Goal: Task Accomplishment & Management: Manage account settings

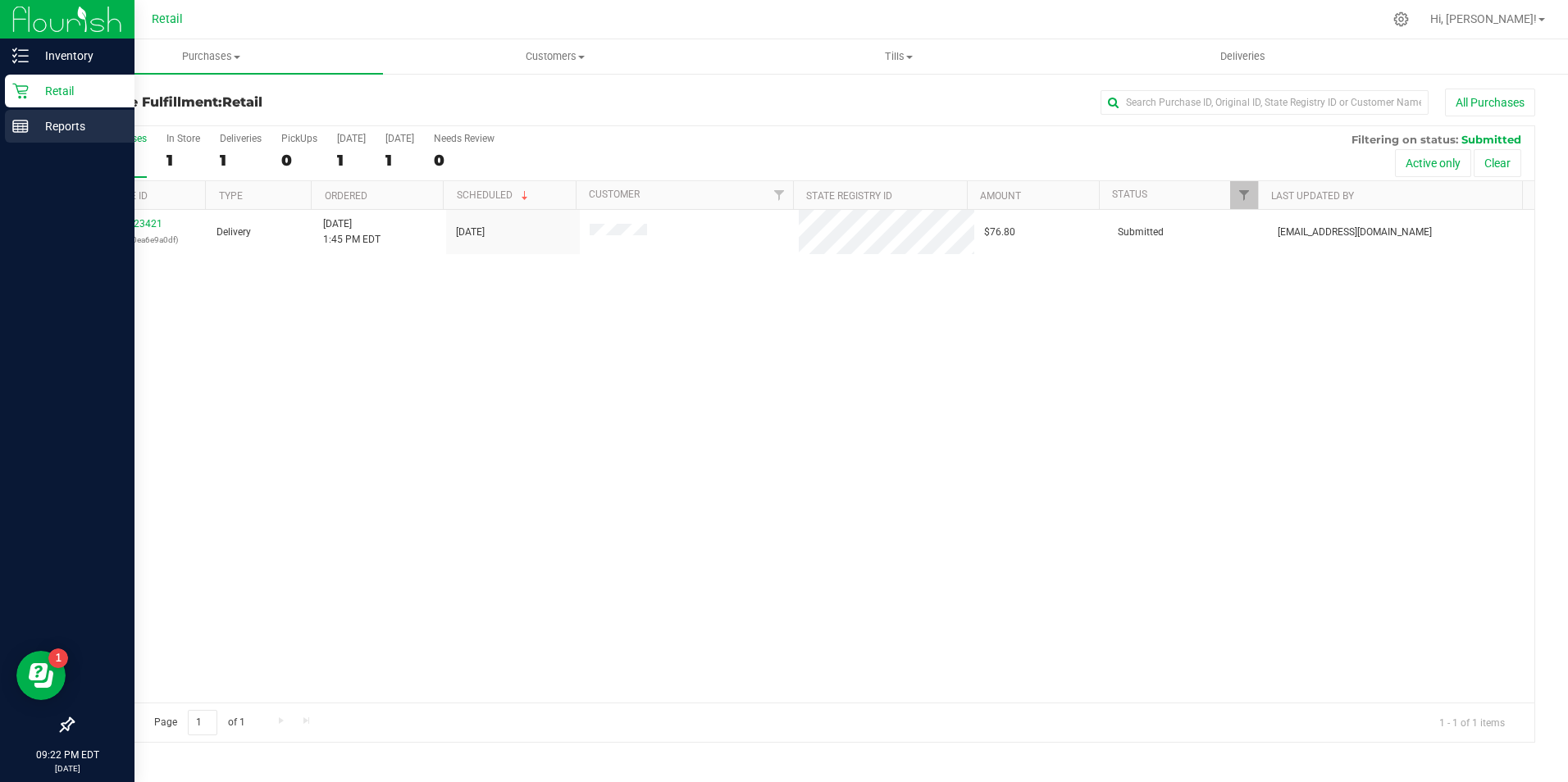
click at [15, 113] on div "Reports" at bounding box center [69, 126] width 130 height 33
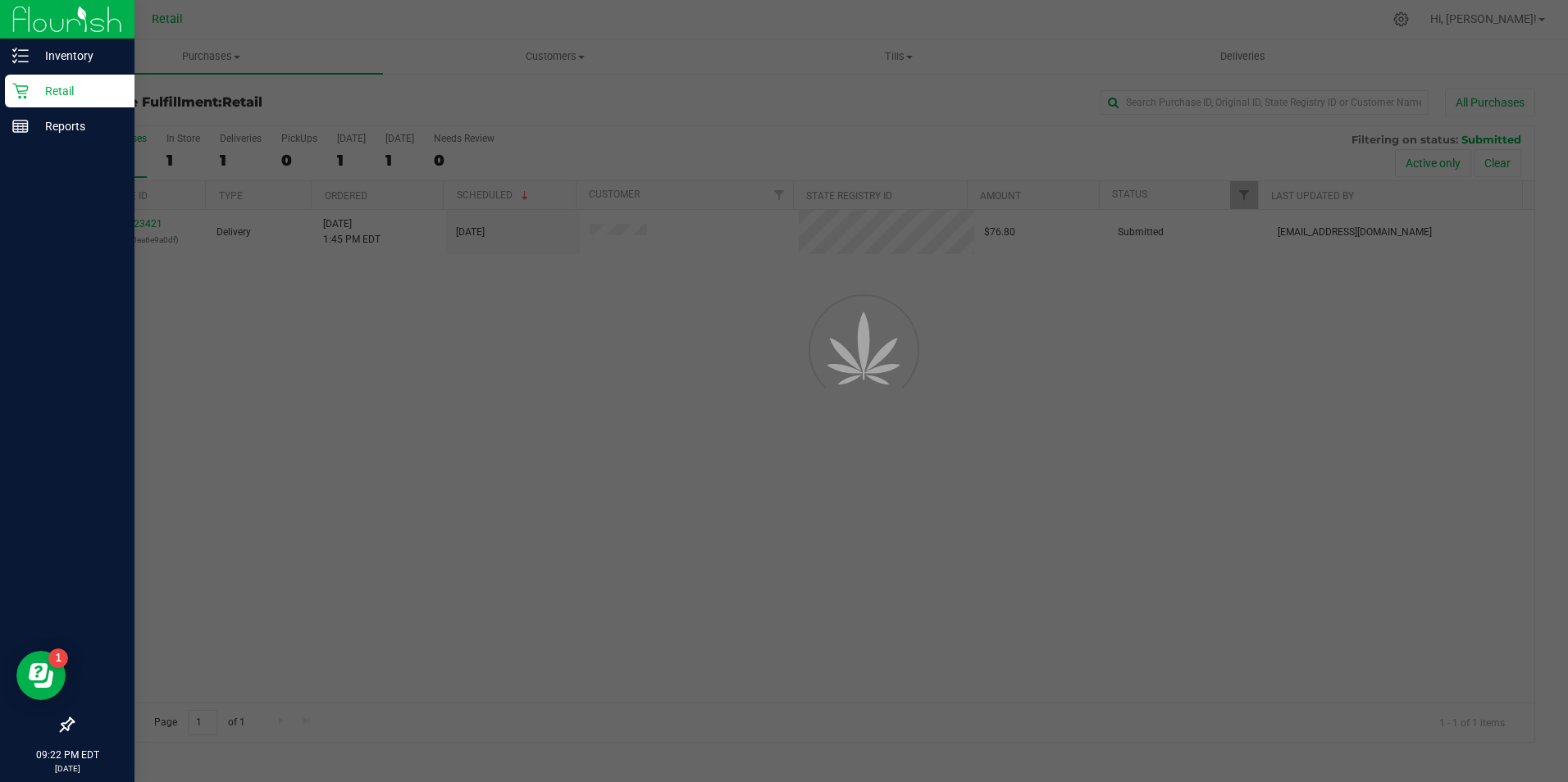
click at [5, 95] on div "Retail" at bounding box center [69, 91] width 130 height 33
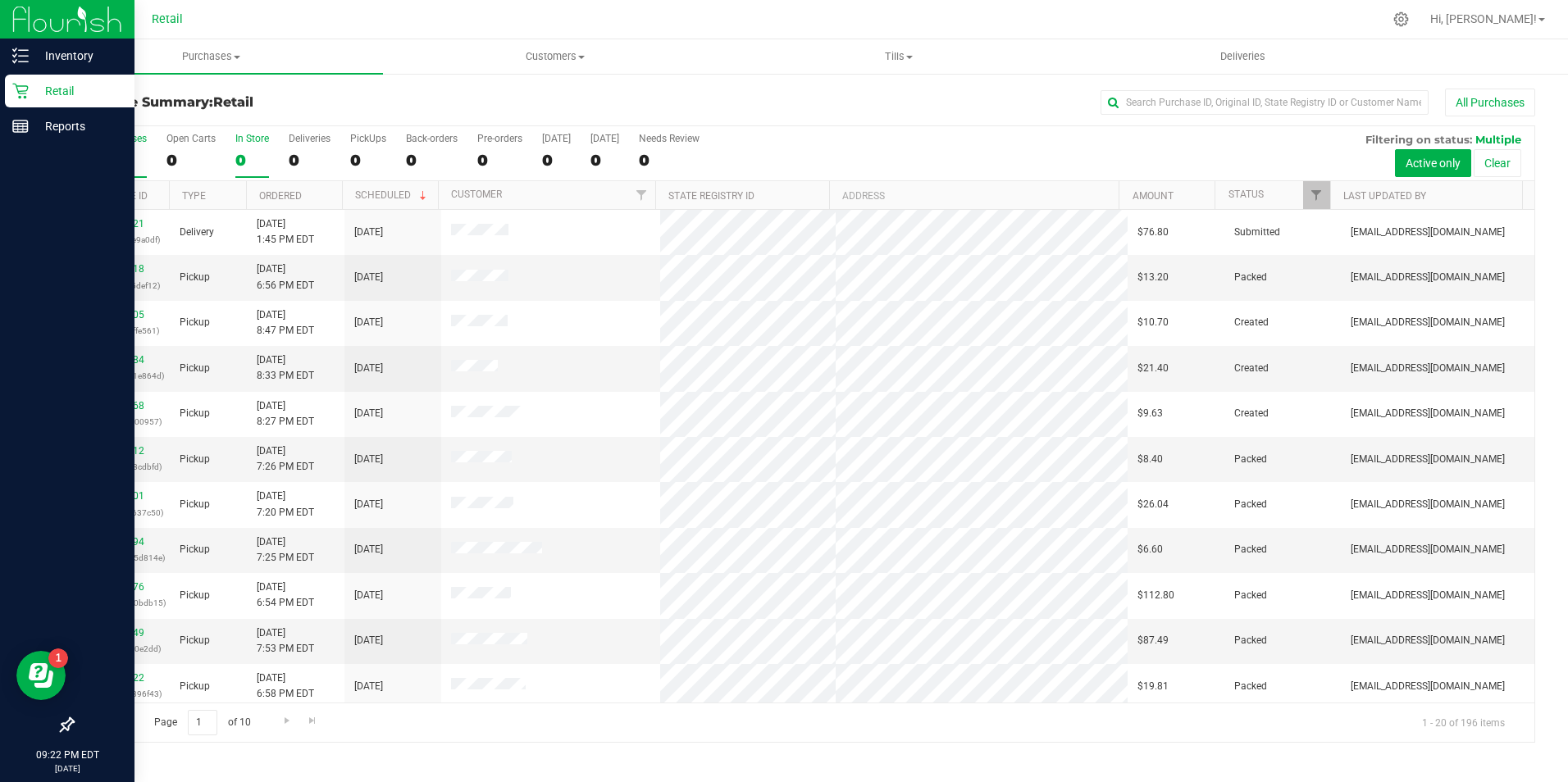
click at [242, 166] on div "0" at bounding box center [251, 160] width 33 height 19
click at [0, 0] on input "In Store 0" at bounding box center [0, 0] width 0 height 0
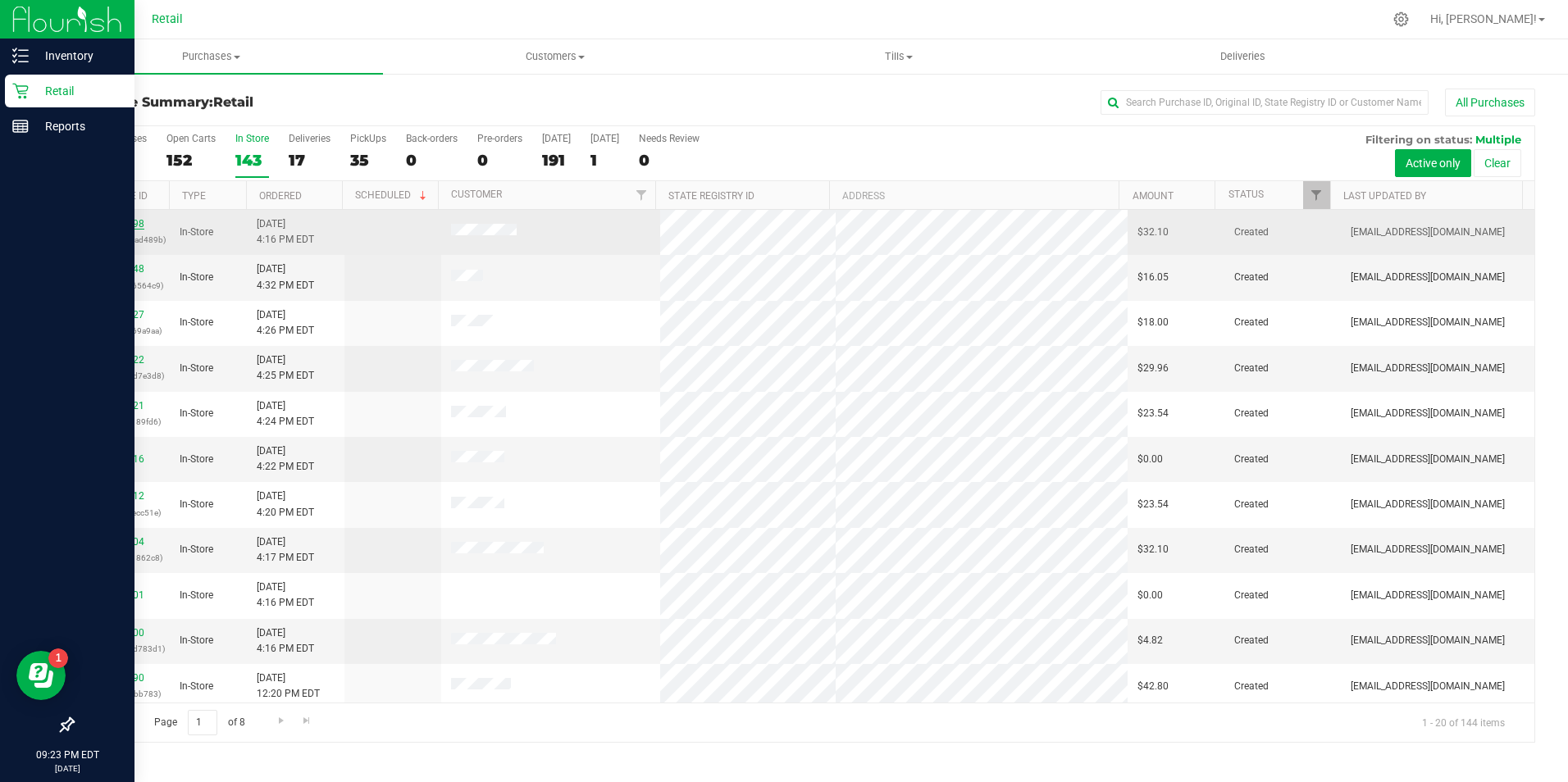
click at [142, 227] on link "01624098" at bounding box center [121, 224] width 46 height 11
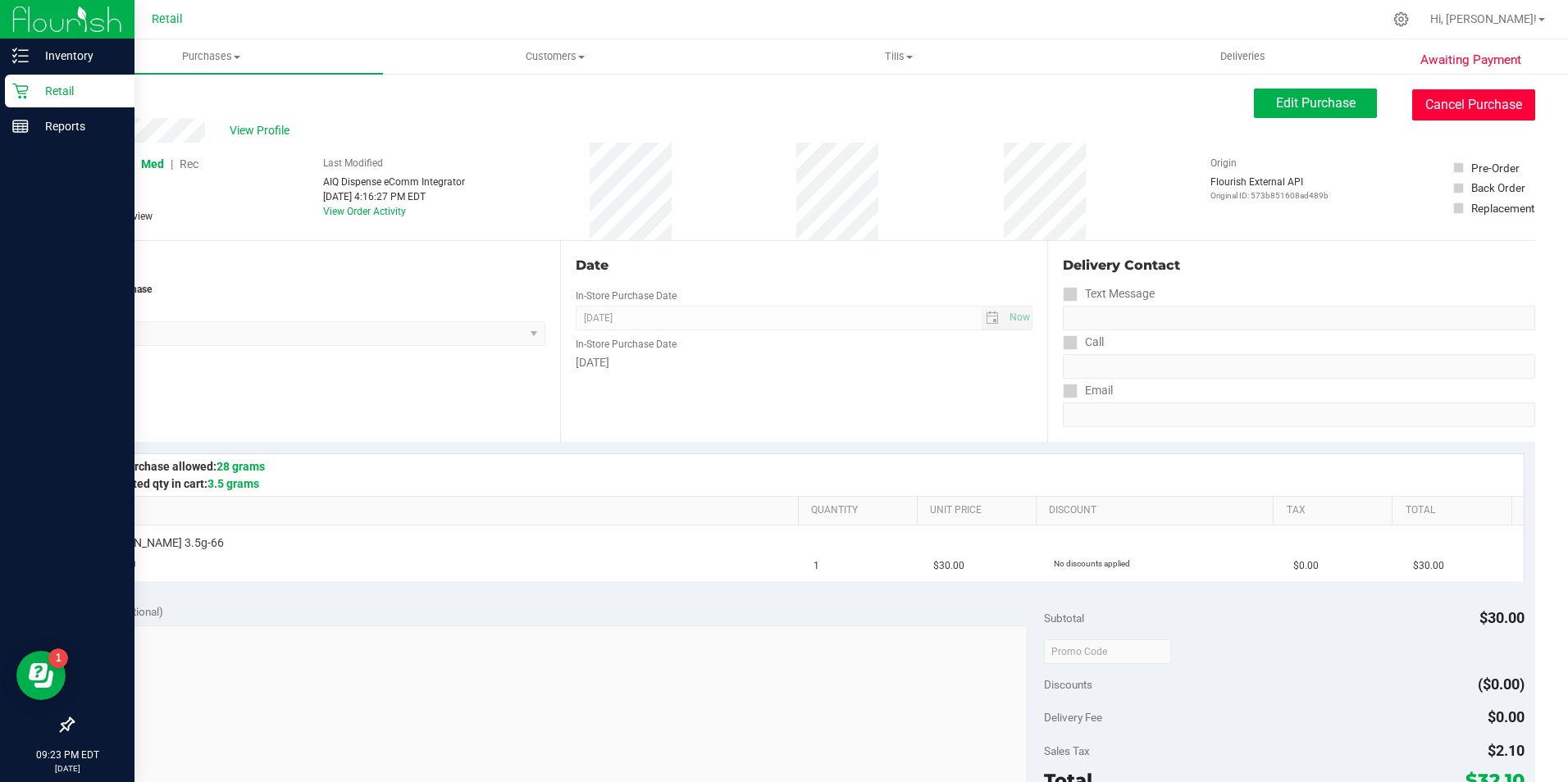
click at [1468, 91] on button "Cancel Purchase" at bounding box center [1474, 104] width 123 height 31
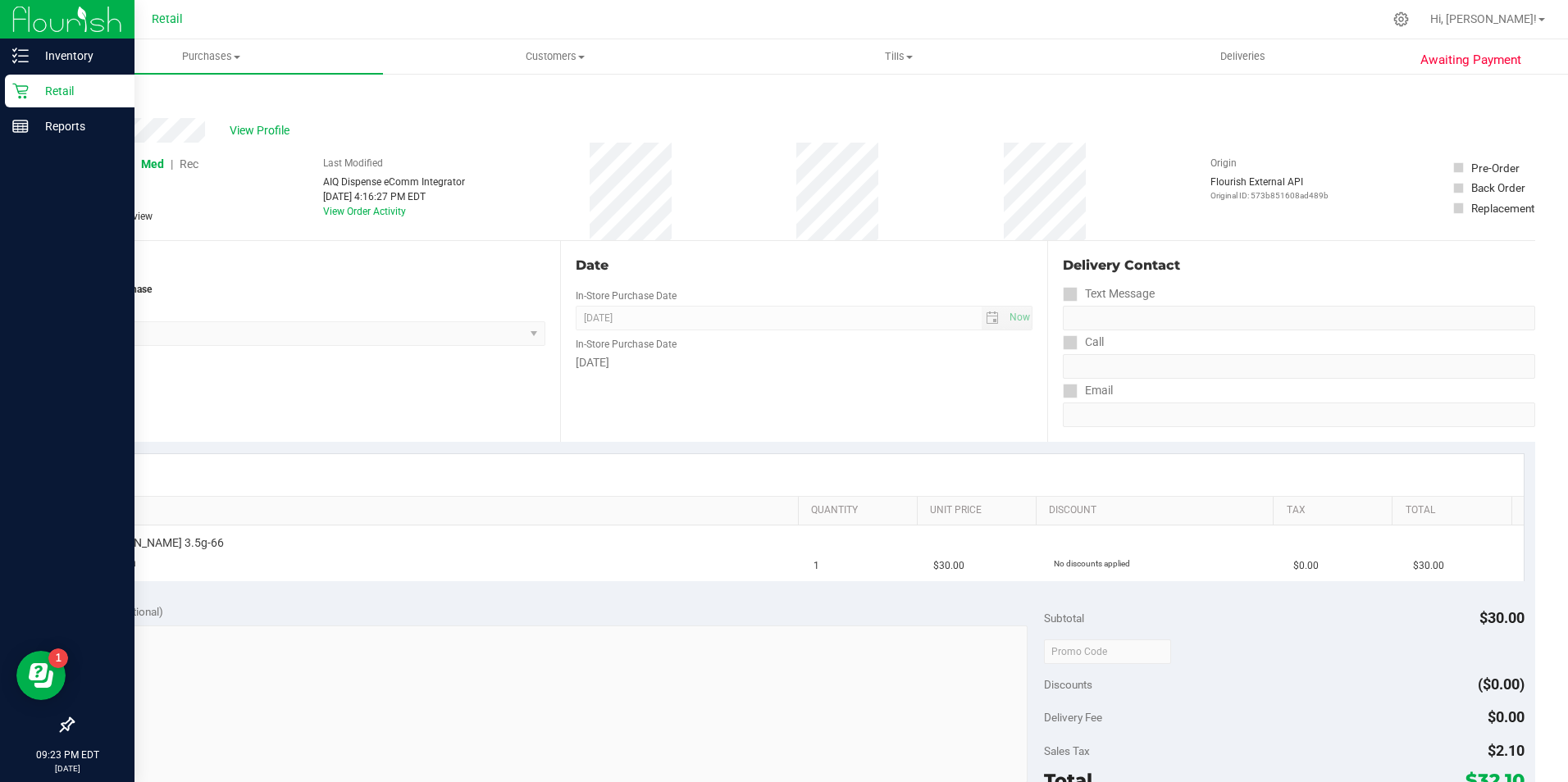
click at [69, 100] on div "Awaiting Payment Back View Profile # 01624098 Med | Rec METRC ID: - Cancelled N…" at bounding box center [804, 687] width 1529 height 1230
click at [14, 82] on div "Retail" at bounding box center [69, 91] width 130 height 33
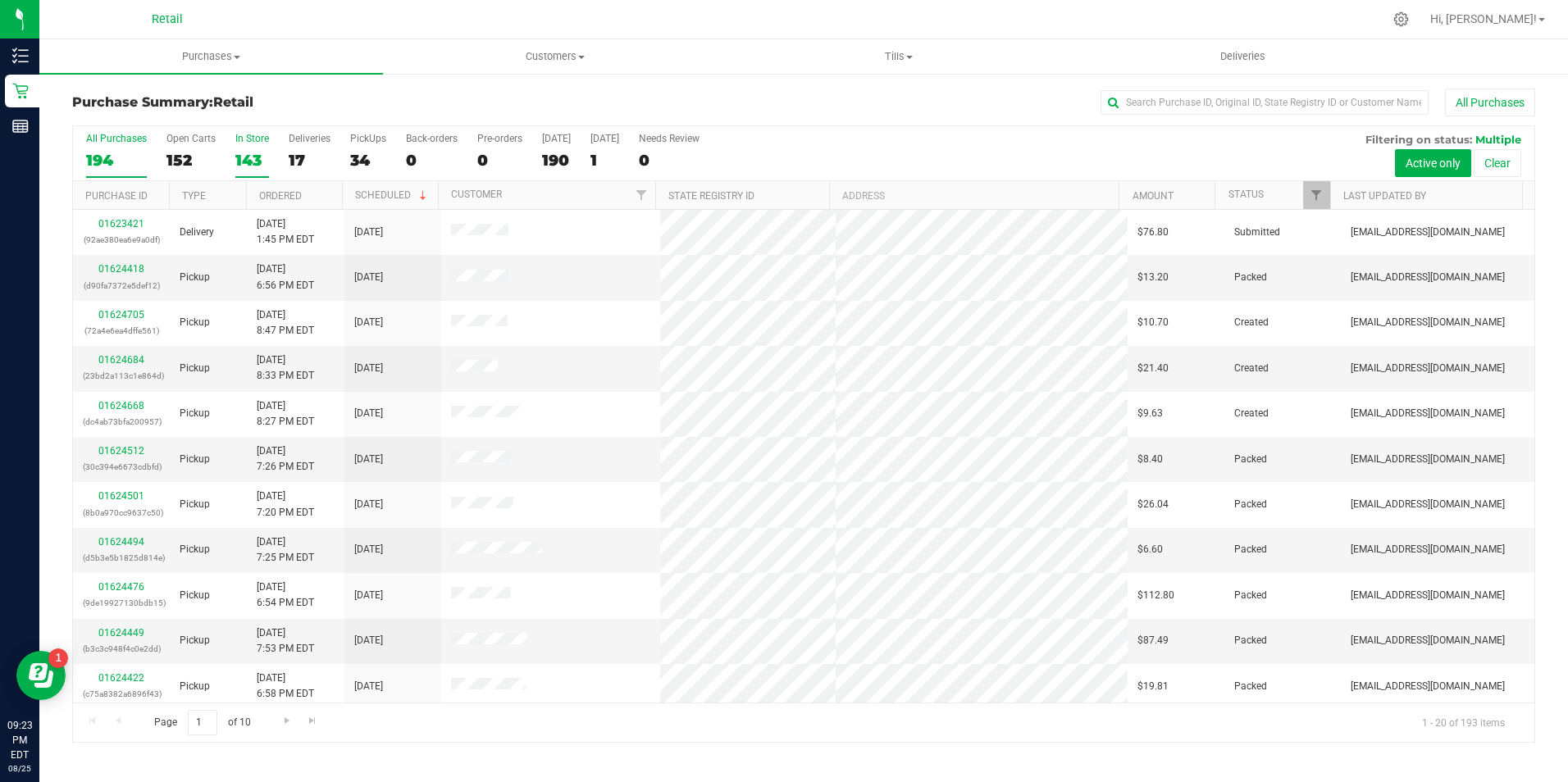
click at [246, 155] on div "143" at bounding box center [251, 160] width 33 height 19
click at [0, 0] on input "In Store 143" at bounding box center [0, 0] width 0 height 0
click at [246, 155] on div "143" at bounding box center [251, 160] width 33 height 19
click at [0, 0] on input "In Store 143" at bounding box center [0, 0] width 0 height 0
click at [125, 264] on link "01624162" at bounding box center [121, 269] width 46 height 11
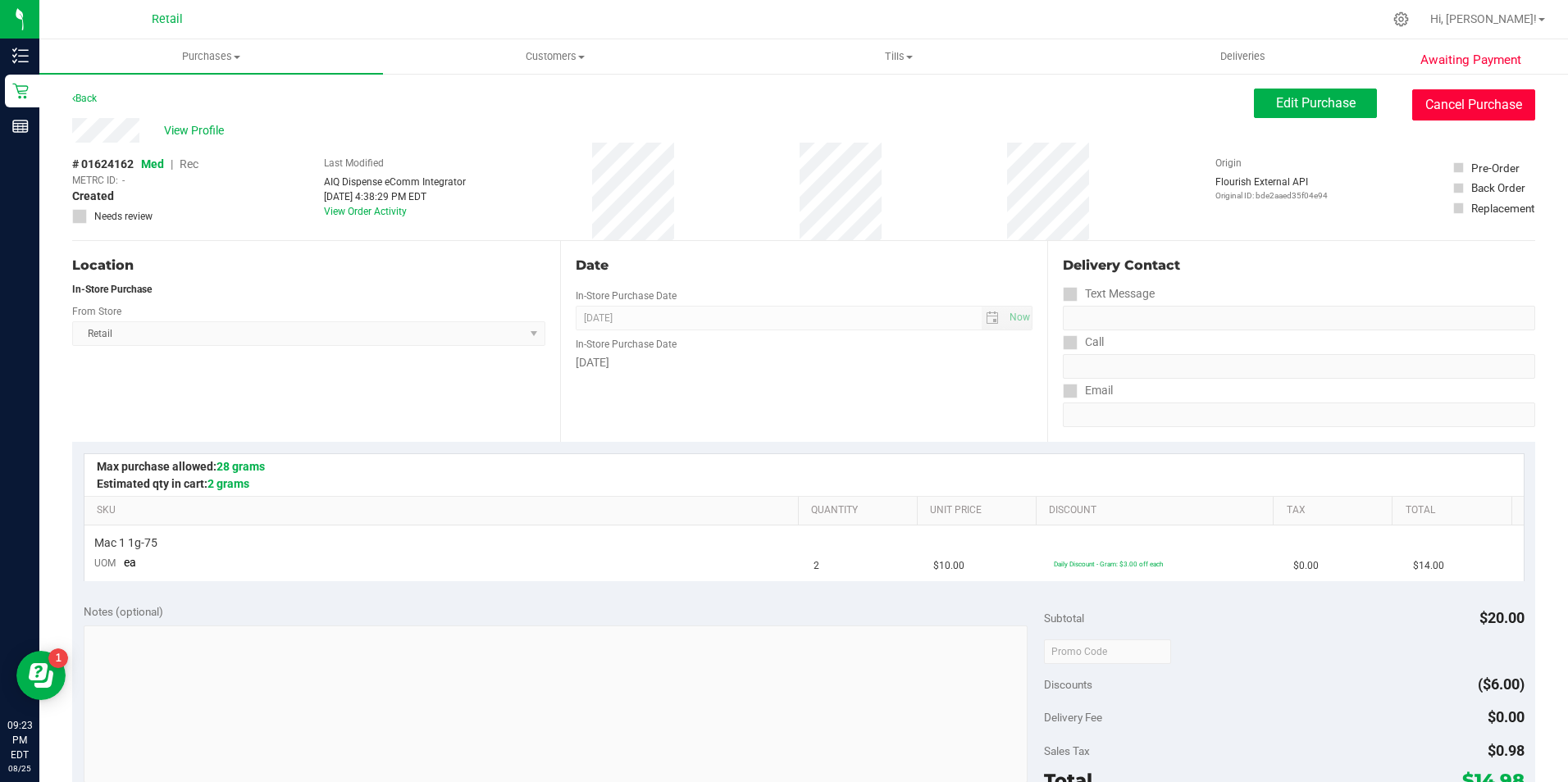
click at [1426, 106] on button "Cancel Purchase" at bounding box center [1474, 104] width 123 height 31
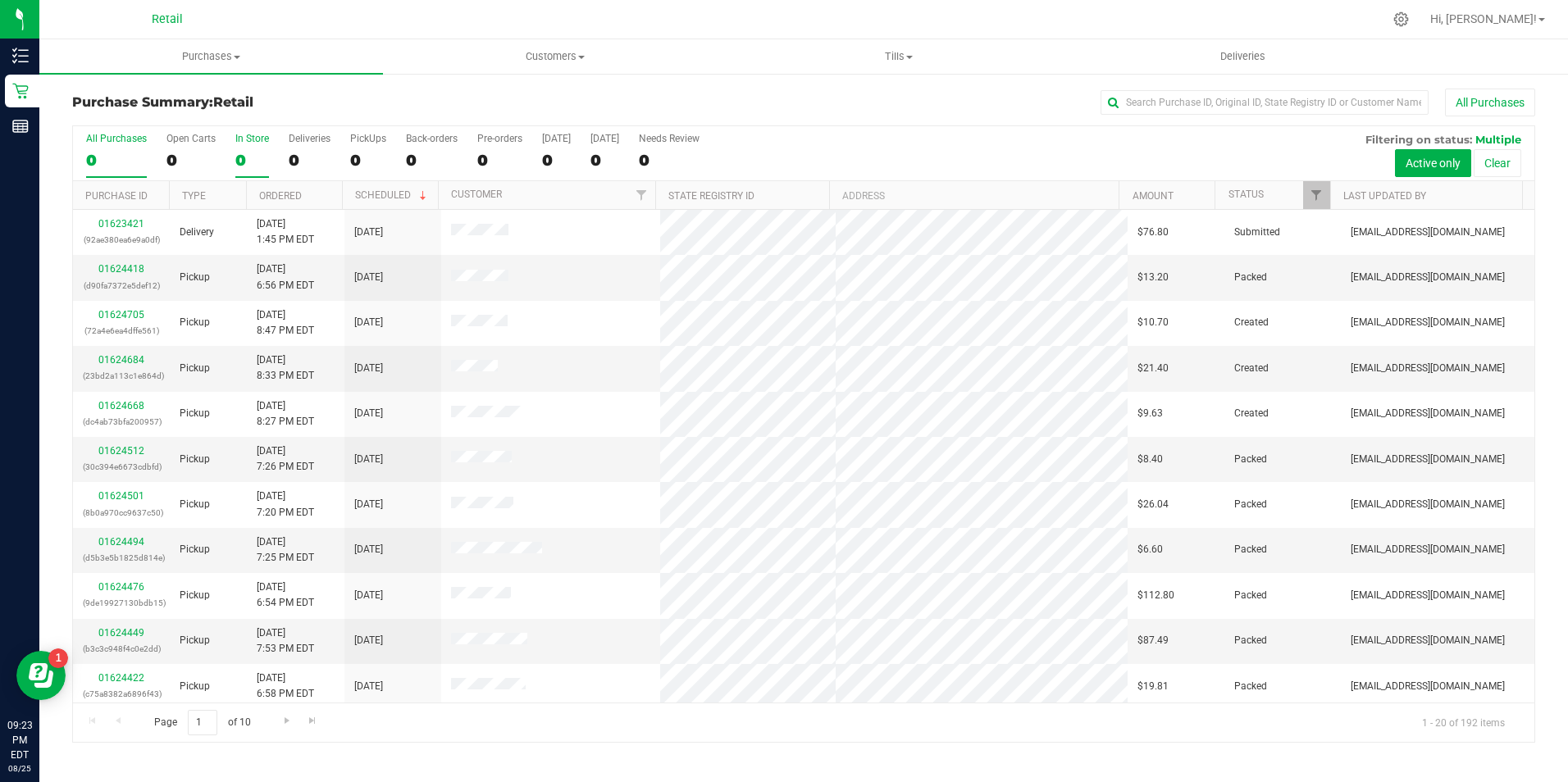
click at [244, 149] on label "In Store 0" at bounding box center [251, 155] width 33 height 45
click at [0, 0] on input "In Store 0" at bounding box center [0, 0] width 0 height 0
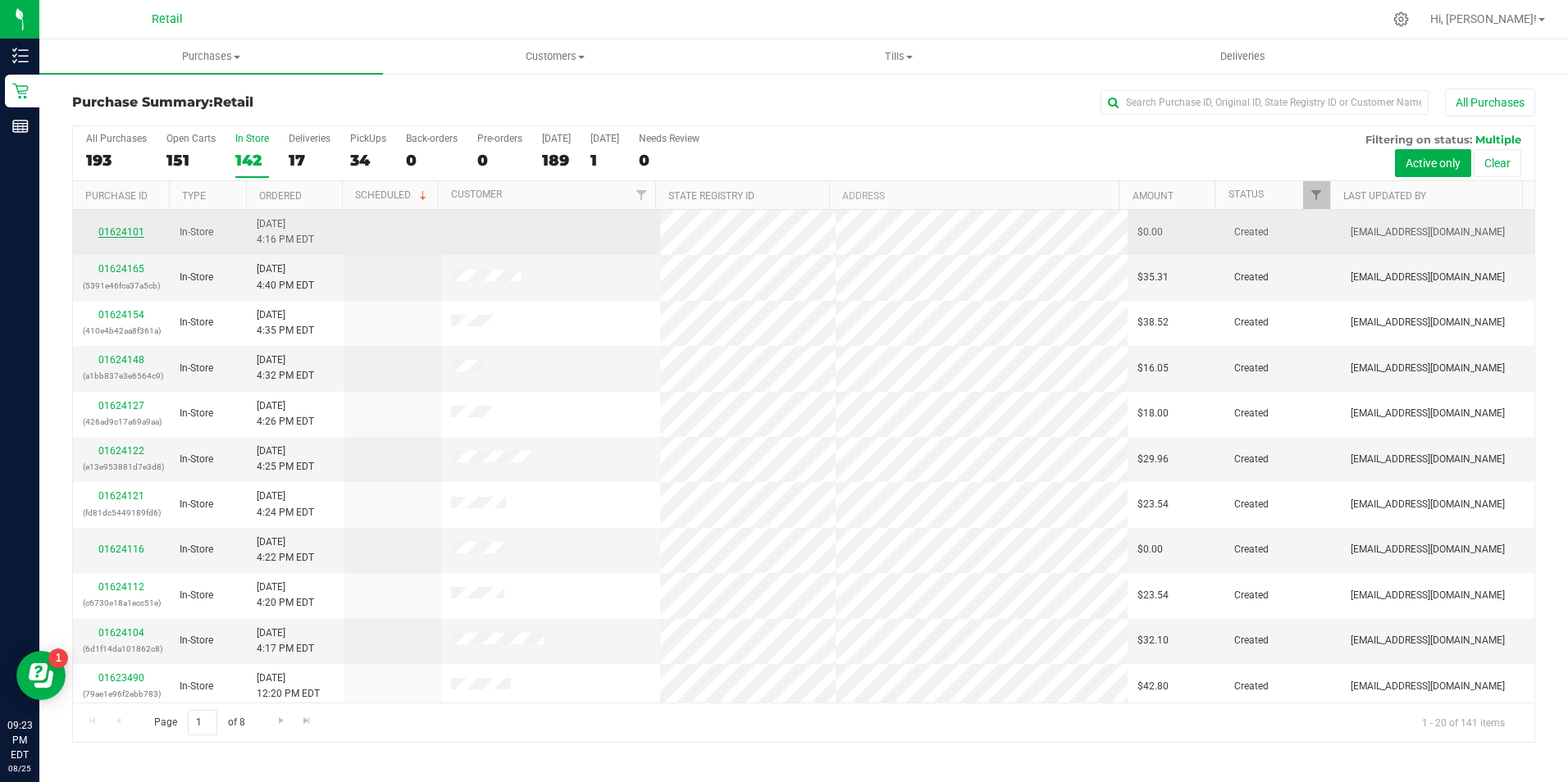
click at [119, 228] on link "01624101" at bounding box center [121, 232] width 46 height 11
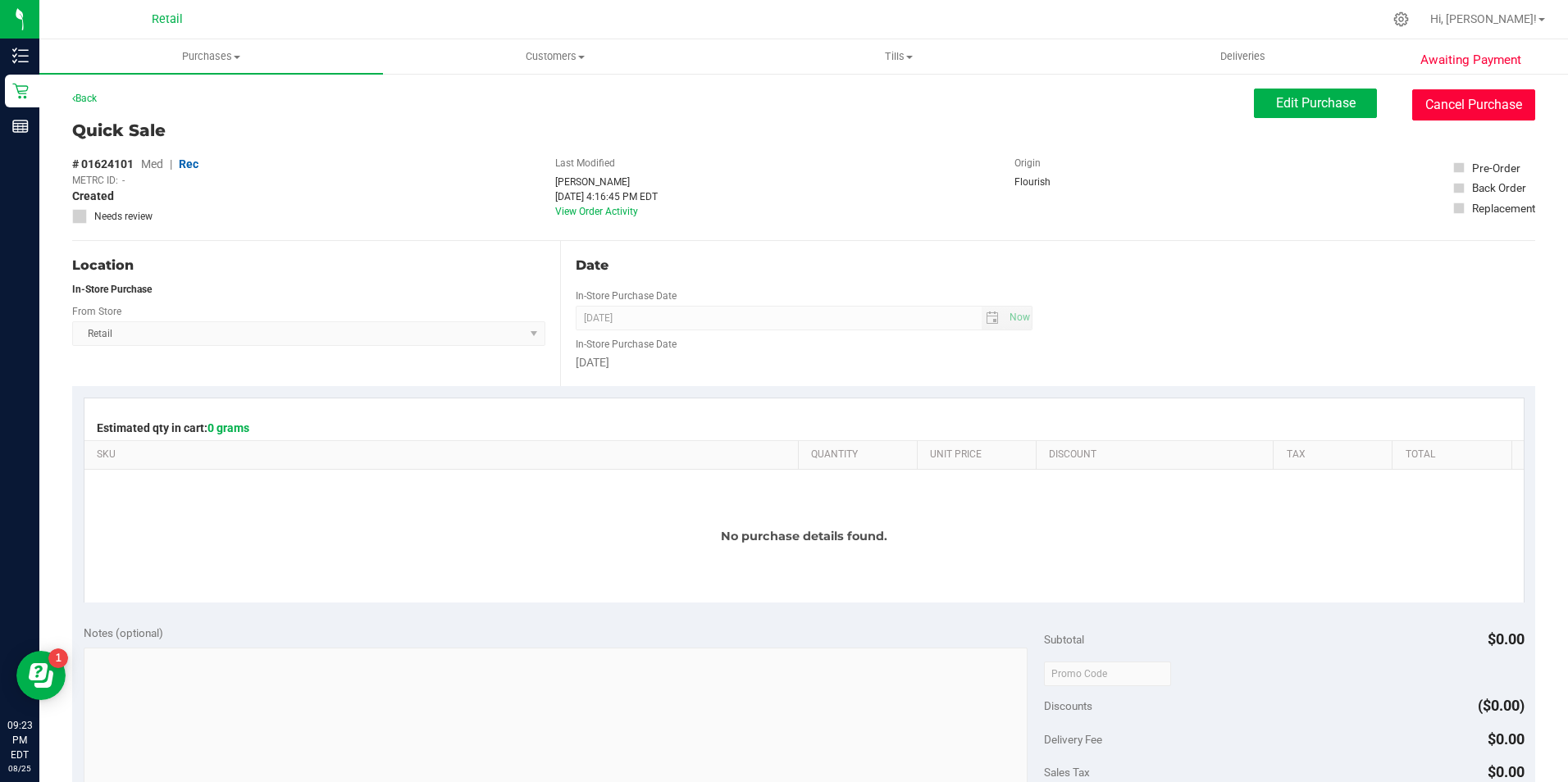
click at [1466, 112] on button "Cancel Purchase" at bounding box center [1474, 104] width 123 height 31
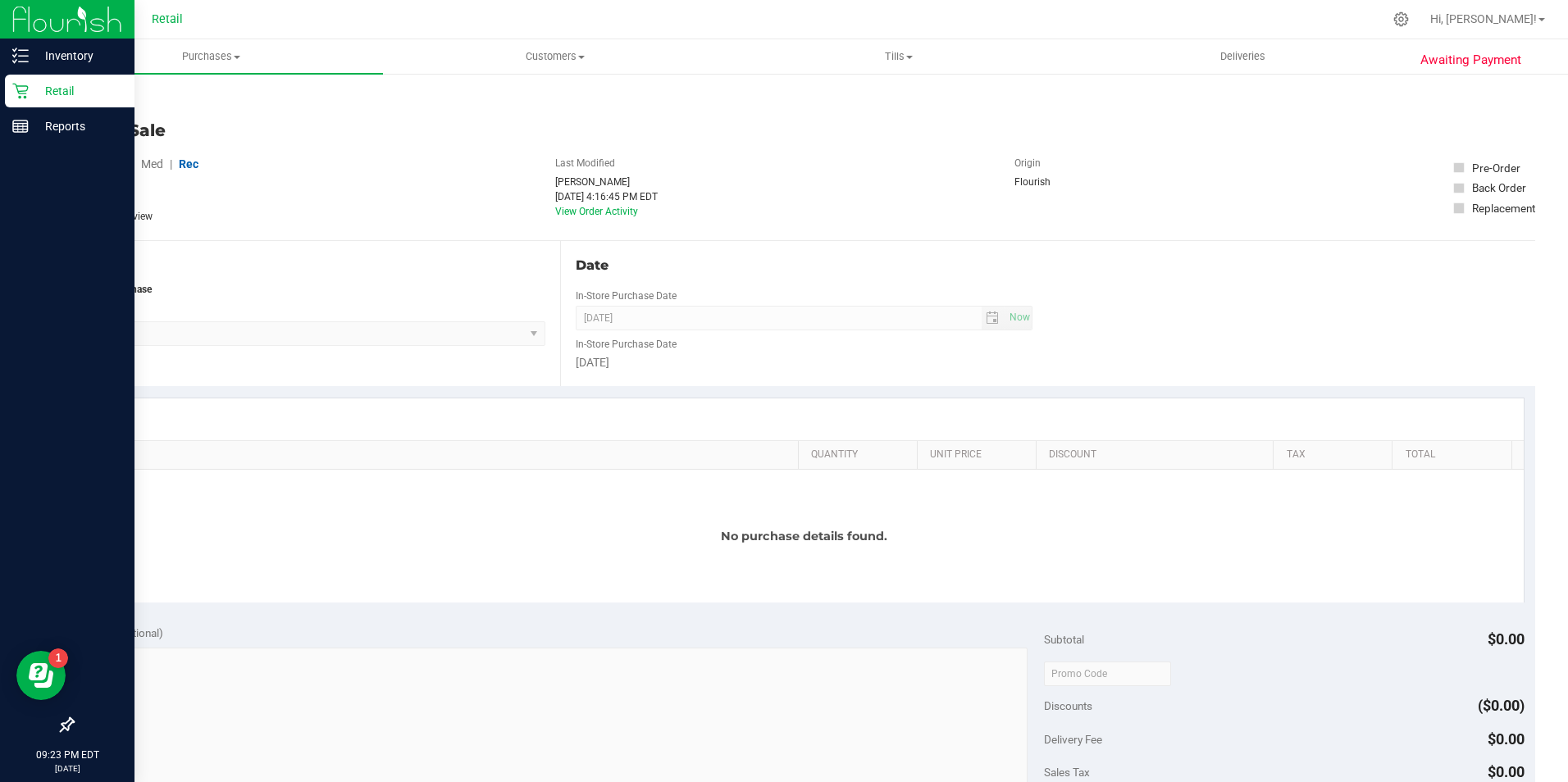
click at [16, 90] on icon at bounding box center [20, 90] width 16 height 16
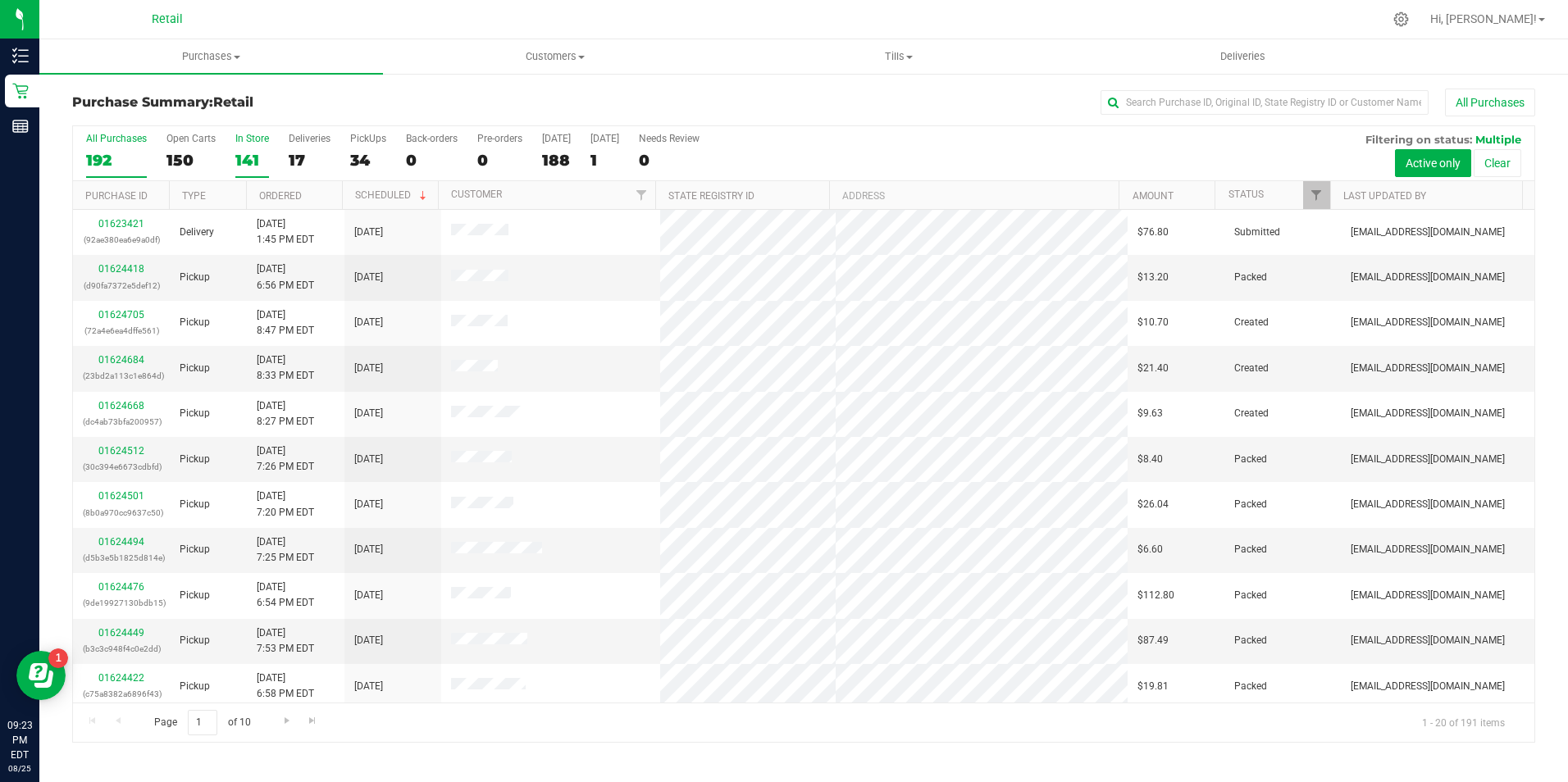
click at [257, 164] on div "141" at bounding box center [251, 160] width 33 height 19
click at [0, 0] on input "In Store 141" at bounding box center [0, 0] width 0 height 0
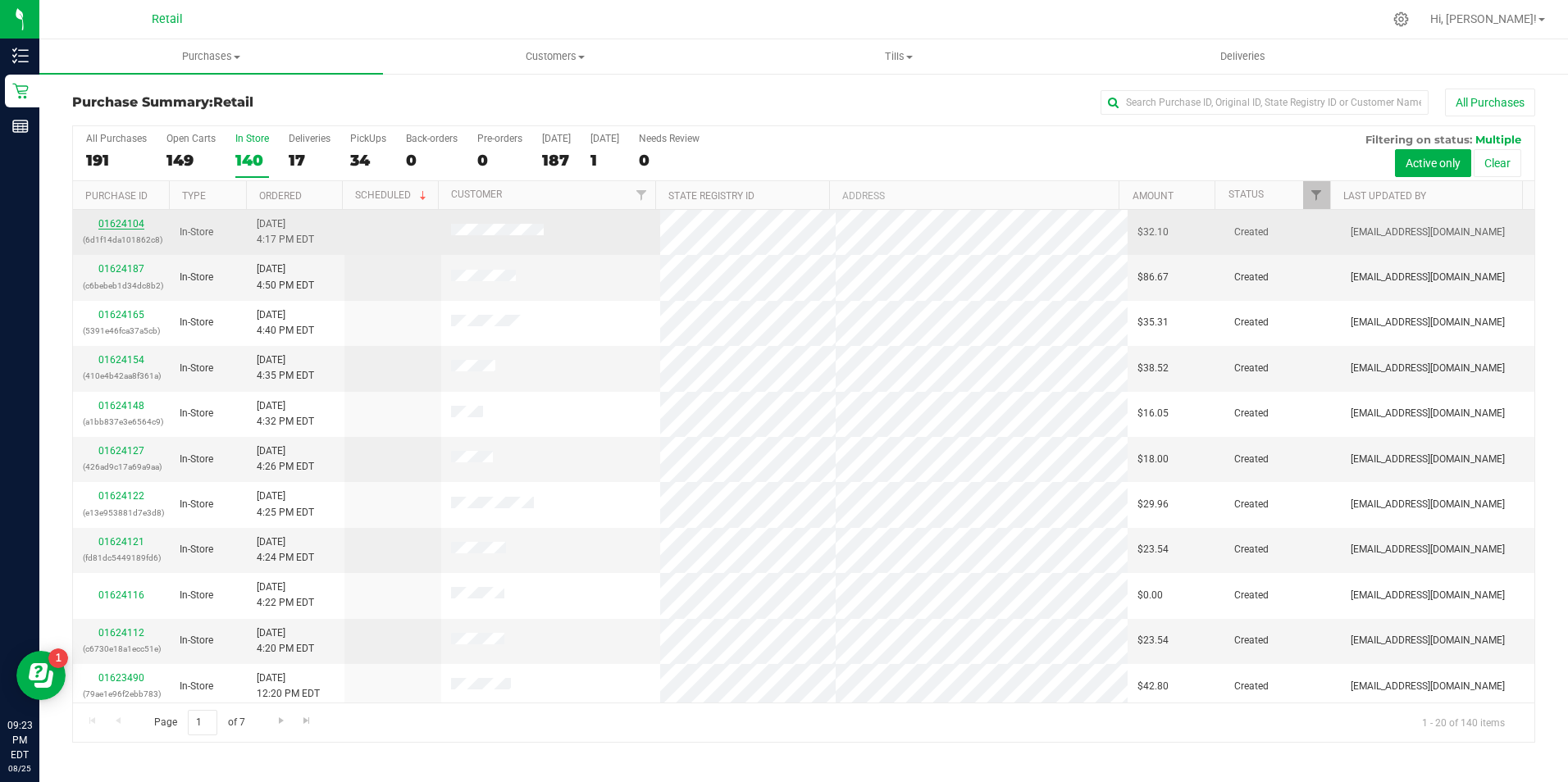
click at [136, 223] on link "01624104" at bounding box center [121, 224] width 46 height 11
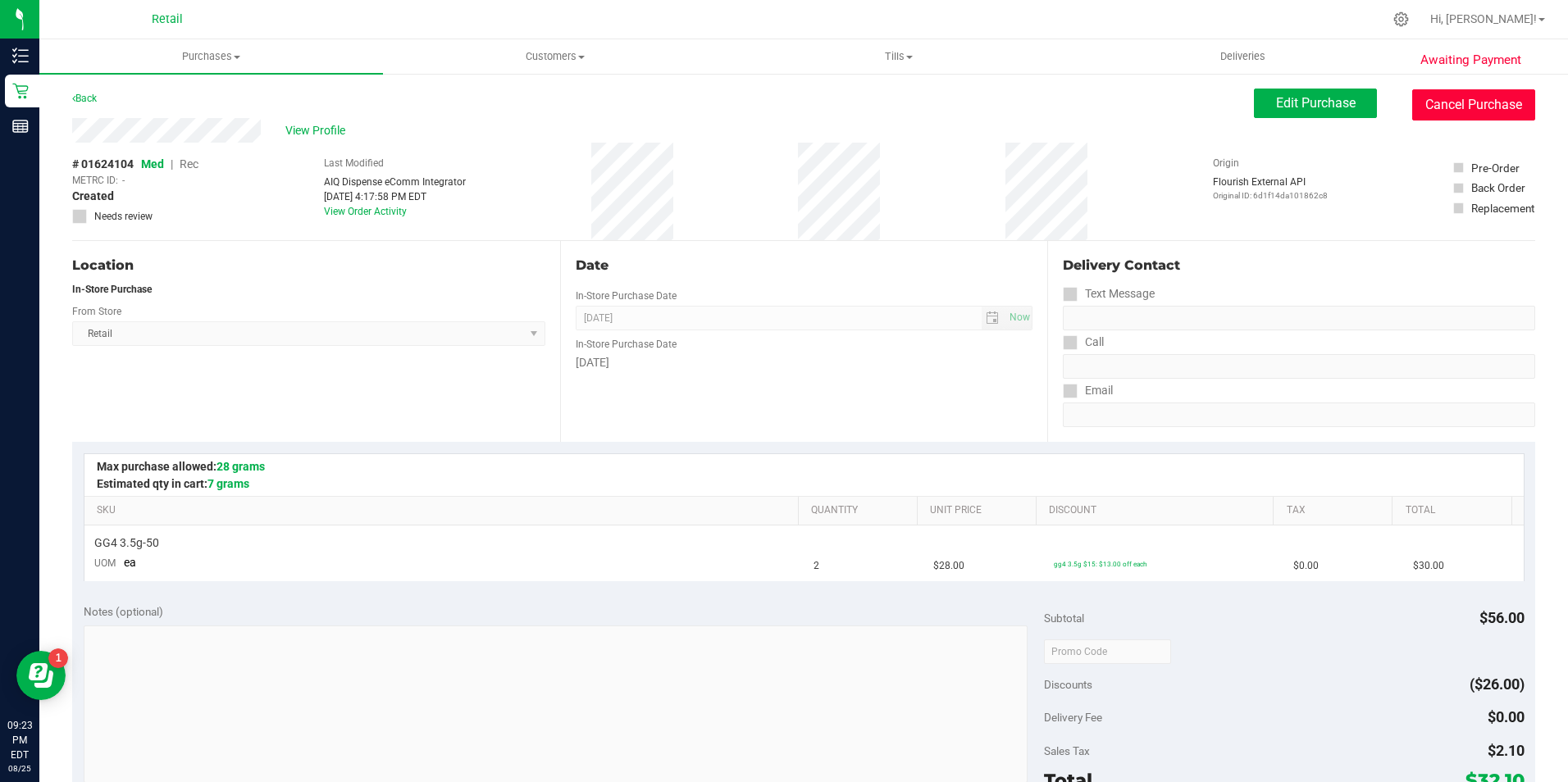
click at [1464, 113] on button "Cancel Purchase" at bounding box center [1474, 104] width 123 height 31
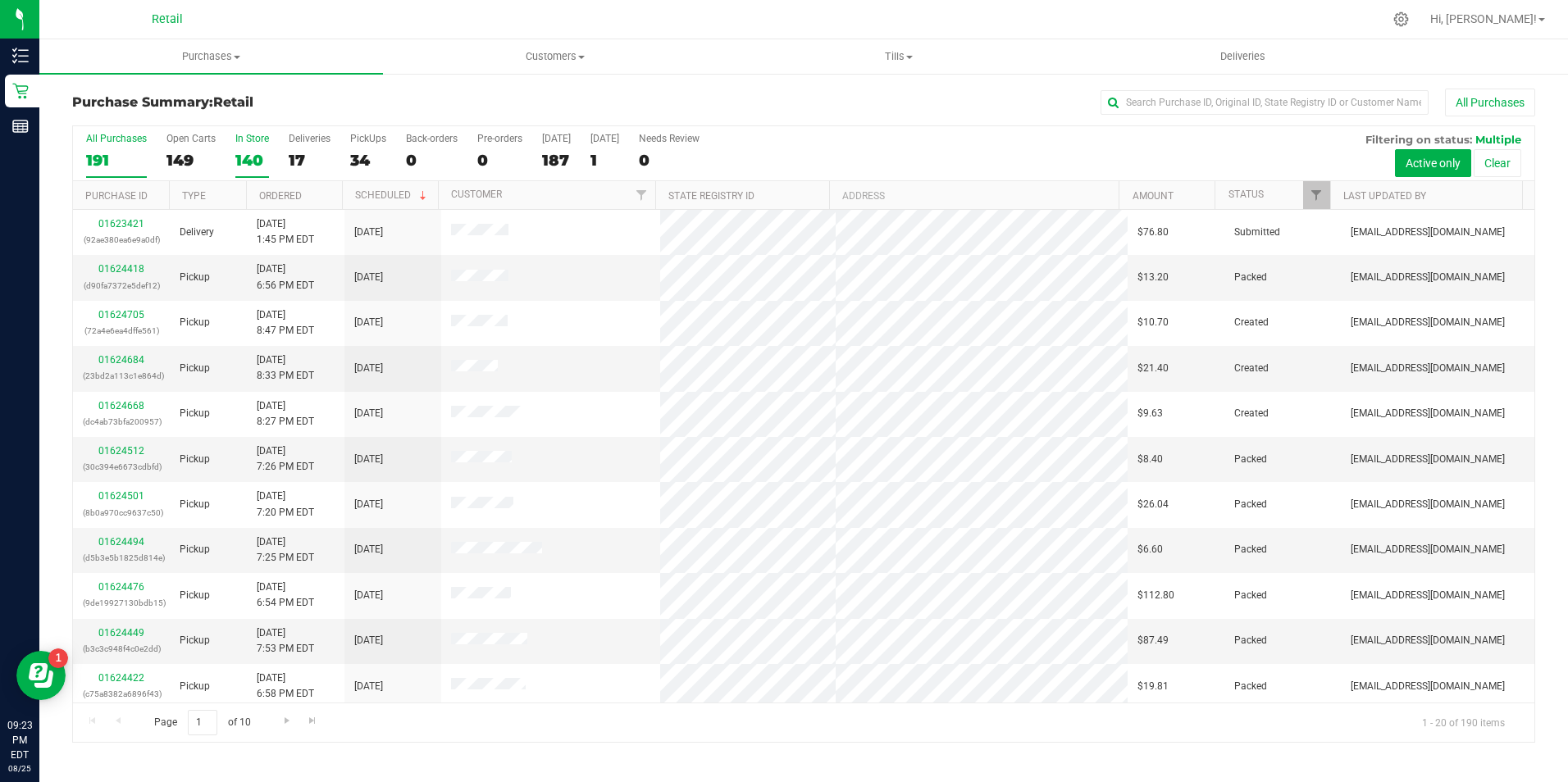
click at [250, 149] on label "In Store 140" at bounding box center [251, 155] width 33 height 45
click at [0, 0] on input "In Store 140" at bounding box center [0, 0] width 0 height 0
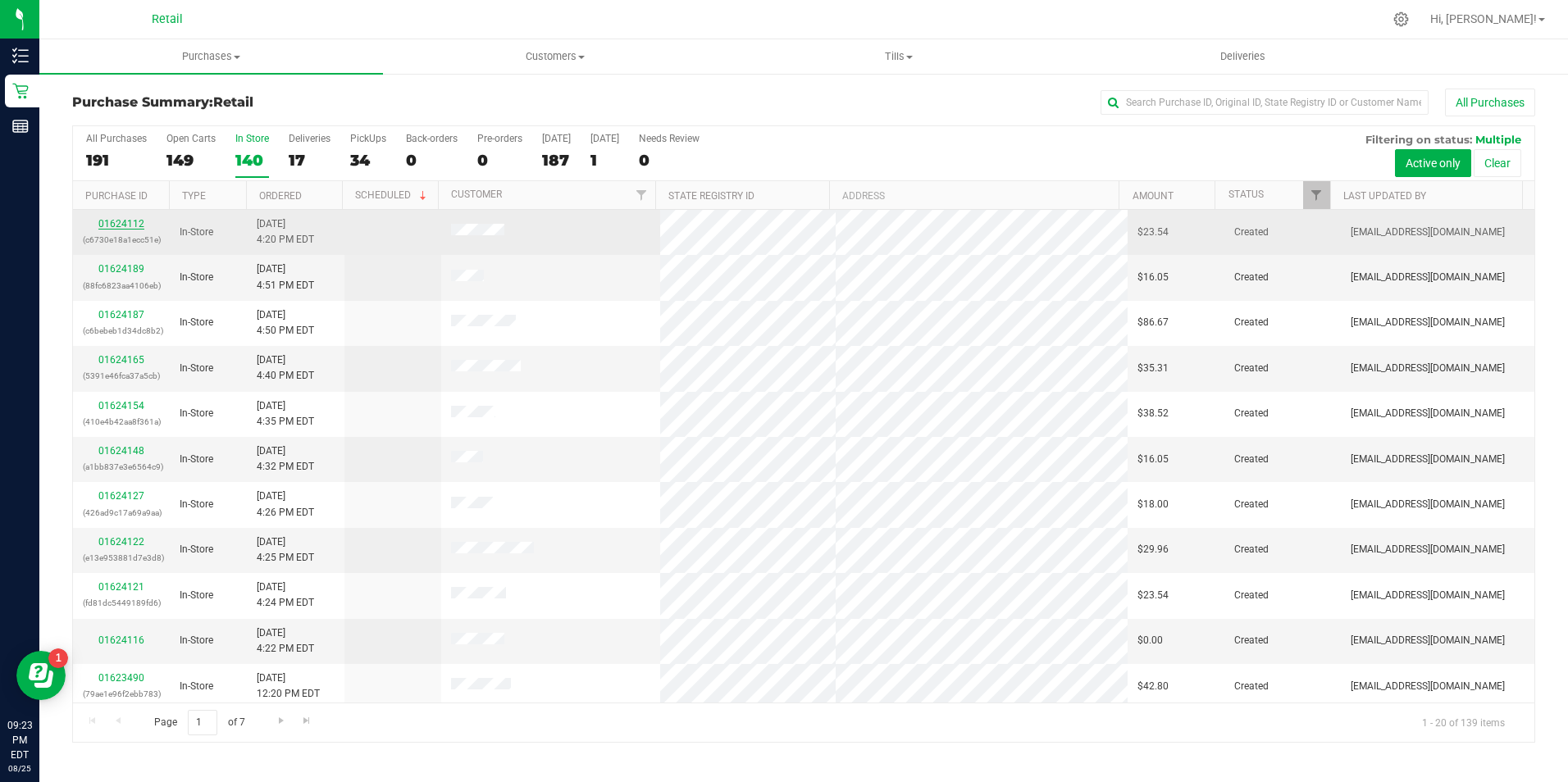
click at [132, 225] on link "01624112" at bounding box center [121, 224] width 46 height 11
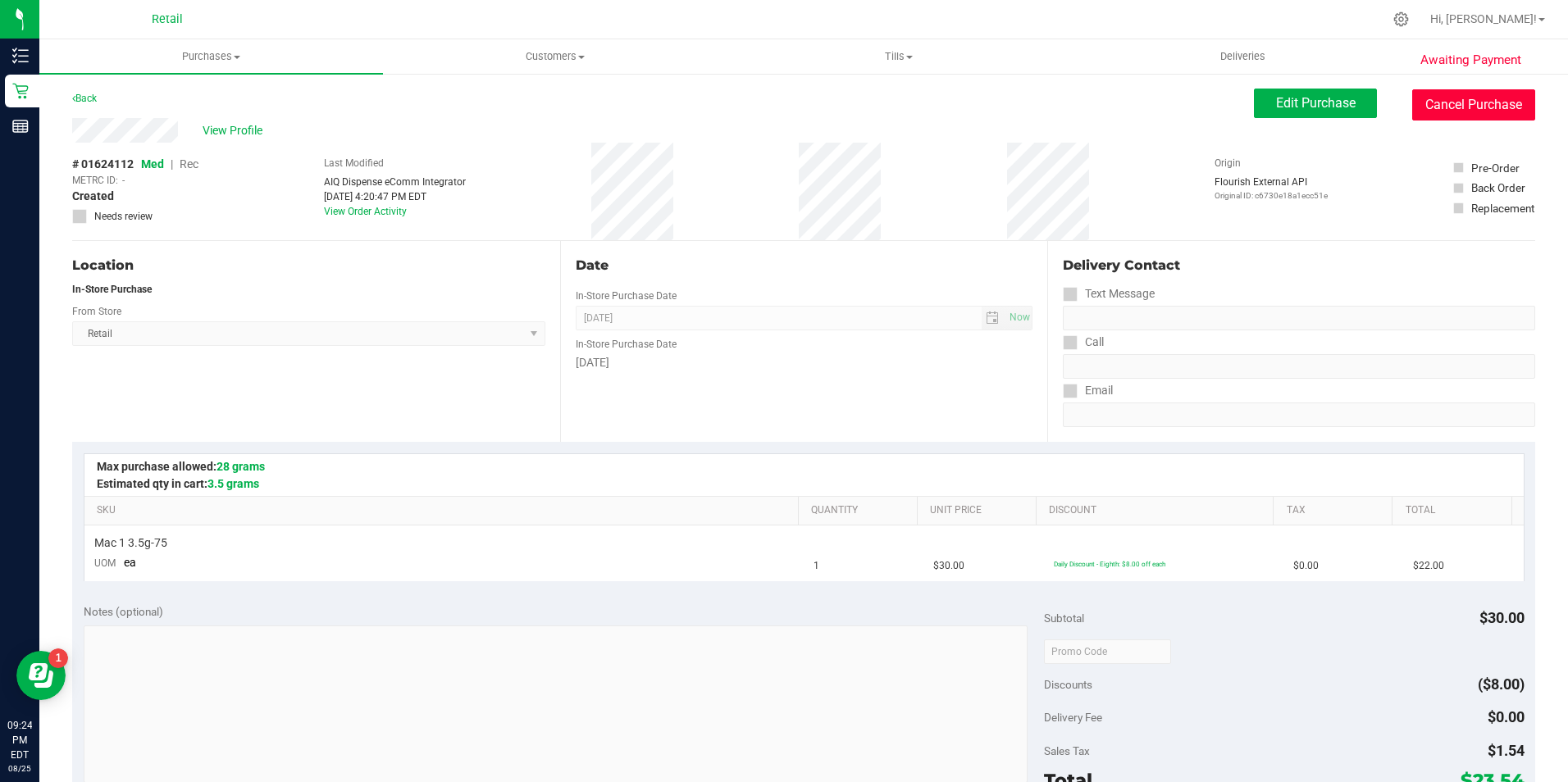
click at [1465, 113] on button "Cancel Purchase" at bounding box center [1474, 104] width 123 height 31
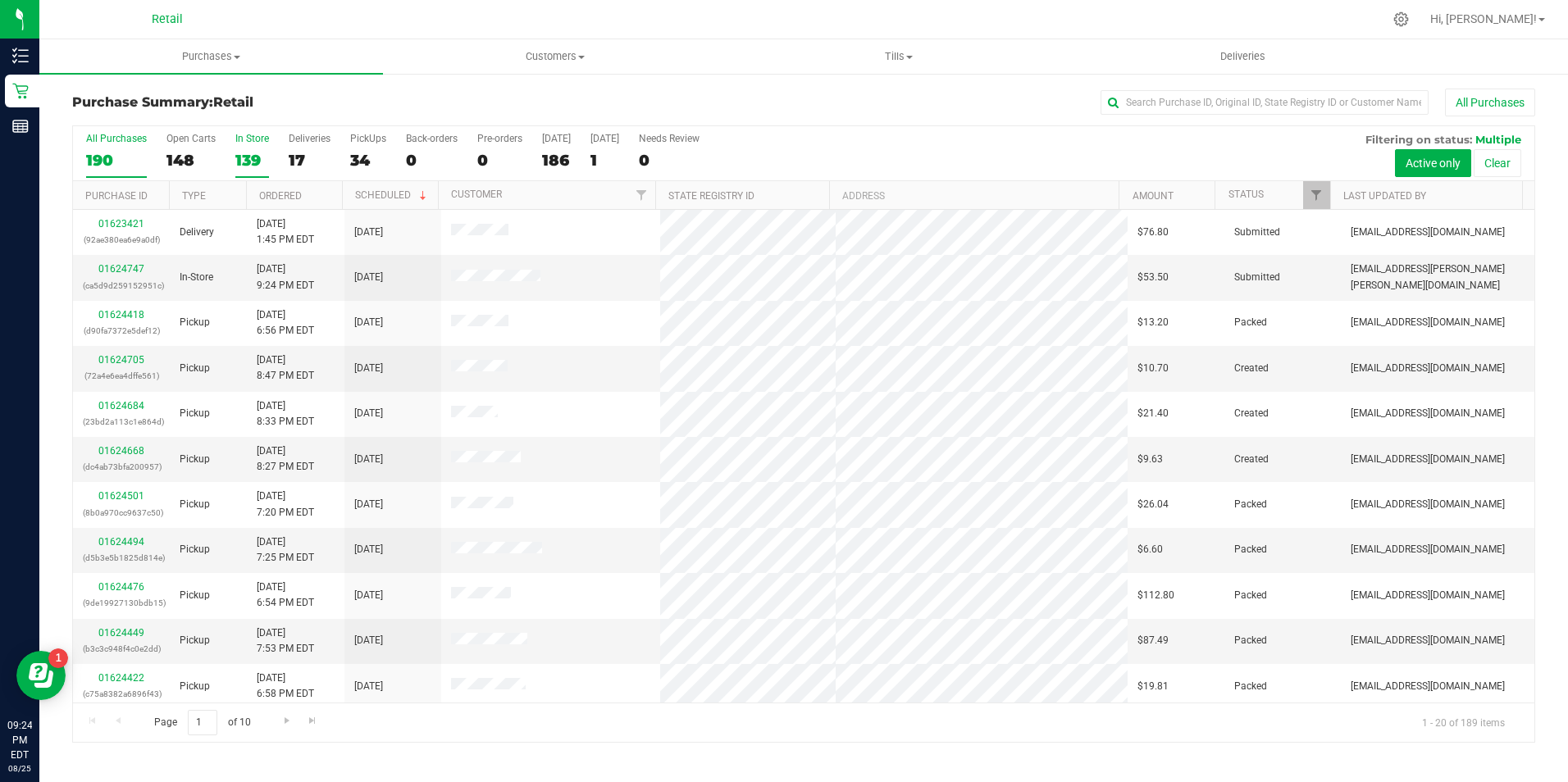
click at [244, 155] on div "139" at bounding box center [251, 160] width 33 height 19
click at [0, 0] on input "In Store 139" at bounding box center [0, 0] width 0 height 0
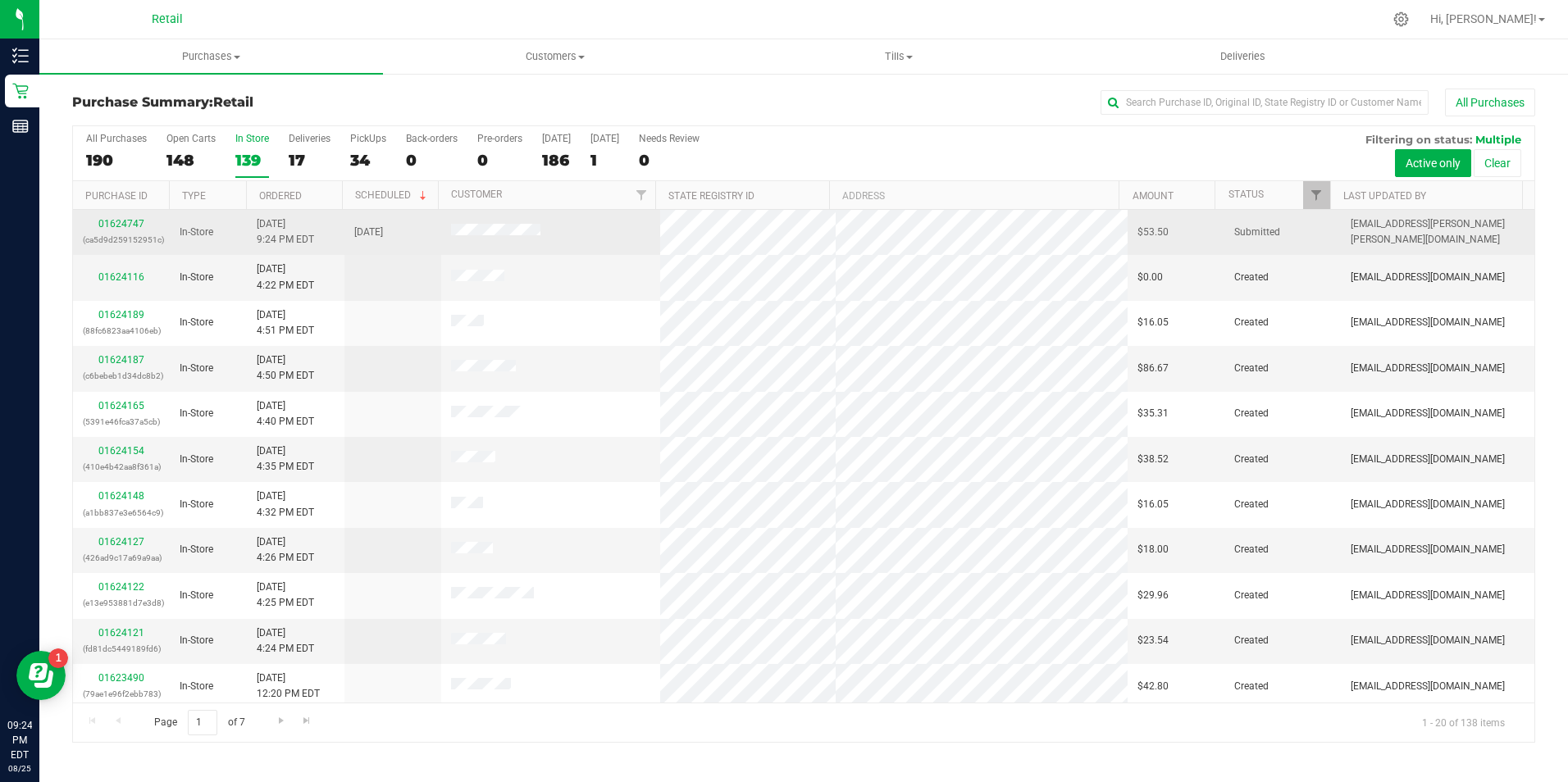
click at [121, 216] on td "01624747 (ca5d9d259152951c)" at bounding box center [121, 233] width 97 height 45
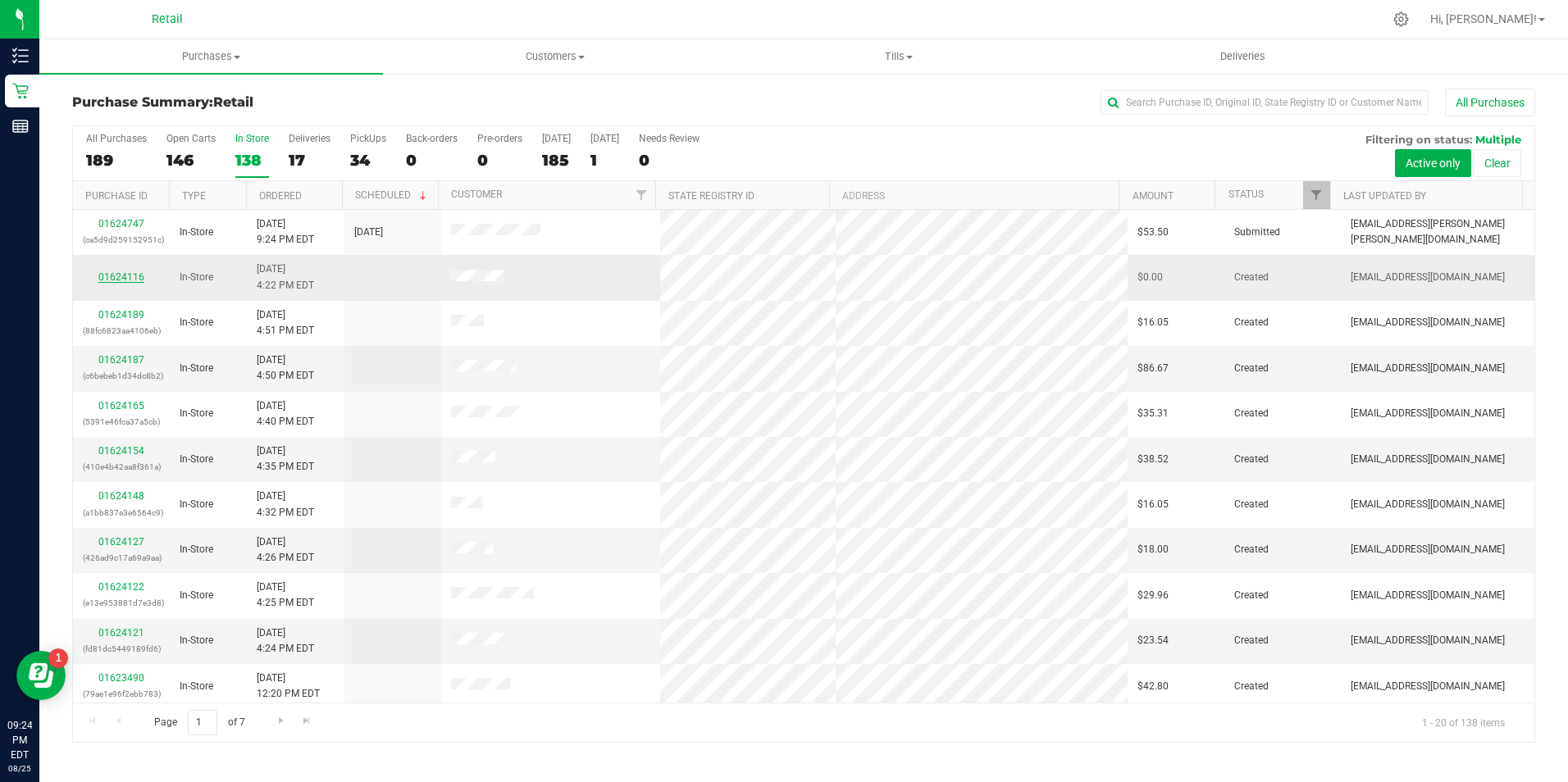
click at [108, 278] on link "01624116" at bounding box center [121, 277] width 46 height 11
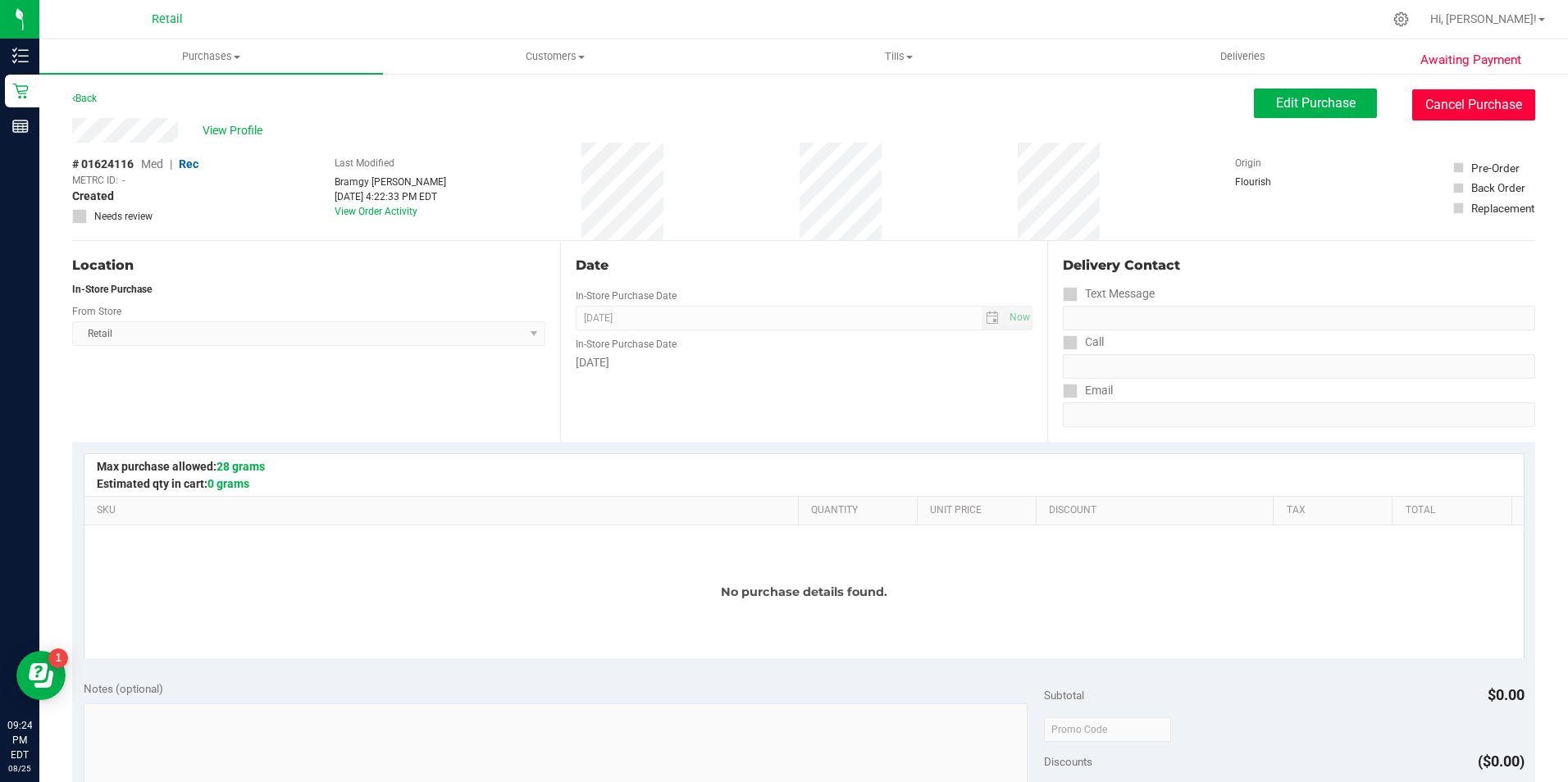
click at [1463, 118] on button "Cancel Purchase" at bounding box center [1474, 104] width 123 height 31
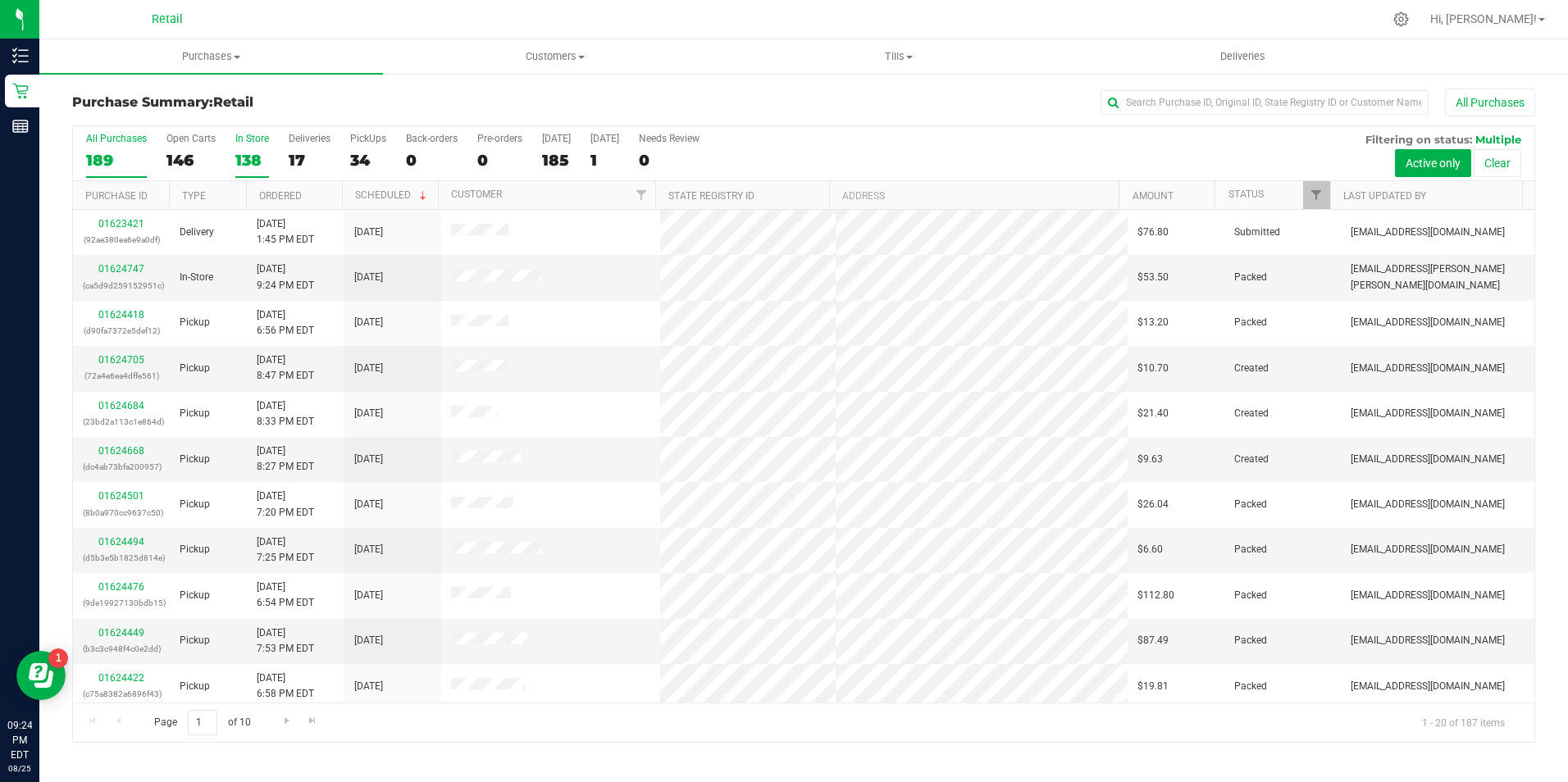
click at [252, 151] on div "138" at bounding box center [251, 160] width 33 height 19
click at [0, 0] on input "In Store 138" at bounding box center [0, 0] width 0 height 0
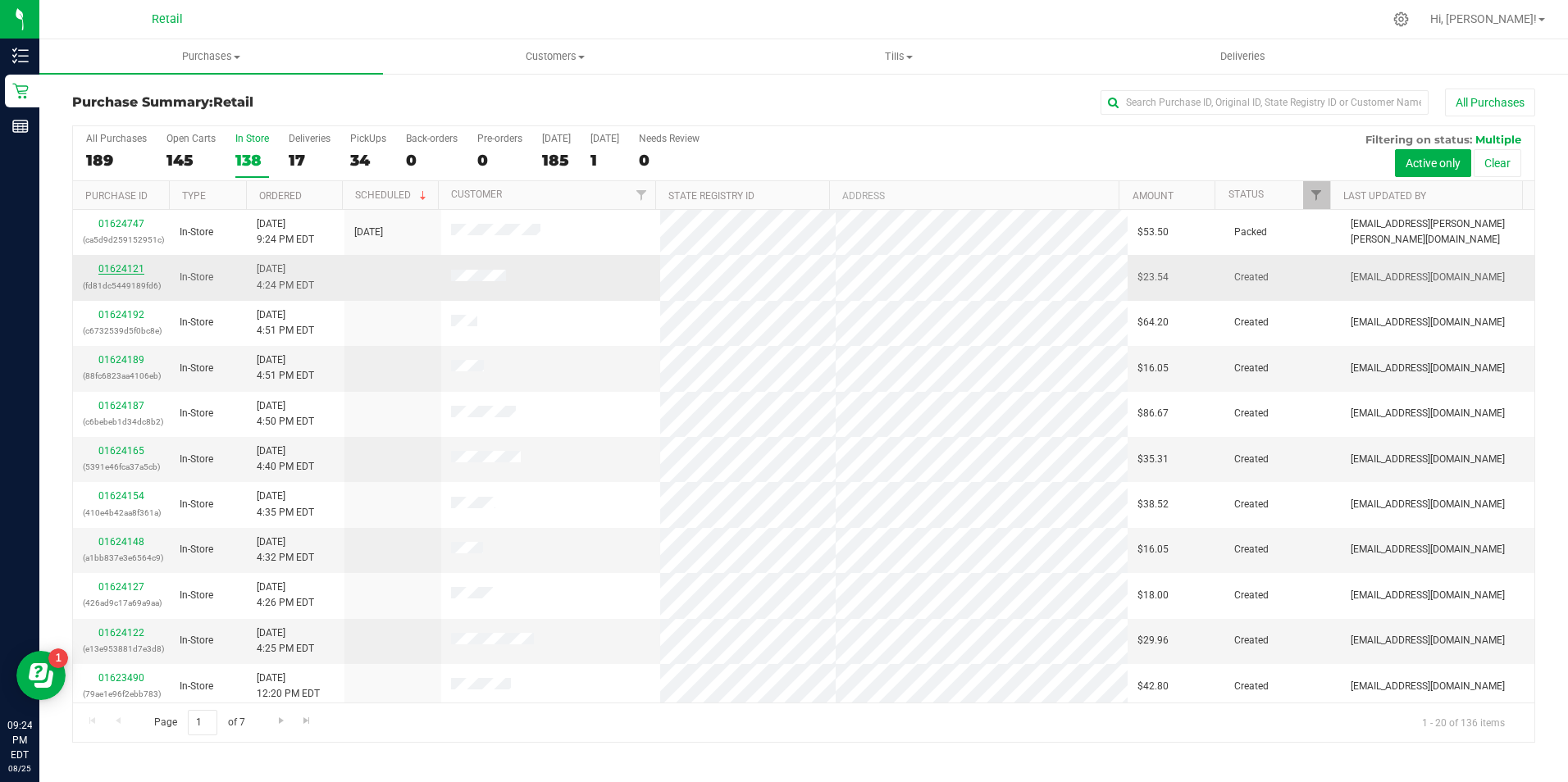
click at [129, 267] on link "01624121" at bounding box center [121, 269] width 46 height 11
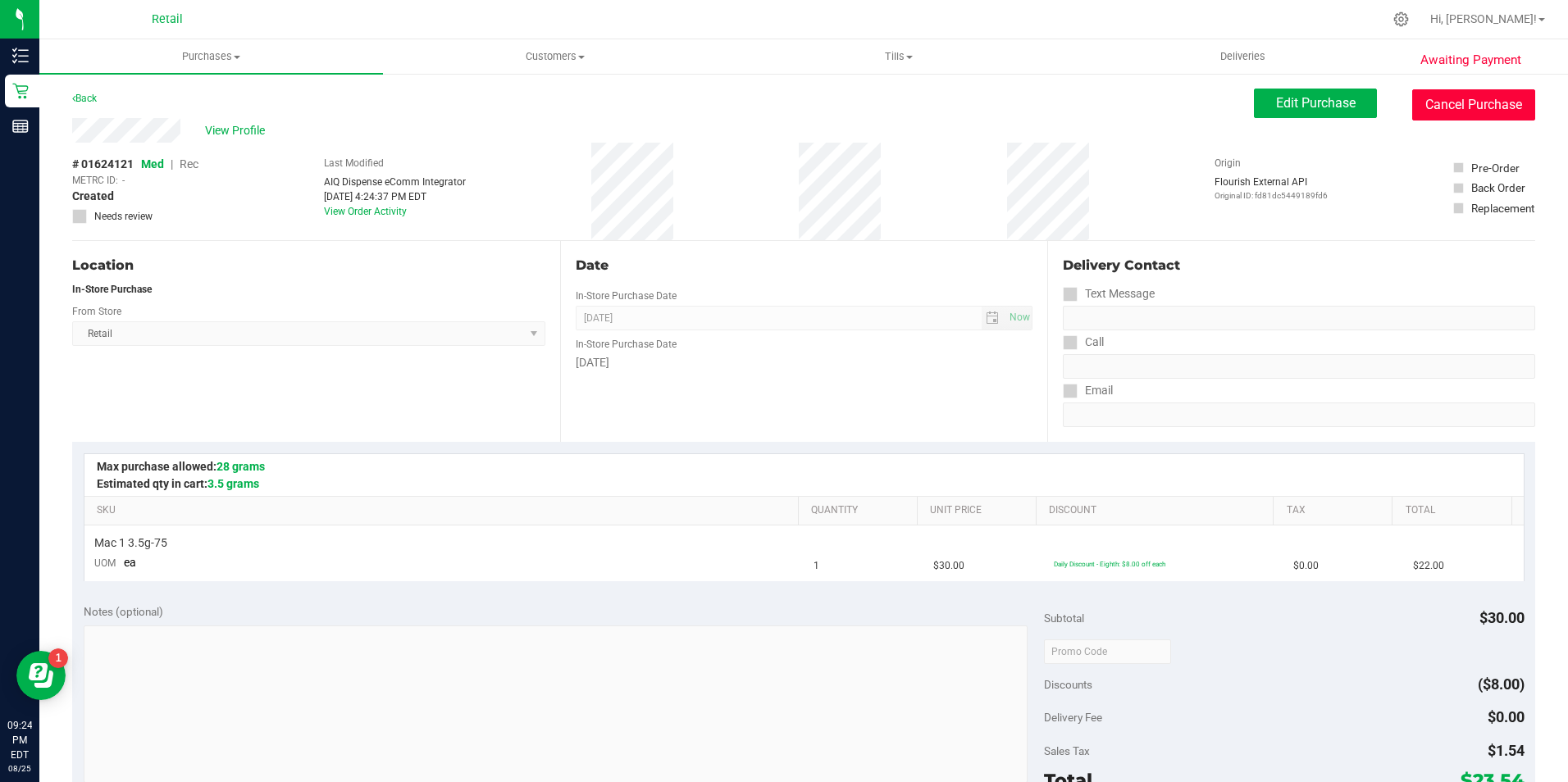
click at [1498, 118] on button "Cancel Purchase" at bounding box center [1474, 104] width 123 height 31
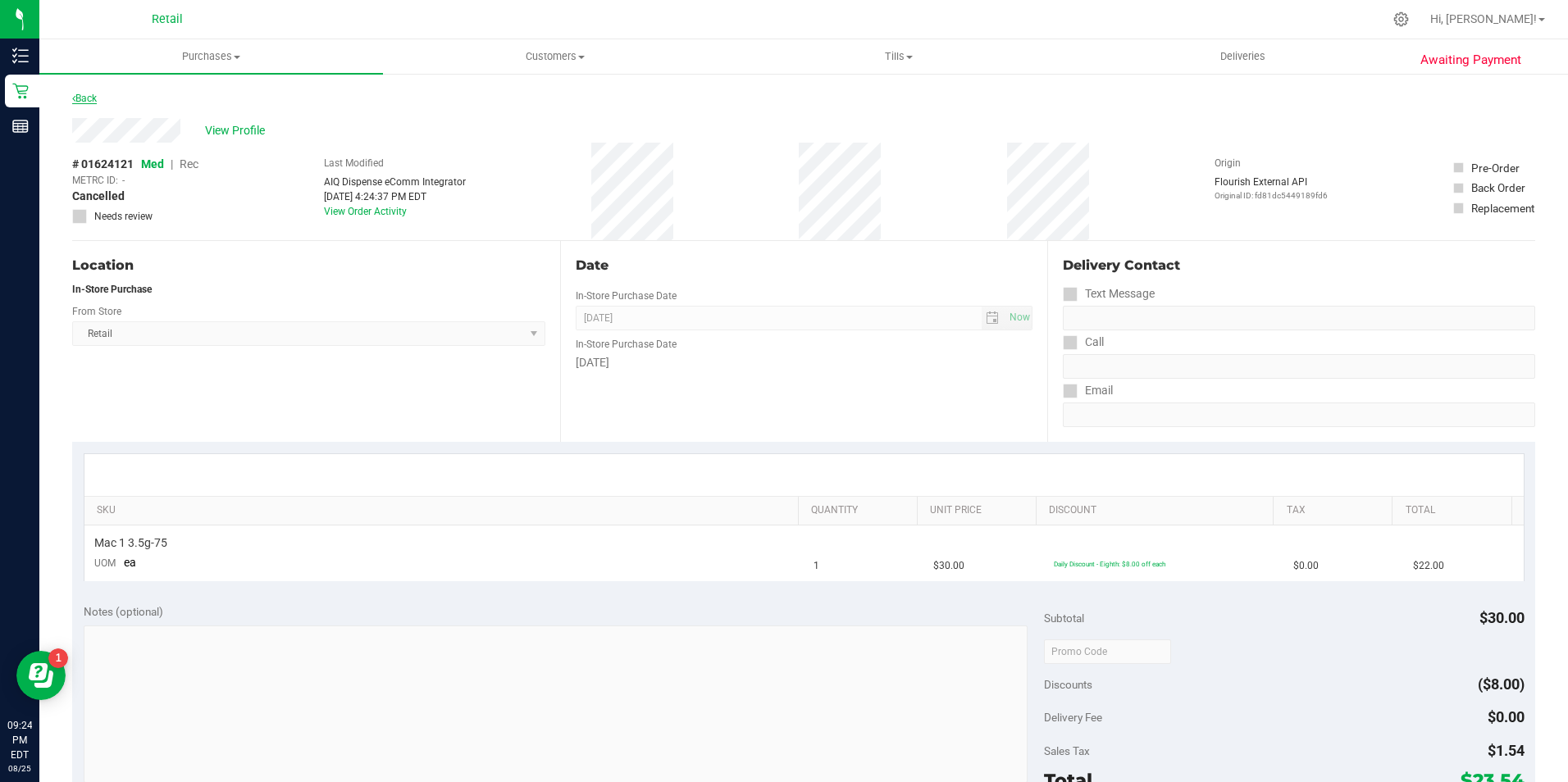
click at [82, 98] on link "Back" at bounding box center [84, 99] width 25 height 11
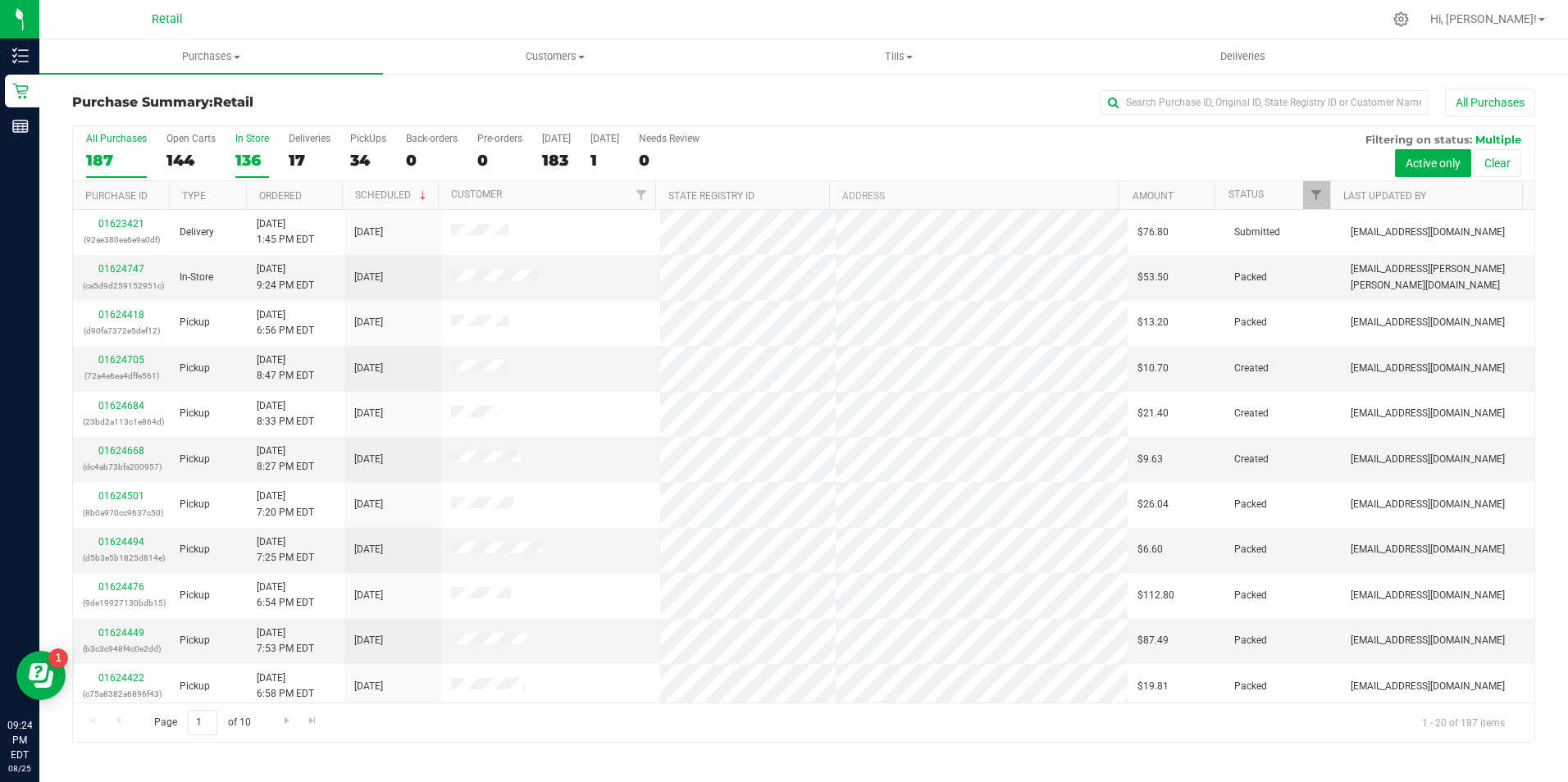
click at [242, 159] on div "136" at bounding box center [251, 160] width 33 height 19
click at [0, 0] on input "In Store 136" at bounding box center [0, 0] width 0 height 0
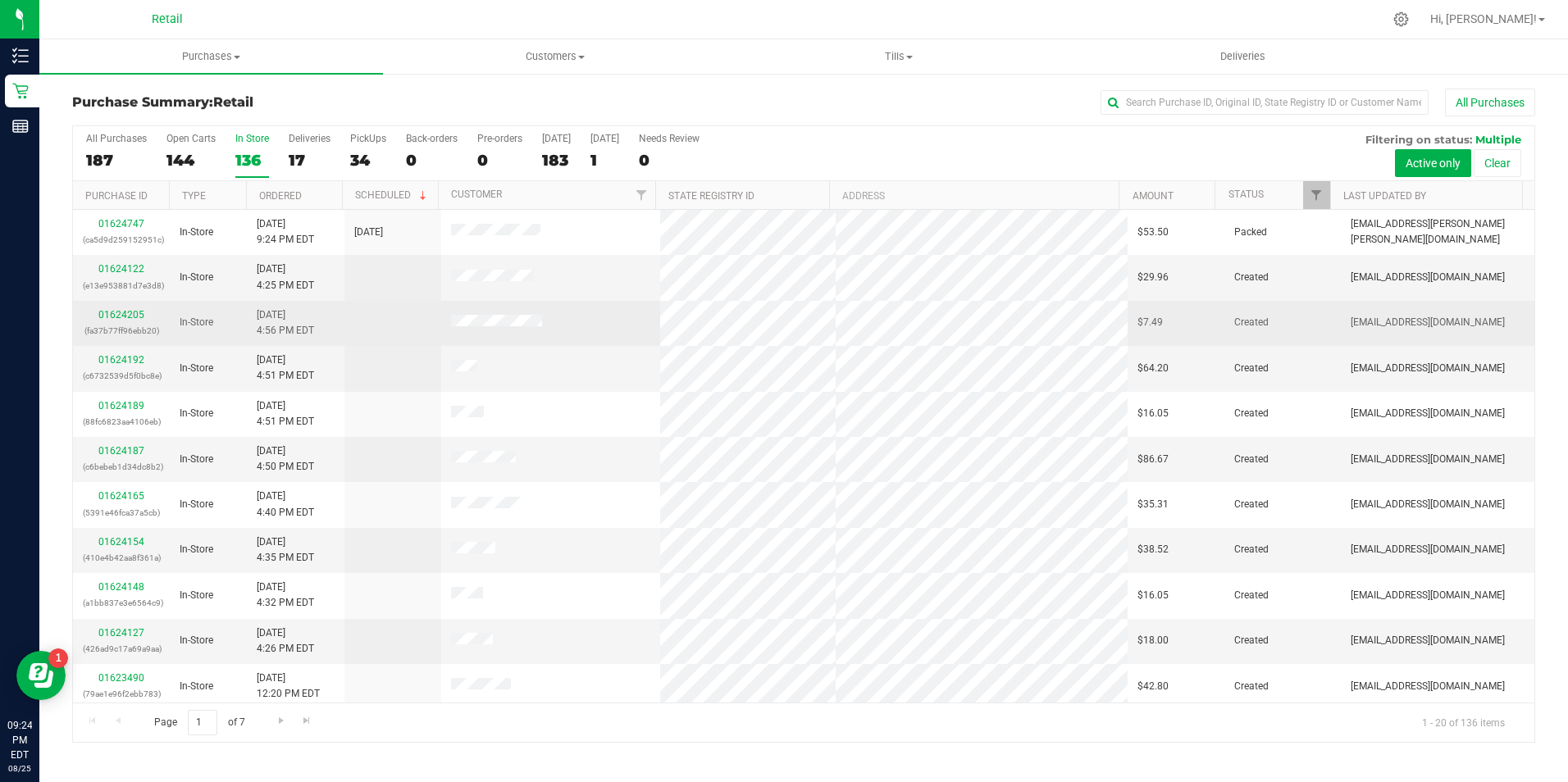
click at [130, 320] on div "01624205 (fa37b77ff96ebb20)" at bounding box center [120, 322] width 77 height 31
click at [134, 311] on link "01624205" at bounding box center [121, 315] width 46 height 11
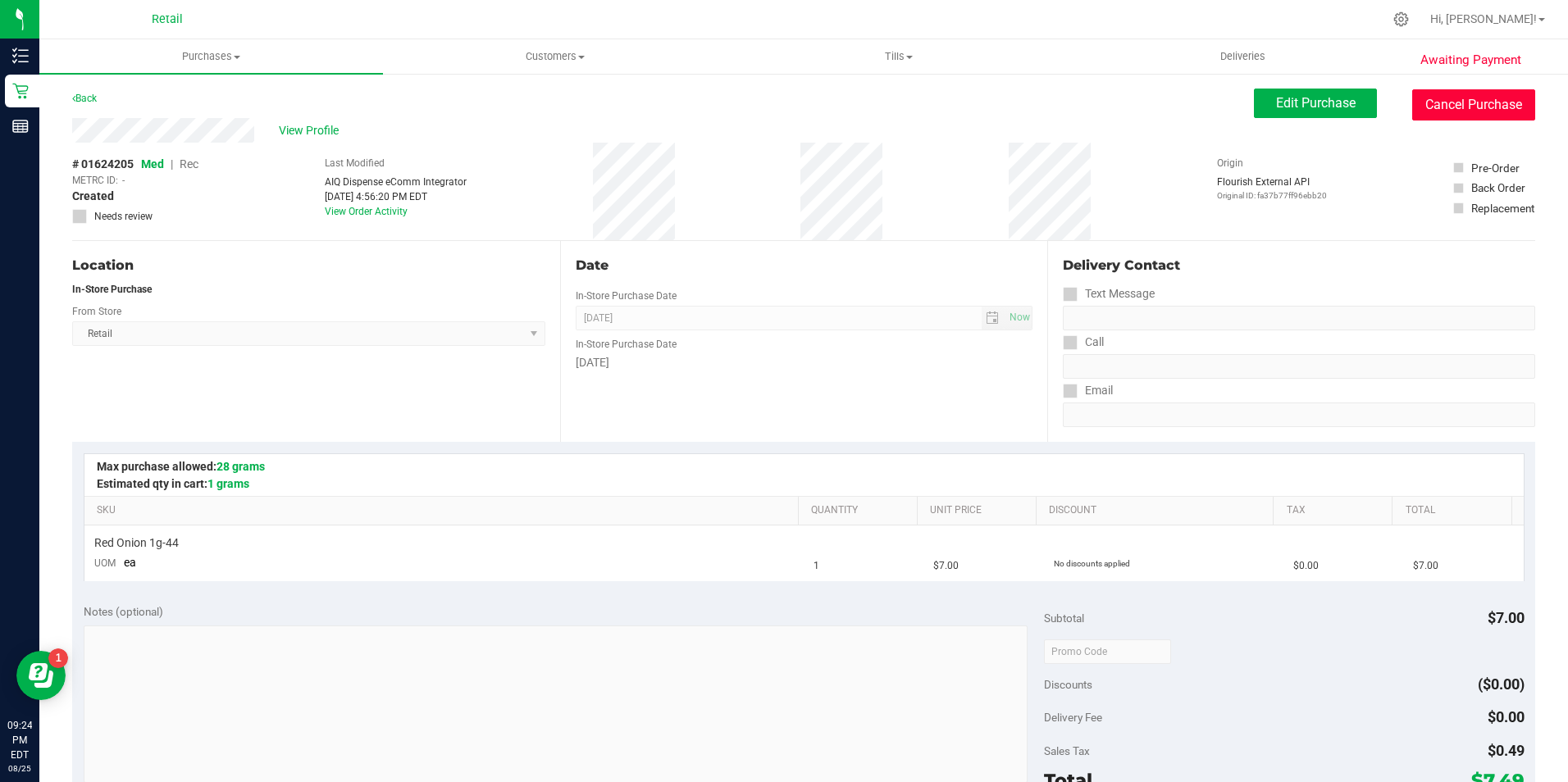
click at [1458, 110] on button "Cancel Purchase" at bounding box center [1474, 104] width 123 height 31
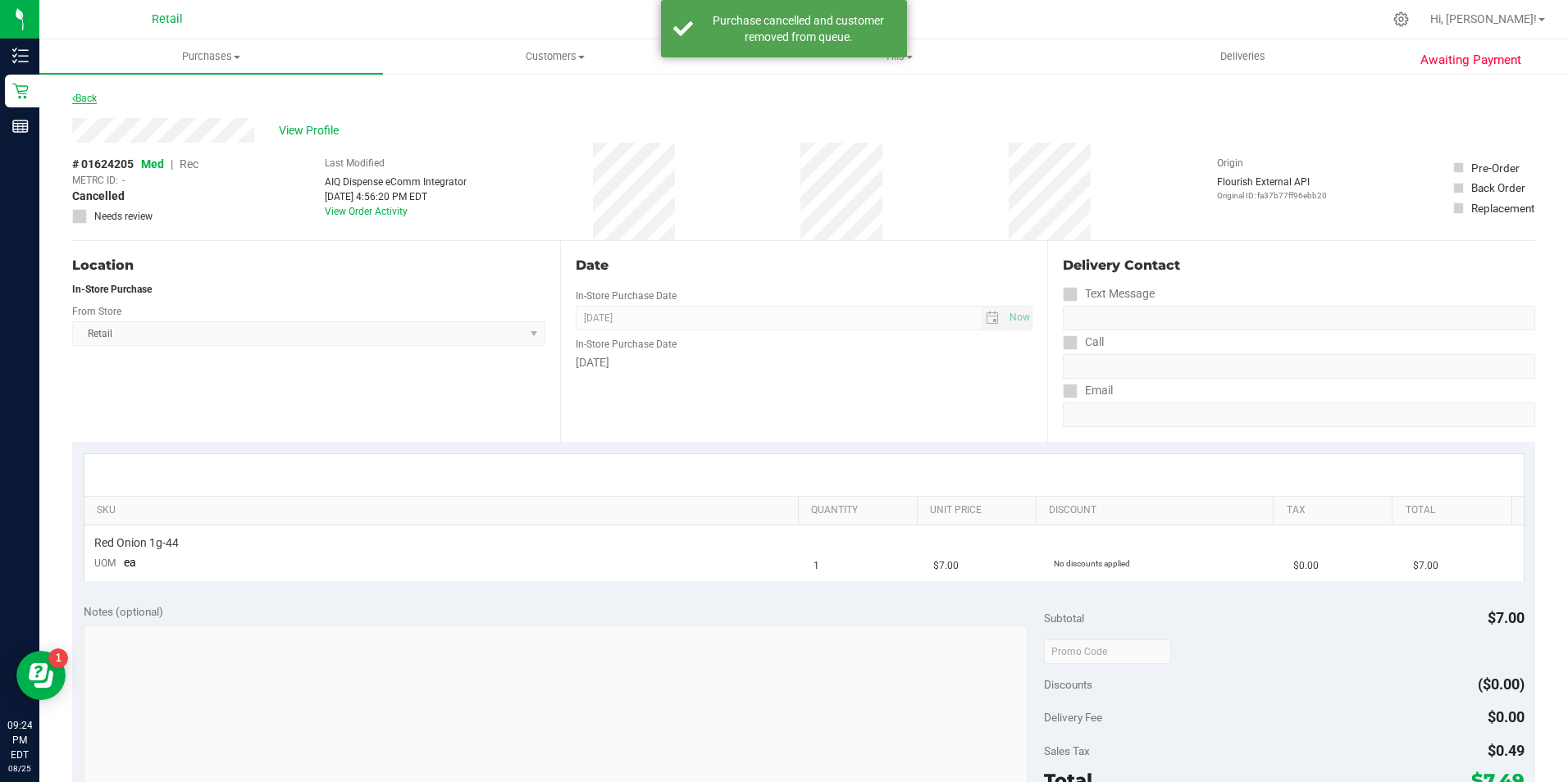
click at [90, 100] on link "Back" at bounding box center [84, 99] width 25 height 11
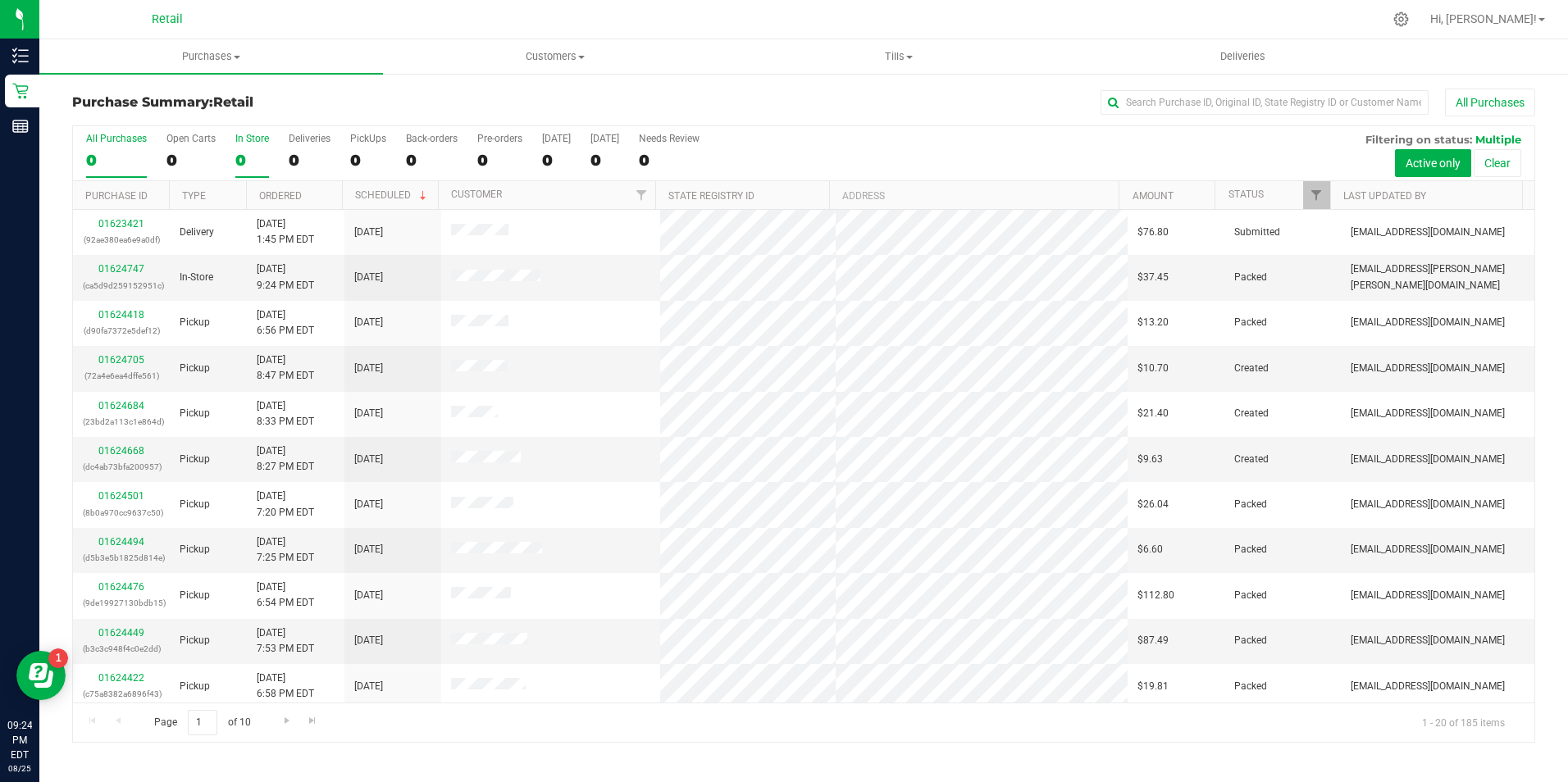
click at [243, 166] on div "0" at bounding box center [251, 160] width 33 height 19
click at [0, 0] on input "In Store 0" at bounding box center [0, 0] width 0 height 0
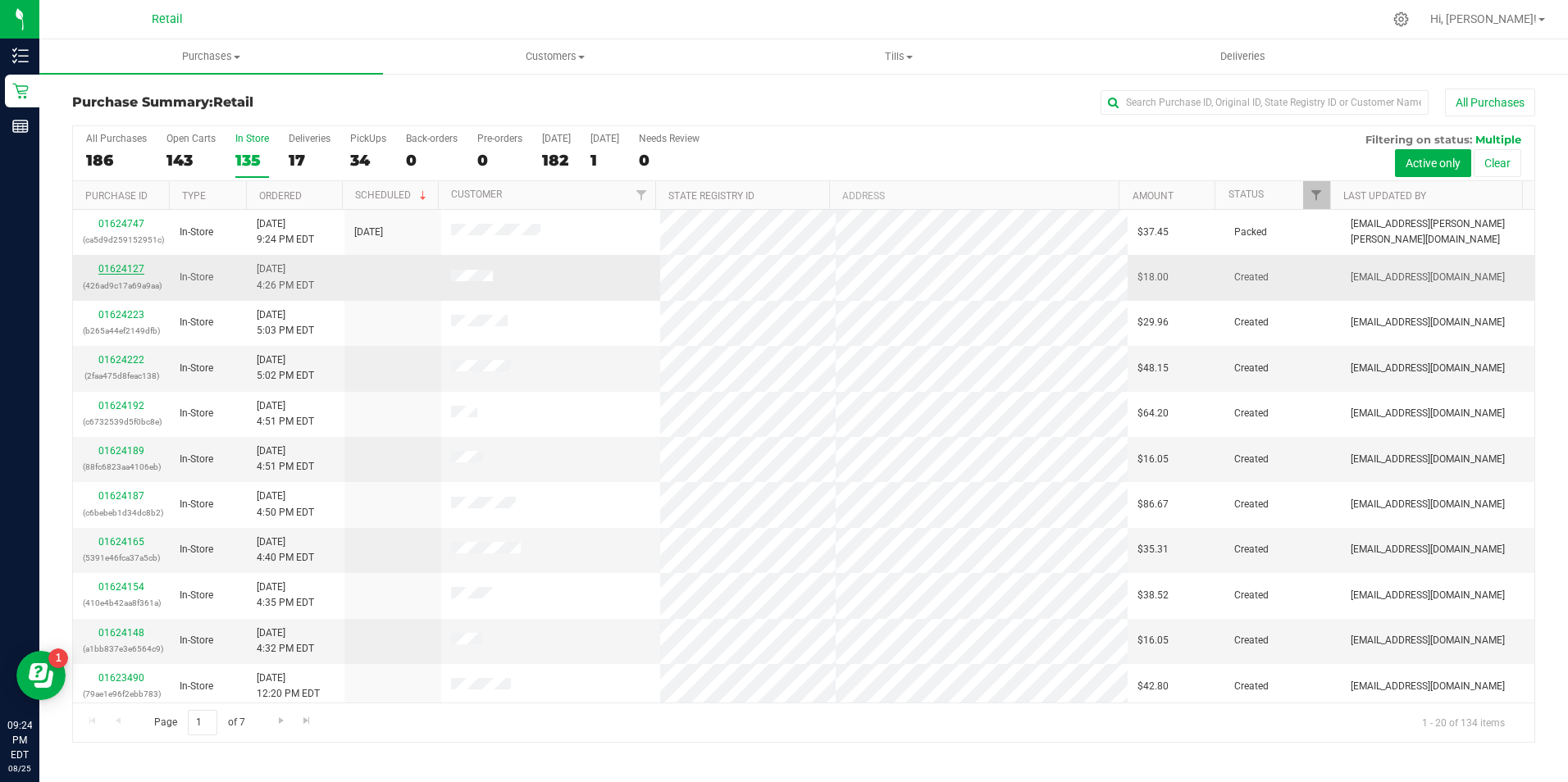
click at [129, 264] on link "01624127" at bounding box center [121, 269] width 46 height 11
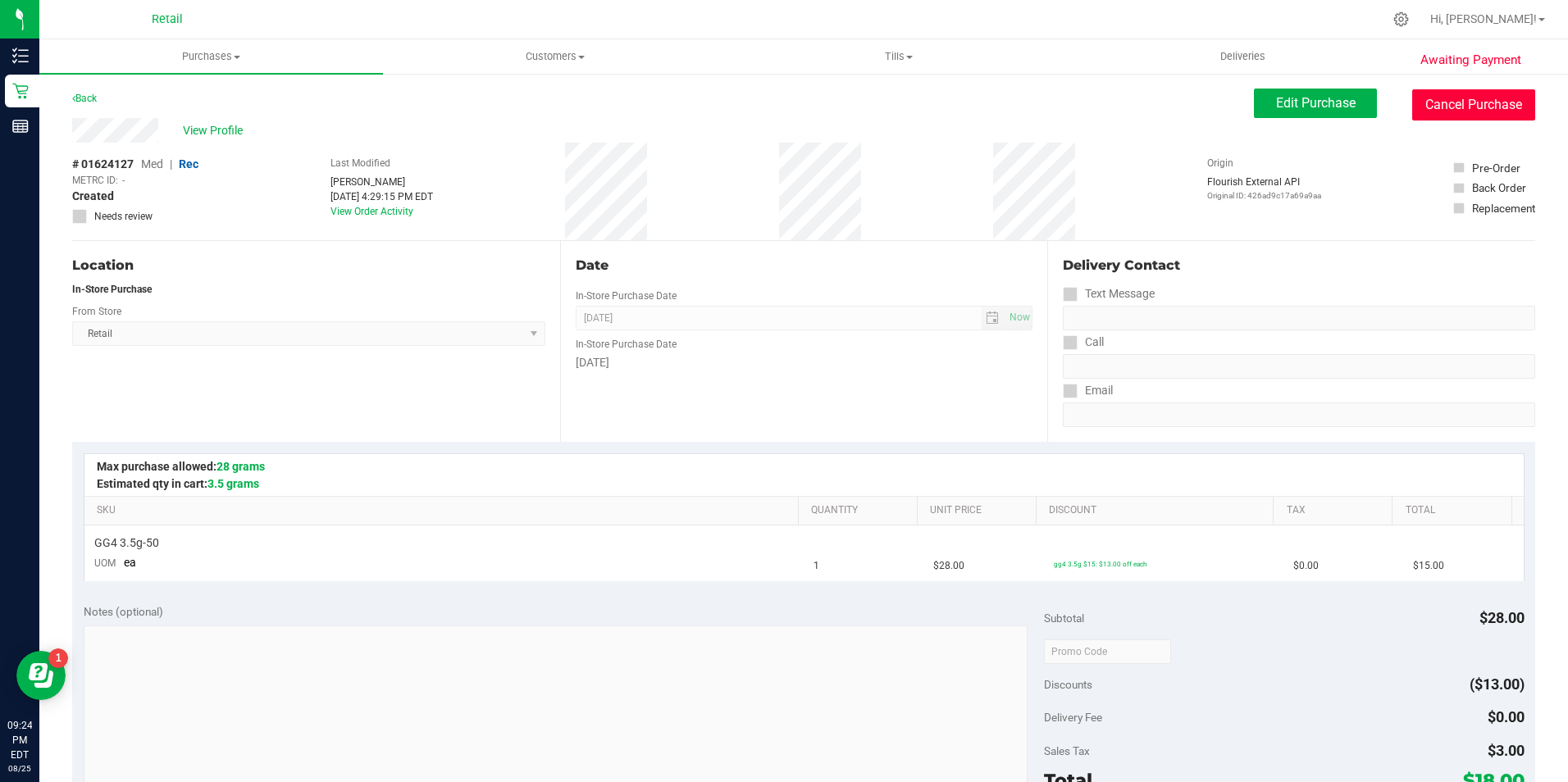
drag, startPoint x: 1498, startPoint y: 102, endPoint x: 878, endPoint y: 111, distance: 620.1
click at [1497, 104] on button "Cancel Purchase" at bounding box center [1474, 104] width 123 height 31
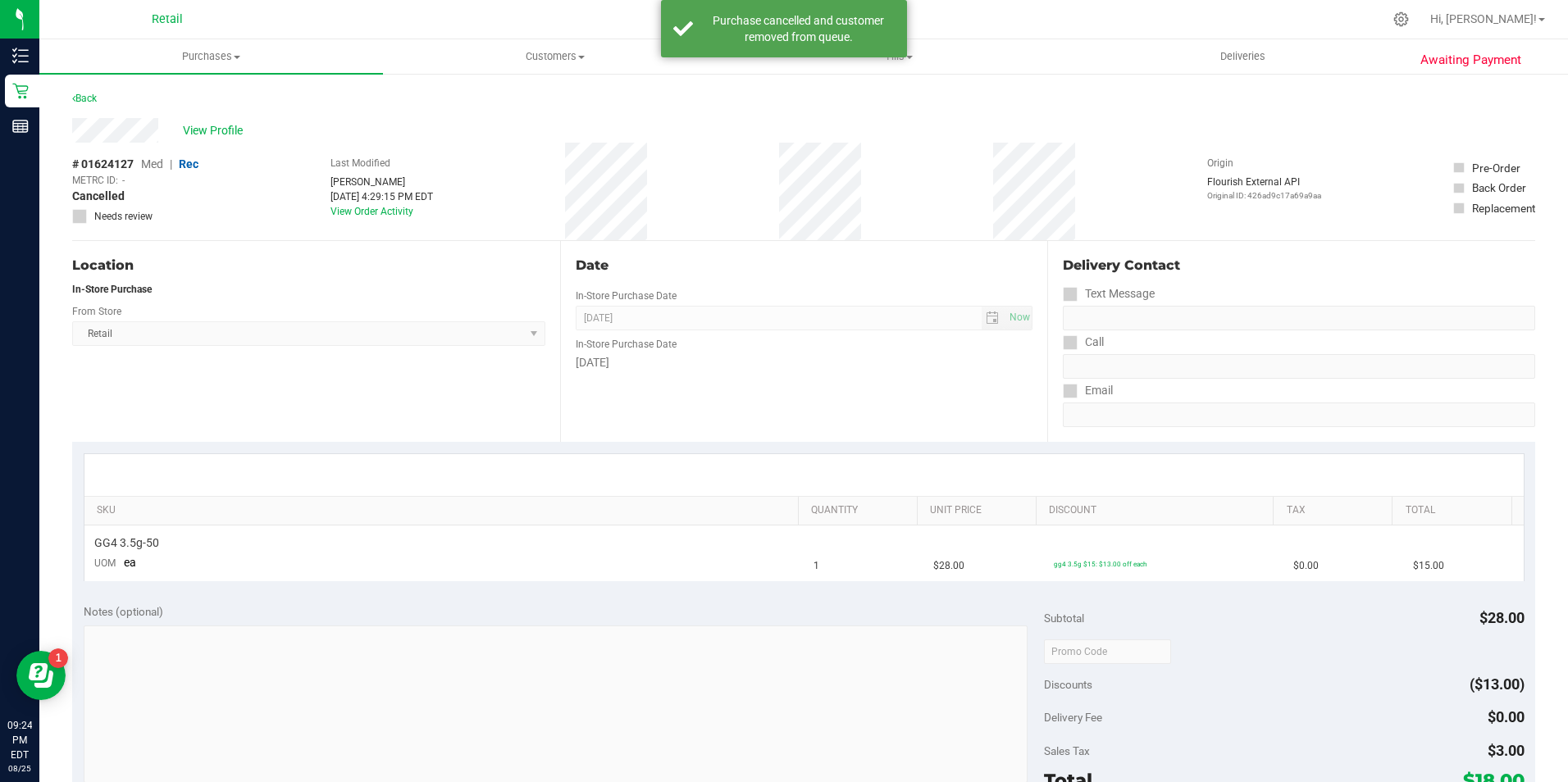
click at [68, 100] on div "Awaiting Payment Back View Profile # 01624127 Med | Rec METRC ID: - Cancelled N…" at bounding box center [804, 687] width 1529 height 1230
click at [82, 98] on link "Back" at bounding box center [84, 99] width 25 height 11
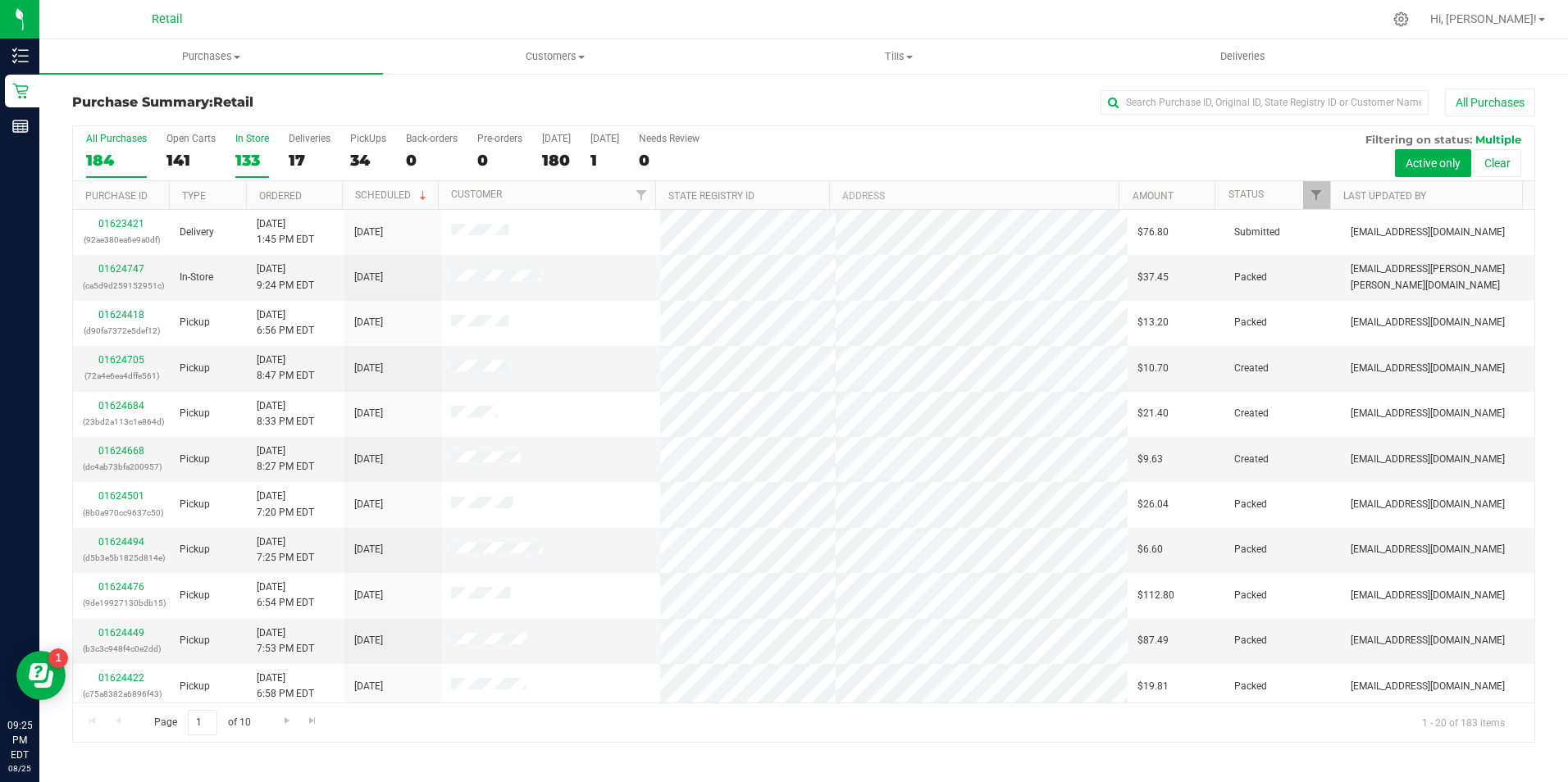
click at [251, 155] on div "133" at bounding box center [251, 160] width 33 height 19
click at [0, 0] on input "In Store 133" at bounding box center [0, 0] width 0 height 0
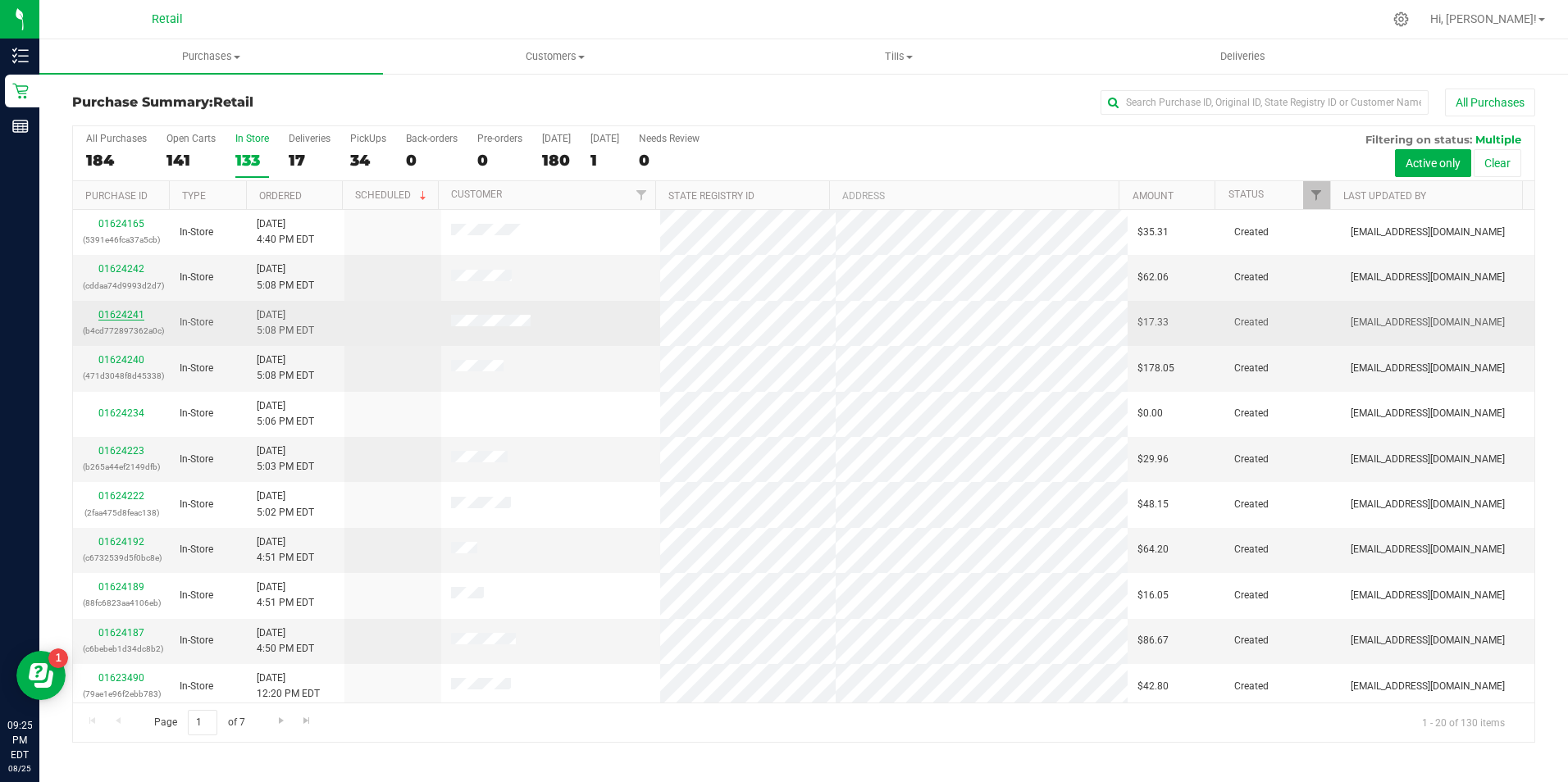
click at [130, 318] on link "01624241" at bounding box center [121, 315] width 46 height 11
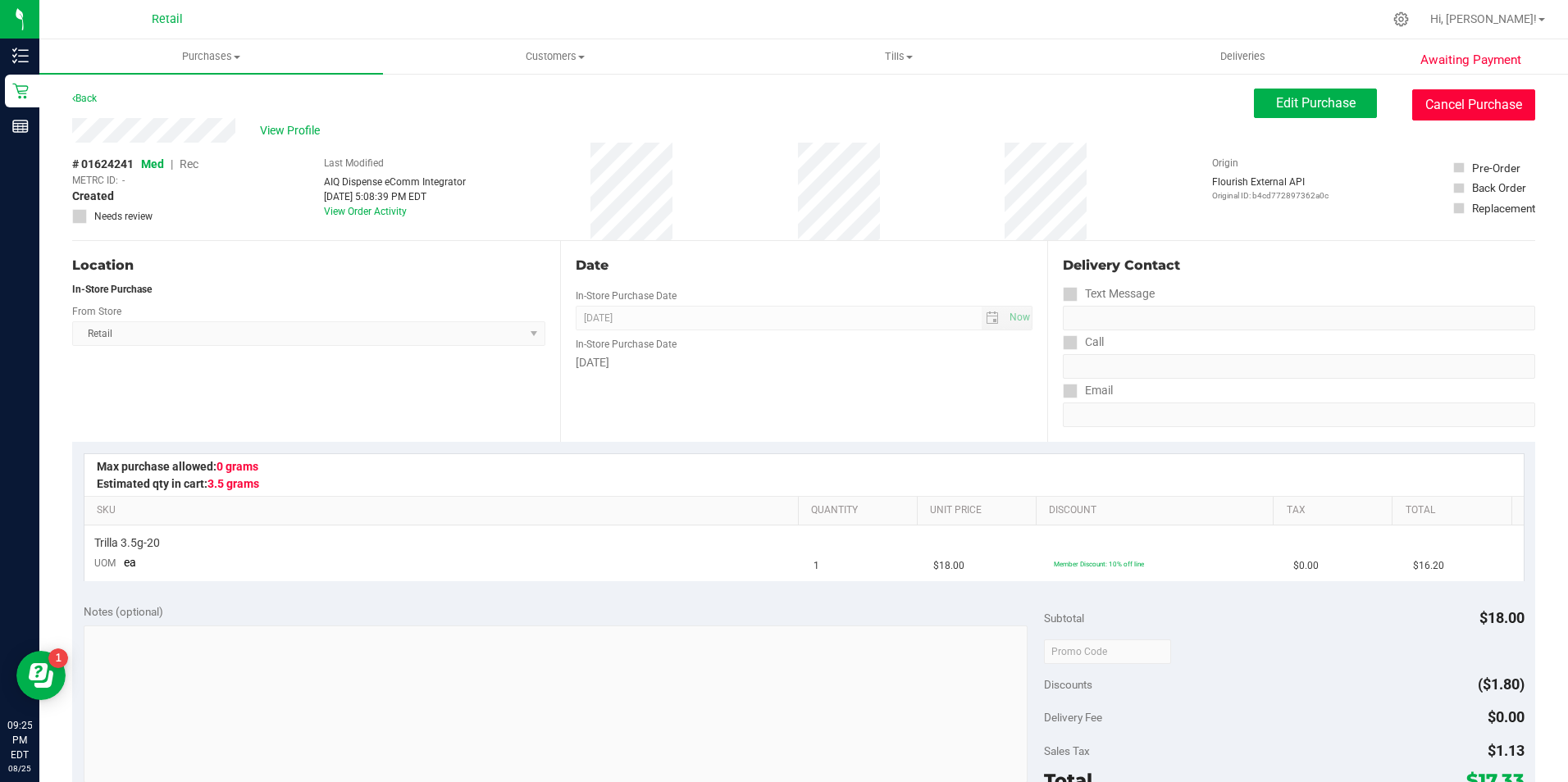
click at [1441, 95] on button "Cancel Purchase" at bounding box center [1474, 104] width 123 height 31
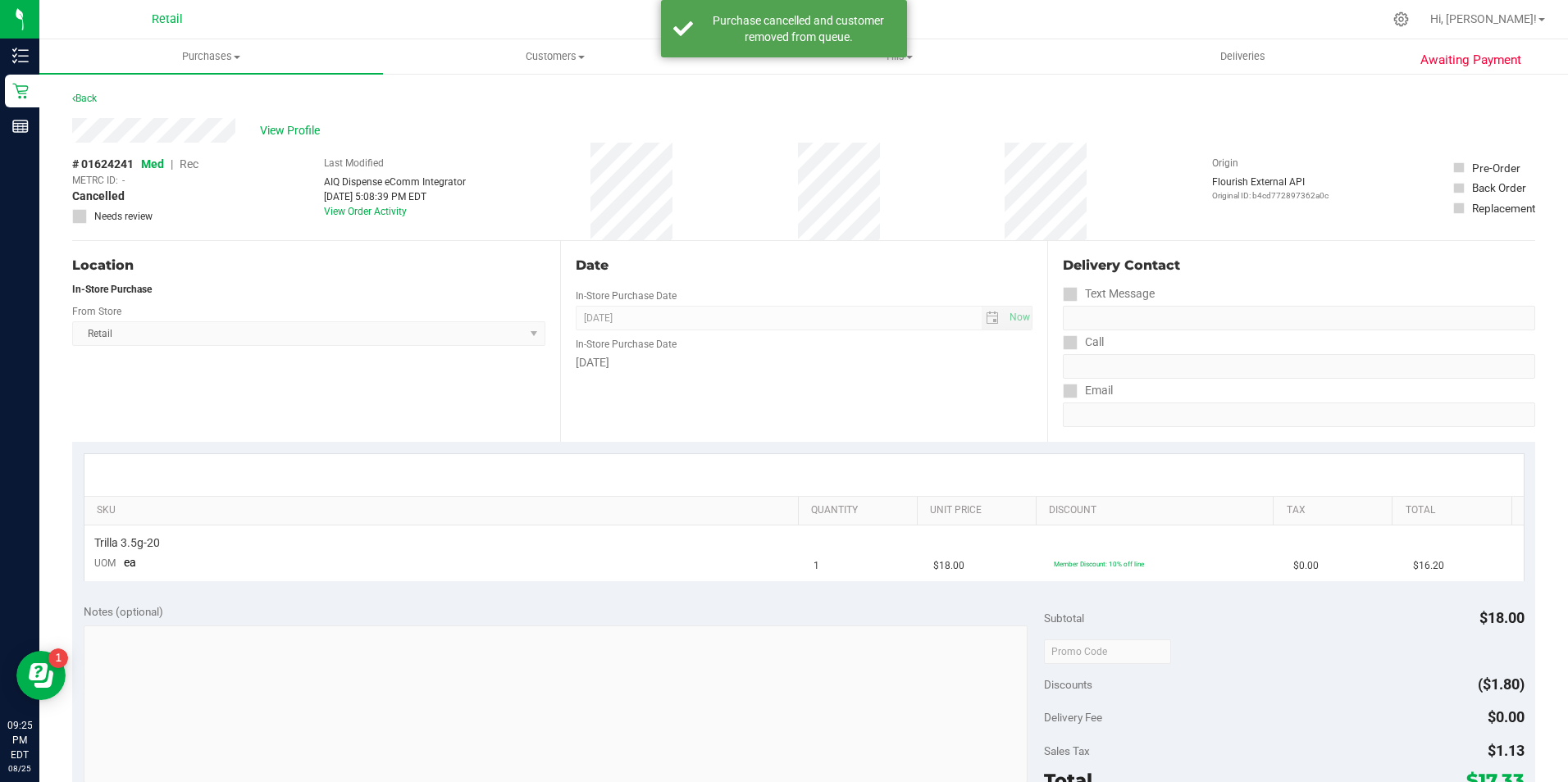
click at [94, 106] on div "Back" at bounding box center [84, 98] width 25 height 20
click at [94, 100] on link "Back" at bounding box center [84, 99] width 25 height 11
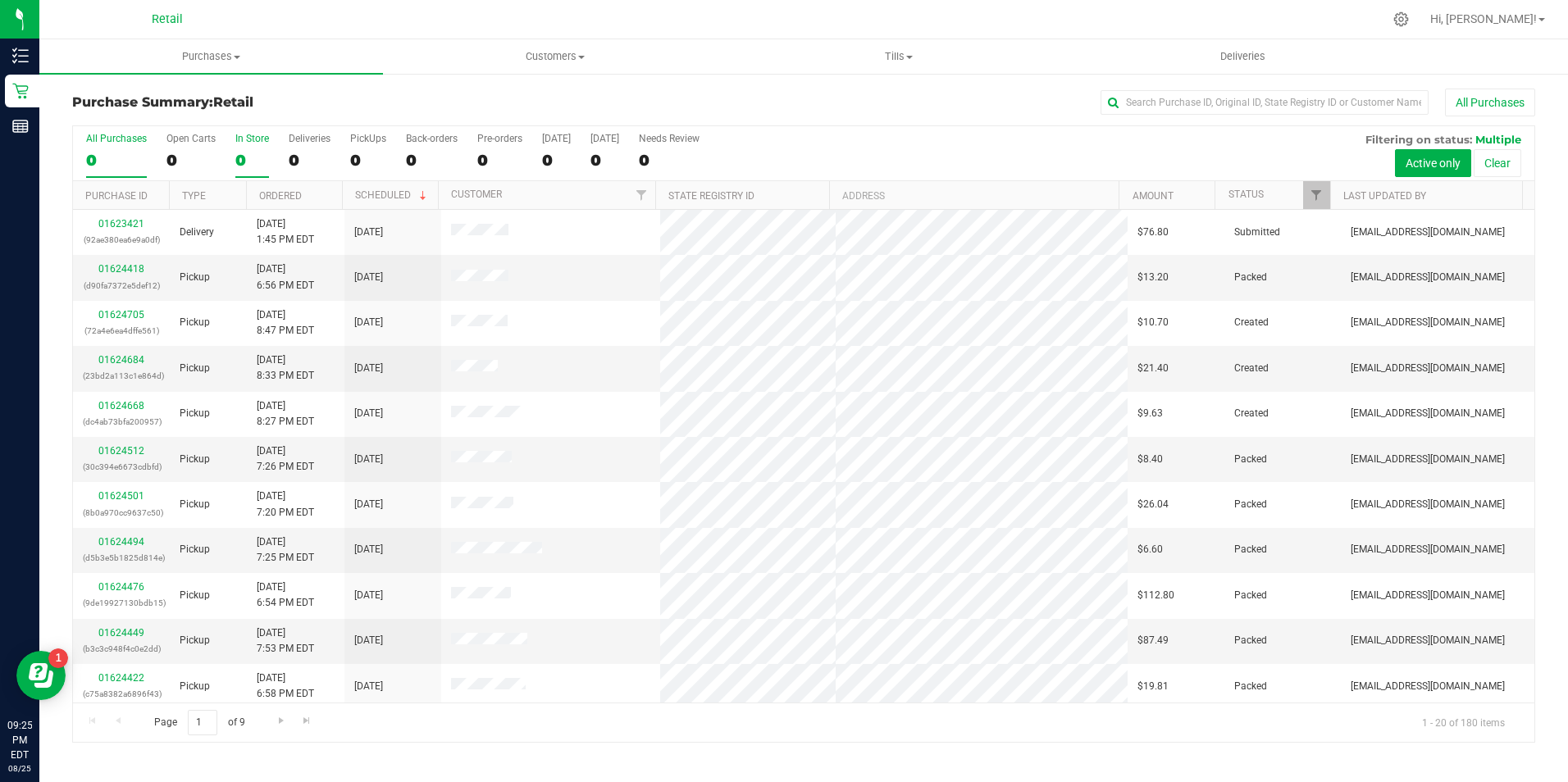
click at [235, 144] on label "In Store 0" at bounding box center [251, 155] width 33 height 45
click at [0, 0] on input "In Store 0" at bounding box center [0, 0] width 0 height 0
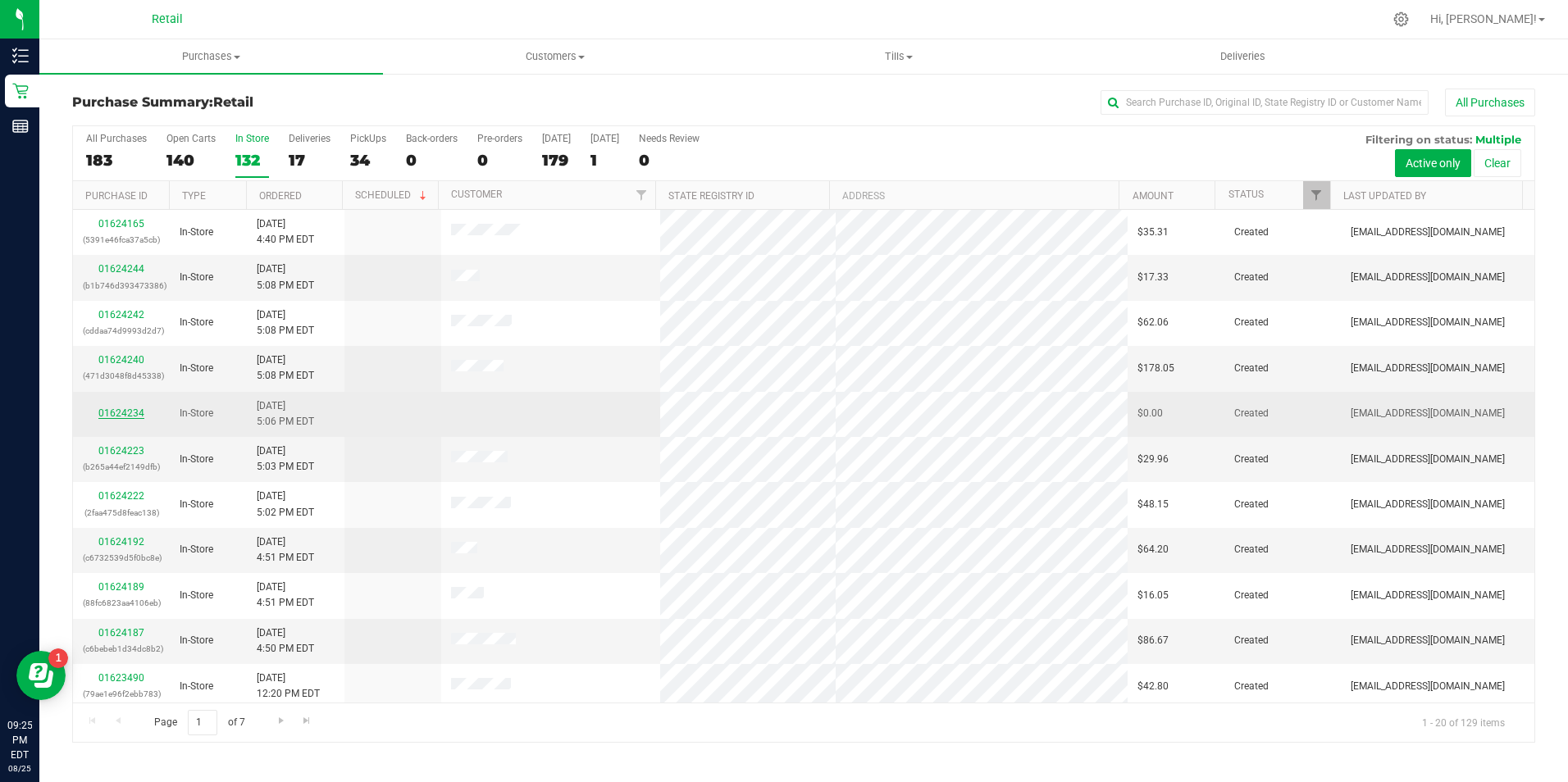
click at [112, 411] on link "01624234" at bounding box center [121, 413] width 46 height 11
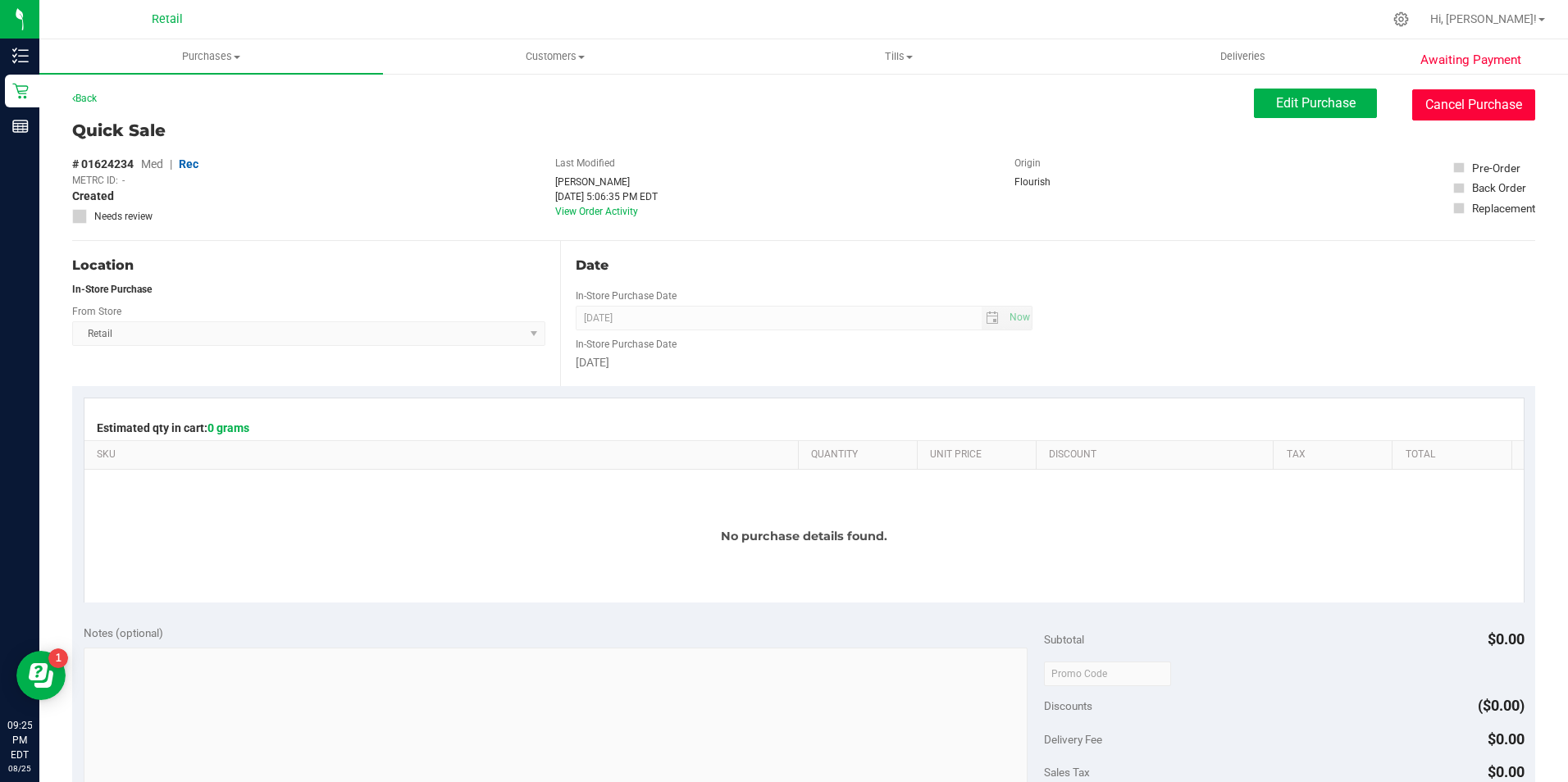
click at [1446, 109] on button "Cancel Purchase" at bounding box center [1474, 104] width 123 height 31
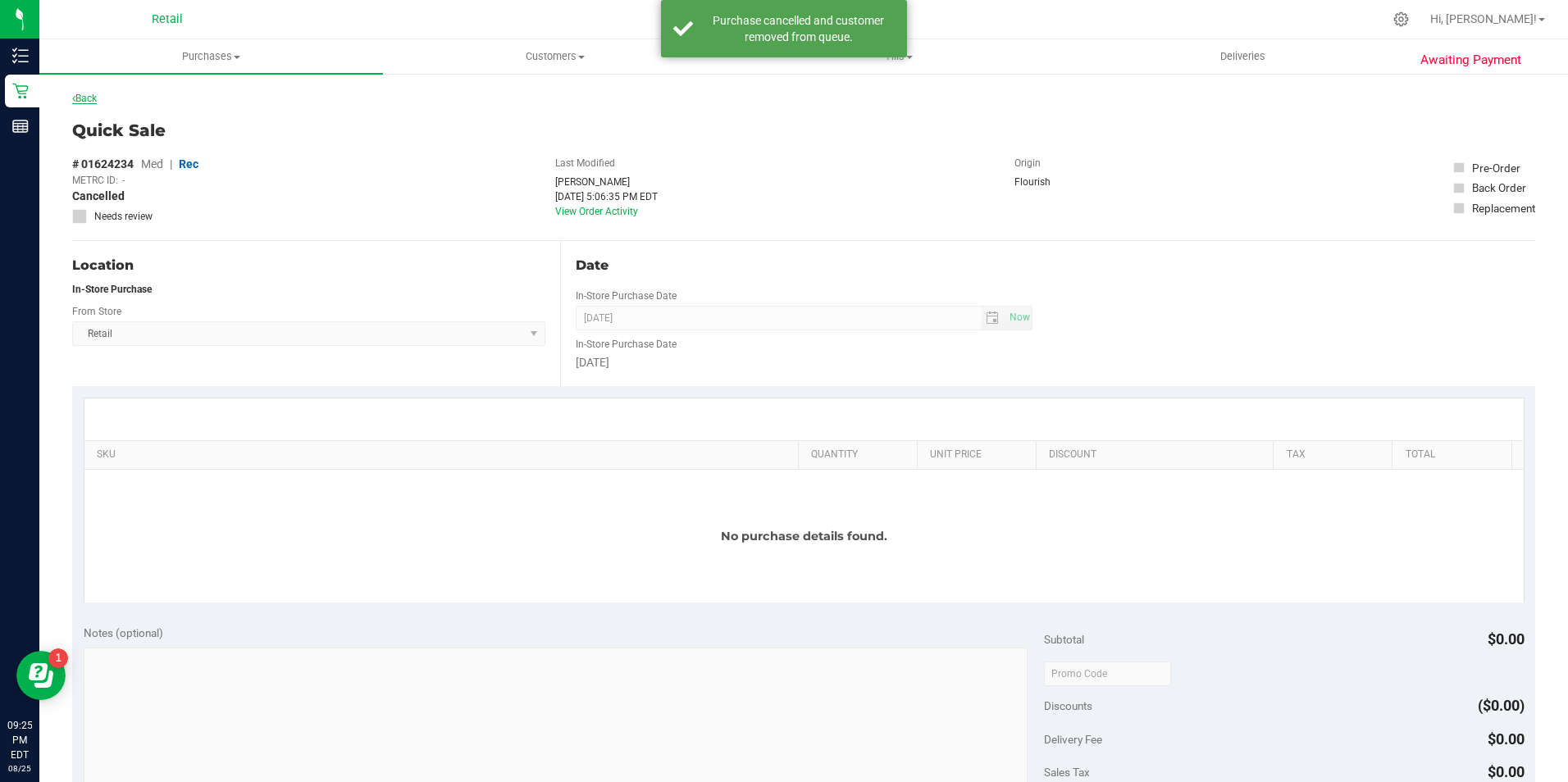
click at [82, 96] on link "Back" at bounding box center [84, 99] width 25 height 11
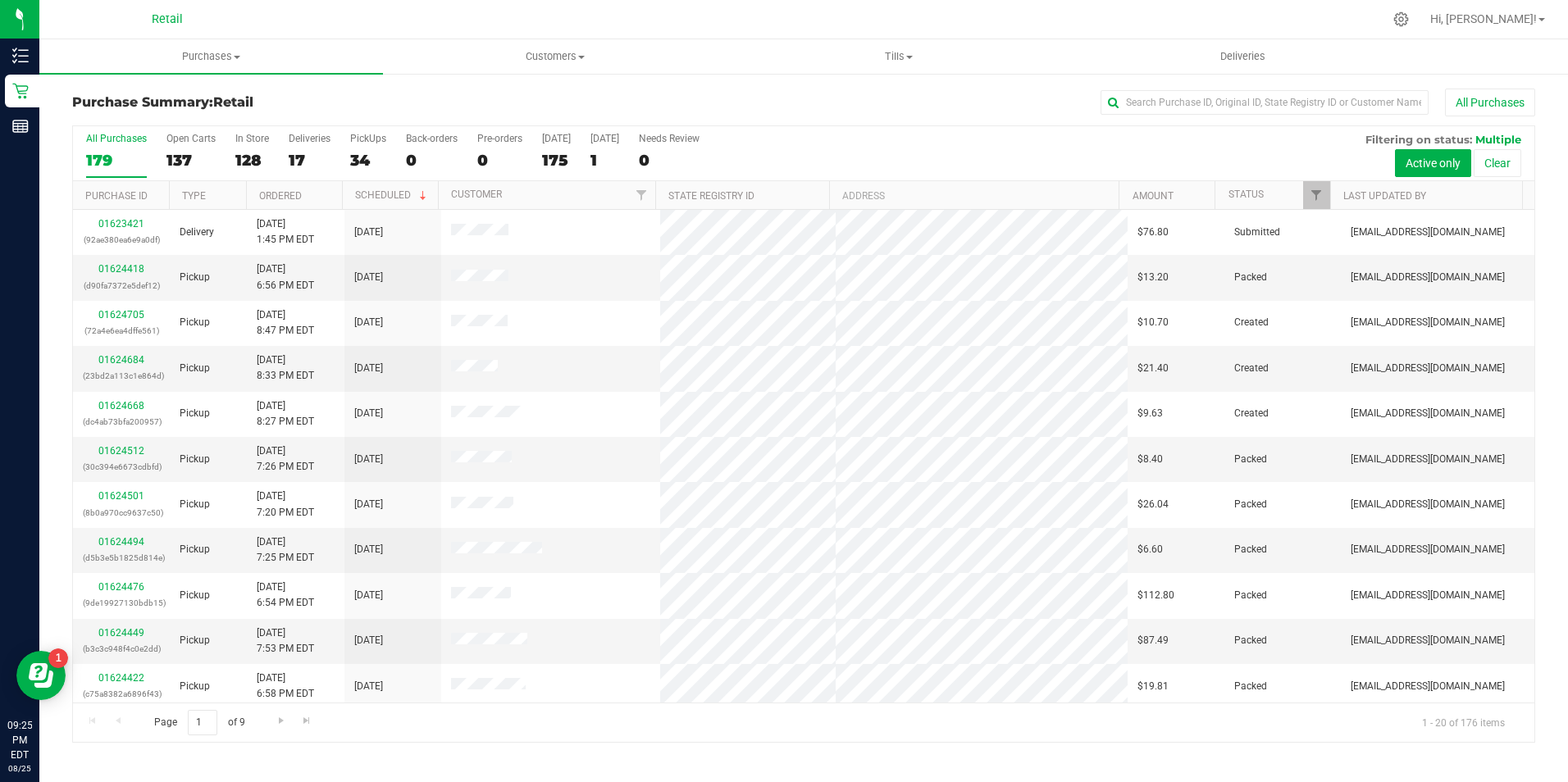
click at [228, 123] on div "Purchase Summary: Retail All Purchases" at bounding box center [804, 106] width 1464 height 36
click at [259, 148] on label "In Store 128" at bounding box center [251, 155] width 33 height 45
click at [0, 0] on input "In Store 128" at bounding box center [0, 0] width 0 height 0
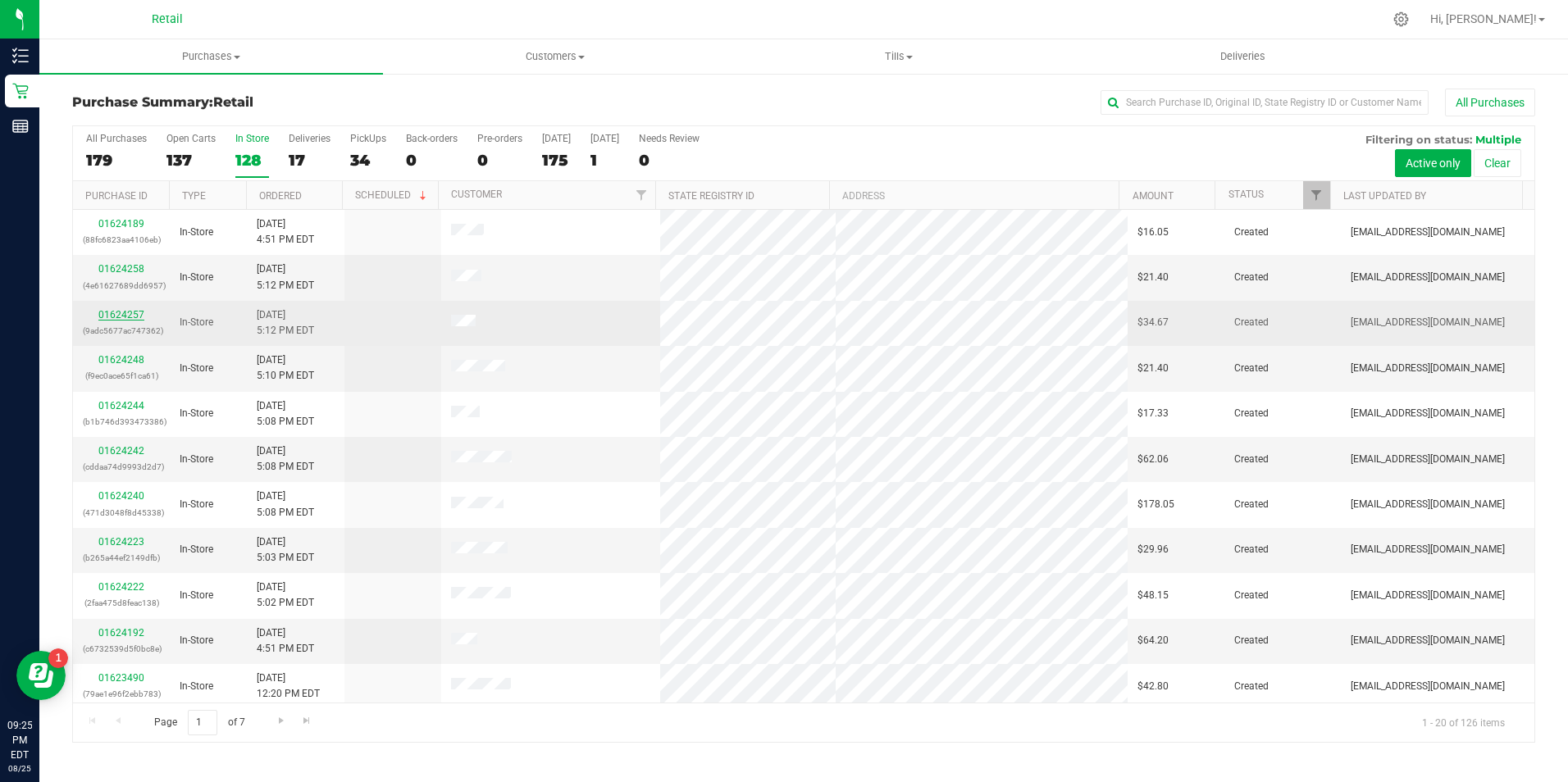
click at [131, 312] on link "01624257" at bounding box center [121, 315] width 46 height 11
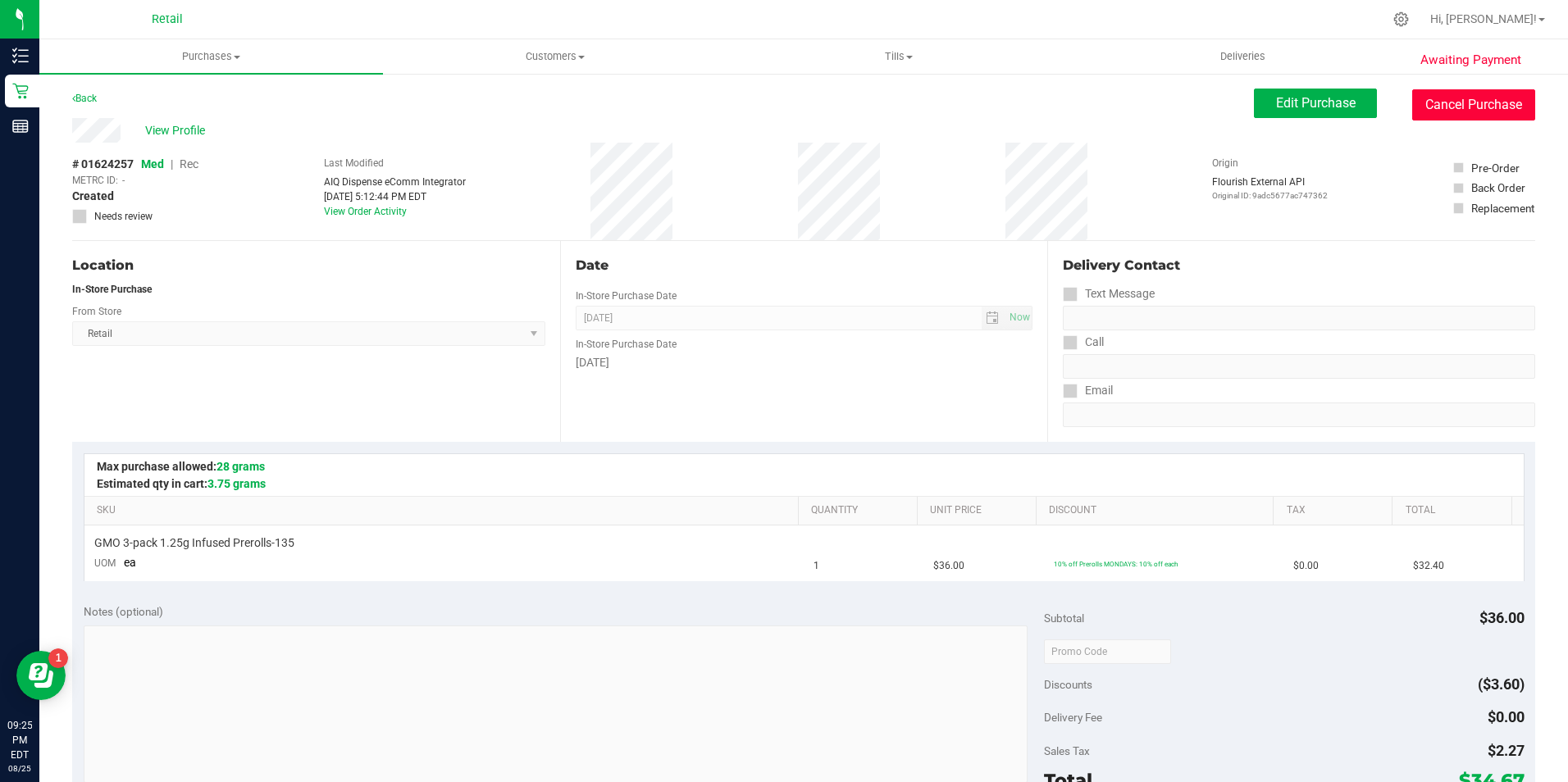
click at [1469, 111] on button "Cancel Purchase" at bounding box center [1474, 104] width 123 height 31
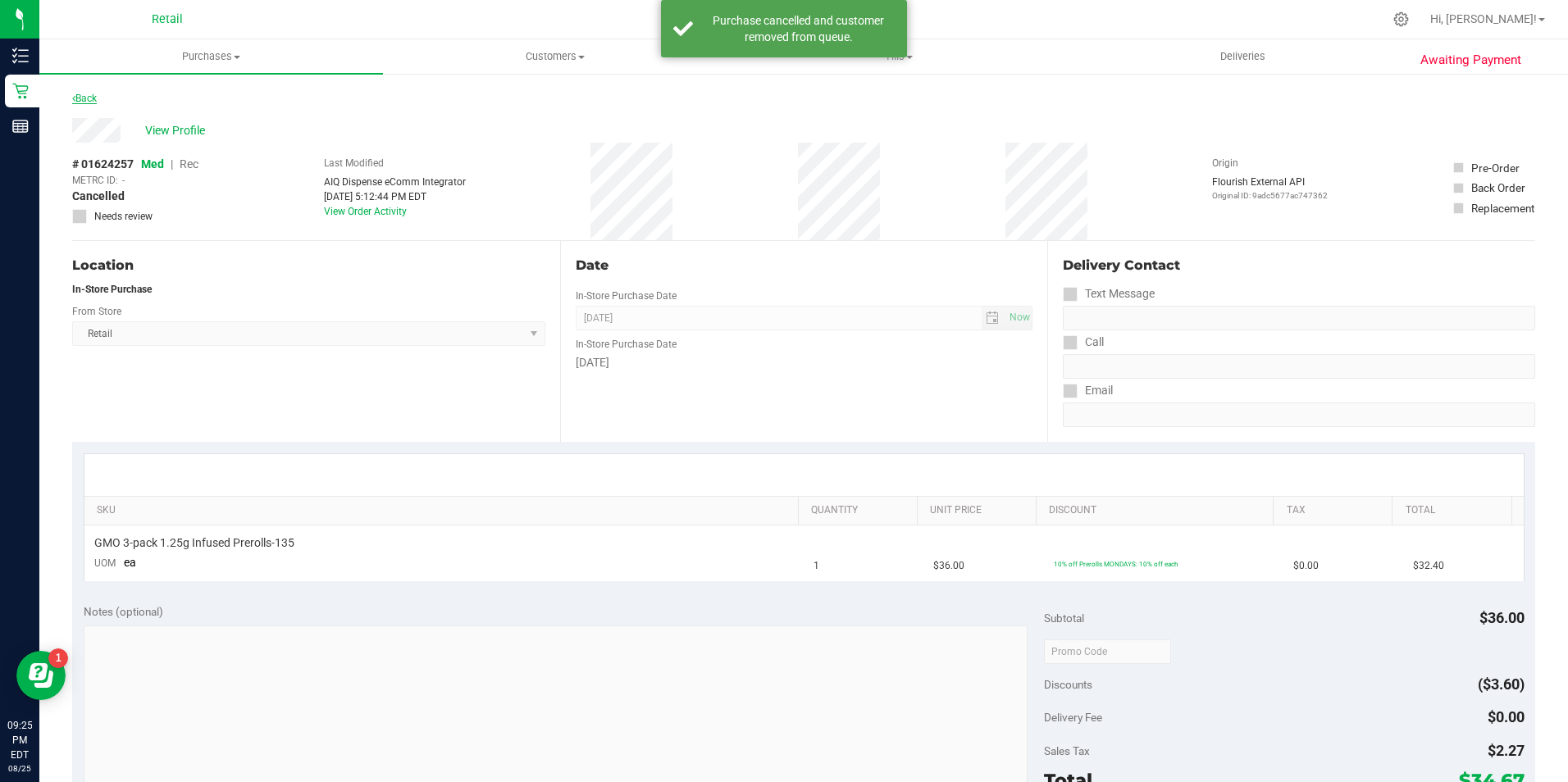
click at [85, 99] on link "Back" at bounding box center [84, 99] width 25 height 11
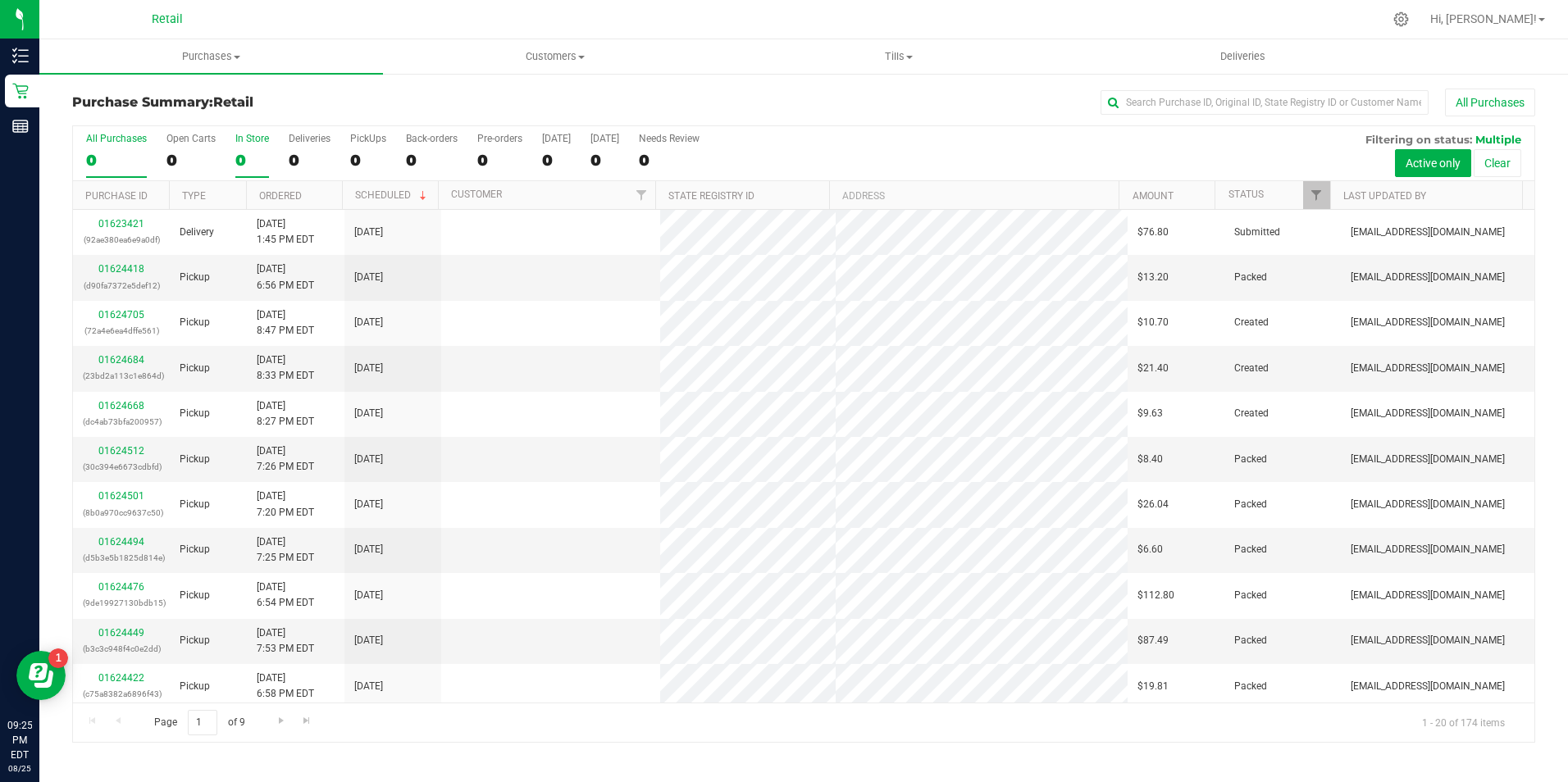
click at [246, 141] on div "In Store" at bounding box center [251, 138] width 33 height 11
click at [0, 0] on input "In Store 0" at bounding box center [0, 0] width 0 height 0
click at [131, 365] on link "01624258" at bounding box center [121, 360] width 46 height 11
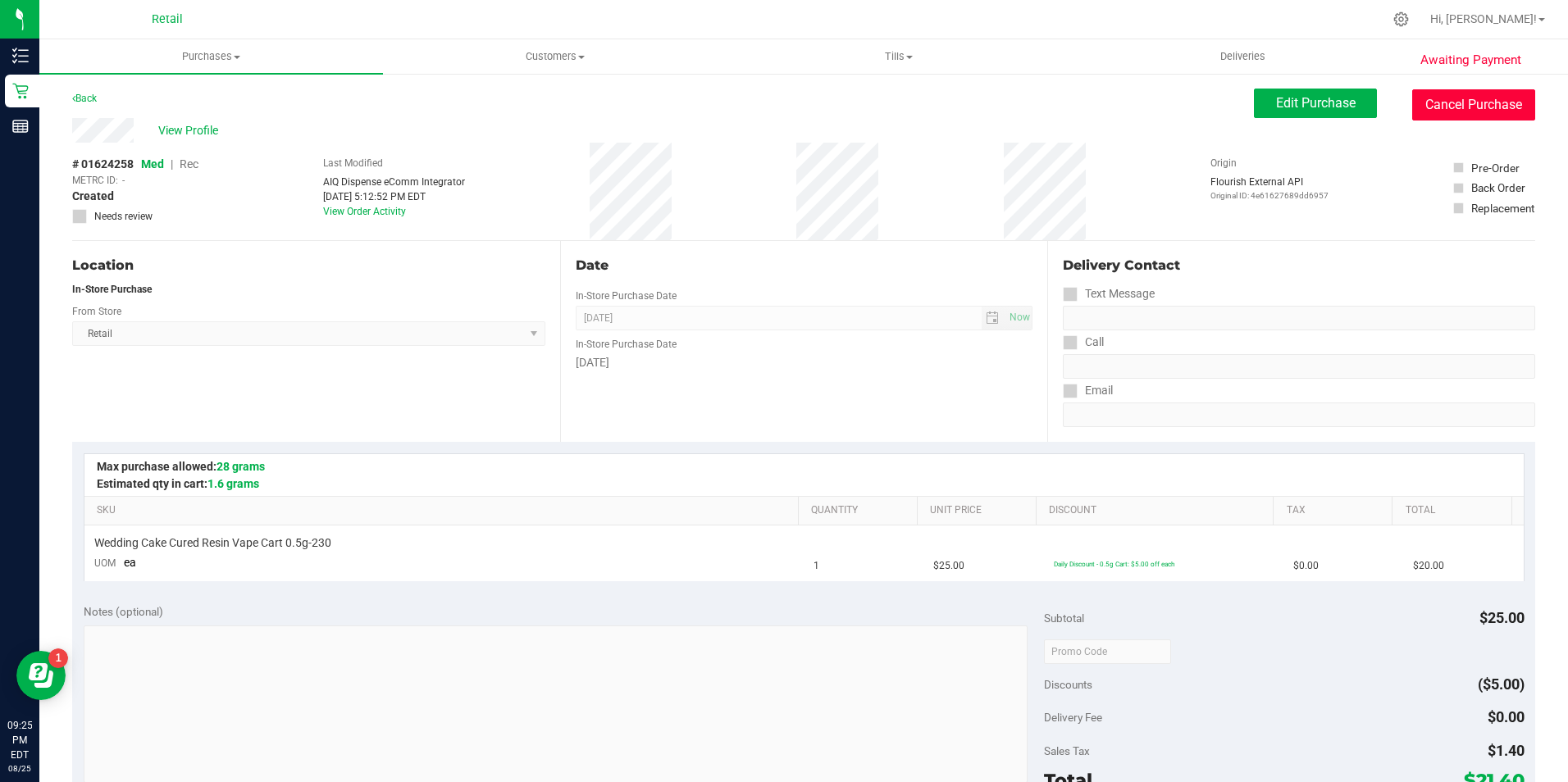
click at [1451, 101] on button "Cancel Purchase" at bounding box center [1474, 104] width 123 height 31
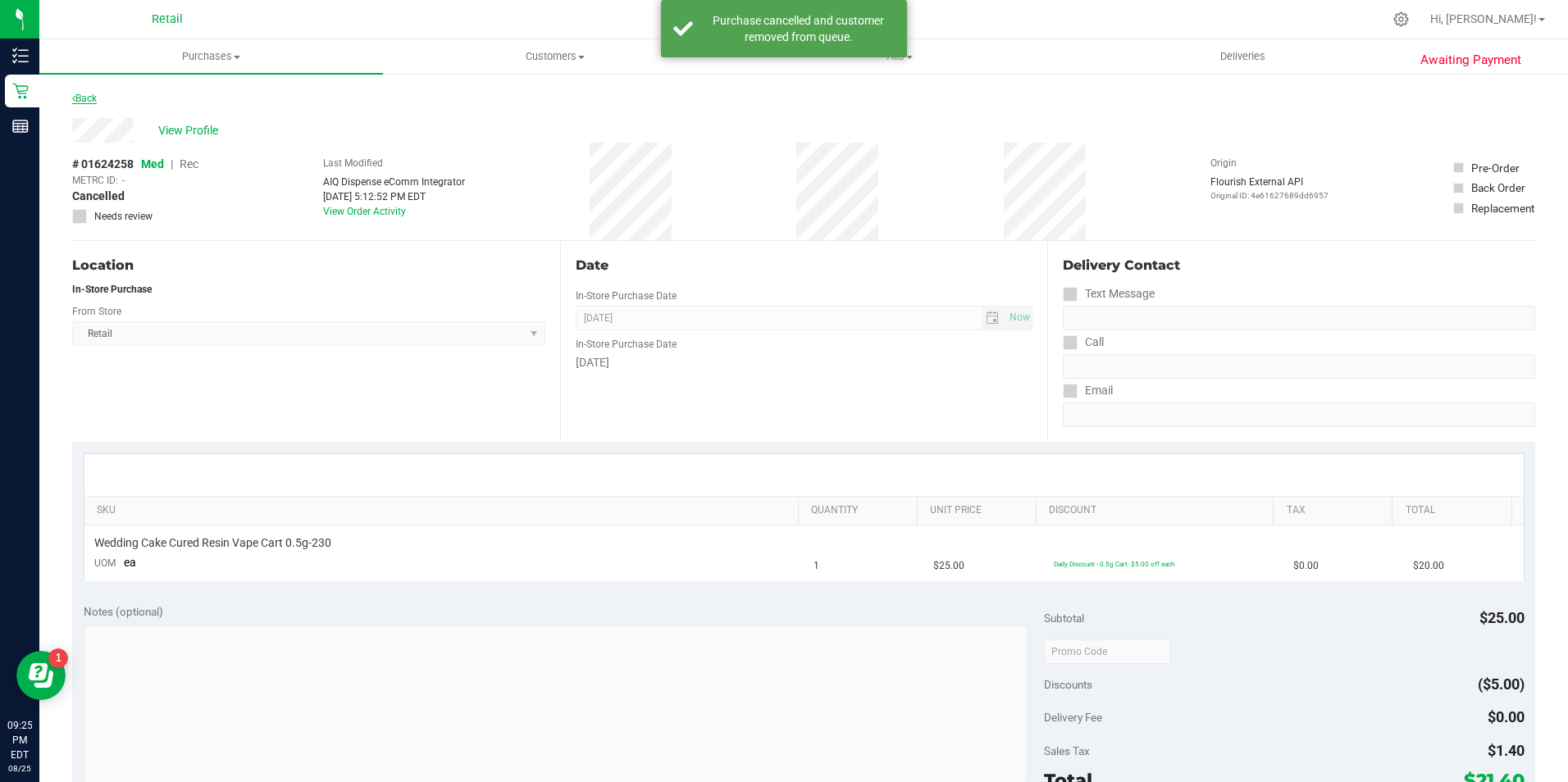
click at [95, 100] on link "Back" at bounding box center [84, 99] width 25 height 11
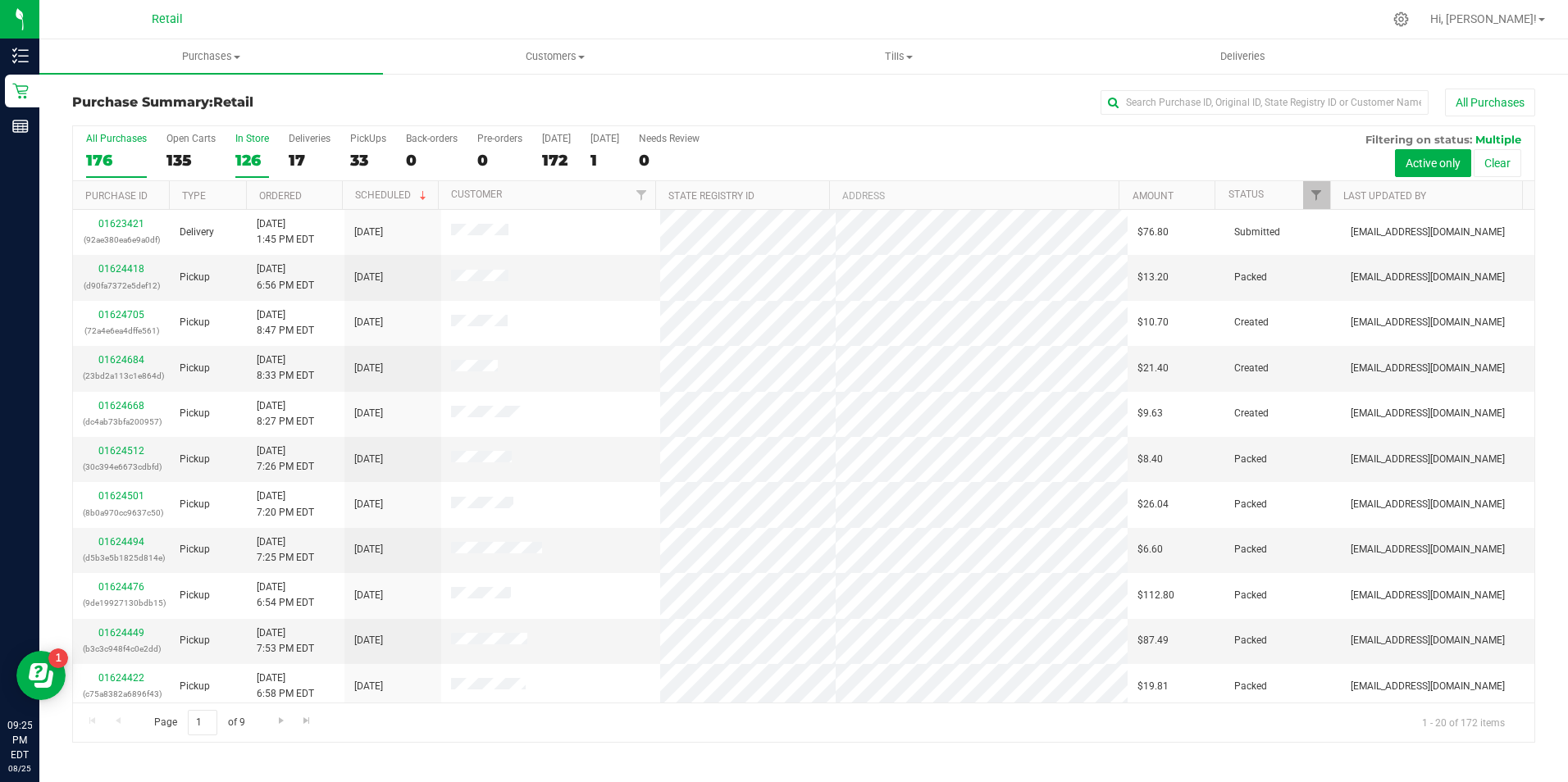
click at [261, 160] on div "126" at bounding box center [251, 160] width 33 height 19
click at [0, 0] on input "In Store 126" at bounding box center [0, 0] width 0 height 0
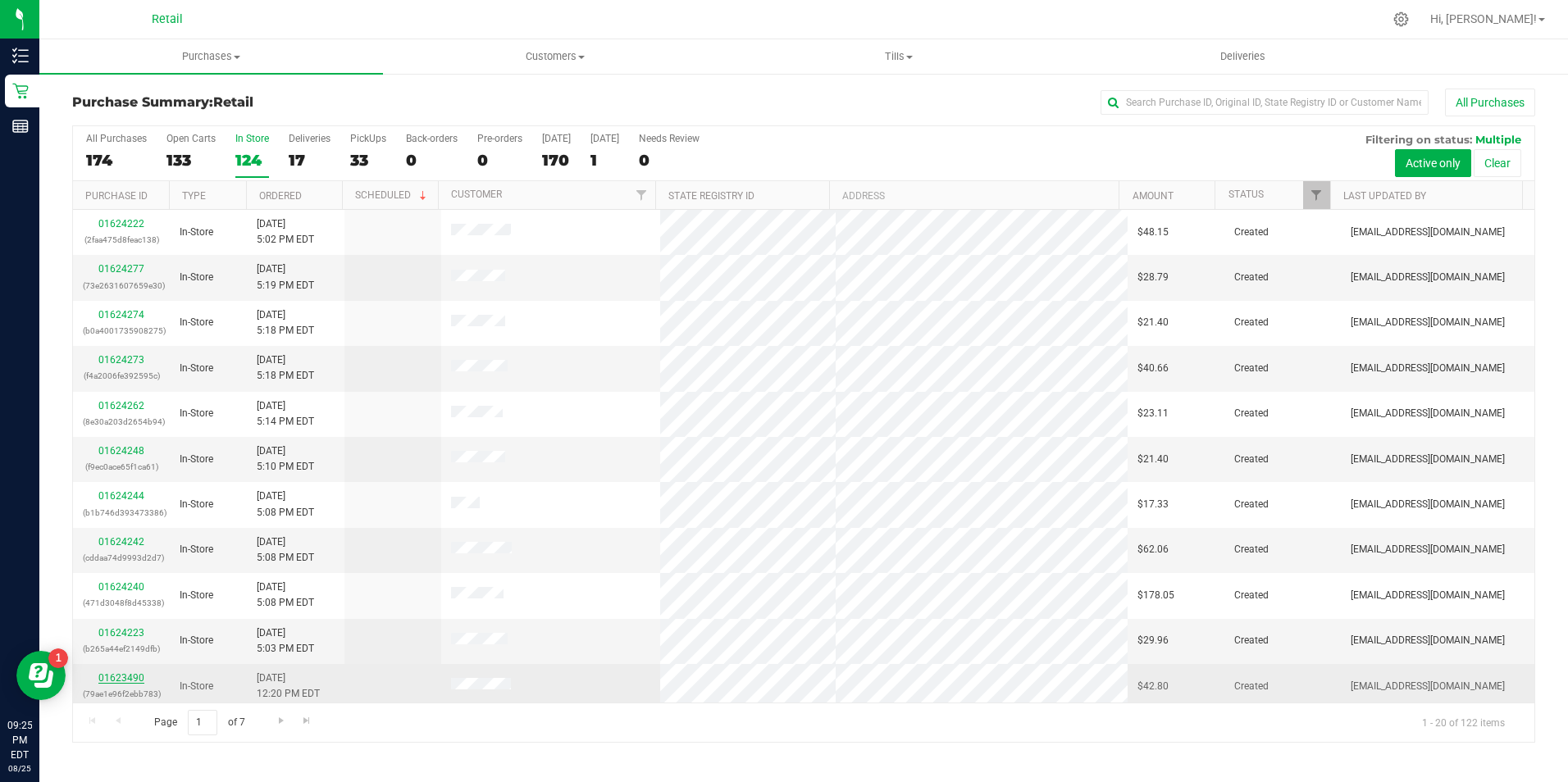
click at [106, 677] on link "01623490" at bounding box center [121, 679] width 46 height 11
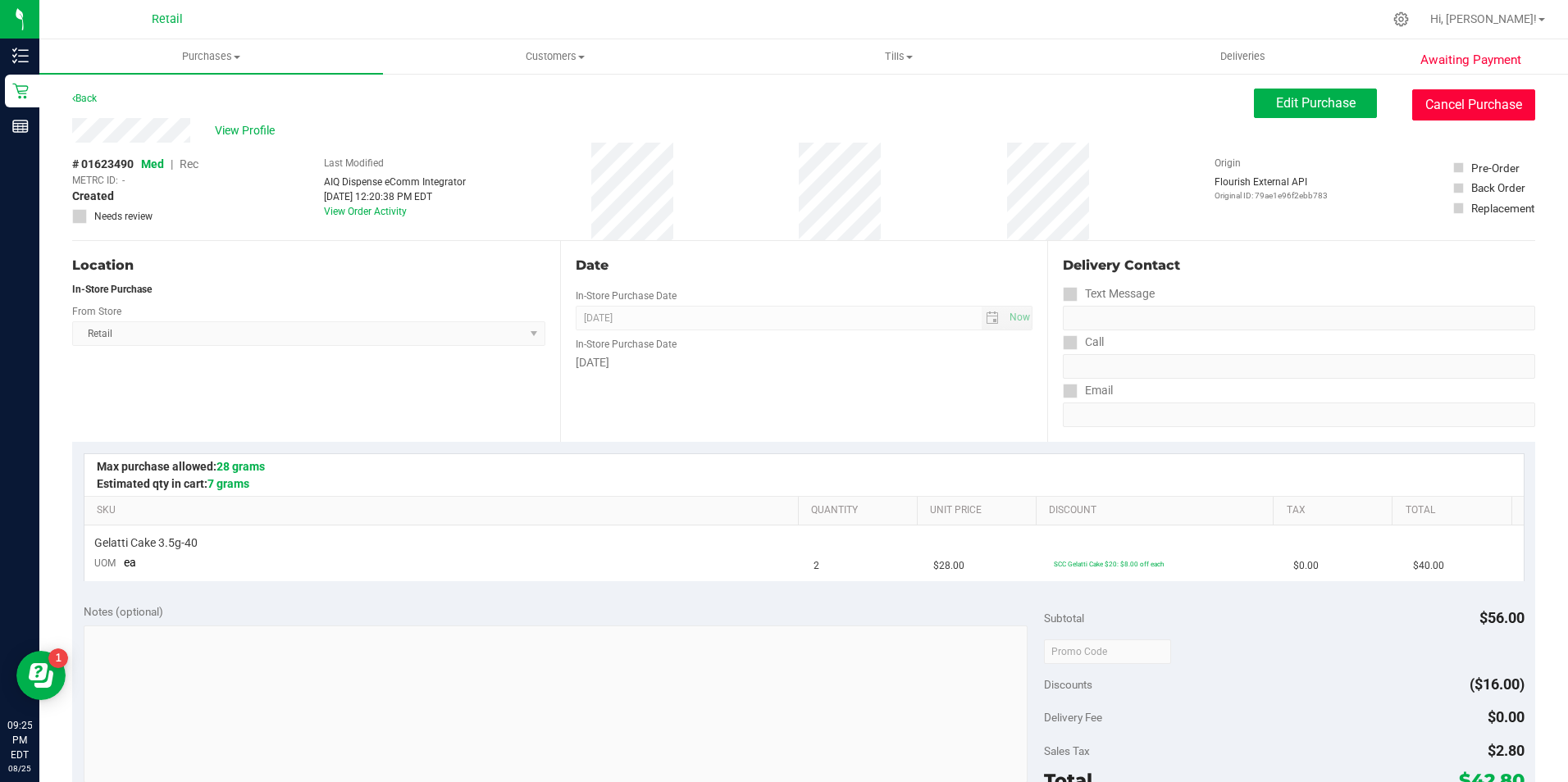
click at [1489, 100] on button "Cancel Purchase" at bounding box center [1474, 104] width 123 height 31
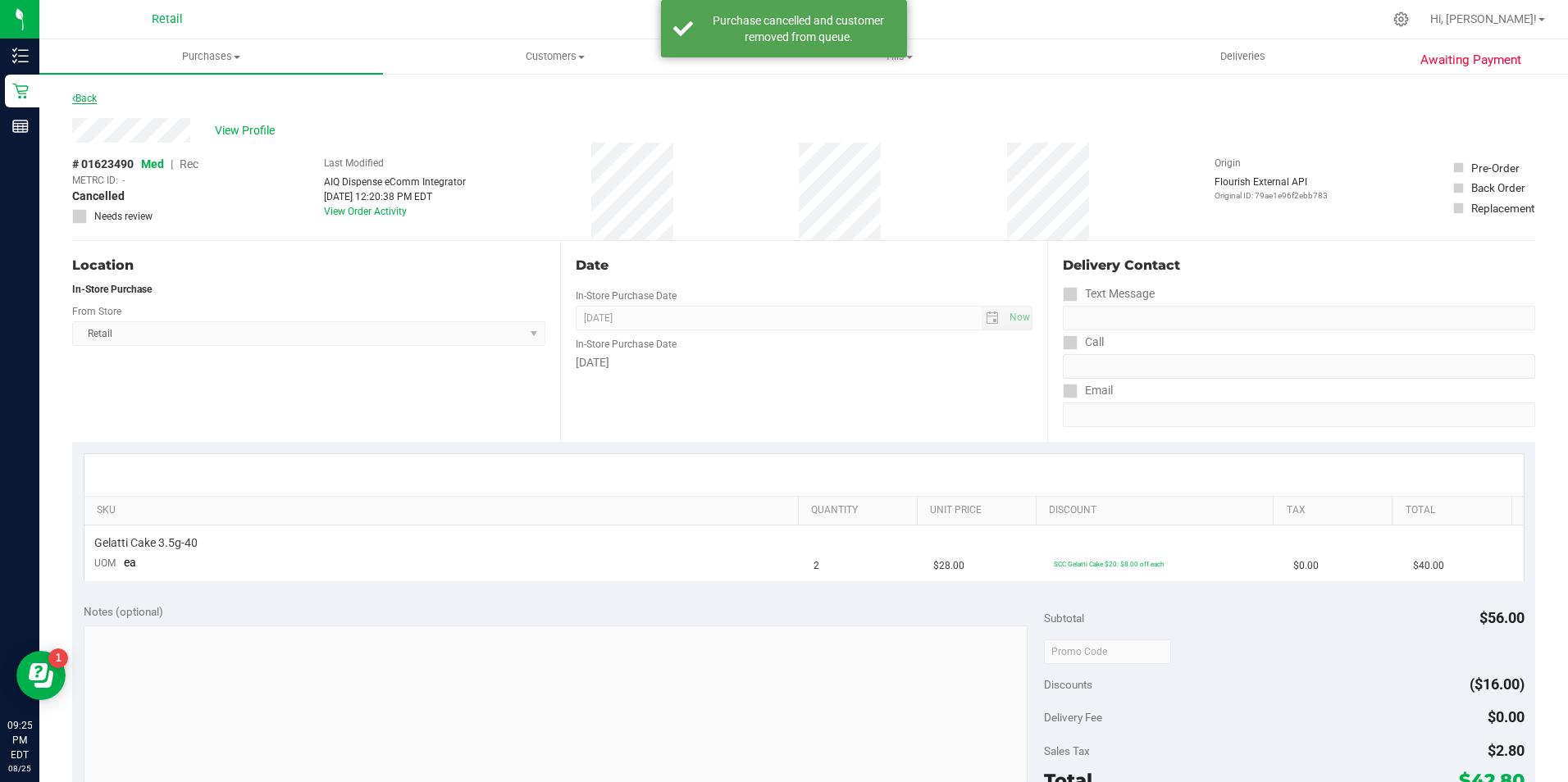
click at [82, 95] on link "Back" at bounding box center [84, 99] width 25 height 11
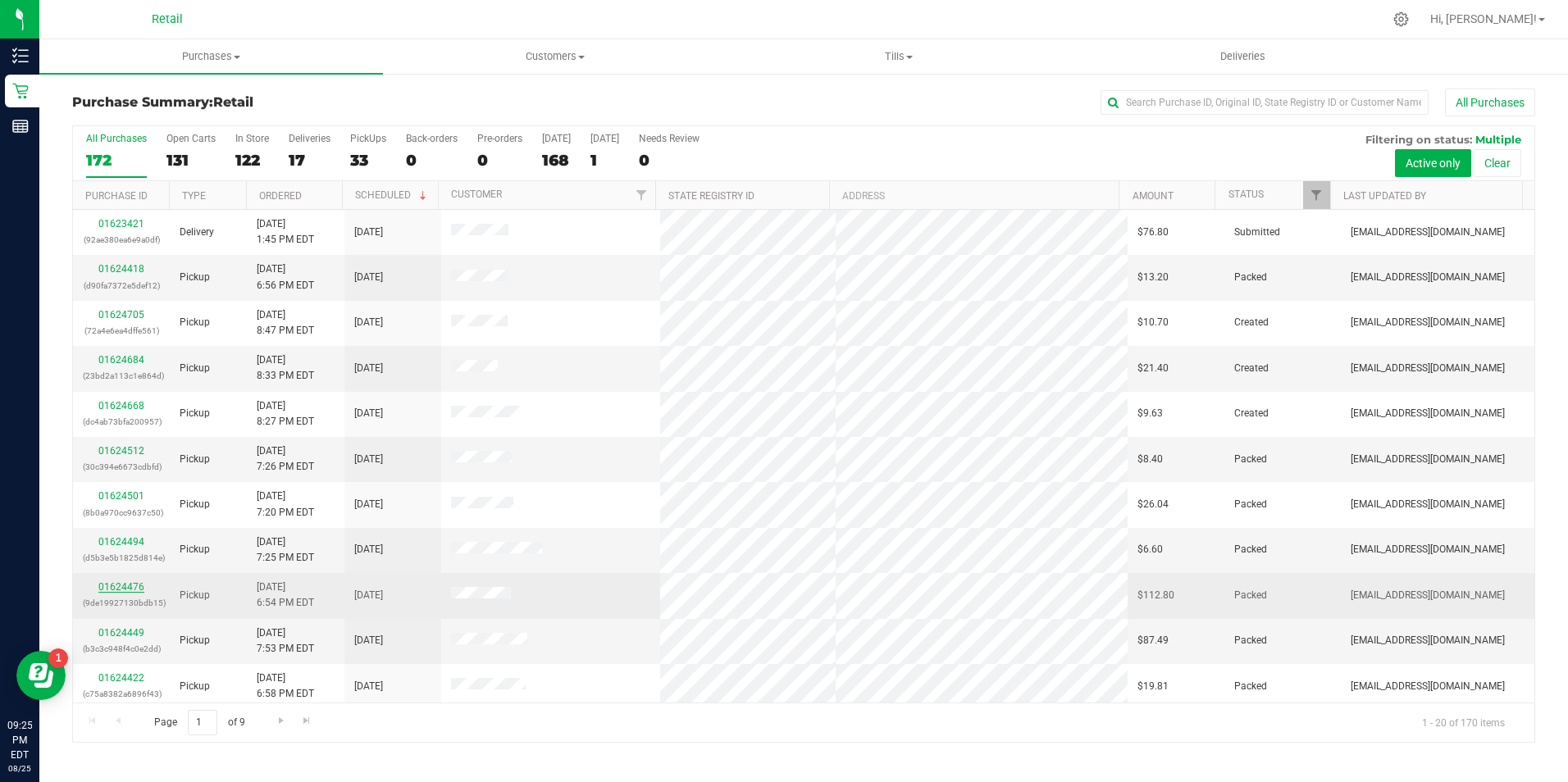
click at [126, 591] on link "01624476" at bounding box center [121, 587] width 46 height 11
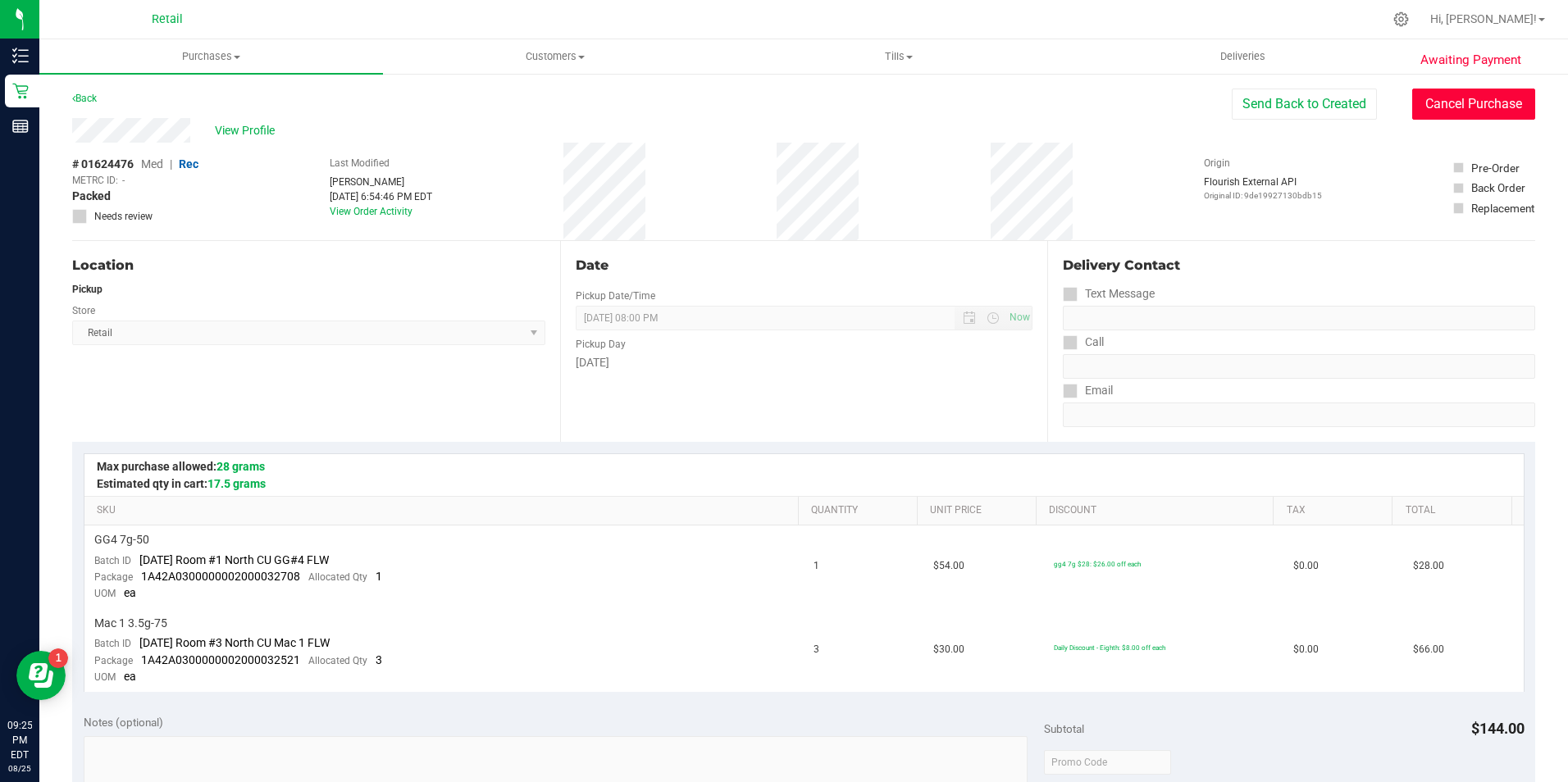
click at [1478, 103] on button "Cancel Purchase" at bounding box center [1474, 103] width 123 height 31
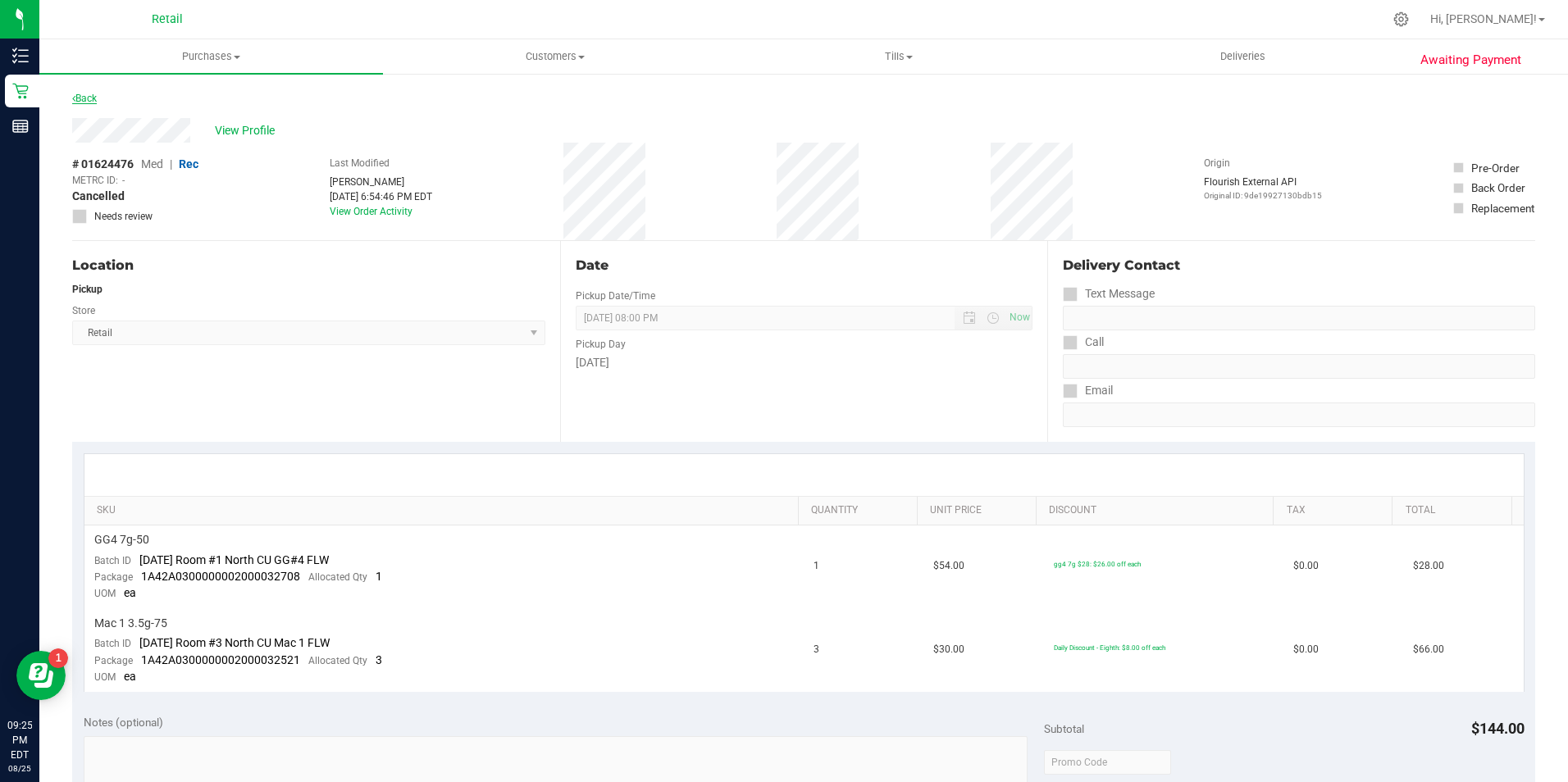
click at [92, 100] on link "Back" at bounding box center [84, 99] width 25 height 11
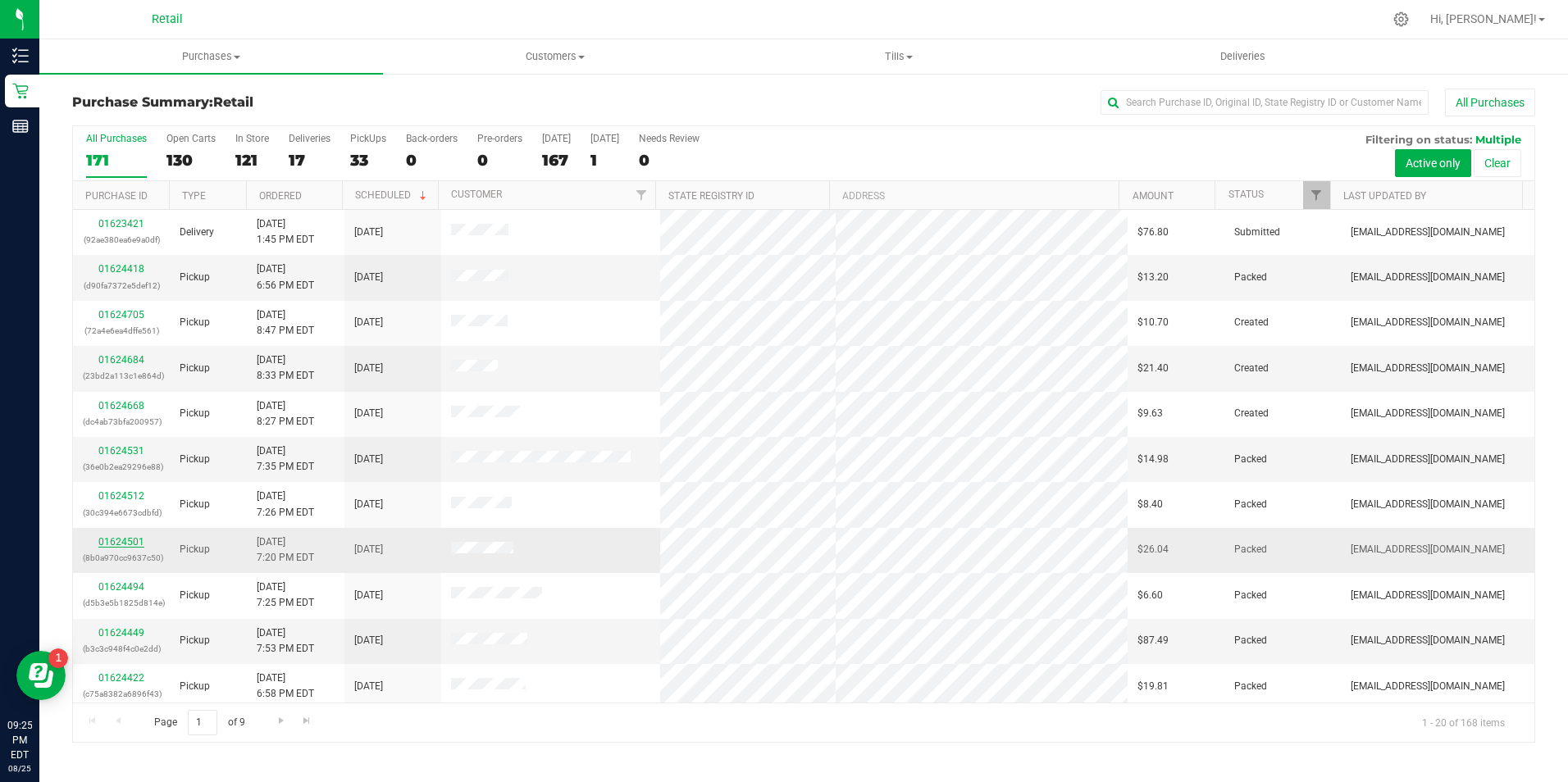
click at [118, 537] on link "01624501" at bounding box center [121, 542] width 46 height 11
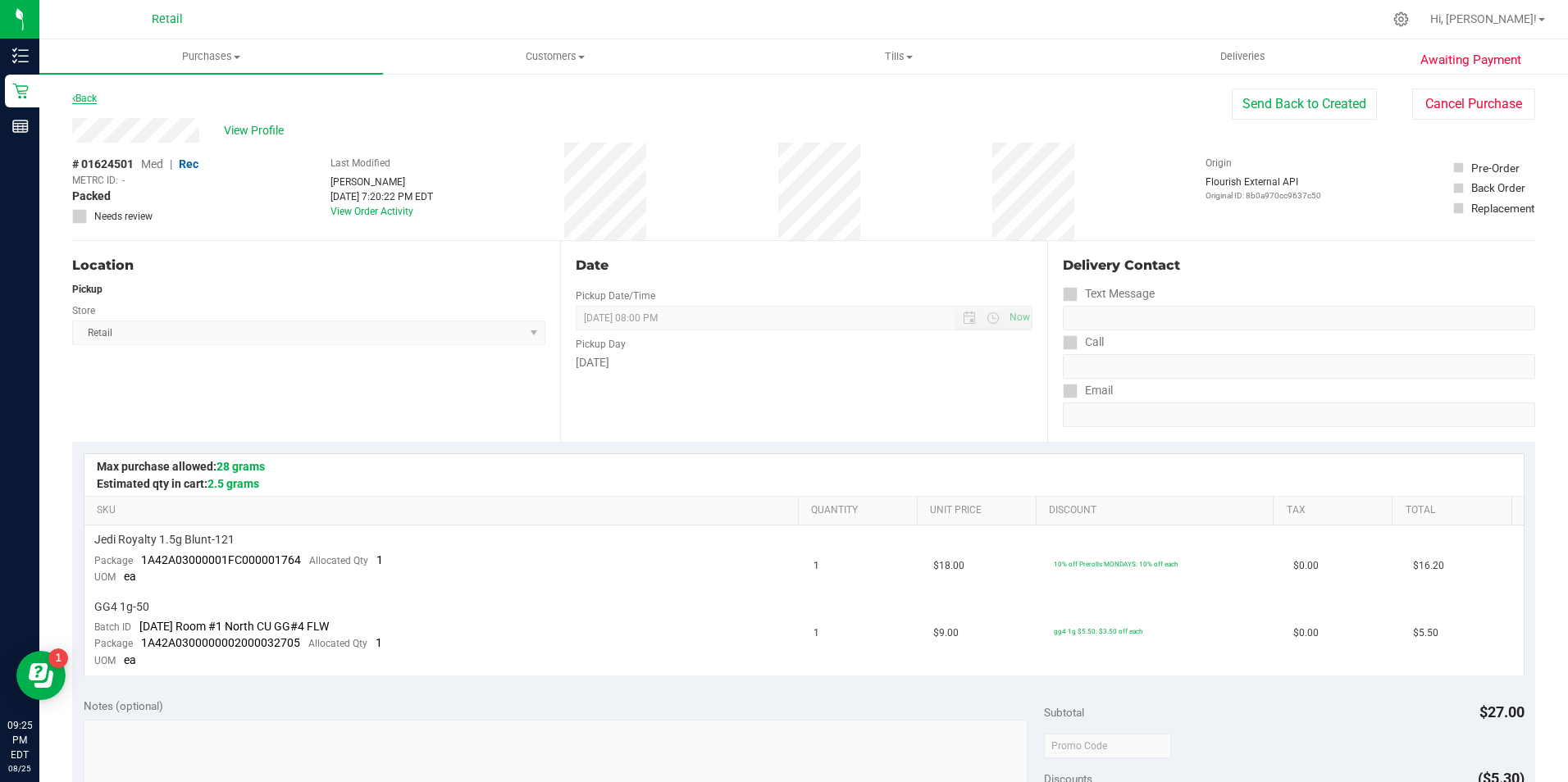
click at [93, 95] on link "Back" at bounding box center [84, 99] width 25 height 11
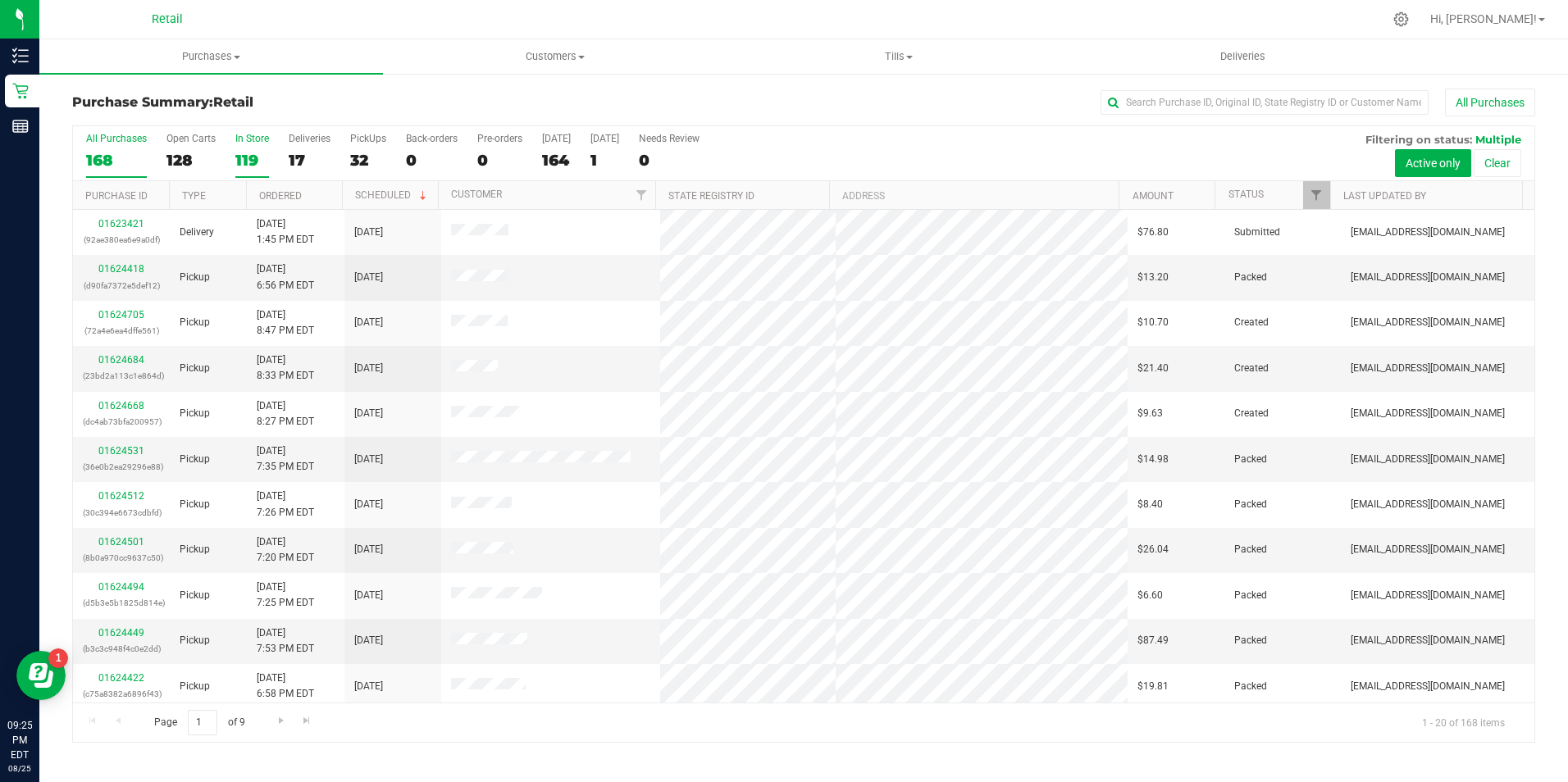
click at [246, 155] on div "119" at bounding box center [251, 160] width 33 height 19
click at [0, 0] on input "In Store 119" at bounding box center [0, 0] width 0 height 0
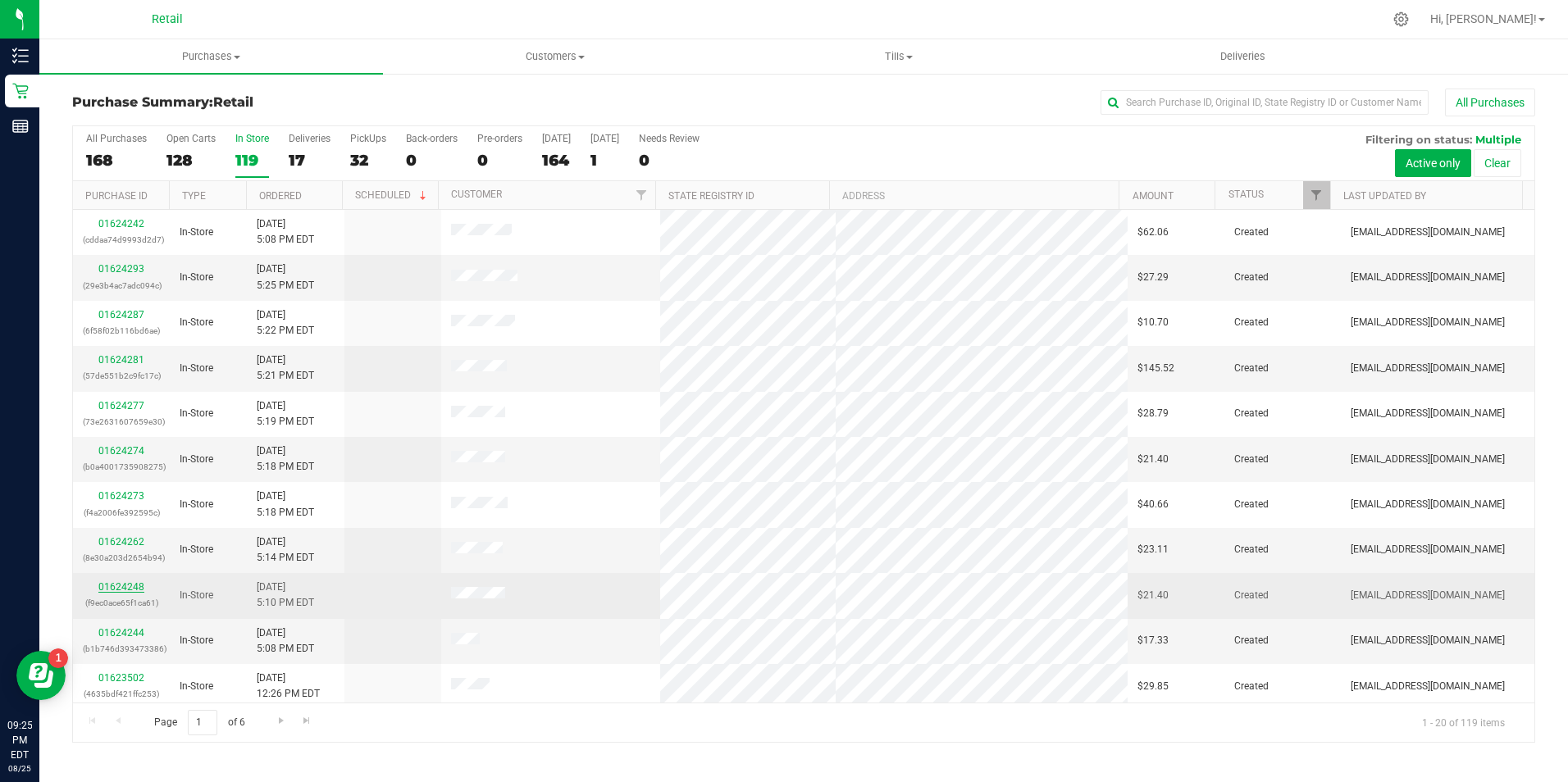
click at [118, 590] on link "01624248" at bounding box center [121, 587] width 46 height 11
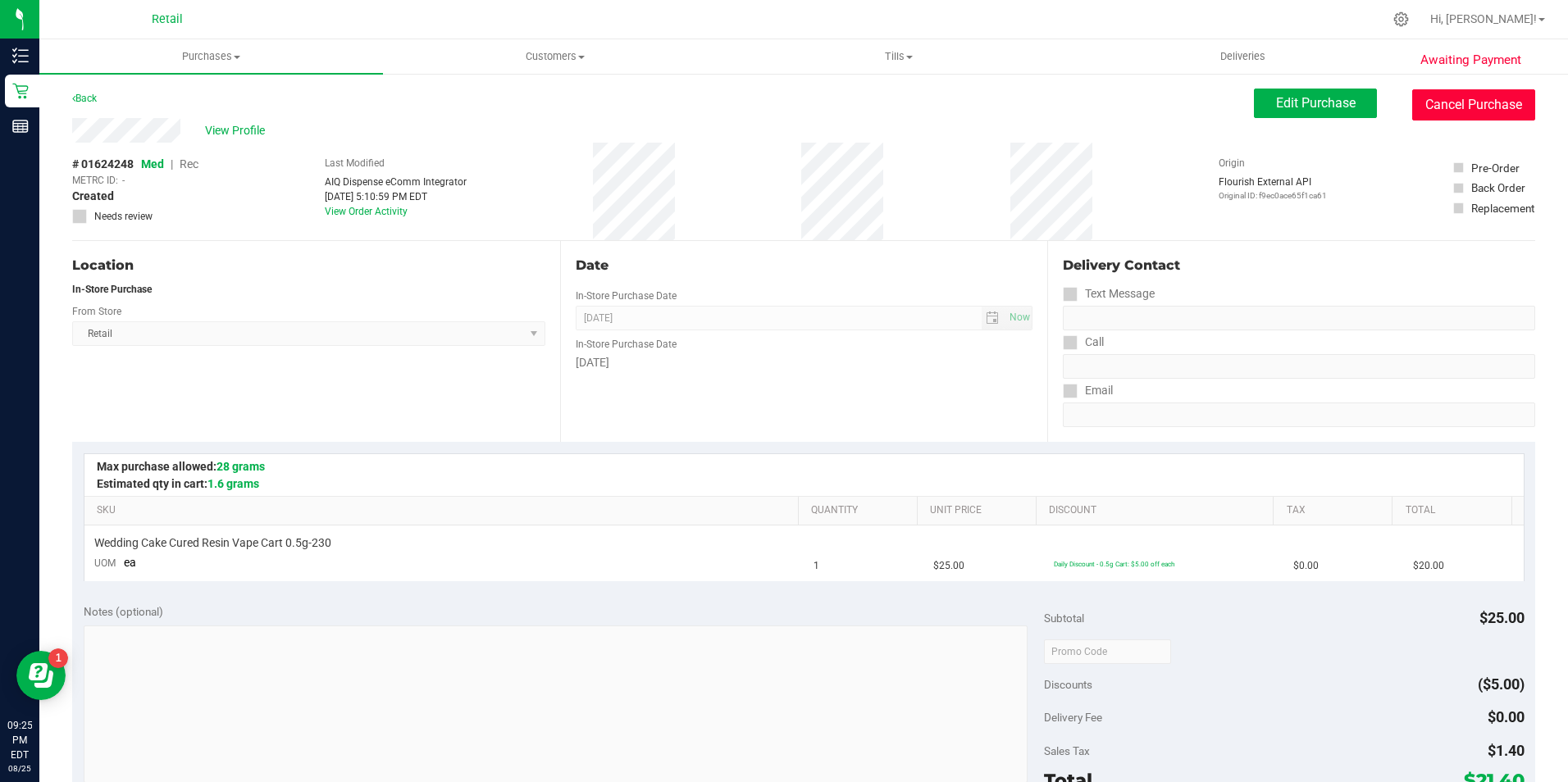
drag, startPoint x: 1430, startPoint y: 117, endPoint x: 883, endPoint y: 115, distance: 547.0
click at [1430, 116] on button "Cancel Purchase" at bounding box center [1474, 104] width 123 height 31
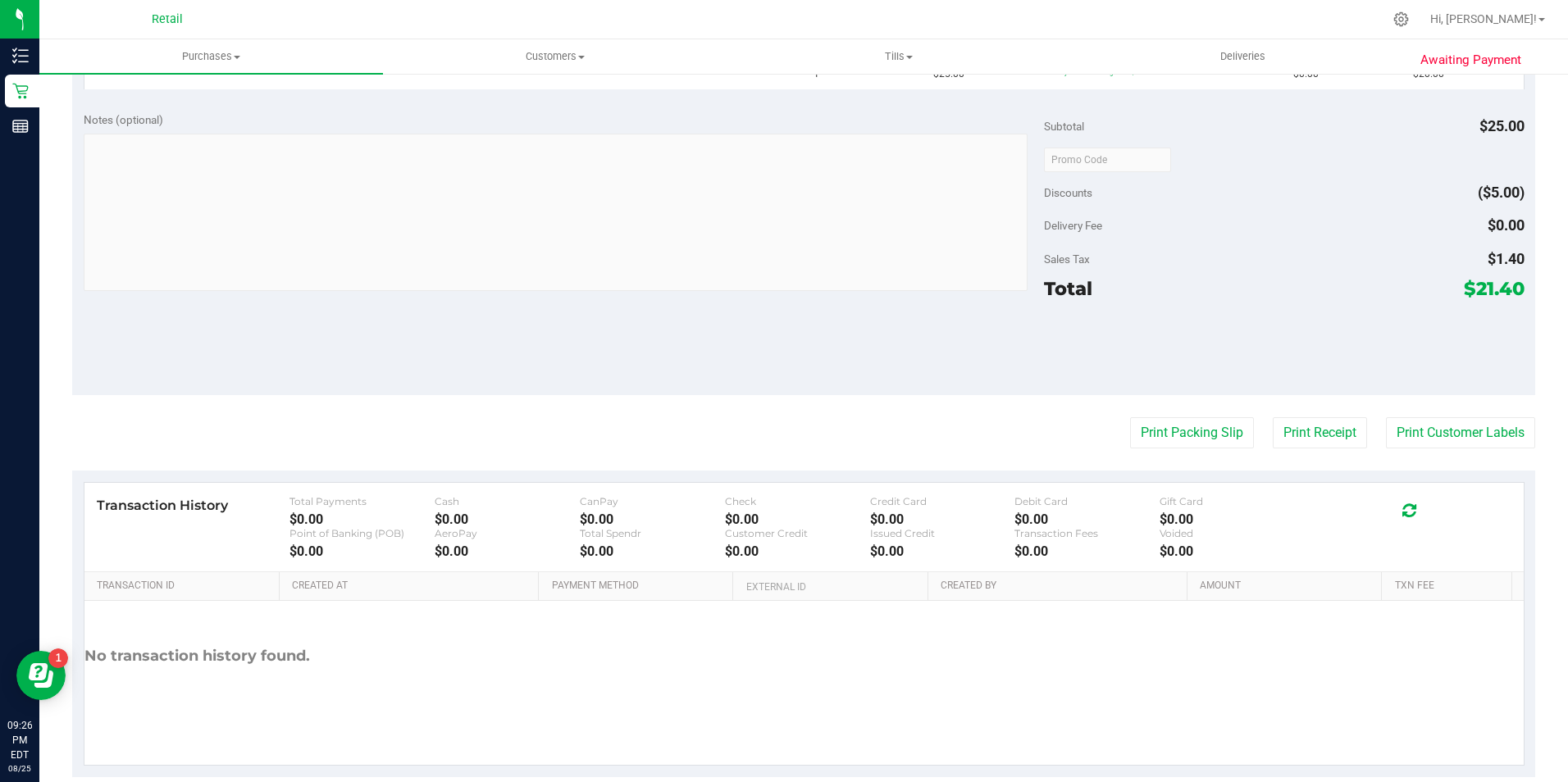
scroll to position [191, 0]
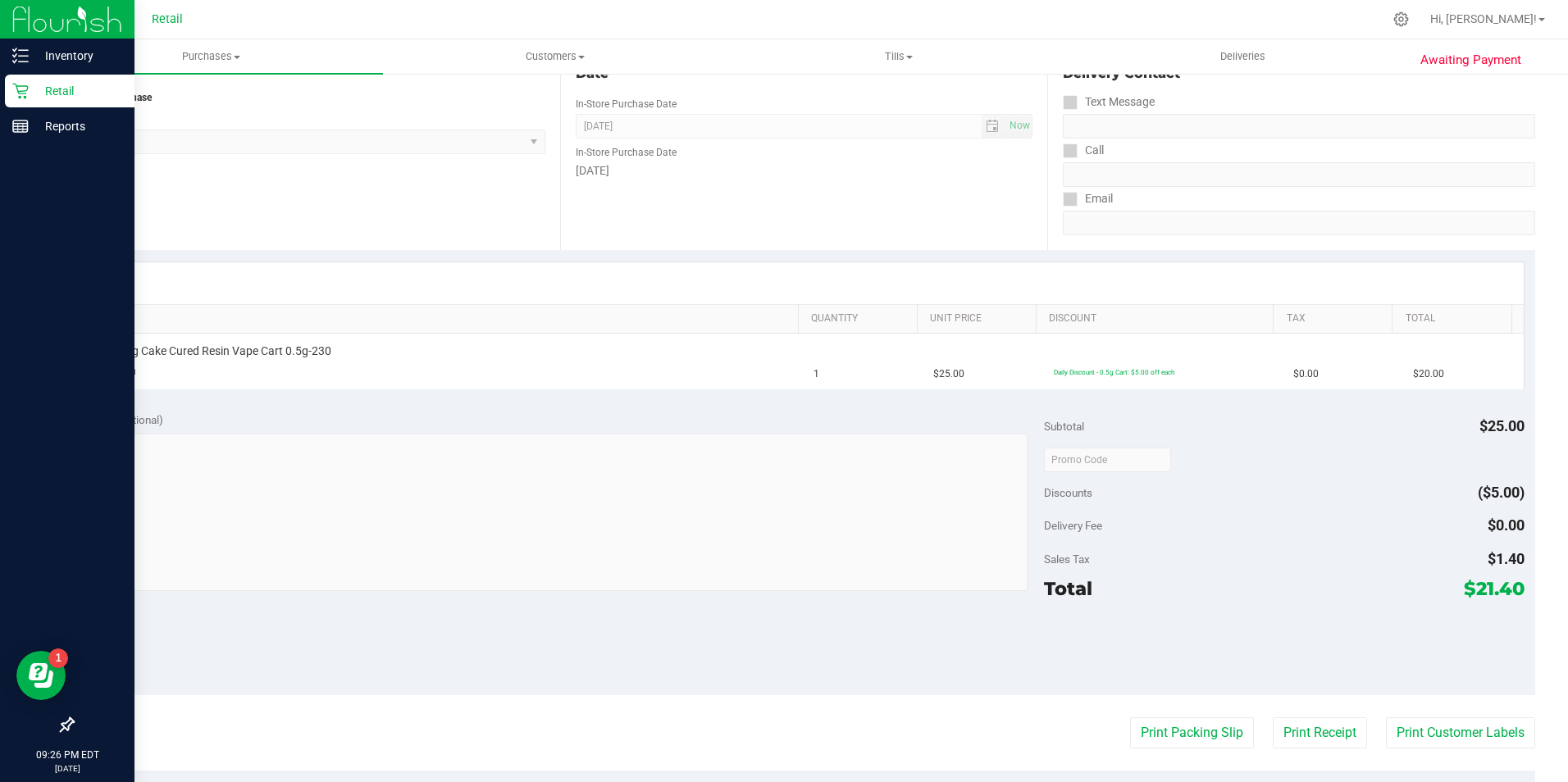
click at [13, 80] on div "Retail" at bounding box center [69, 91] width 130 height 33
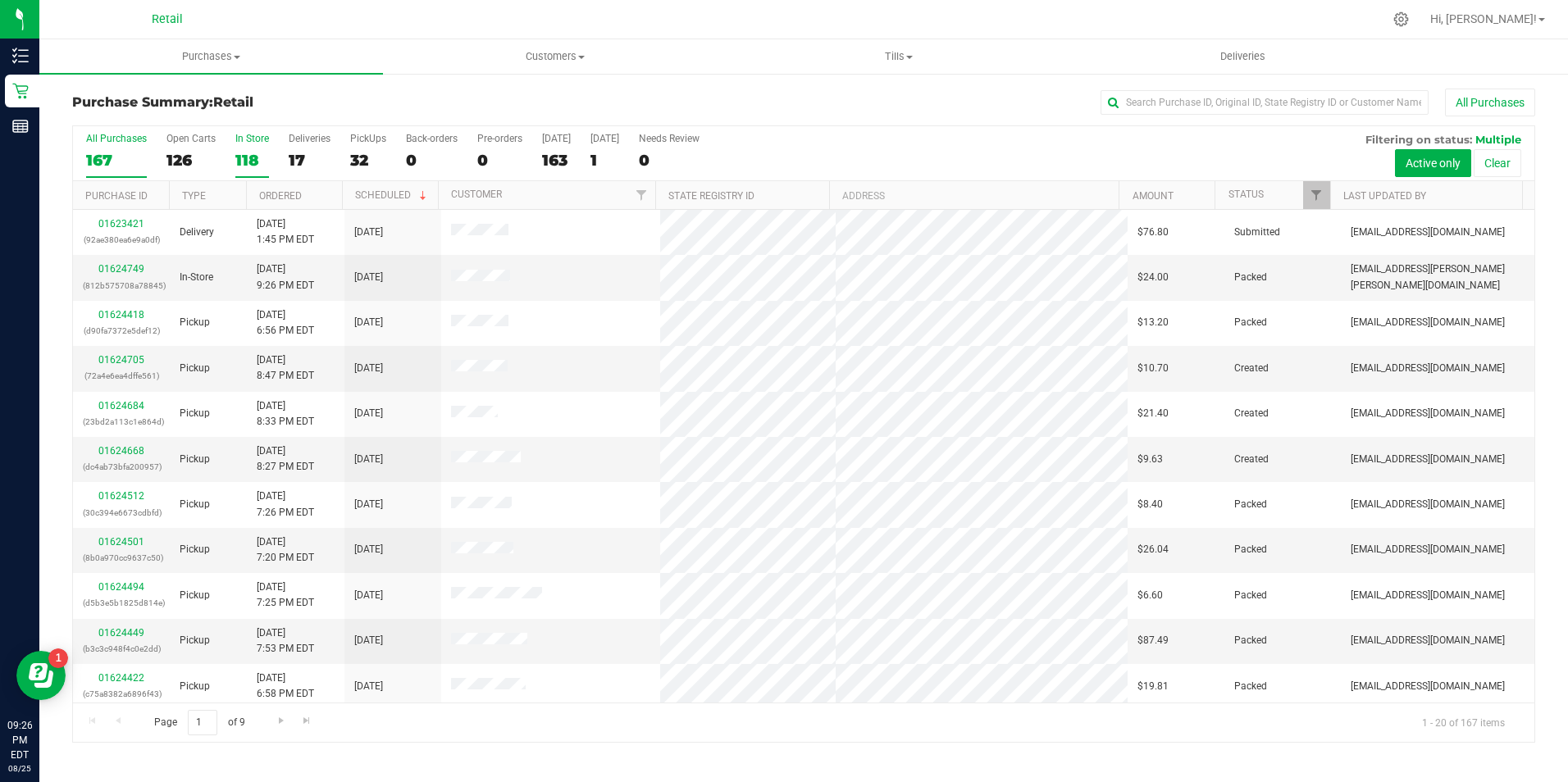
click at [238, 144] on label "In Store 118" at bounding box center [251, 155] width 33 height 45
click at [0, 0] on input "In Store 118" at bounding box center [0, 0] width 0 height 0
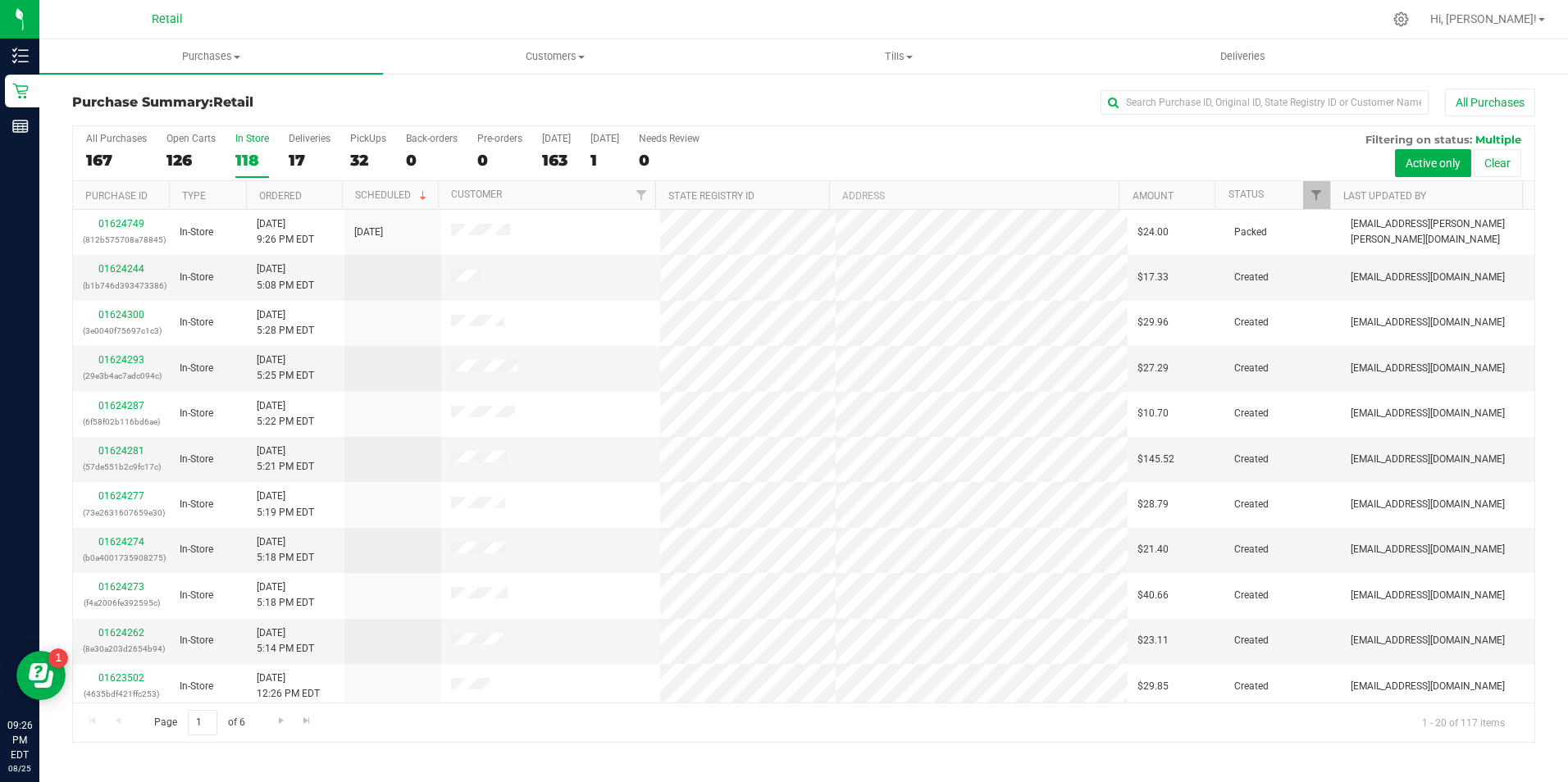
click at [251, 164] on div "118" at bounding box center [251, 160] width 33 height 19
click at [0, 0] on input "In Store 118" at bounding box center [0, 0] width 0 height 0
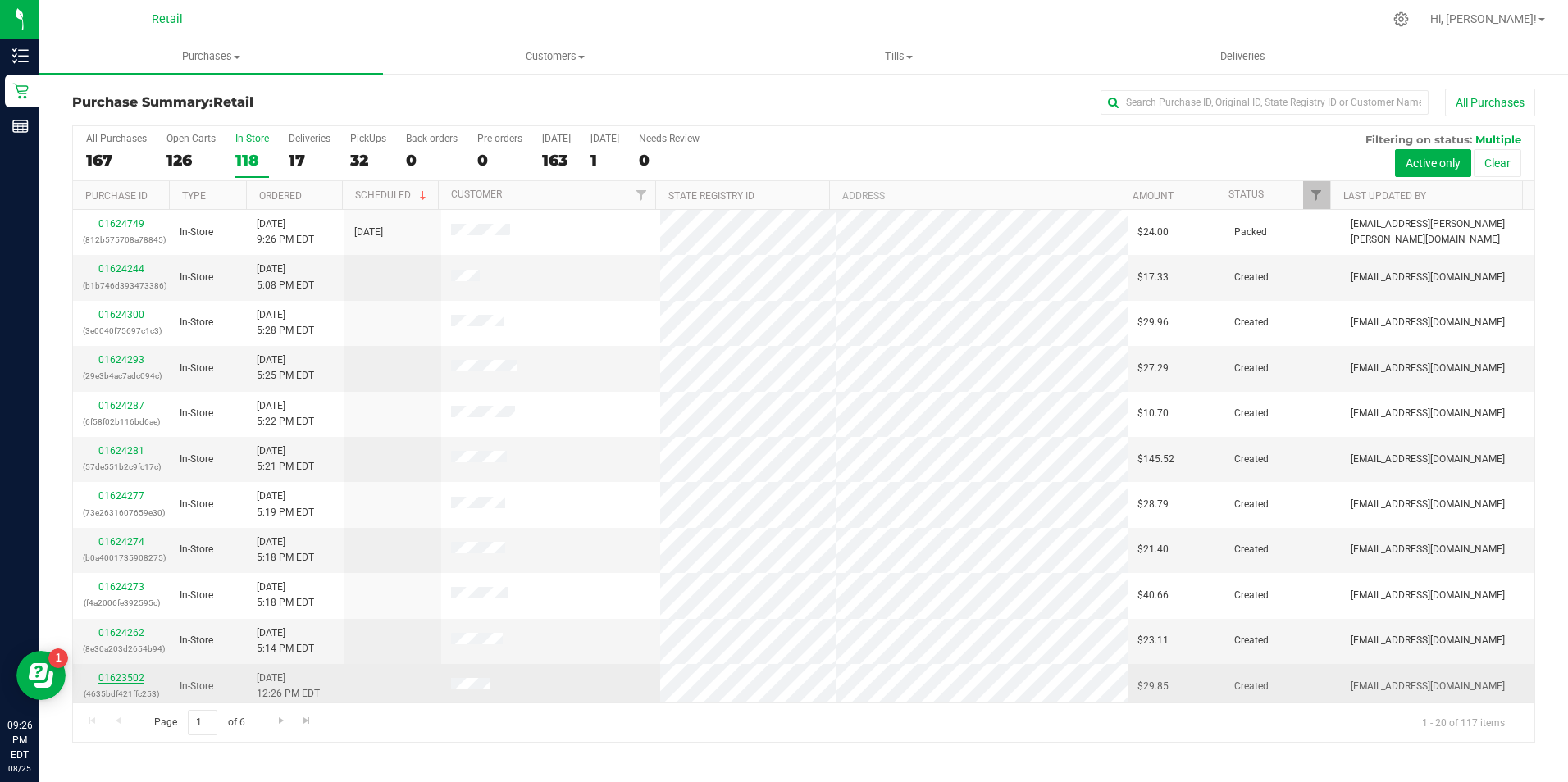
click at [125, 679] on link "01623502" at bounding box center [121, 679] width 46 height 11
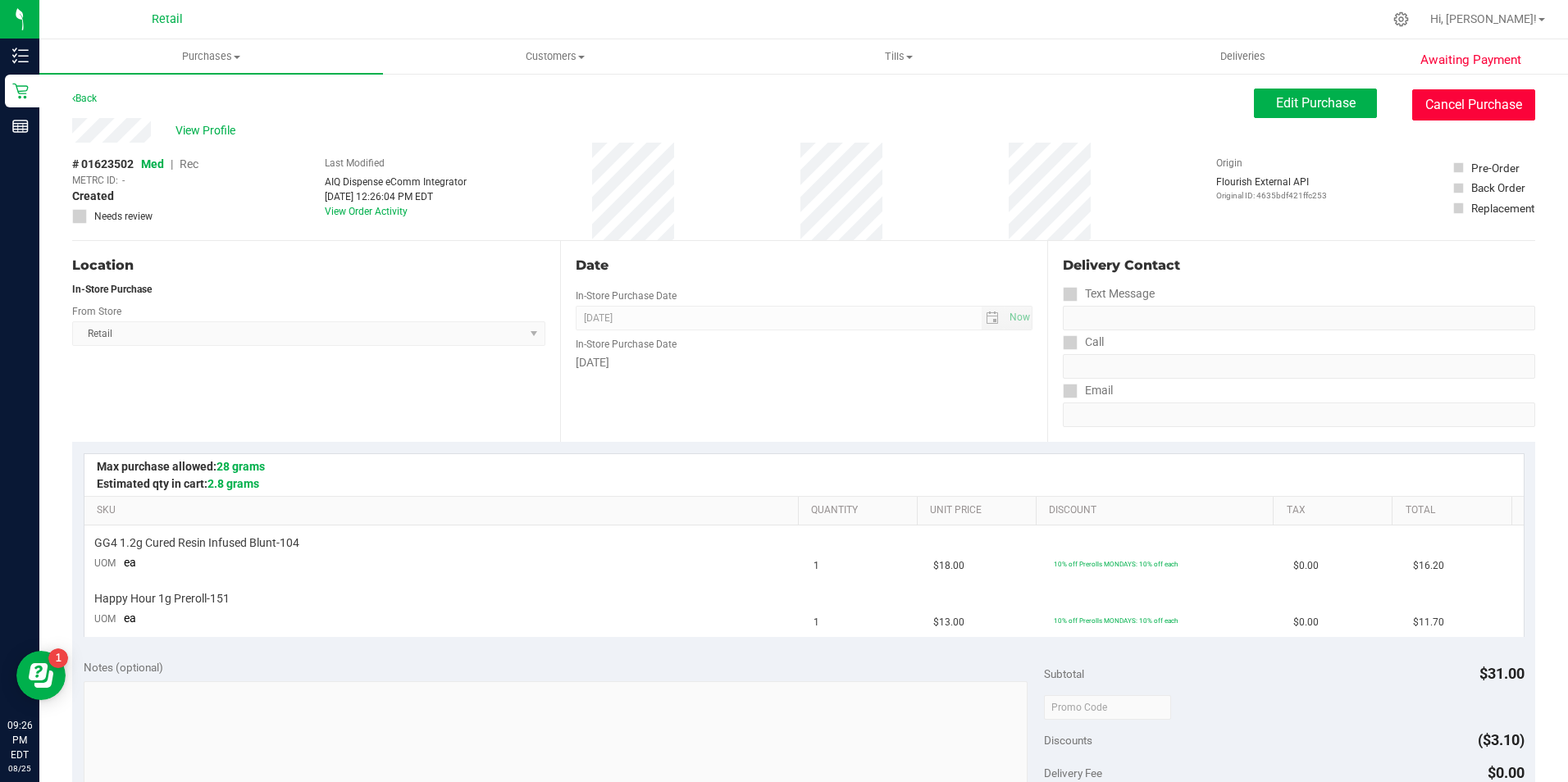
click at [1420, 109] on button "Cancel Purchase" at bounding box center [1474, 104] width 123 height 31
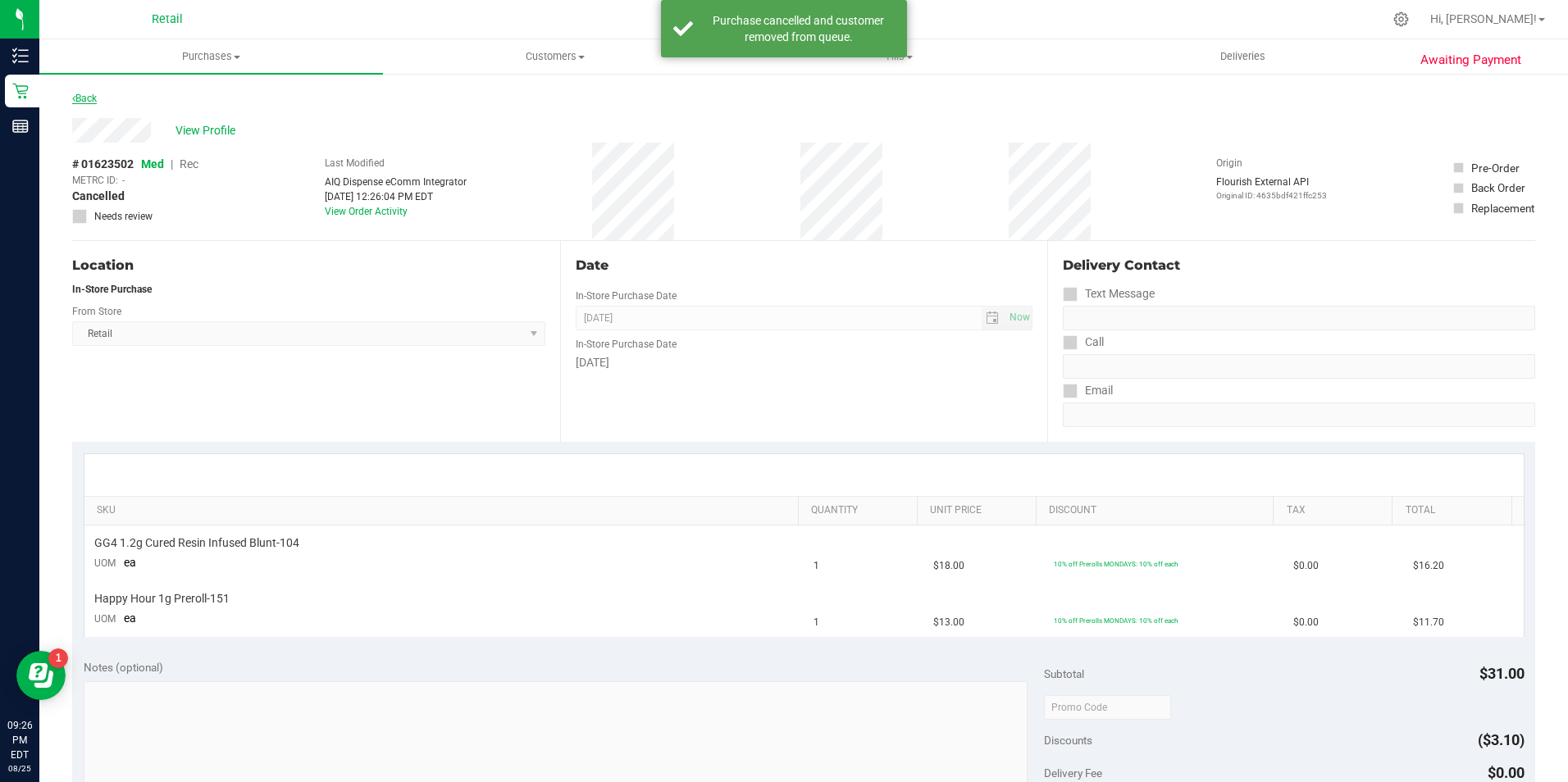
click at [86, 99] on link "Back" at bounding box center [84, 99] width 25 height 11
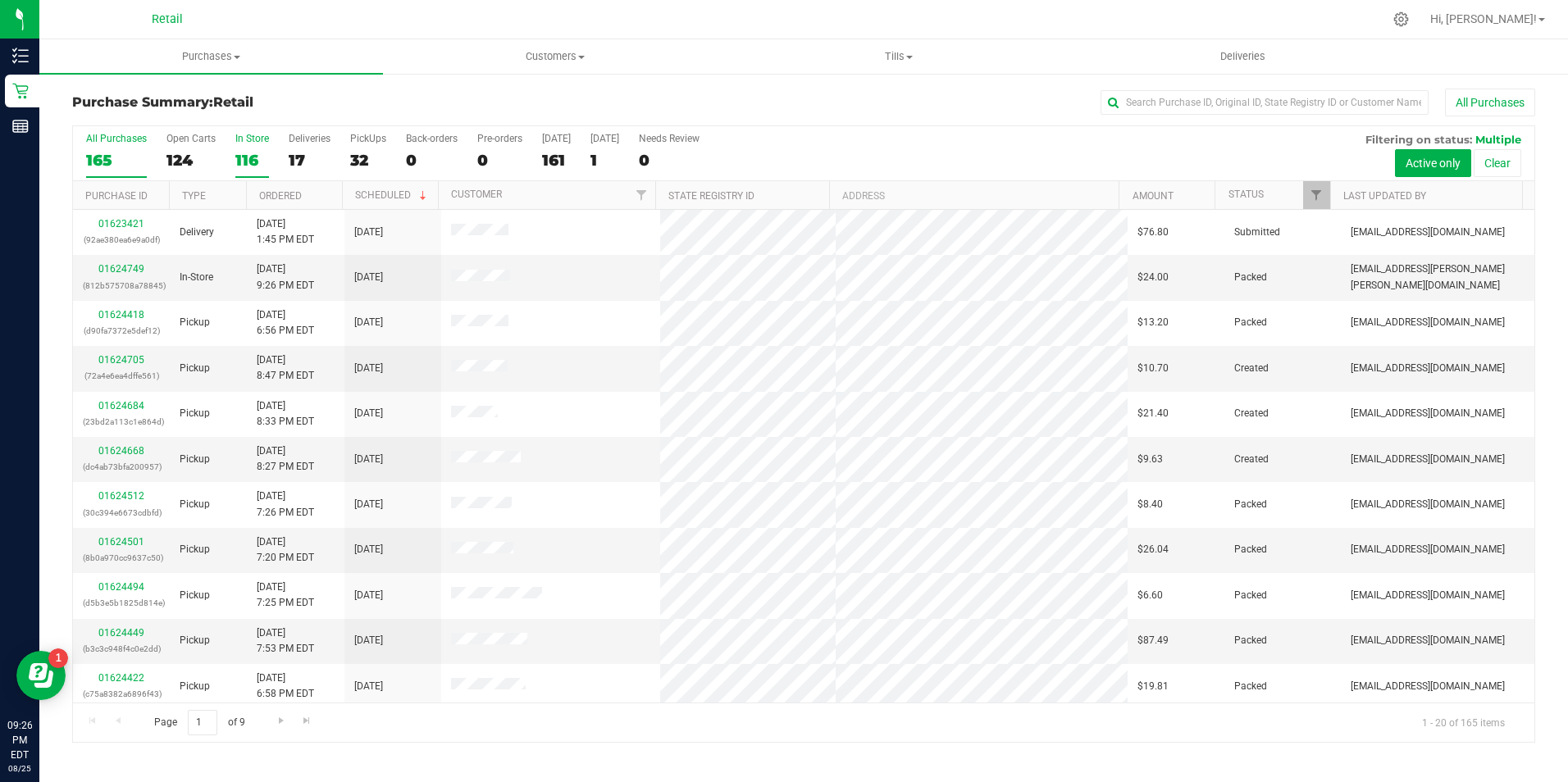
click at [260, 157] on div "116" at bounding box center [251, 160] width 33 height 19
click at [0, 0] on input "In Store 116" at bounding box center [0, 0] width 0 height 0
click at [121, 635] on link "01624277" at bounding box center [121, 633] width 46 height 11
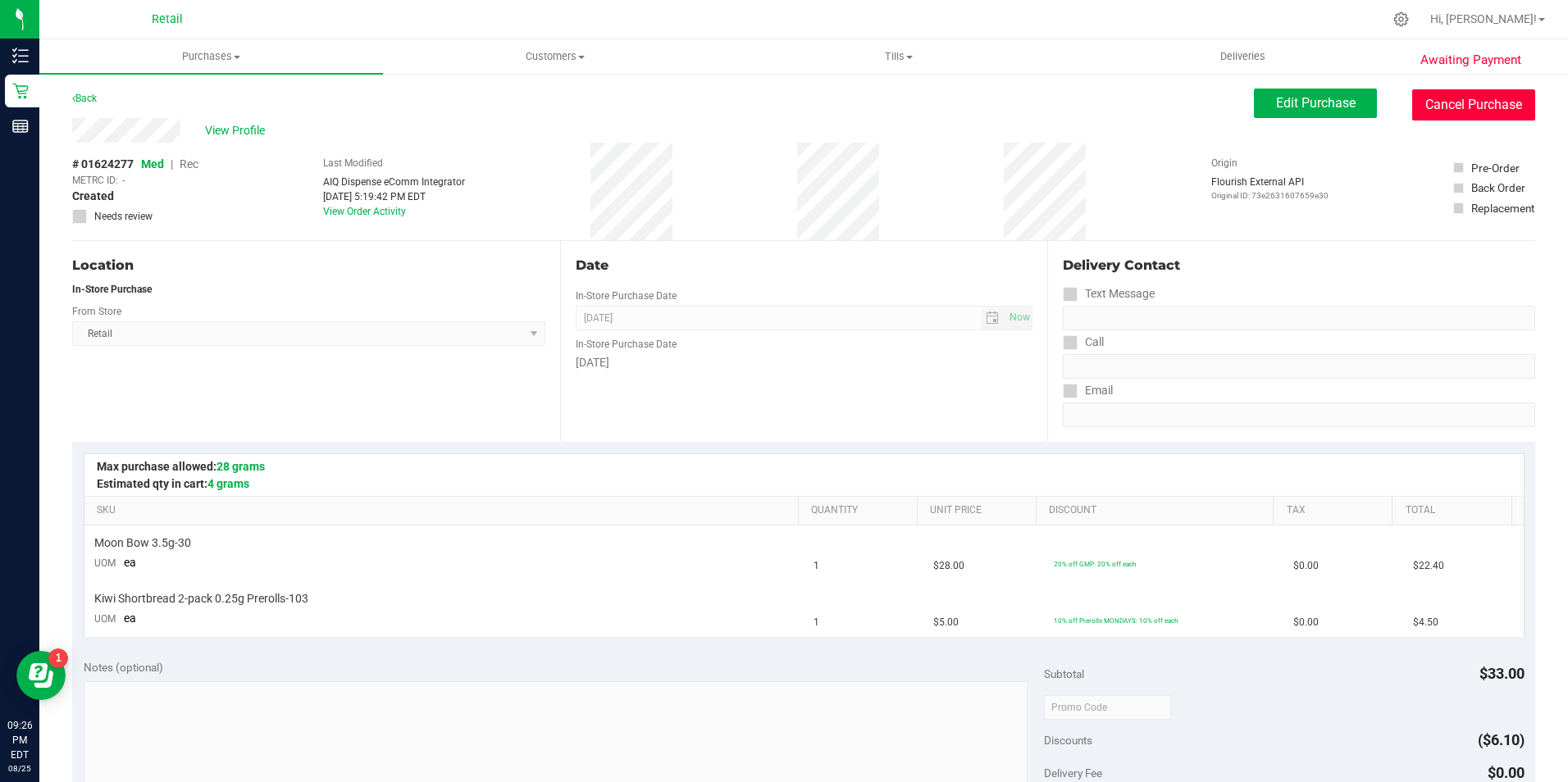
click at [1461, 95] on button "Cancel Purchase" at bounding box center [1474, 104] width 123 height 31
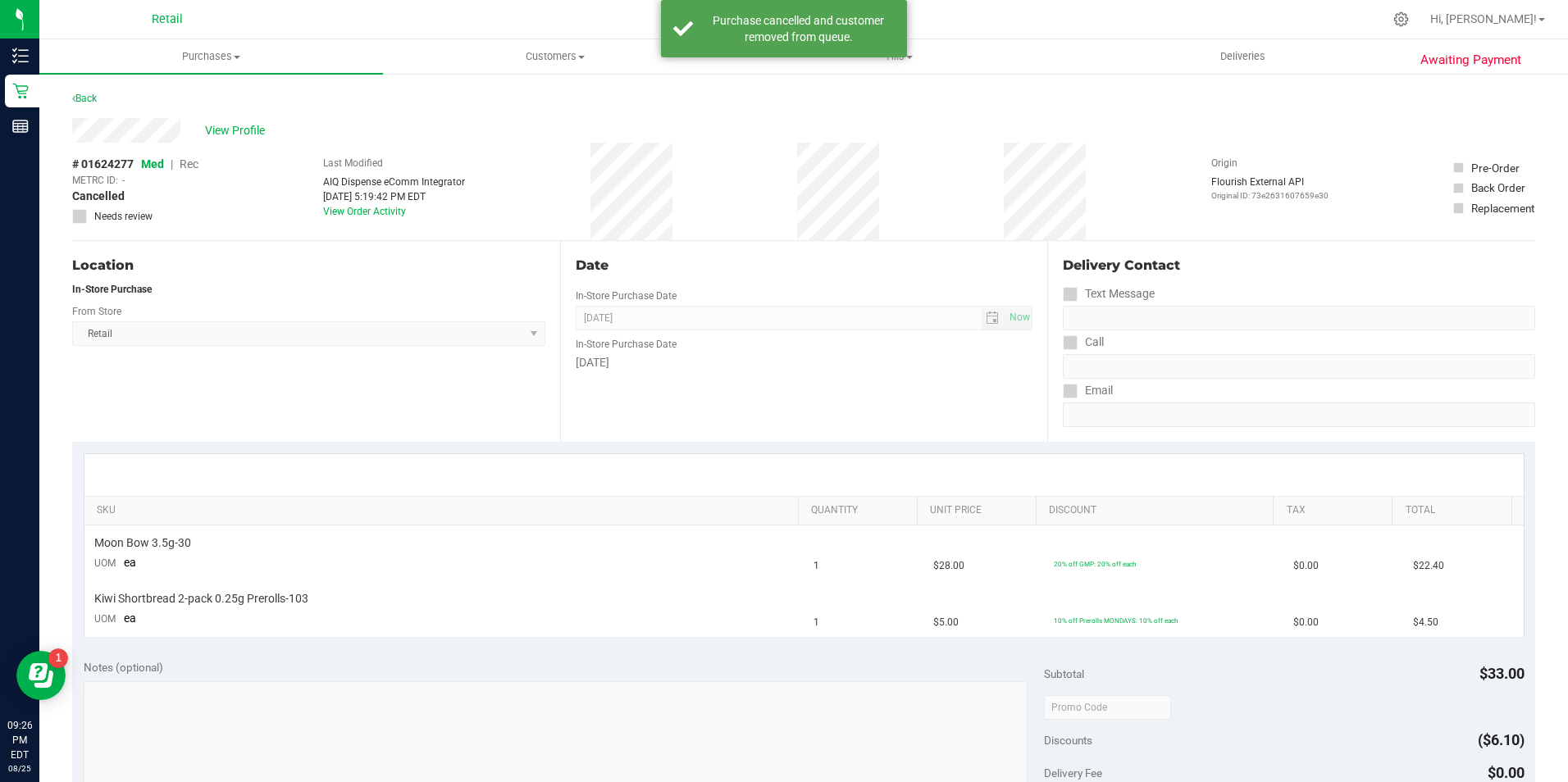
click at [100, 102] on div "Back" at bounding box center [804, 102] width 1464 height 29
click at [92, 100] on link "Back" at bounding box center [84, 99] width 25 height 11
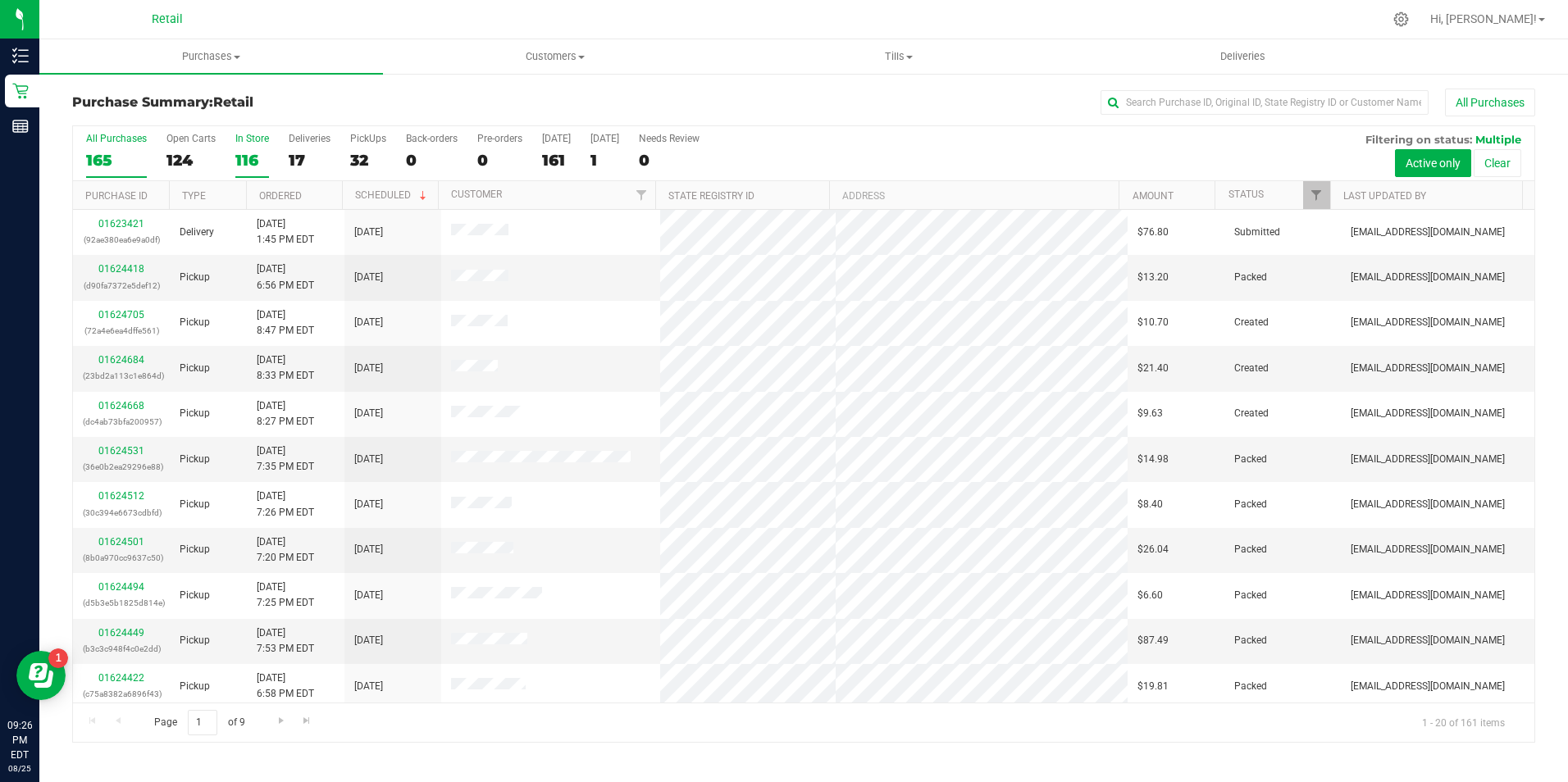
click at [241, 151] on div "116" at bounding box center [251, 160] width 33 height 19
click at [0, 0] on input "In Store 116" at bounding box center [0, 0] width 0 height 0
click at [150, 622] on td "01624287 (6f58f02b116bd6ae)" at bounding box center [121, 642] width 97 height 45
click at [126, 637] on link "01624287" at bounding box center [121, 633] width 46 height 11
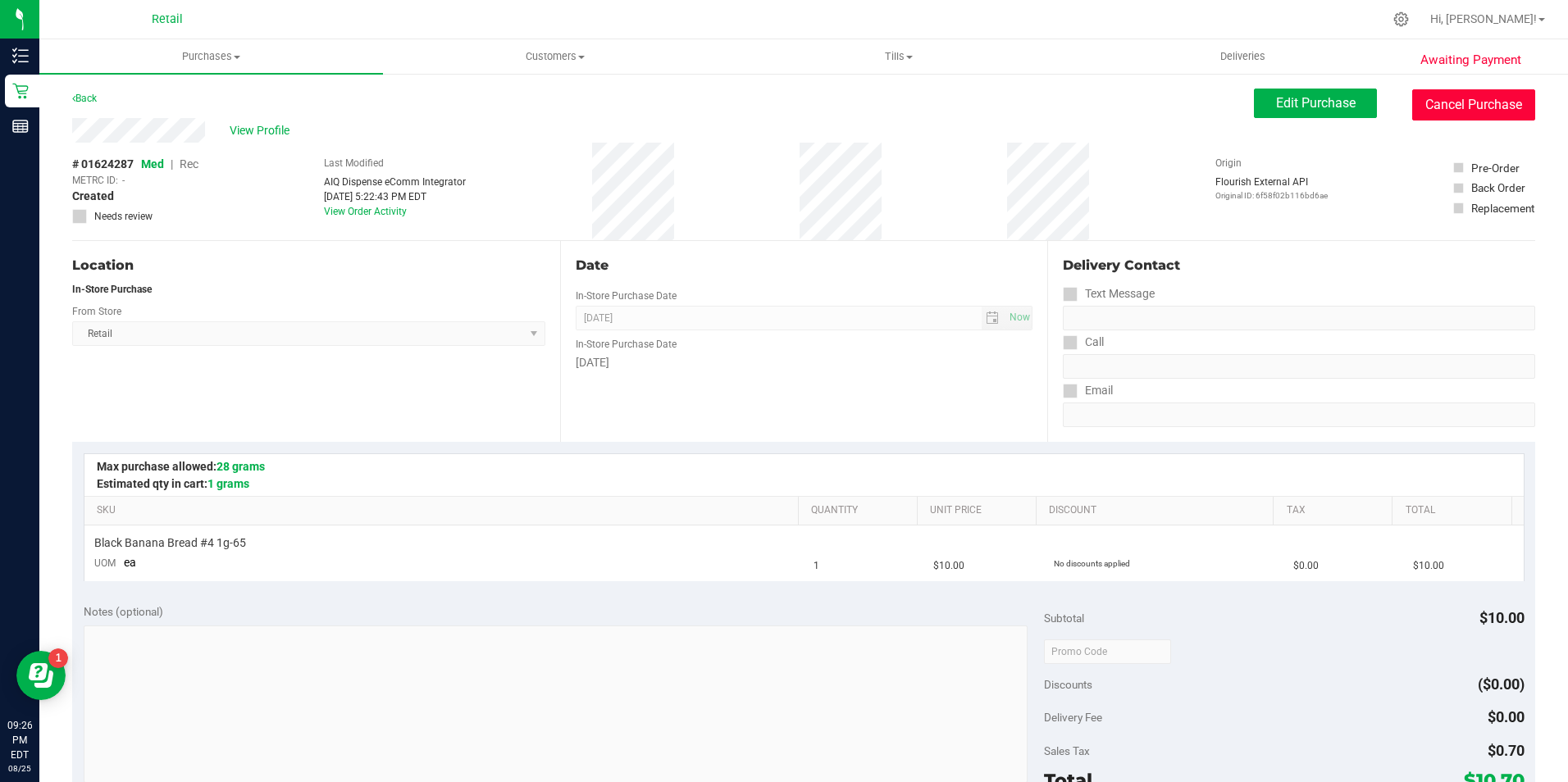
click at [1490, 105] on button "Cancel Purchase" at bounding box center [1474, 104] width 123 height 31
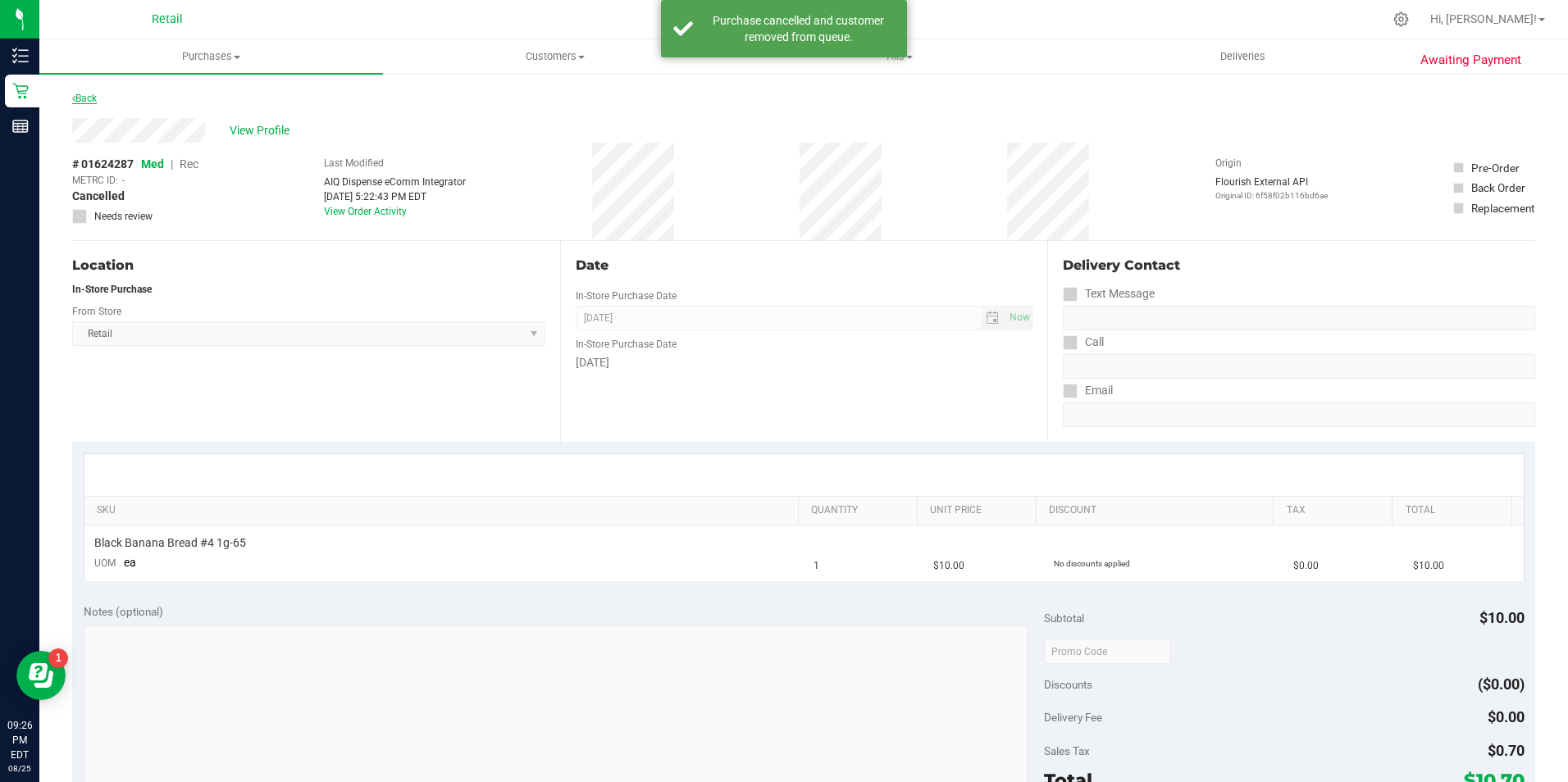
click at [85, 96] on div "Back" at bounding box center [84, 98] width 25 height 20
click at [85, 96] on link "Back" at bounding box center [84, 99] width 25 height 11
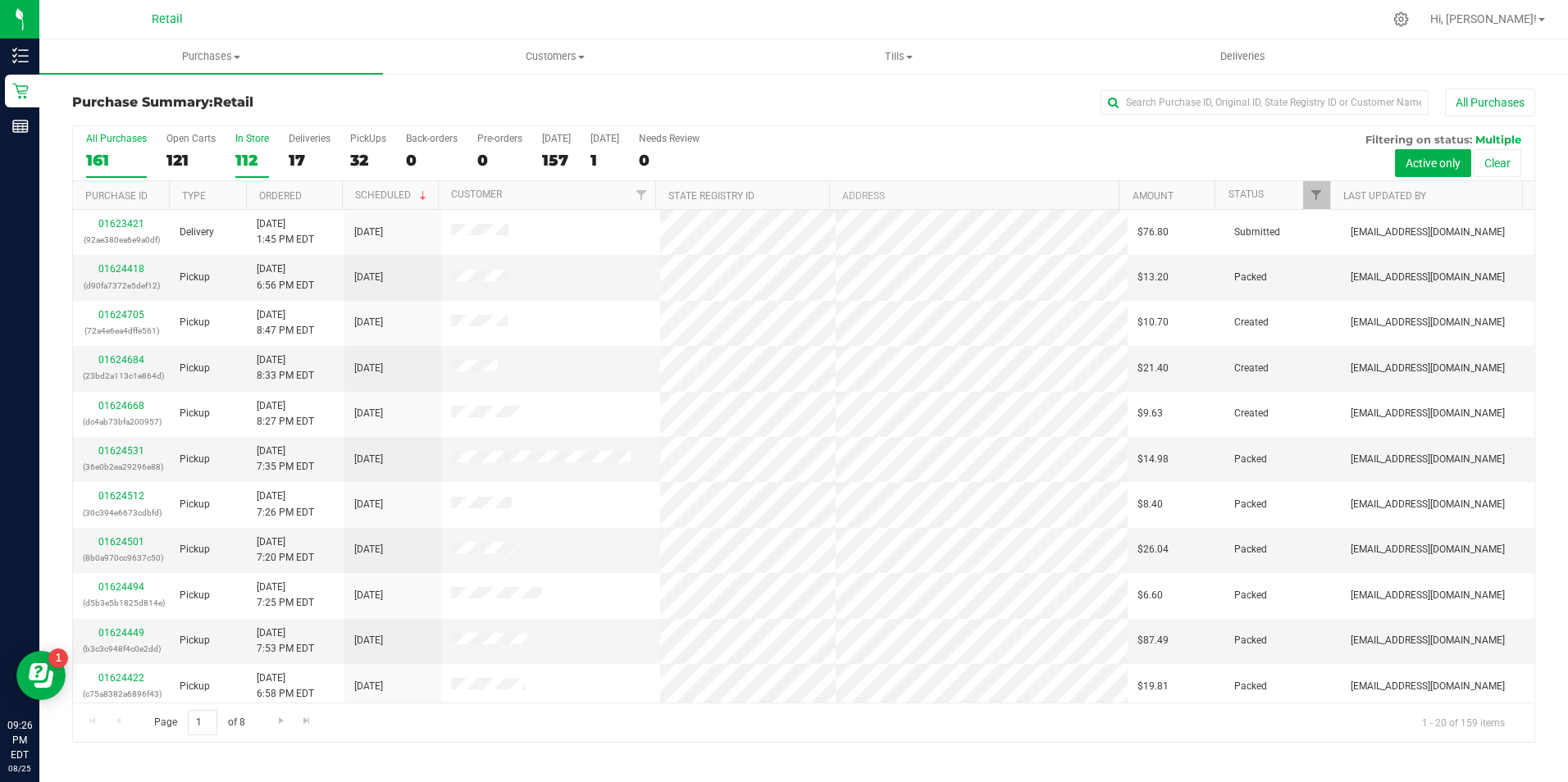
click at [246, 169] on div "112" at bounding box center [251, 160] width 33 height 19
click at [0, 0] on input "In Store 112" at bounding box center [0, 0] width 0 height 0
click at [129, 631] on link "01624300" at bounding box center [121, 633] width 46 height 11
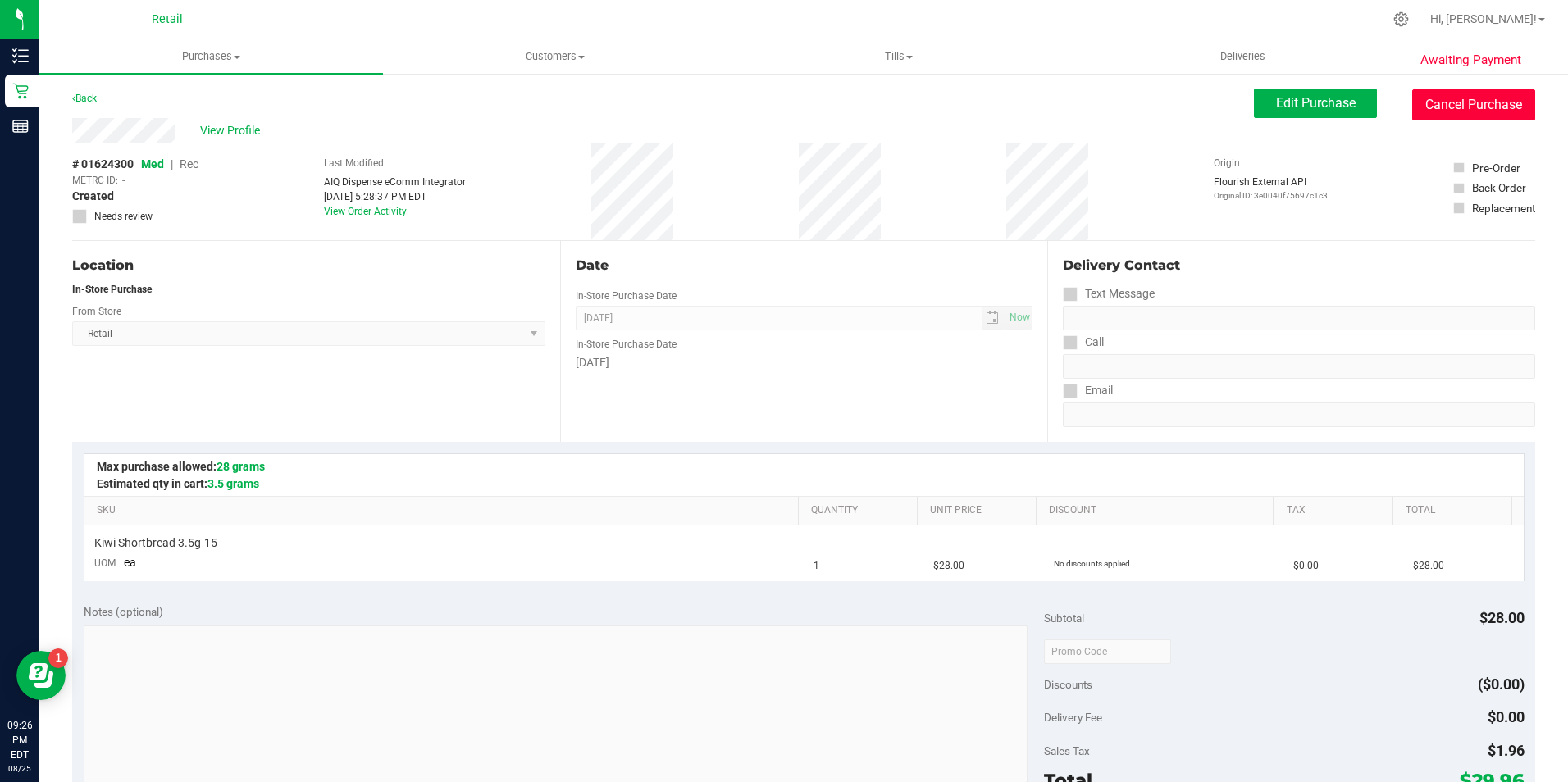
click at [1428, 107] on button "Cancel Purchase" at bounding box center [1474, 104] width 123 height 31
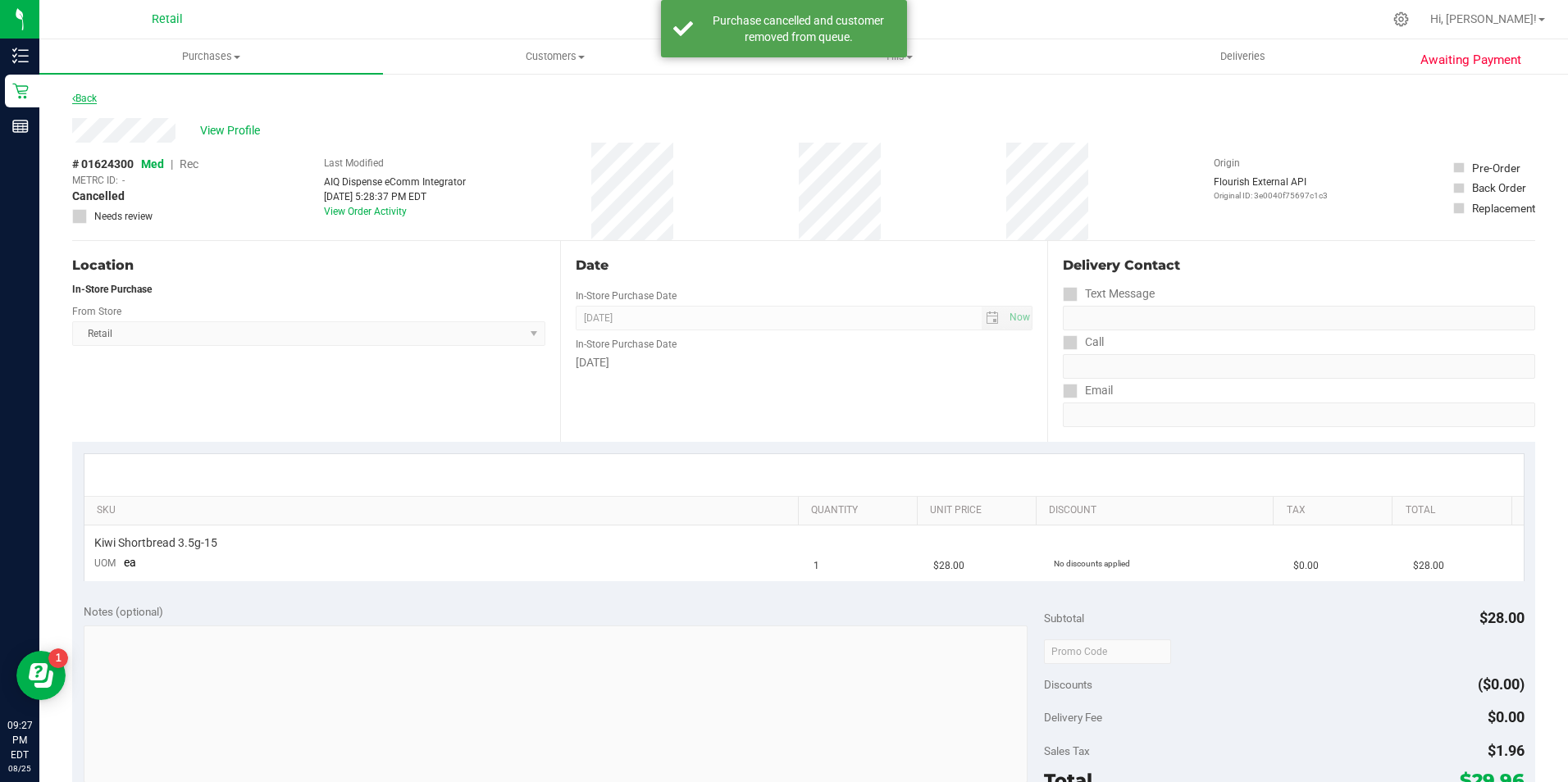
click at [83, 96] on link "Back" at bounding box center [84, 99] width 25 height 11
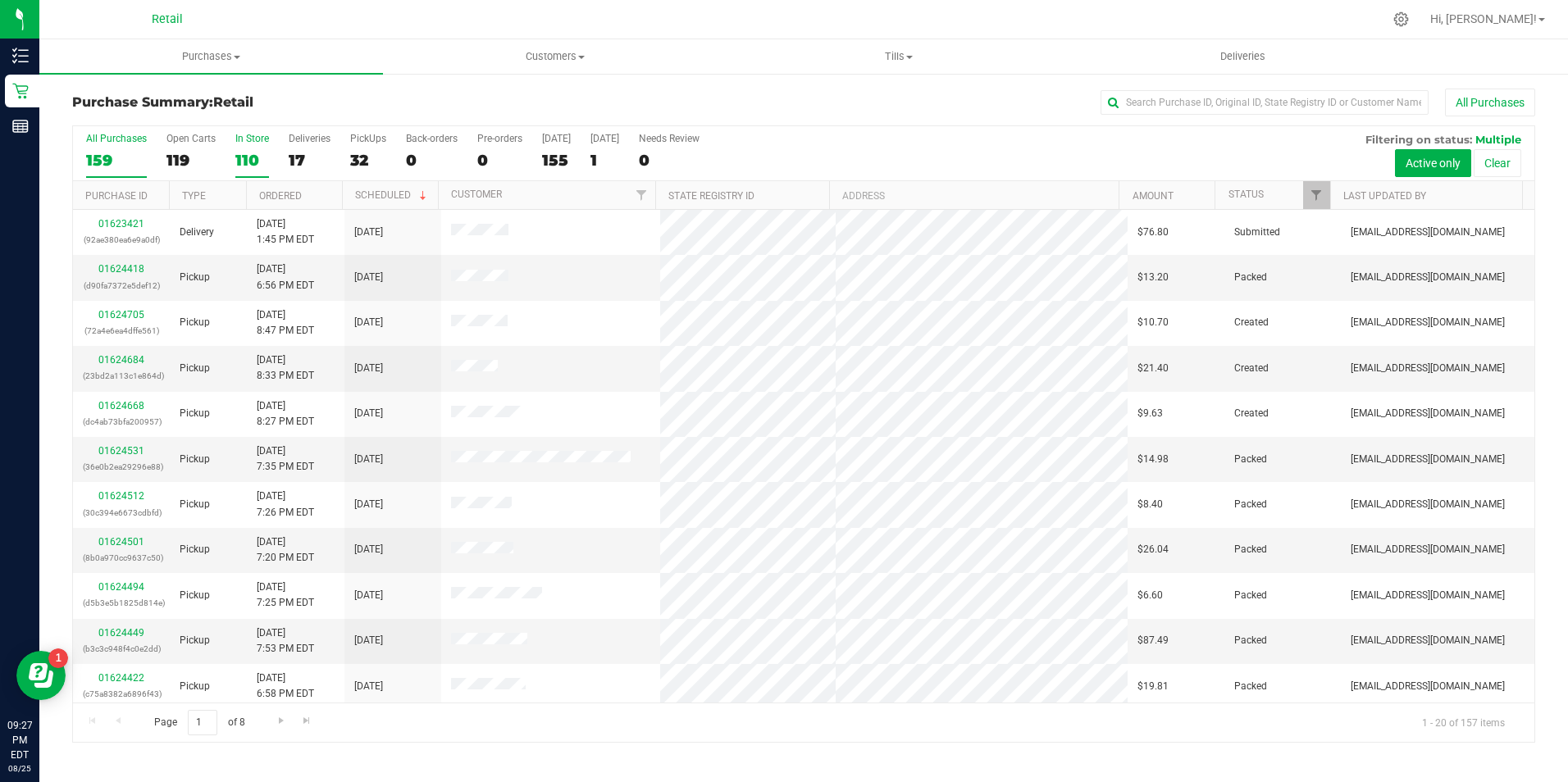
click at [259, 176] on label "In Store 110" at bounding box center [251, 155] width 33 height 45
click at [0, 0] on input "In Store 110" at bounding box center [0, 0] width 0 height 0
click at [244, 170] on label "In Store 110" at bounding box center [251, 155] width 33 height 45
click at [0, 0] on input "In Store 110" at bounding box center [0, 0] width 0 height 0
click at [138, 538] on link "01624306" at bounding box center [121, 542] width 46 height 11
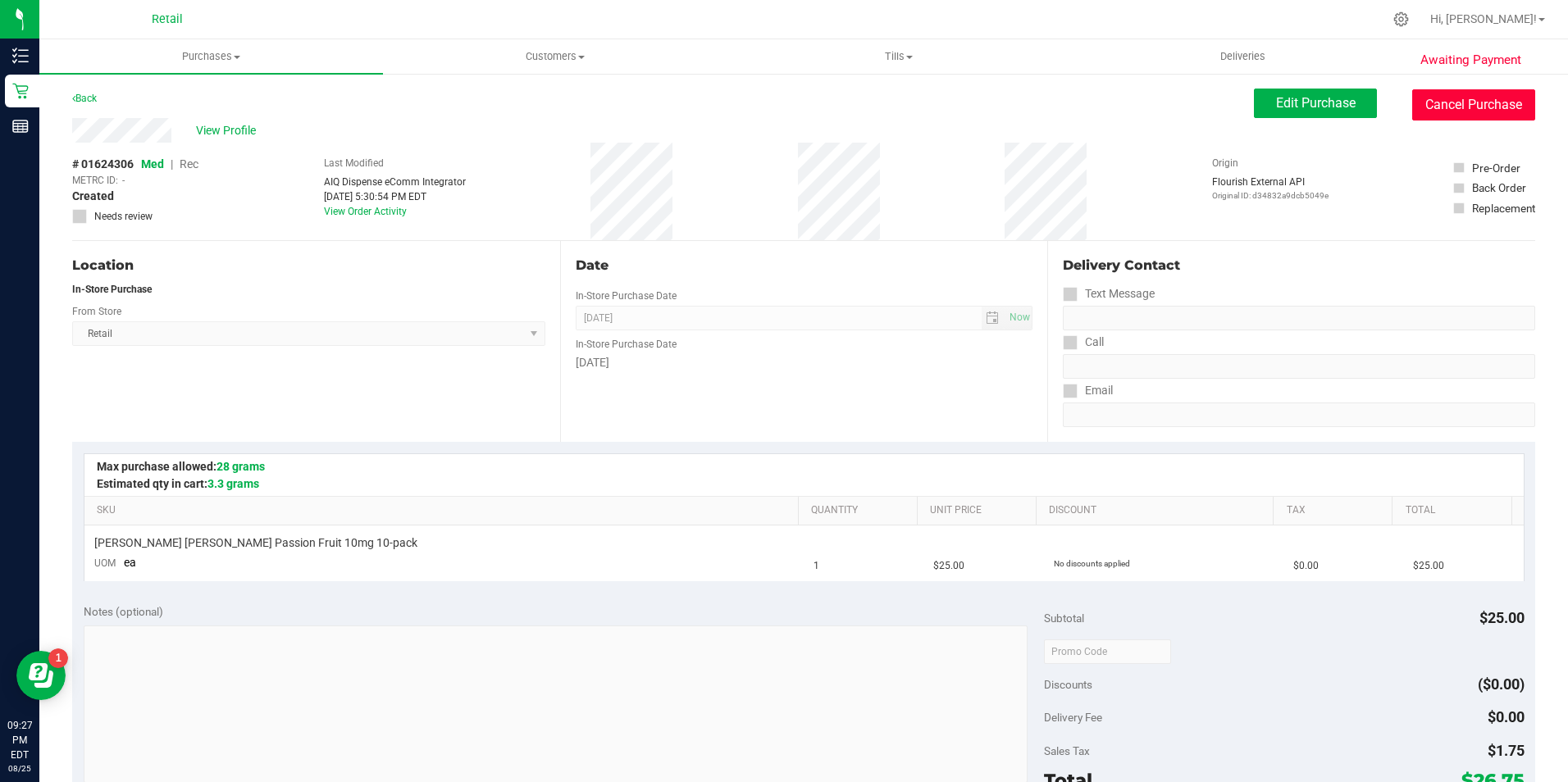
click at [1422, 89] on button "Cancel Purchase" at bounding box center [1474, 104] width 123 height 31
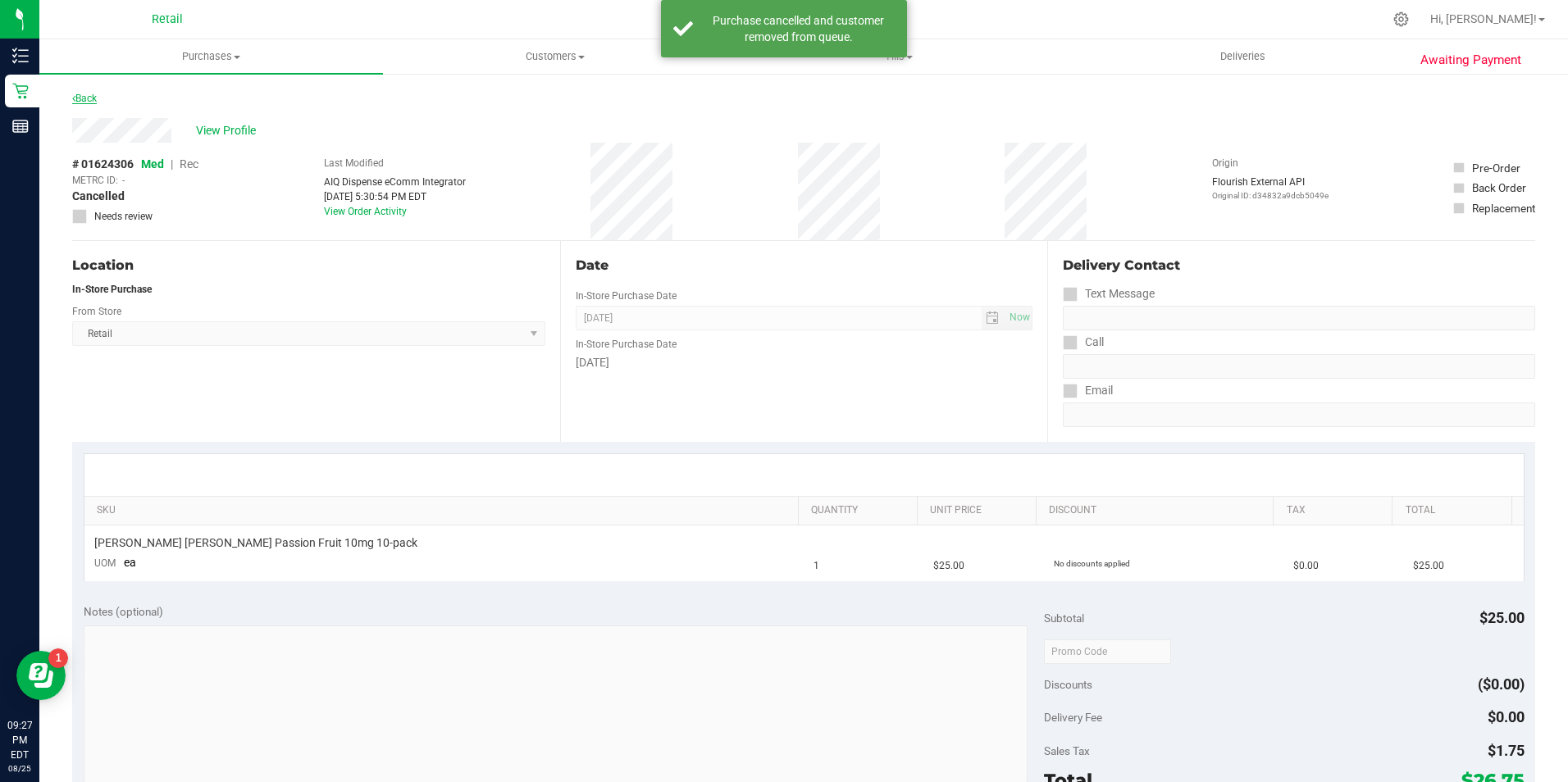
click at [98, 100] on div "Back" at bounding box center [804, 102] width 1464 height 29
drag, startPoint x: 98, startPoint y: 100, endPoint x: 70, endPoint y: 90, distance: 29.7
click at [70, 90] on div "Awaiting Payment Back View Profile # 01624306 Med | Rec METRC ID: - Cancelled N…" at bounding box center [804, 687] width 1529 height 1230
click at [82, 102] on link "Back" at bounding box center [84, 99] width 25 height 11
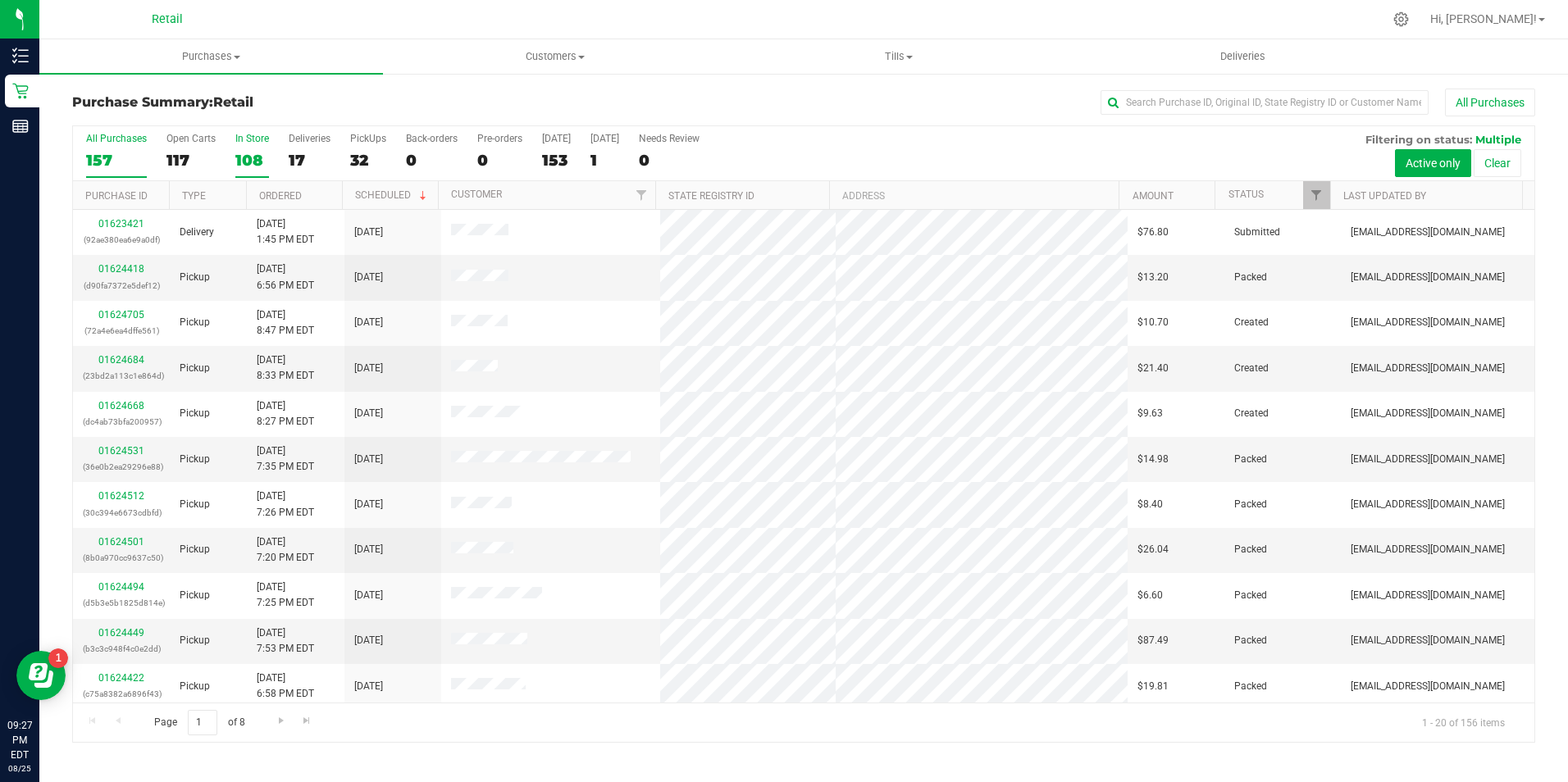
click at [241, 155] on div "108" at bounding box center [251, 160] width 33 height 19
click at [0, 0] on input "In Store 108" at bounding box center [0, 0] width 0 height 0
click at [125, 356] on link "01624326" at bounding box center [121, 360] width 46 height 11
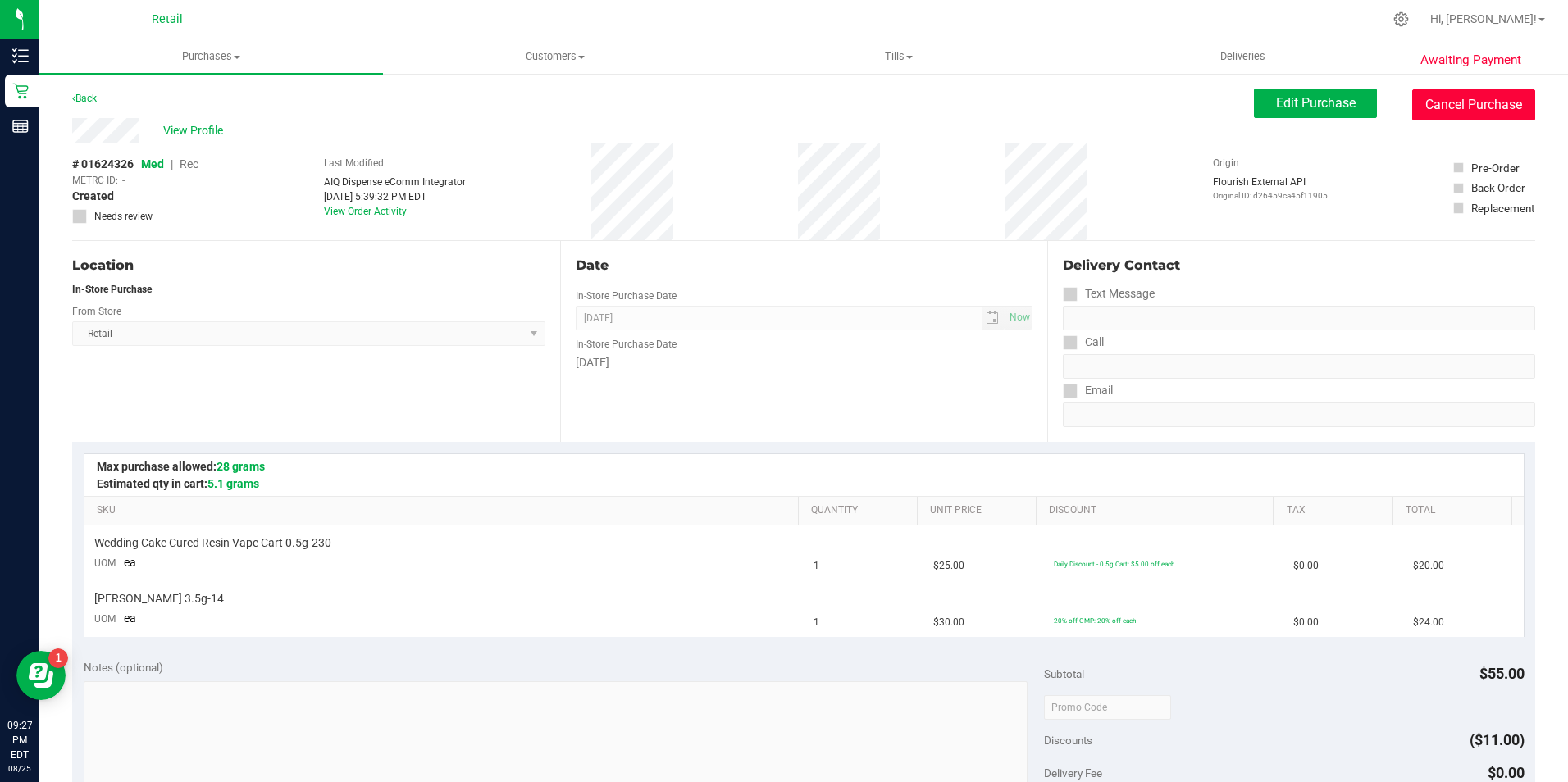
click at [1454, 108] on button "Cancel Purchase" at bounding box center [1474, 104] width 123 height 31
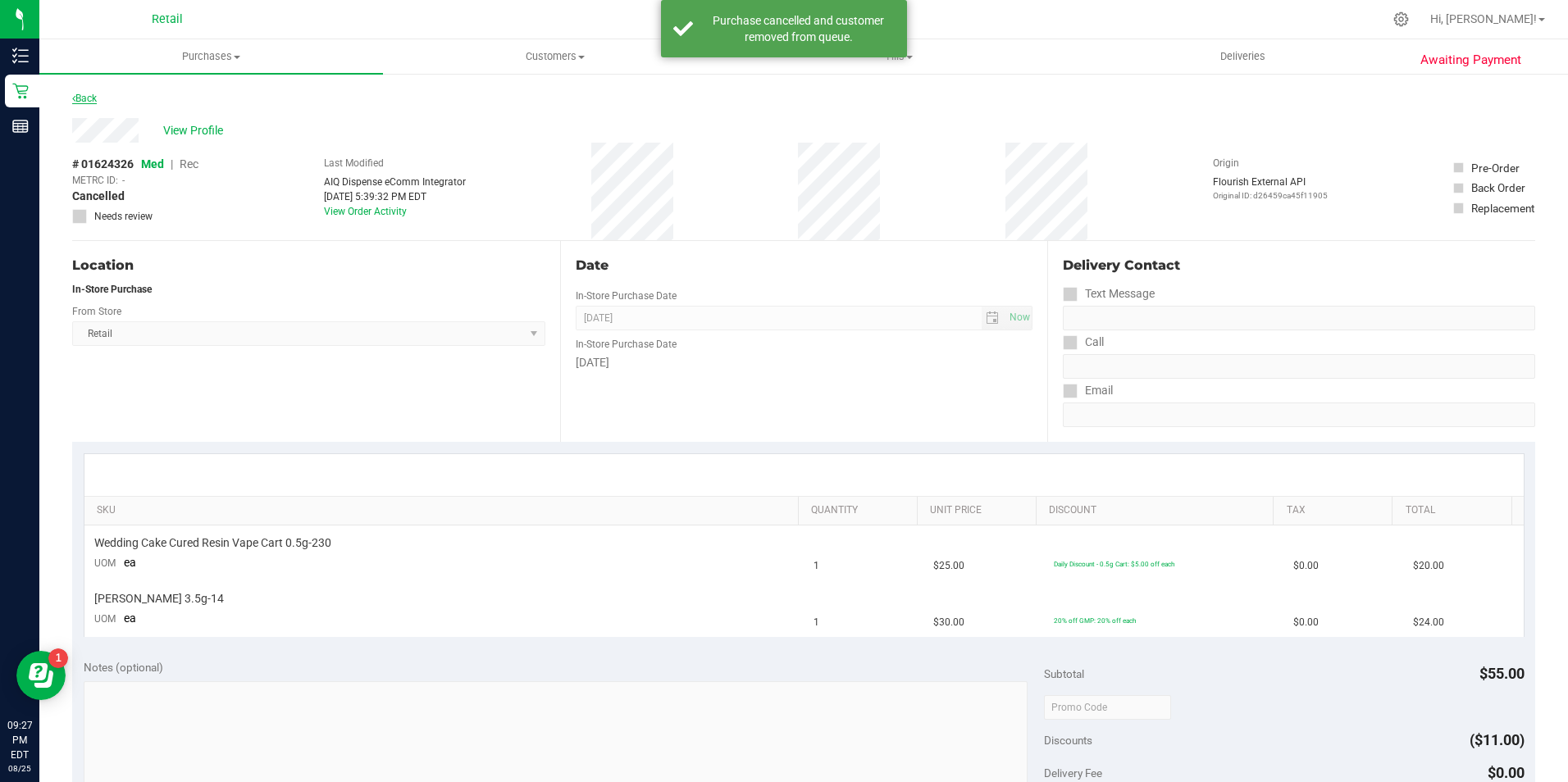
click at [82, 98] on link "Back" at bounding box center [84, 99] width 25 height 11
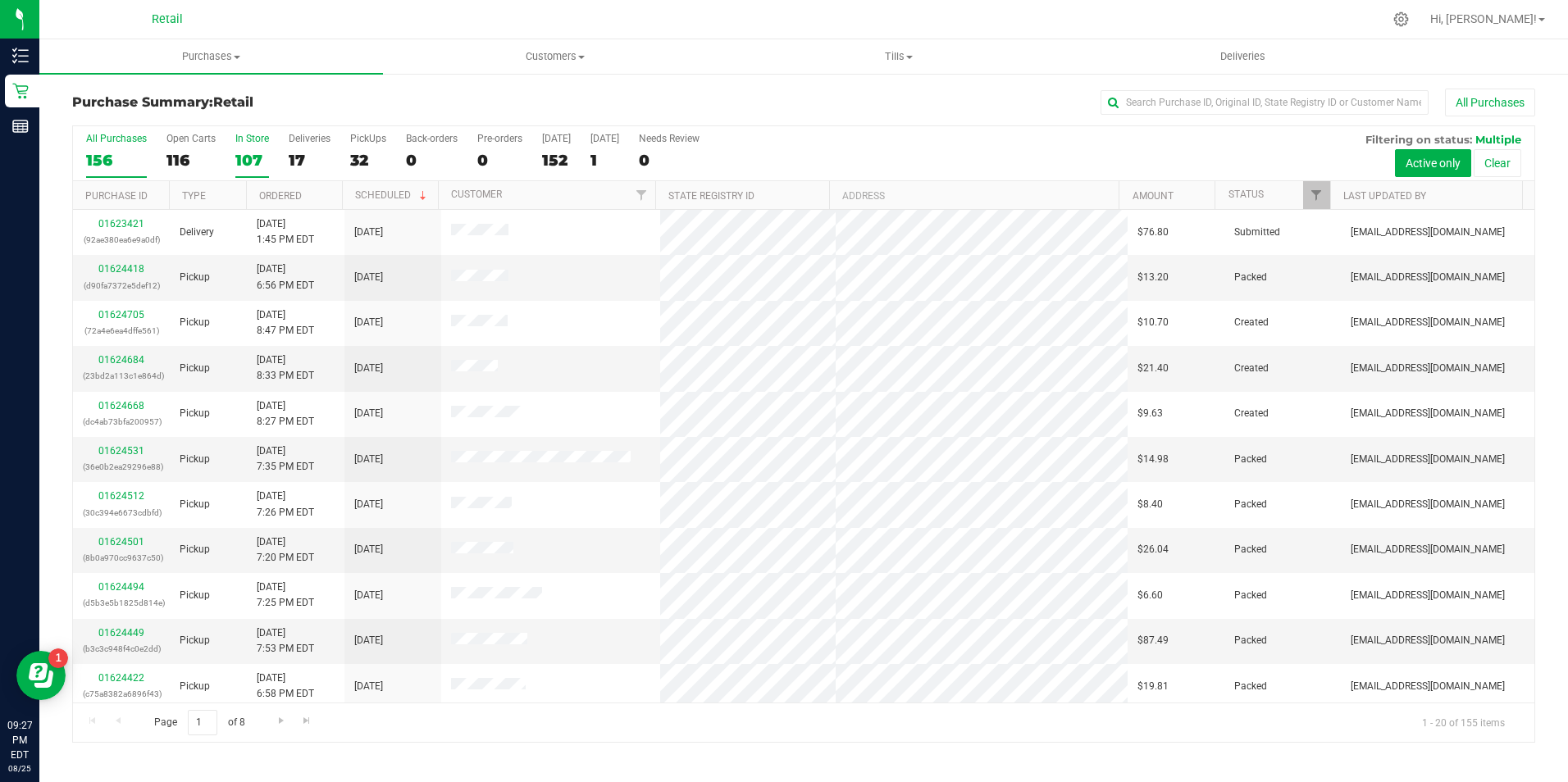
click at [254, 159] on div "107" at bounding box center [251, 160] width 33 height 19
click at [0, 0] on input "In Store 107" at bounding box center [0, 0] width 0 height 0
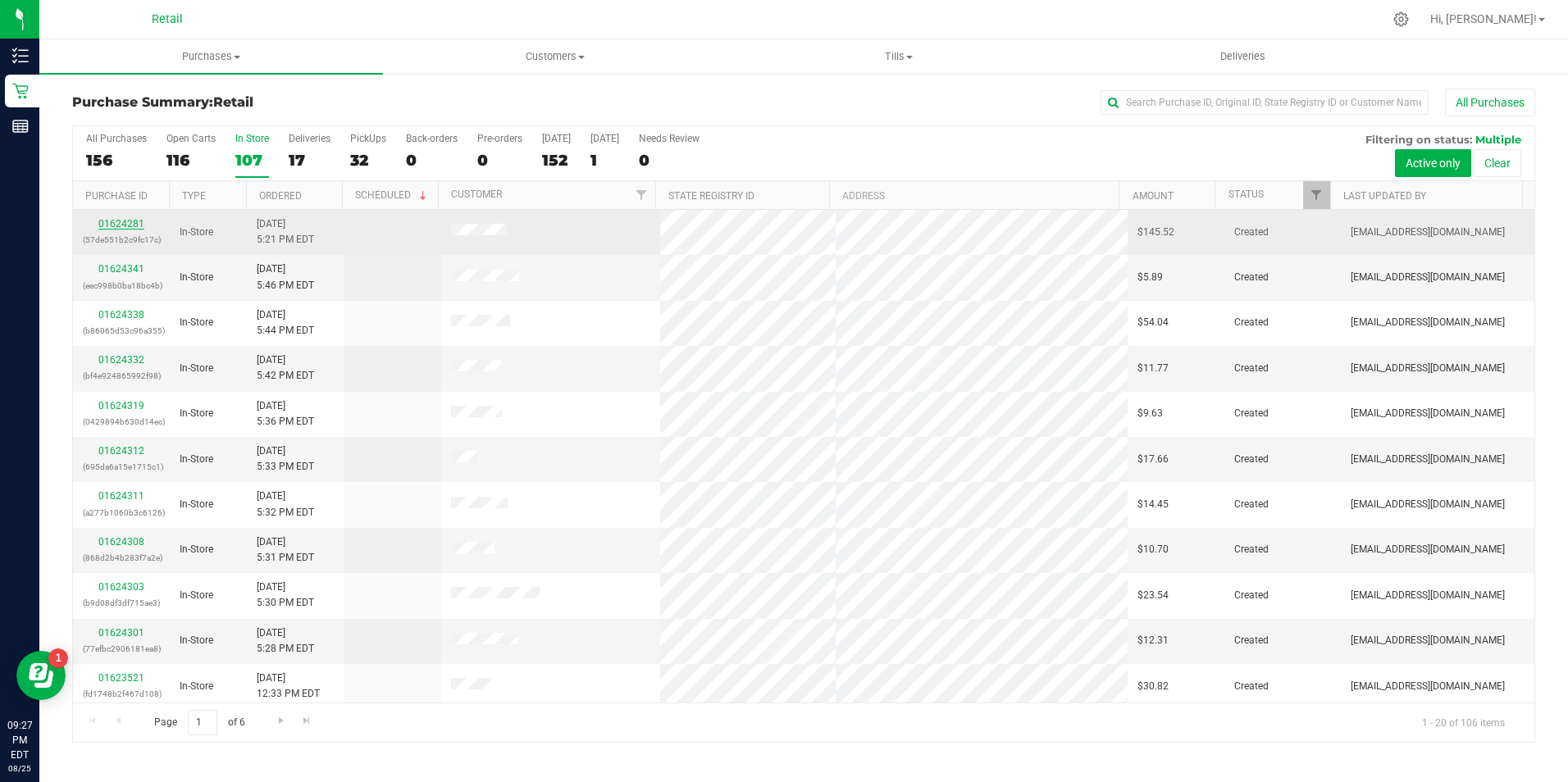
click at [128, 218] on link "01624281" at bounding box center [121, 224] width 46 height 11
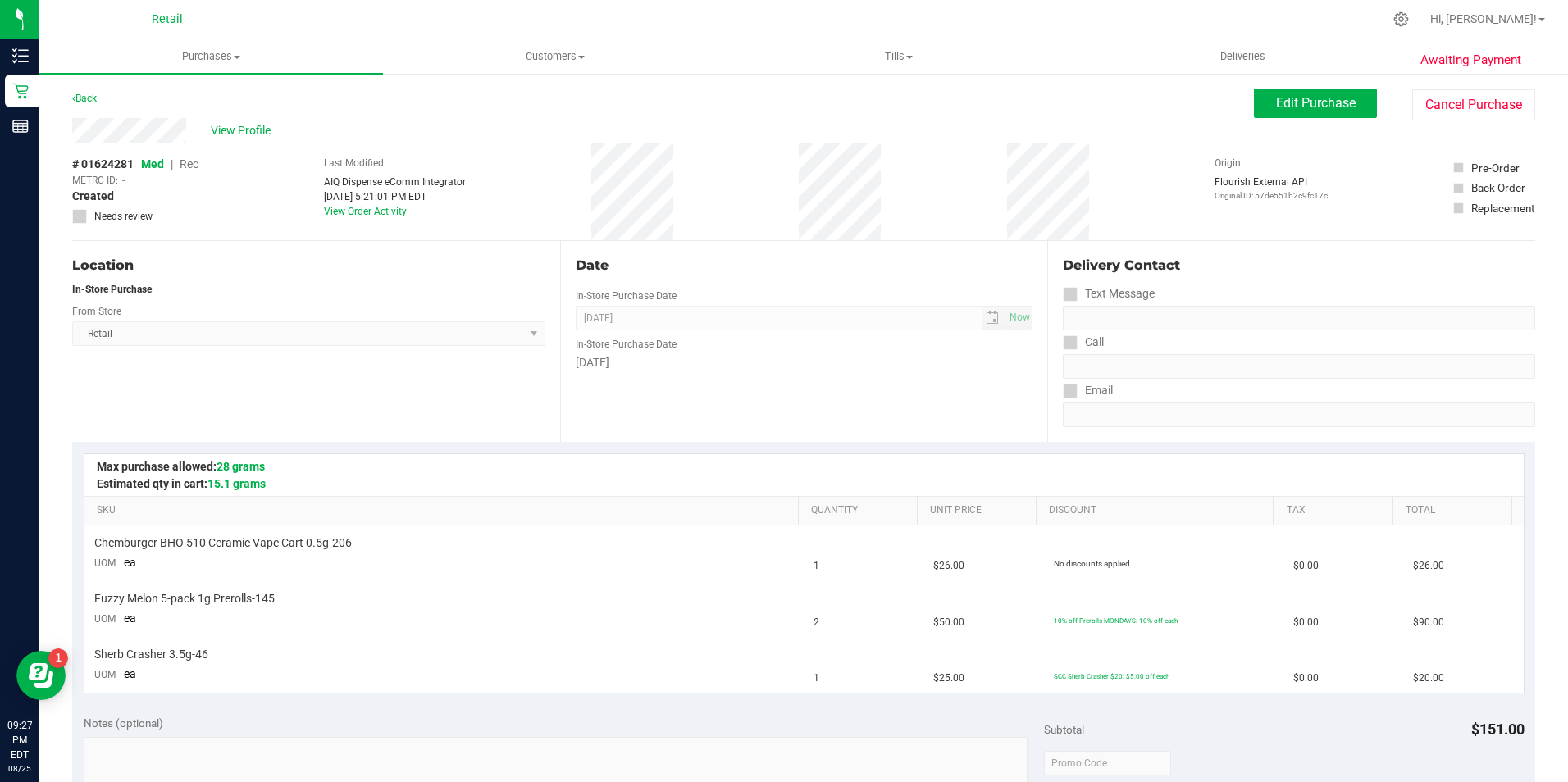
click at [1465, 87] on div "Awaiting Payment Back Edit Purchase Cancel Purchase View Profile # 01624281 Med…" at bounding box center [804, 743] width 1529 height 1342
click at [1421, 99] on button "Cancel Purchase" at bounding box center [1474, 104] width 123 height 31
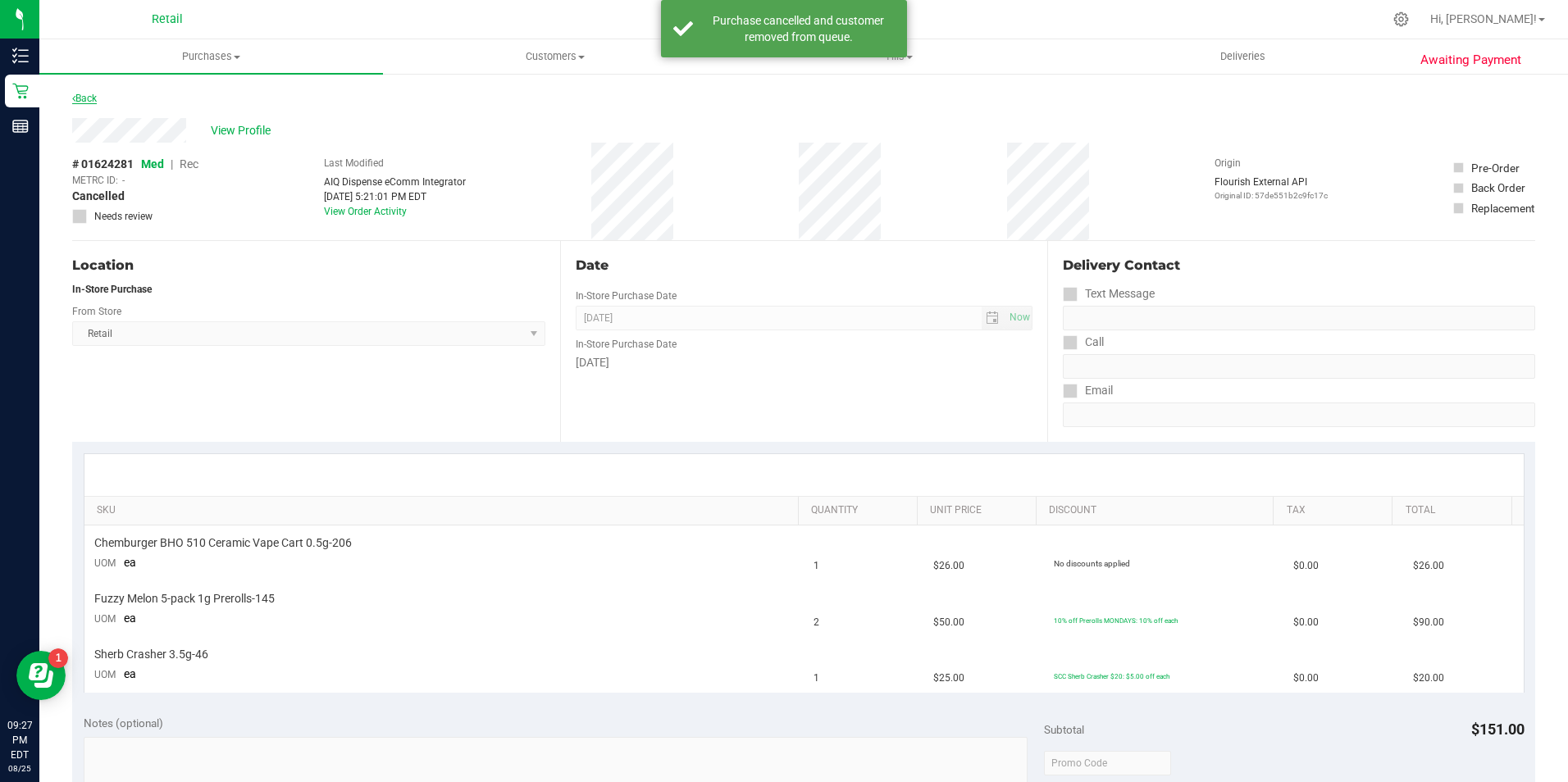
click at [91, 101] on link "Back" at bounding box center [84, 99] width 25 height 11
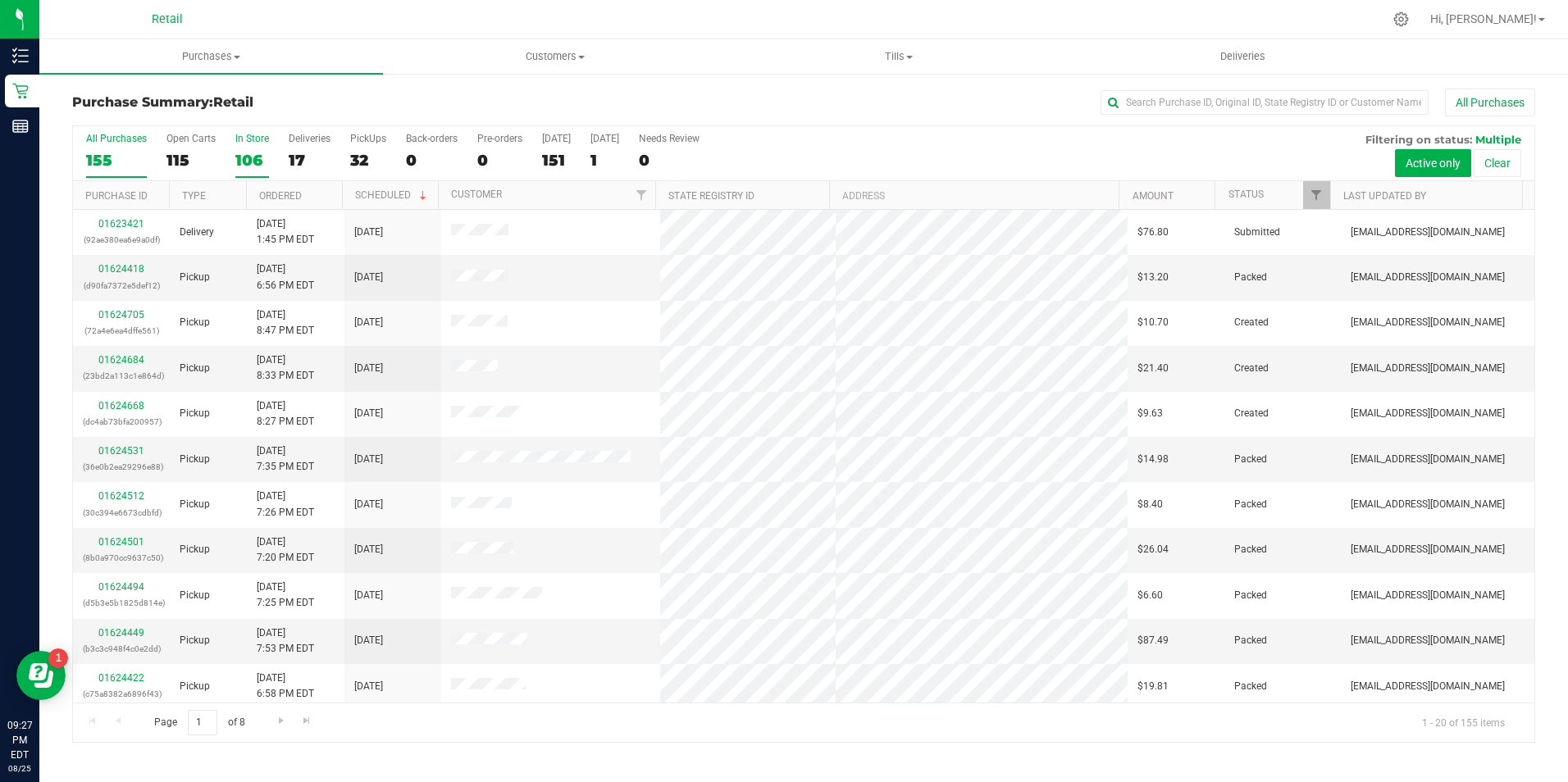
click at [237, 152] on div "106" at bounding box center [251, 160] width 33 height 19
click at [0, 0] on input "In Store 106" at bounding box center [0, 0] width 0 height 0
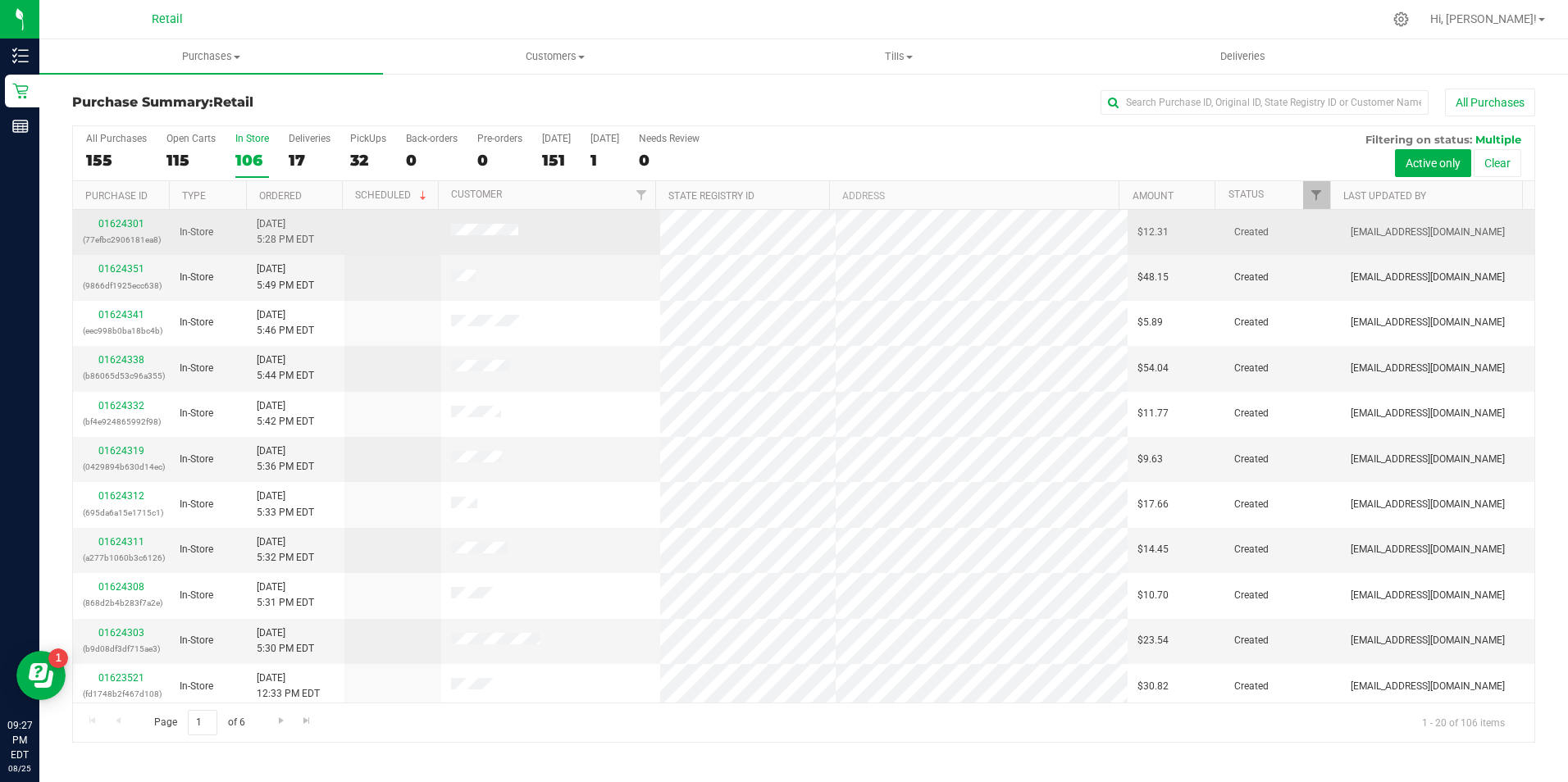
click at [137, 229] on div "01624301 (77efbc2906181ea8)" at bounding box center [120, 231] width 77 height 31
click at [117, 222] on link "01624301" at bounding box center [121, 224] width 46 height 11
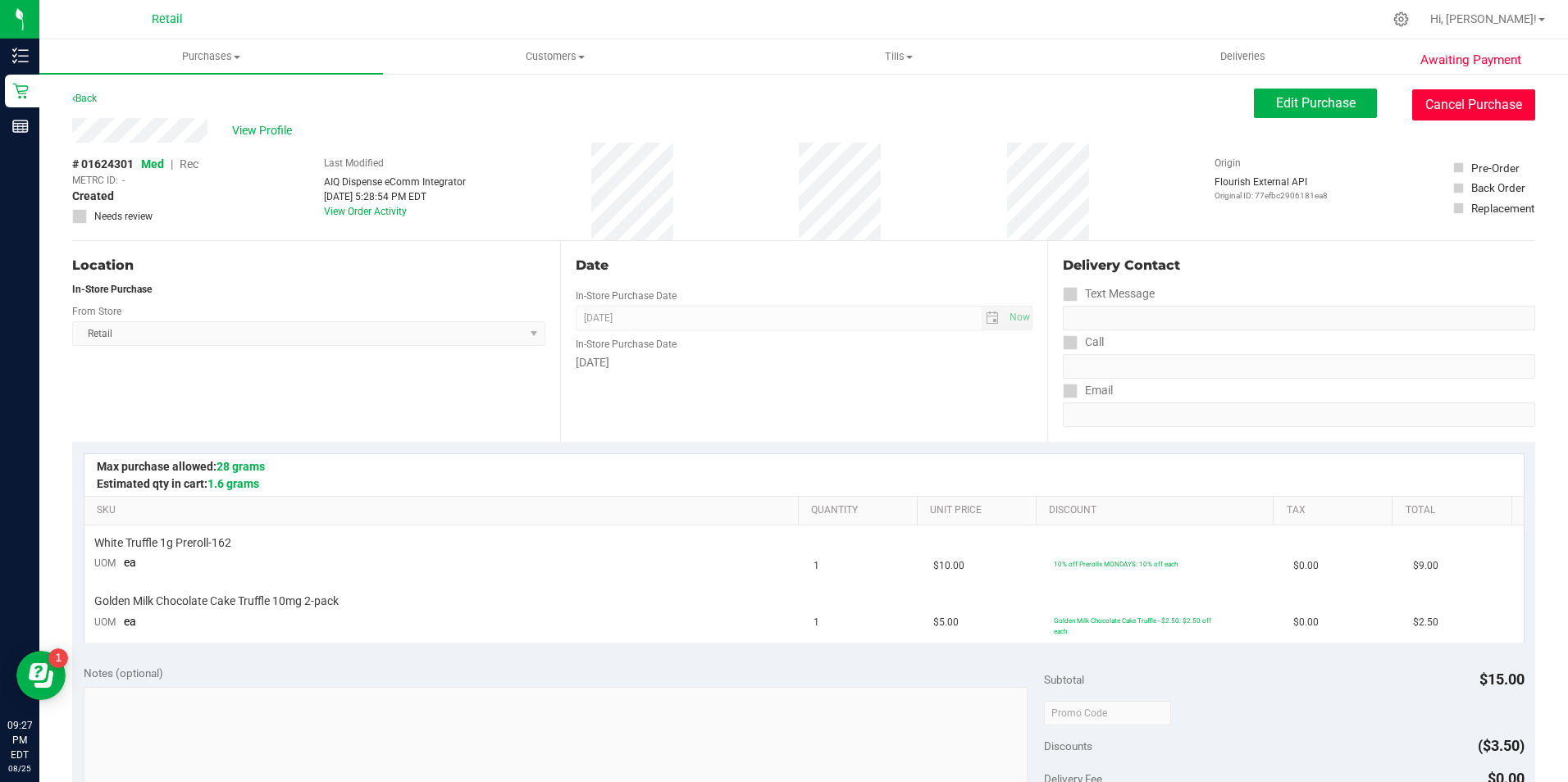
click at [1463, 114] on button "Cancel Purchase" at bounding box center [1474, 104] width 123 height 31
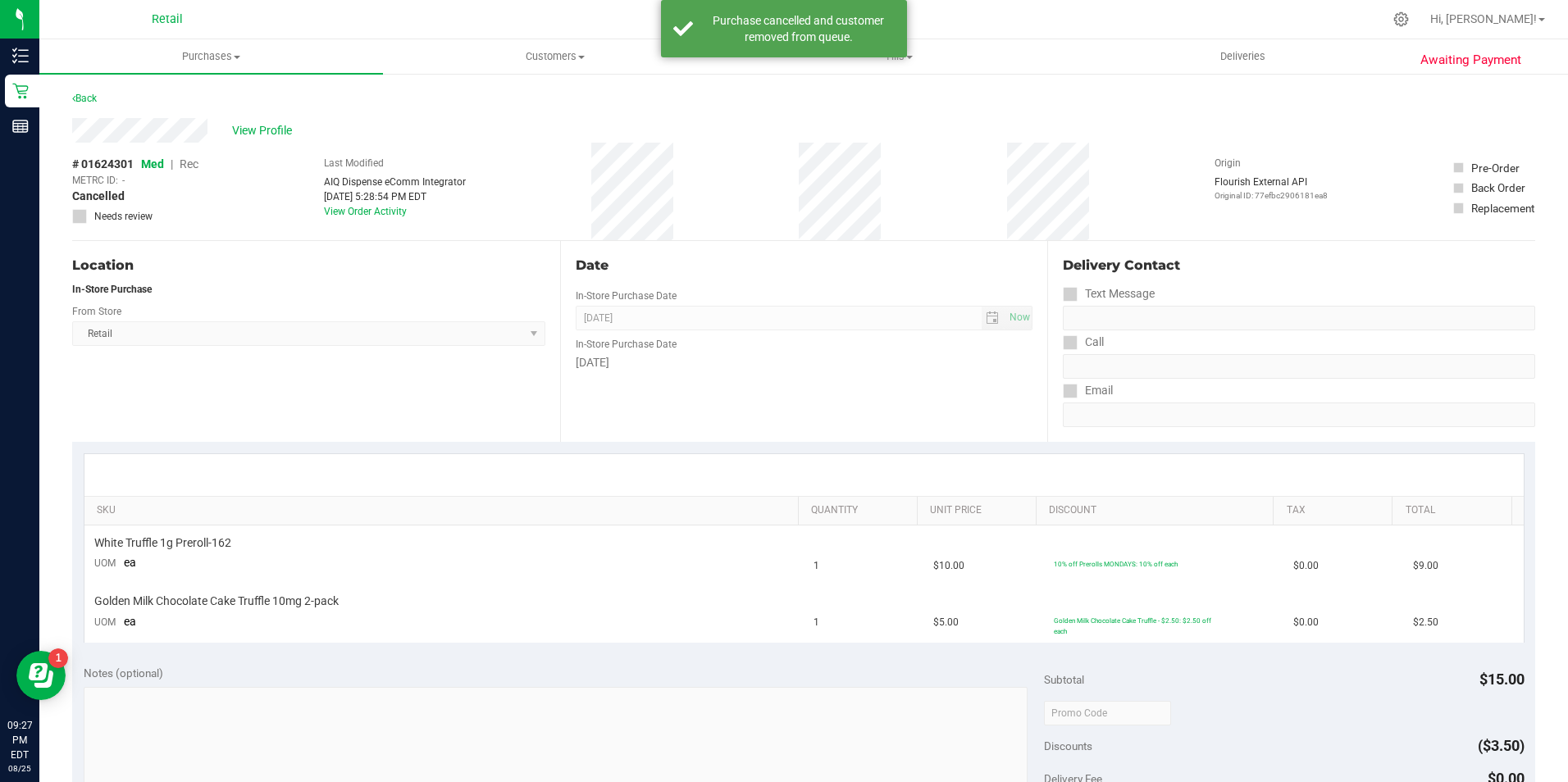
click at [64, 95] on div "Awaiting Payment Back View Profile # 01624301 Med | Rec METRC ID: - Cancelled N…" at bounding box center [804, 718] width 1529 height 1292
click at [74, 94] on icon at bounding box center [73, 99] width 3 height 9
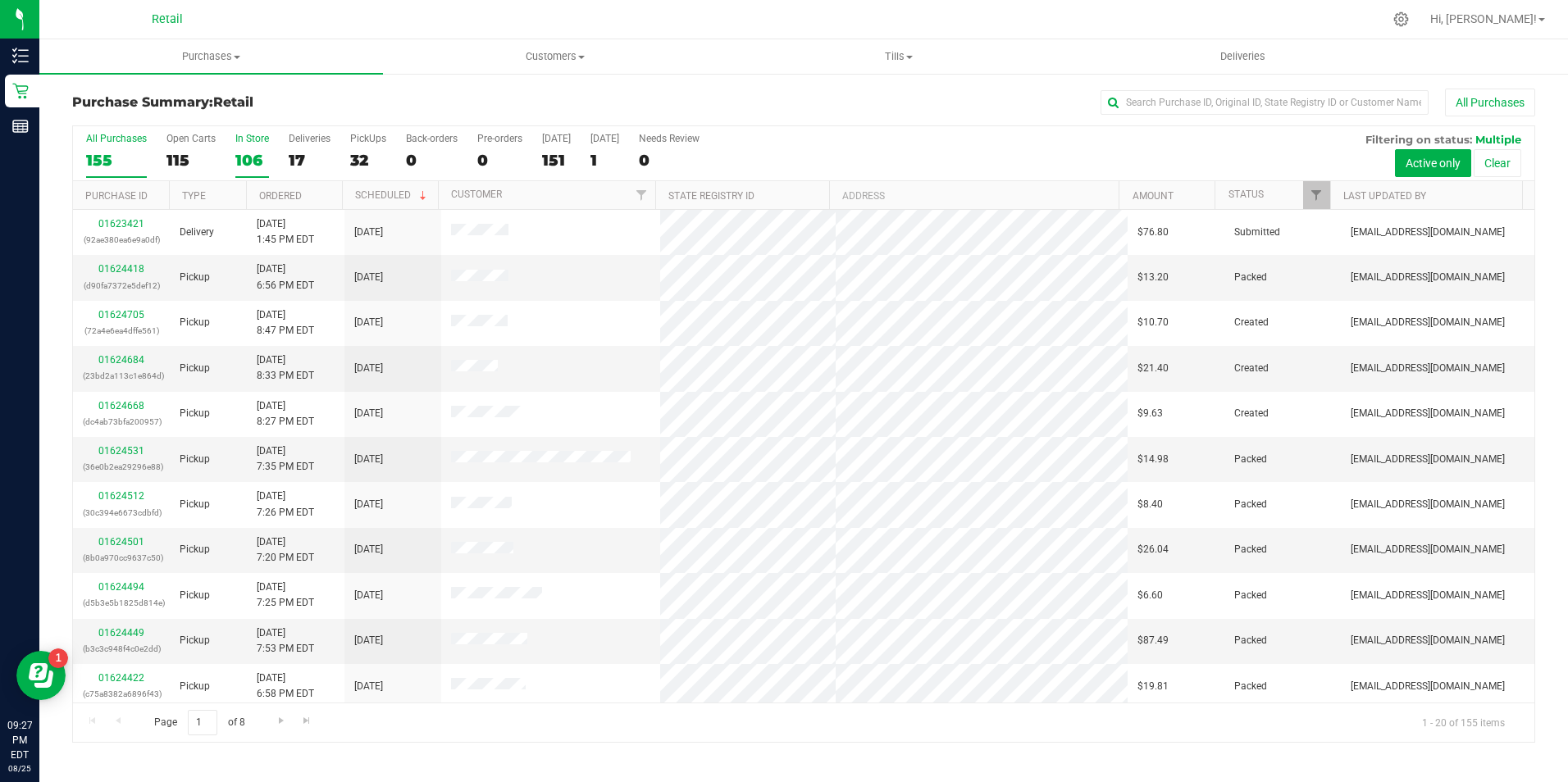
click at [250, 163] on div "106" at bounding box center [251, 160] width 33 height 19
click at [0, 0] on input "In Store 106" at bounding box center [0, 0] width 0 height 0
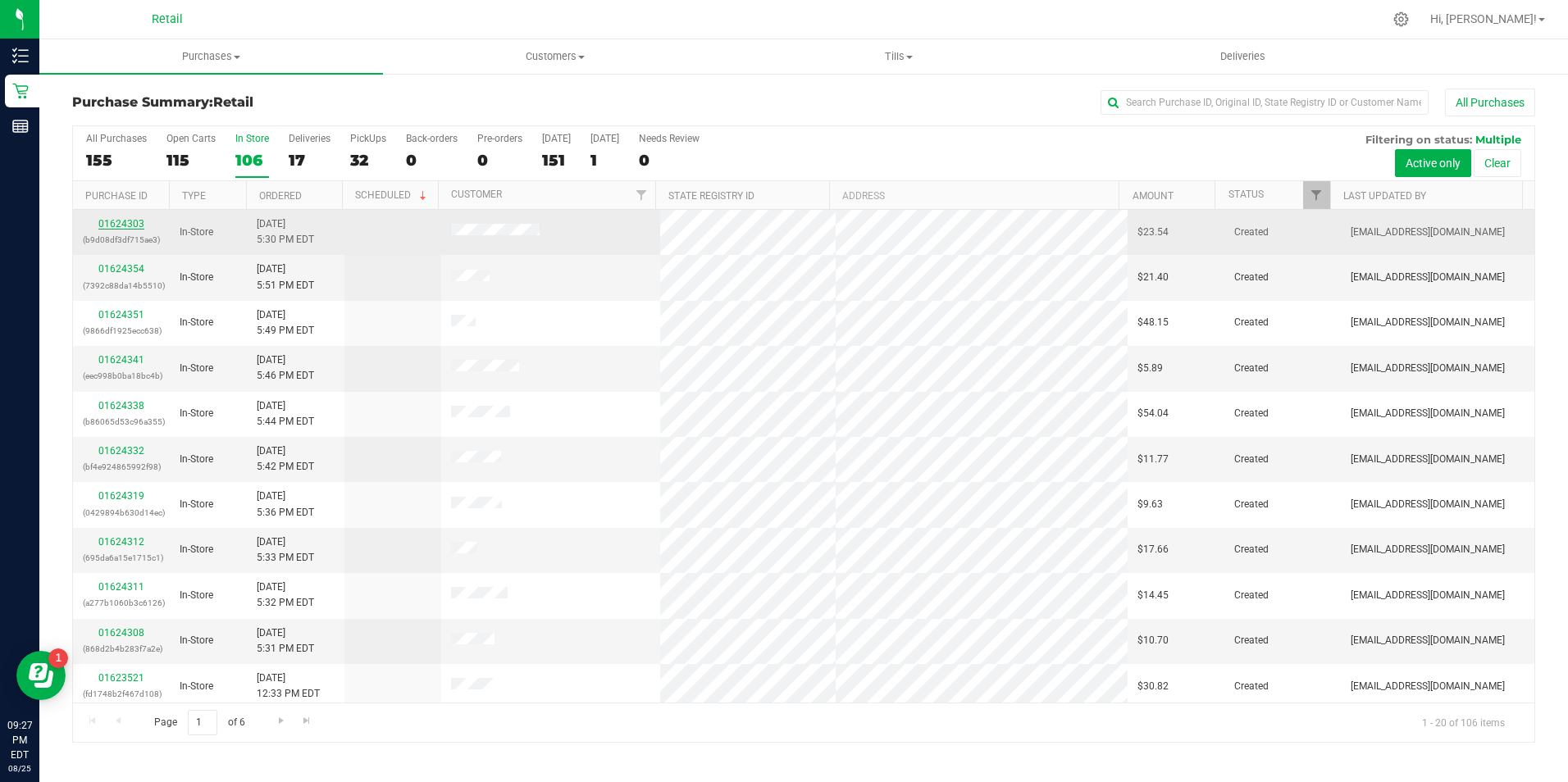
click at [131, 222] on link "01624303" at bounding box center [121, 224] width 46 height 11
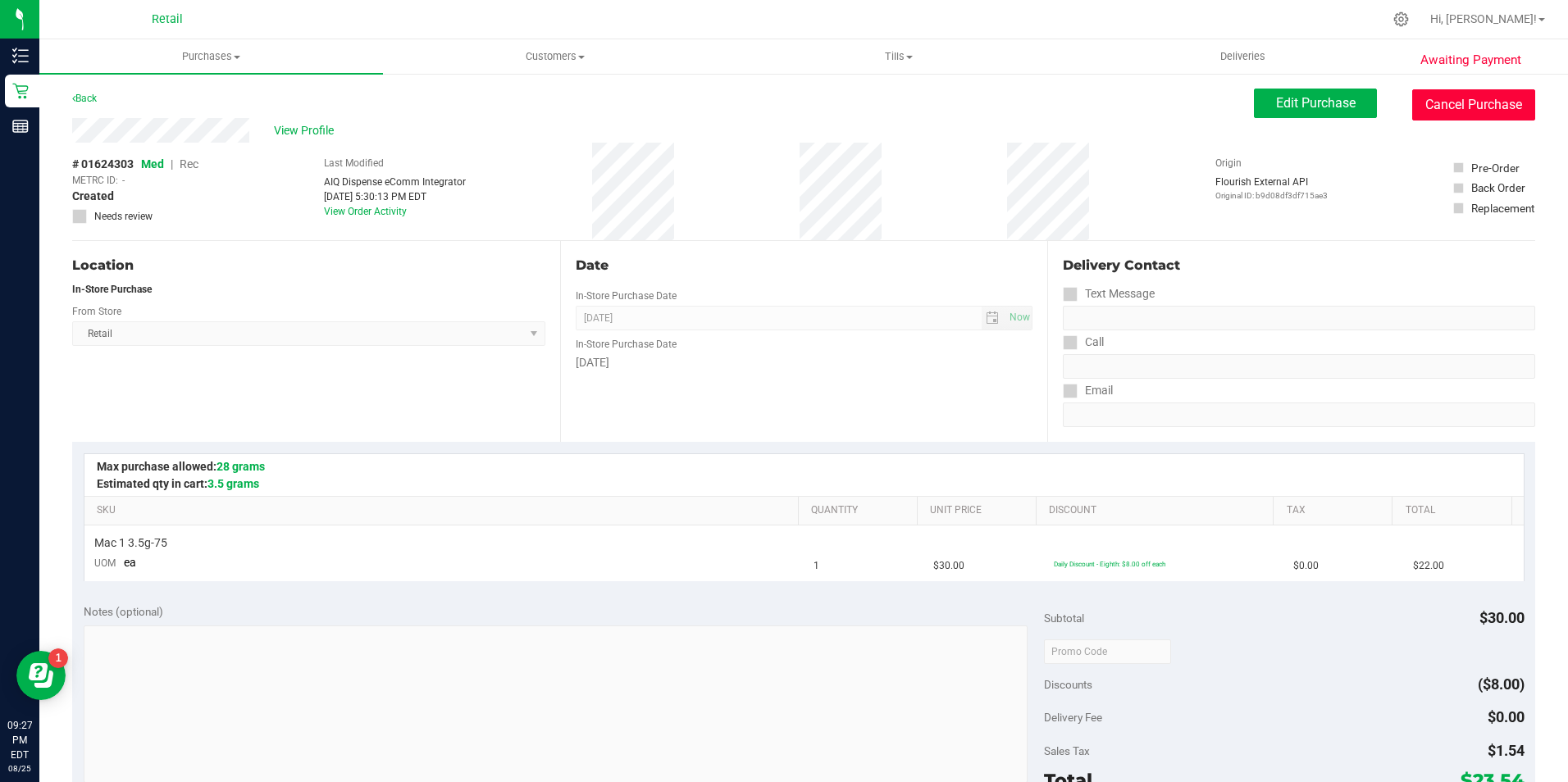
click at [1440, 108] on button "Cancel Purchase" at bounding box center [1474, 104] width 123 height 31
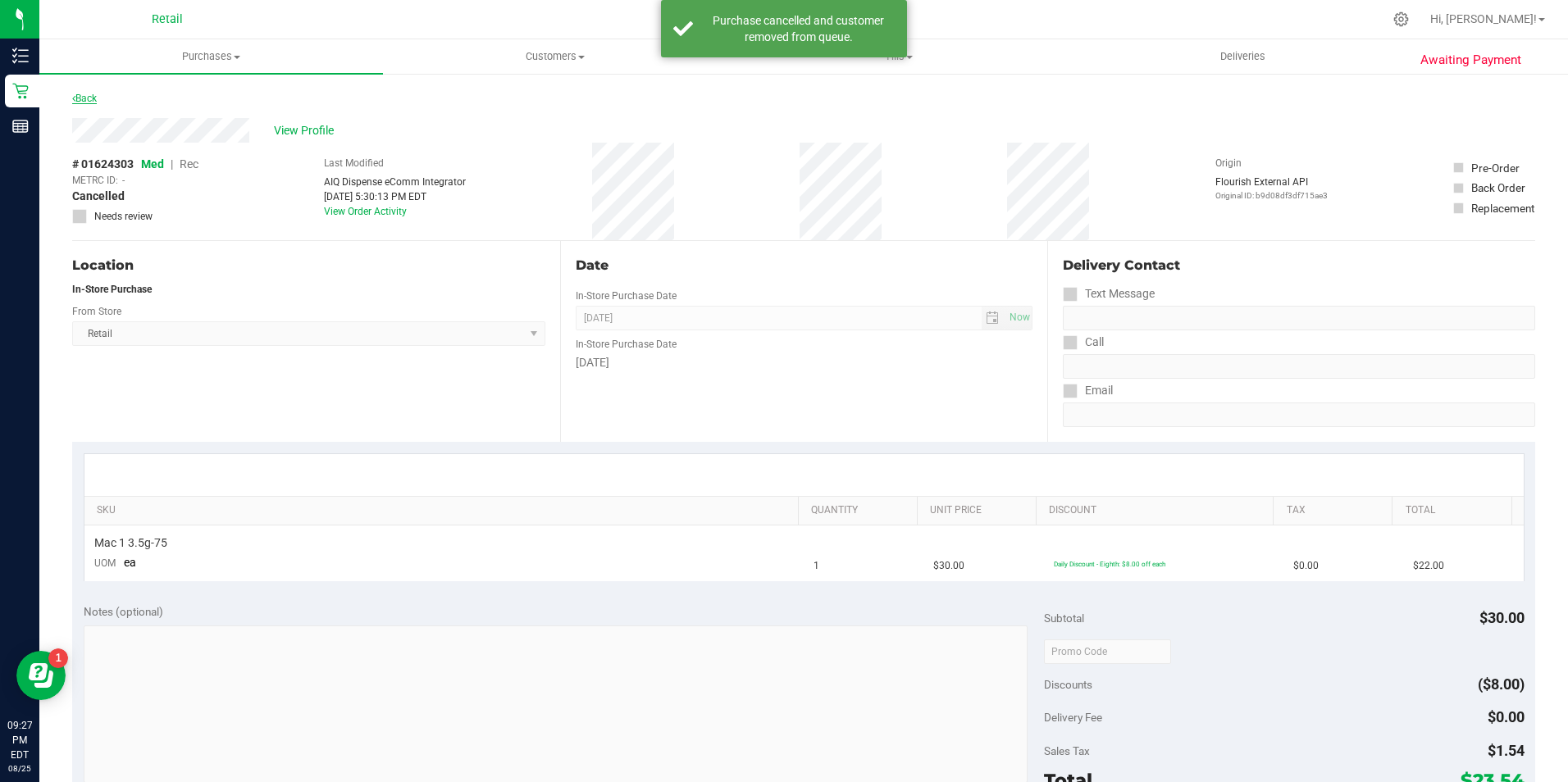
click at [82, 96] on link "Back" at bounding box center [84, 99] width 25 height 11
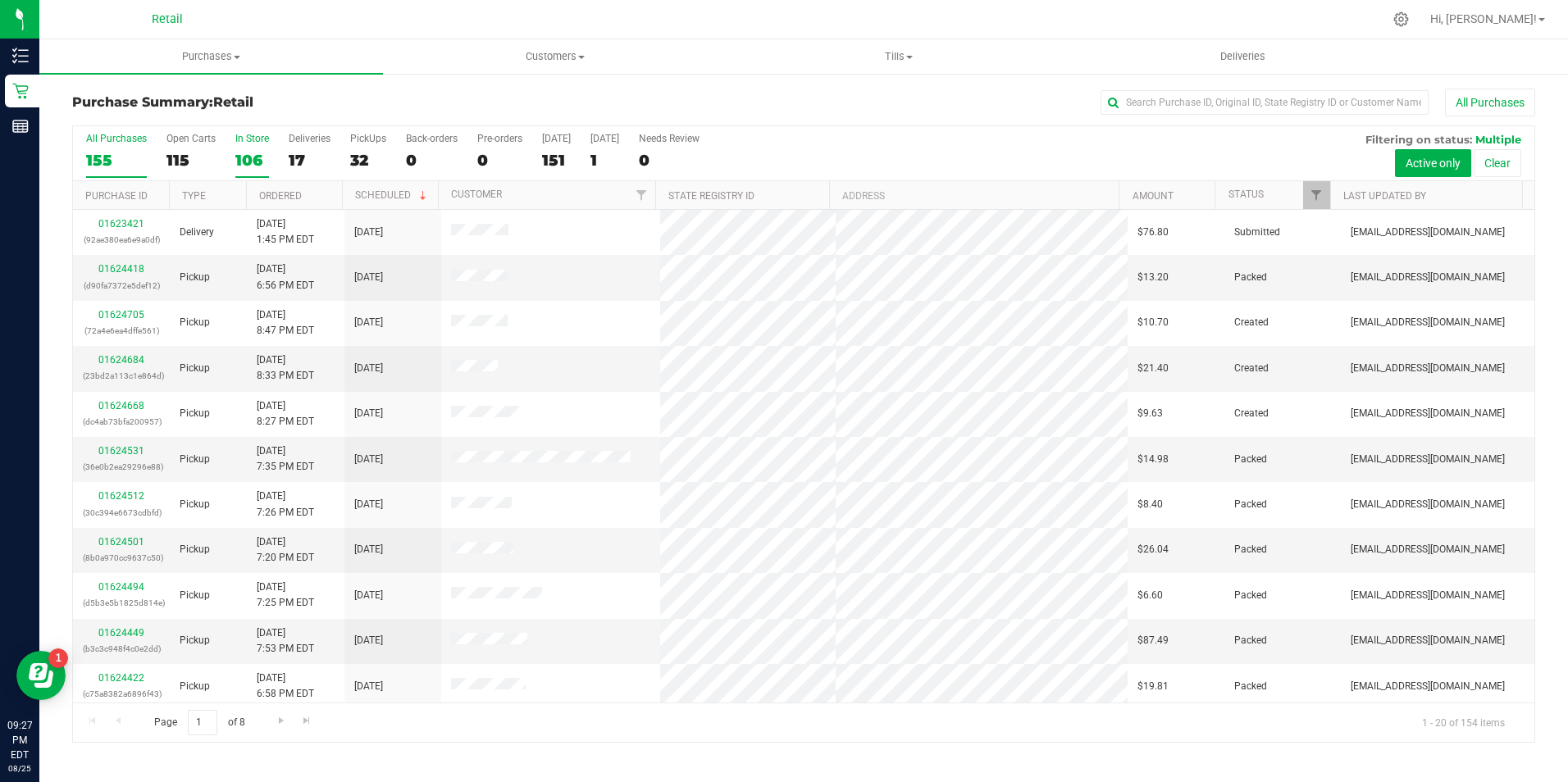
click at [243, 151] on div "106" at bounding box center [251, 160] width 33 height 19
click at [0, 0] on input "In Store 106" at bounding box center [0, 0] width 0 height 0
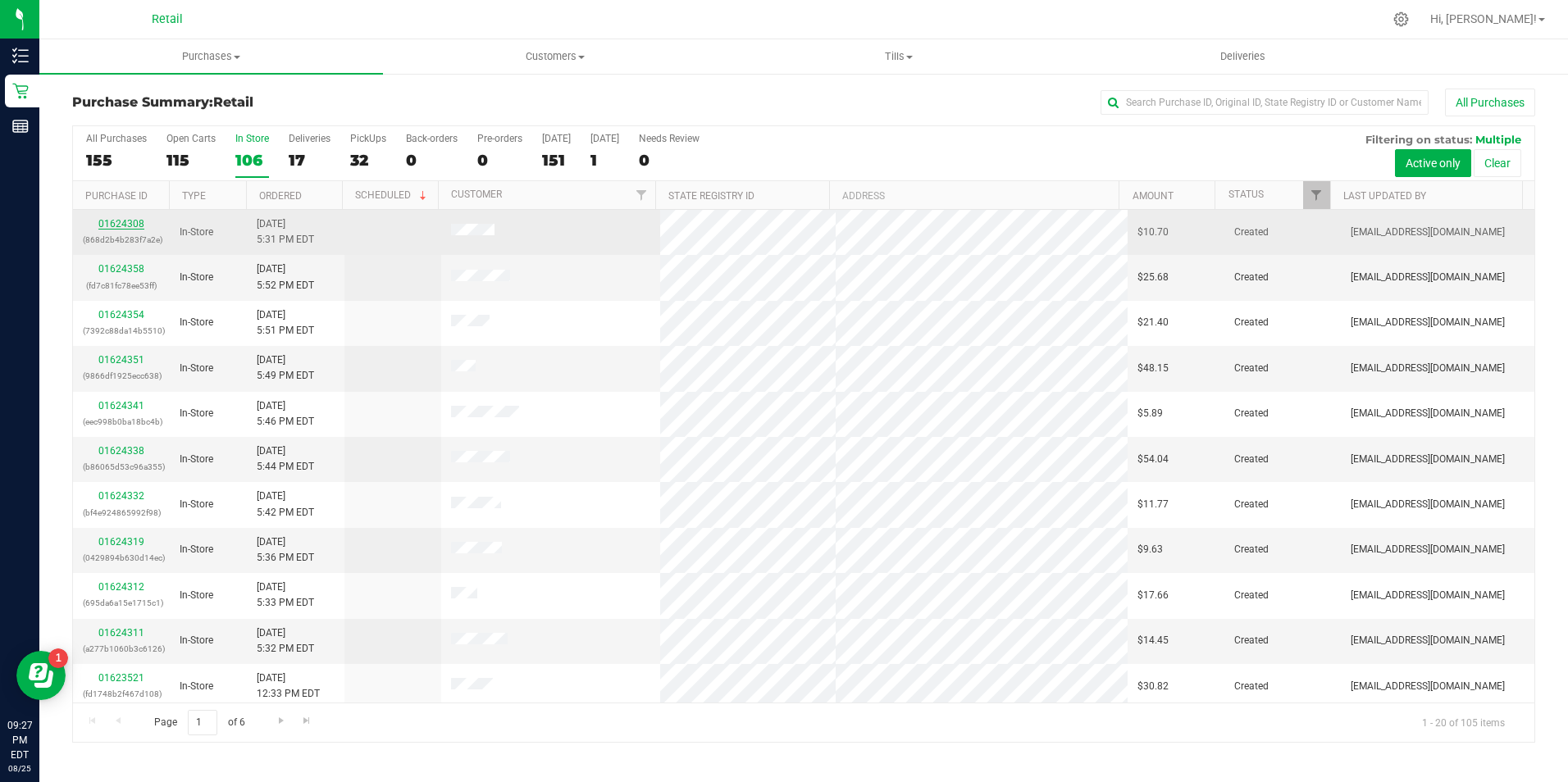
click at [132, 222] on link "01624308" at bounding box center [121, 224] width 46 height 11
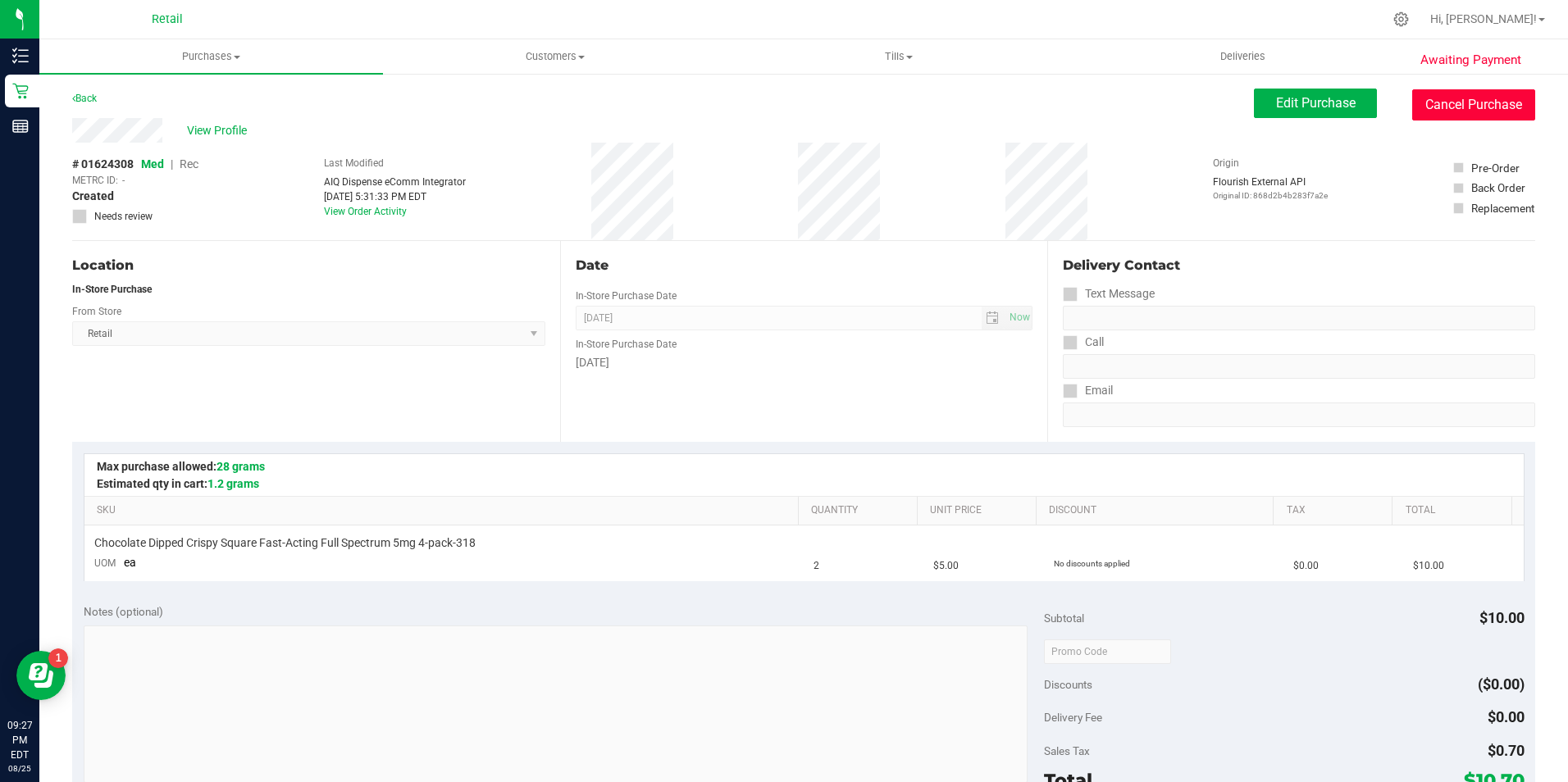
click at [1452, 119] on button "Cancel Purchase" at bounding box center [1474, 104] width 123 height 31
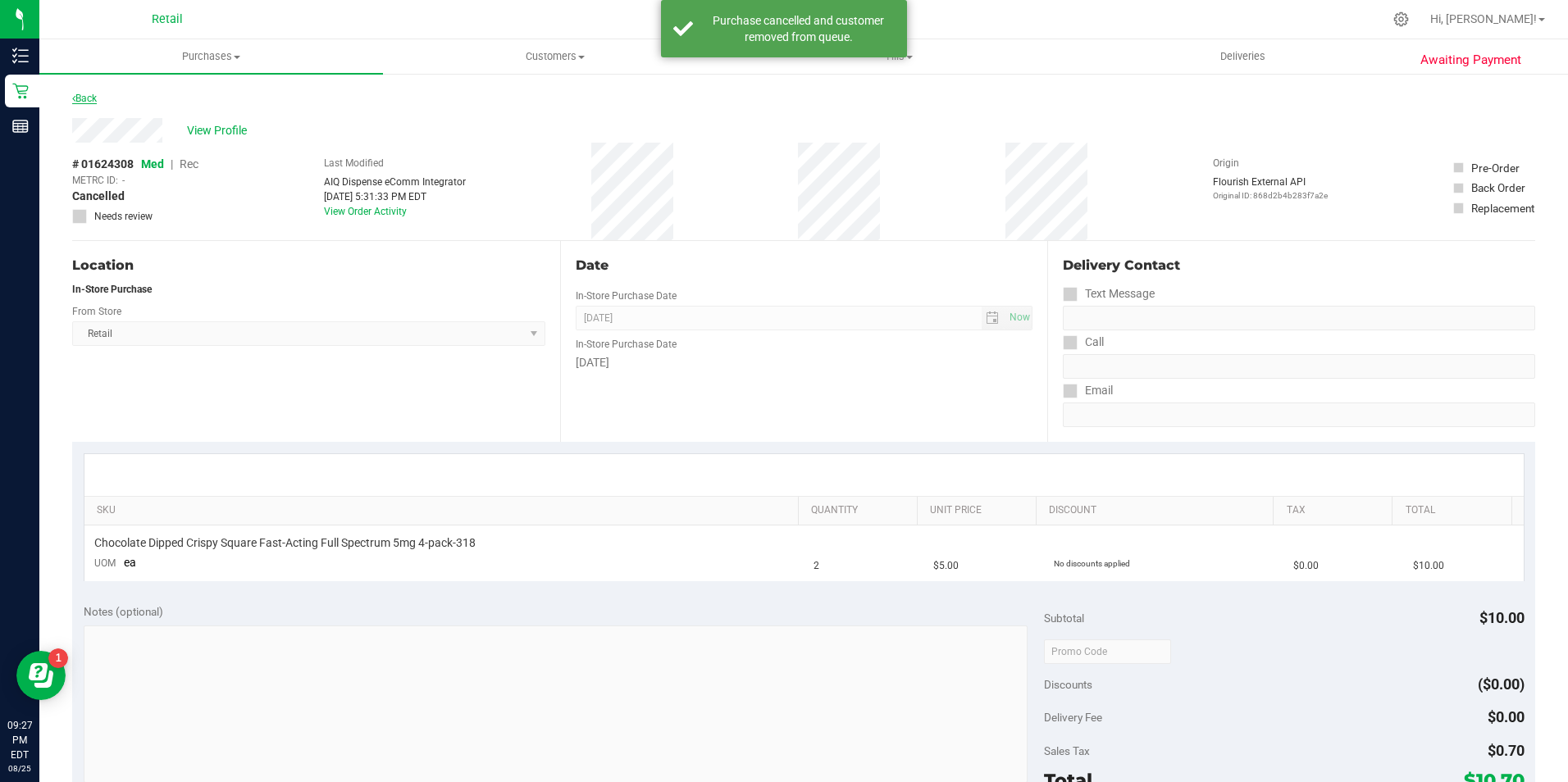
click at [75, 99] on icon at bounding box center [73, 99] width 3 height 9
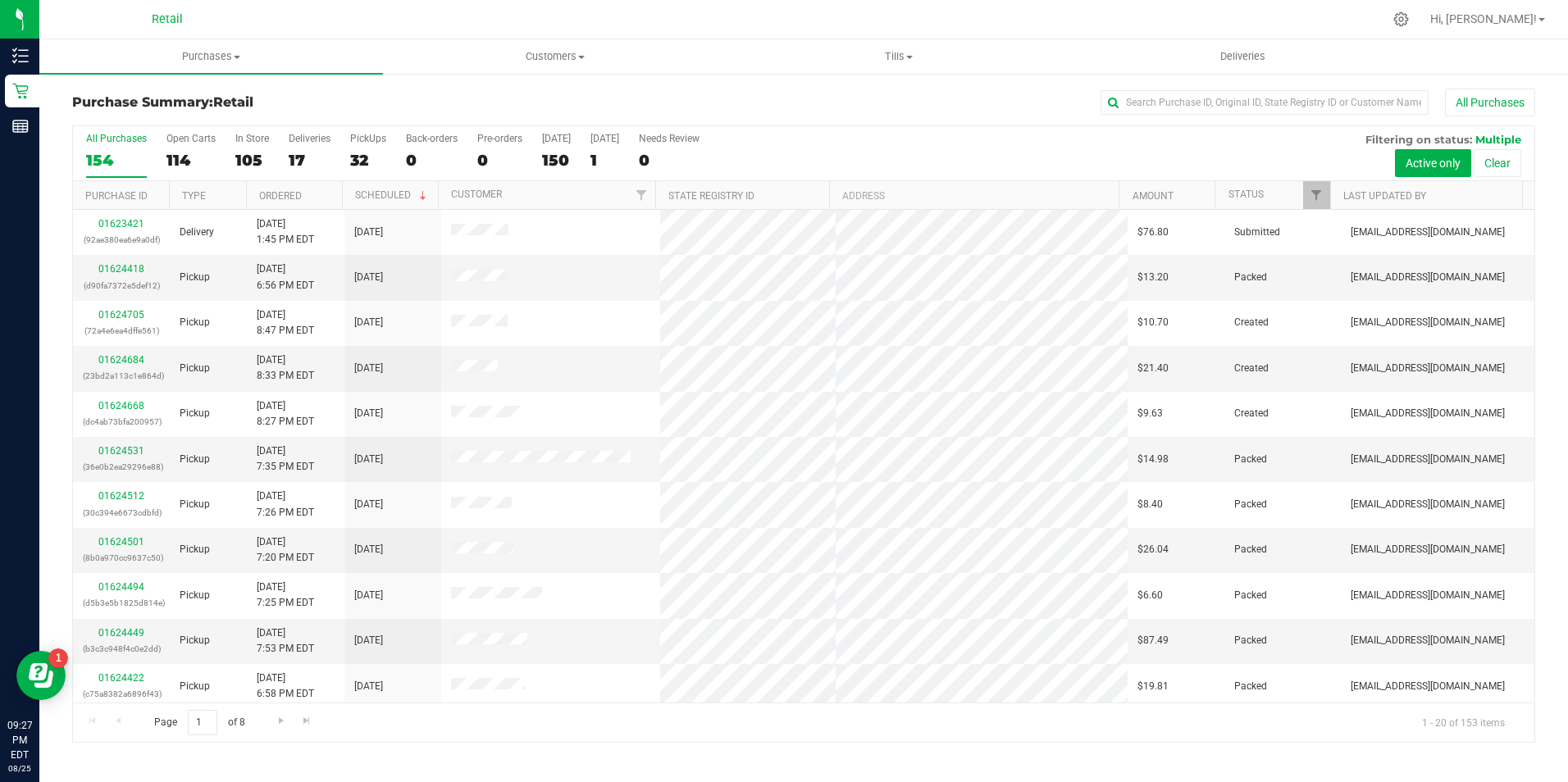
click at [228, 158] on div "All Purchases 154 Open Carts 114 In Store 105 Deliveries 17 PickUps 32 Back-ord…" at bounding box center [804, 154] width 1462 height 55
click at [253, 160] on div "105" at bounding box center [251, 160] width 33 height 19
click at [0, 0] on input "In Store 105" at bounding box center [0, 0] width 0 height 0
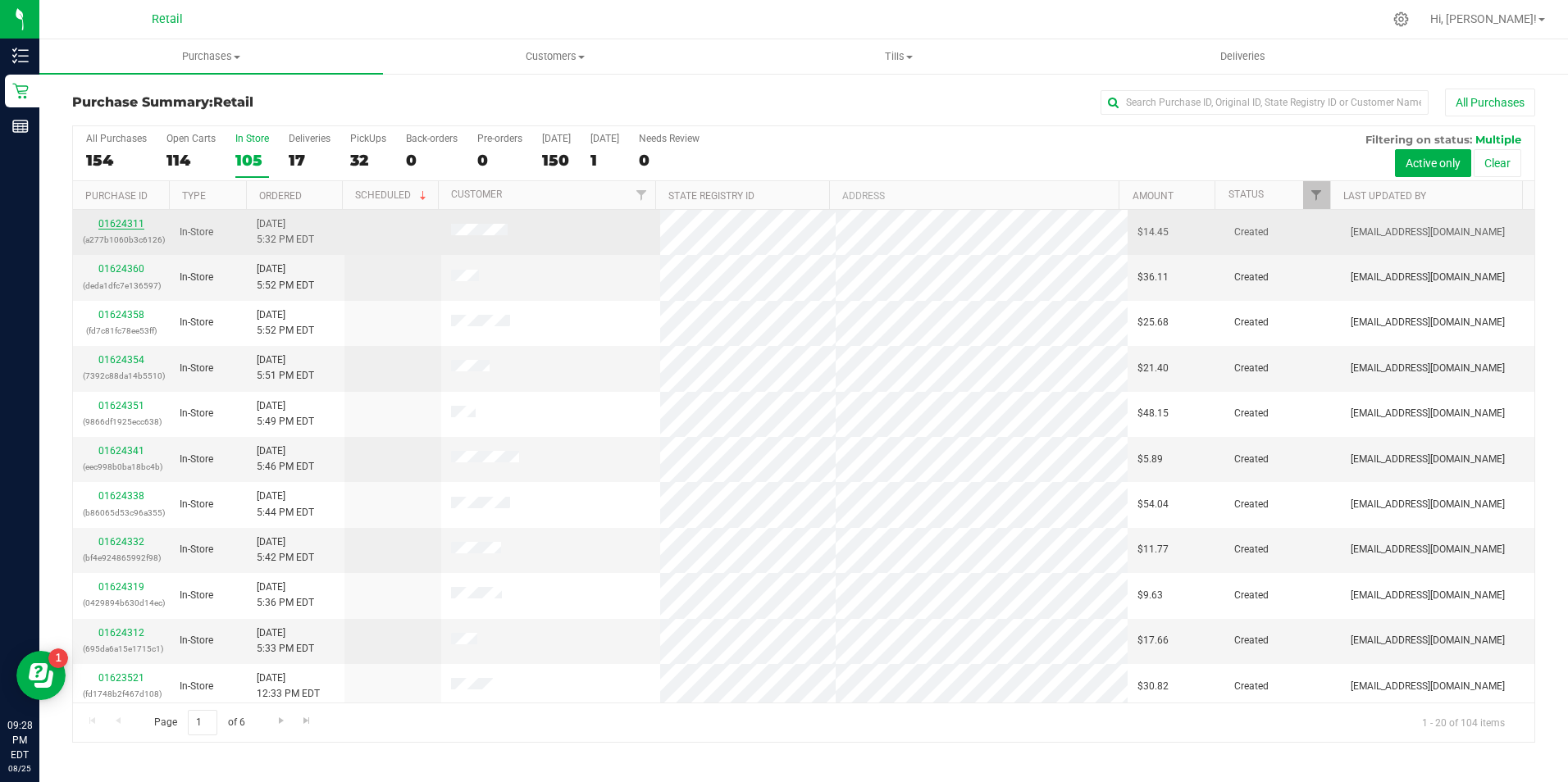
click at [122, 228] on link "01624311" at bounding box center [121, 224] width 46 height 11
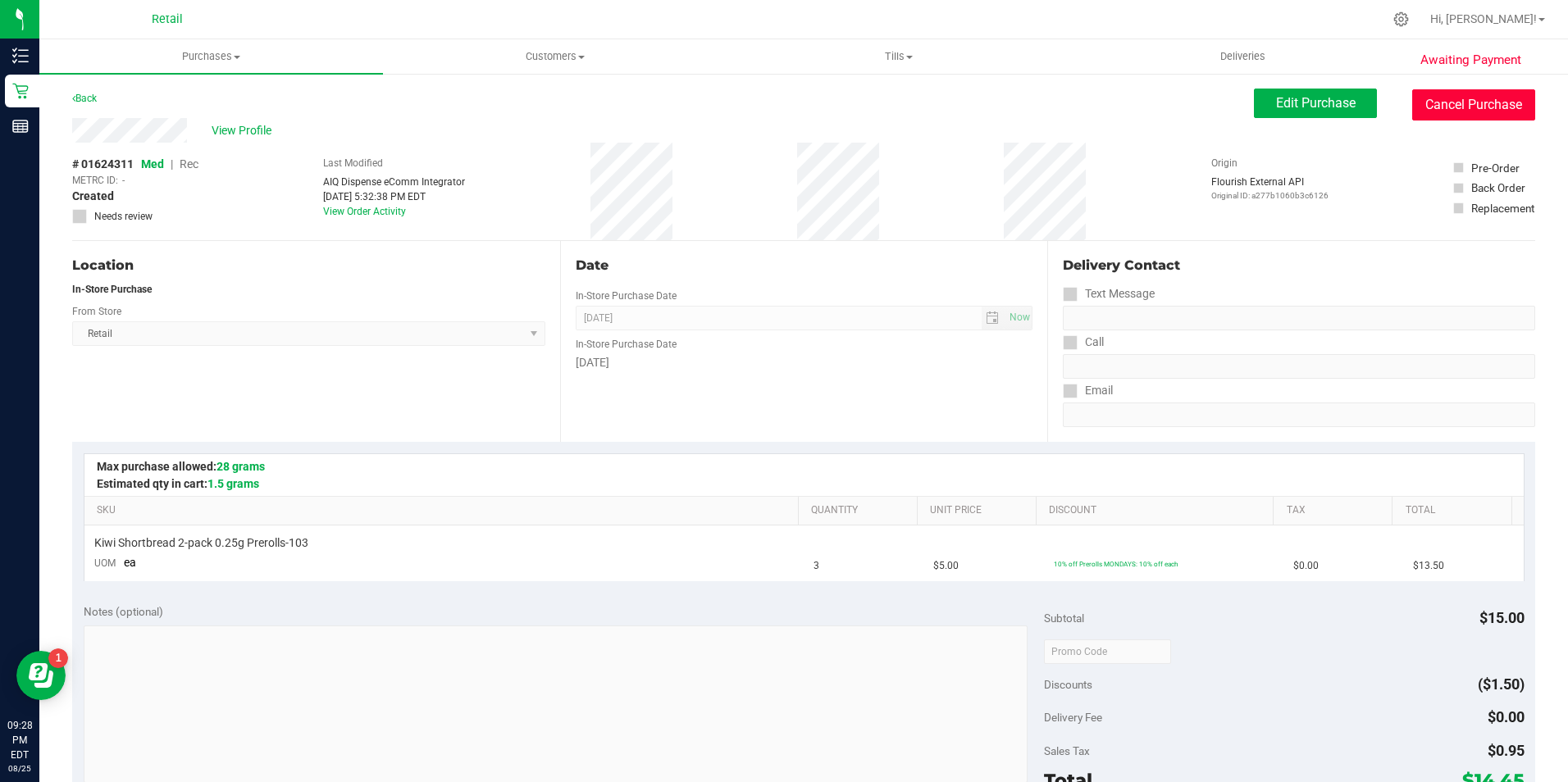
click at [1458, 100] on button "Cancel Purchase" at bounding box center [1474, 104] width 123 height 31
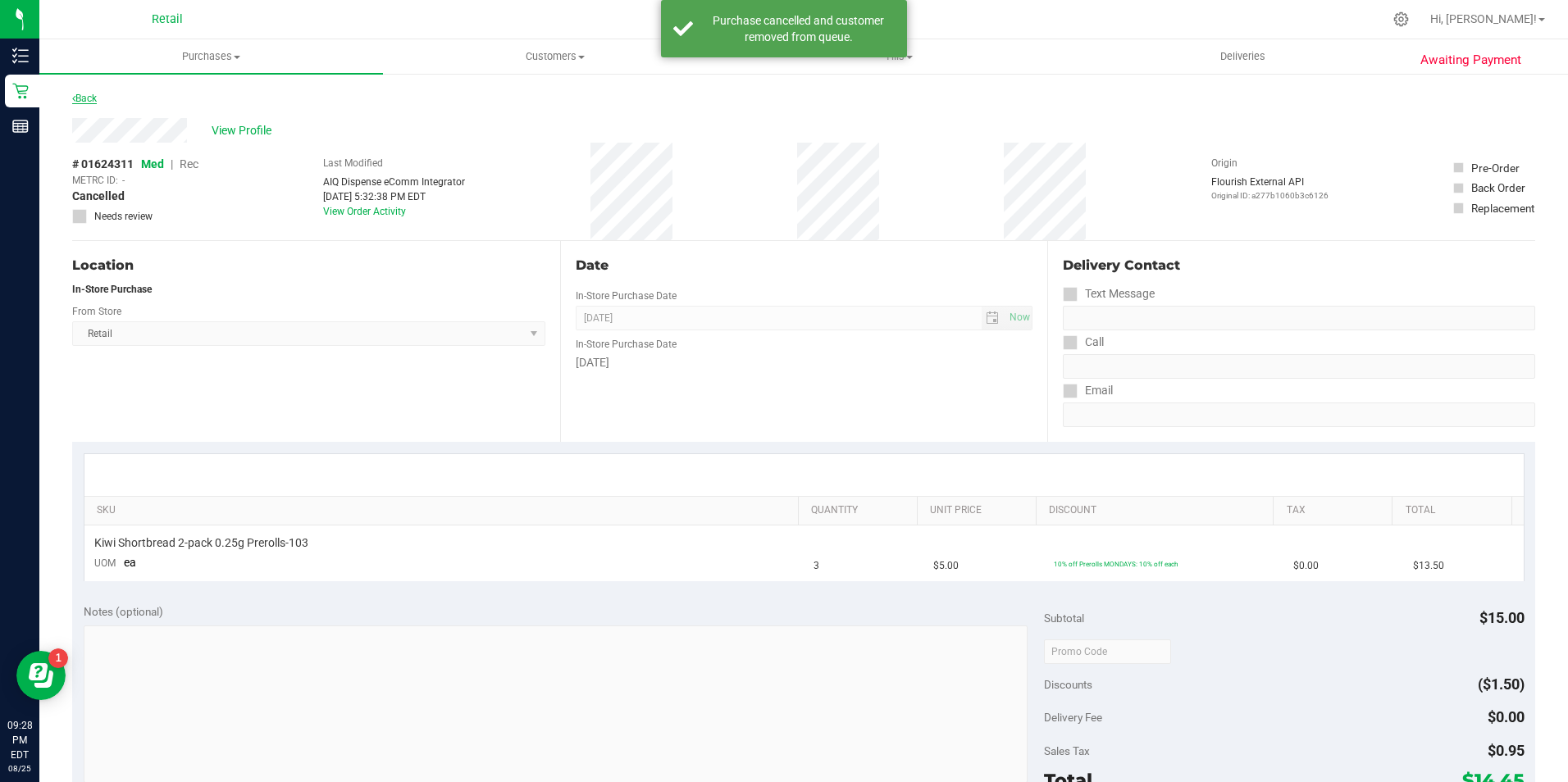
click at [83, 95] on link "Back" at bounding box center [84, 99] width 25 height 11
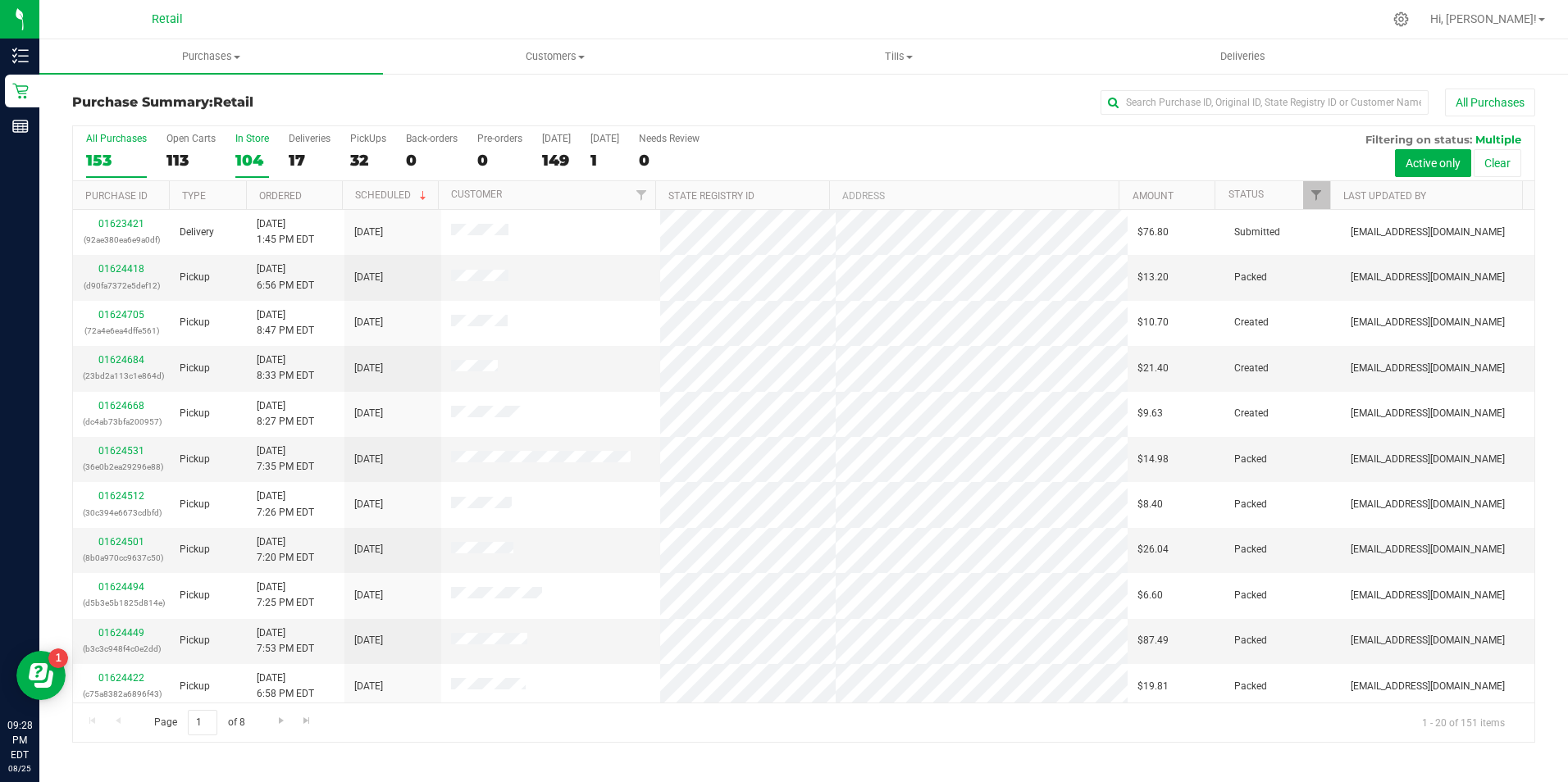
click at [245, 160] on div "104" at bounding box center [251, 160] width 33 height 19
click at [0, 0] on input "In Store 104" at bounding box center [0, 0] width 0 height 0
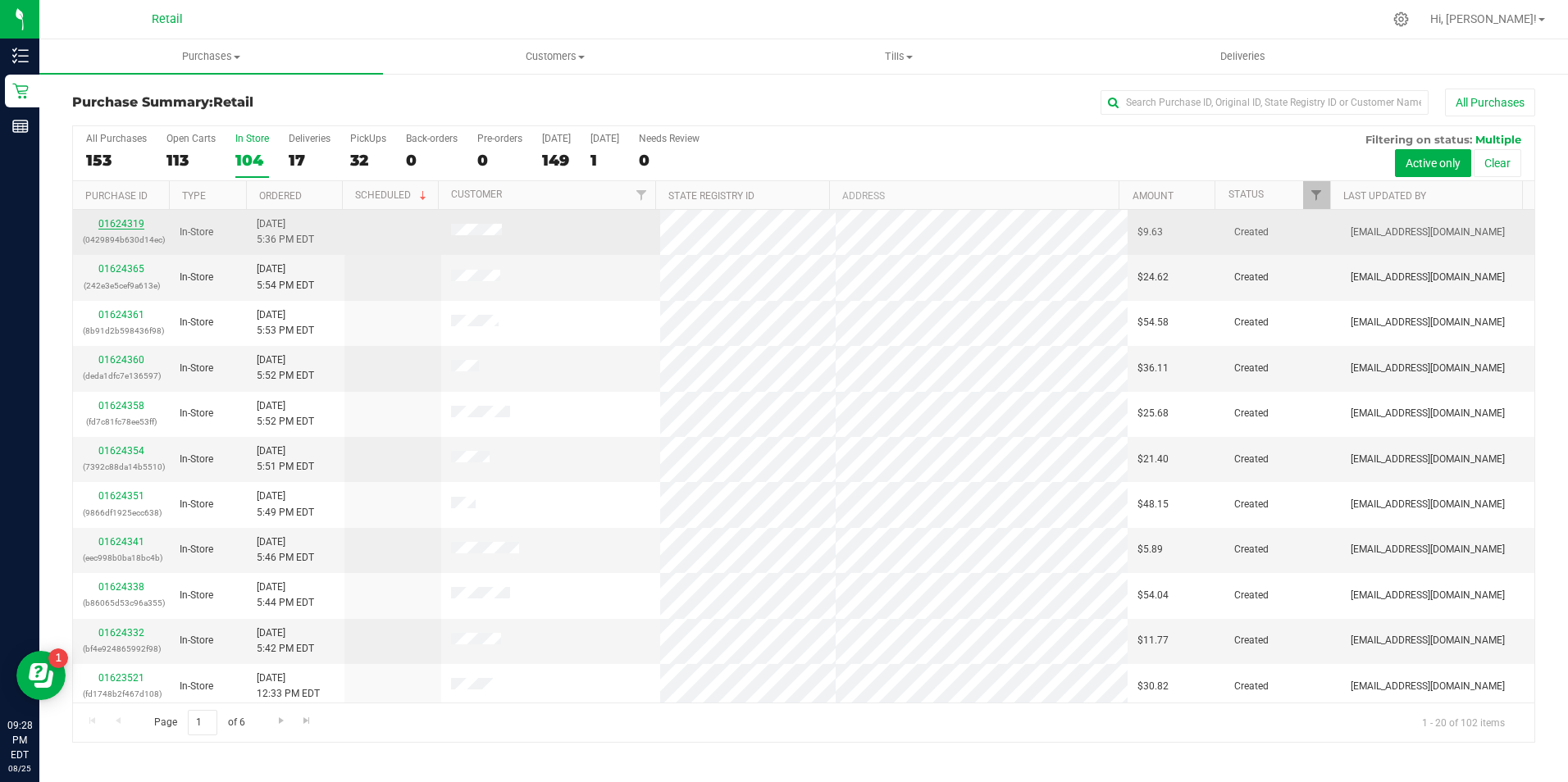
click at [131, 228] on link "01624319" at bounding box center [121, 224] width 46 height 11
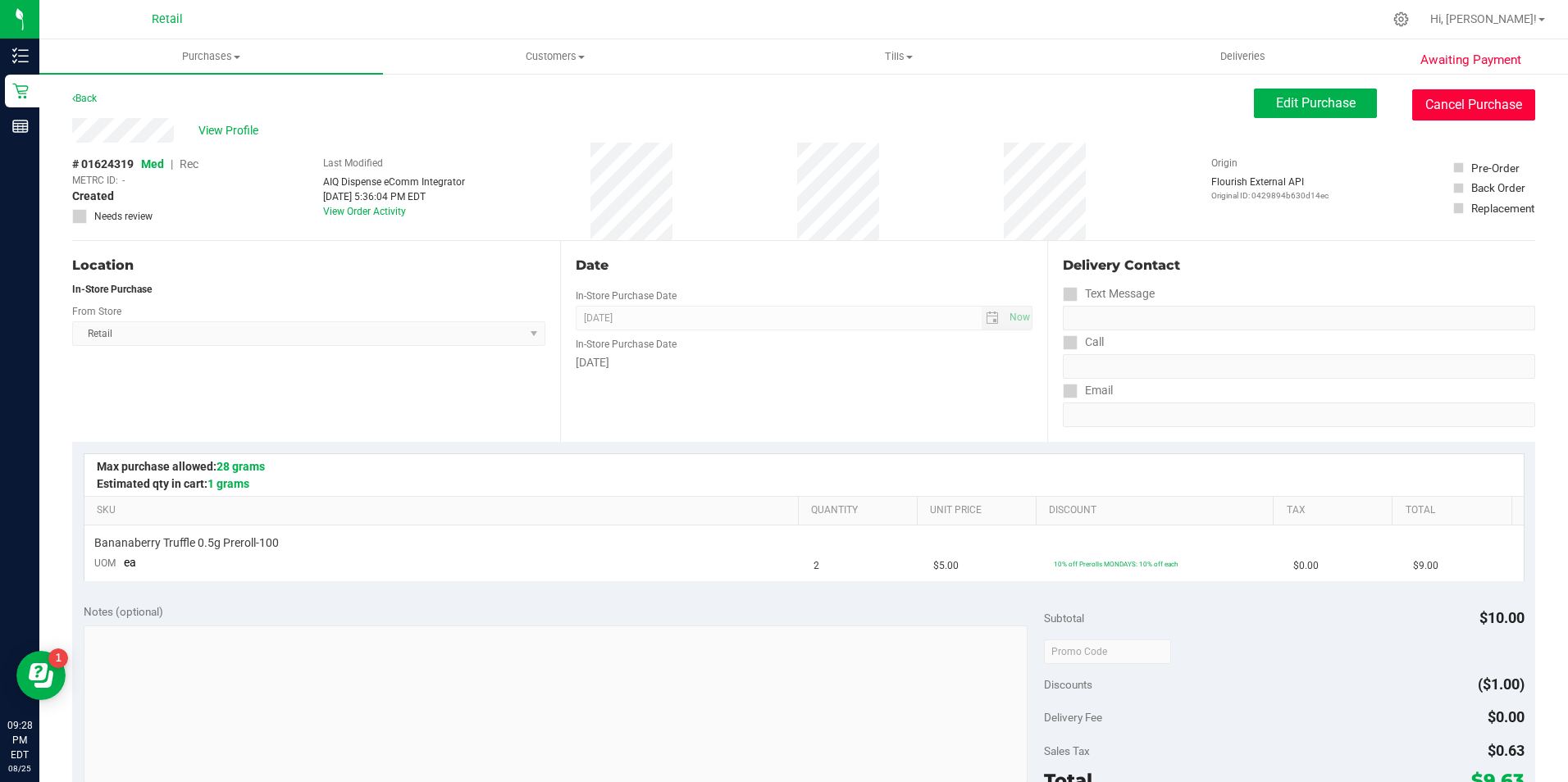
click at [1465, 101] on button "Cancel Purchase" at bounding box center [1474, 104] width 123 height 31
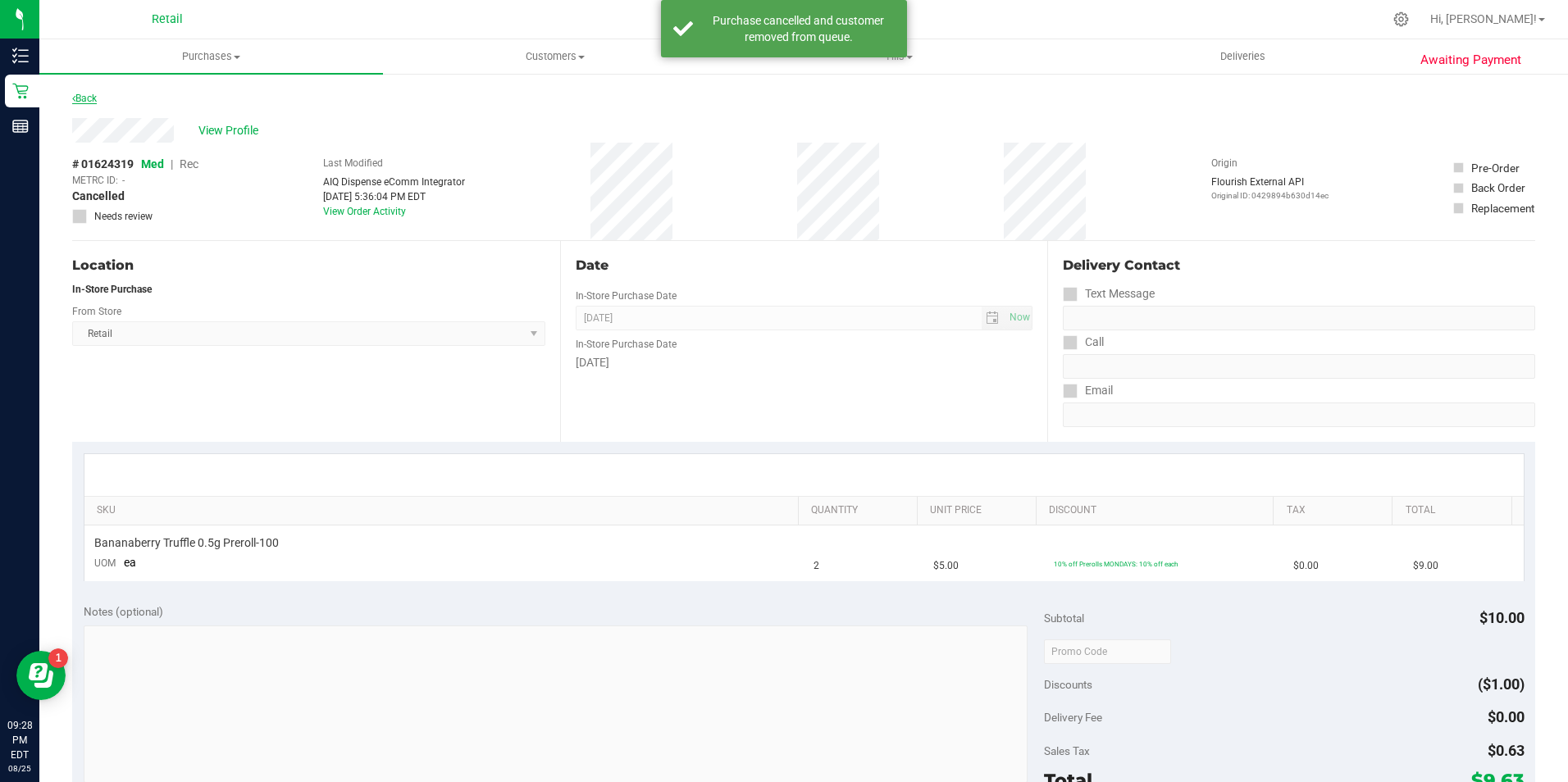
click at [85, 100] on link "Back" at bounding box center [84, 99] width 25 height 11
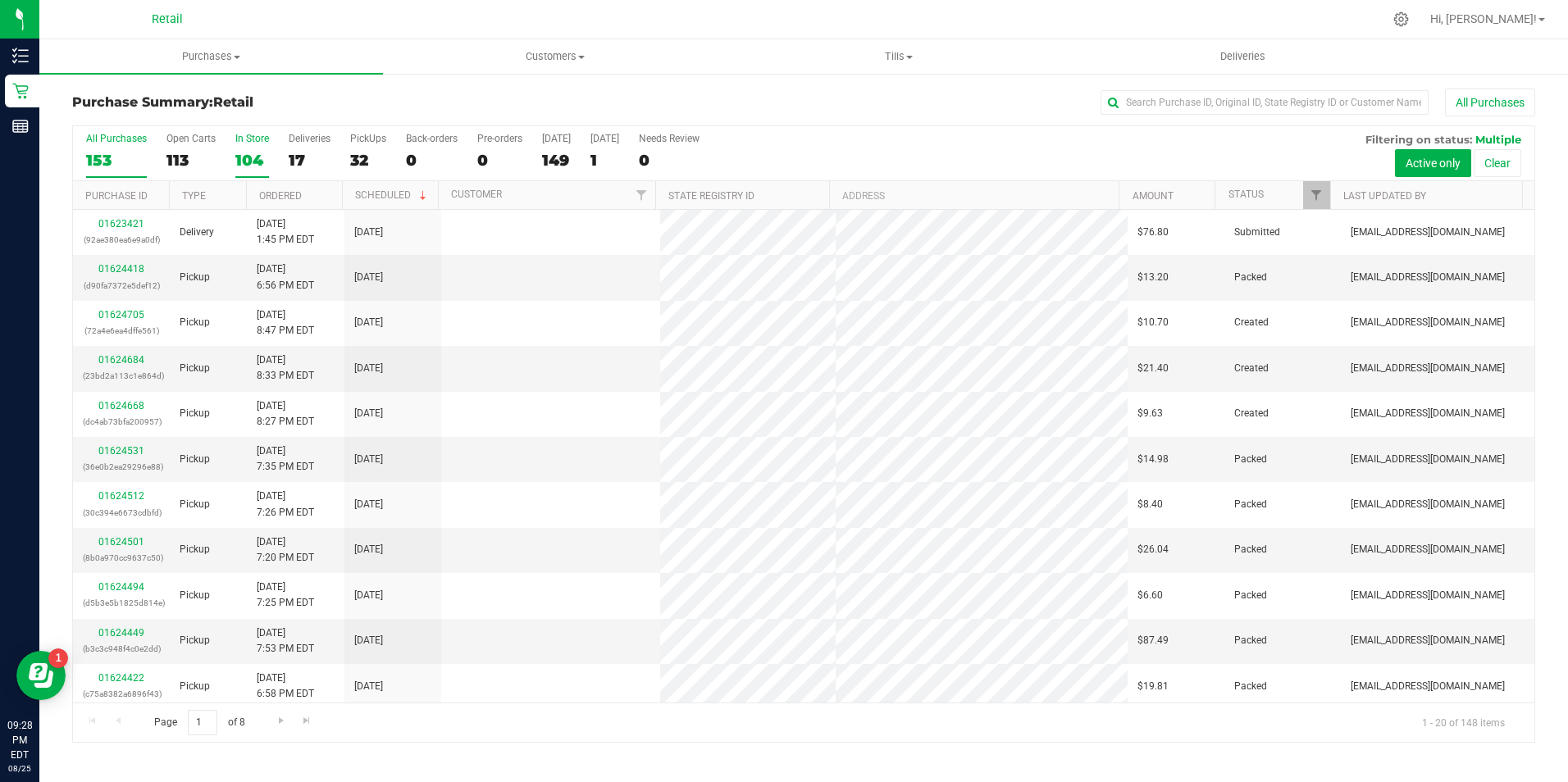
click at [246, 154] on div "104" at bounding box center [251, 160] width 33 height 19
click at [0, 0] on input "In Store 104" at bounding box center [0, 0] width 0 height 0
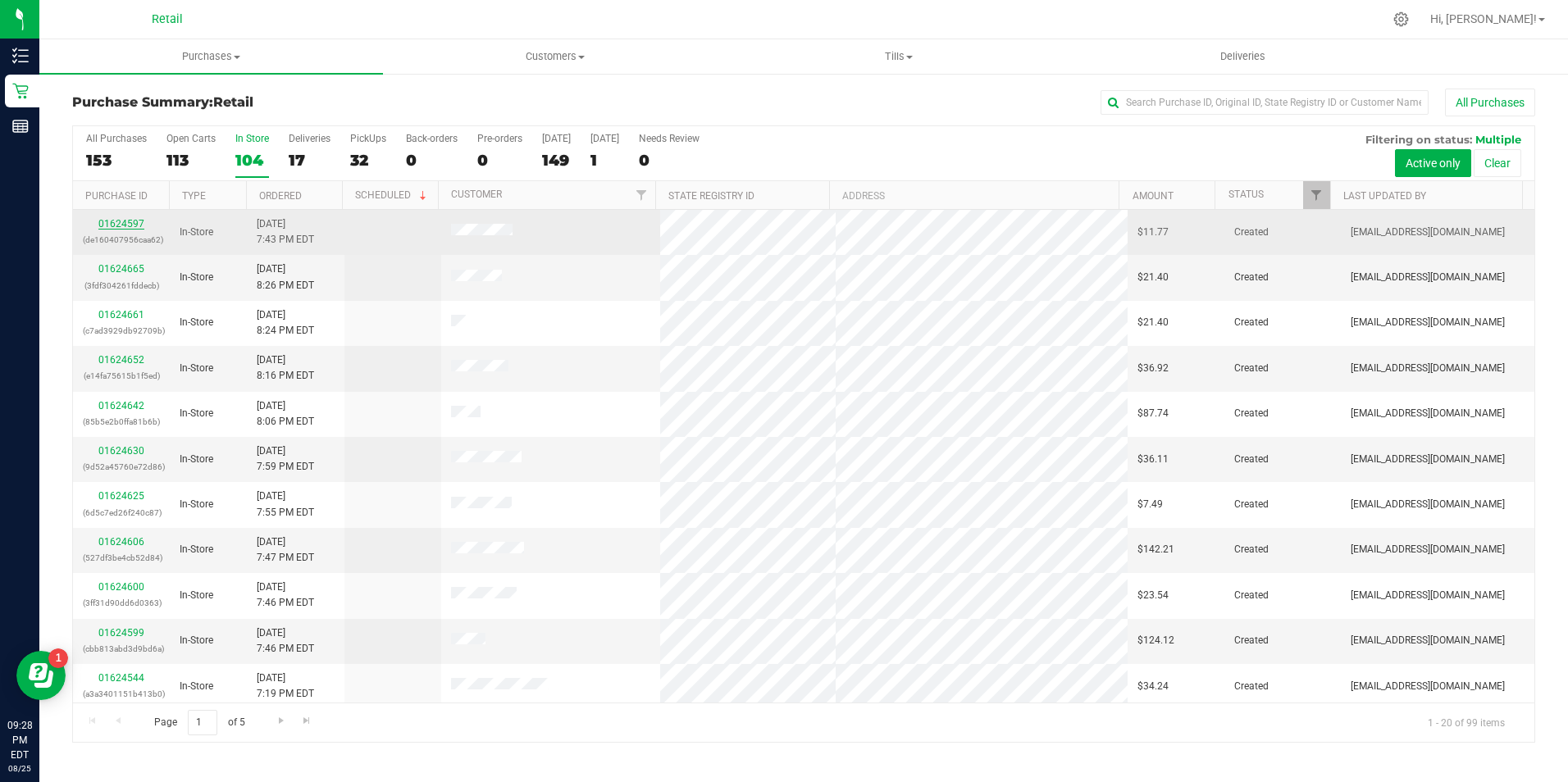
click at [138, 228] on link "01624597" at bounding box center [121, 224] width 46 height 11
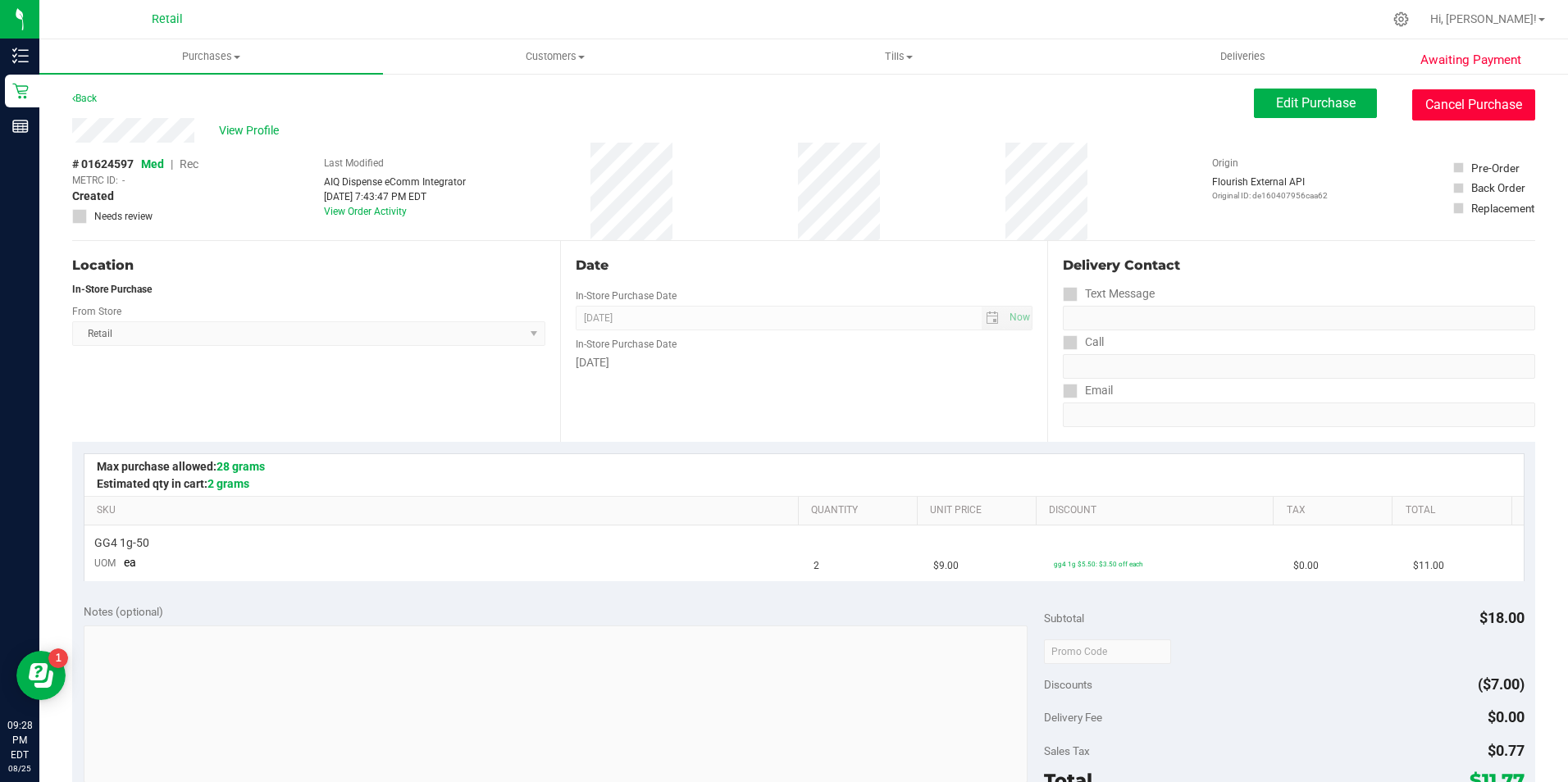
click at [1448, 98] on button "Cancel Purchase" at bounding box center [1474, 104] width 123 height 31
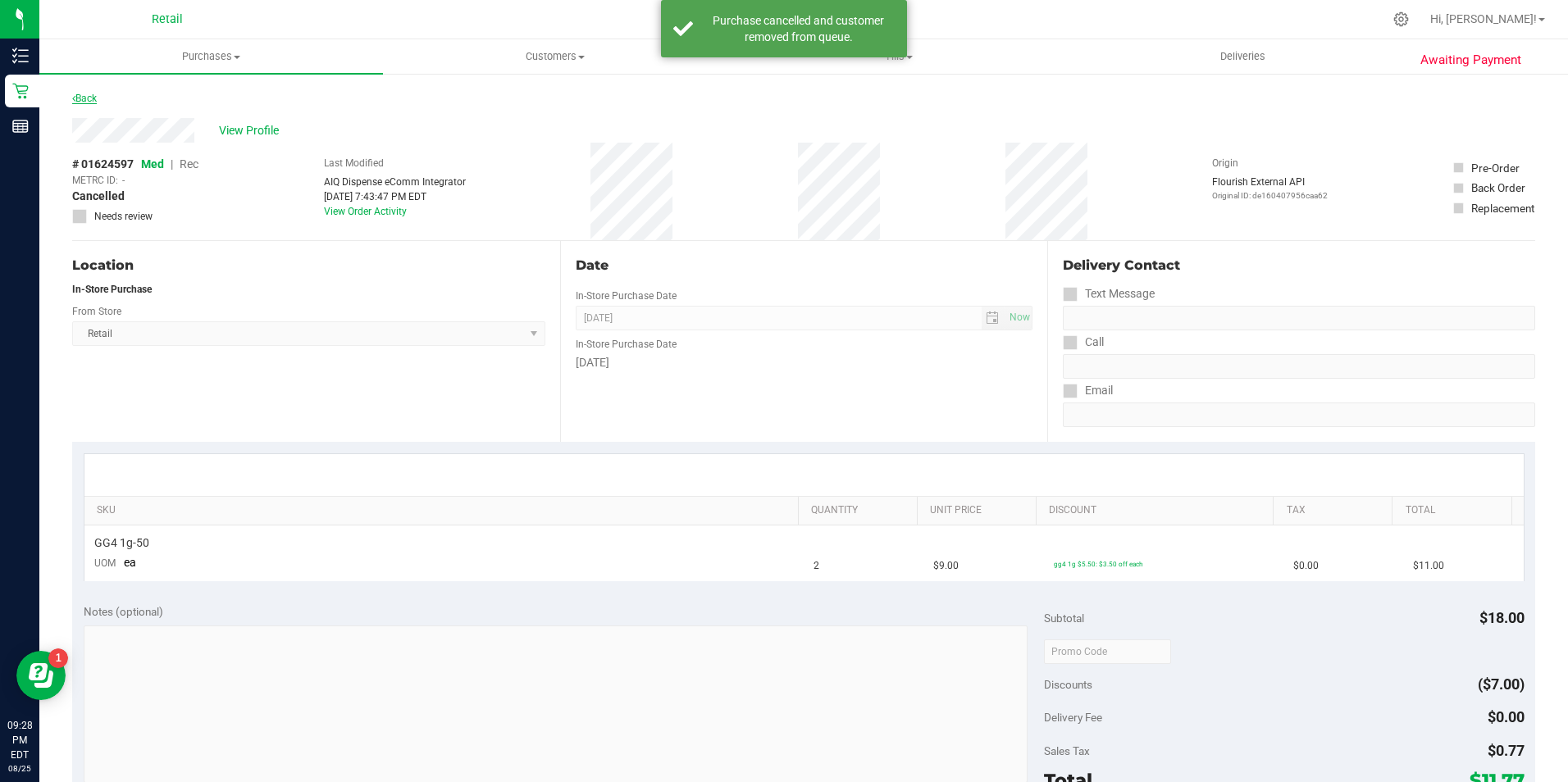
click at [97, 100] on link "Back" at bounding box center [84, 99] width 25 height 11
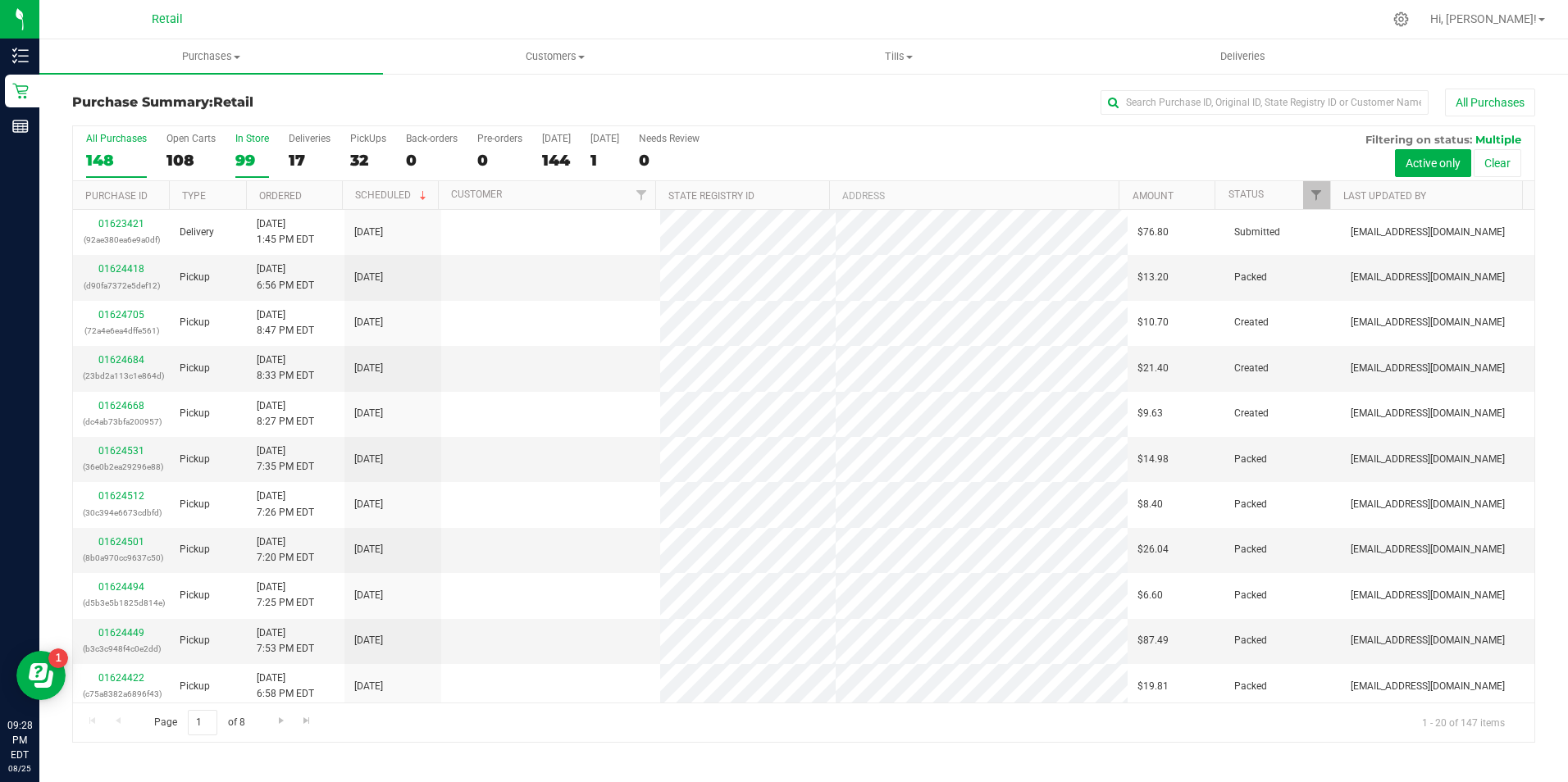
click at [257, 152] on div "99" at bounding box center [251, 160] width 33 height 19
click at [0, 0] on input "In Store 99" at bounding box center [0, 0] width 0 height 0
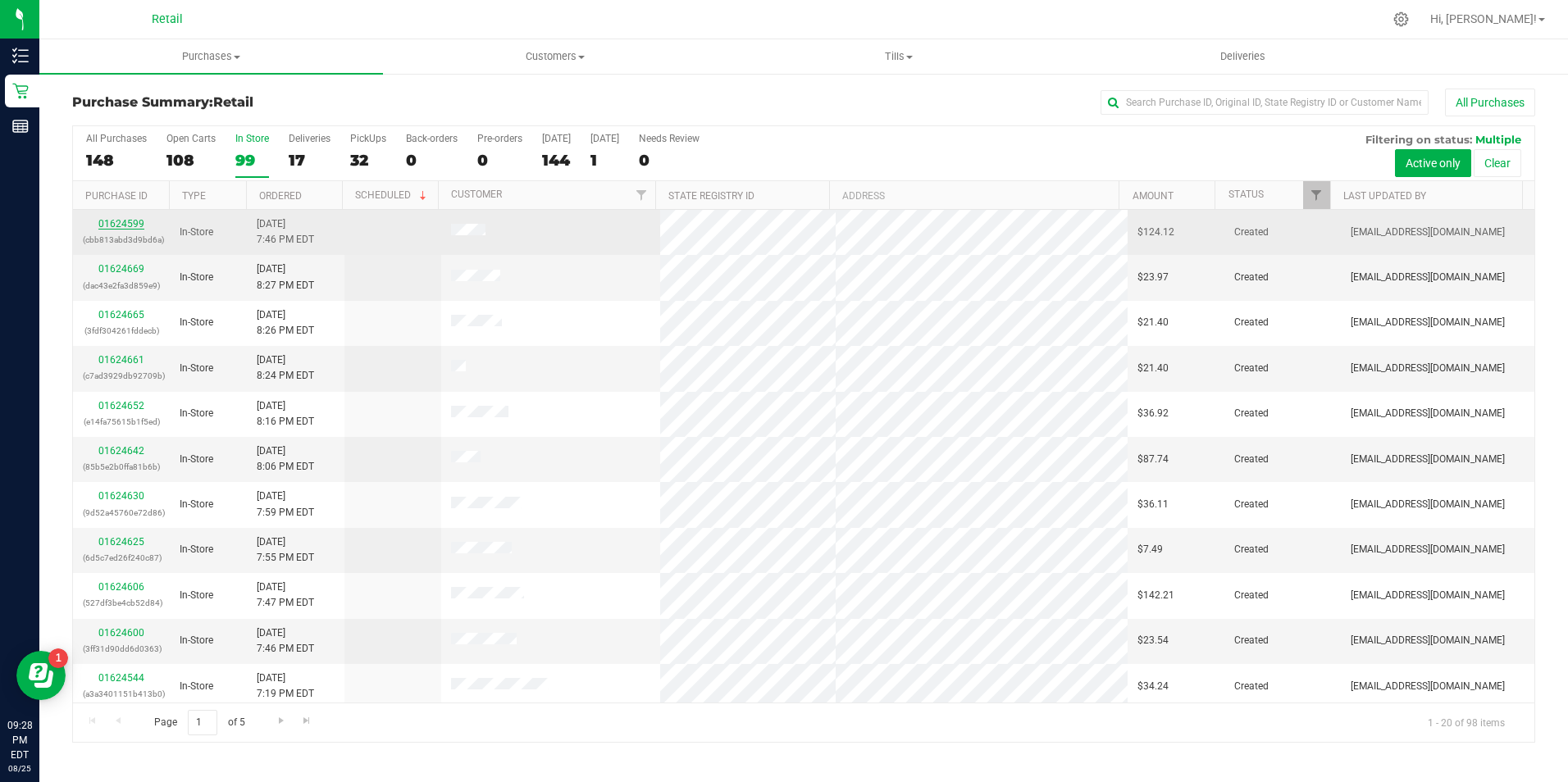
click at [106, 222] on link "01624599" at bounding box center [121, 224] width 46 height 11
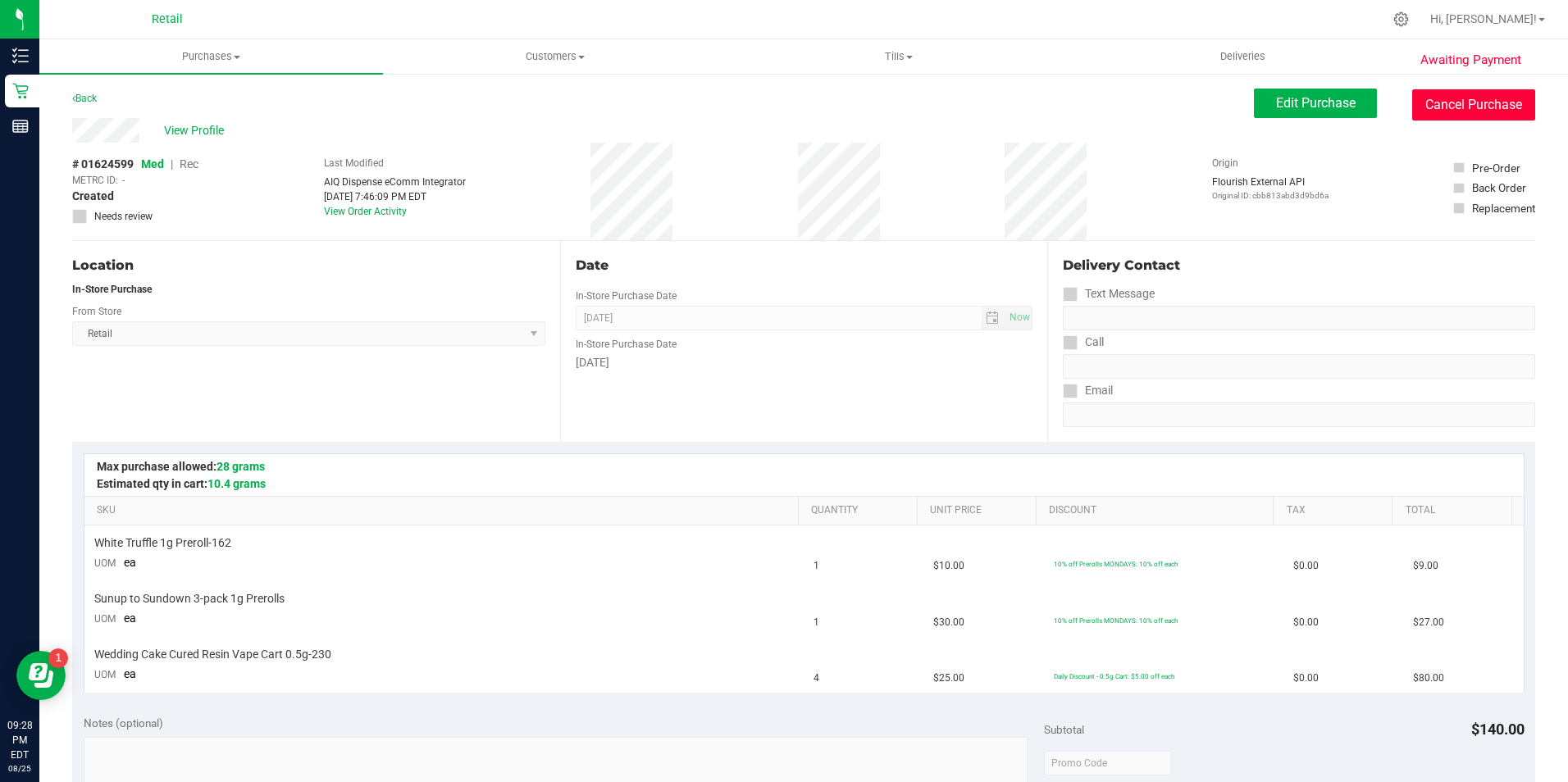
click at [1445, 115] on button "Cancel Purchase" at bounding box center [1474, 104] width 123 height 31
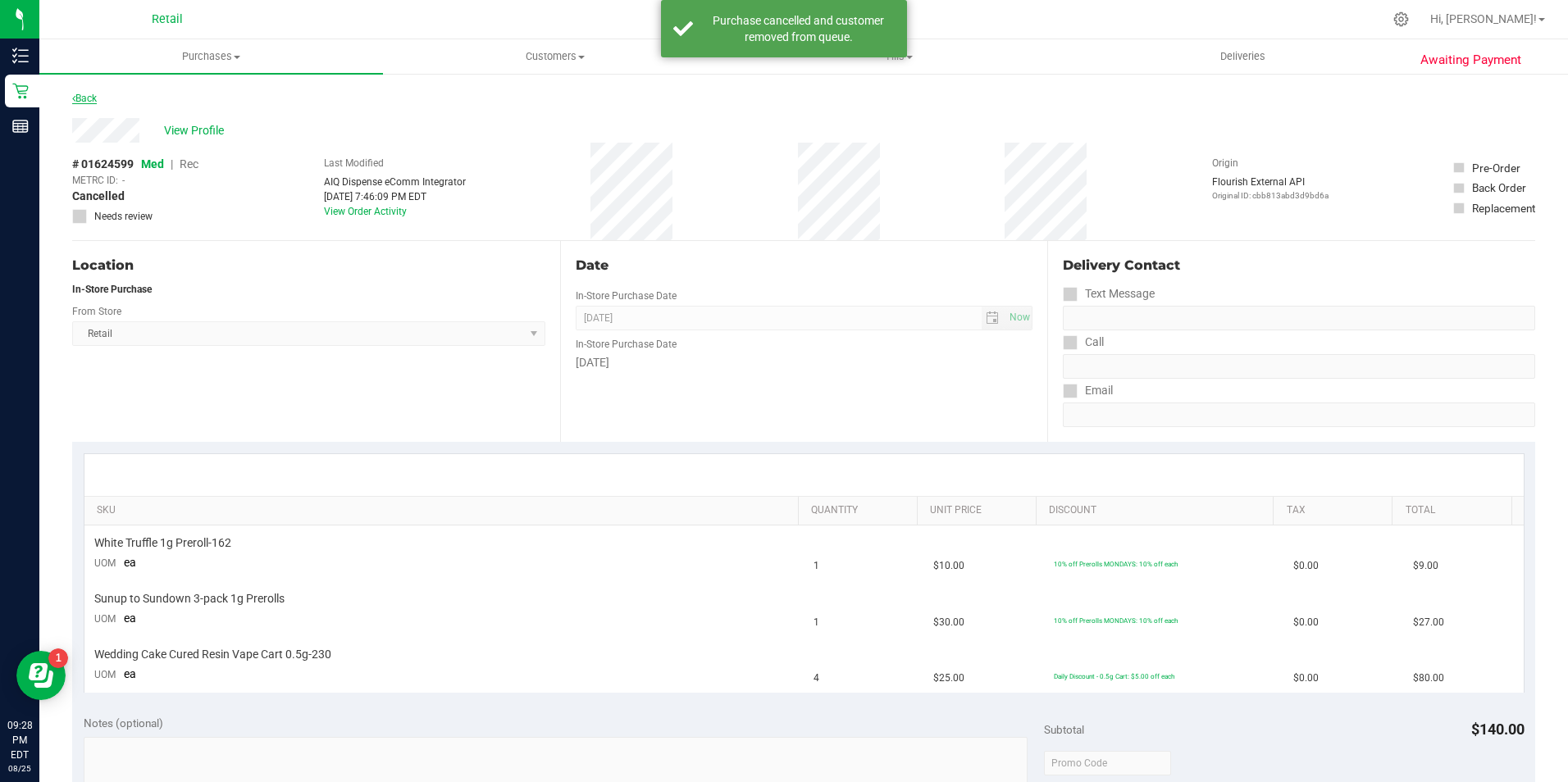
click at [77, 100] on link "Back" at bounding box center [84, 99] width 25 height 11
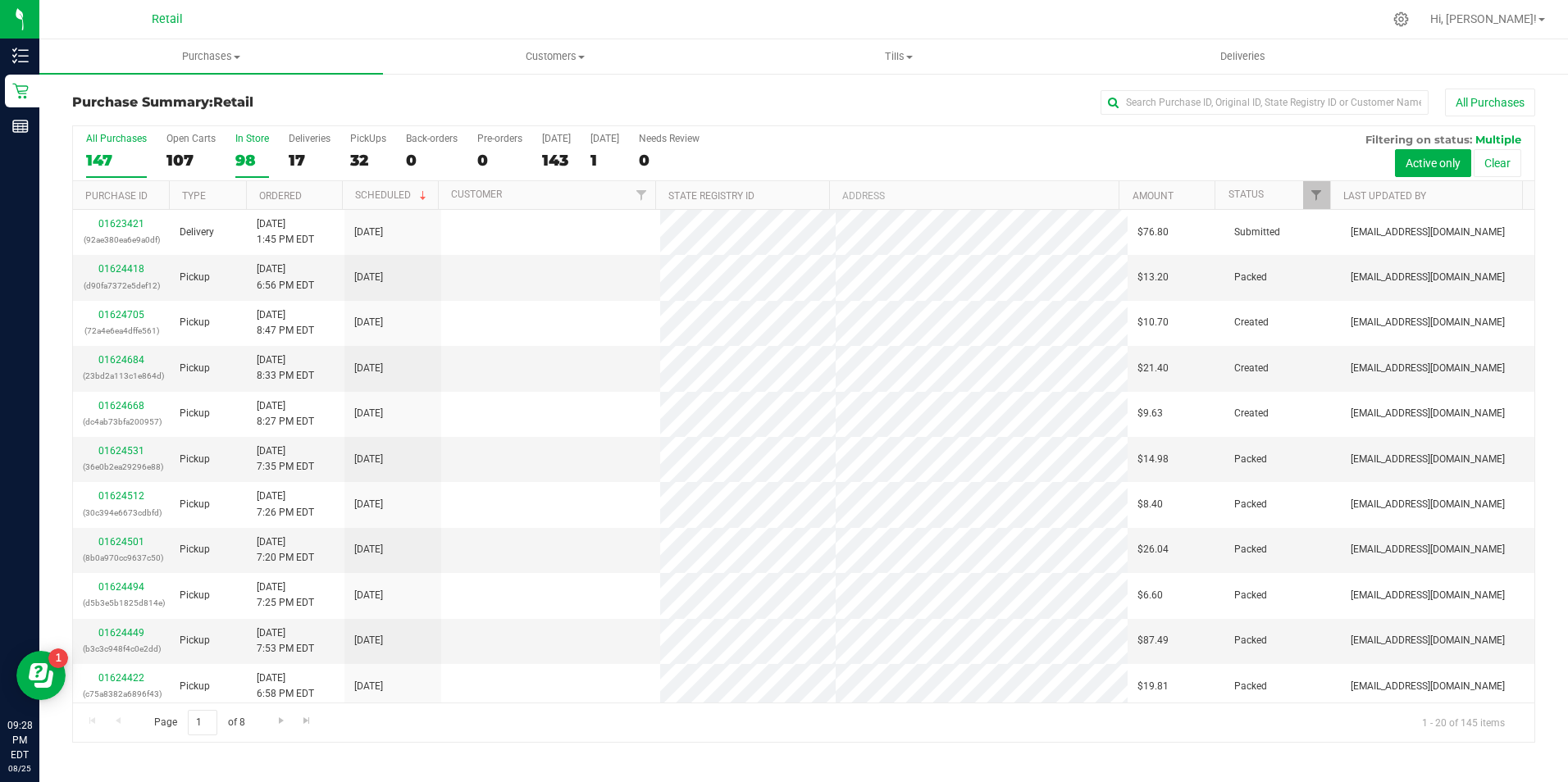
click at [249, 154] on div "98" at bounding box center [251, 160] width 33 height 19
click at [0, 0] on input "In Store 98" at bounding box center [0, 0] width 0 height 0
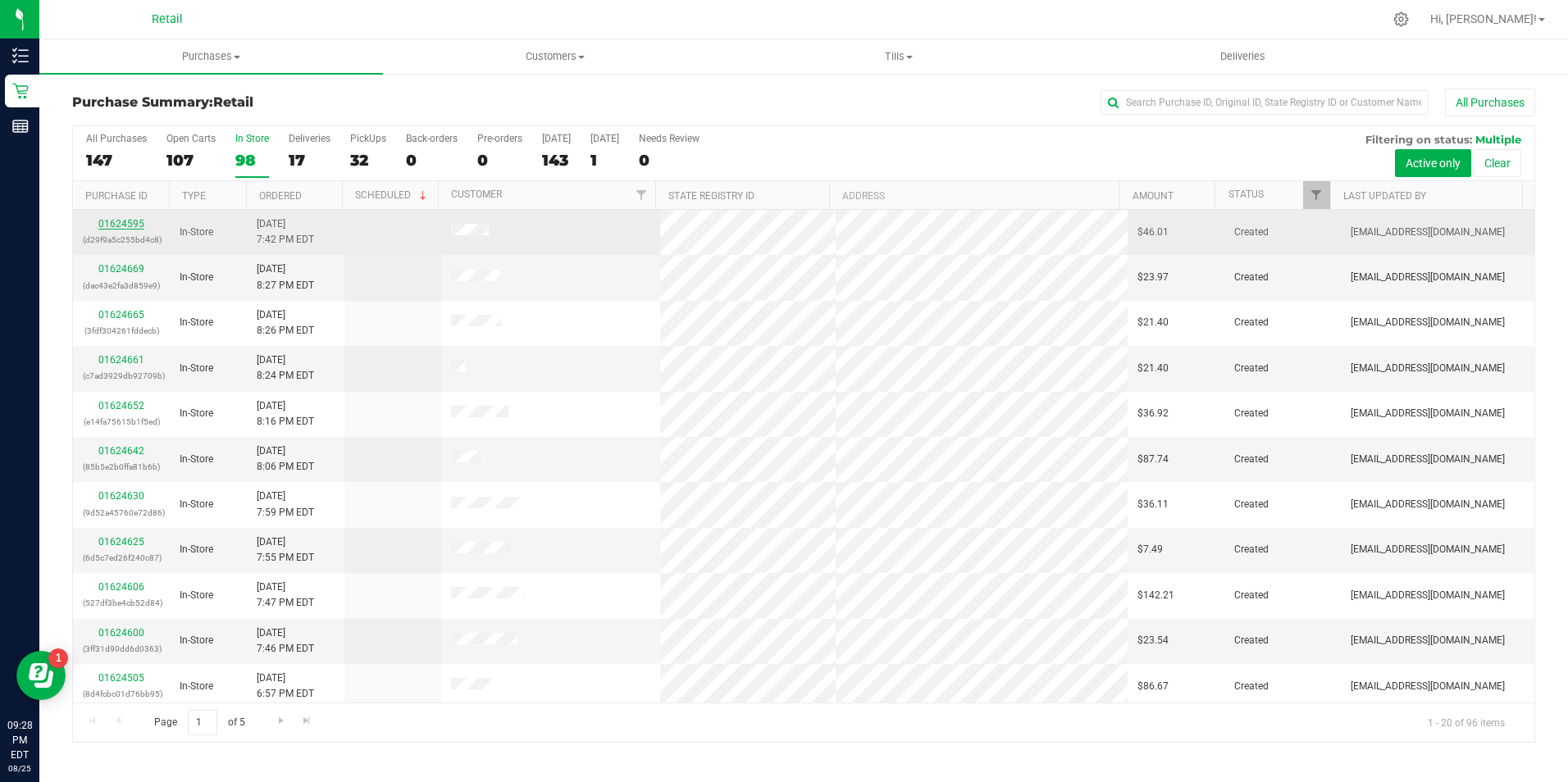
click at [137, 227] on link "01624595" at bounding box center [121, 224] width 46 height 11
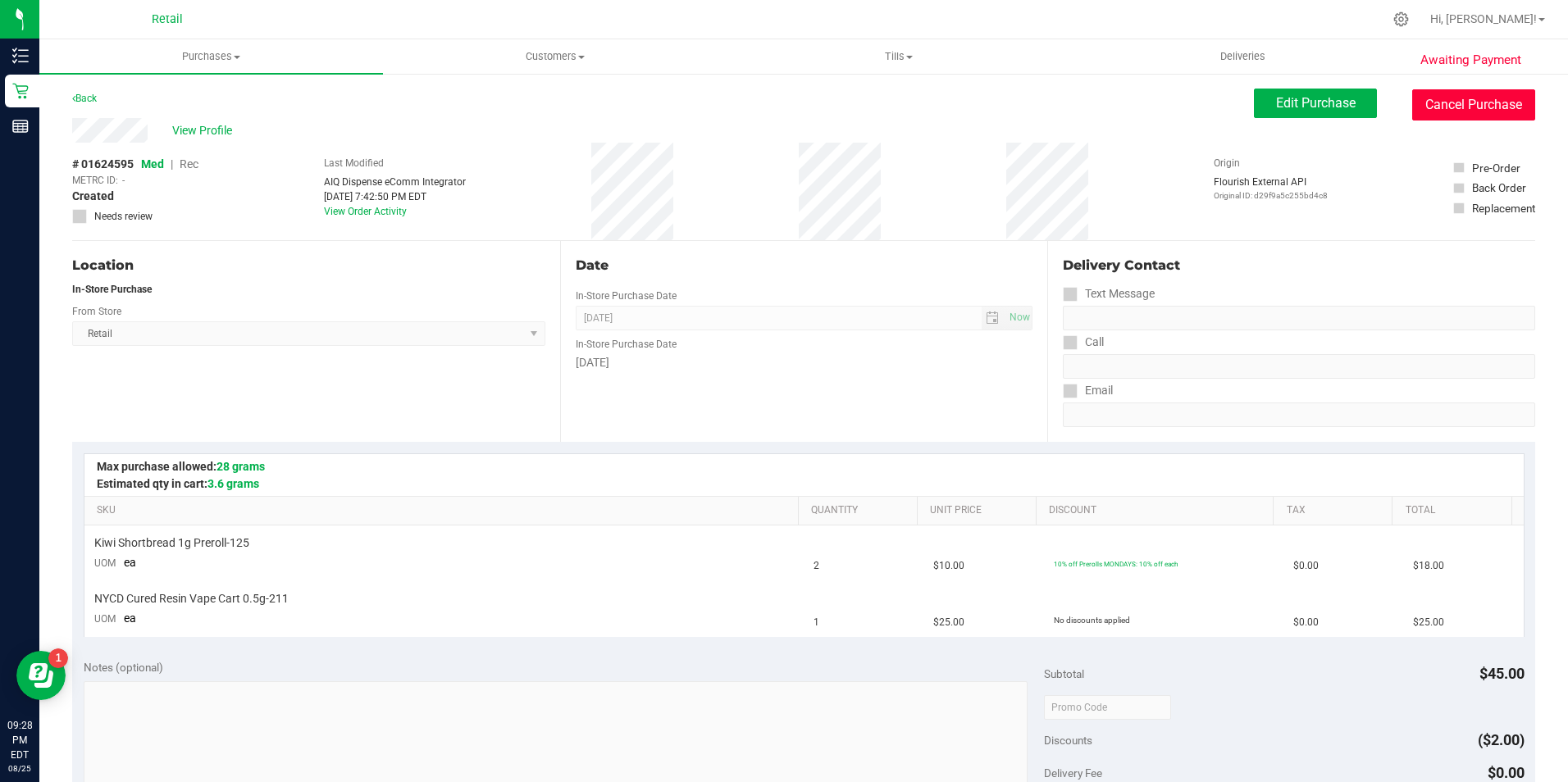
click at [1465, 113] on button "Cancel Purchase" at bounding box center [1474, 104] width 123 height 31
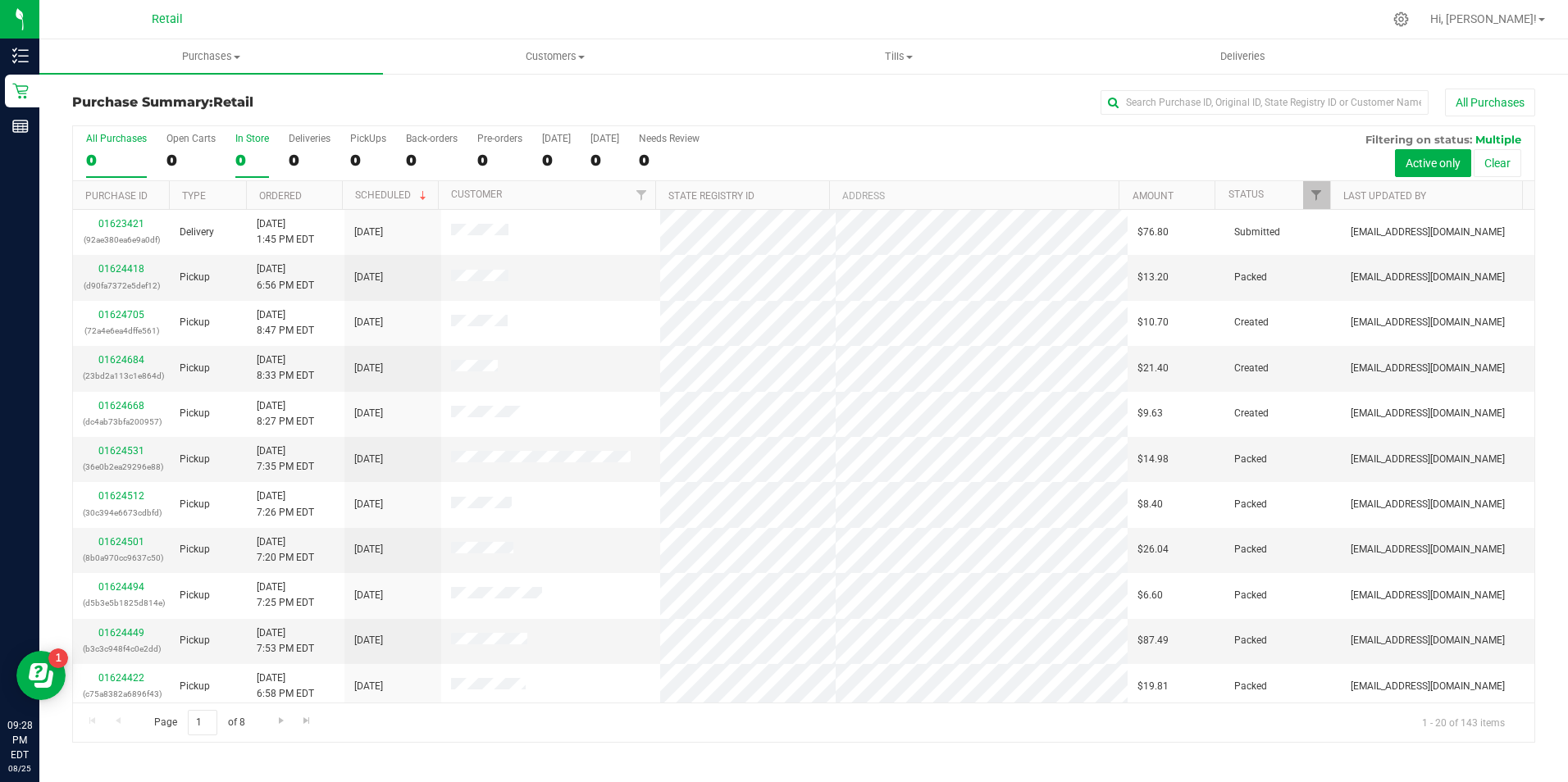
click at [248, 155] on div "0" at bounding box center [251, 160] width 33 height 19
click at [0, 0] on input "In Store 0" at bounding box center [0, 0] width 0 height 0
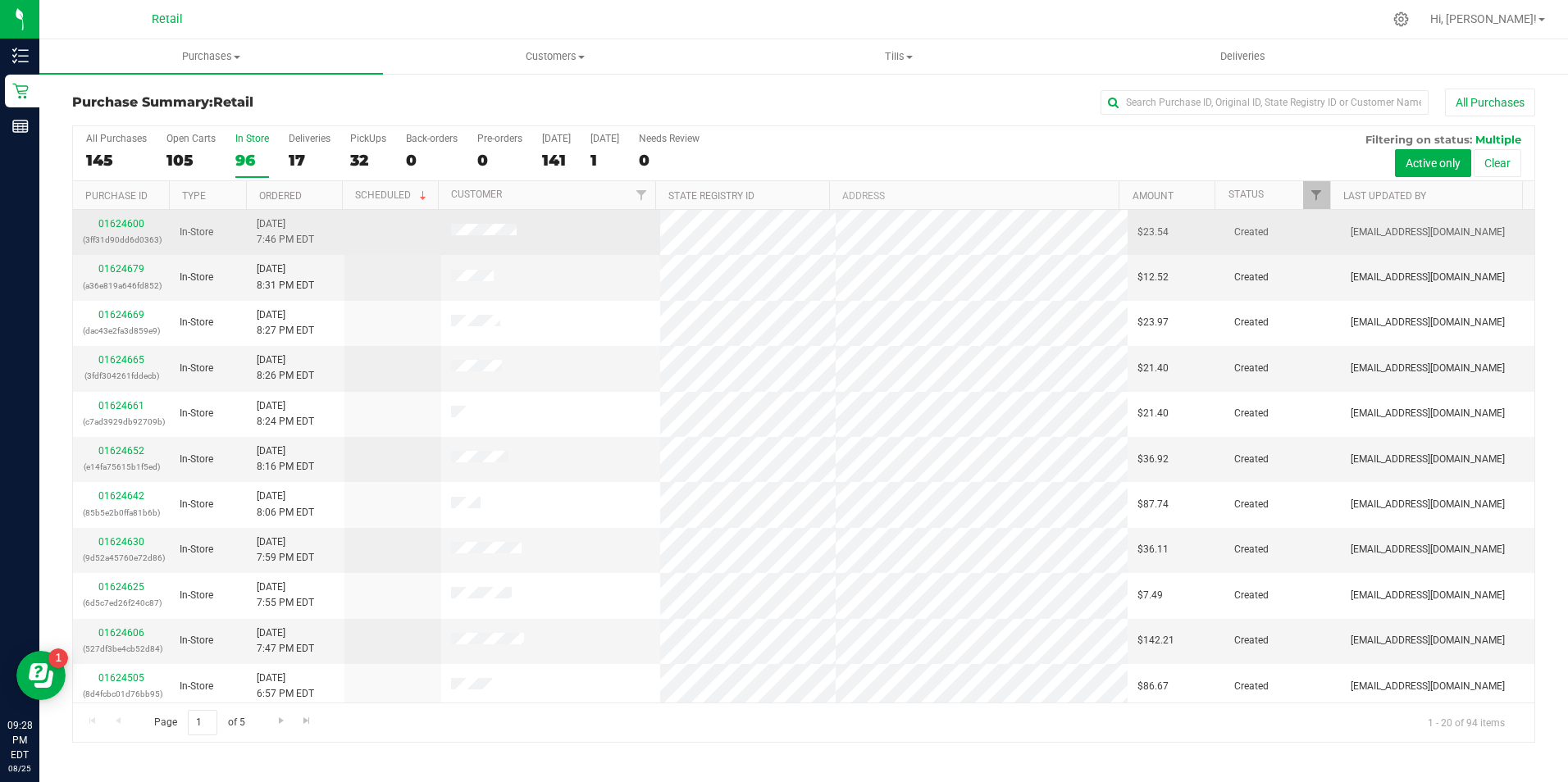
click at [140, 234] on p "(3ff31d90dd6d0363)" at bounding box center [120, 240] width 77 height 15
click at [127, 226] on link "01624600" at bounding box center [121, 224] width 46 height 11
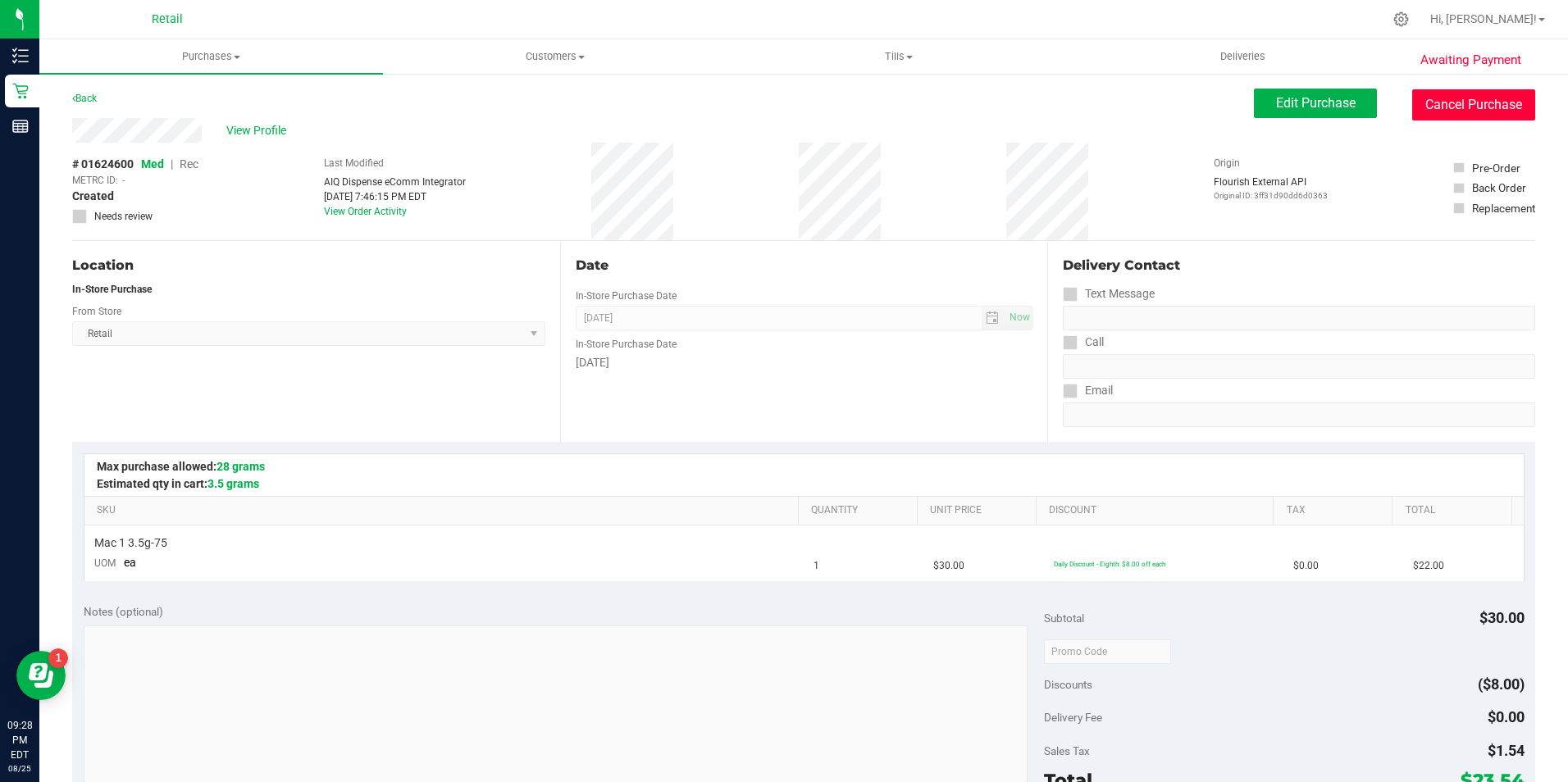
click at [1413, 103] on button "Cancel Purchase" at bounding box center [1474, 104] width 123 height 31
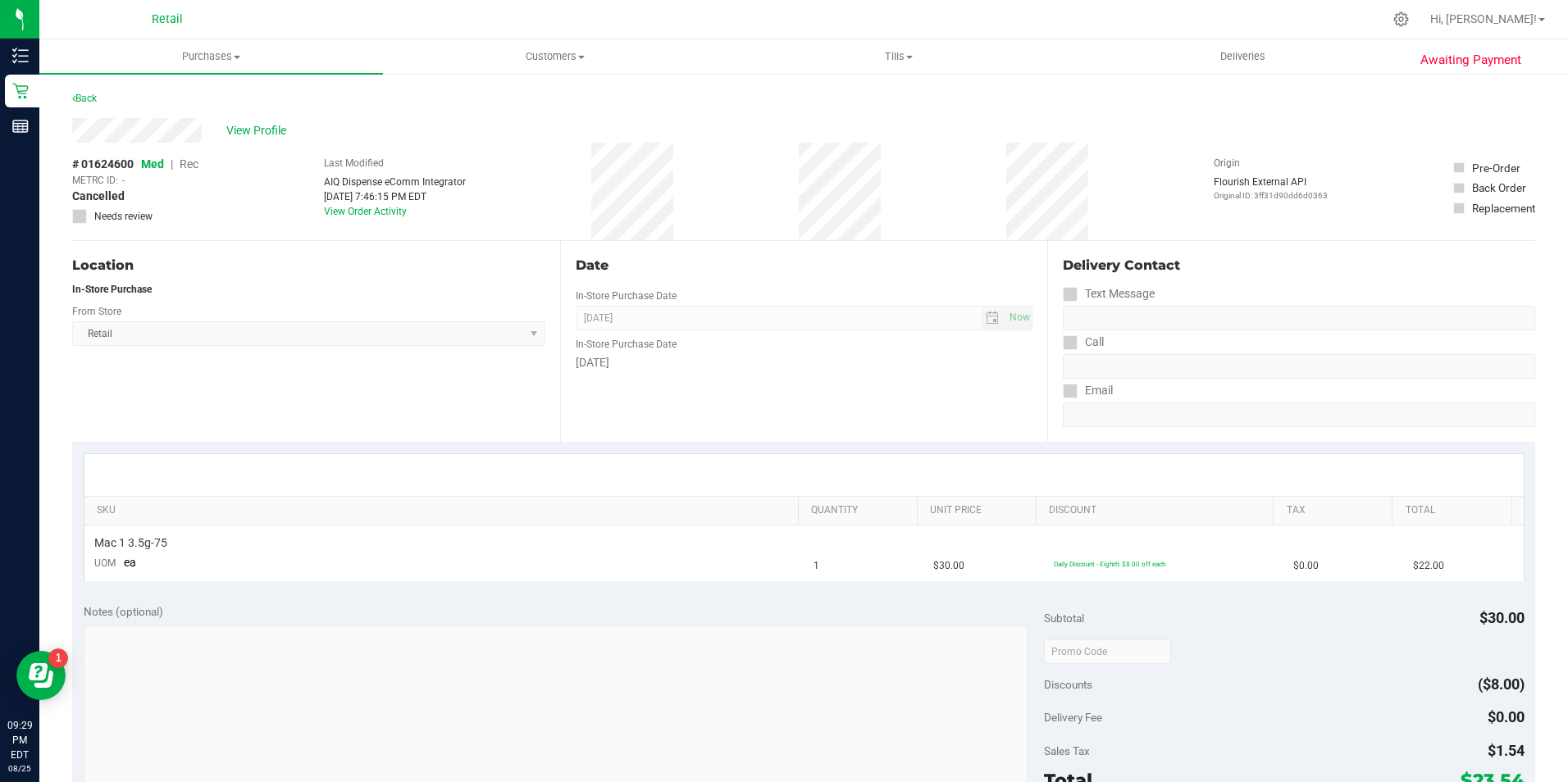
click at [82, 89] on div "Back" at bounding box center [84, 98] width 25 height 20
click at [80, 103] on link "Back" at bounding box center [84, 99] width 25 height 11
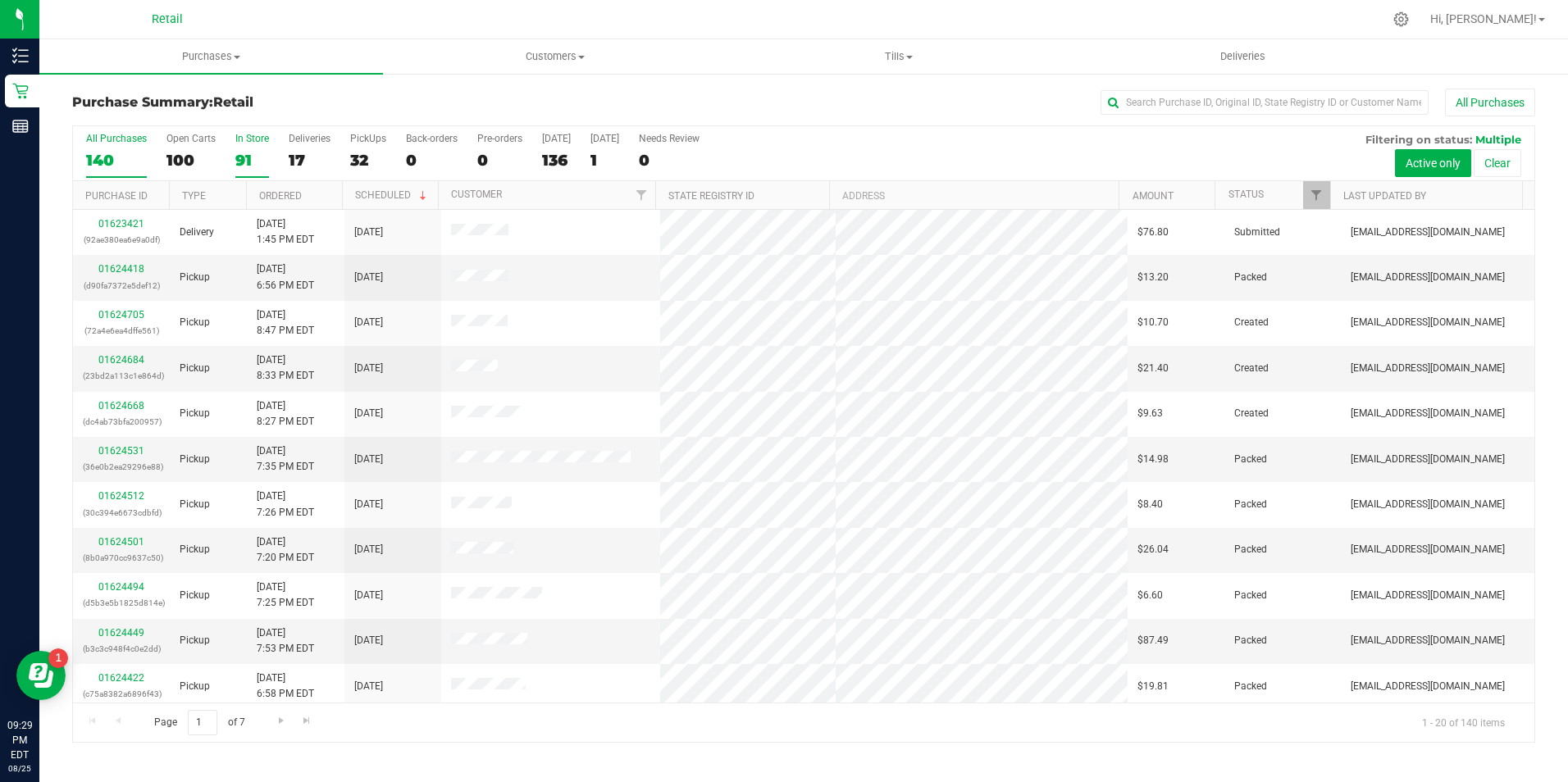
click at [253, 159] on div "91" at bounding box center [251, 160] width 33 height 19
click at [0, 0] on input "In Store 91" at bounding box center [0, 0] width 0 height 0
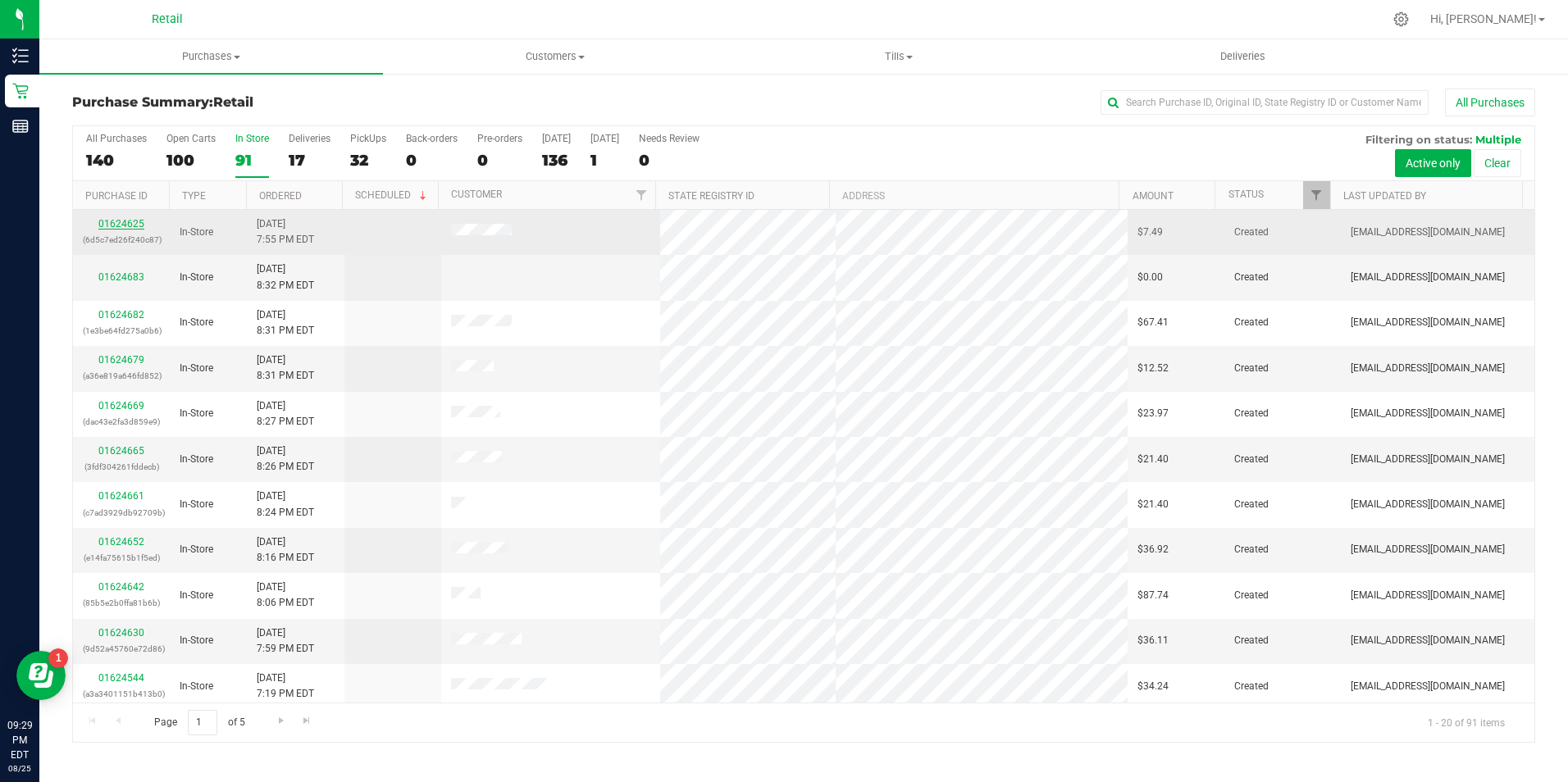
click at [127, 225] on link "01624625" at bounding box center [121, 224] width 46 height 11
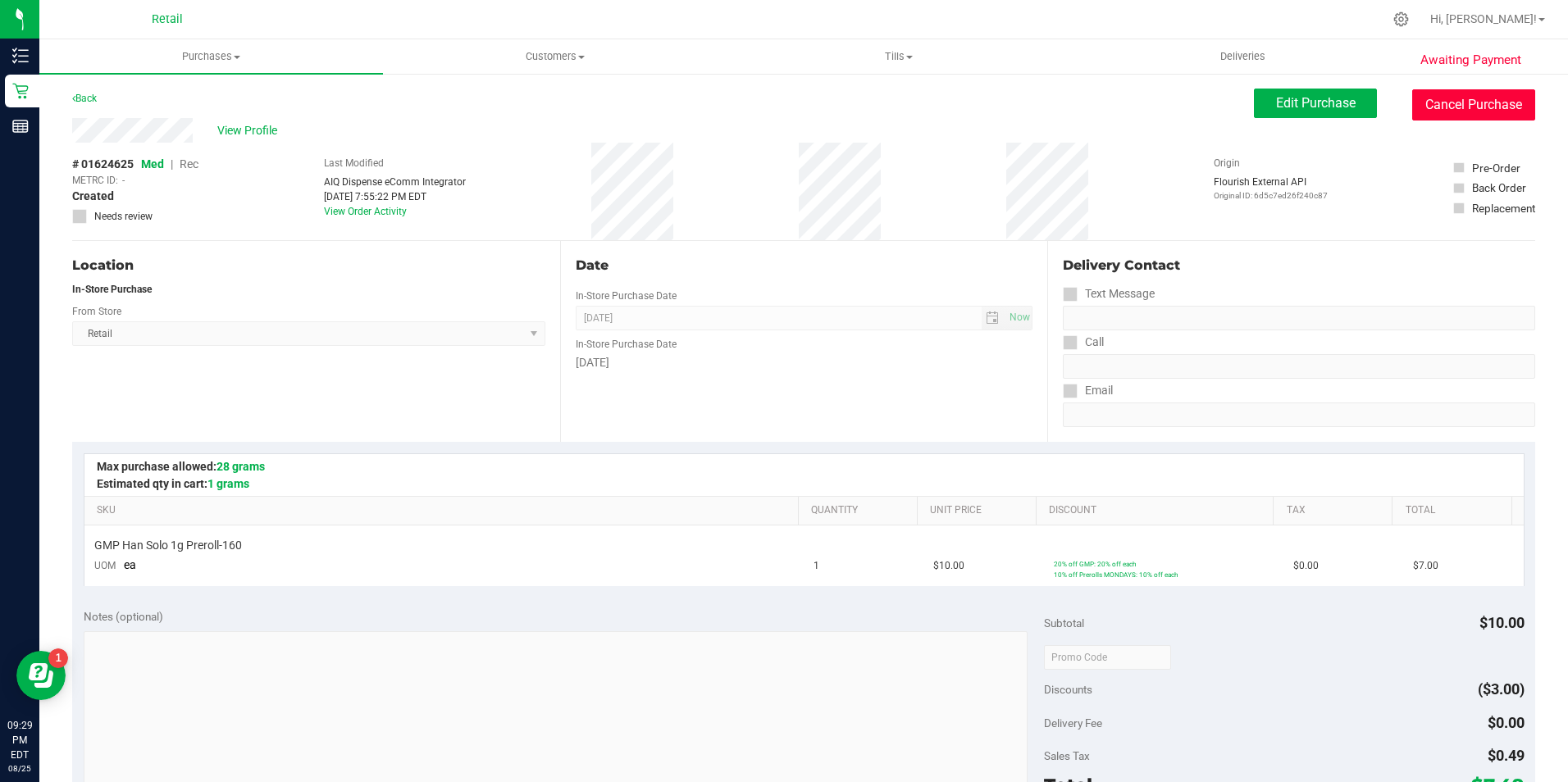
click at [1439, 104] on button "Cancel Purchase" at bounding box center [1474, 104] width 123 height 31
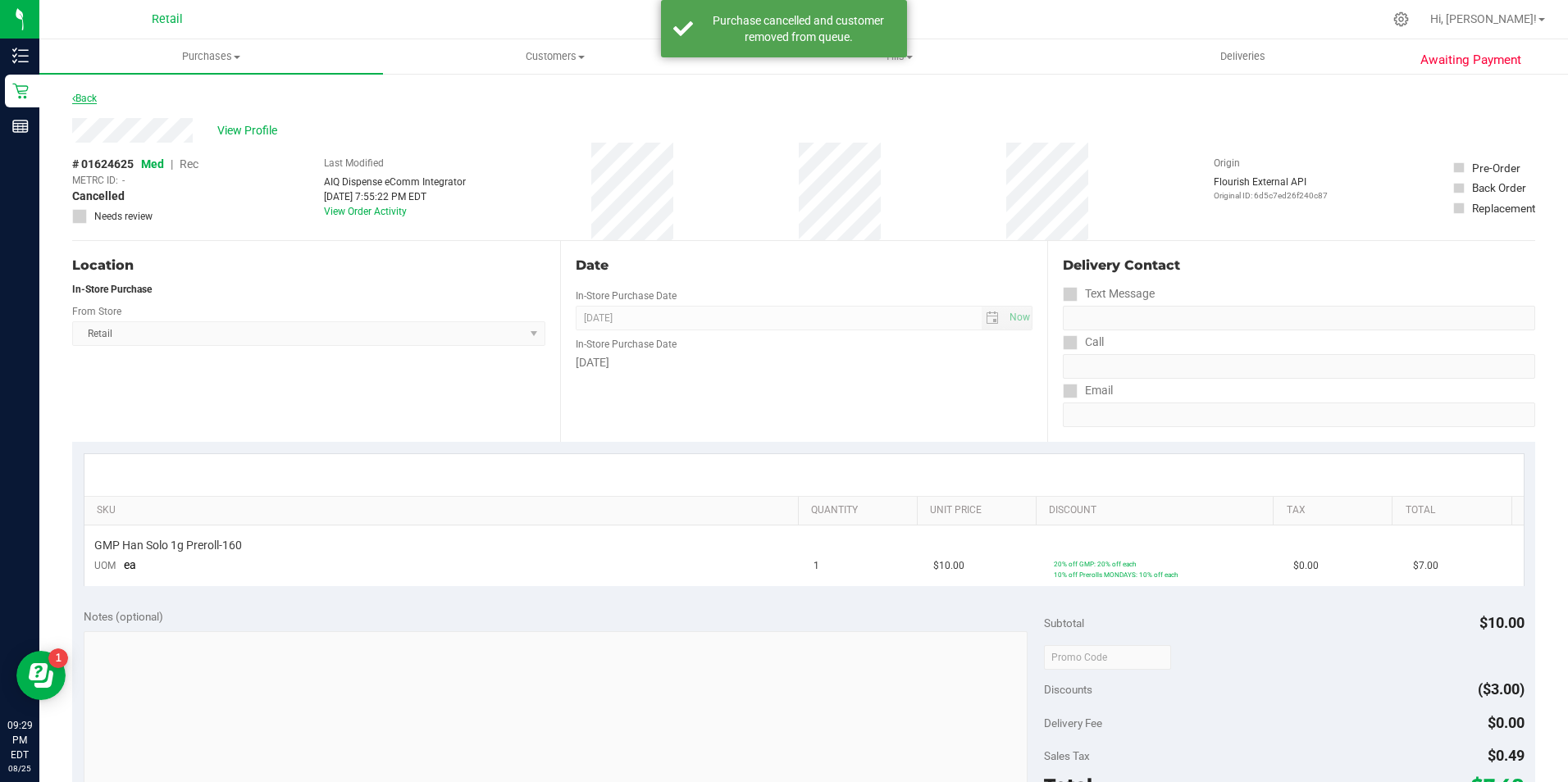
click at [89, 103] on link "Back" at bounding box center [84, 99] width 25 height 11
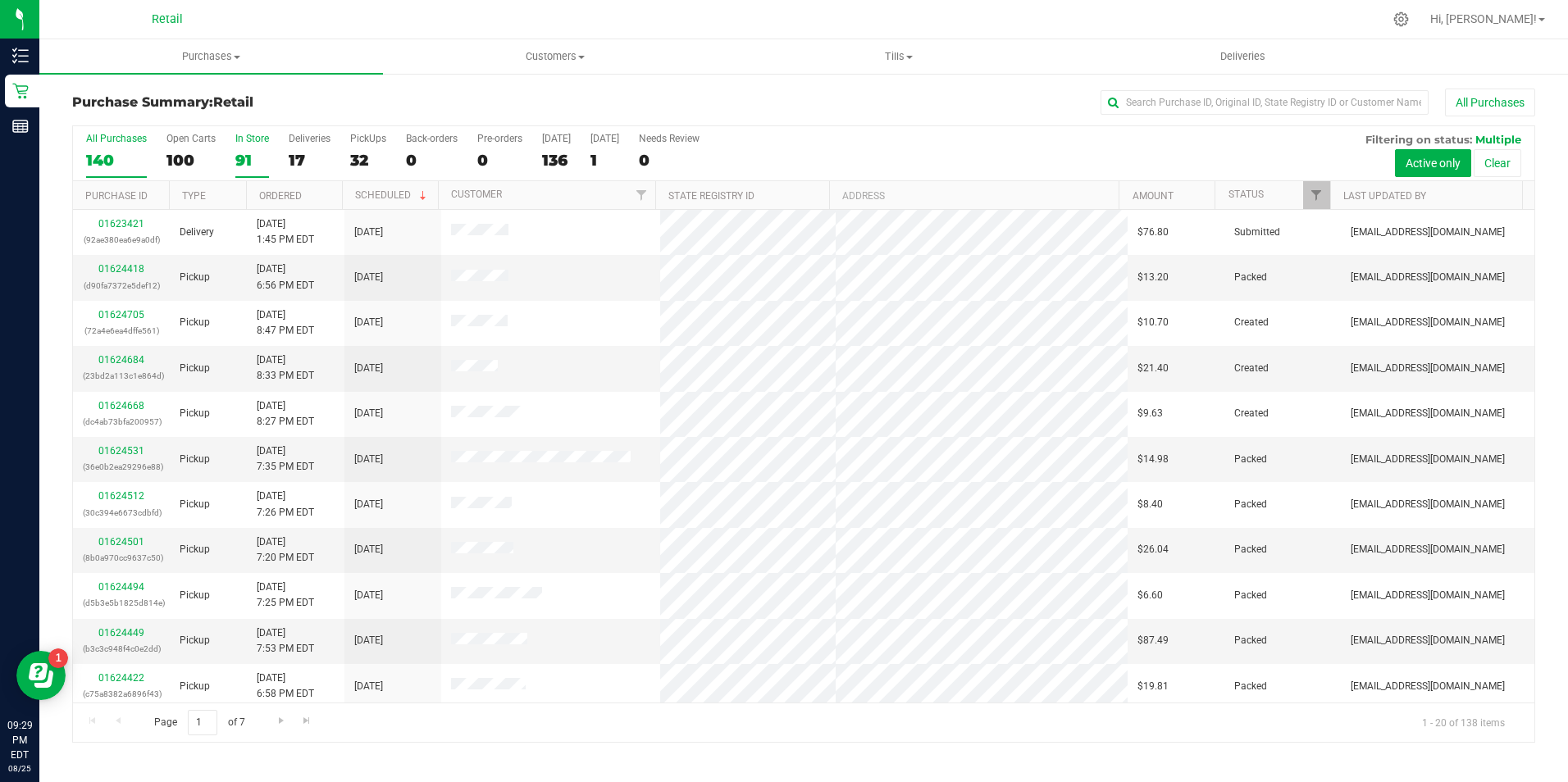
click at [243, 170] on label "In Store 91" at bounding box center [251, 155] width 33 height 45
click at [0, 0] on input "In Store 91" at bounding box center [0, 0] width 0 height 0
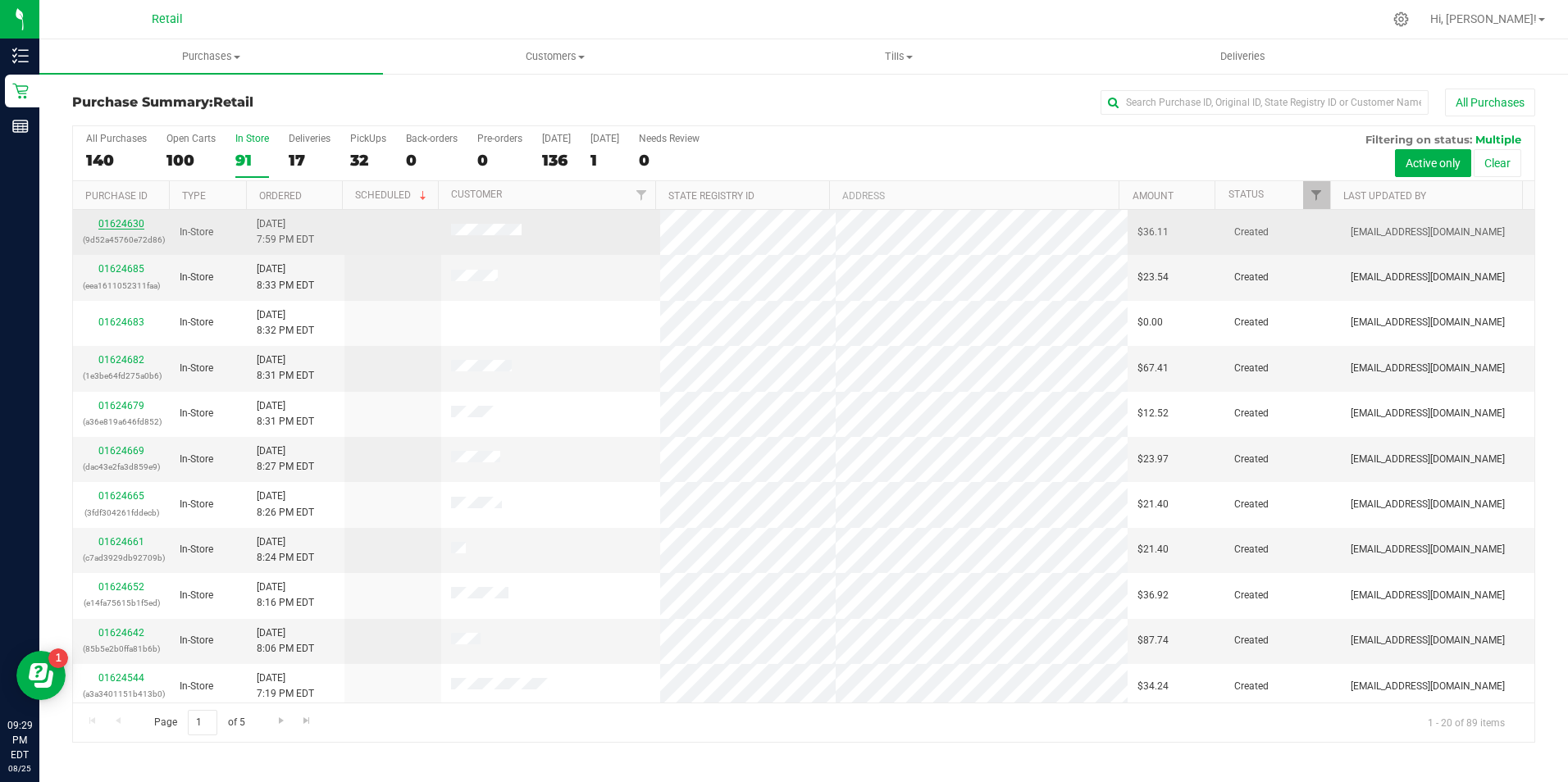
click at [131, 224] on link "01624630" at bounding box center [121, 224] width 46 height 11
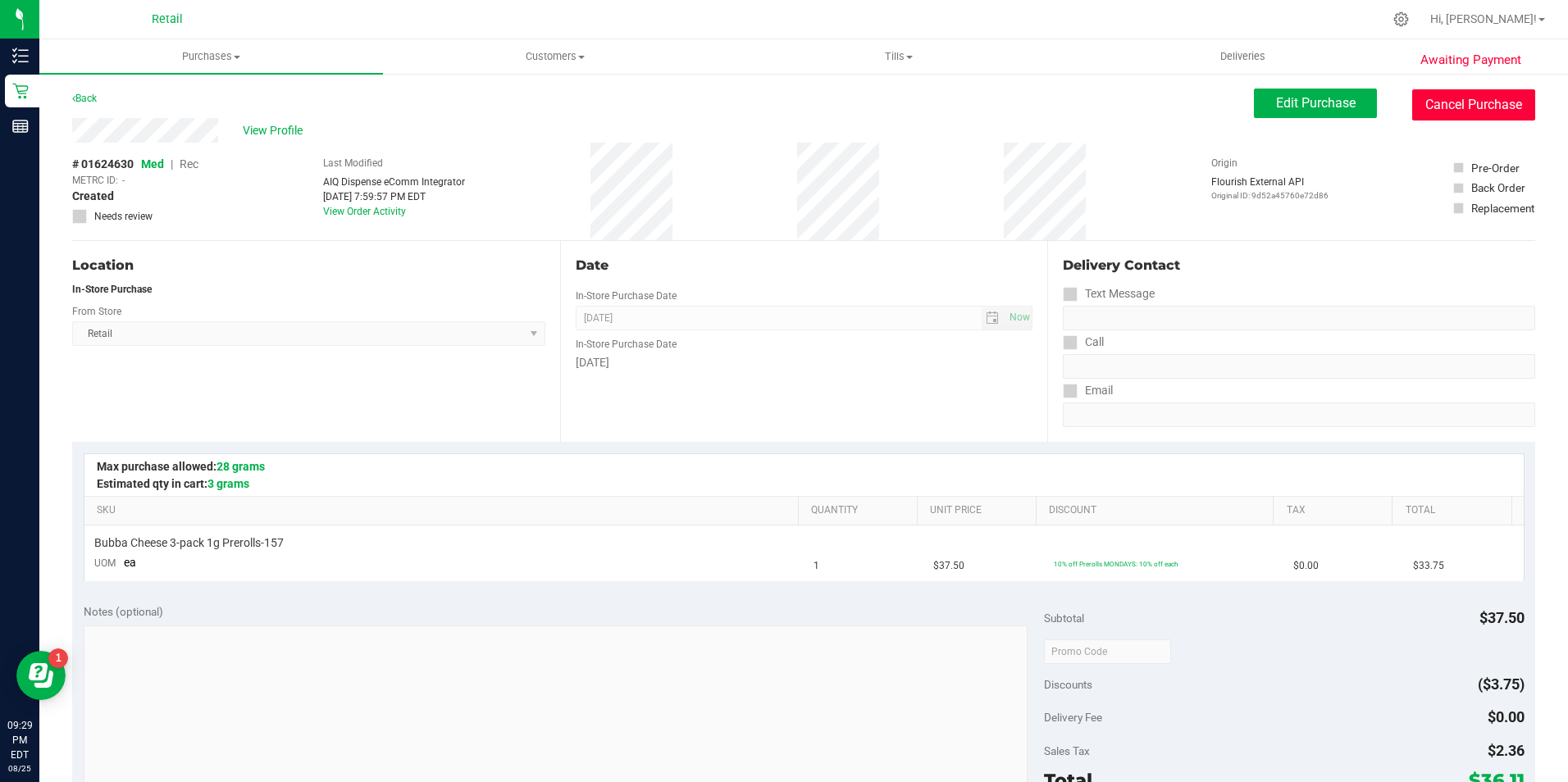
click at [1480, 117] on button "Cancel Purchase" at bounding box center [1474, 104] width 123 height 31
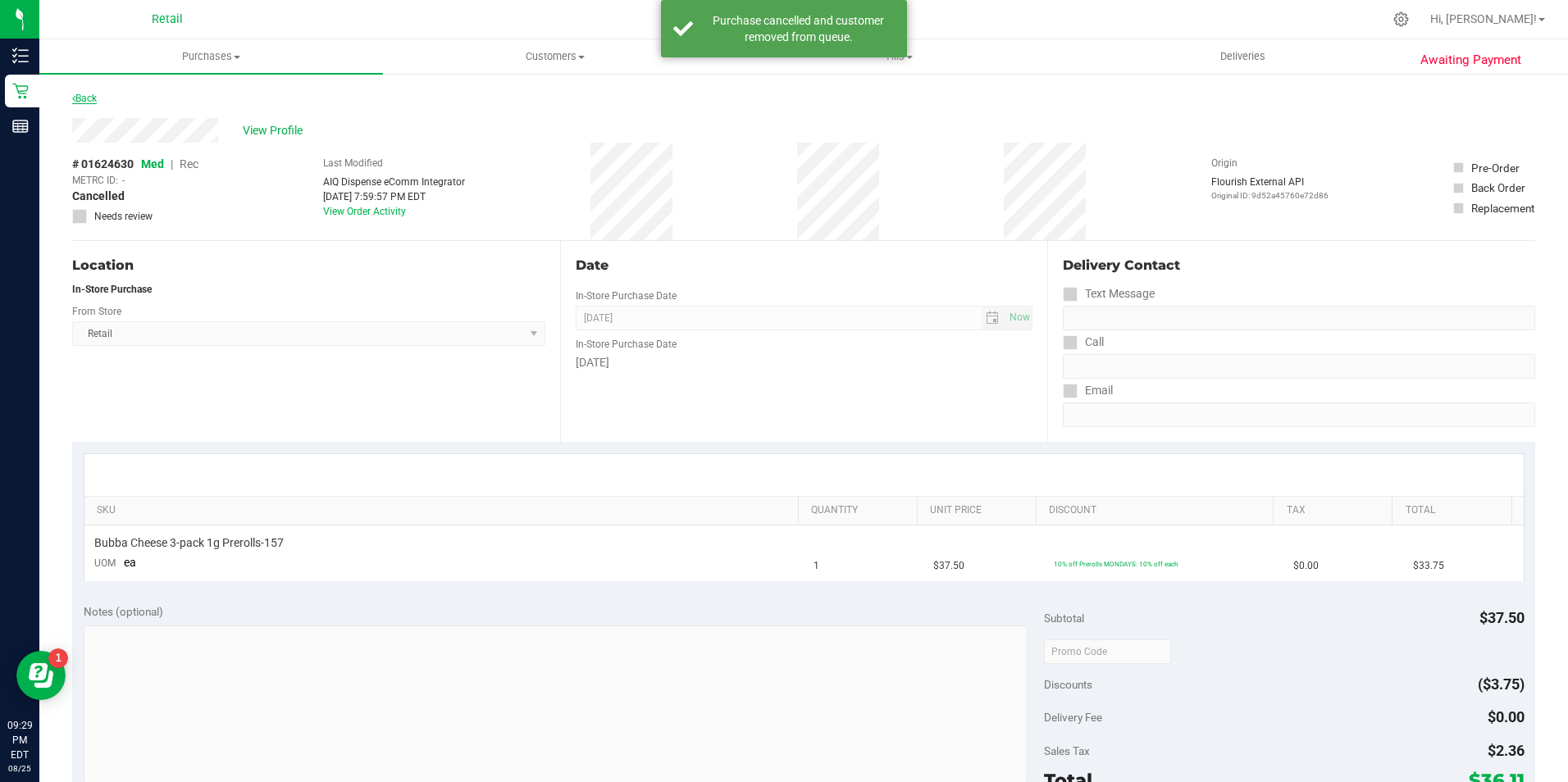
click at [86, 93] on link "Back" at bounding box center [84, 99] width 25 height 11
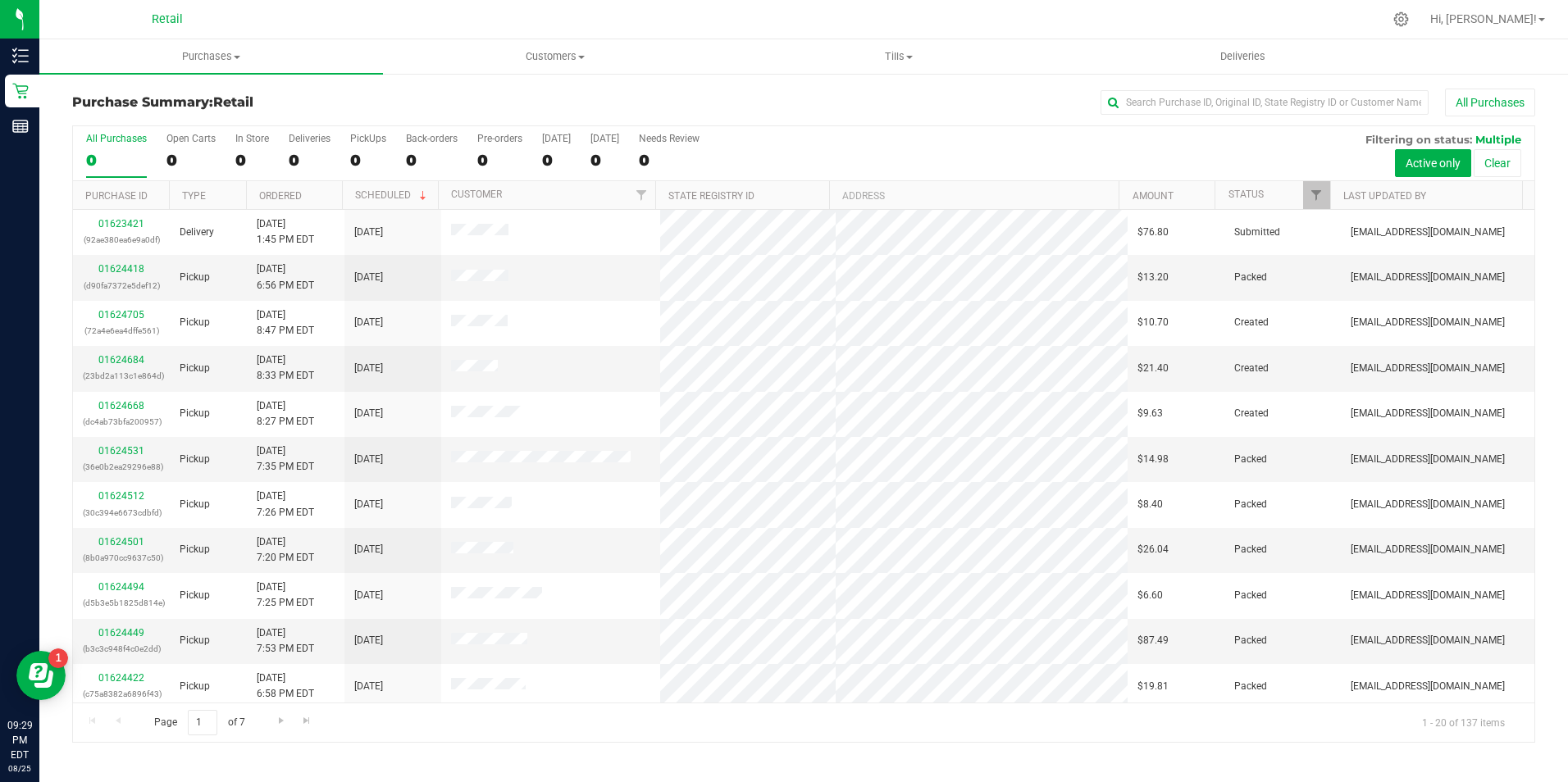
click at [224, 153] on div "All Purchases 0 Open Carts 0 In Store 0 Deliveries 0 PickUps 0 Back-orders 0 Pr…" at bounding box center [804, 154] width 1462 height 55
click at [240, 153] on div "0" at bounding box center [251, 160] width 33 height 19
click at [0, 0] on input "In Store 0" at bounding box center [0, 0] width 0 height 0
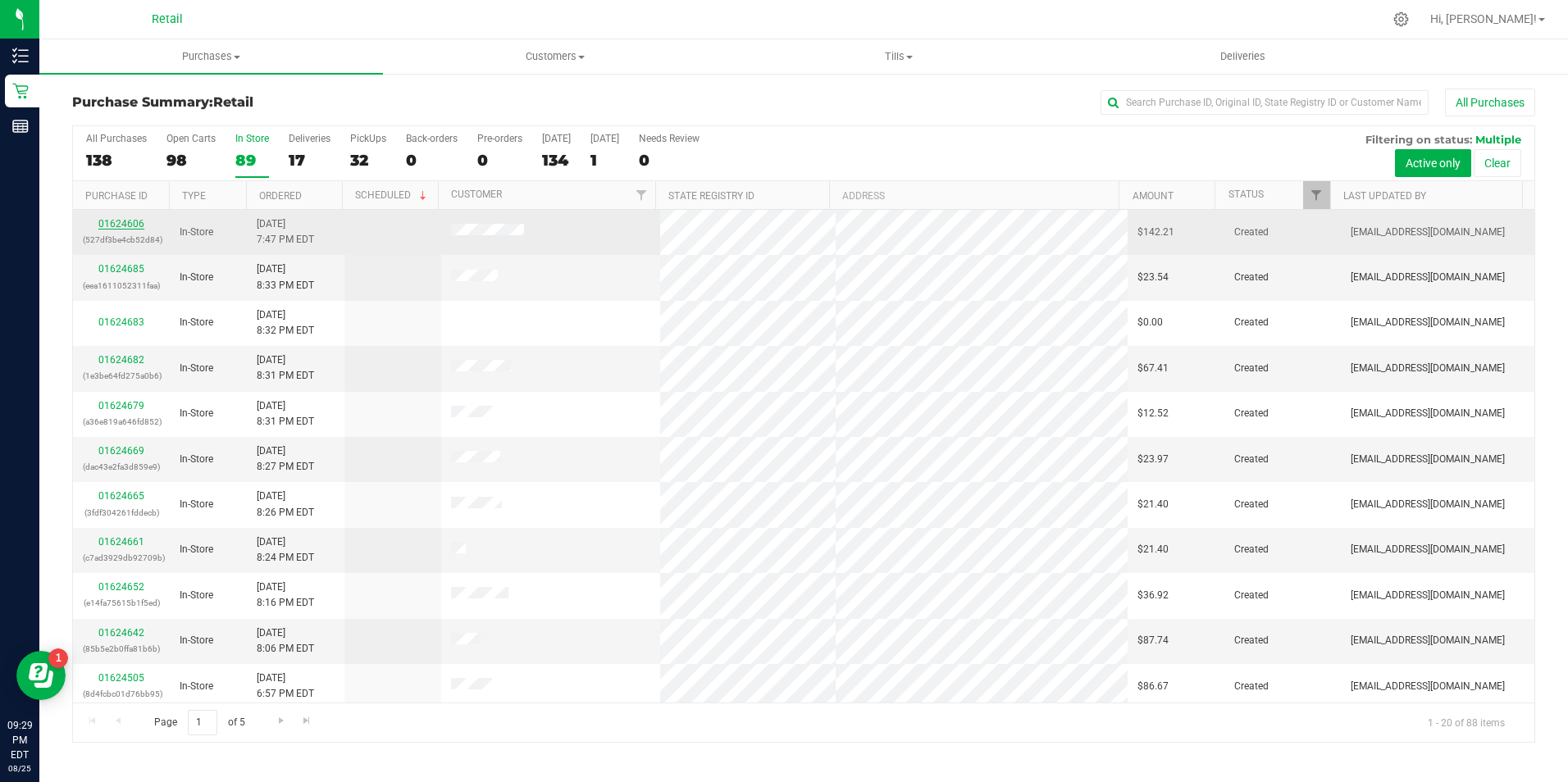
click at [119, 218] on link "01624606" at bounding box center [121, 224] width 46 height 11
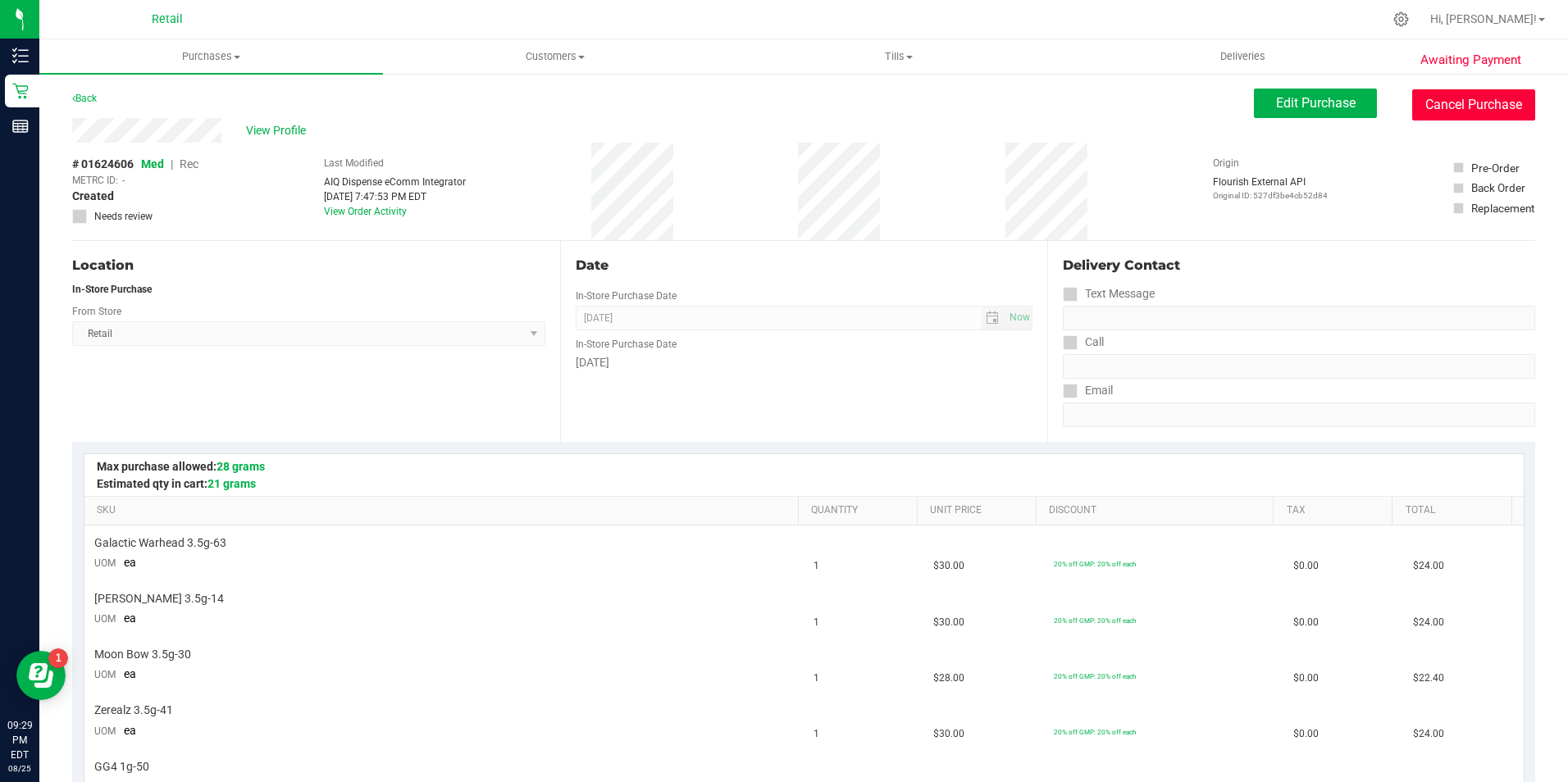
click at [1466, 106] on button "Cancel Purchase" at bounding box center [1474, 104] width 123 height 31
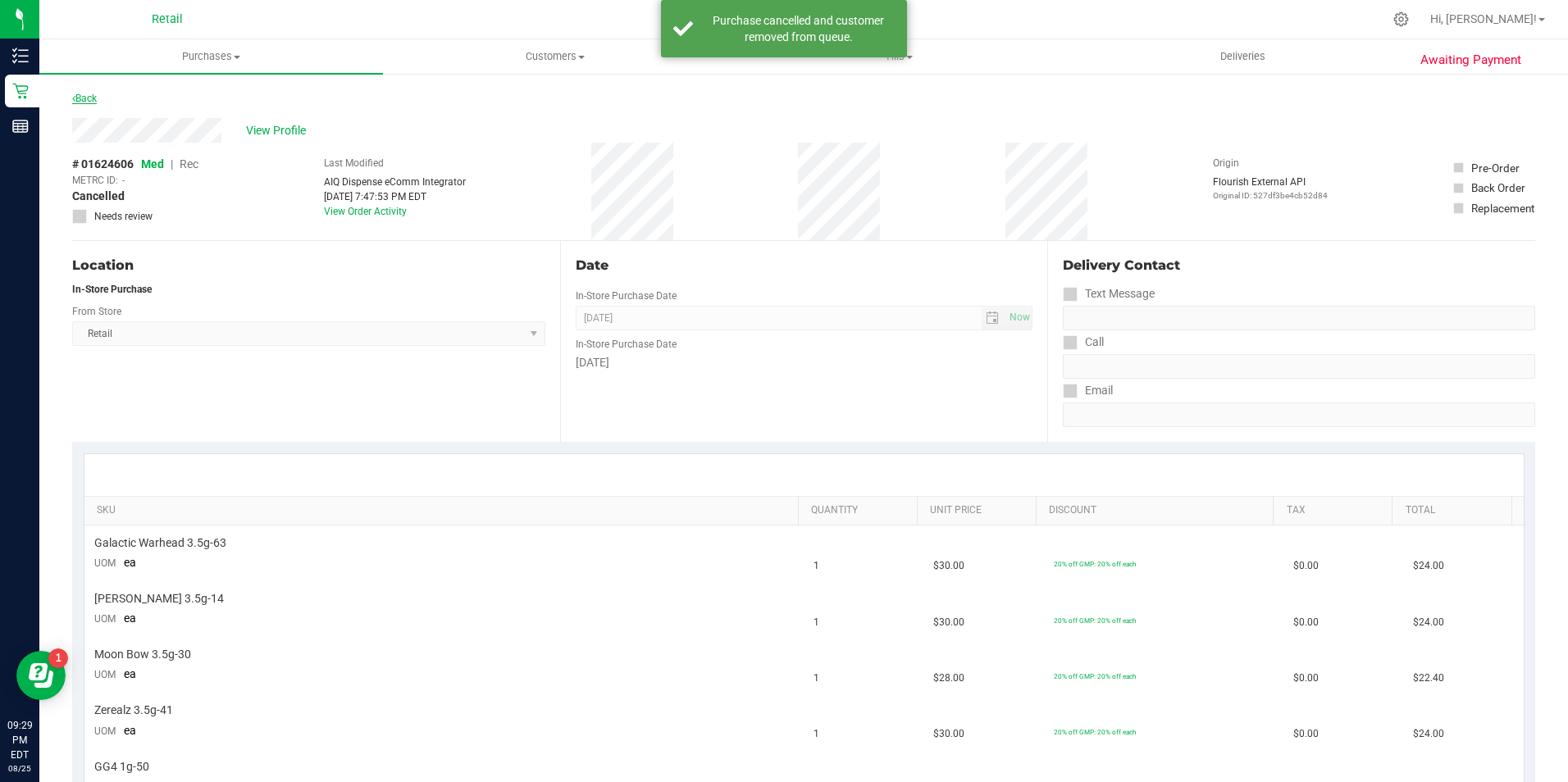
click at [90, 99] on link "Back" at bounding box center [84, 99] width 25 height 11
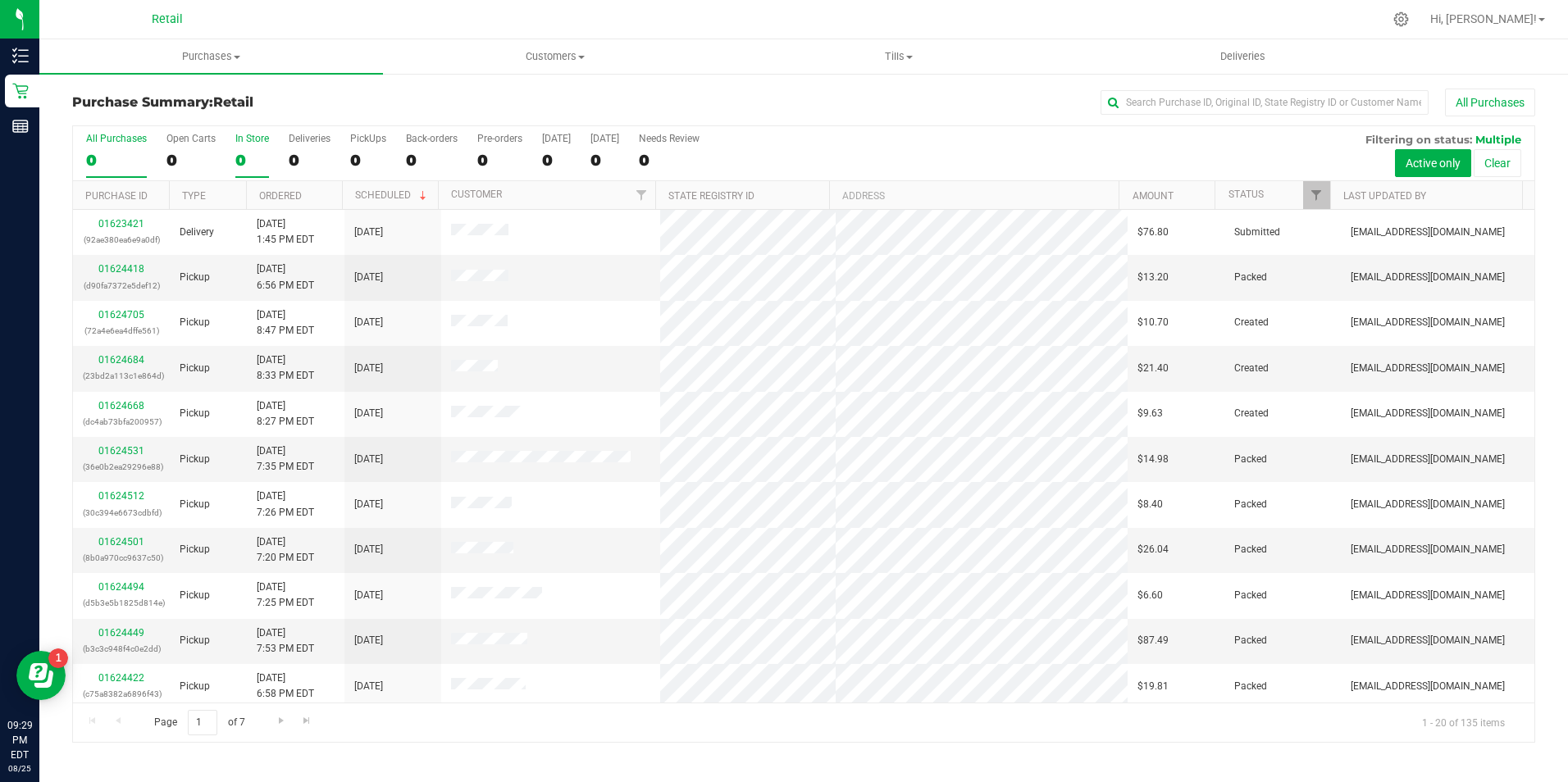
click at [246, 146] on label "In Store 0" at bounding box center [251, 155] width 33 height 45
click at [0, 0] on input "In Store 0" at bounding box center [0, 0] width 0 height 0
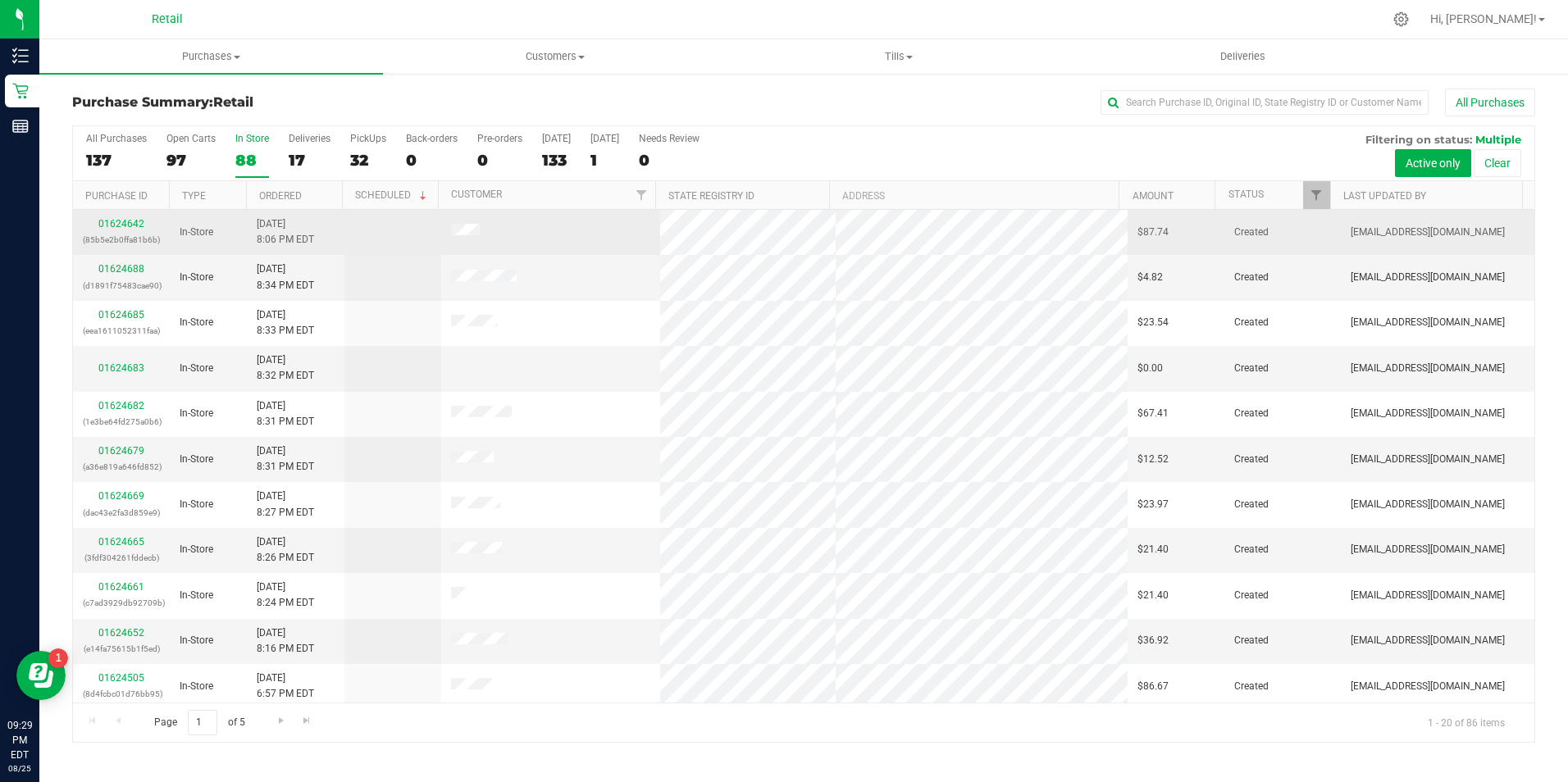
click at [116, 230] on div "01624642 (85b5e2b0ffa81b6b)" at bounding box center [120, 231] width 77 height 31
click at [135, 229] on div "01624642 (85b5e2b0ffa81b6b)" at bounding box center [120, 231] width 77 height 31
click at [138, 219] on link "01624642" at bounding box center [121, 224] width 46 height 11
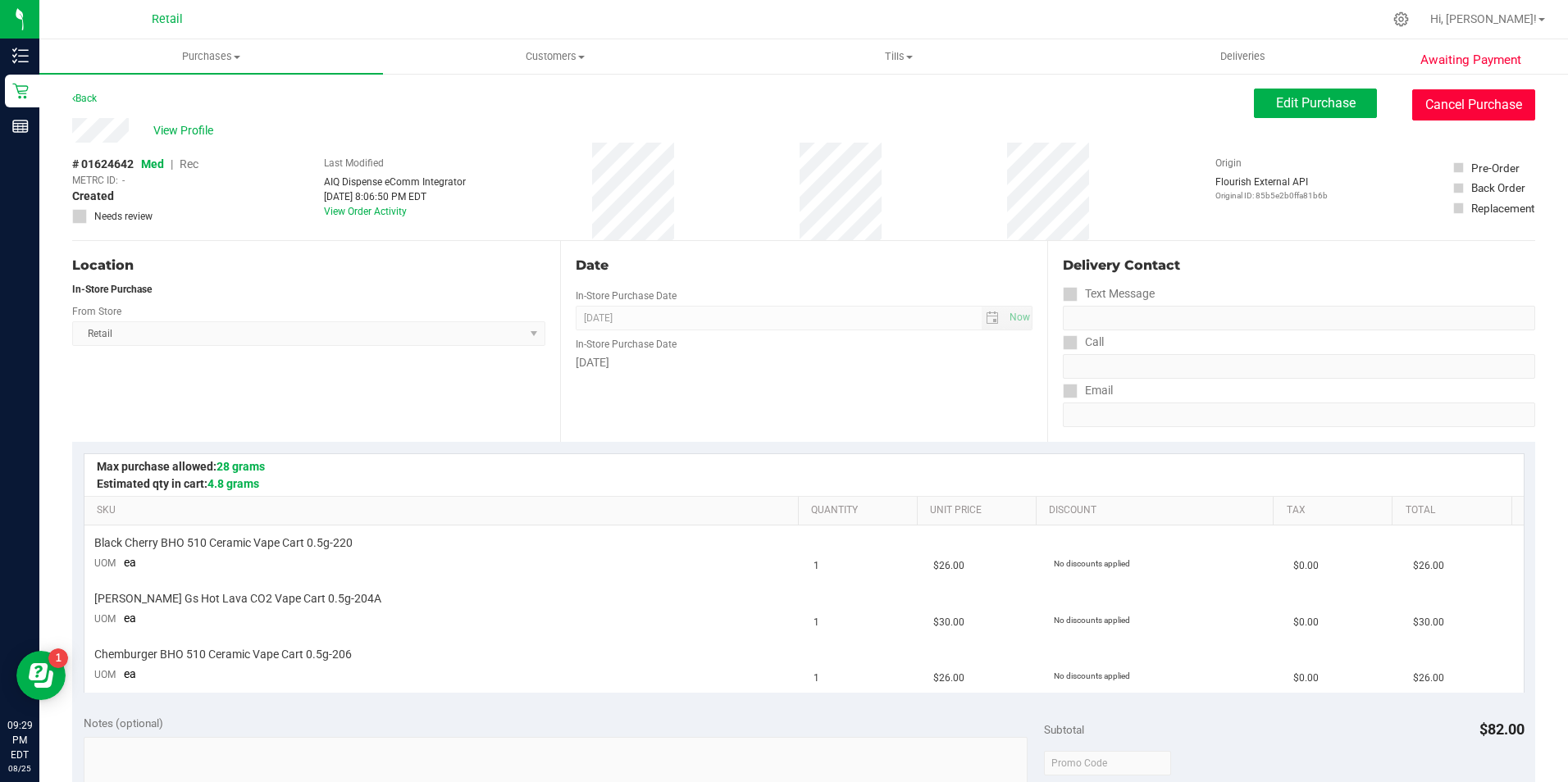
drag, startPoint x: 1483, startPoint y: 108, endPoint x: 877, endPoint y: 100, distance: 606.1
click at [1483, 111] on button "Cancel Purchase" at bounding box center [1474, 104] width 123 height 31
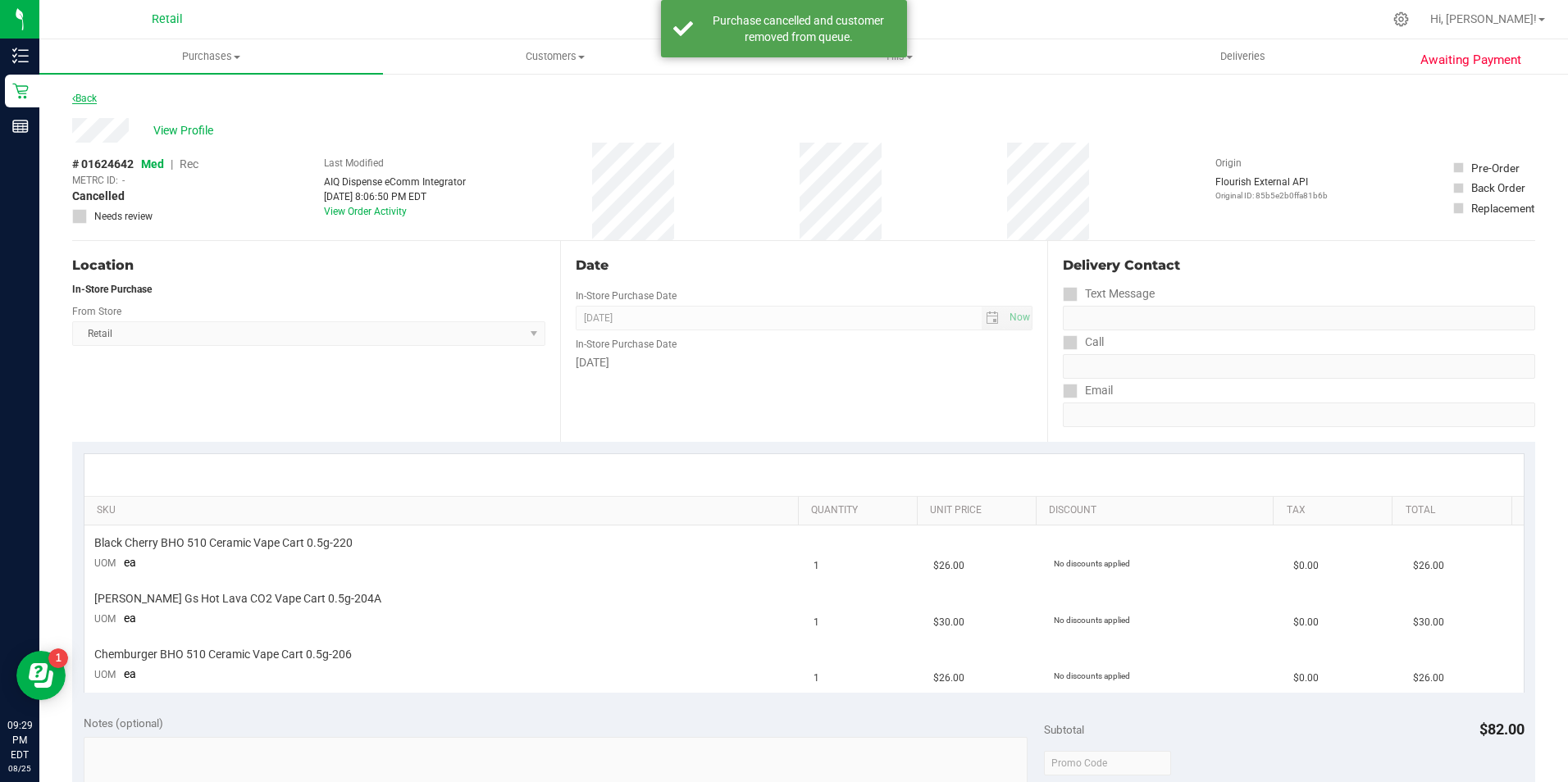
click at [85, 95] on link "Back" at bounding box center [84, 99] width 25 height 11
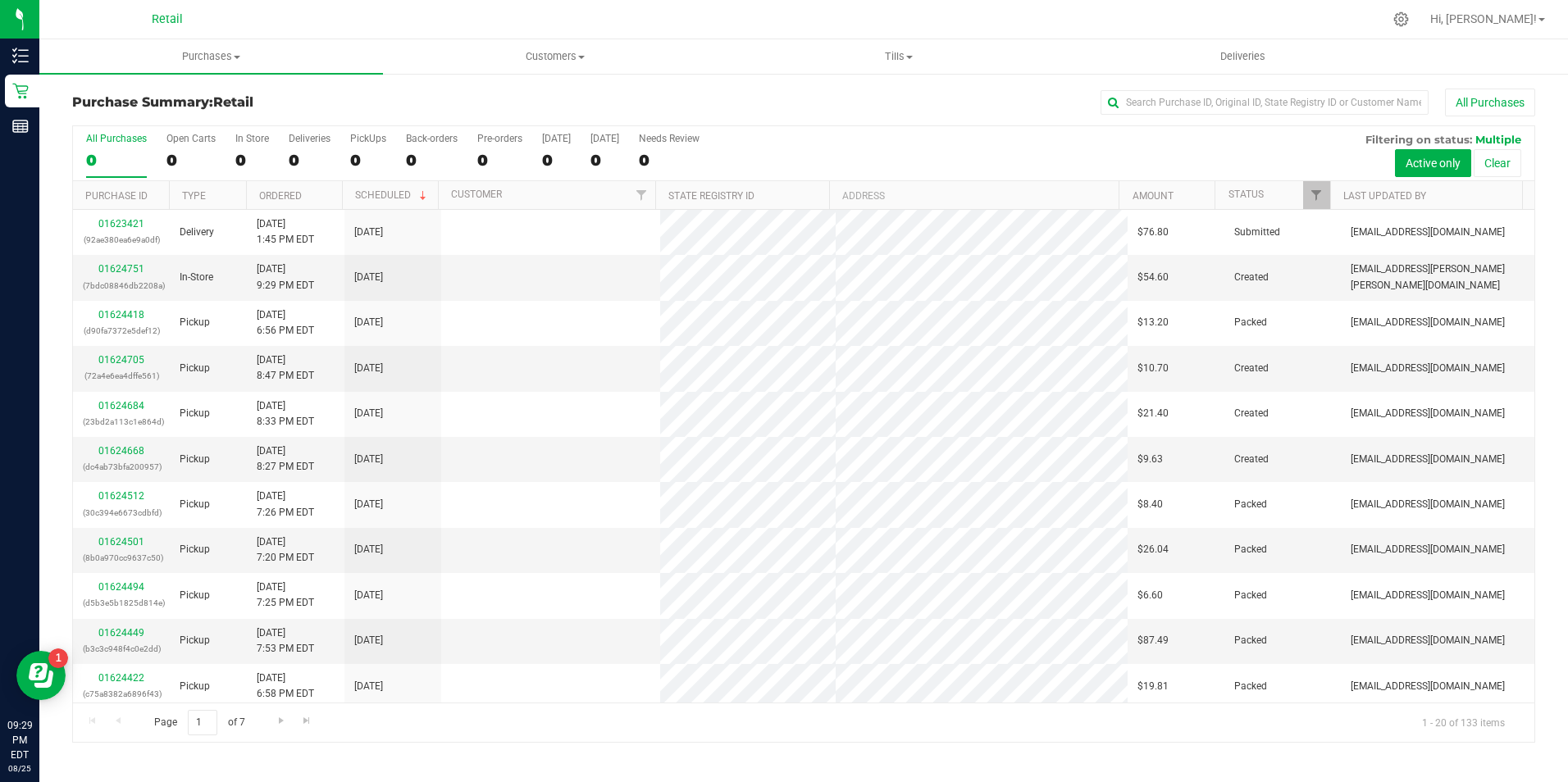
click at [225, 156] on div "All Purchases 0 Open Carts 0 In Store 0 Deliveries 0 PickUps 0 Back-orders 0 Pr…" at bounding box center [804, 154] width 1462 height 55
click at [240, 156] on div "0" at bounding box center [251, 160] width 33 height 19
click at [0, 0] on input "In Store 0" at bounding box center [0, 0] width 0 height 0
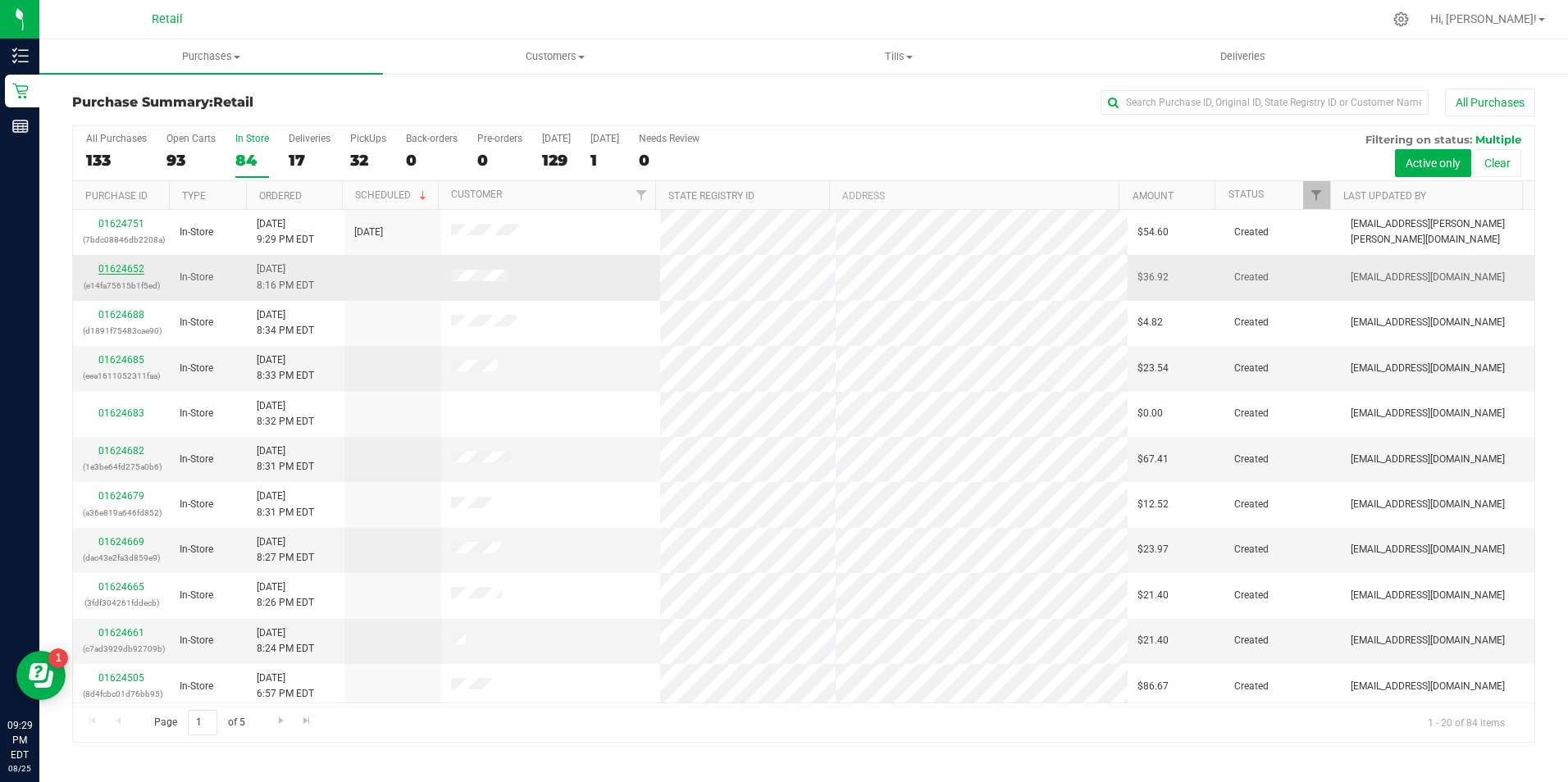
click at [107, 264] on link "01624652" at bounding box center [121, 269] width 46 height 11
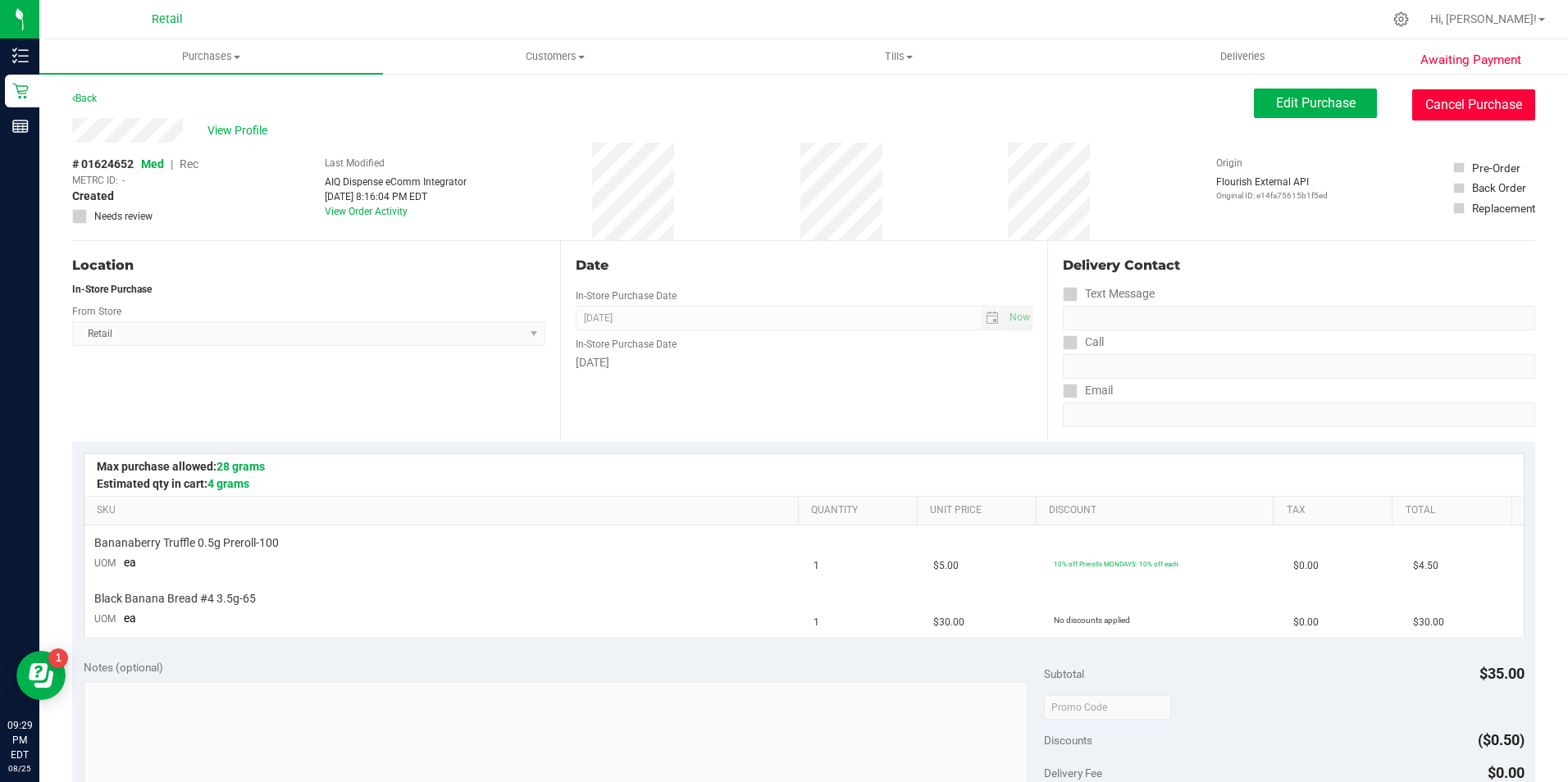
click at [1436, 113] on button "Cancel Purchase" at bounding box center [1474, 104] width 123 height 31
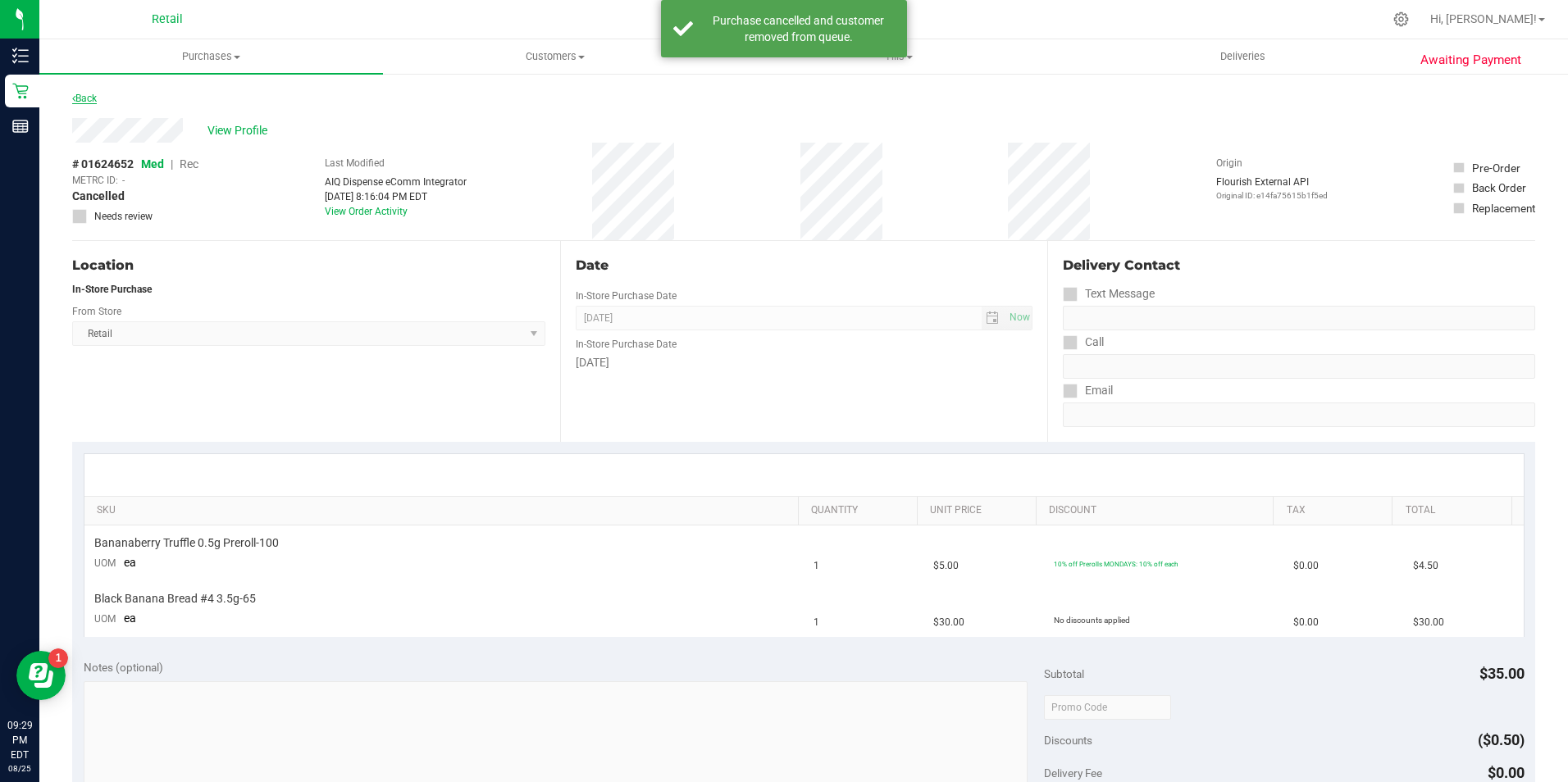
click at [82, 98] on link "Back" at bounding box center [84, 99] width 25 height 11
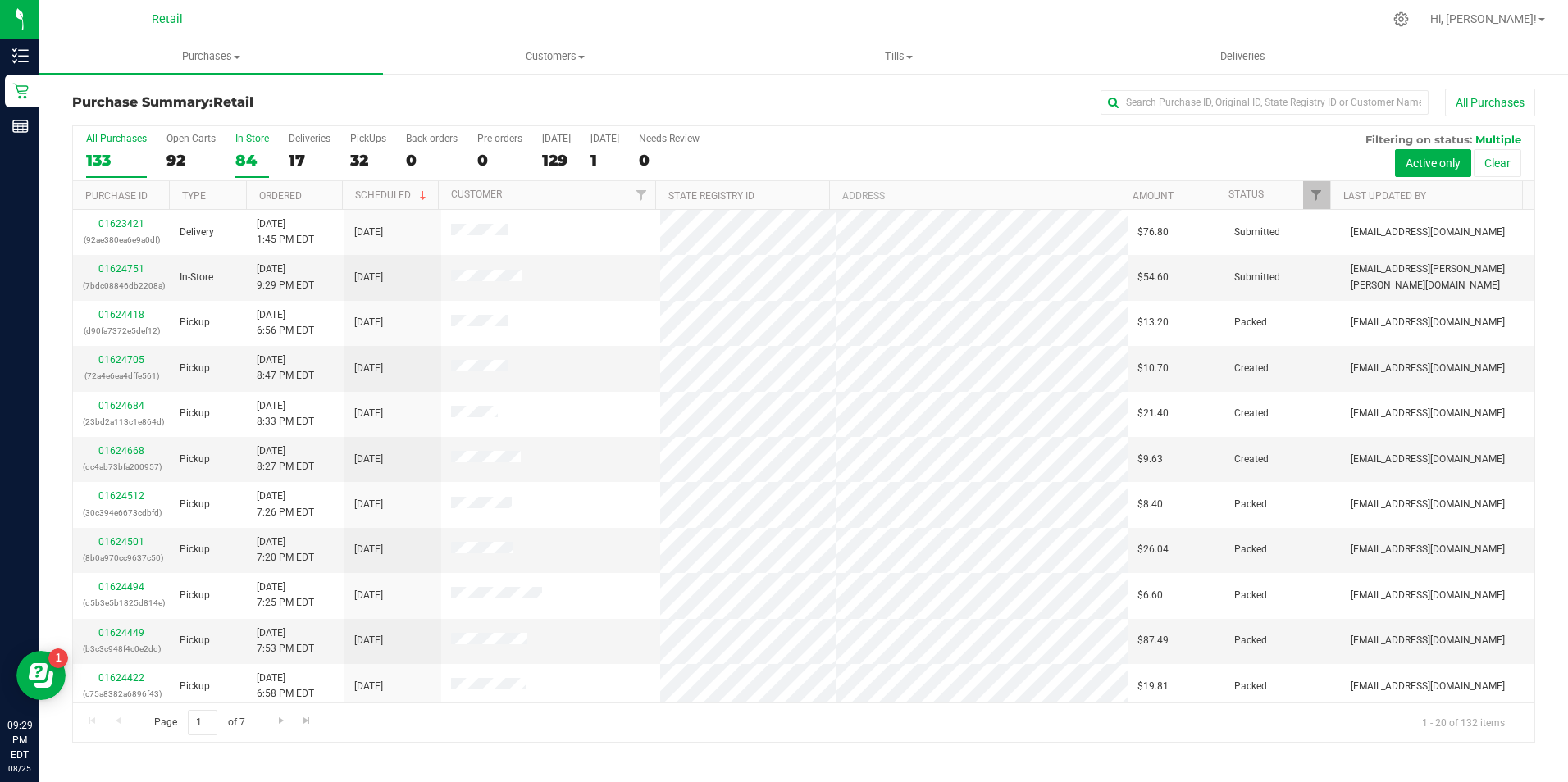
click at [240, 155] on div "84" at bounding box center [251, 160] width 33 height 19
click at [0, 0] on input "In Store 84" at bounding box center [0, 0] width 0 height 0
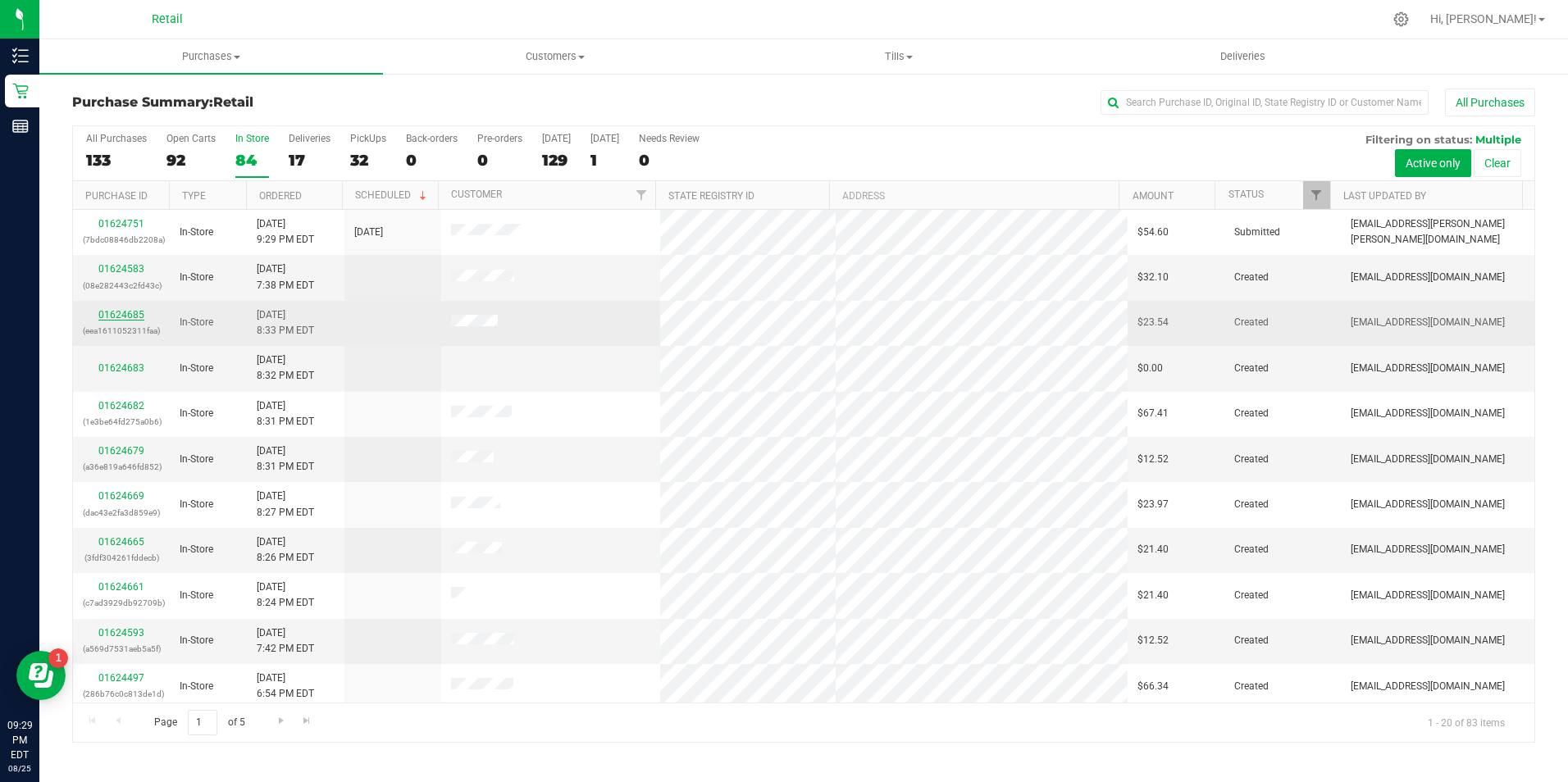
click at [125, 316] on link "01624685" at bounding box center [121, 315] width 46 height 11
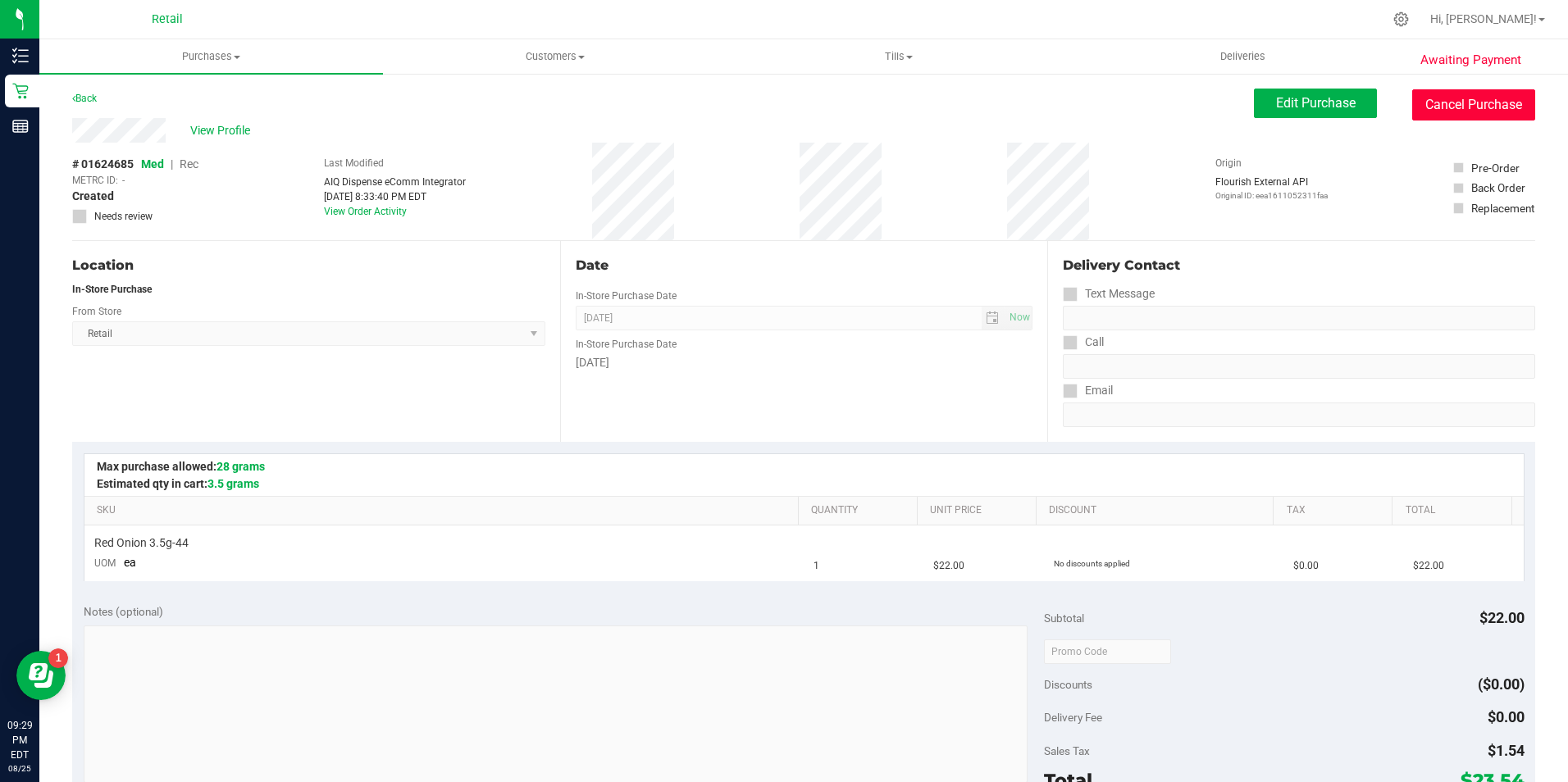
click at [1440, 107] on button "Cancel Purchase" at bounding box center [1474, 104] width 123 height 31
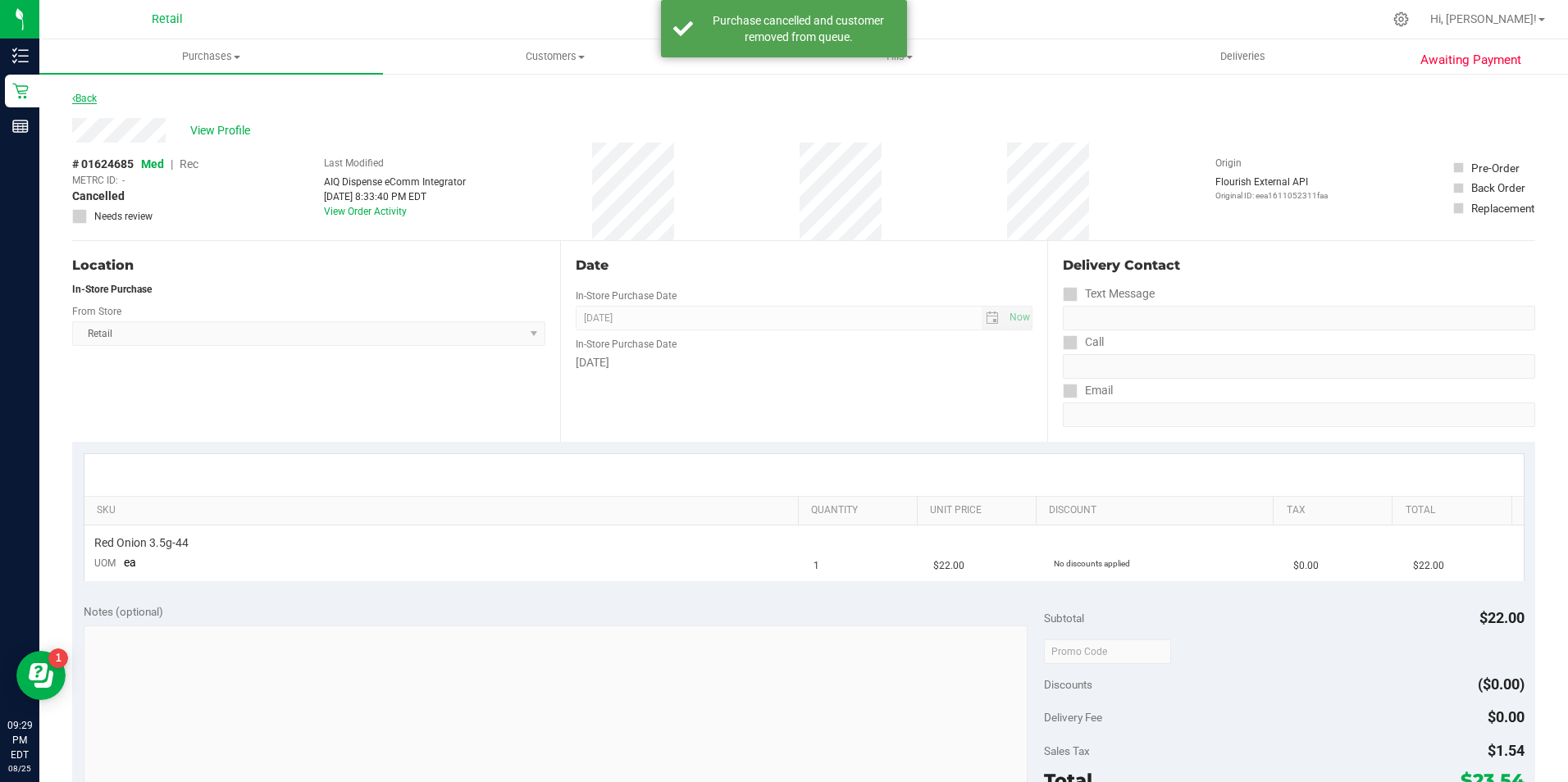
click at [96, 96] on link "Back" at bounding box center [84, 99] width 25 height 11
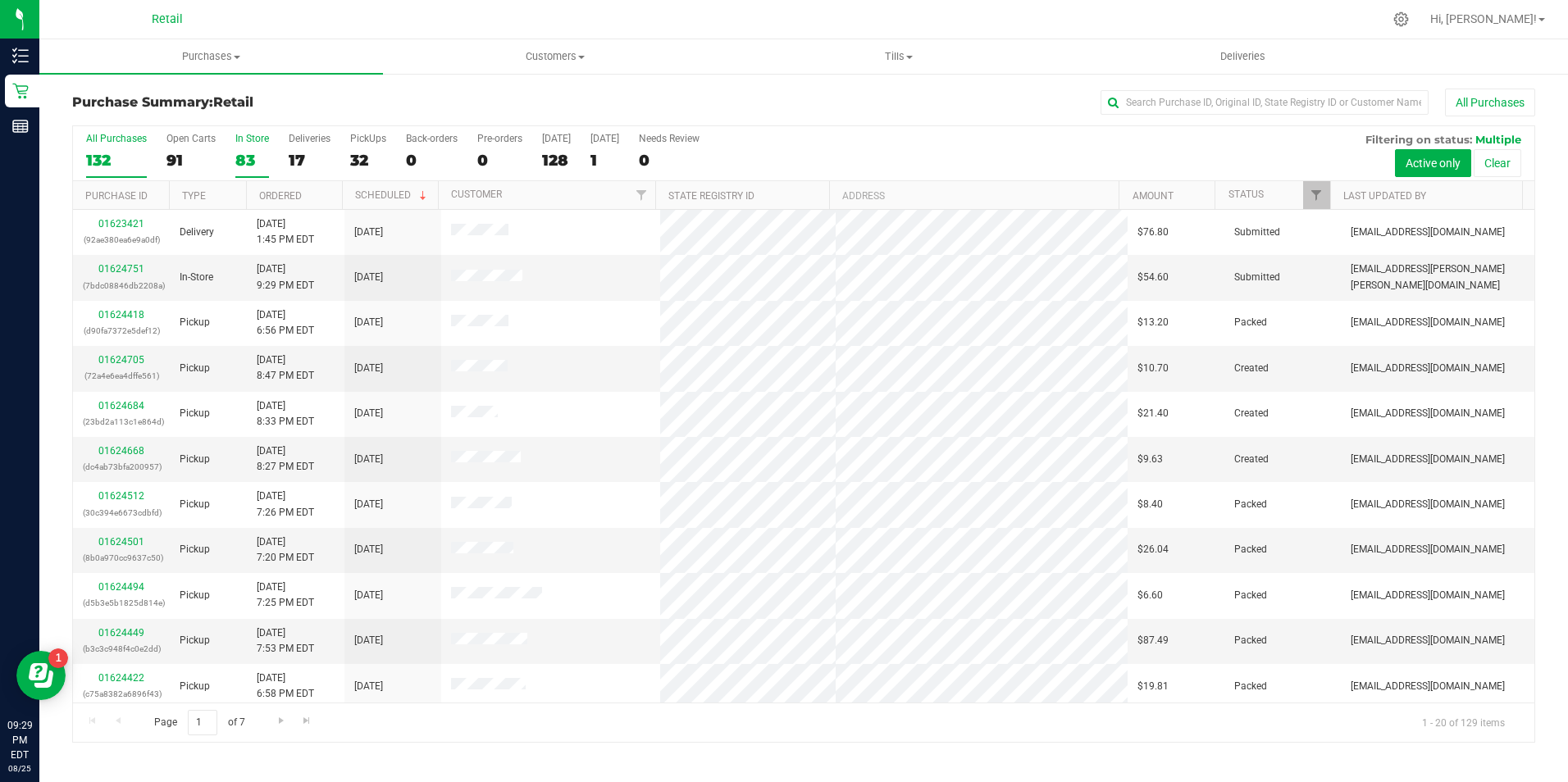
click at [249, 161] on div "83" at bounding box center [251, 160] width 33 height 19
click at [0, 0] on input "In Store 83" at bounding box center [0, 0] width 0 height 0
click at [100, 263] on div "01624583 (08e282443c2fd43c)" at bounding box center [120, 277] width 77 height 31
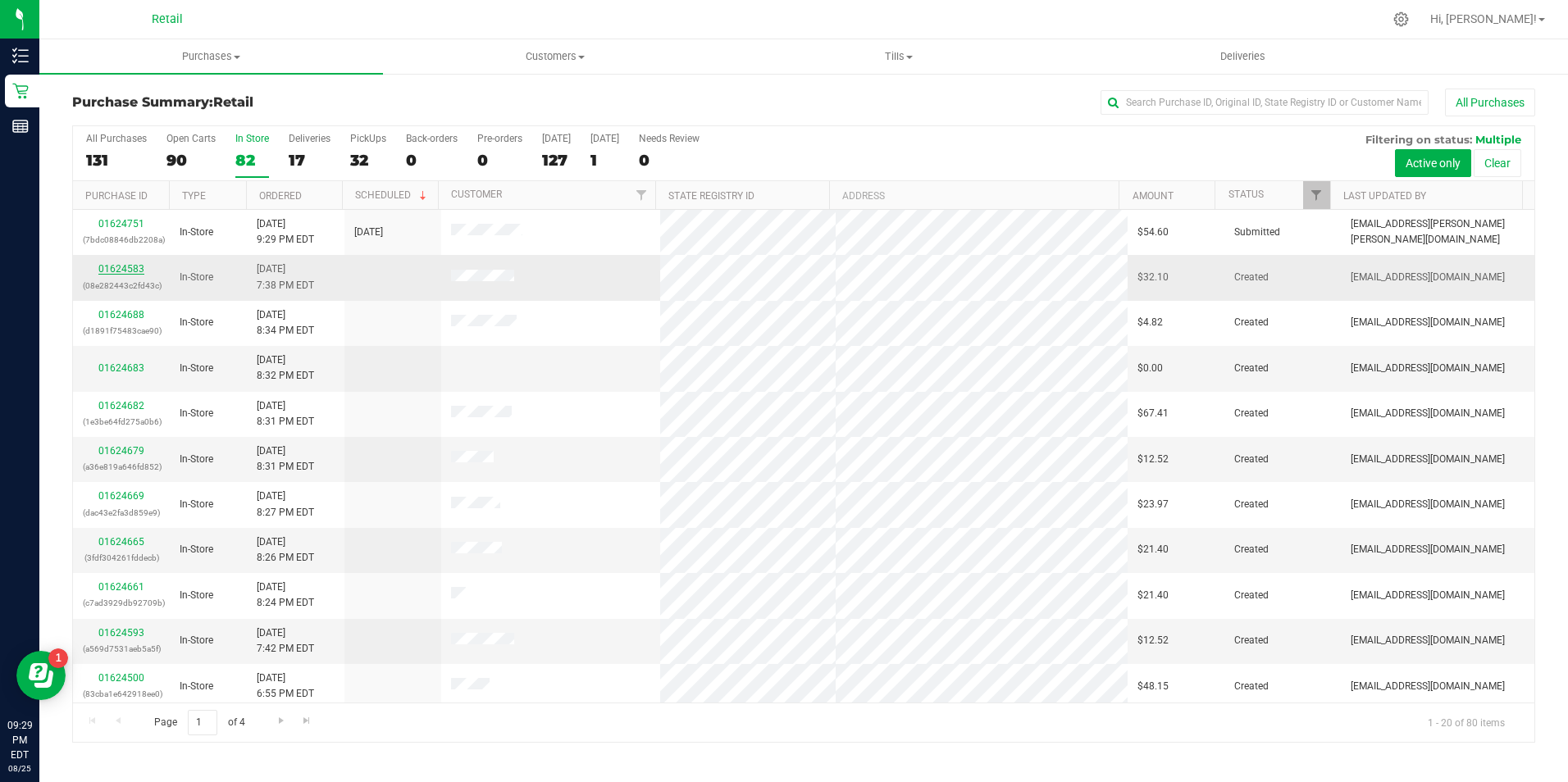
click at [130, 264] on link "01624583" at bounding box center [121, 269] width 46 height 11
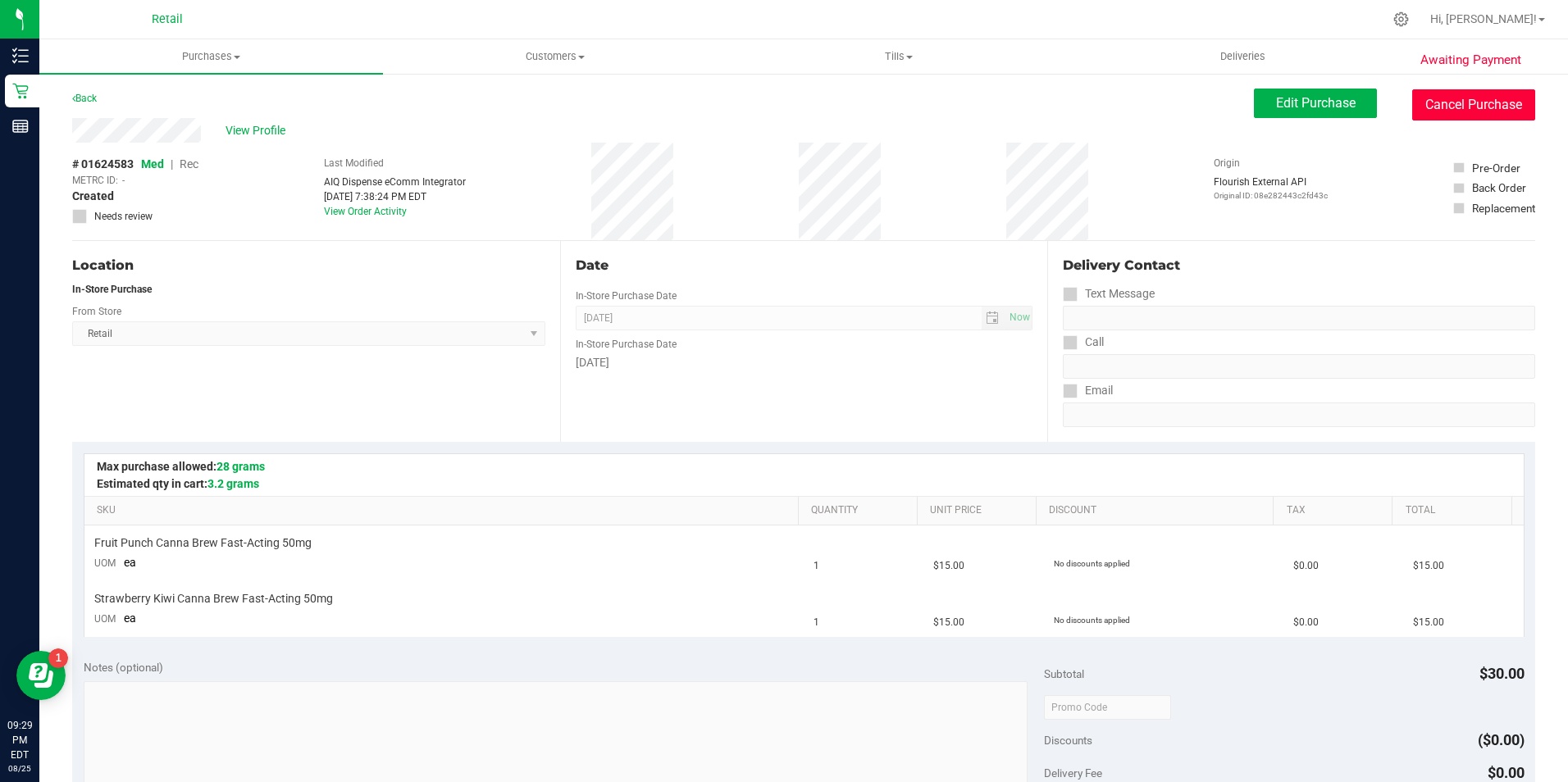
click at [1460, 118] on button "Cancel Purchase" at bounding box center [1474, 104] width 123 height 31
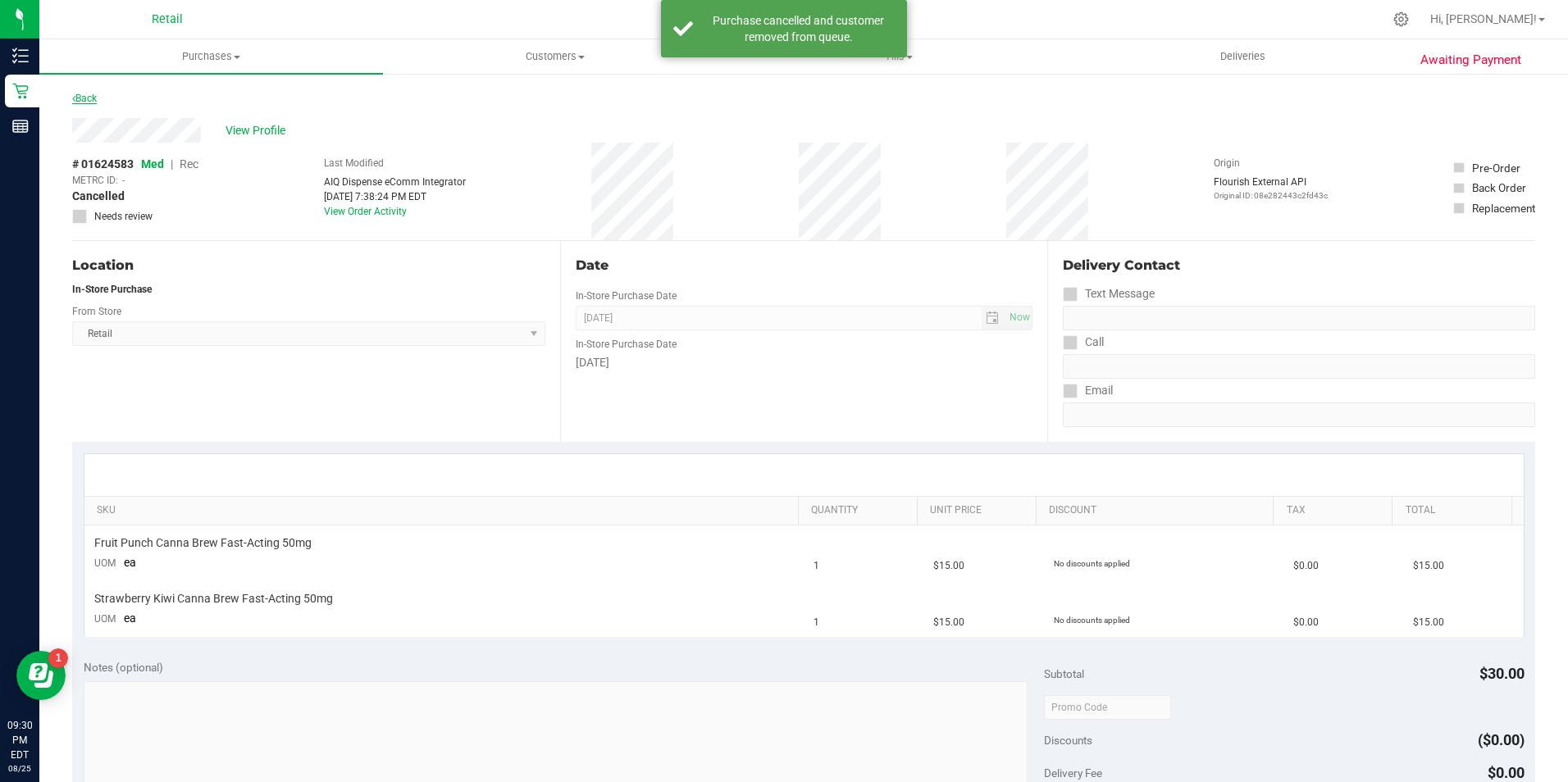
click at [74, 99] on icon at bounding box center [73, 99] width 3 height 9
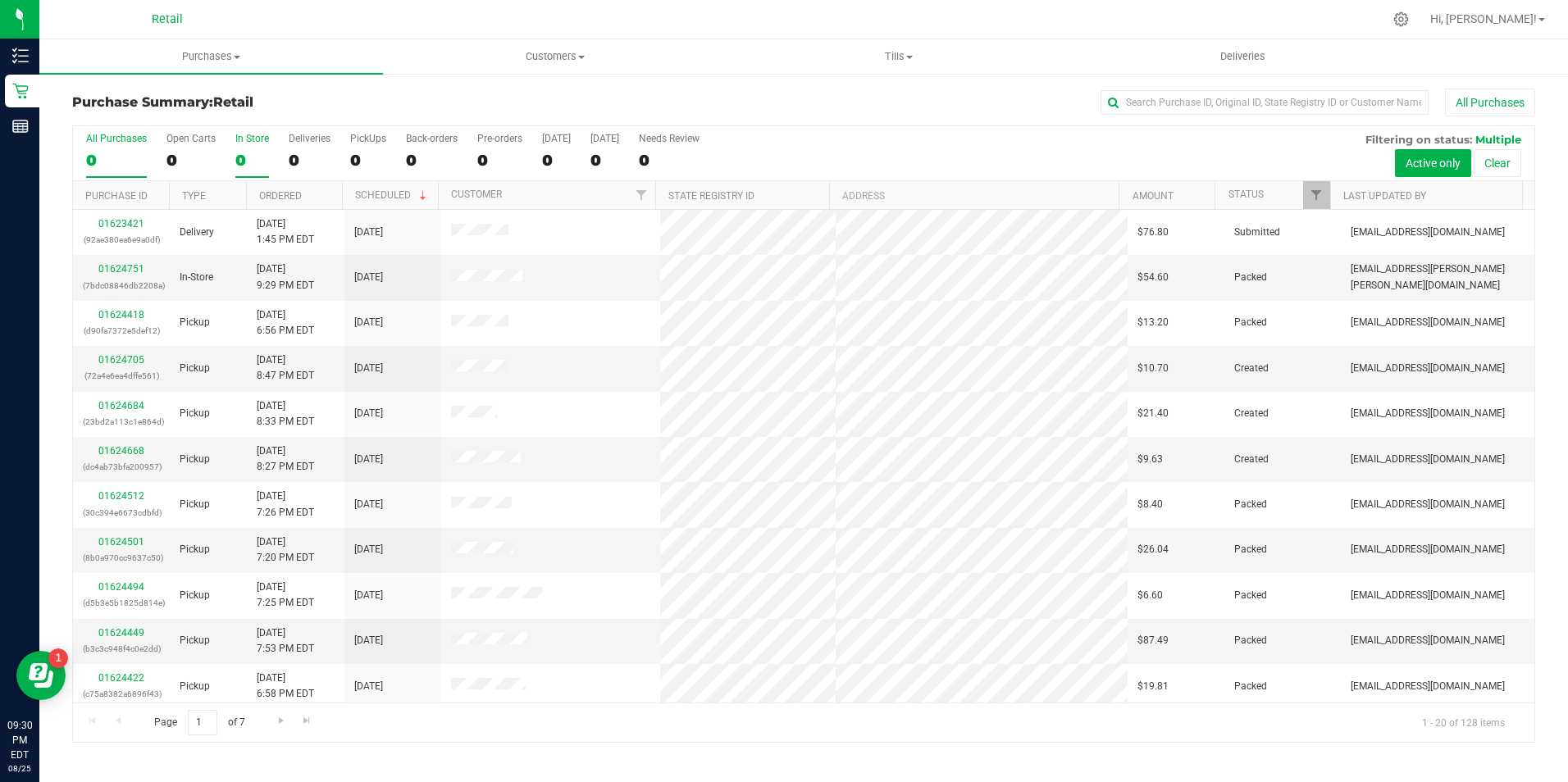
click at [252, 151] on div "0" at bounding box center [251, 160] width 33 height 19
click at [0, 0] on input "In Store 0" at bounding box center [0, 0] width 0 height 0
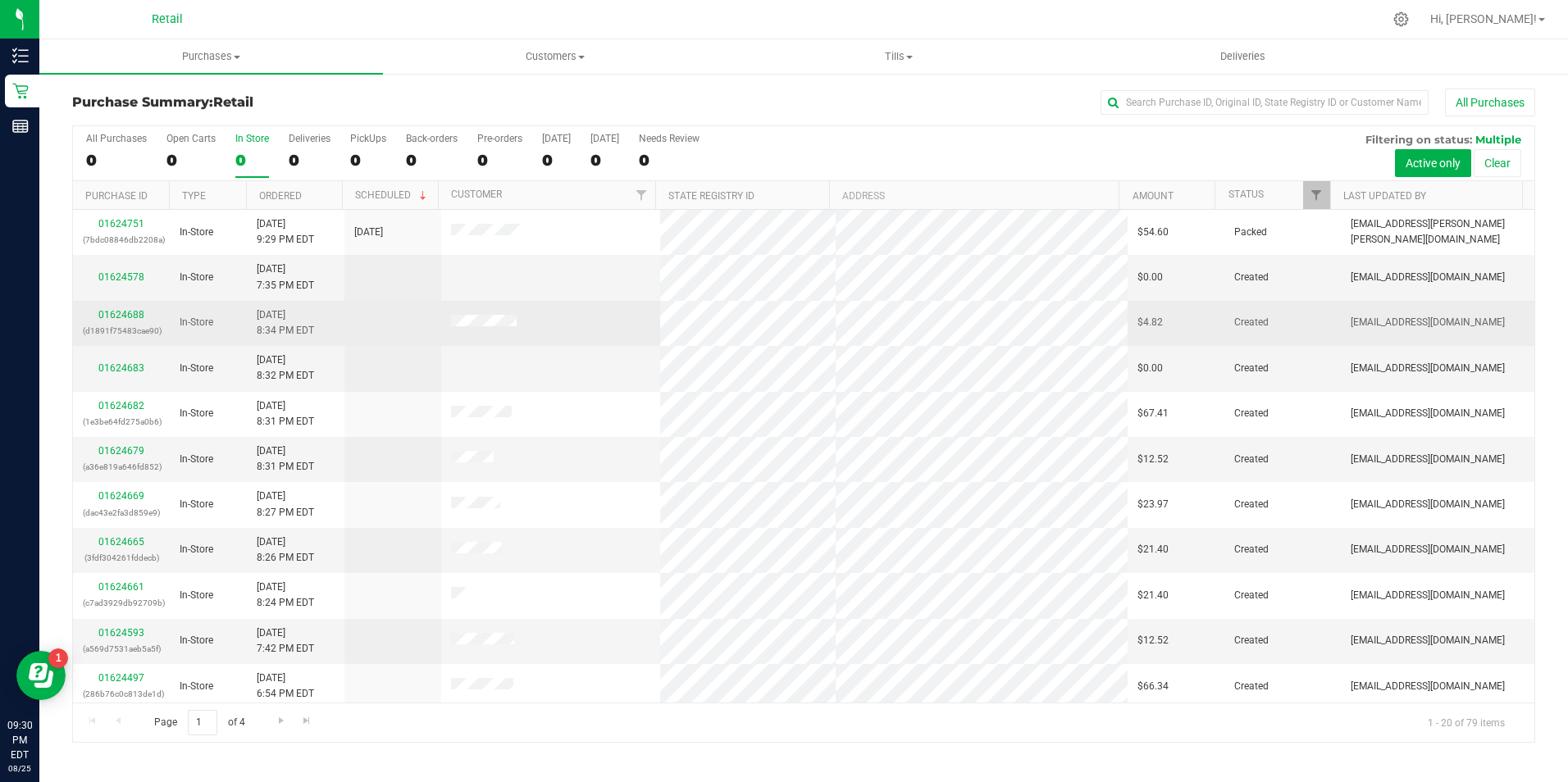
click at [125, 321] on div "01624688 (d1891f75483cae90)" at bounding box center [120, 322] width 77 height 31
click at [139, 312] on link "01624688" at bounding box center [121, 315] width 46 height 11
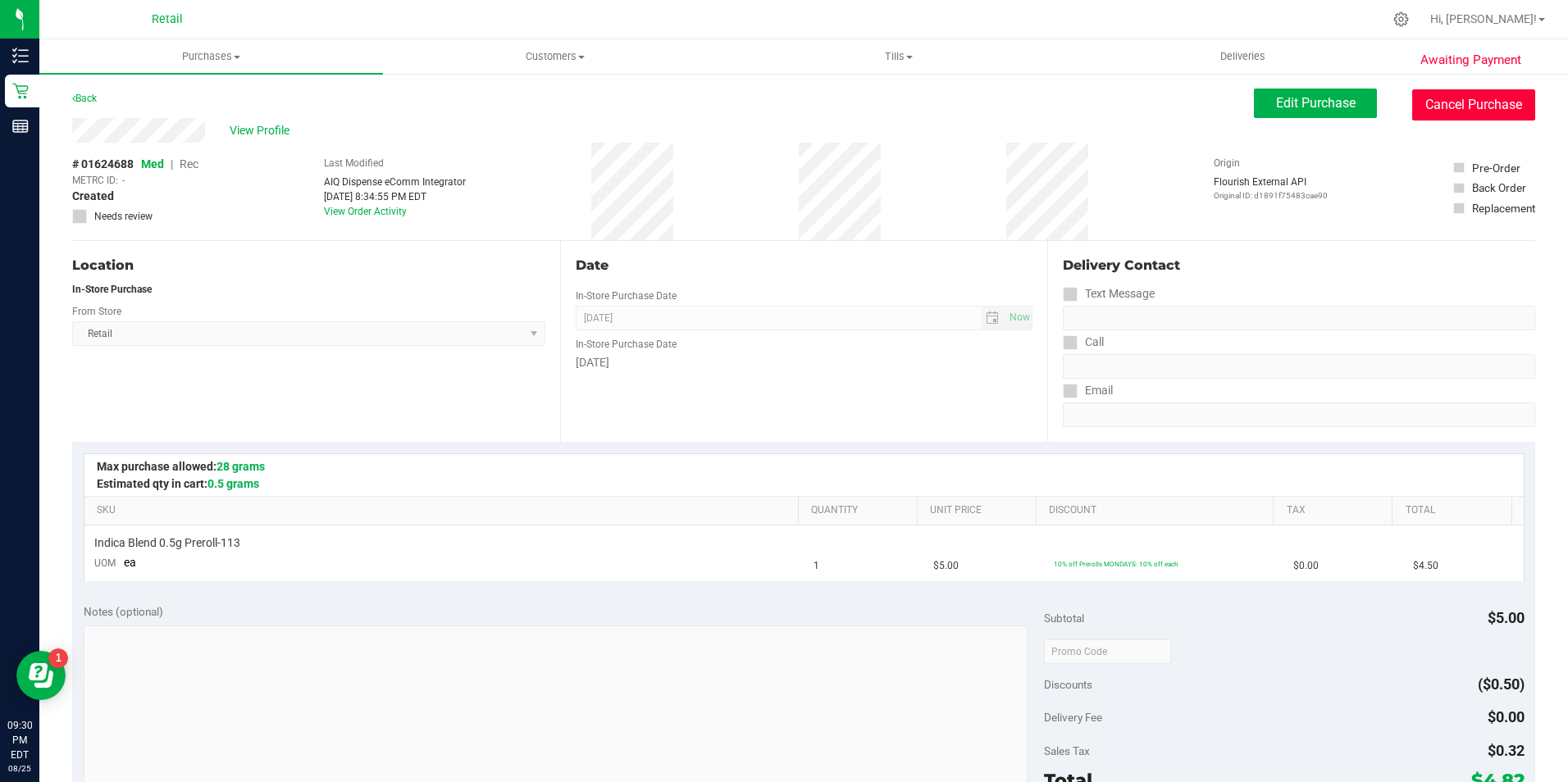
click at [1464, 108] on button "Cancel Purchase" at bounding box center [1474, 104] width 123 height 31
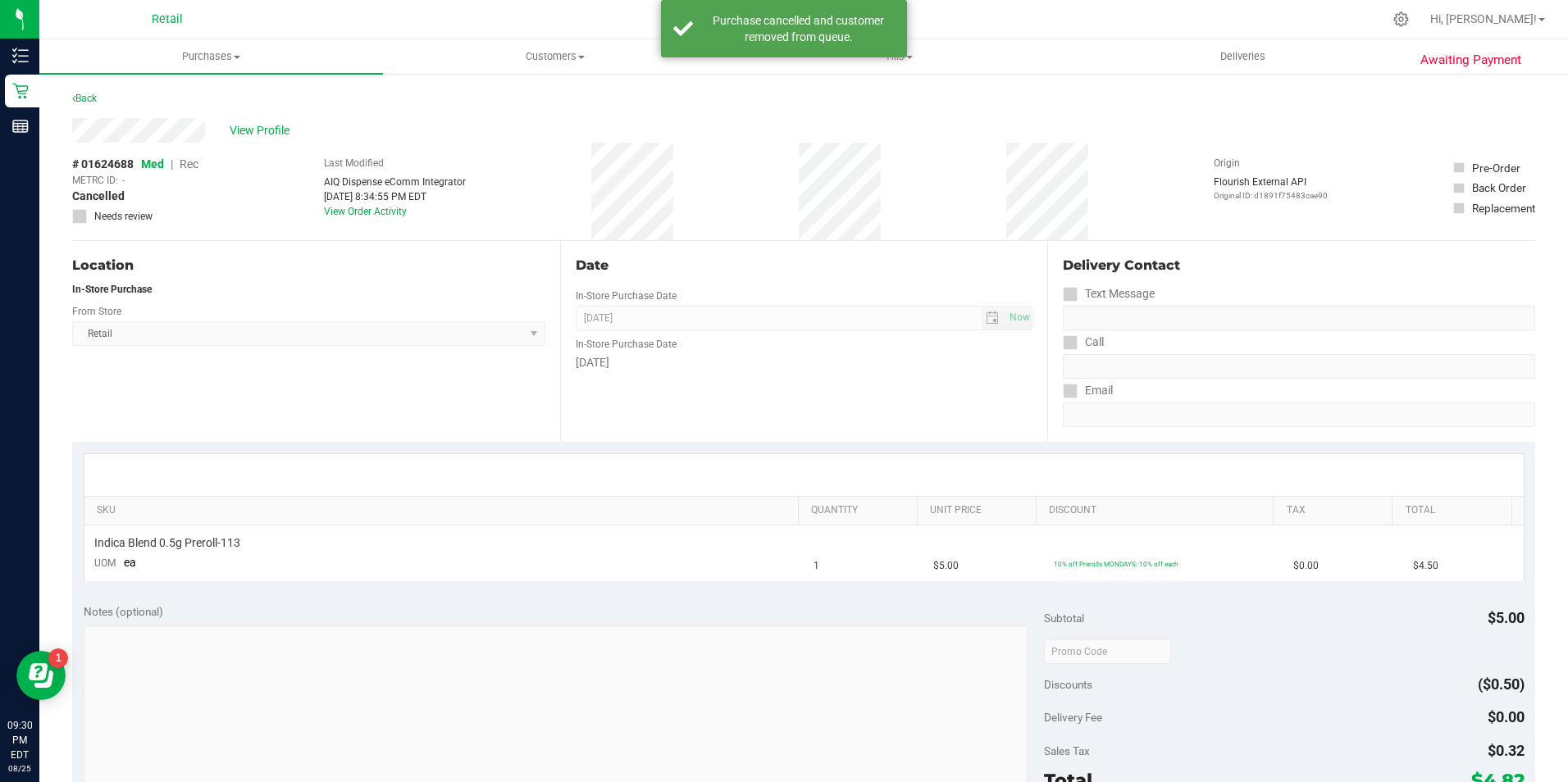
click at [86, 90] on div "Back" at bounding box center [84, 98] width 25 height 20
click at [90, 95] on link "Back" at bounding box center [84, 99] width 25 height 11
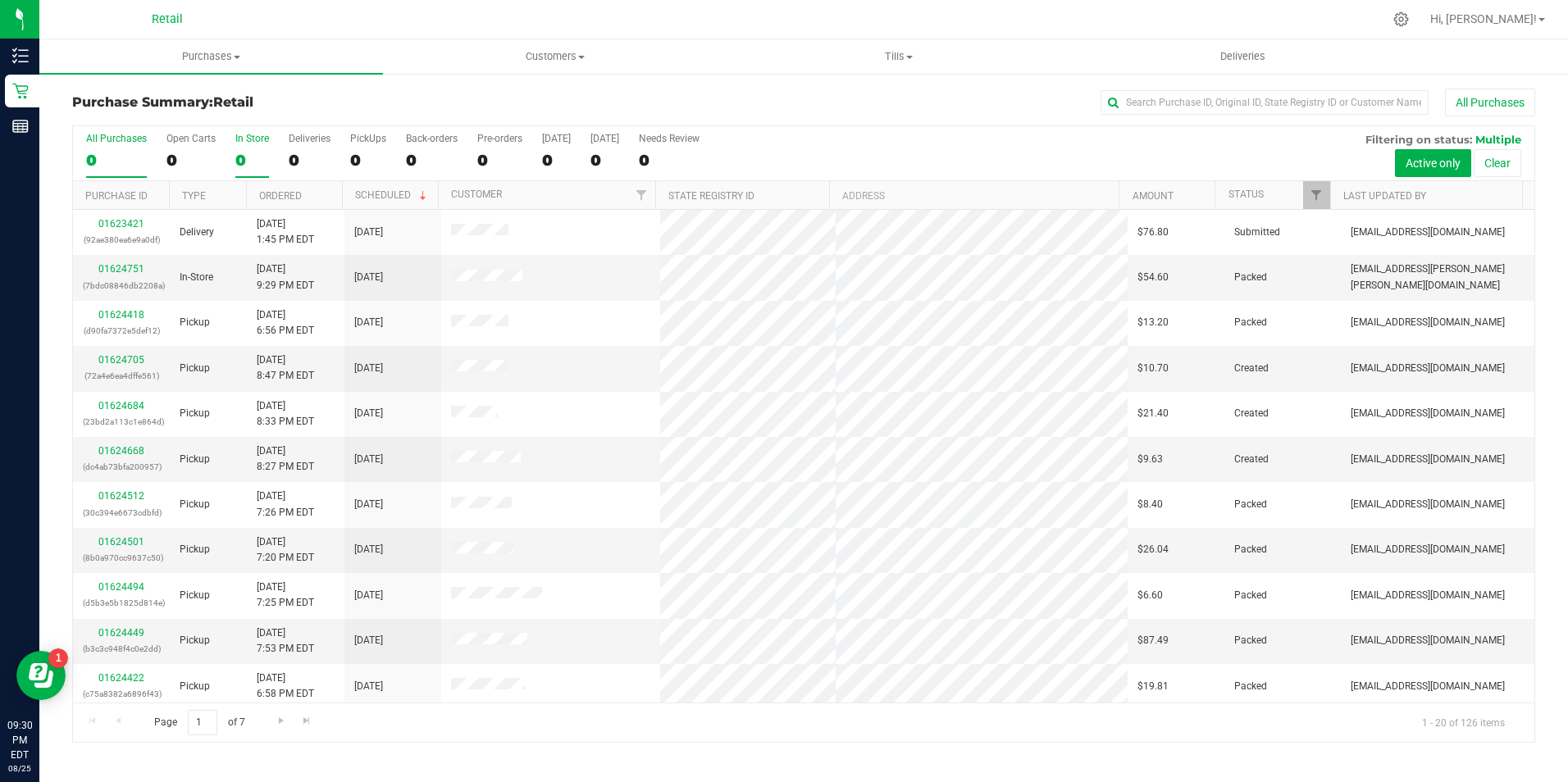
click at [246, 155] on div "0" at bounding box center [251, 160] width 33 height 19
click at [0, 0] on input "In Store 0" at bounding box center [0, 0] width 0 height 0
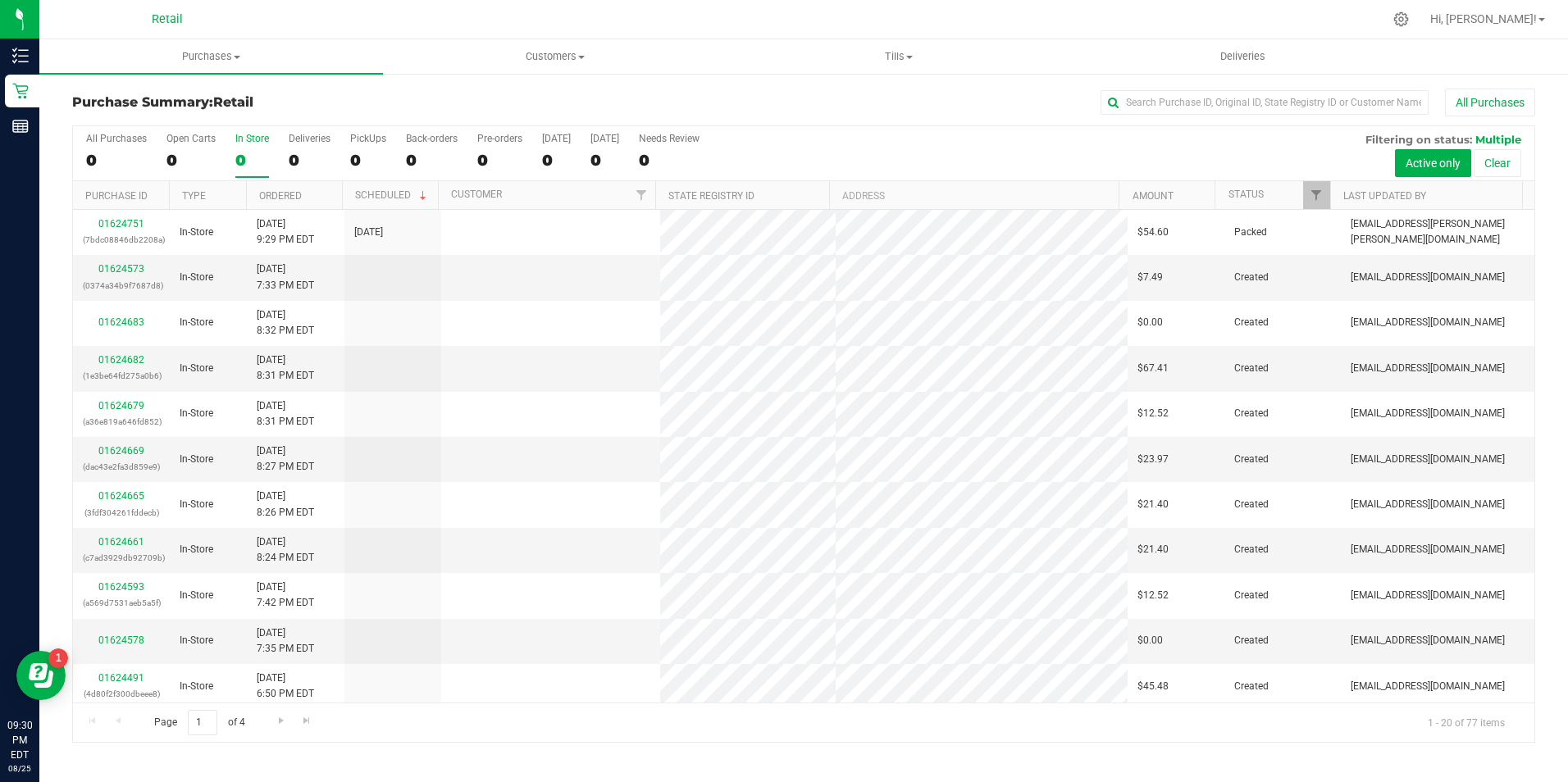
click at [246, 155] on div "0" at bounding box center [251, 160] width 33 height 19
click at [0, 0] on input "In Store 0" at bounding box center [0, 0] width 0 height 0
click at [241, 155] on div "0" at bounding box center [251, 160] width 33 height 19
click at [0, 0] on input "In Store 0" at bounding box center [0, 0] width 0 height 0
click at [232, 161] on div "All Purchases 127 Open Carts 86 In Store 78 Deliveries 17 PickUps 32 Back-order…" at bounding box center [804, 154] width 1462 height 55
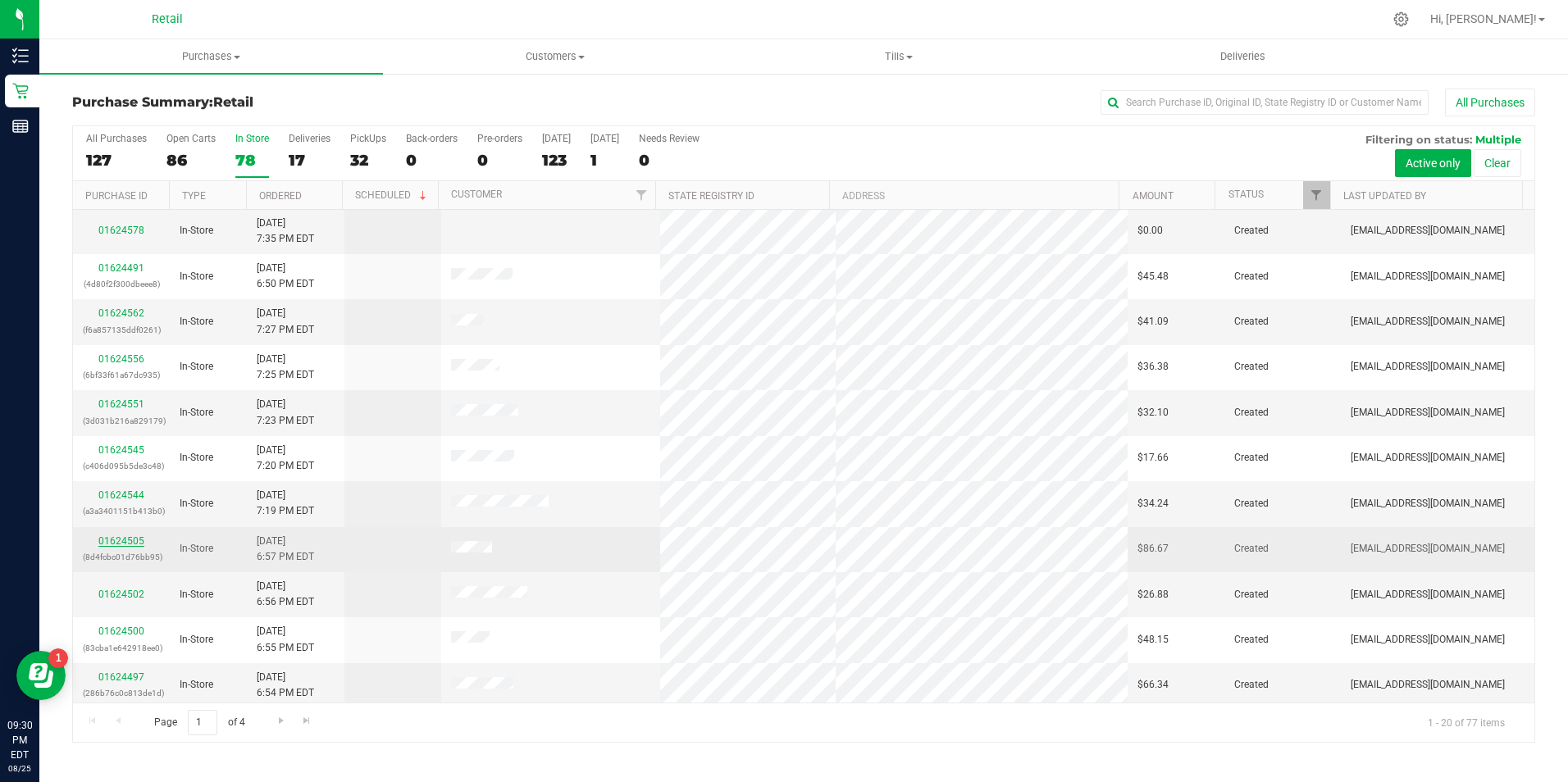
scroll to position [415, 0]
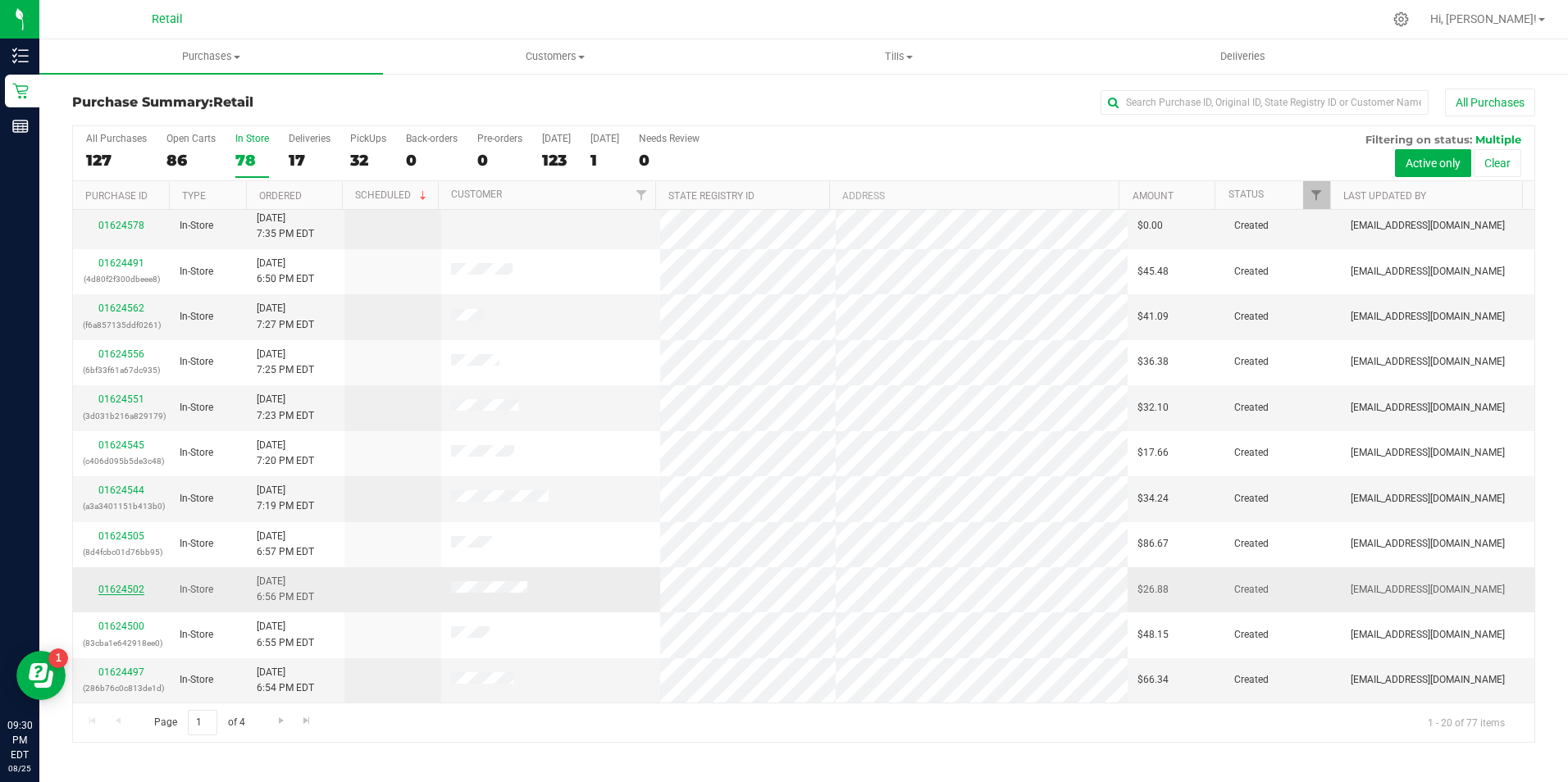
click at [109, 588] on link "01624502" at bounding box center [121, 590] width 46 height 11
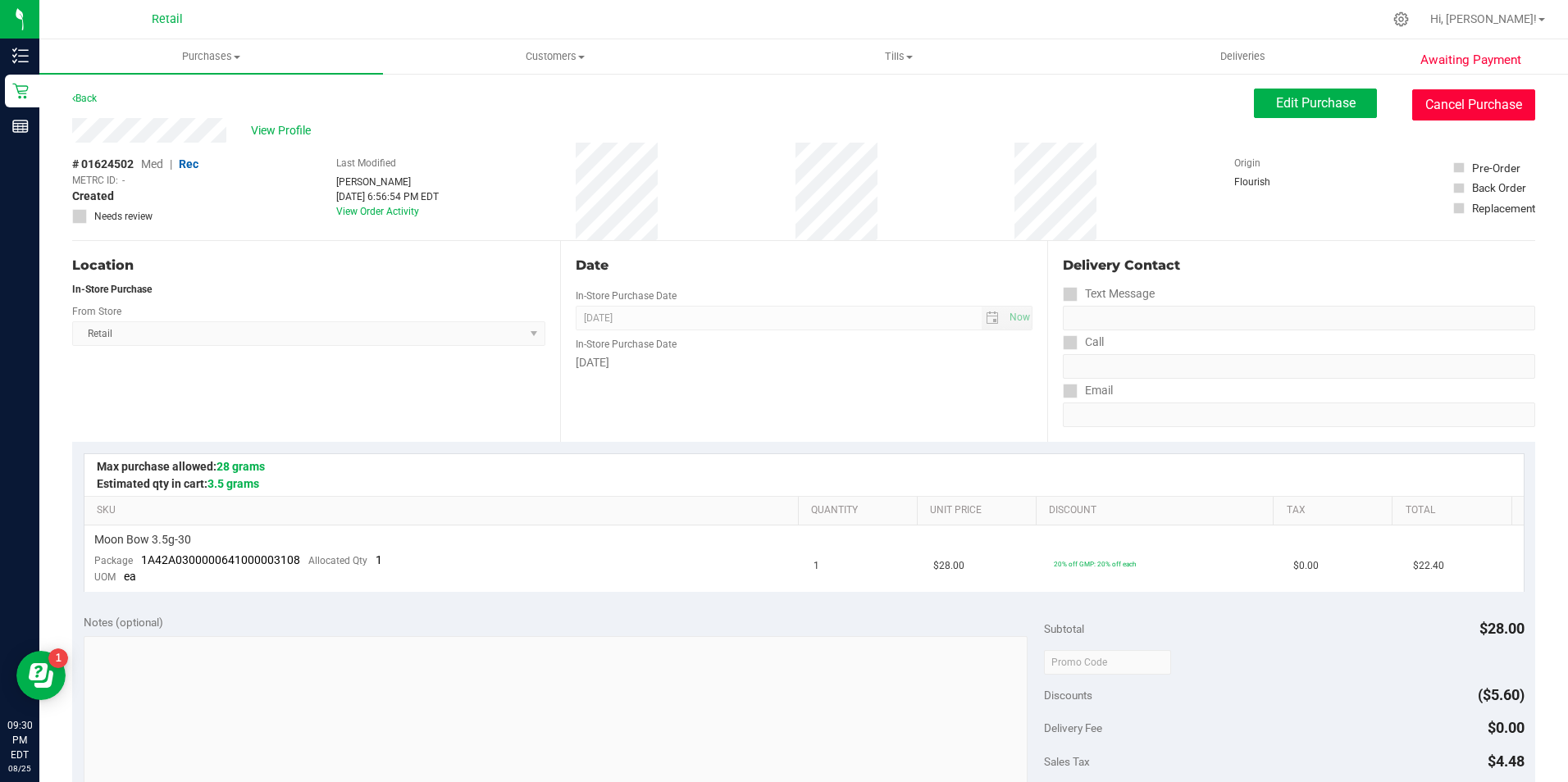
drag, startPoint x: 1461, startPoint y: 106, endPoint x: 842, endPoint y: 102, distance: 619.0
click at [1456, 106] on button "Cancel Purchase" at bounding box center [1474, 104] width 123 height 31
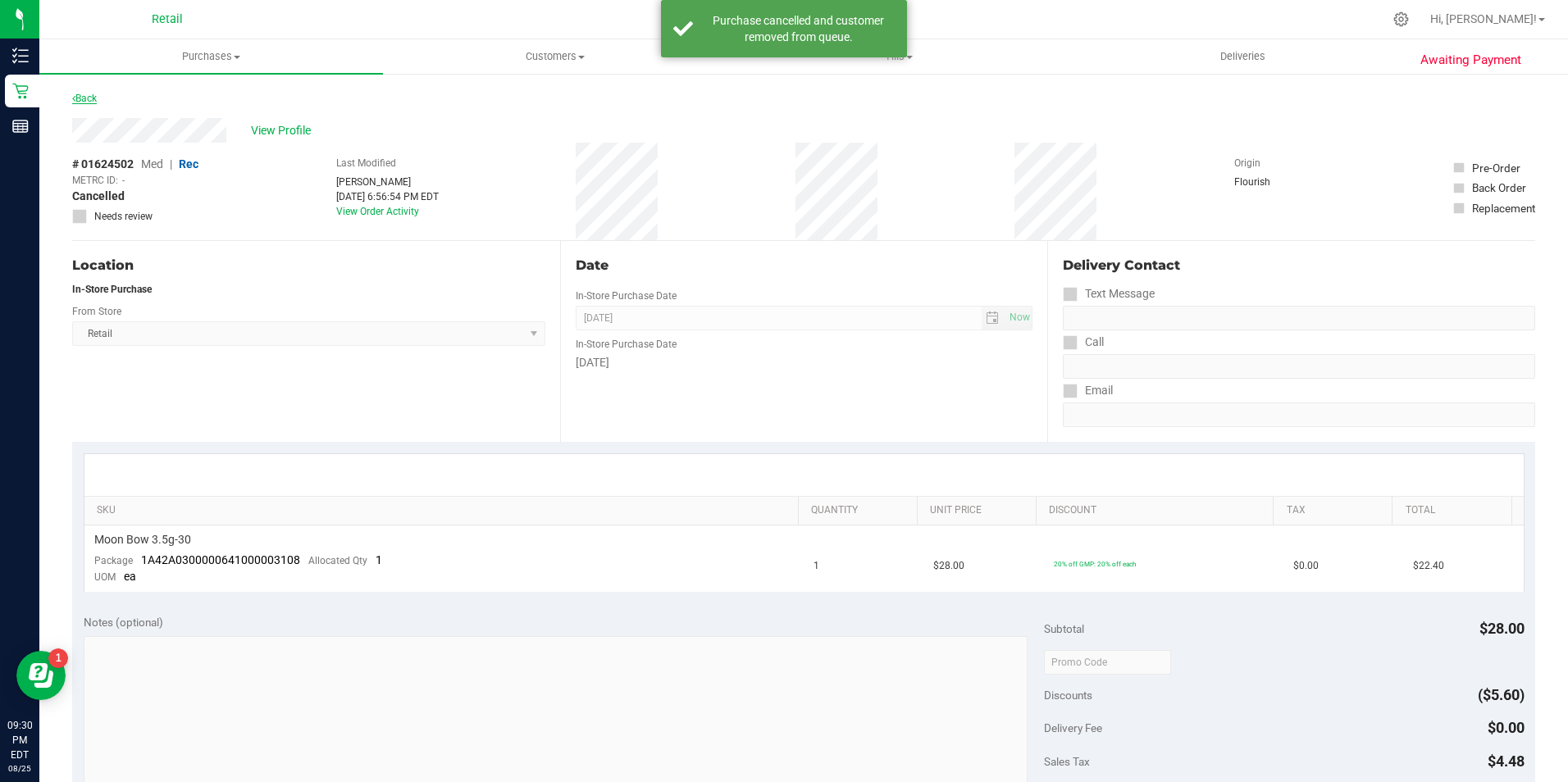
click at [95, 100] on link "Back" at bounding box center [84, 99] width 25 height 11
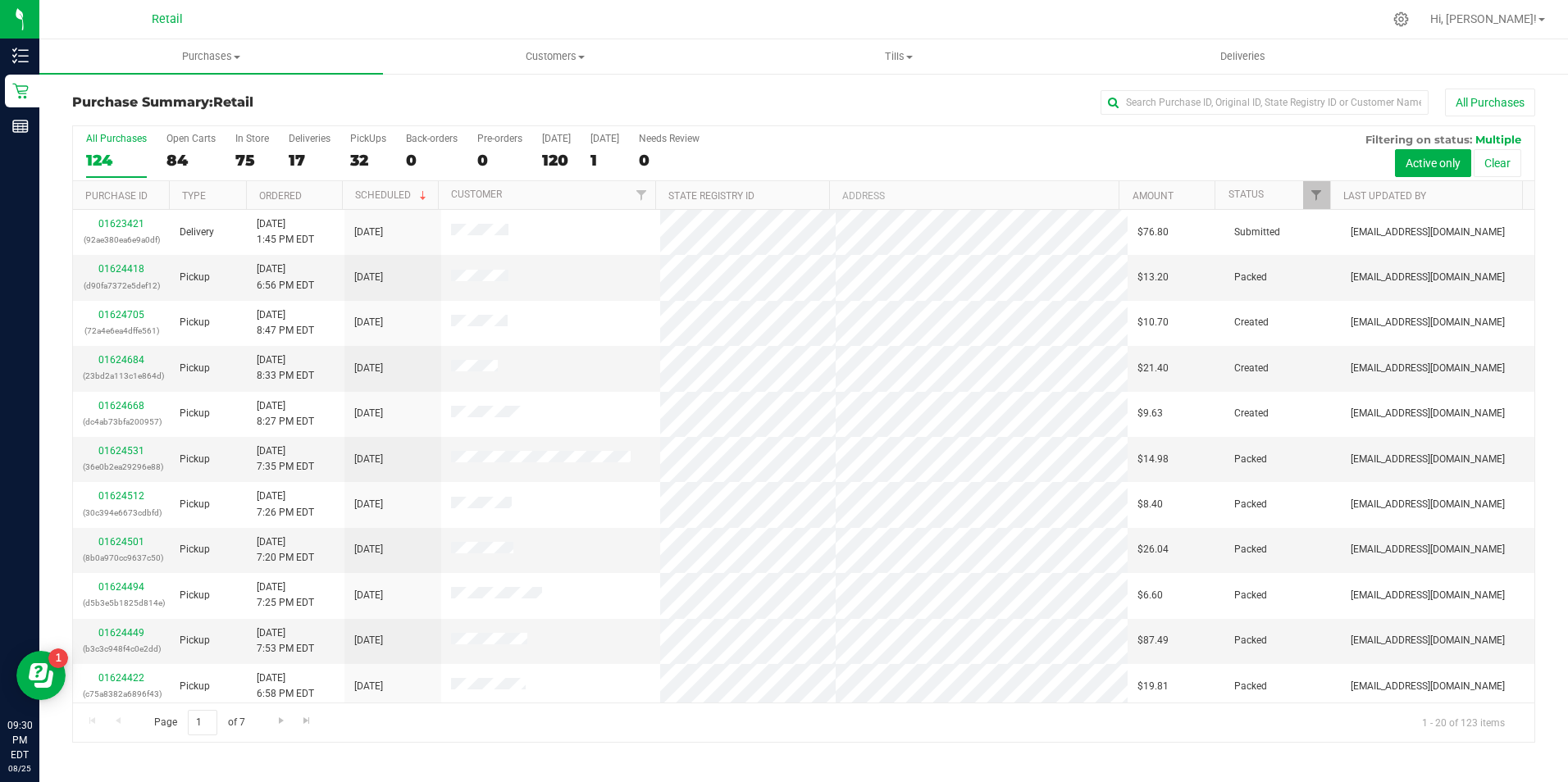
drag, startPoint x: 297, startPoint y: 158, endPoint x: 277, endPoint y: 161, distance: 20.2
click at [277, 161] on div "All Purchases 124 Open Carts 84 In Store 75 Deliveries 17 PickUps 32 Back-order…" at bounding box center [804, 154] width 1462 height 55
drag, startPoint x: 277, startPoint y: 161, endPoint x: 260, endPoint y: 164, distance: 17.3
click at [260, 164] on div "75" at bounding box center [251, 160] width 33 height 19
click at [0, 0] on input "In Store 75" at bounding box center [0, 0] width 0 height 0
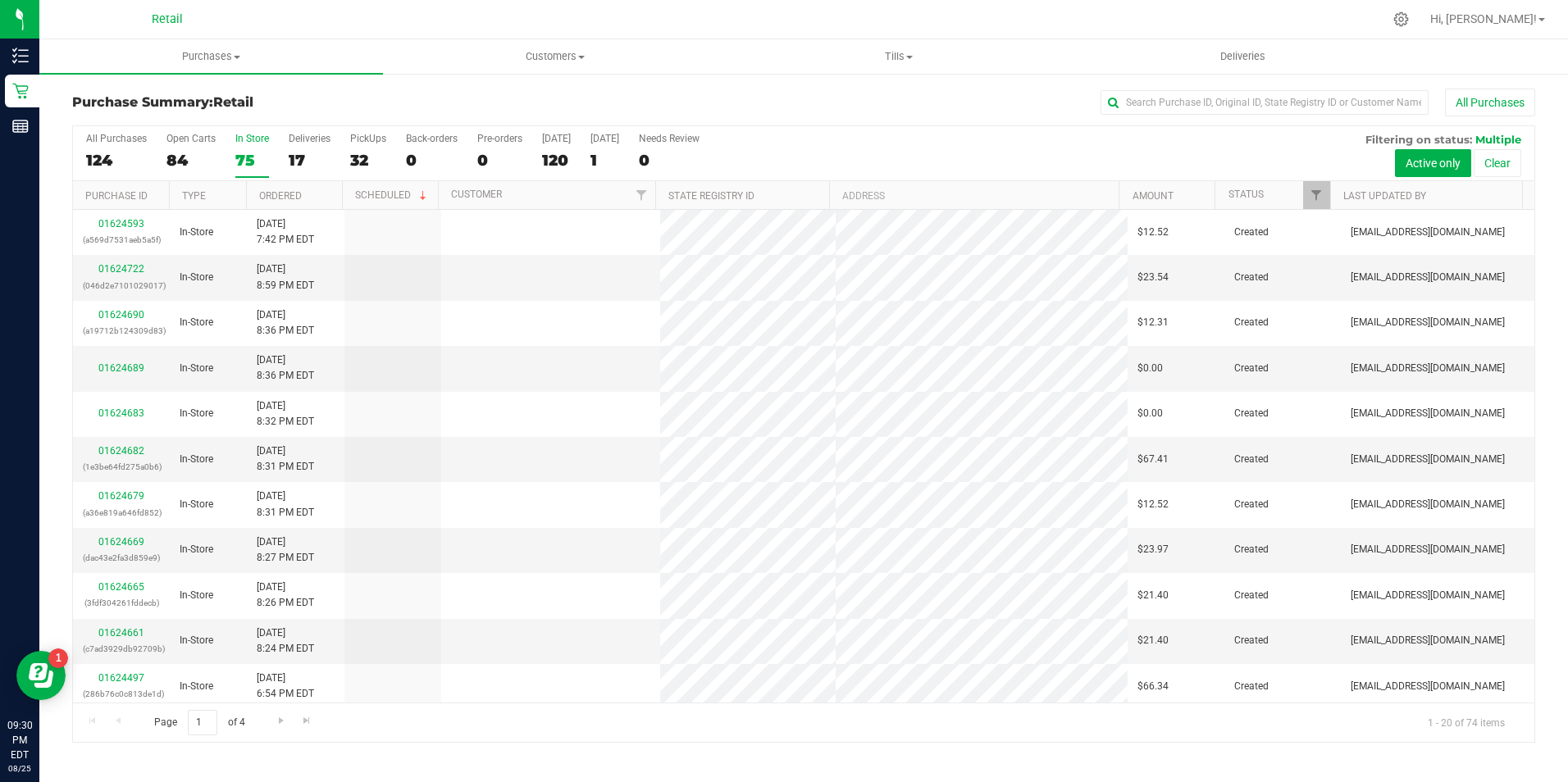
click at [247, 169] on div "75" at bounding box center [251, 160] width 33 height 19
click at [0, 0] on input "In Store 75" at bounding box center [0, 0] width 0 height 0
drag, startPoint x: 260, startPoint y: 164, endPoint x: 247, endPoint y: 168, distance: 13.6
click at [247, 168] on div "75" at bounding box center [251, 160] width 33 height 19
click at [0, 0] on input "In Store 75" at bounding box center [0, 0] width 0 height 0
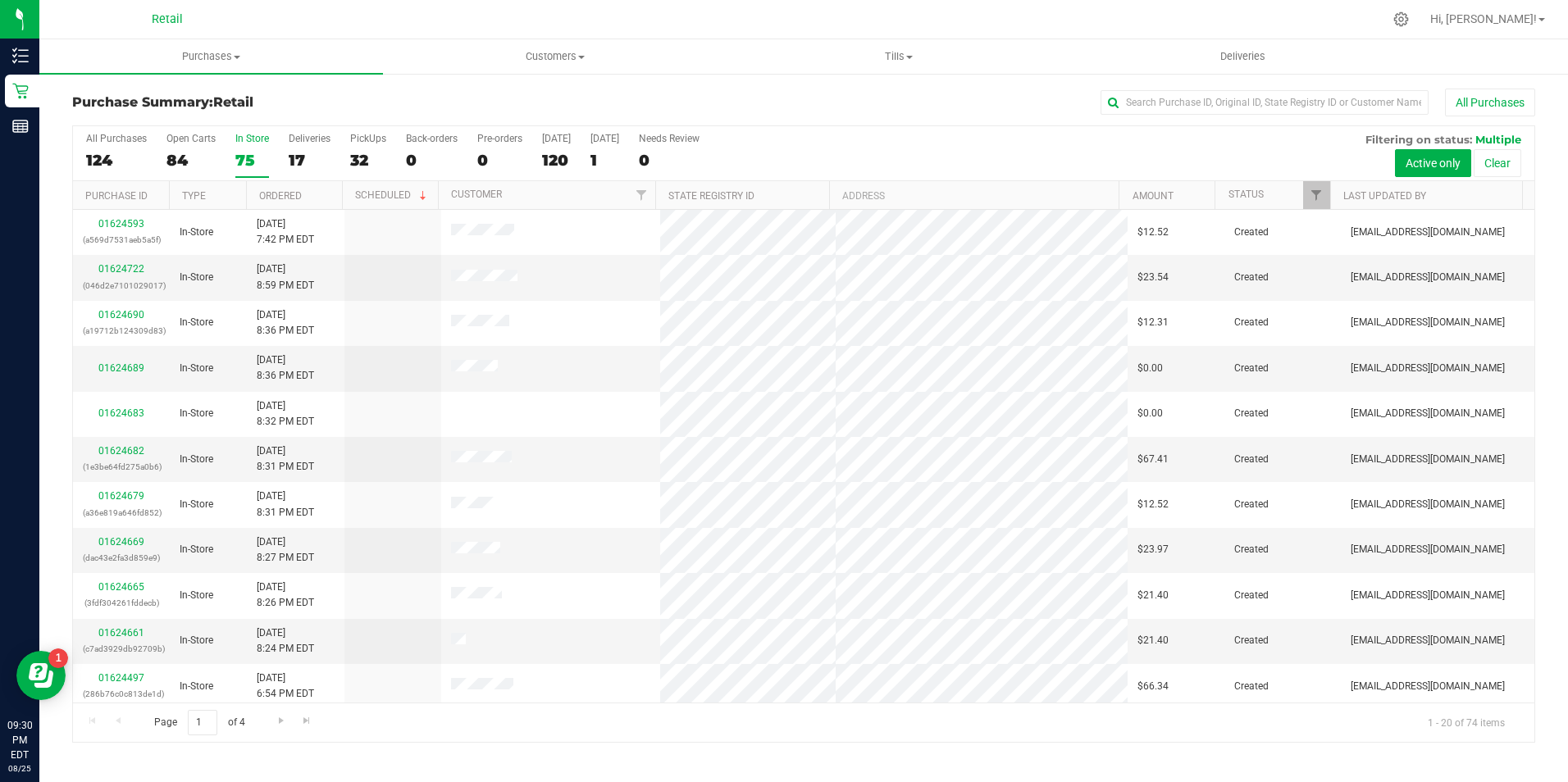
click at [247, 165] on div "75" at bounding box center [251, 160] width 33 height 19
click at [0, 0] on input "In Store 75" at bounding box center [0, 0] width 0 height 0
click at [118, 363] on link "01624689" at bounding box center [121, 368] width 46 height 11
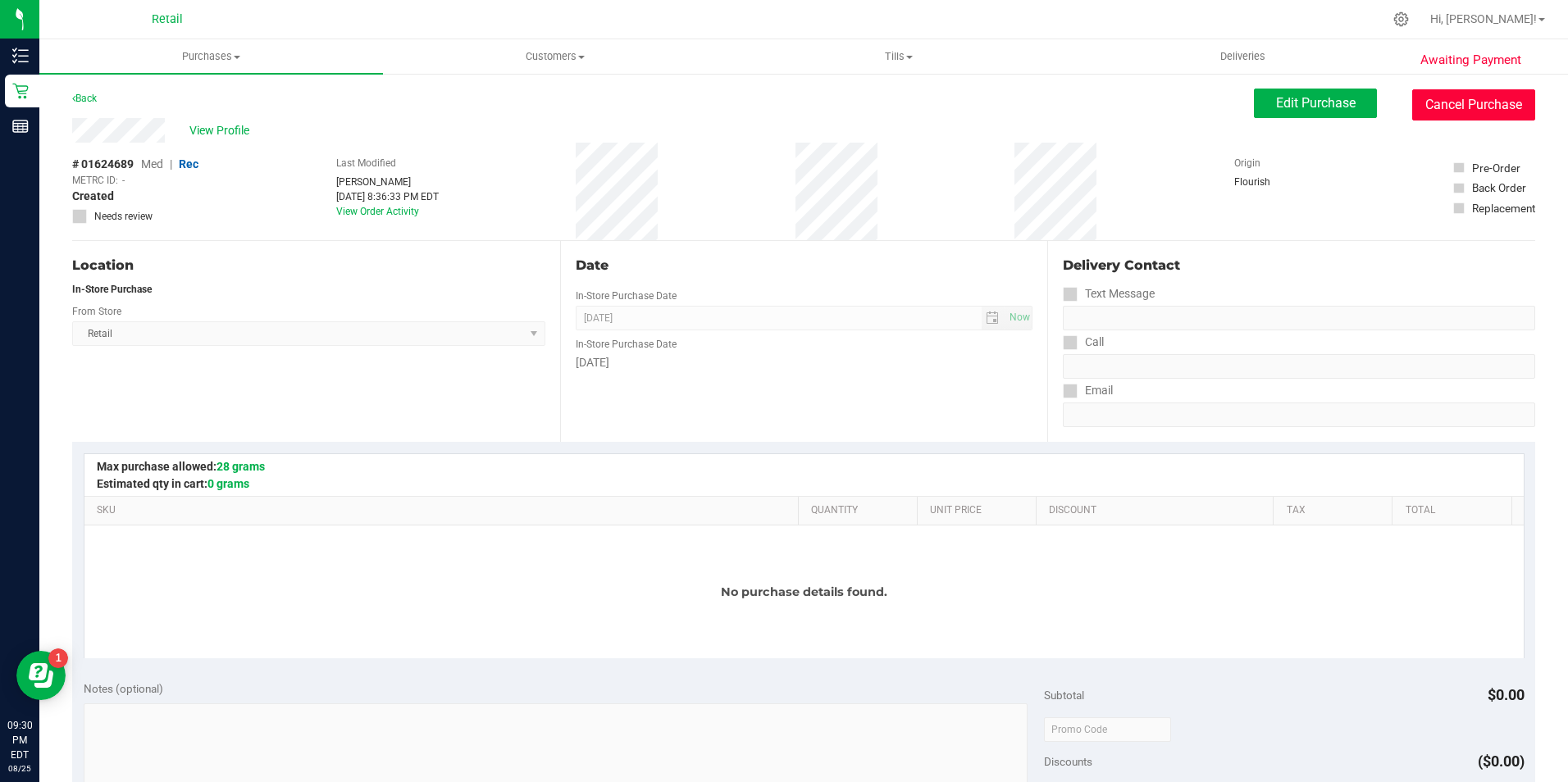
drag, startPoint x: 1458, startPoint y: 118, endPoint x: 833, endPoint y: 103, distance: 625.2
click at [1443, 119] on button "Cancel Purchase" at bounding box center [1474, 104] width 123 height 31
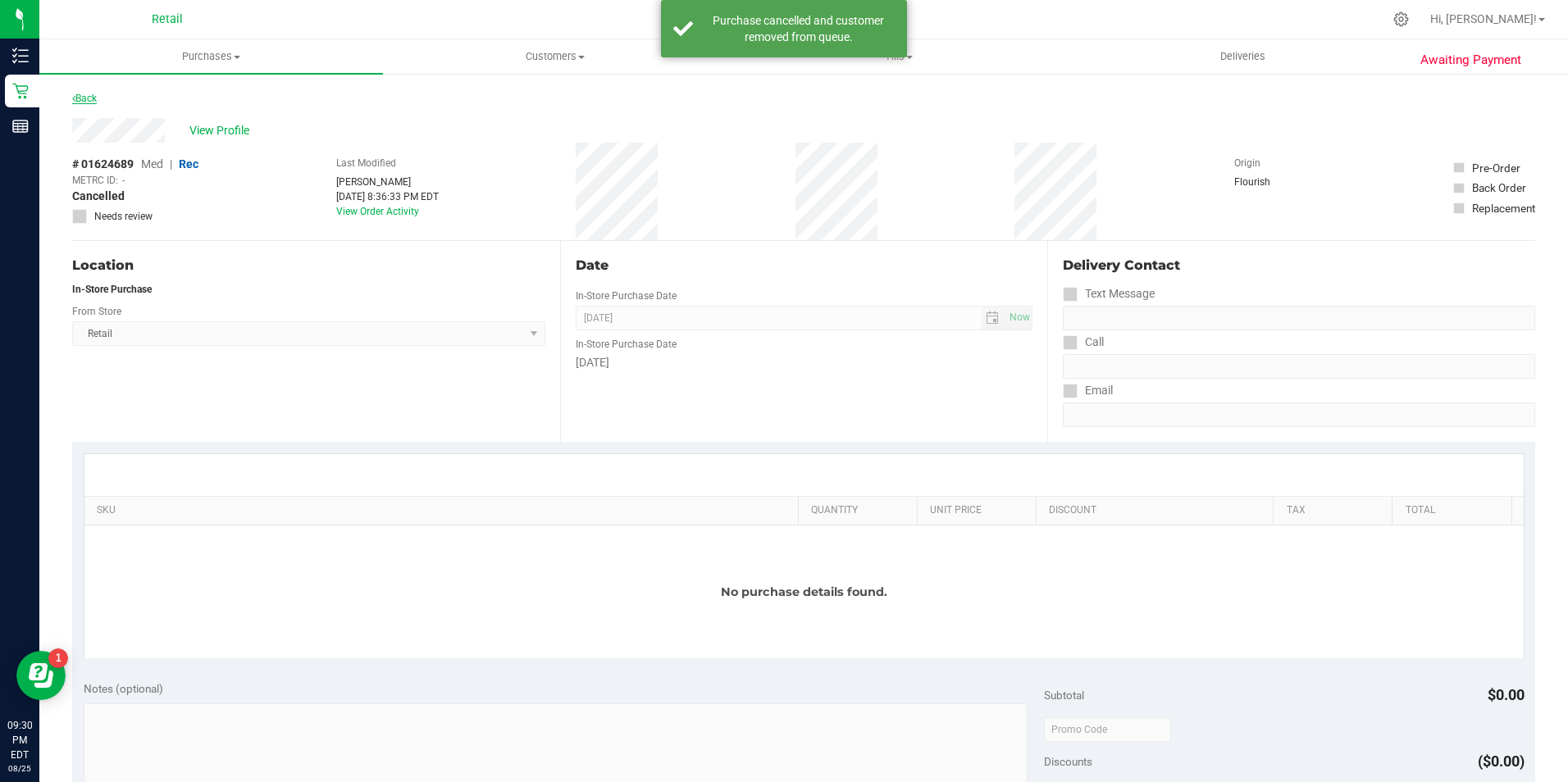
click at [87, 103] on link "Back" at bounding box center [84, 99] width 25 height 11
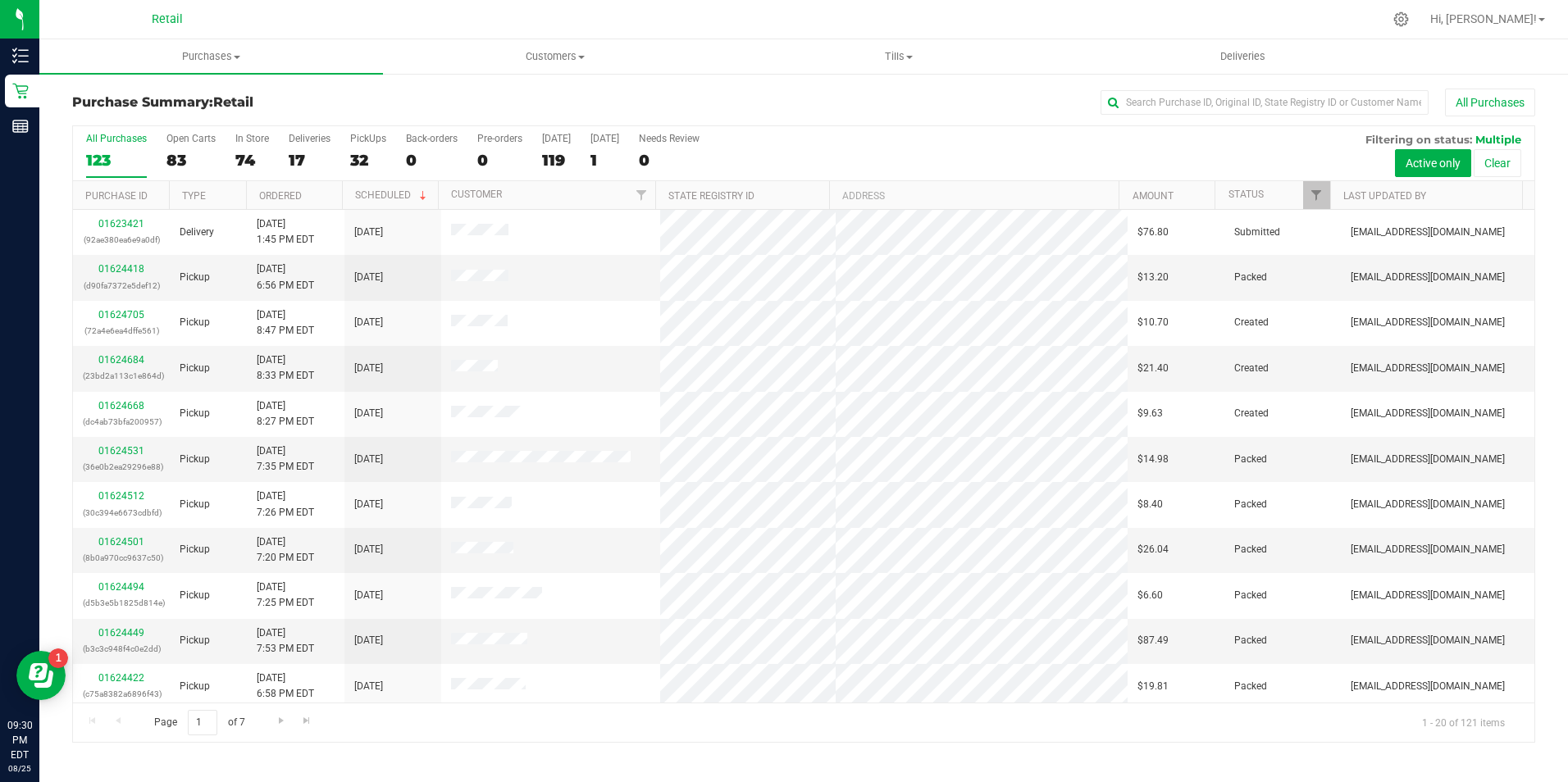
click at [268, 162] on div "All Purchases 123 Open Carts 83 In Store 74 Deliveries 17 PickUps 32 Back-order…" at bounding box center [804, 154] width 1462 height 55
click at [210, 162] on div "83" at bounding box center [191, 160] width 49 height 19
click at [0, 0] on input "Open Carts 83" at bounding box center [0, 0] width 0 height 0
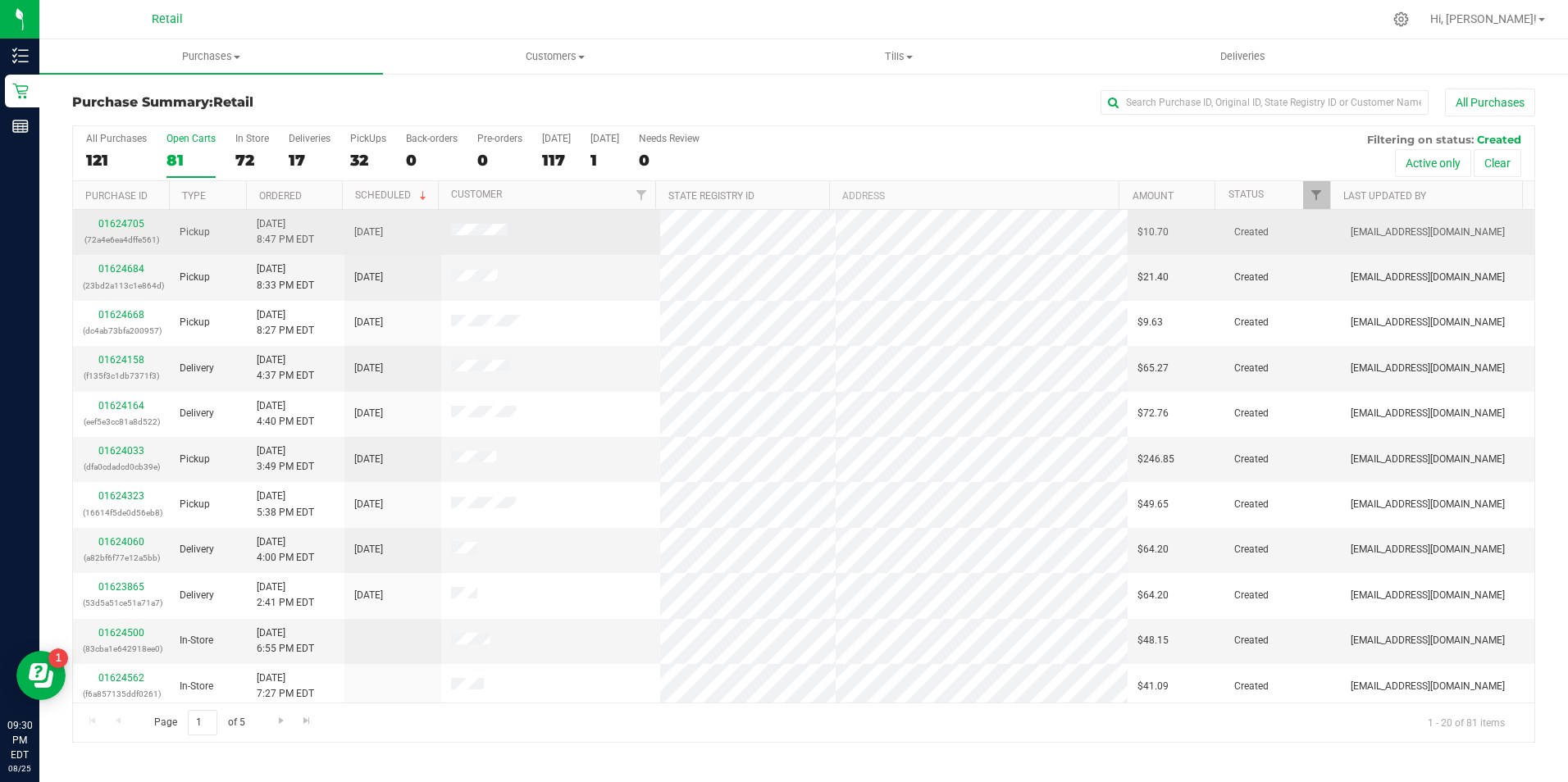
click at [124, 231] on div "01624705 (72a4e6ea4dffe561)" at bounding box center [120, 231] width 77 height 31
click at [124, 224] on link "01624705" at bounding box center [121, 224] width 46 height 11
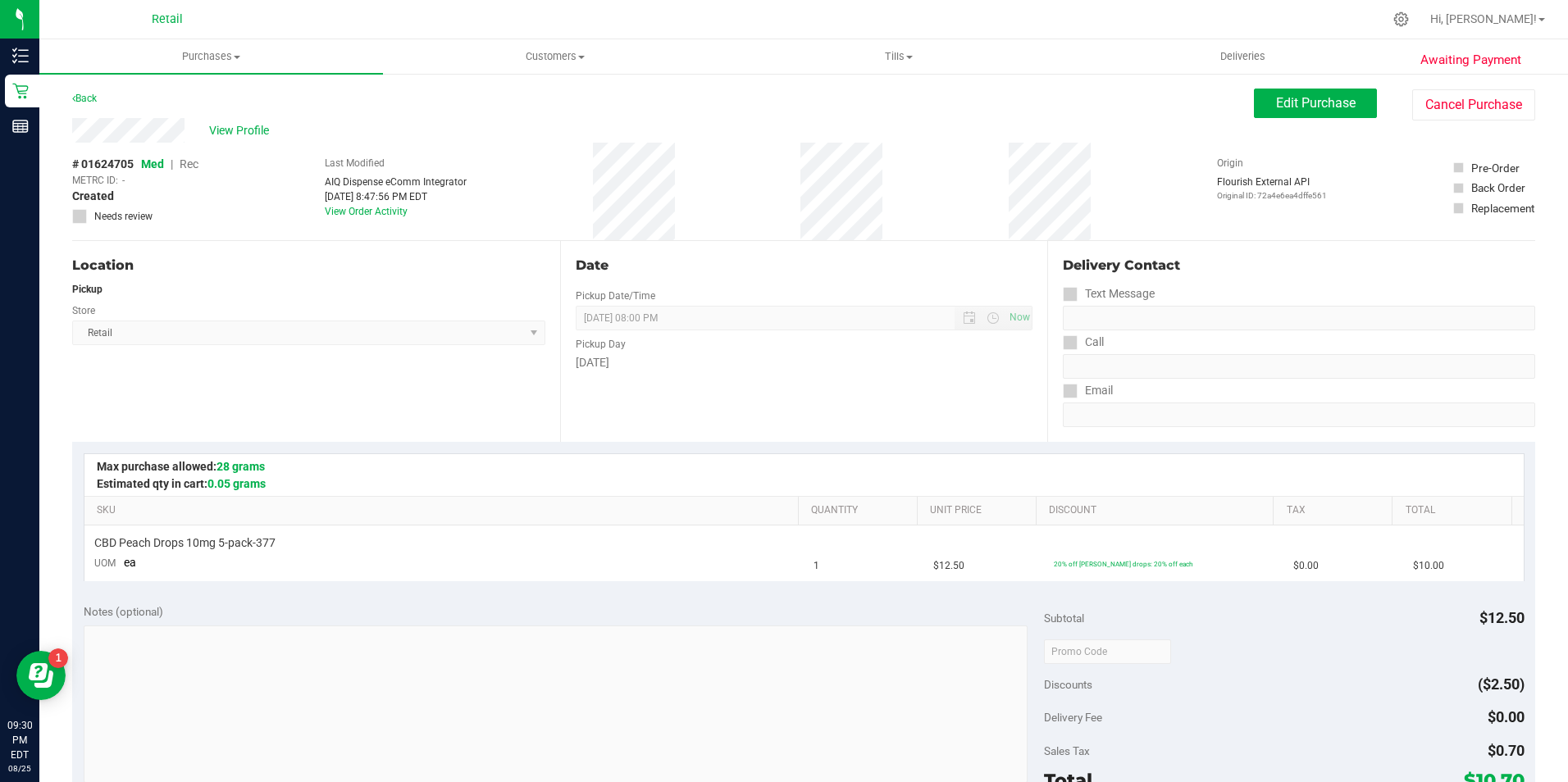
click at [1493, 123] on div "View Profile # 01624705 Med | Rec METRC ID: - Created Needs review Last Modifie…" at bounding box center [804, 180] width 1464 height 123
click at [1495, 118] on button "Cancel Purchase" at bounding box center [1474, 104] width 123 height 31
click at [90, 95] on link "Back" at bounding box center [84, 99] width 25 height 11
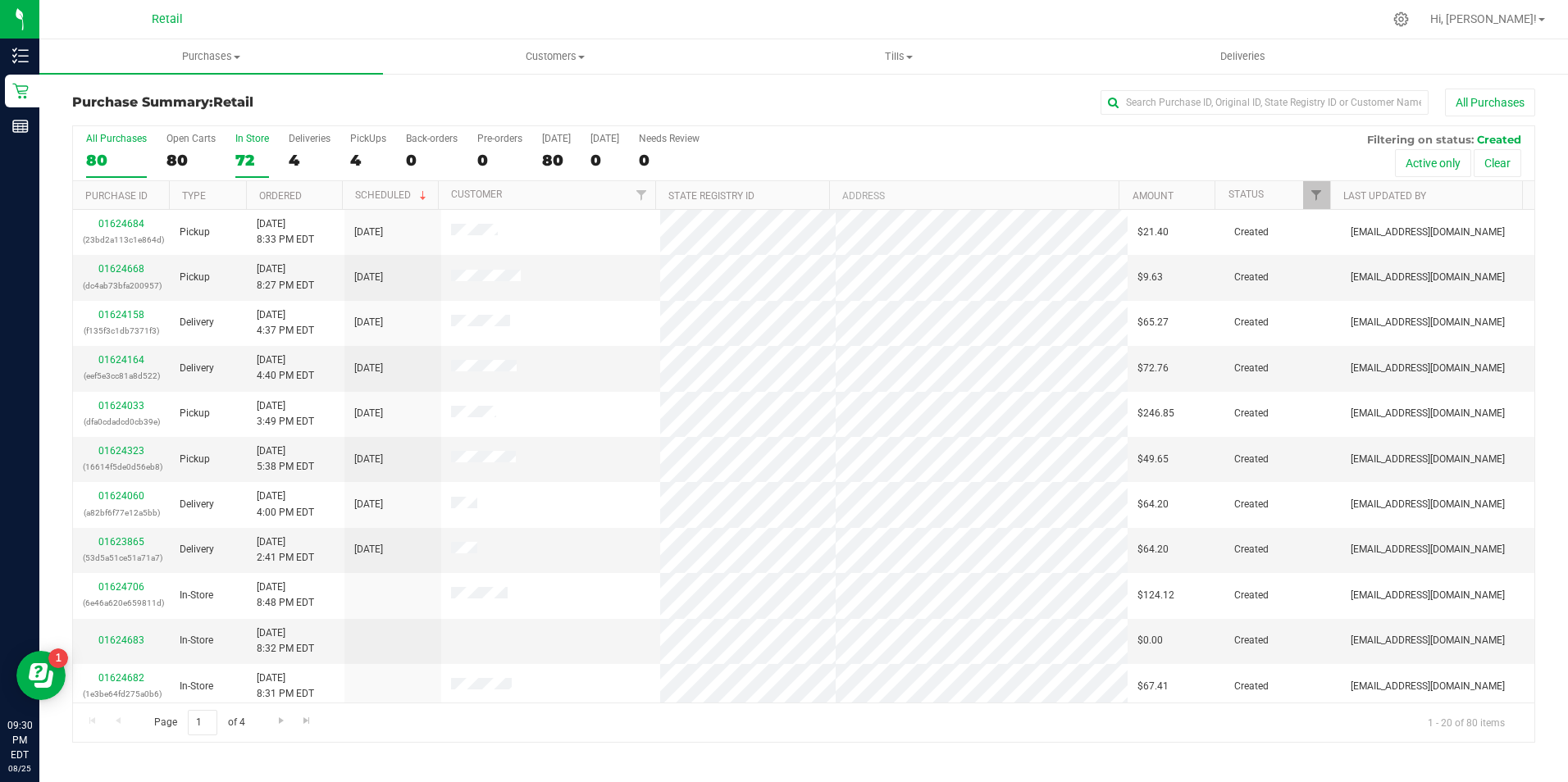
click at [248, 163] on div "72" at bounding box center [251, 160] width 33 height 19
click at [0, 0] on input "In Store 72" at bounding box center [0, 0] width 0 height 0
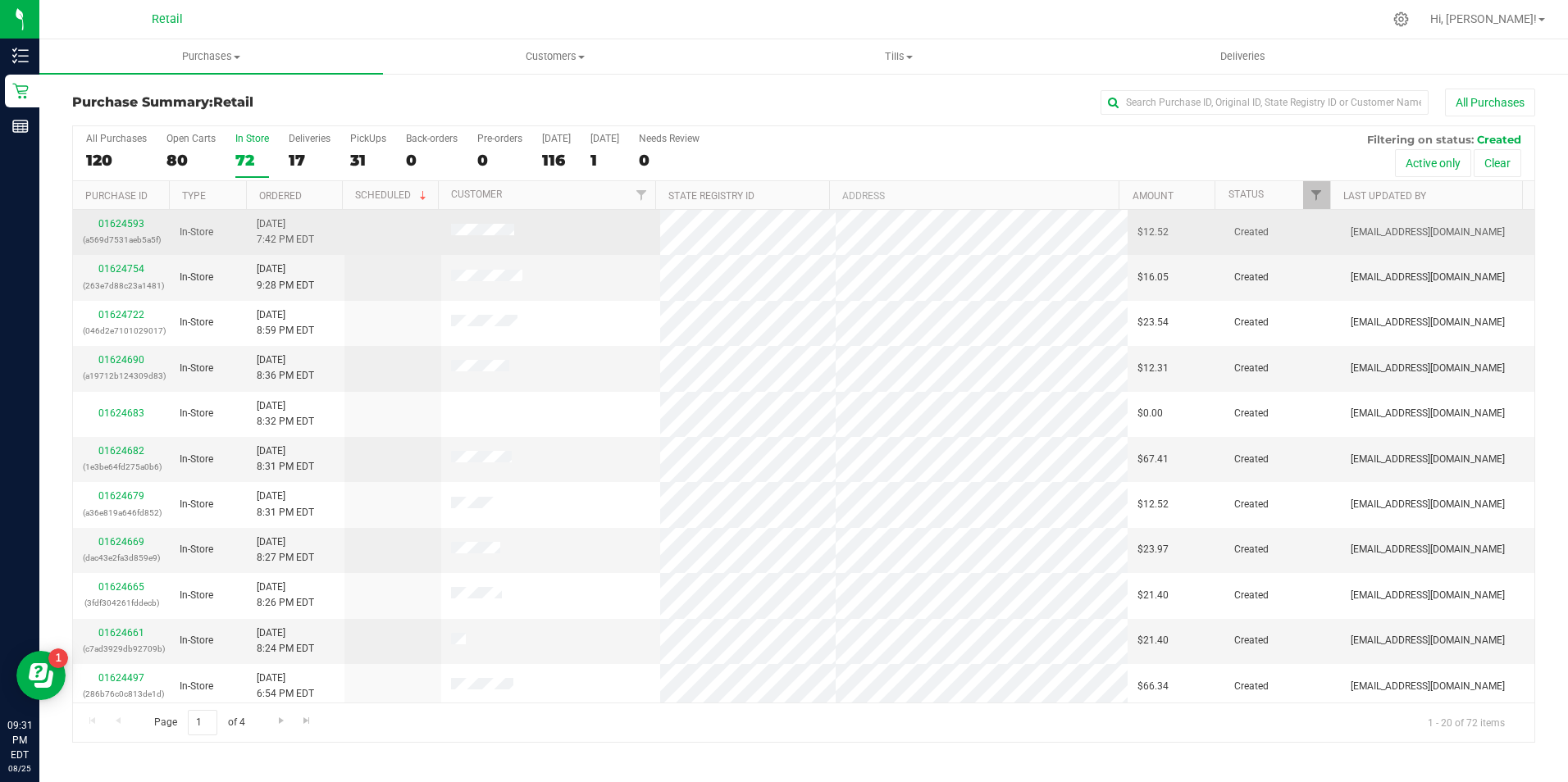
click at [130, 236] on p "(a569d7531aeb5a5f)" at bounding box center [120, 240] width 77 height 15
click at [133, 230] on div "01624593 (a569d7531aeb5a5f)" at bounding box center [120, 231] width 77 height 31
click at [135, 228] on link "01624593" at bounding box center [121, 224] width 46 height 11
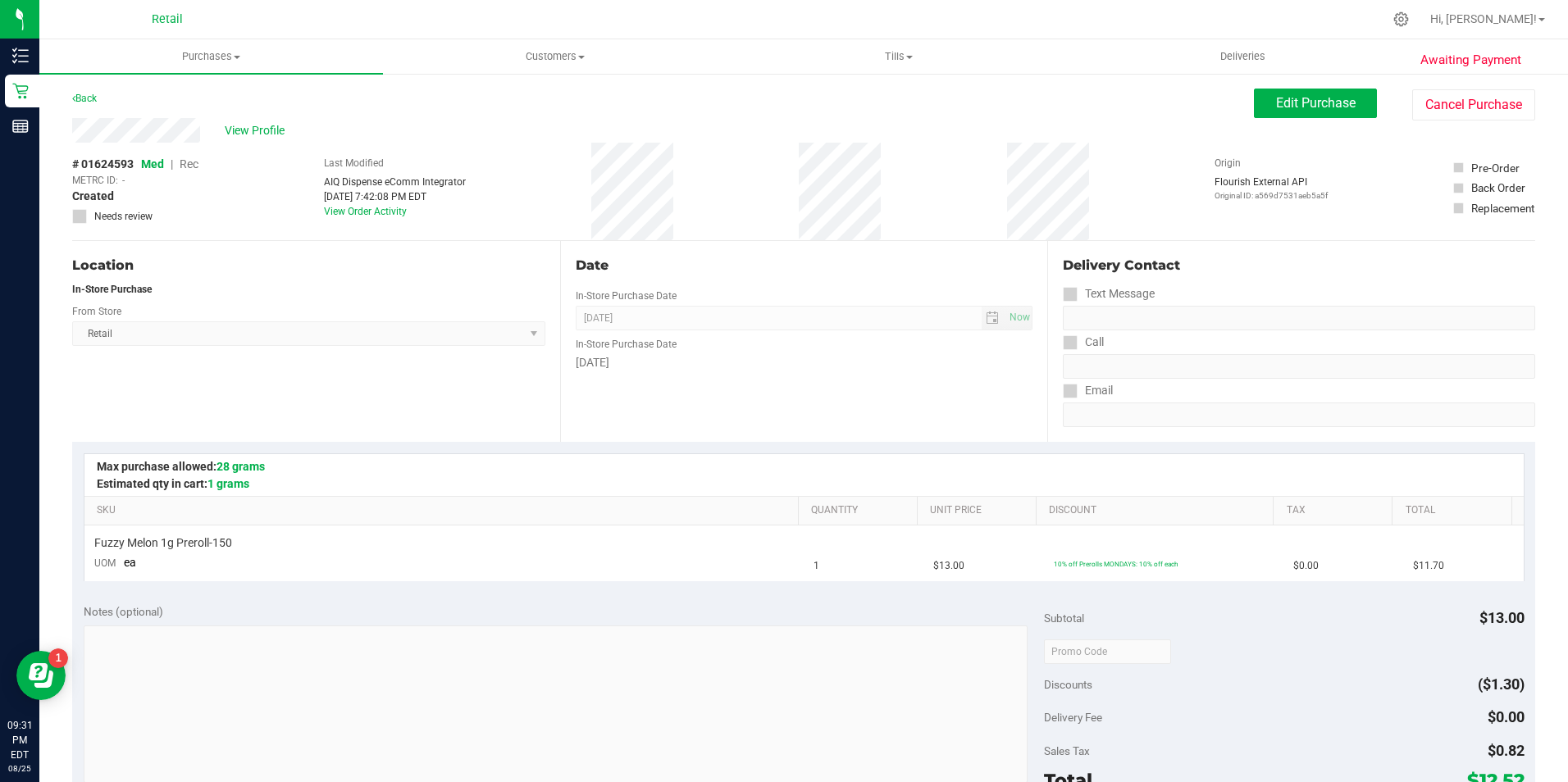
click at [1408, 88] on div "Awaiting Payment Back Edit Purchase Cancel Purchase View Profile # 01624593 Med…" at bounding box center [804, 687] width 1529 height 1230
click at [1424, 100] on button "Cancel Purchase" at bounding box center [1474, 104] width 123 height 31
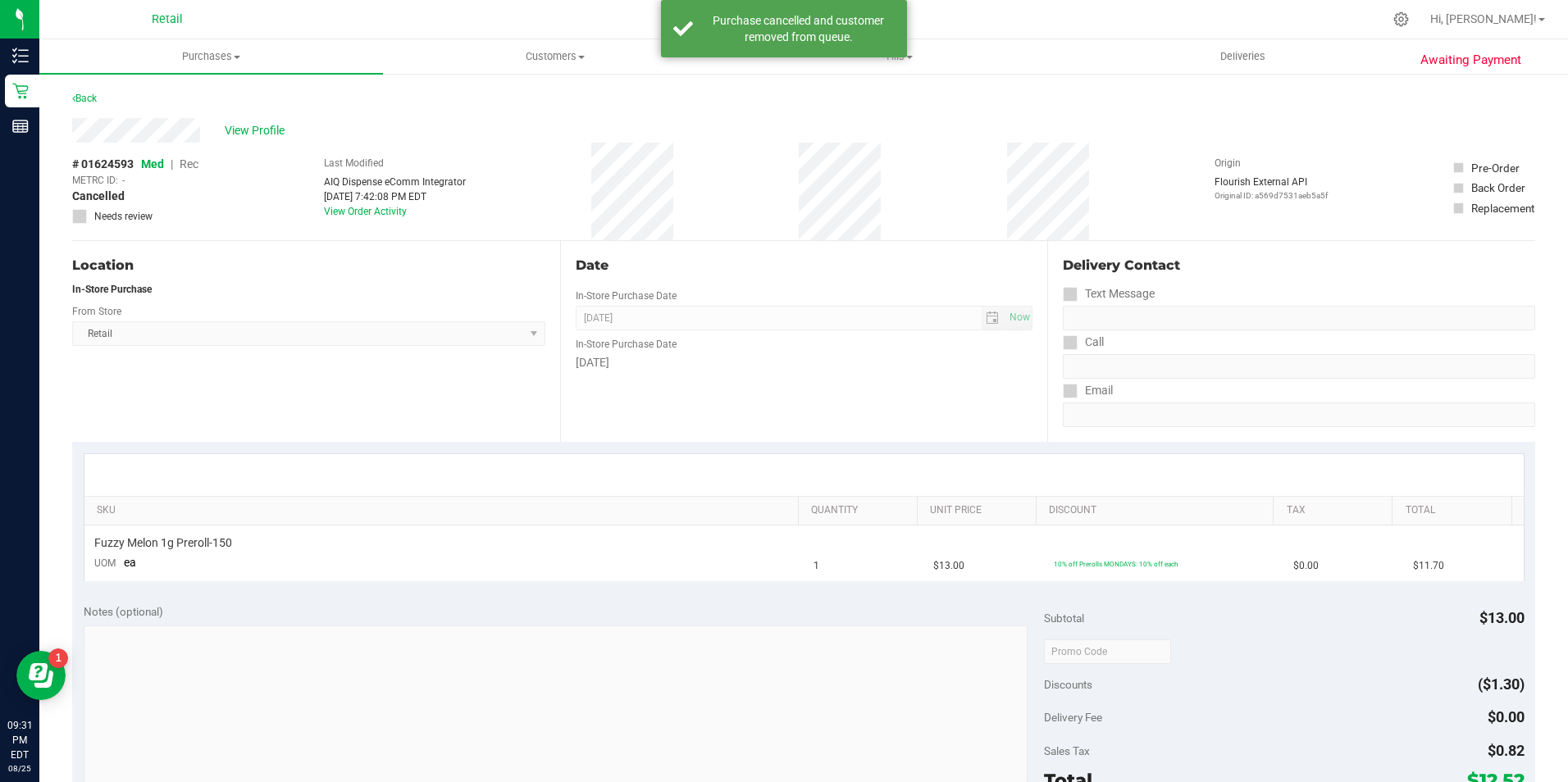
click at [65, 99] on div "Awaiting Payment Back View Profile # 01624593 Med | Rec METRC ID: - Cancelled N…" at bounding box center [804, 687] width 1529 height 1230
click at [88, 99] on link "Back" at bounding box center [84, 99] width 25 height 11
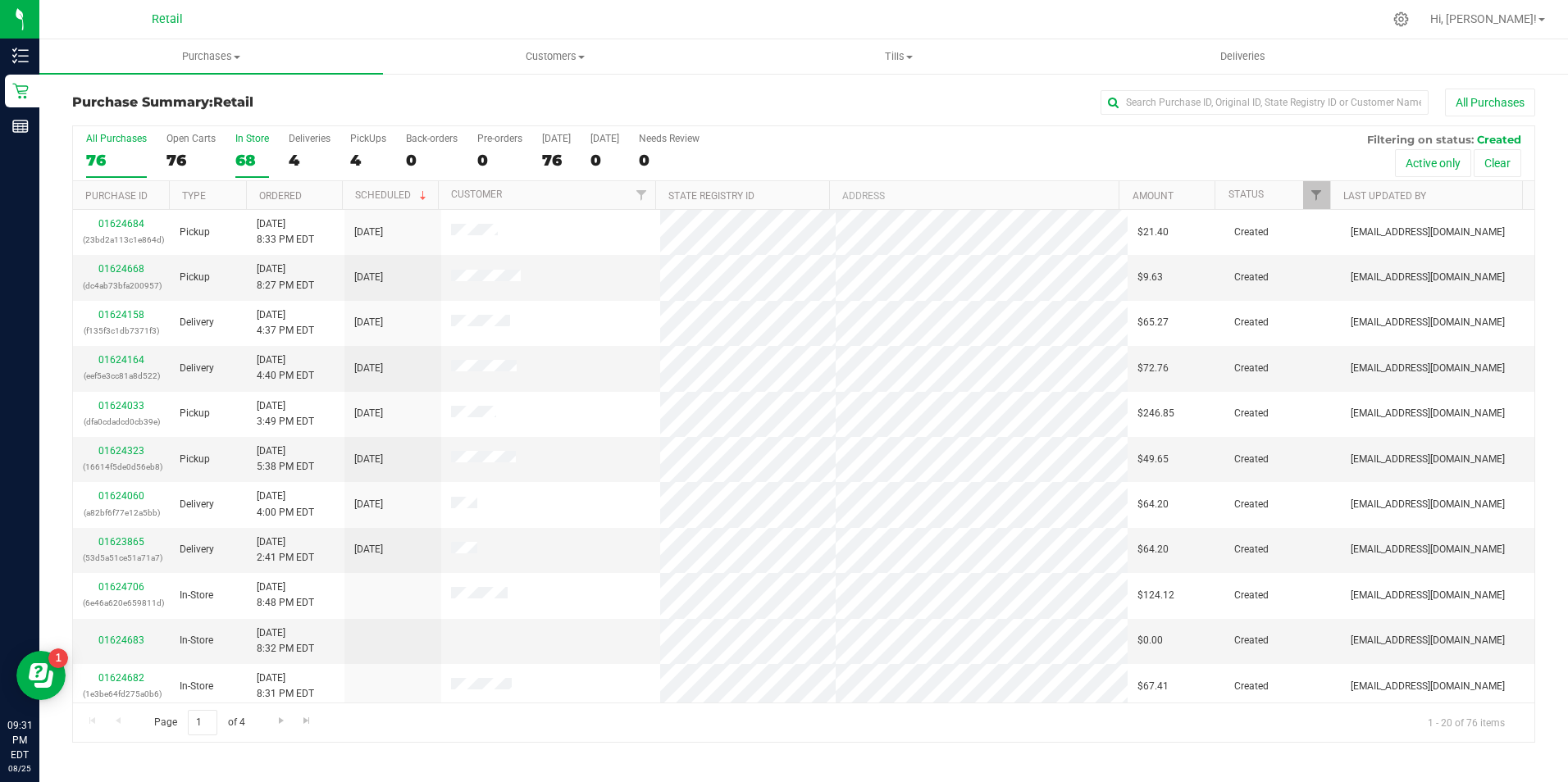
drag, startPoint x: 88, startPoint y: 99, endPoint x: 249, endPoint y: 157, distance: 171.1
click at [249, 157] on div "68" at bounding box center [251, 160] width 33 height 19
click at [0, 0] on input "In Store 68" at bounding box center [0, 0] width 0 height 0
click at [119, 545] on link "01624679" at bounding box center [121, 542] width 46 height 11
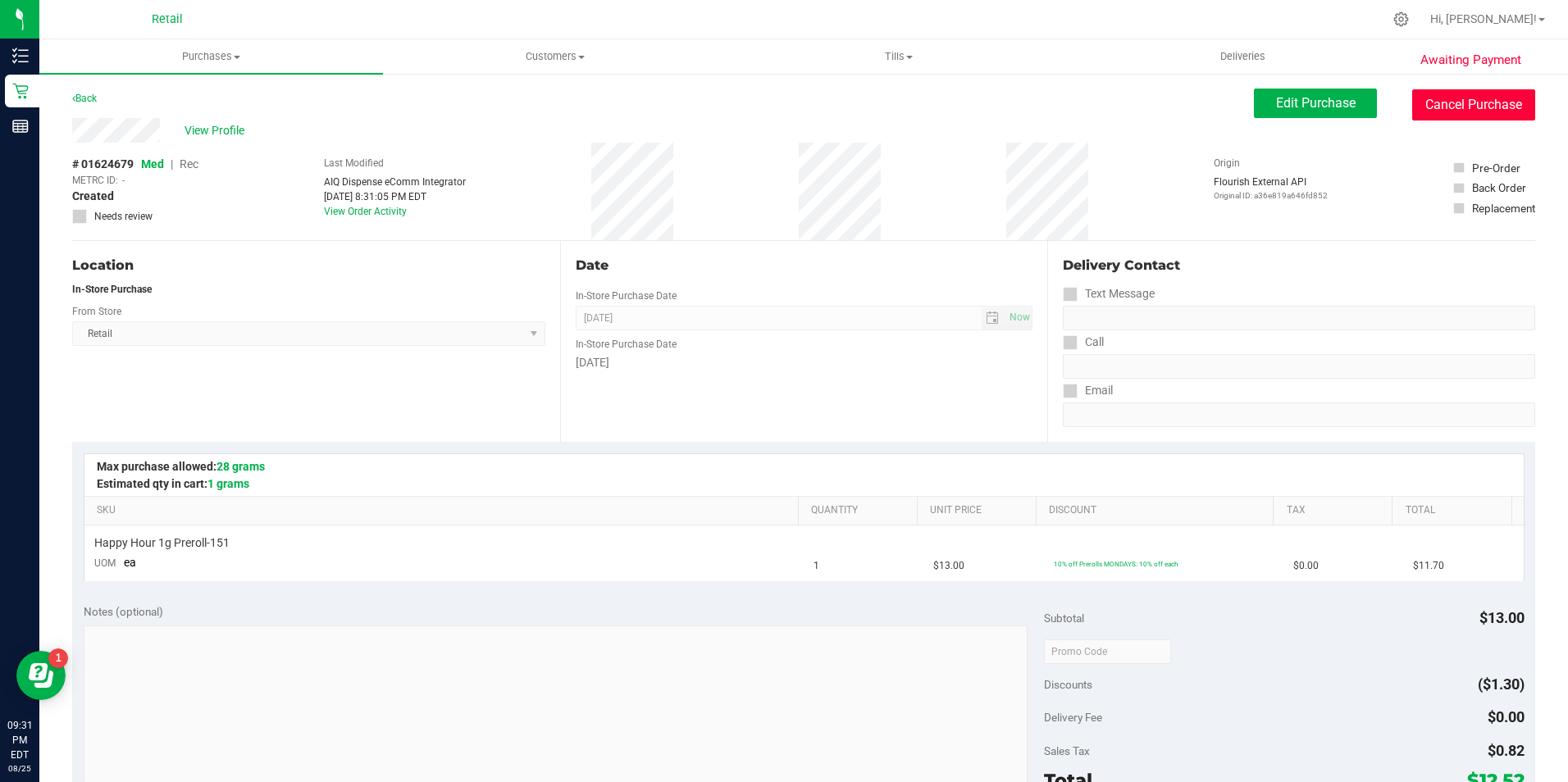
click at [1439, 108] on button "Cancel Purchase" at bounding box center [1474, 104] width 123 height 31
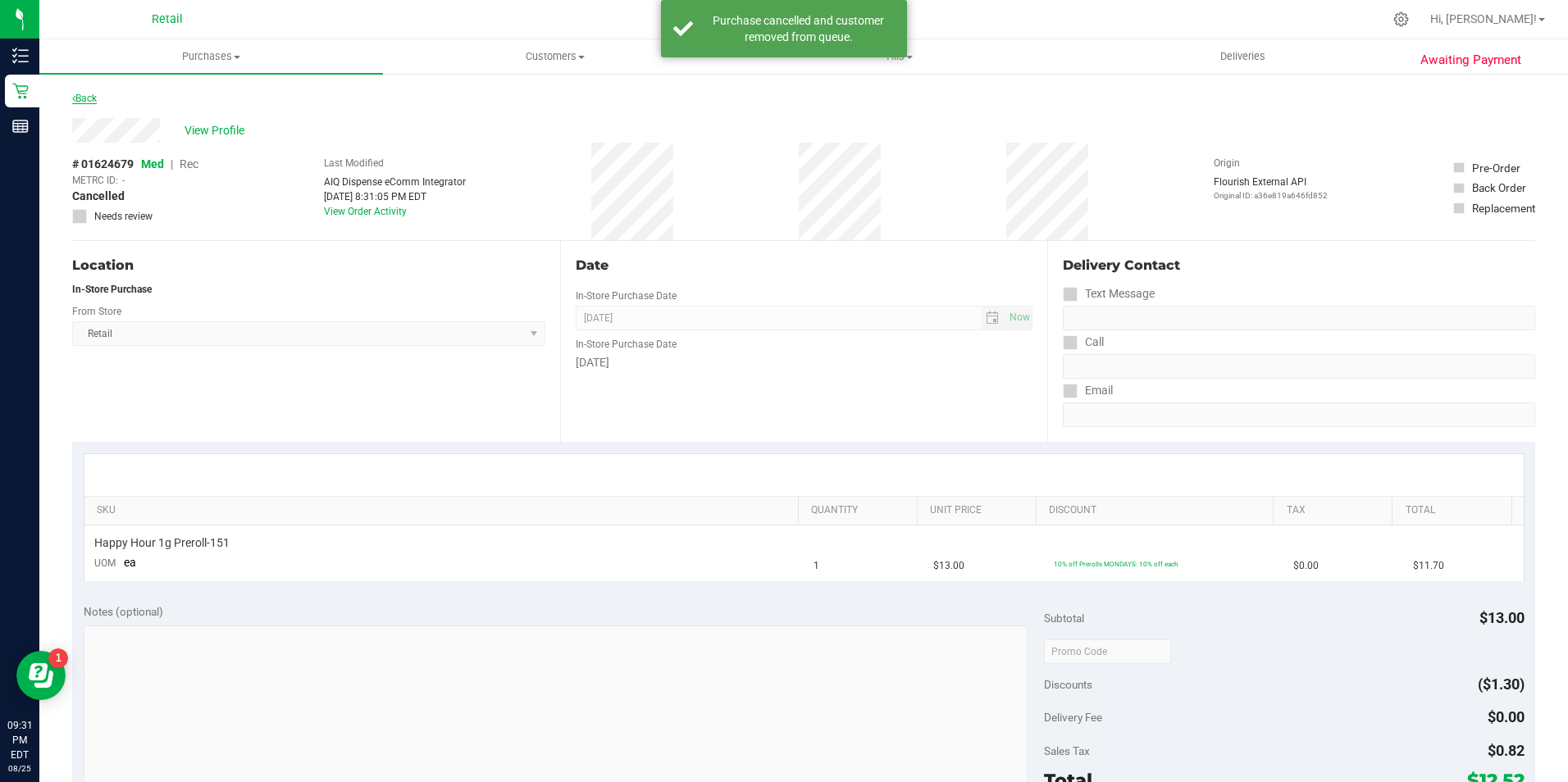
click at [78, 94] on link "Back" at bounding box center [84, 99] width 25 height 11
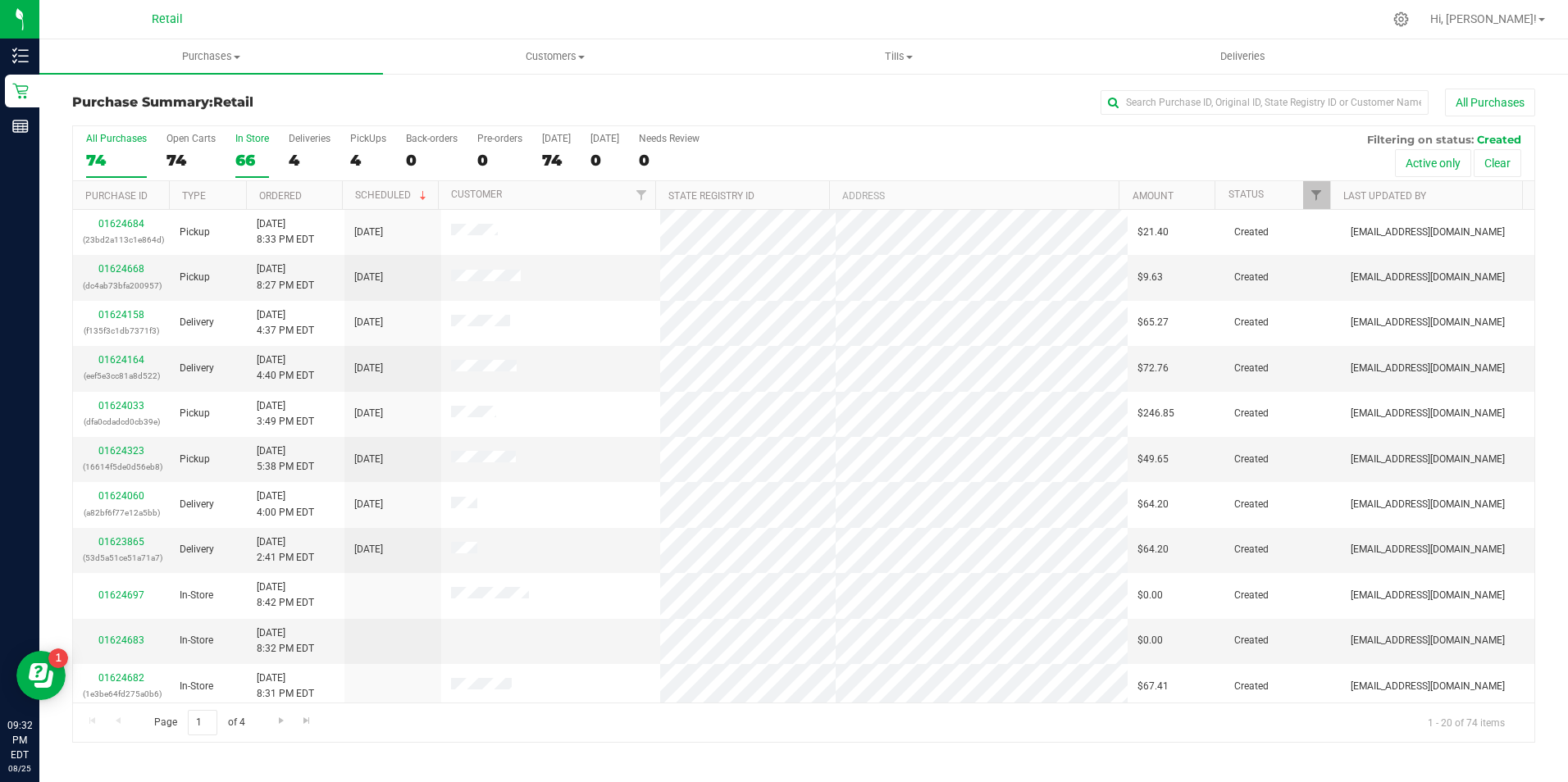
click at [240, 155] on div "66" at bounding box center [251, 160] width 33 height 19
click at [0, 0] on input "In Store 66" at bounding box center [0, 0] width 0 height 0
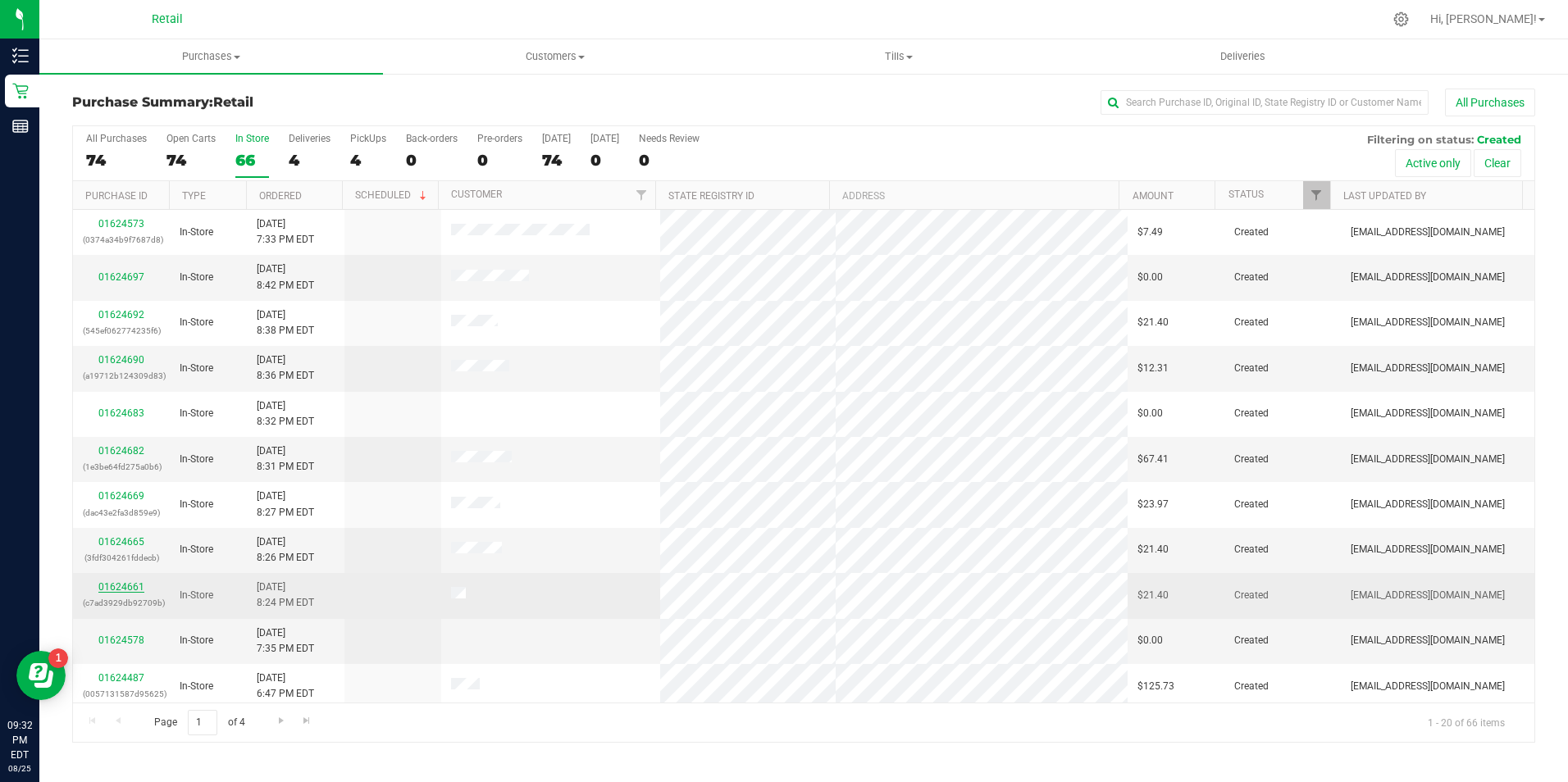
click at [127, 587] on link "01624661" at bounding box center [121, 587] width 46 height 11
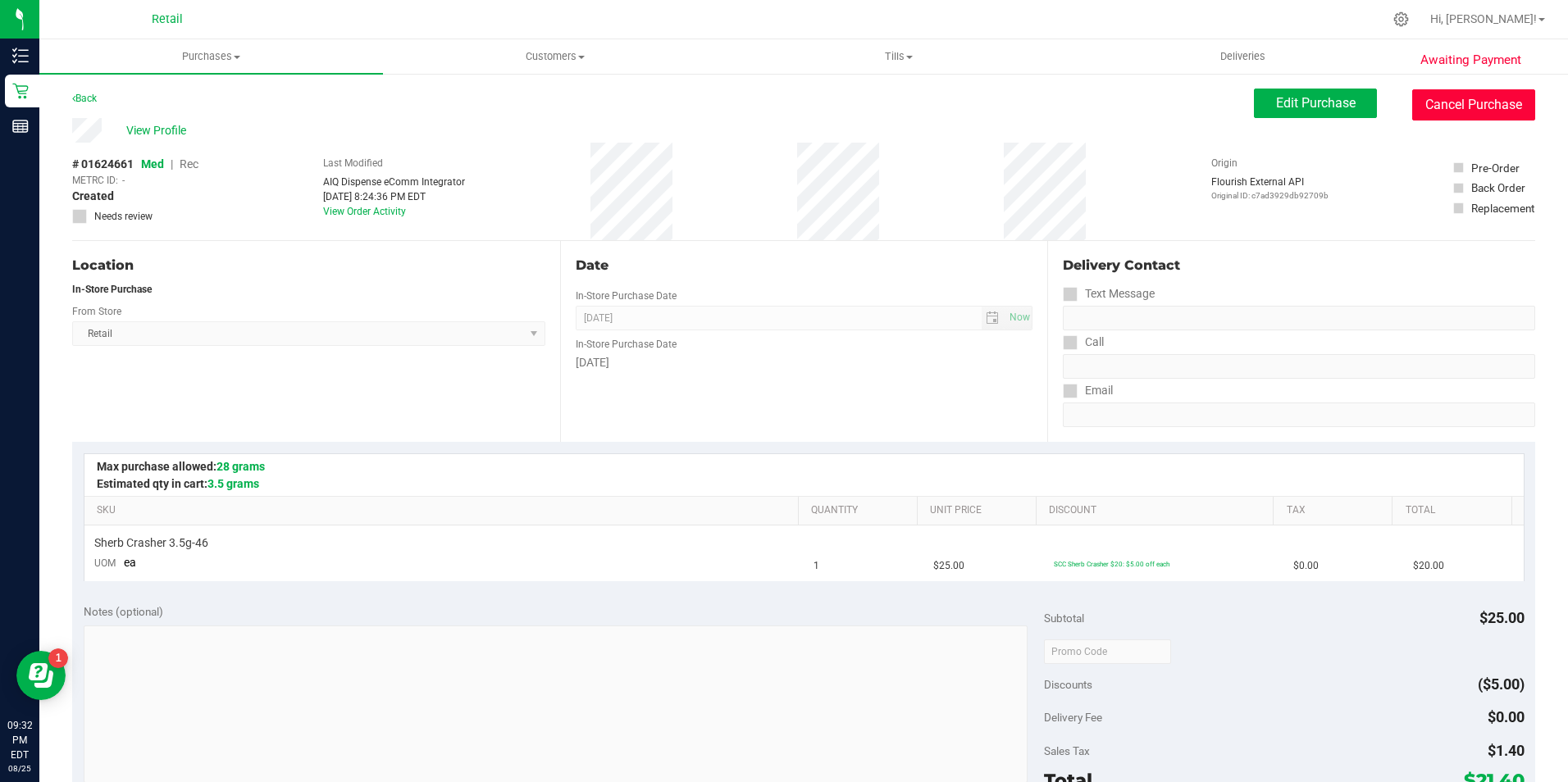
click at [1421, 103] on button "Cancel Purchase" at bounding box center [1474, 104] width 123 height 31
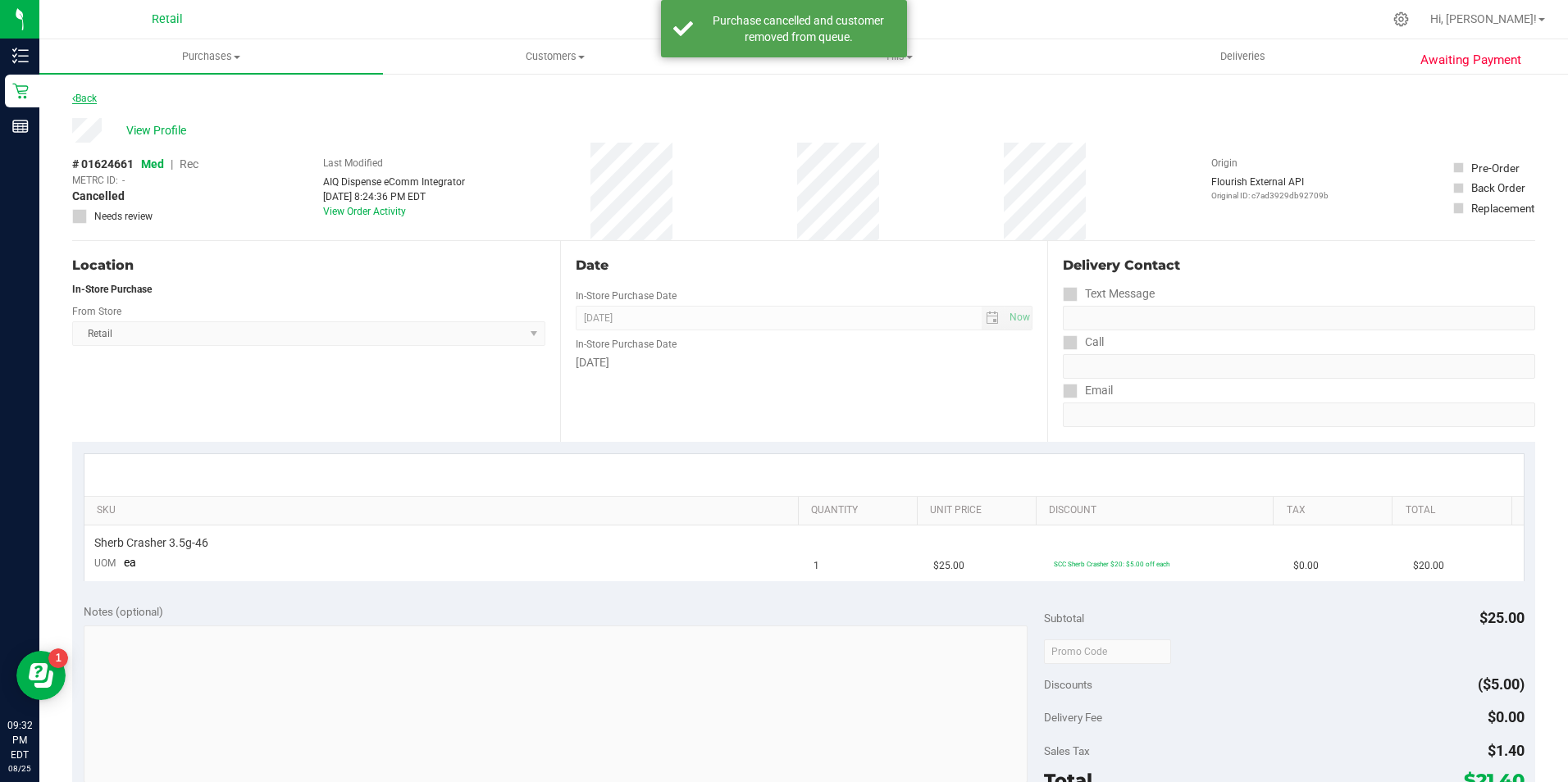
click at [93, 100] on link "Back" at bounding box center [84, 99] width 25 height 11
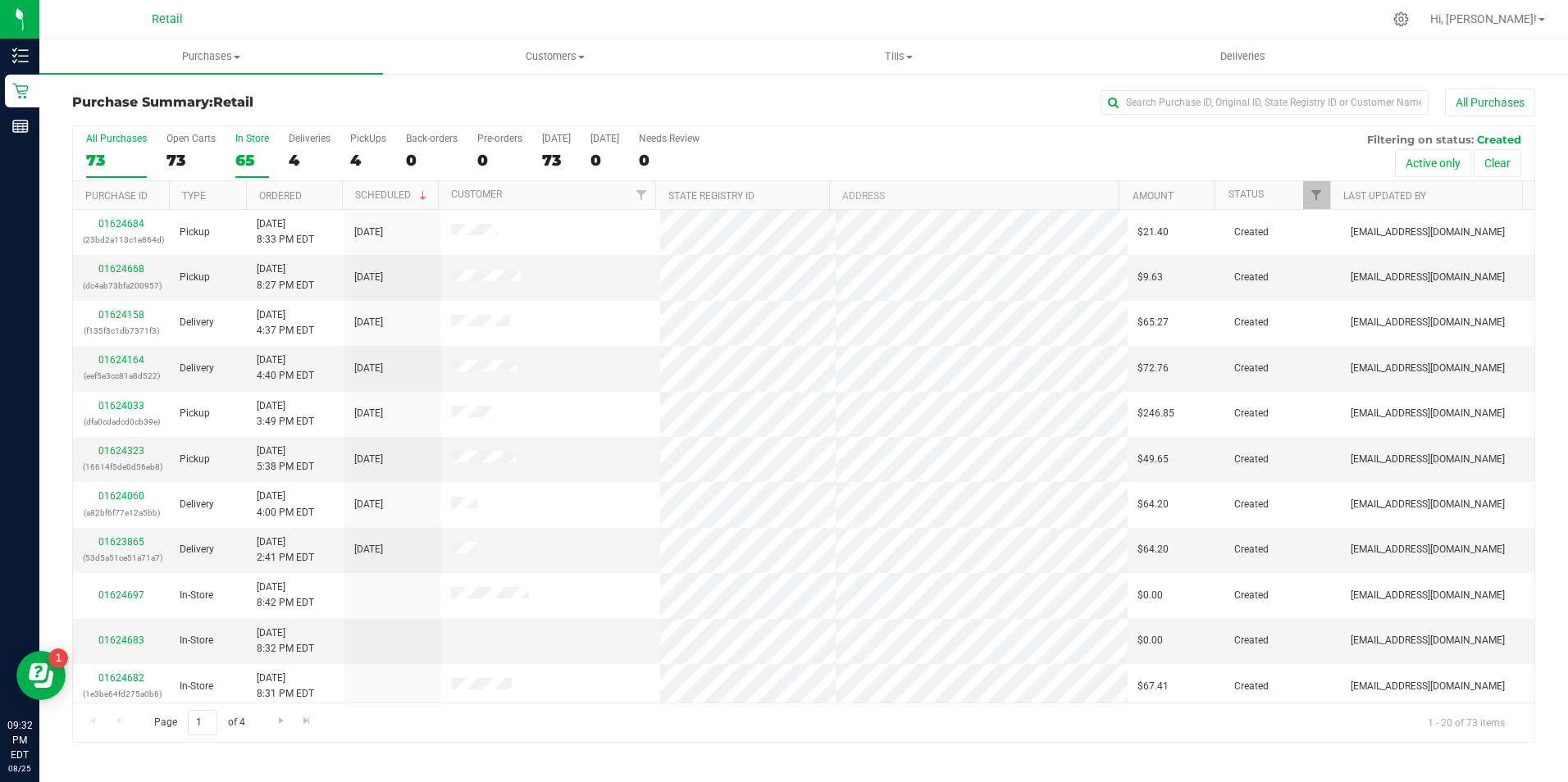
click at [241, 161] on div "65" at bounding box center [251, 160] width 33 height 19
click at [0, 0] on input "In Store 65" at bounding box center [0, 0] width 0 height 0
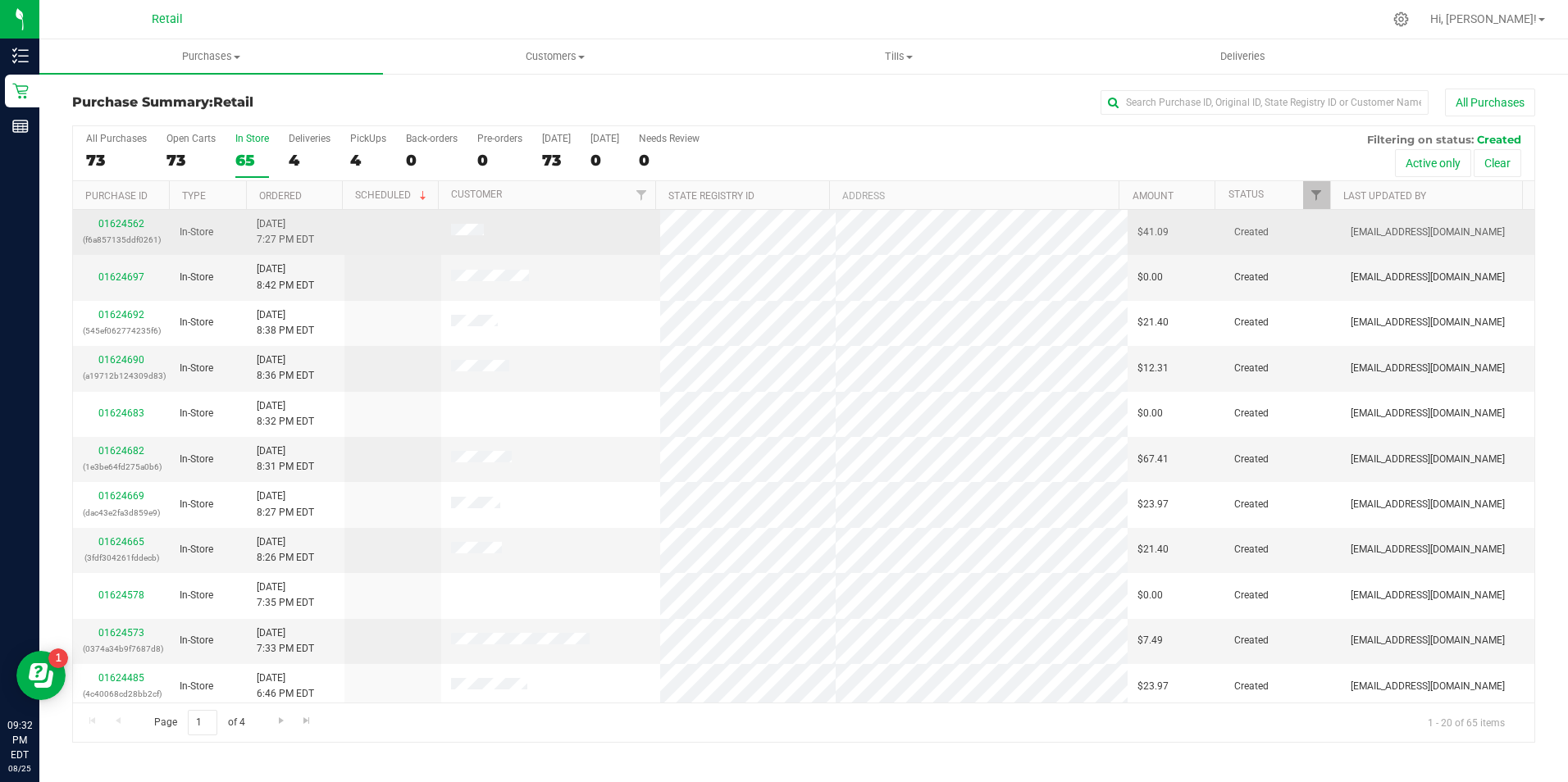
click at [131, 230] on div "01624562 (f6a857135ddf0261)" at bounding box center [120, 231] width 77 height 31
click at [130, 226] on link "01624562" at bounding box center [121, 224] width 46 height 11
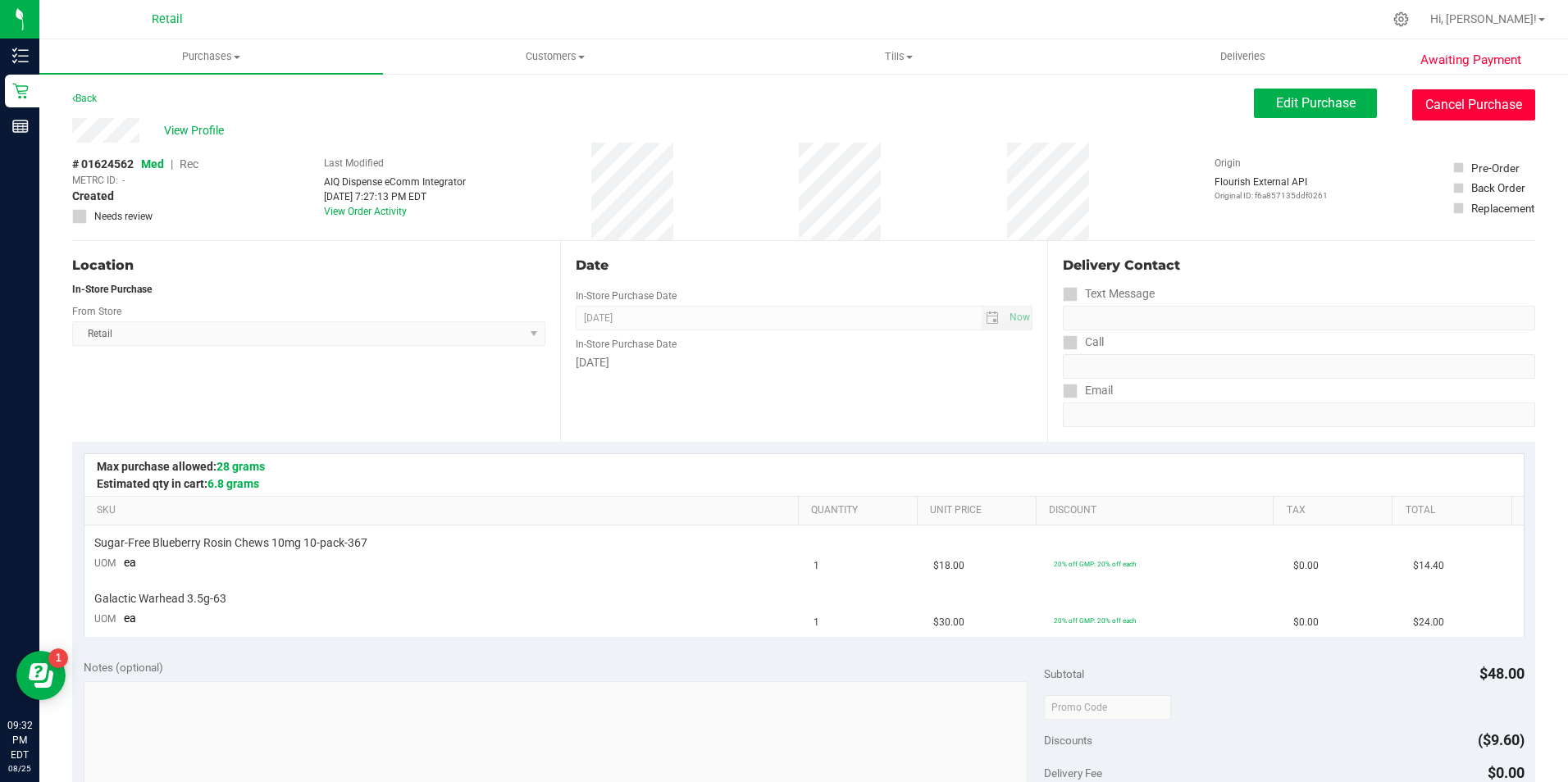
click at [1493, 103] on button "Cancel Purchase" at bounding box center [1474, 104] width 123 height 31
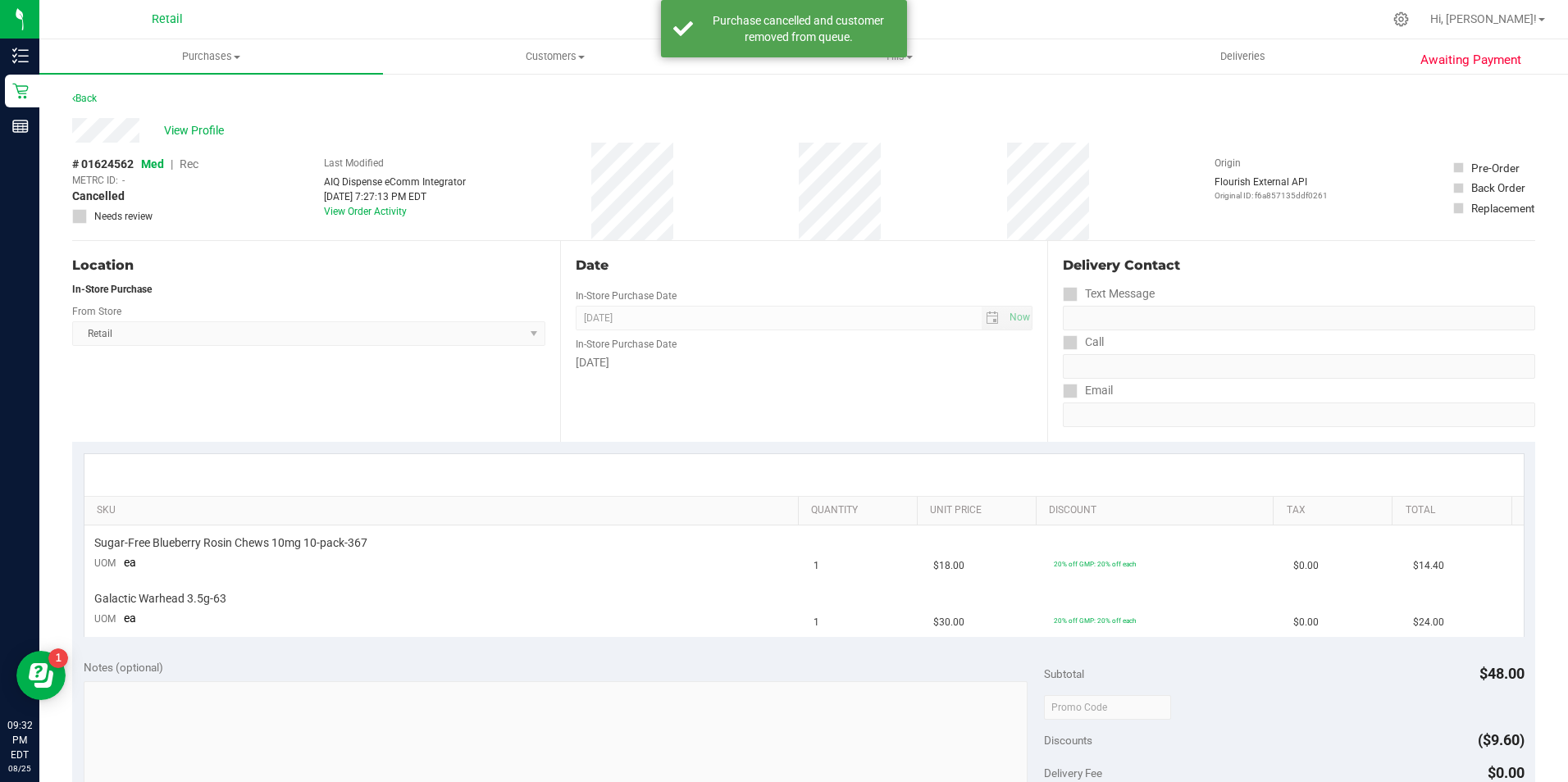
drag, startPoint x: 76, startPoint y: 106, endPoint x: 95, endPoint y: 104, distance: 19.1
click at [78, 106] on div "Back" at bounding box center [84, 98] width 25 height 20
click at [95, 104] on div "Back" at bounding box center [84, 98] width 25 height 20
click at [102, 98] on div "Back" at bounding box center [804, 102] width 1464 height 29
click at [88, 98] on link "Back" at bounding box center [84, 99] width 25 height 11
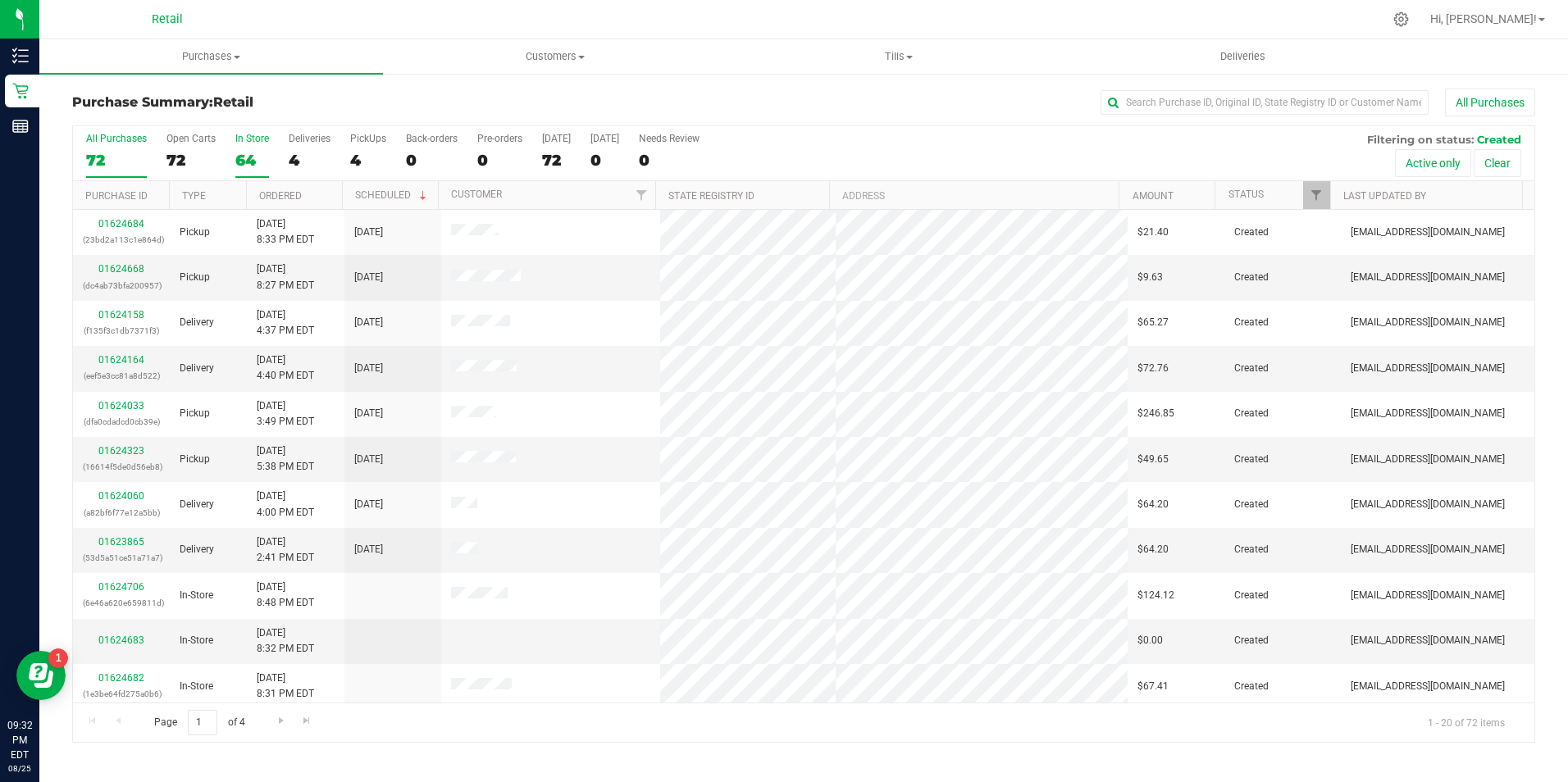
click at [246, 161] on div "64" at bounding box center [251, 160] width 33 height 19
click at [0, 0] on input "In Store 64" at bounding box center [0, 0] width 0 height 0
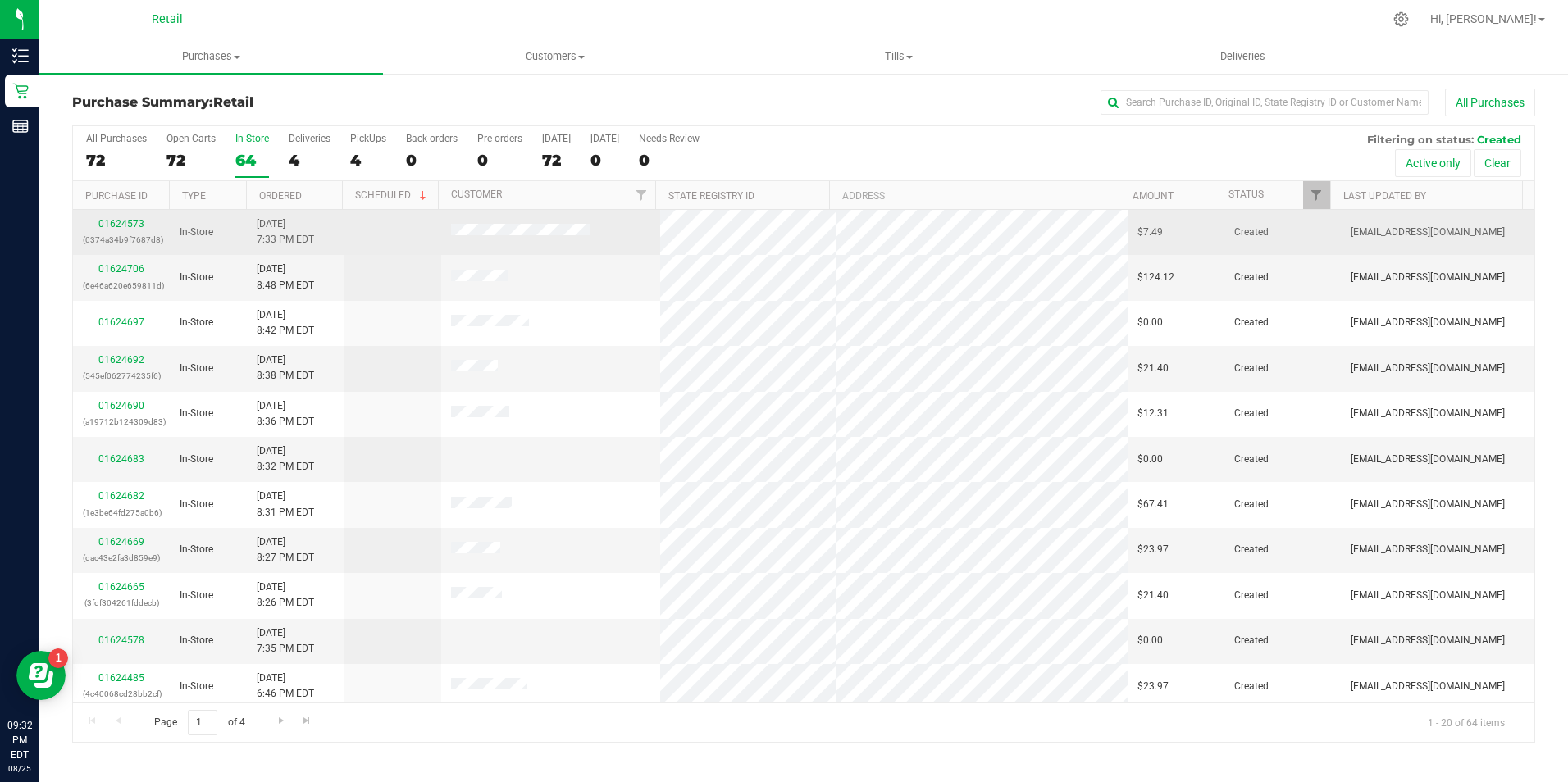
click at [115, 217] on div "01624573 (0374a34b9f7687d8)" at bounding box center [120, 231] width 77 height 31
click at [152, 222] on div "01624573 (0374a34b9f7687d8)" at bounding box center [120, 231] width 77 height 31
click at [125, 225] on link "01624573" at bounding box center [121, 224] width 46 height 11
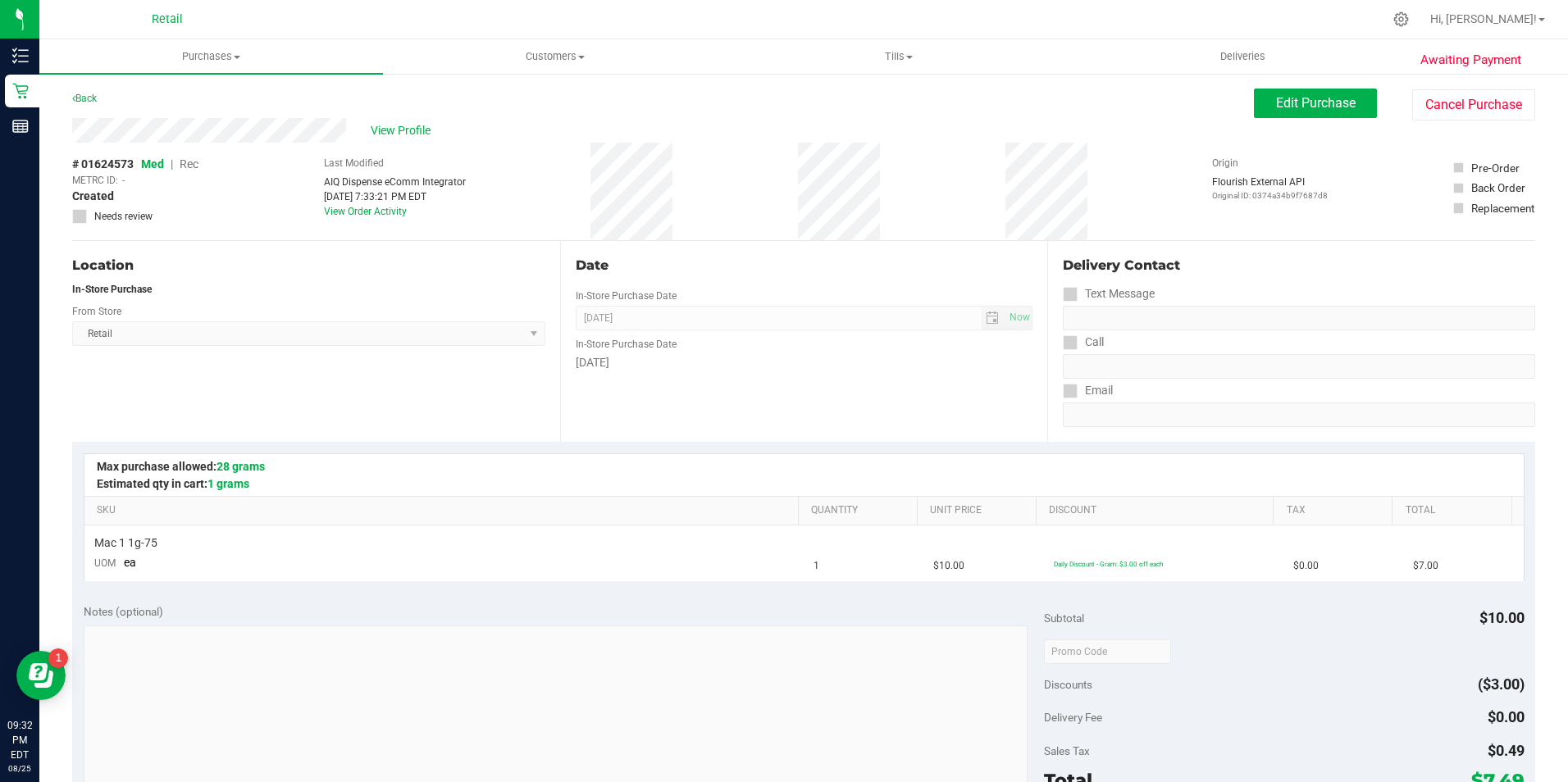
click at [1467, 126] on div "View Profile # 01624573 Med | Rec METRC ID: - Created Needs review Last Modifie…" at bounding box center [804, 180] width 1464 height 123
click at [1470, 118] on button "Cancel Purchase" at bounding box center [1474, 104] width 123 height 31
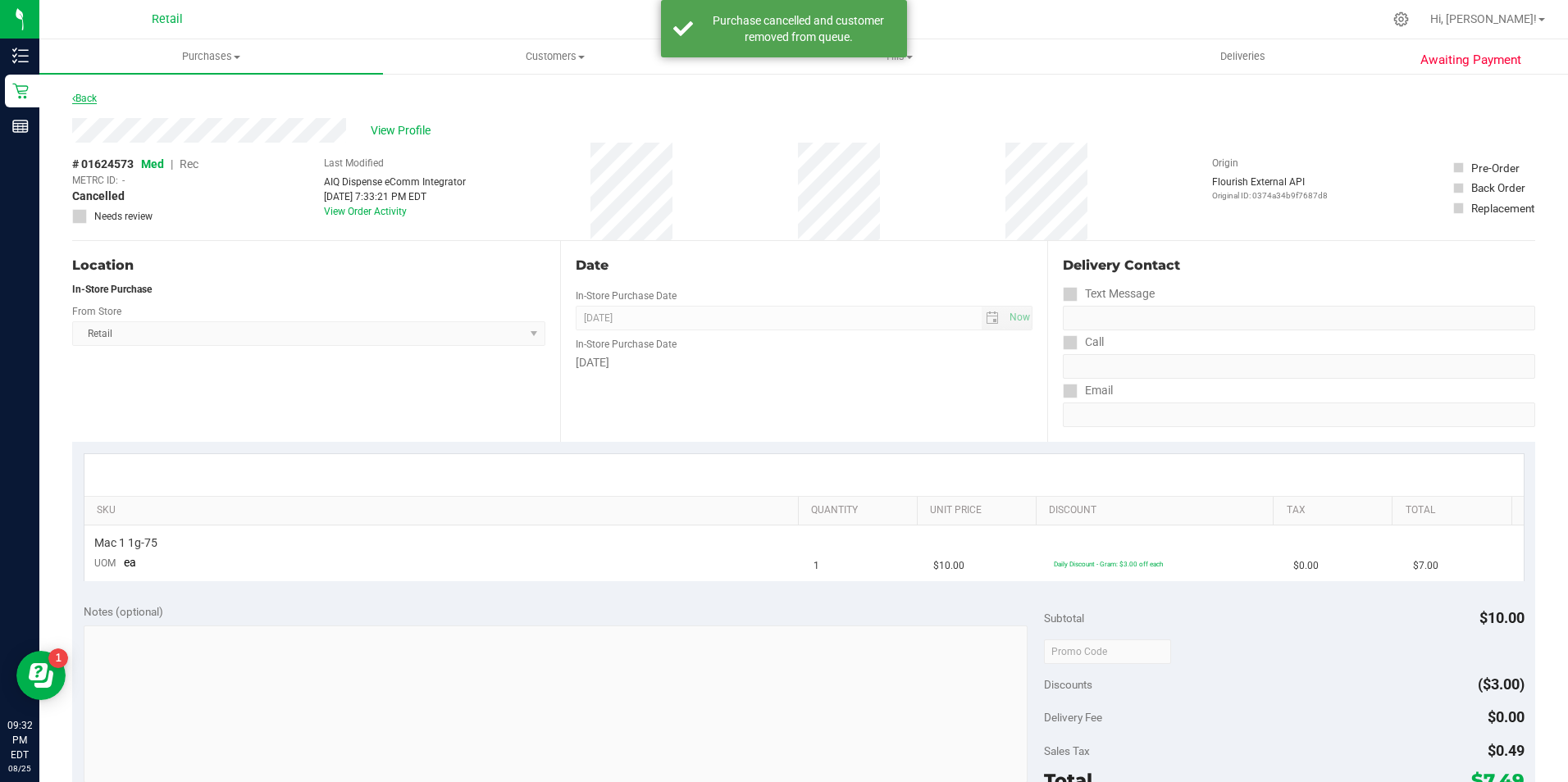
click at [94, 98] on link "Back" at bounding box center [84, 99] width 25 height 11
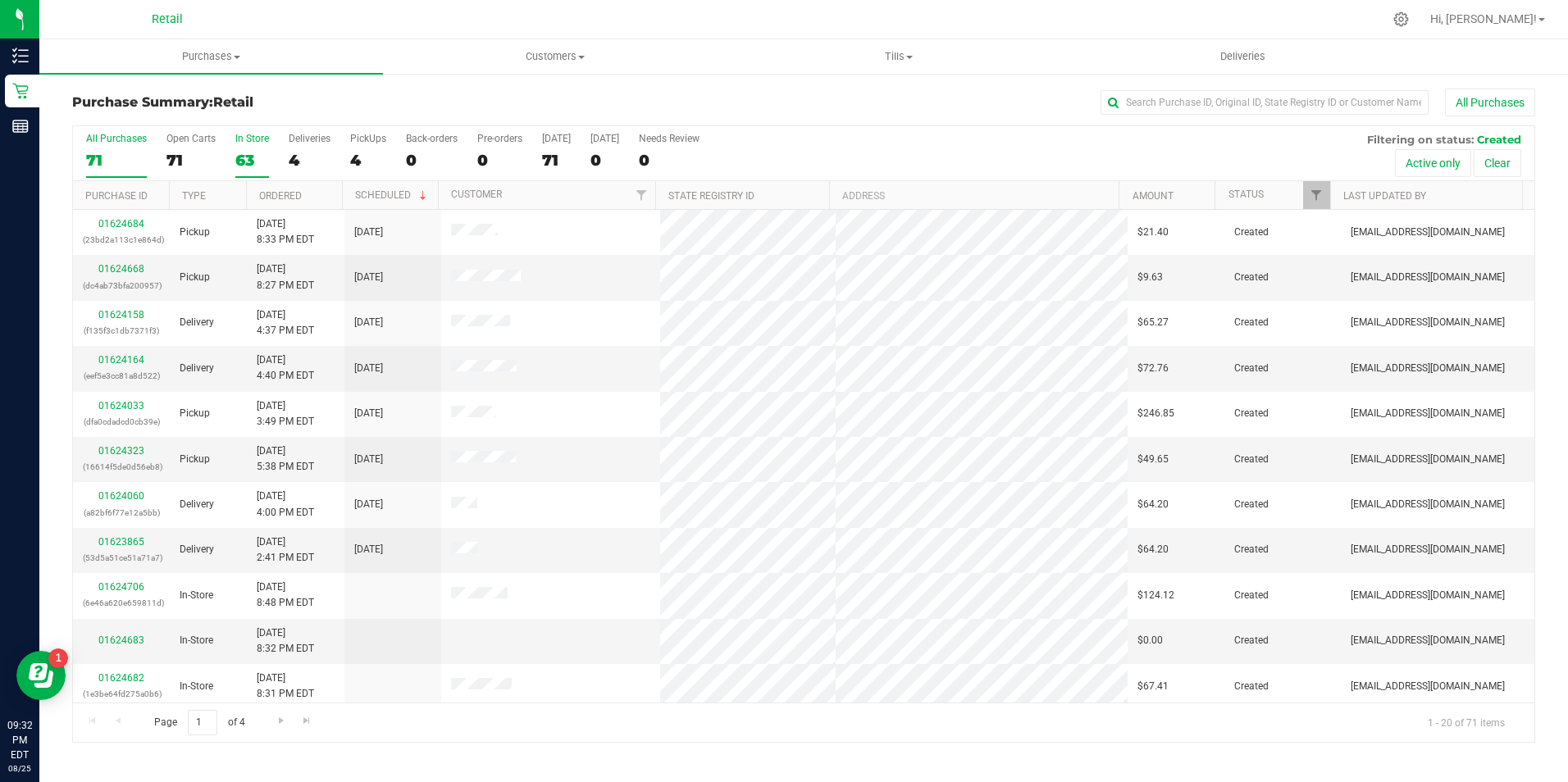
click at [250, 156] on div "63" at bounding box center [251, 160] width 33 height 19
click at [0, 0] on input "In Store 63" at bounding box center [0, 0] width 0 height 0
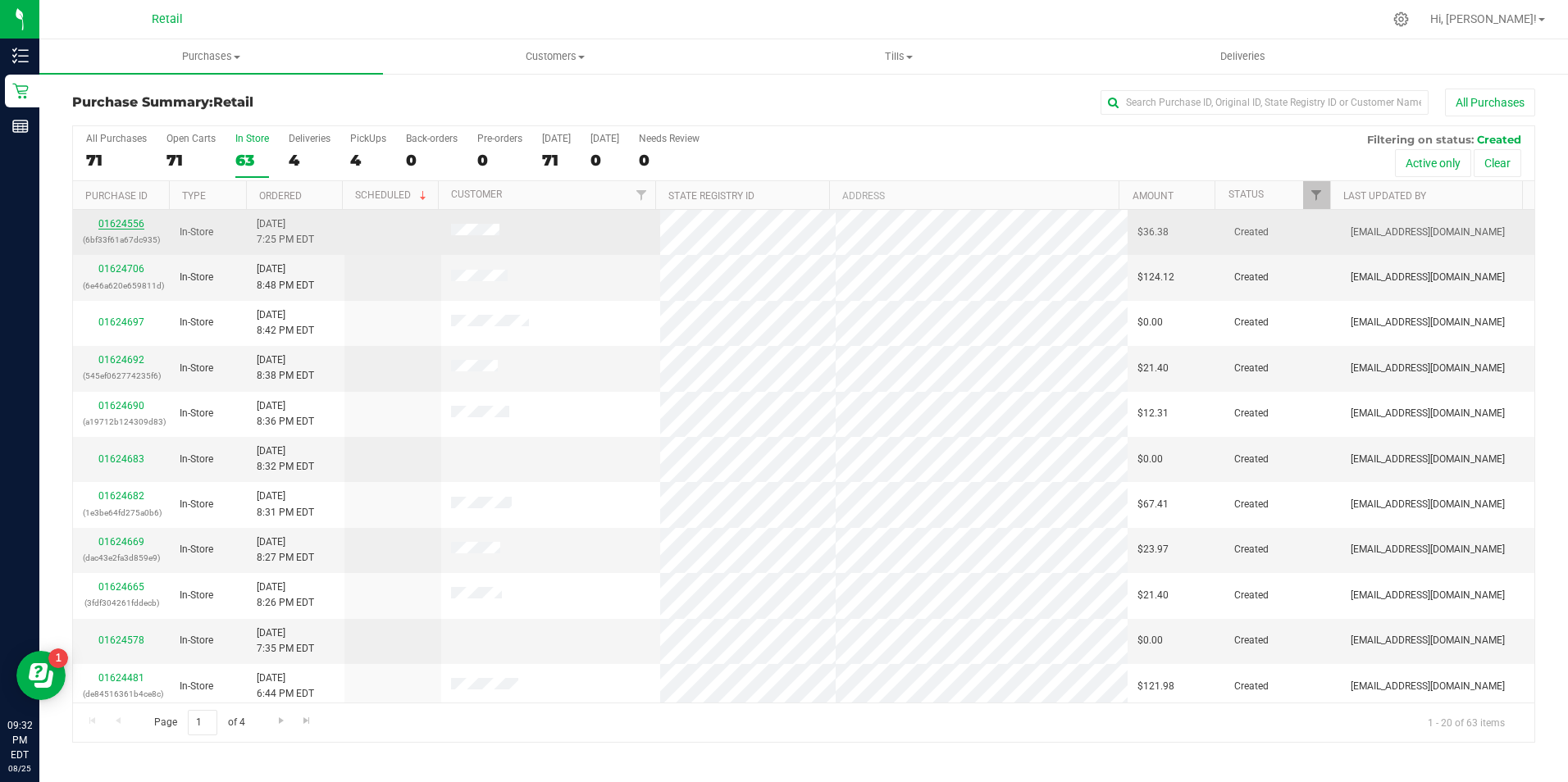
click at [112, 228] on link "01624556" at bounding box center [121, 224] width 46 height 11
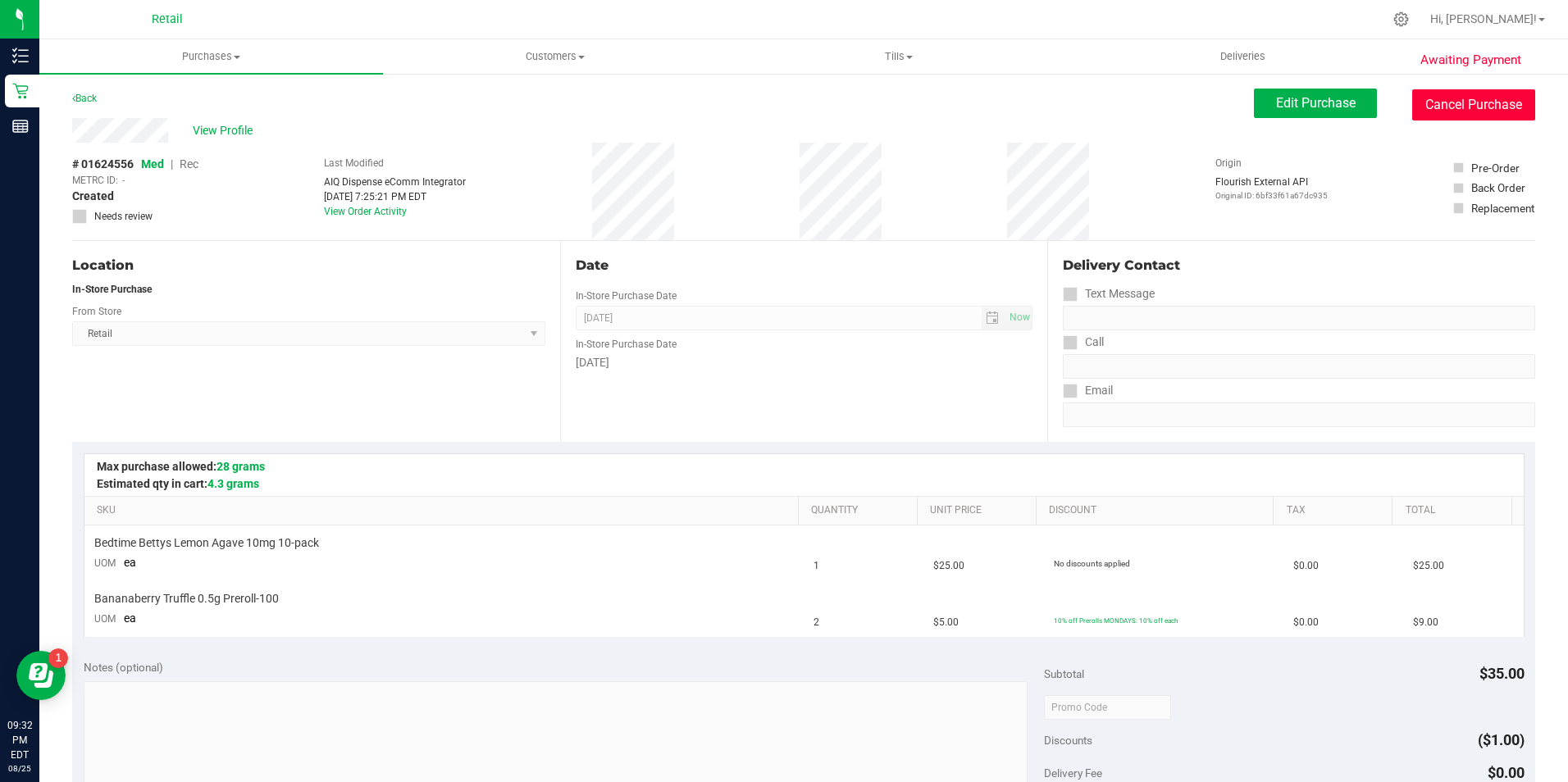
click at [1462, 116] on button "Cancel Purchase" at bounding box center [1474, 104] width 123 height 31
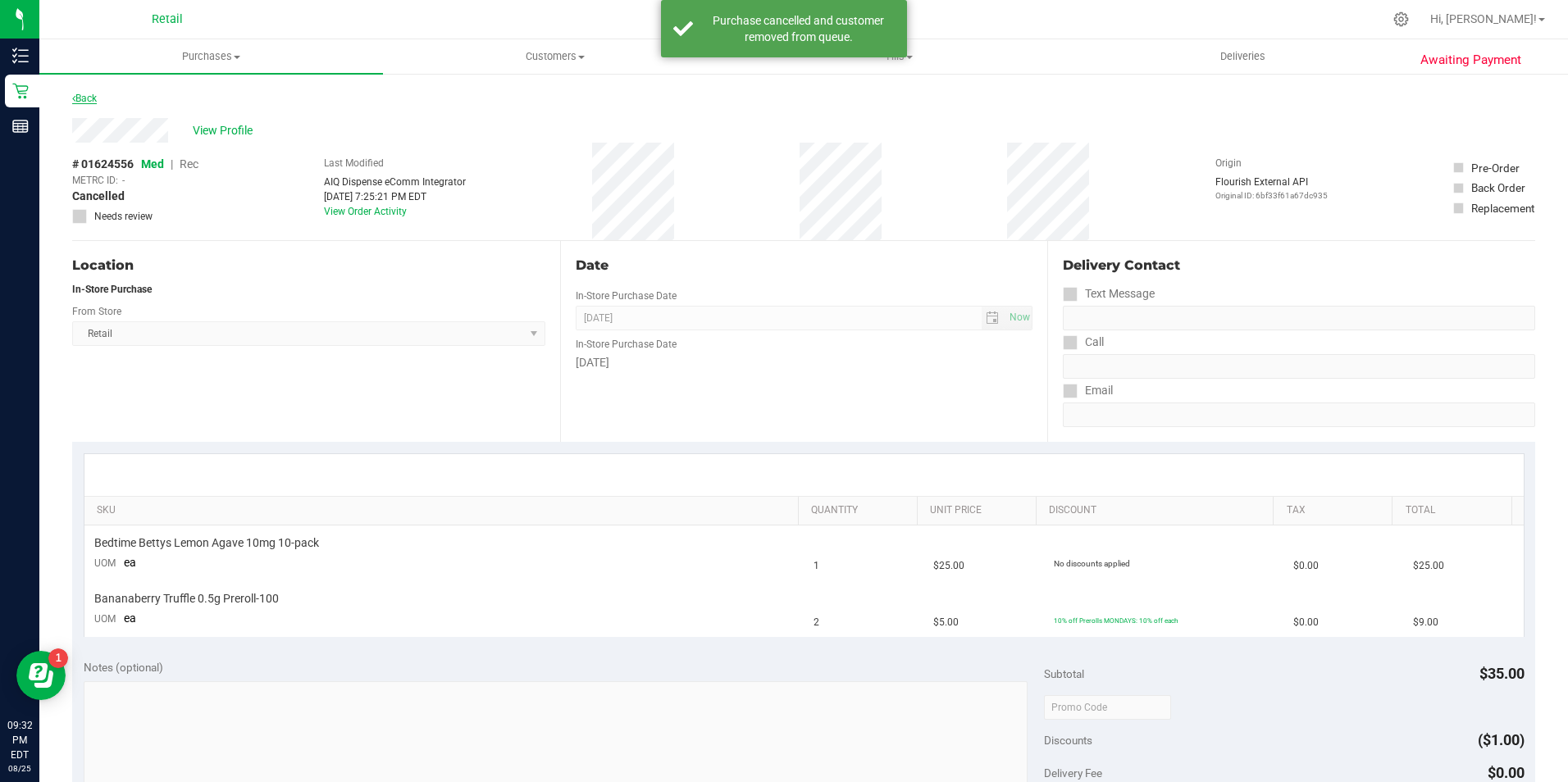
click at [88, 96] on link "Back" at bounding box center [84, 99] width 25 height 11
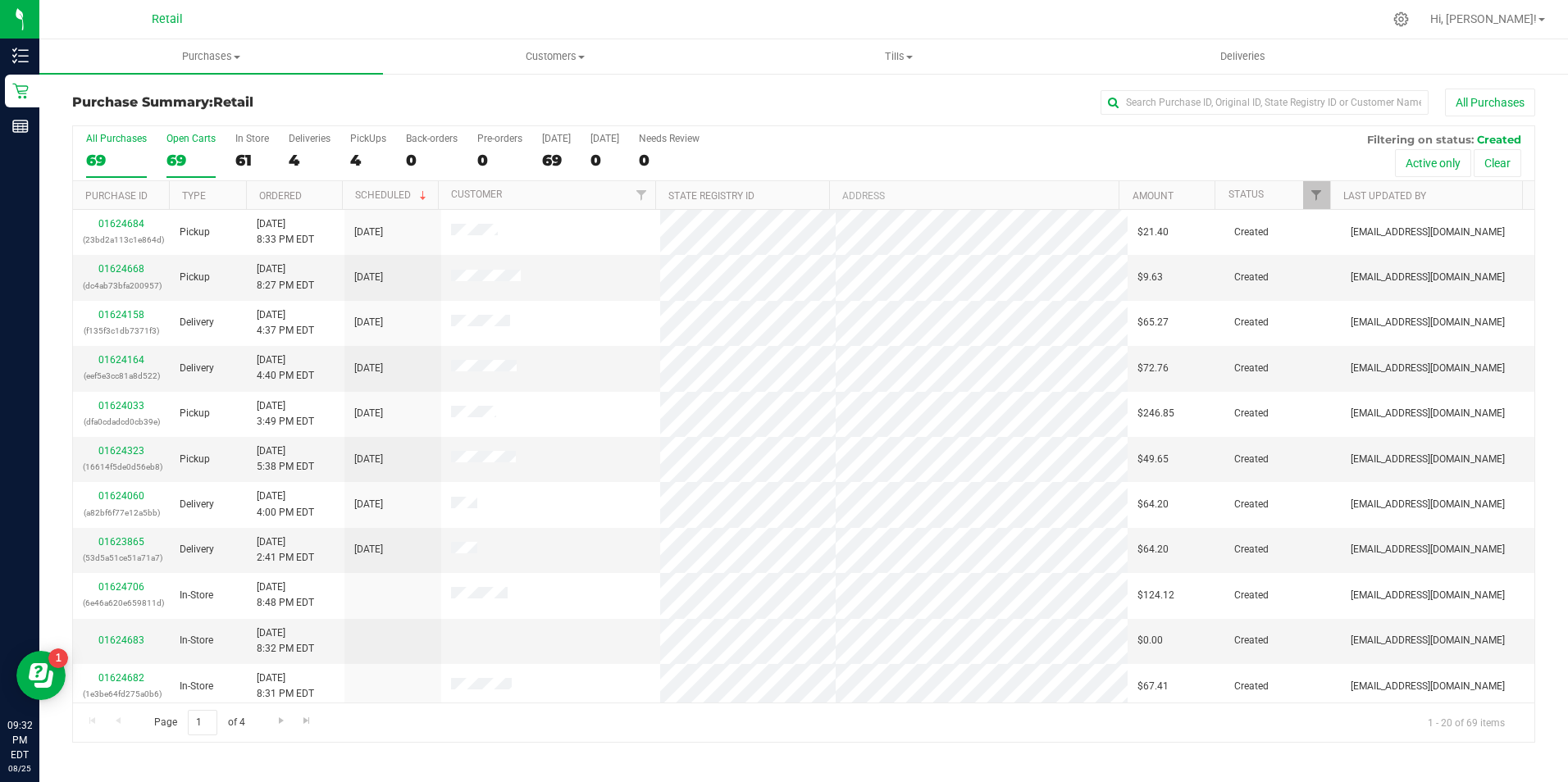
click at [188, 157] on div "69" at bounding box center [191, 160] width 49 height 19
click at [0, 0] on input "Open Carts 69" at bounding box center [0, 0] width 0 height 0
click at [235, 151] on div "61" at bounding box center [251, 160] width 33 height 19
click at [0, 0] on input "In Store 61" at bounding box center [0, 0] width 0 height 0
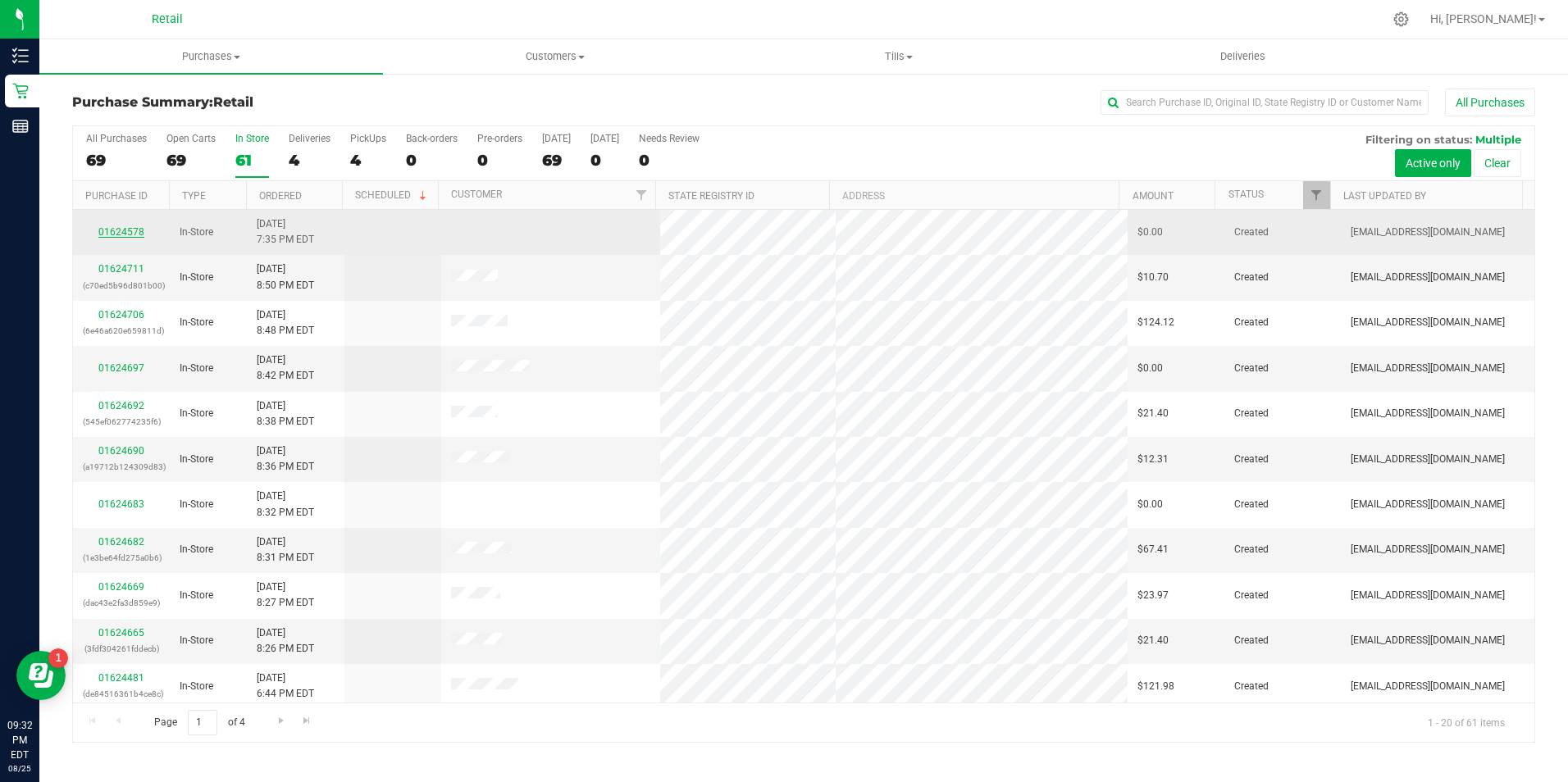
click at [128, 228] on link "01624578" at bounding box center [121, 232] width 46 height 11
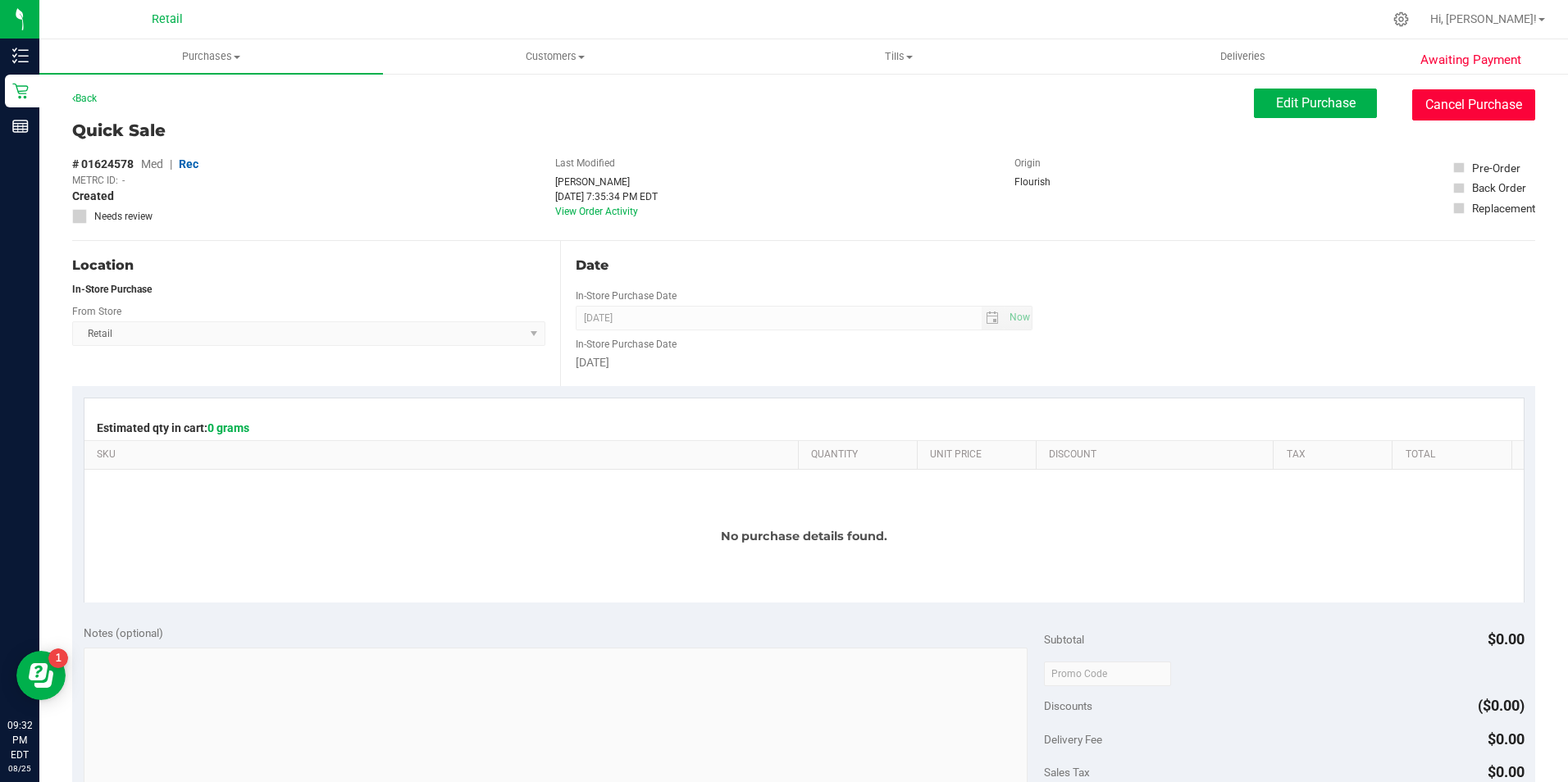
click at [1434, 89] on button "Cancel Purchase" at bounding box center [1474, 104] width 123 height 31
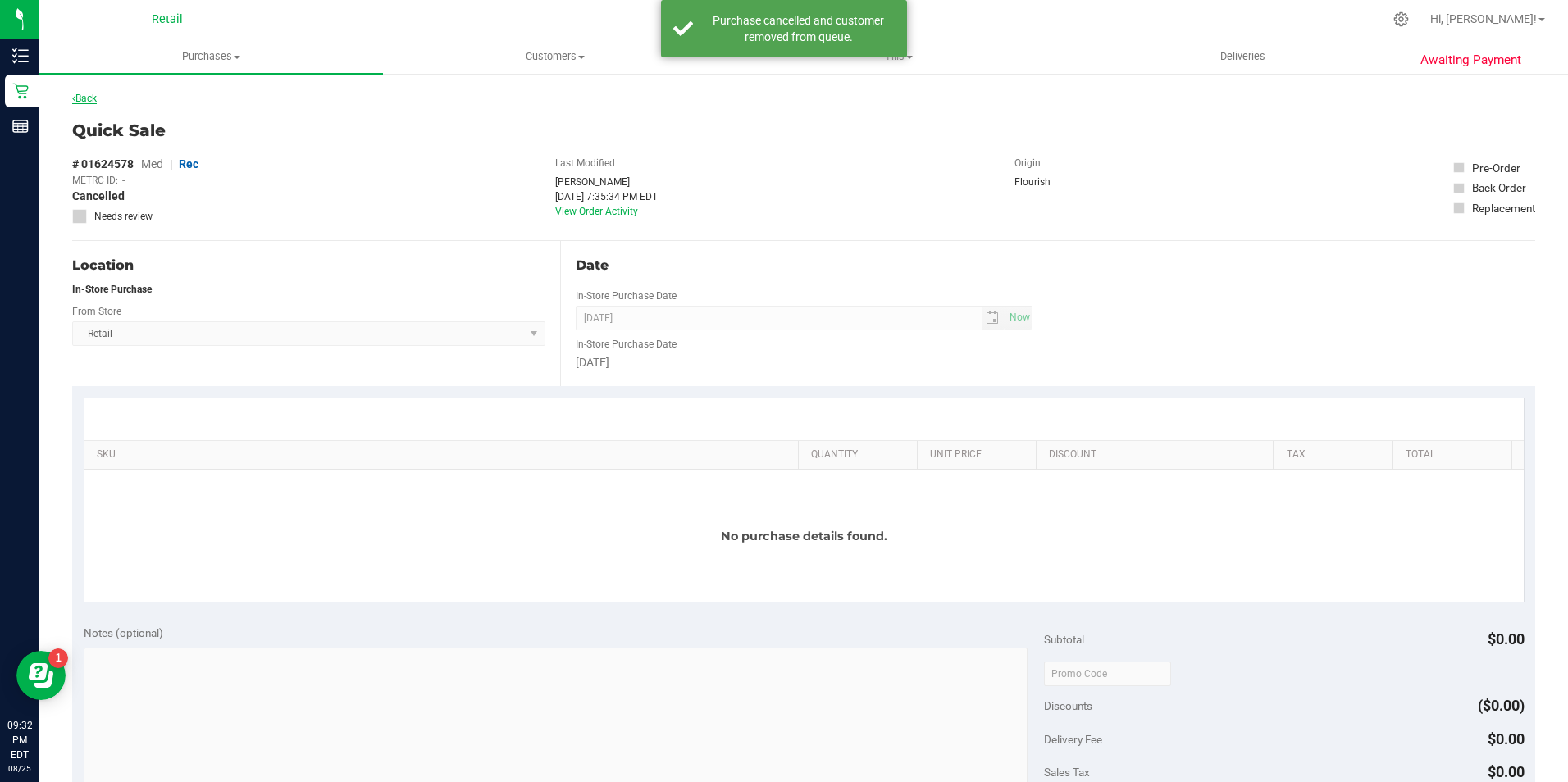
click at [100, 95] on div "Back" at bounding box center [804, 102] width 1464 height 29
drag, startPoint x: 100, startPoint y: 95, endPoint x: 88, endPoint y: 101, distance: 13.4
click at [88, 101] on link "Back" at bounding box center [84, 99] width 25 height 11
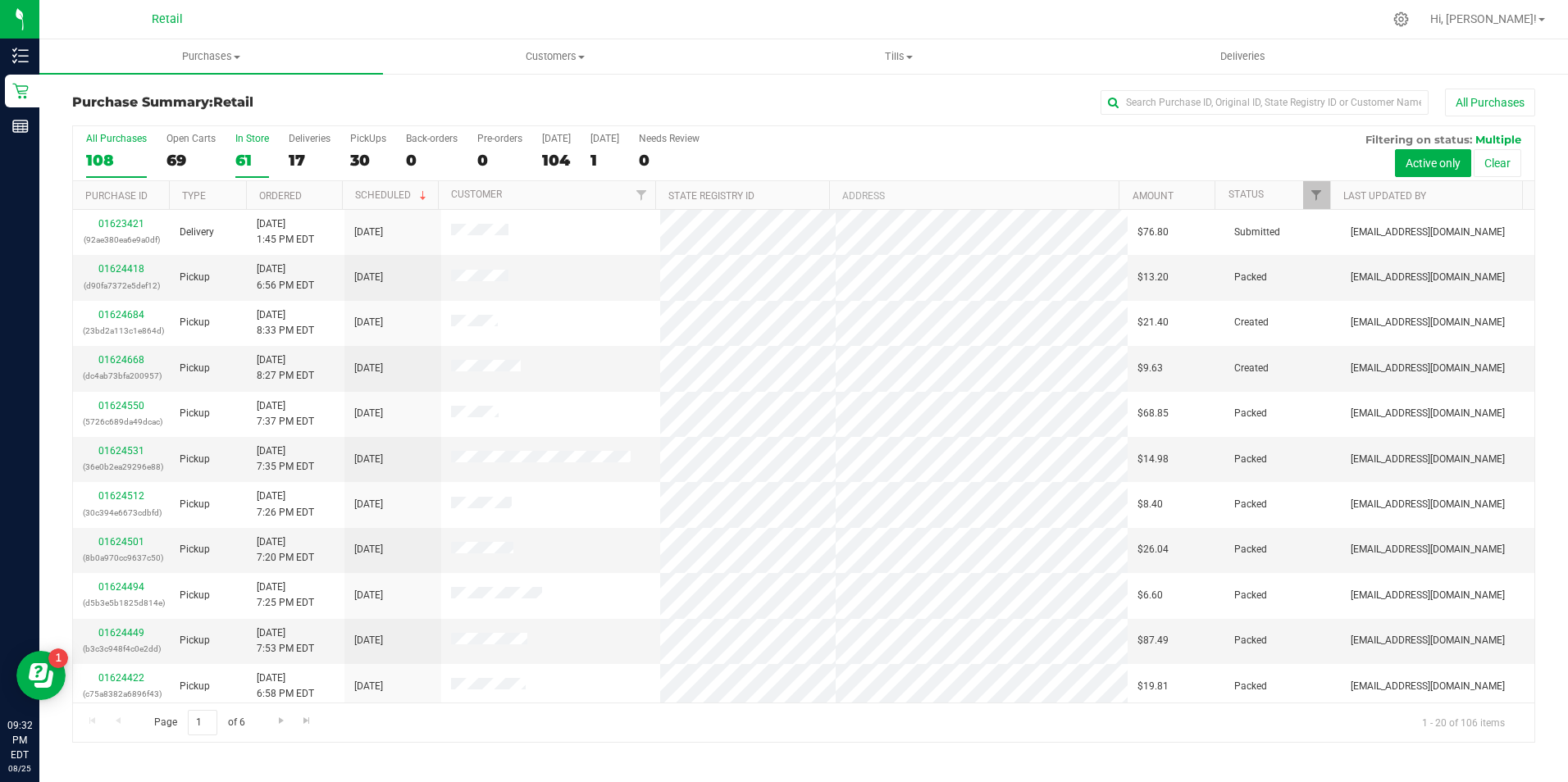
click at [249, 136] on div "In Store" at bounding box center [251, 138] width 33 height 11
click at [0, 0] on input "In Store 61" at bounding box center [0, 0] width 0 height 0
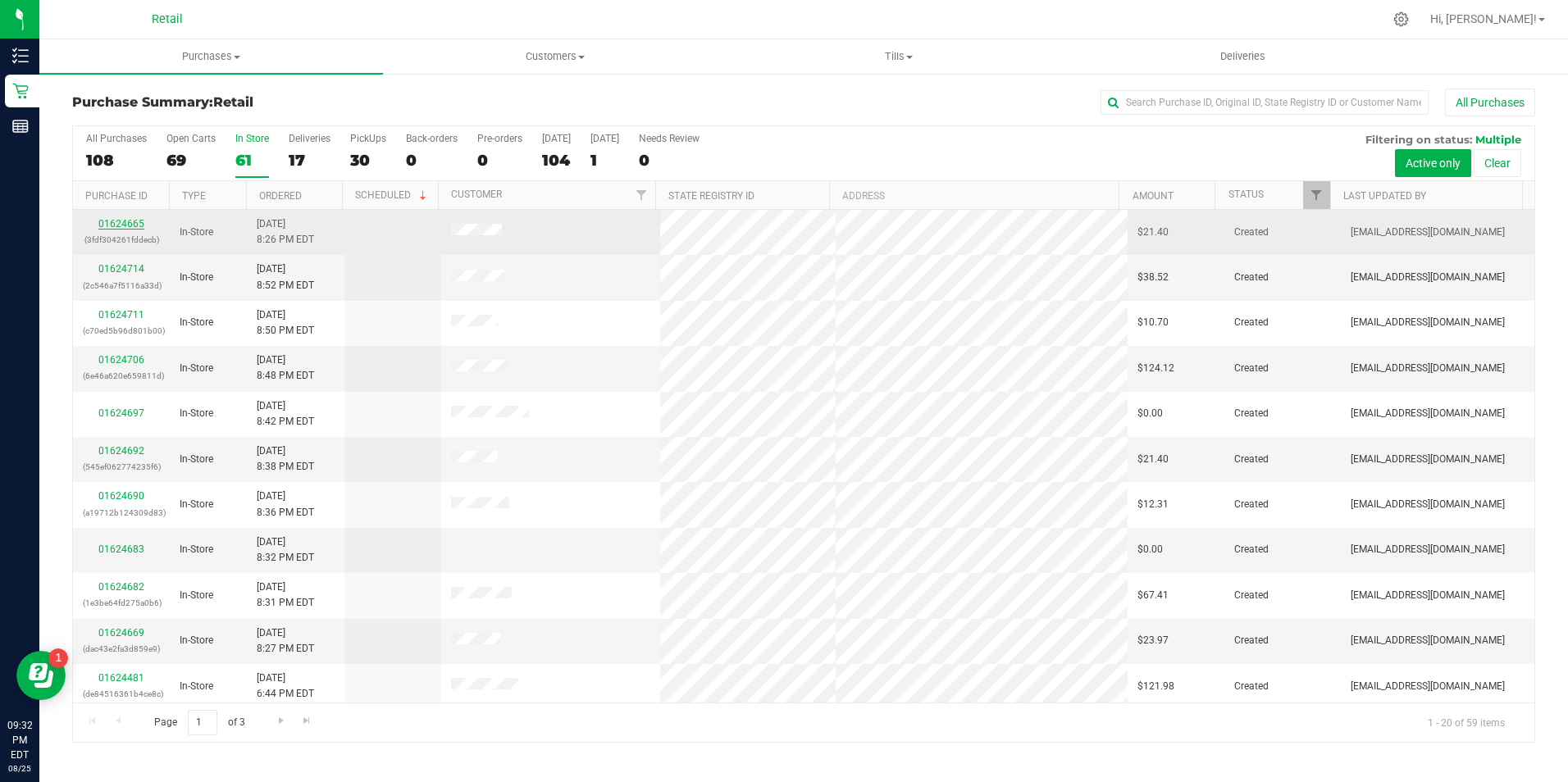
click at [134, 227] on link "01624665" at bounding box center [121, 224] width 46 height 11
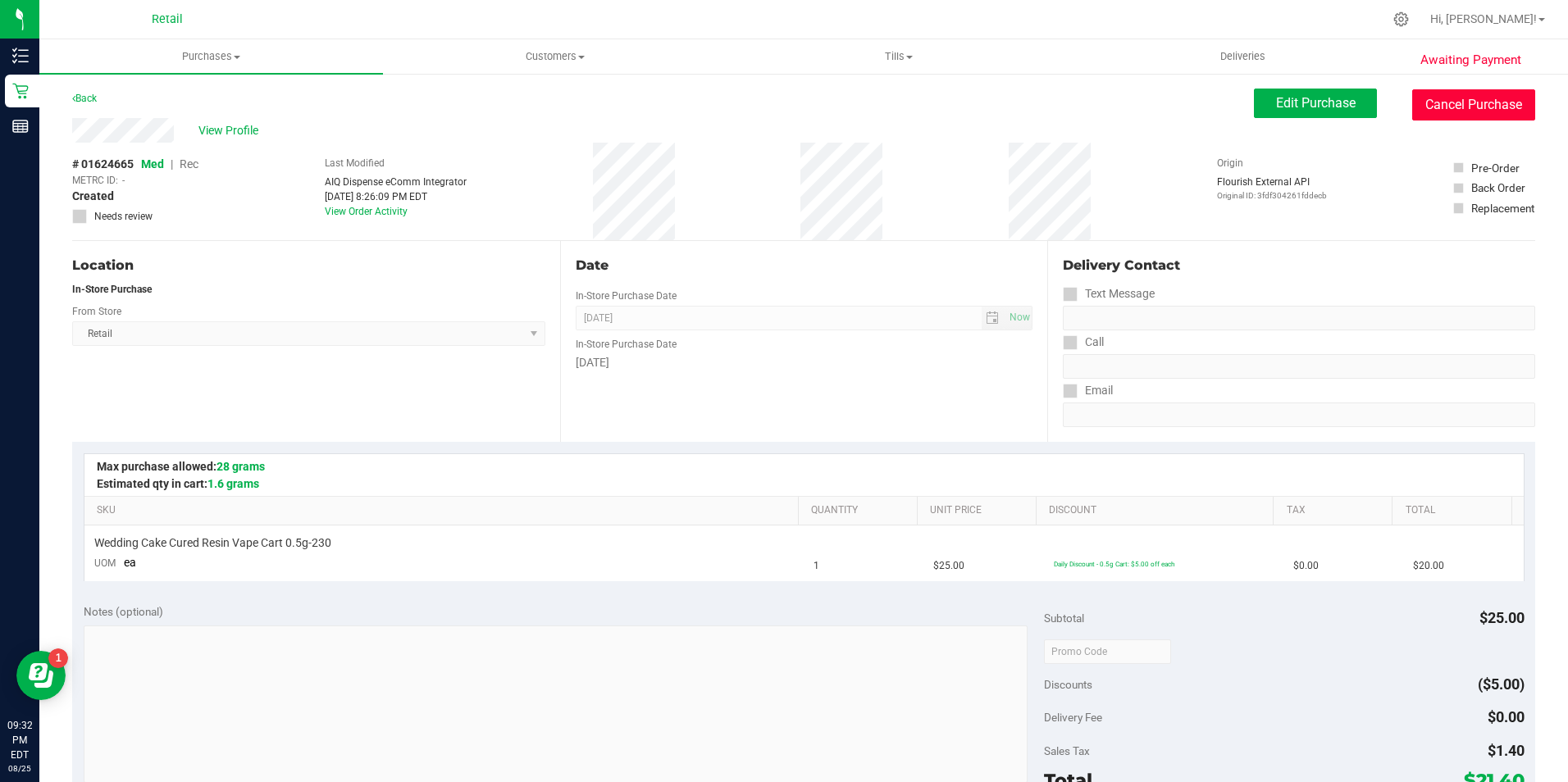
drag, startPoint x: 1433, startPoint y: 113, endPoint x: 837, endPoint y: 106, distance: 596.0
click at [1431, 115] on button "Cancel Purchase" at bounding box center [1474, 104] width 123 height 31
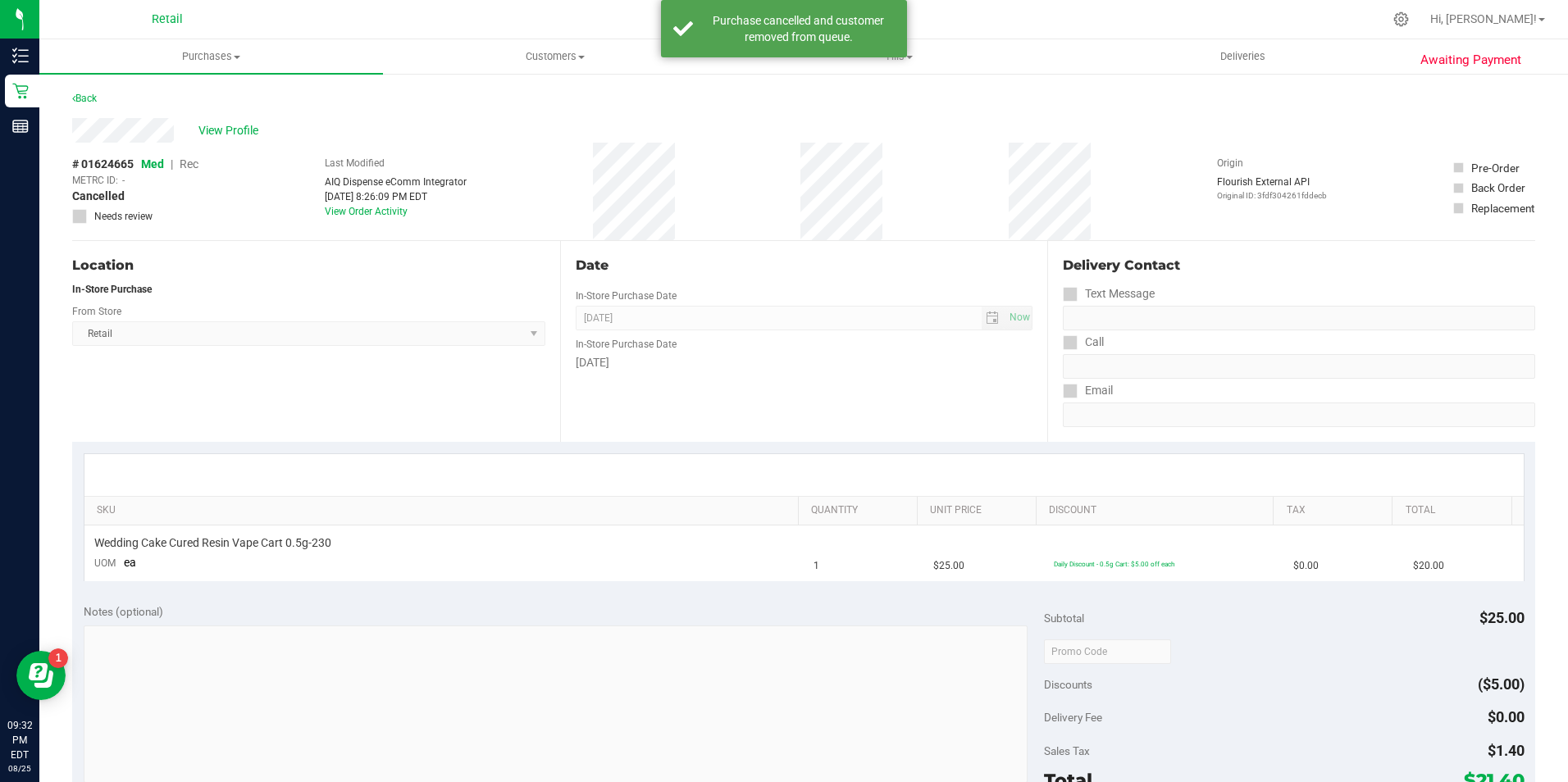
click at [102, 100] on div "Back" at bounding box center [804, 102] width 1464 height 29
click at [84, 98] on link "Back" at bounding box center [84, 99] width 25 height 11
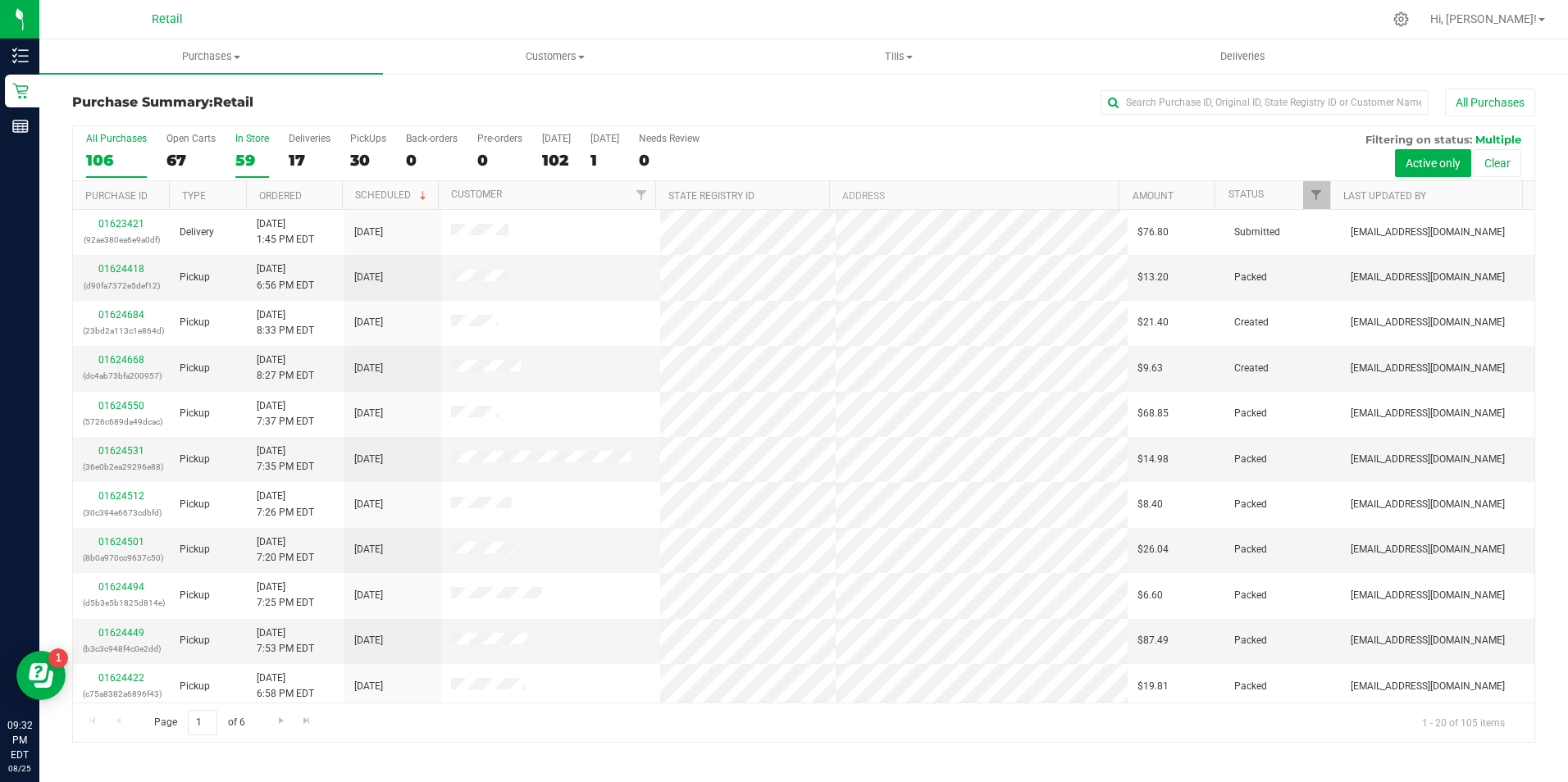
click at [264, 141] on div "In Store" at bounding box center [251, 138] width 33 height 11
click at [0, 0] on input "In Store 59" at bounding box center [0, 0] width 0 height 0
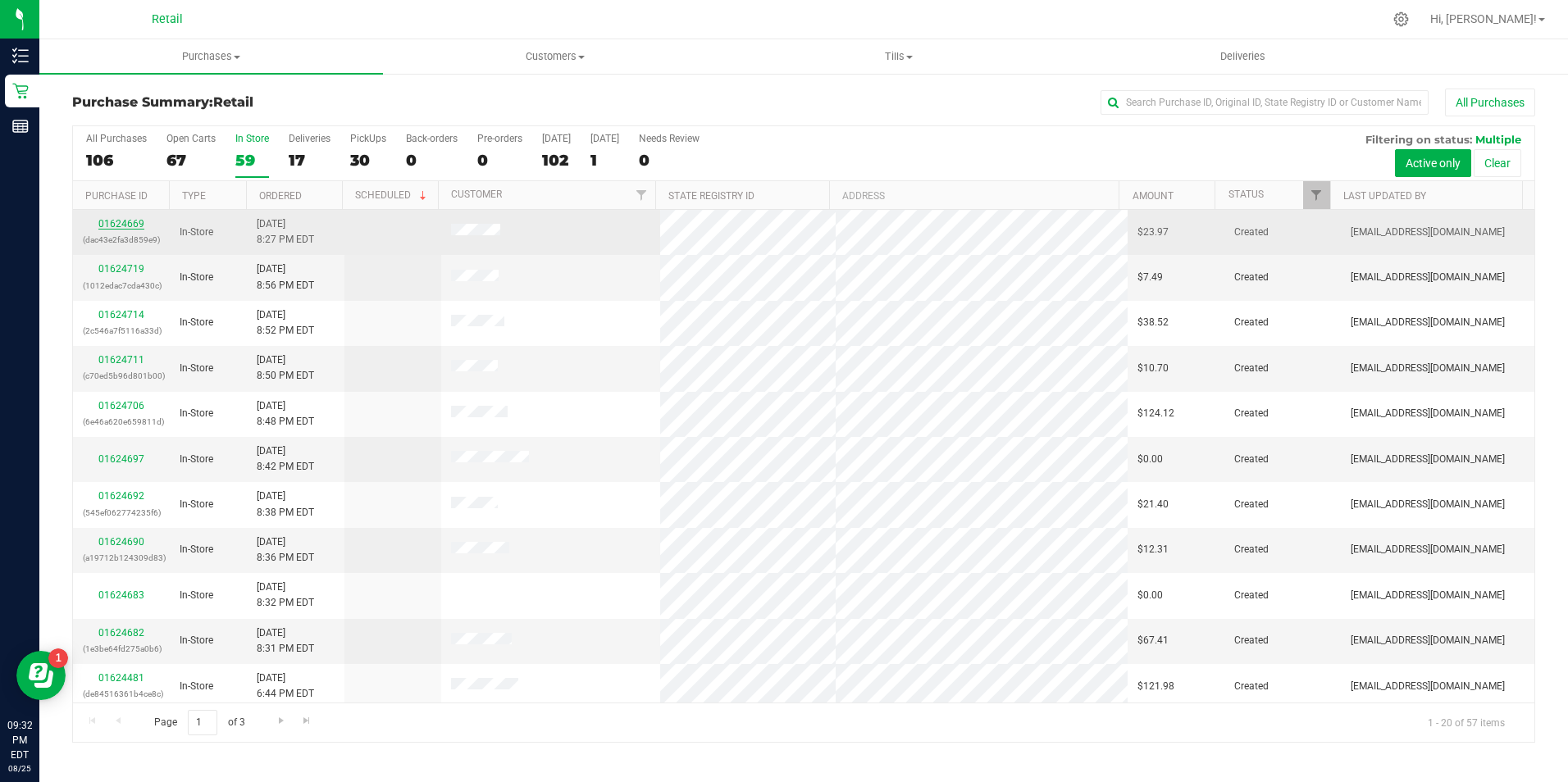
click at [116, 228] on link "01624669" at bounding box center [121, 224] width 46 height 11
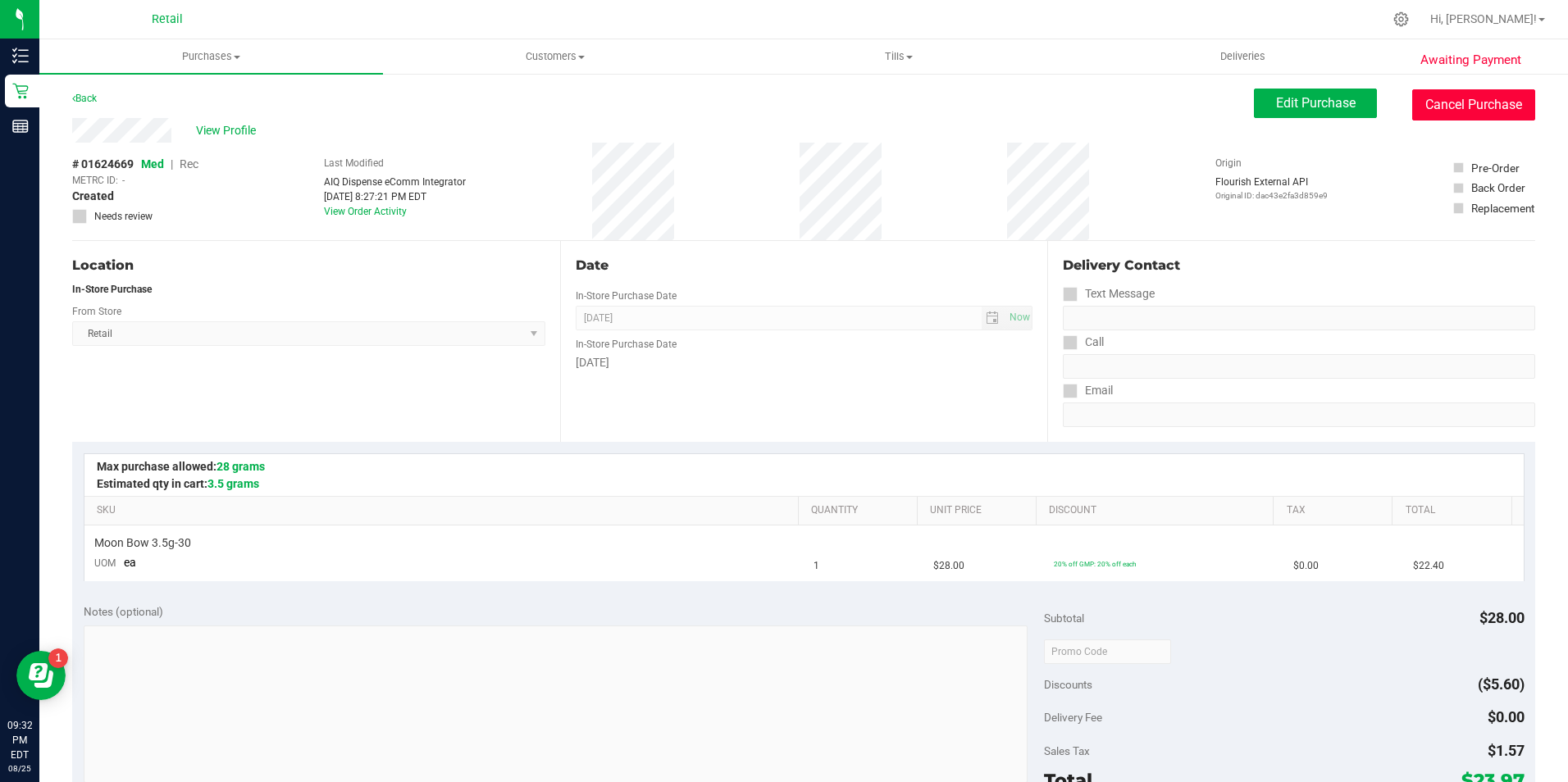
drag, startPoint x: 1456, startPoint y: 95, endPoint x: 859, endPoint y: 104, distance: 597.1
click at [1455, 95] on button "Cancel Purchase" at bounding box center [1474, 104] width 123 height 31
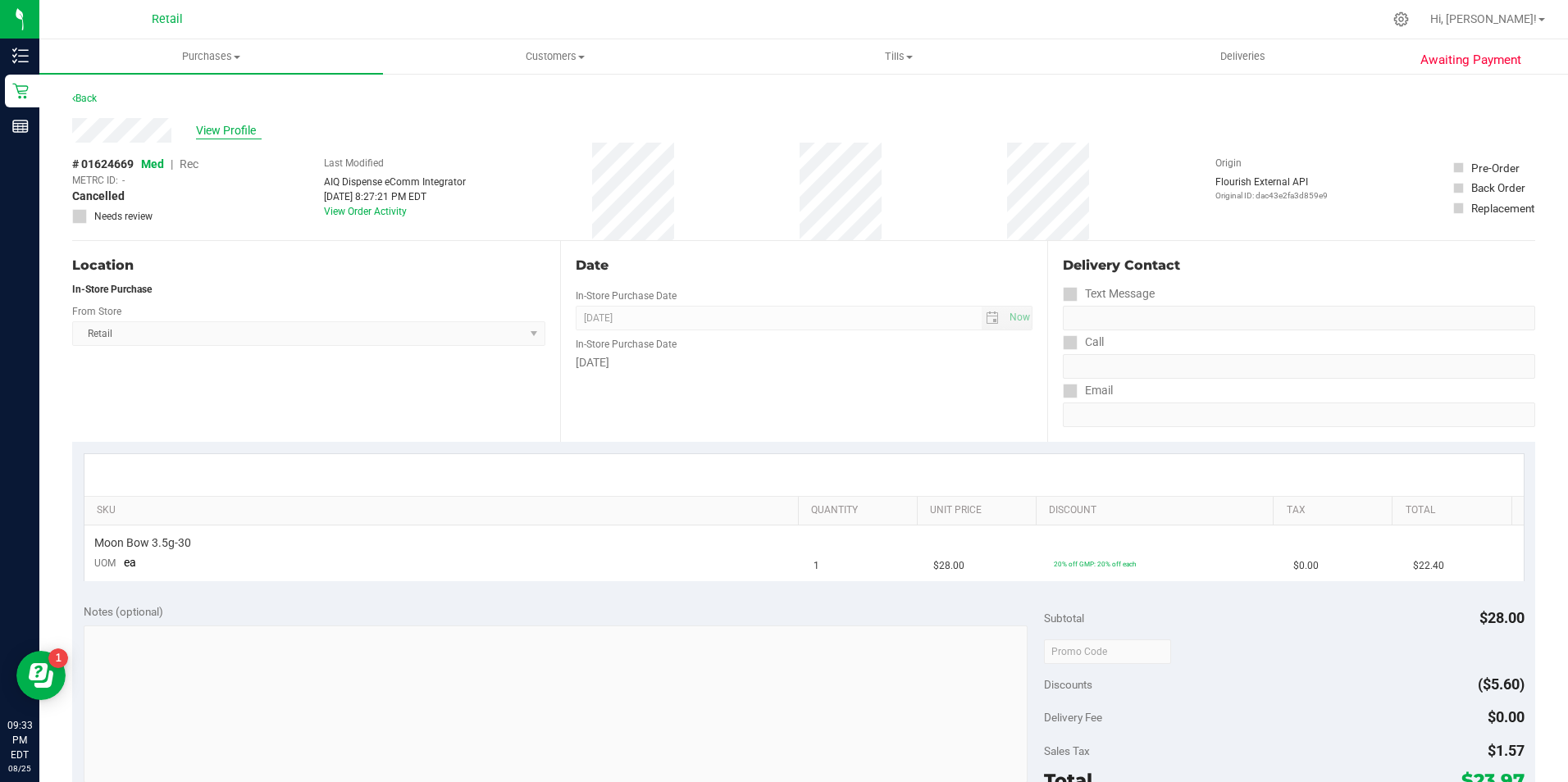
click at [203, 132] on span "View Profile" at bounding box center [228, 131] width 65 height 17
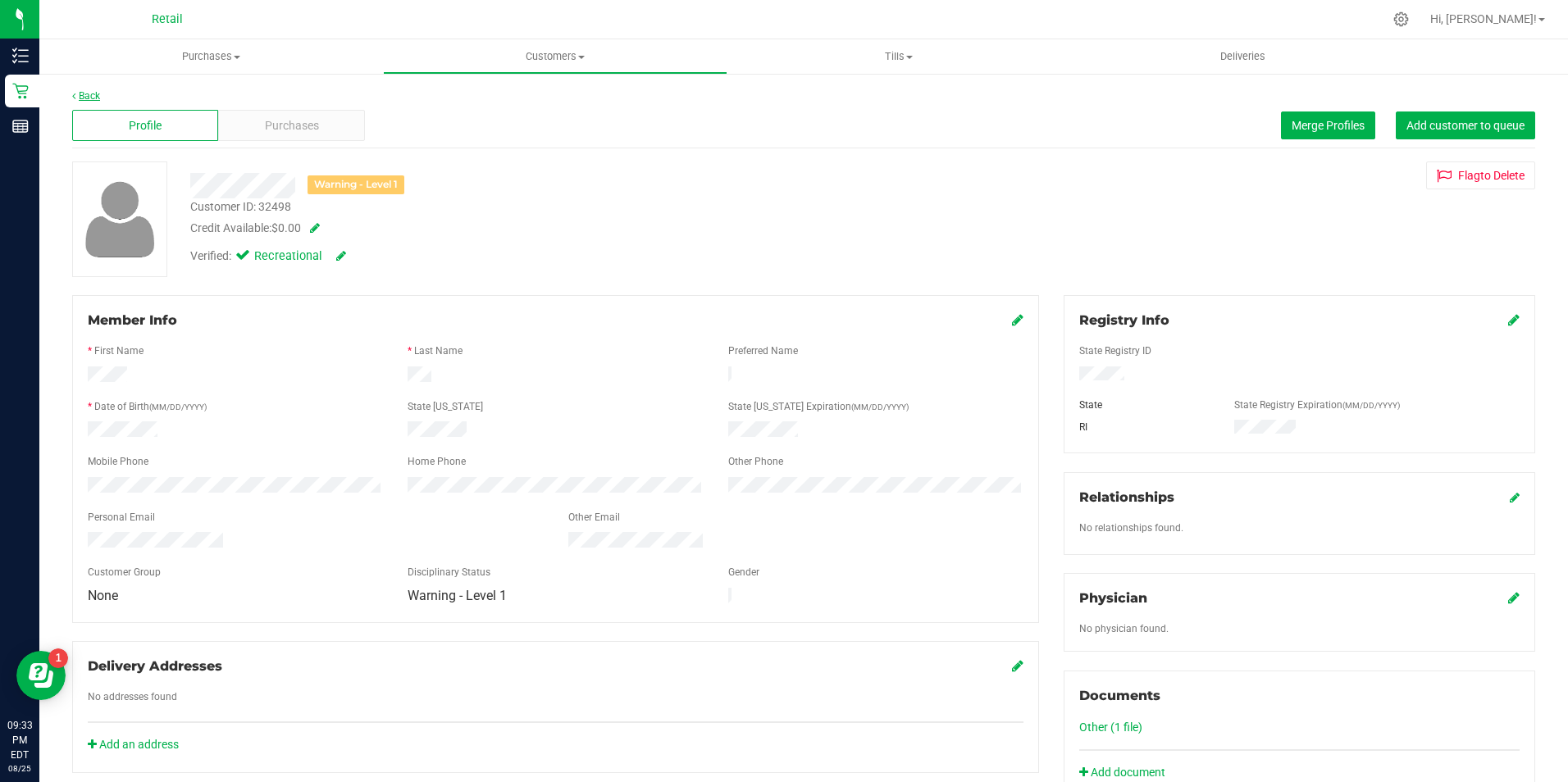
click at [95, 97] on link "Back" at bounding box center [85, 96] width 27 height 11
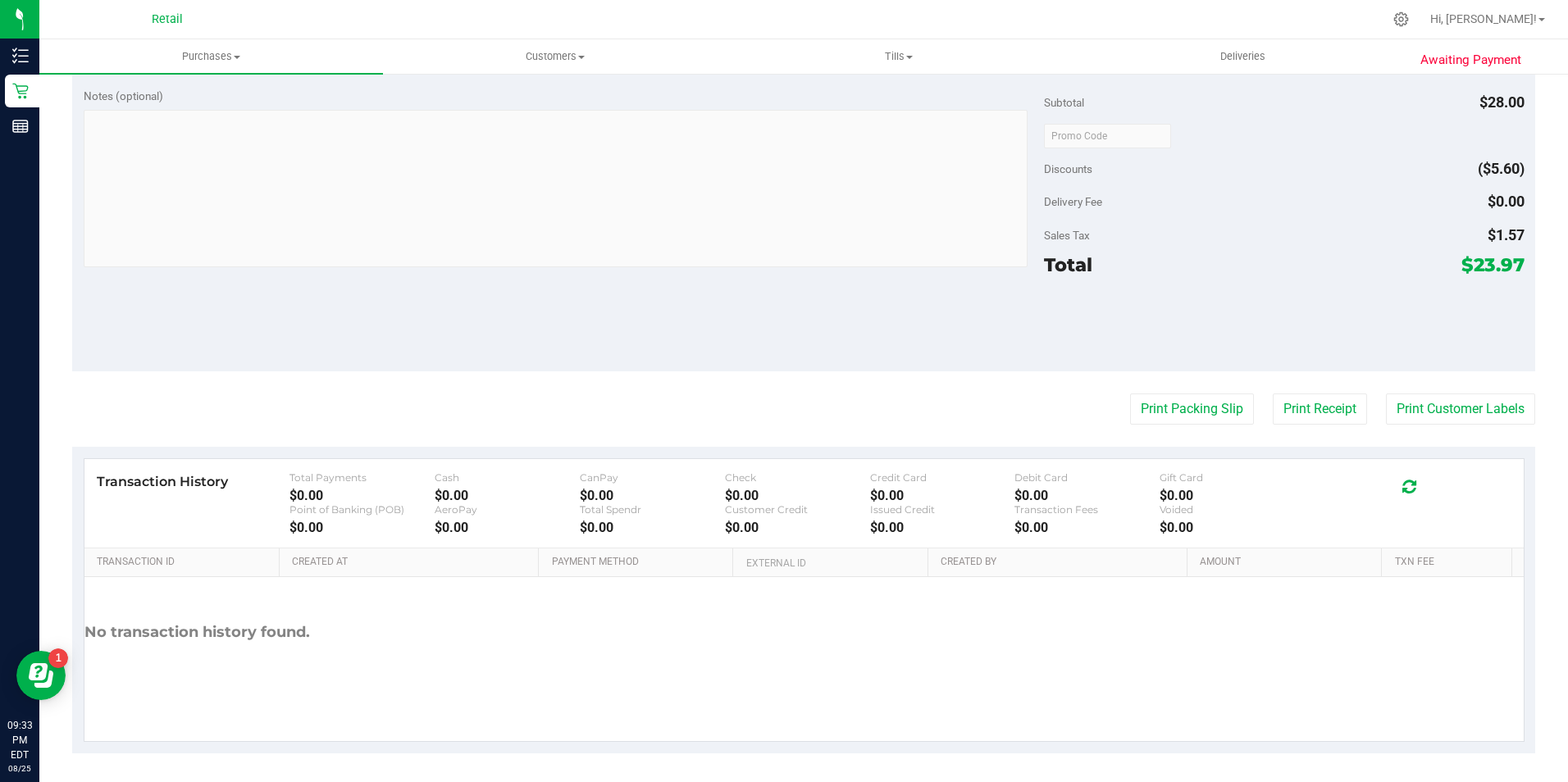
scroll to position [520, 0]
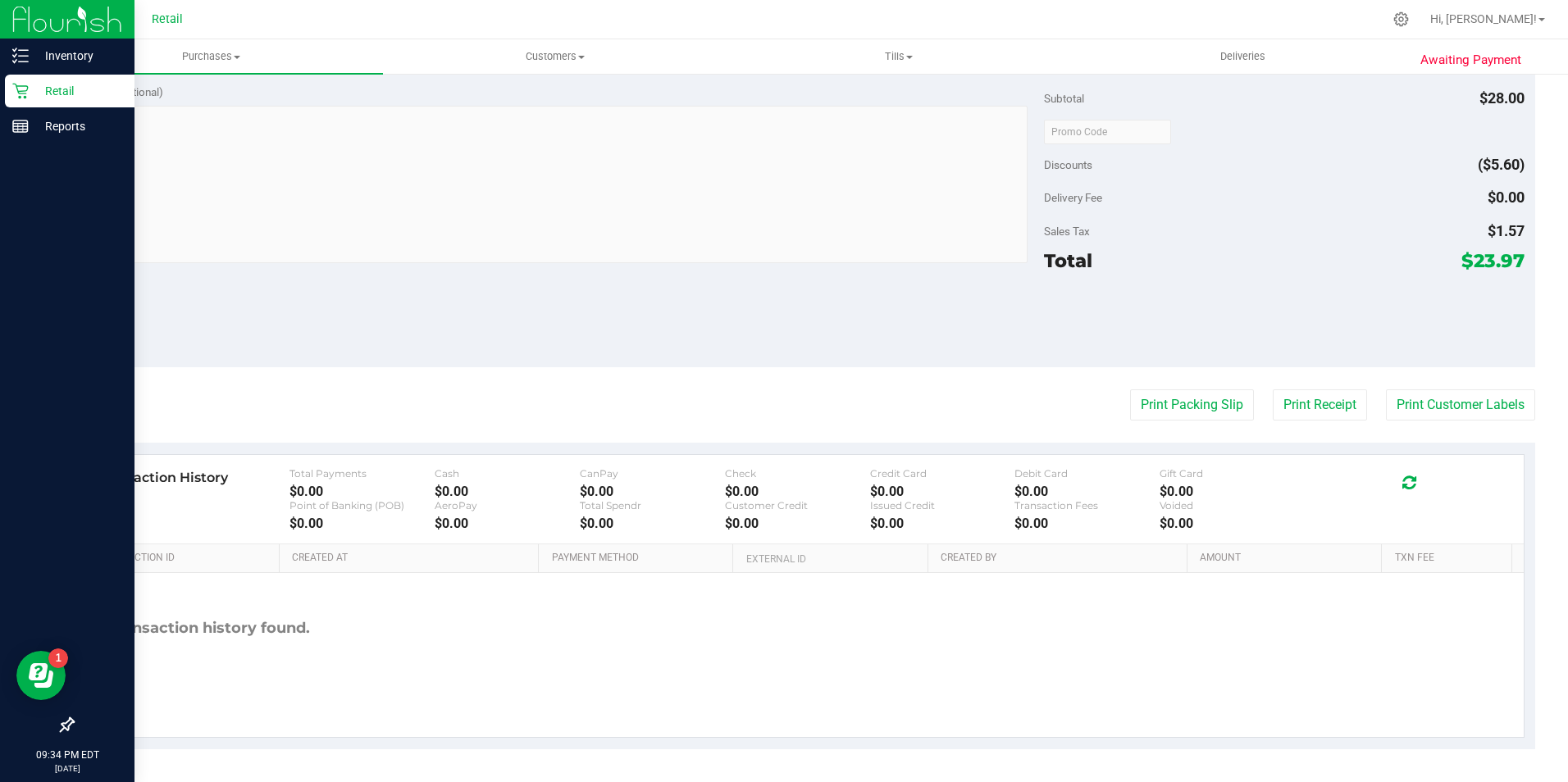
click at [30, 86] on p "Retail" at bounding box center [78, 91] width 99 height 20
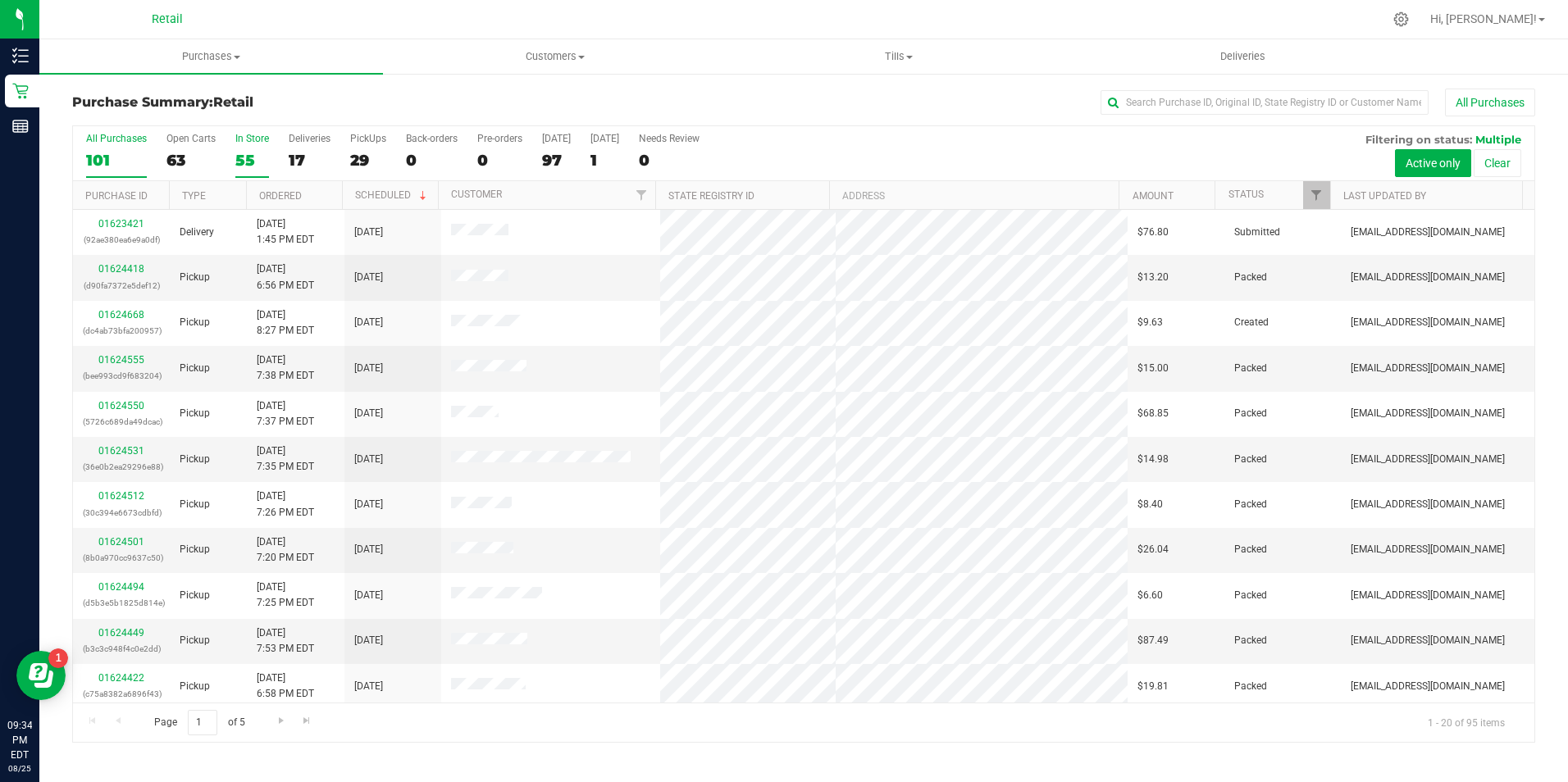
click at [251, 141] on div "In Store" at bounding box center [251, 138] width 33 height 11
click at [0, 0] on input "In Store 55" at bounding box center [0, 0] width 0 height 0
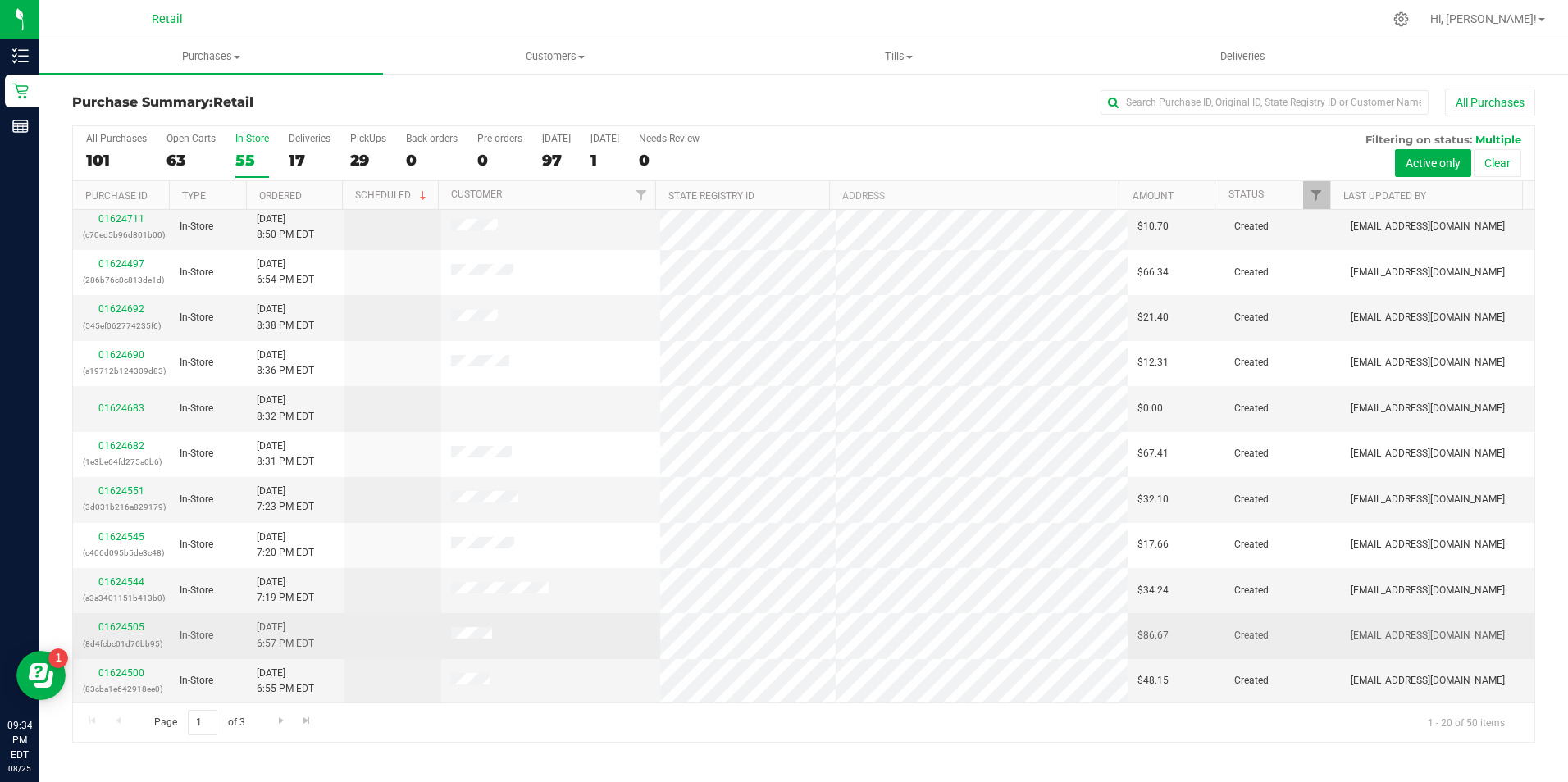
scroll to position [415, 0]
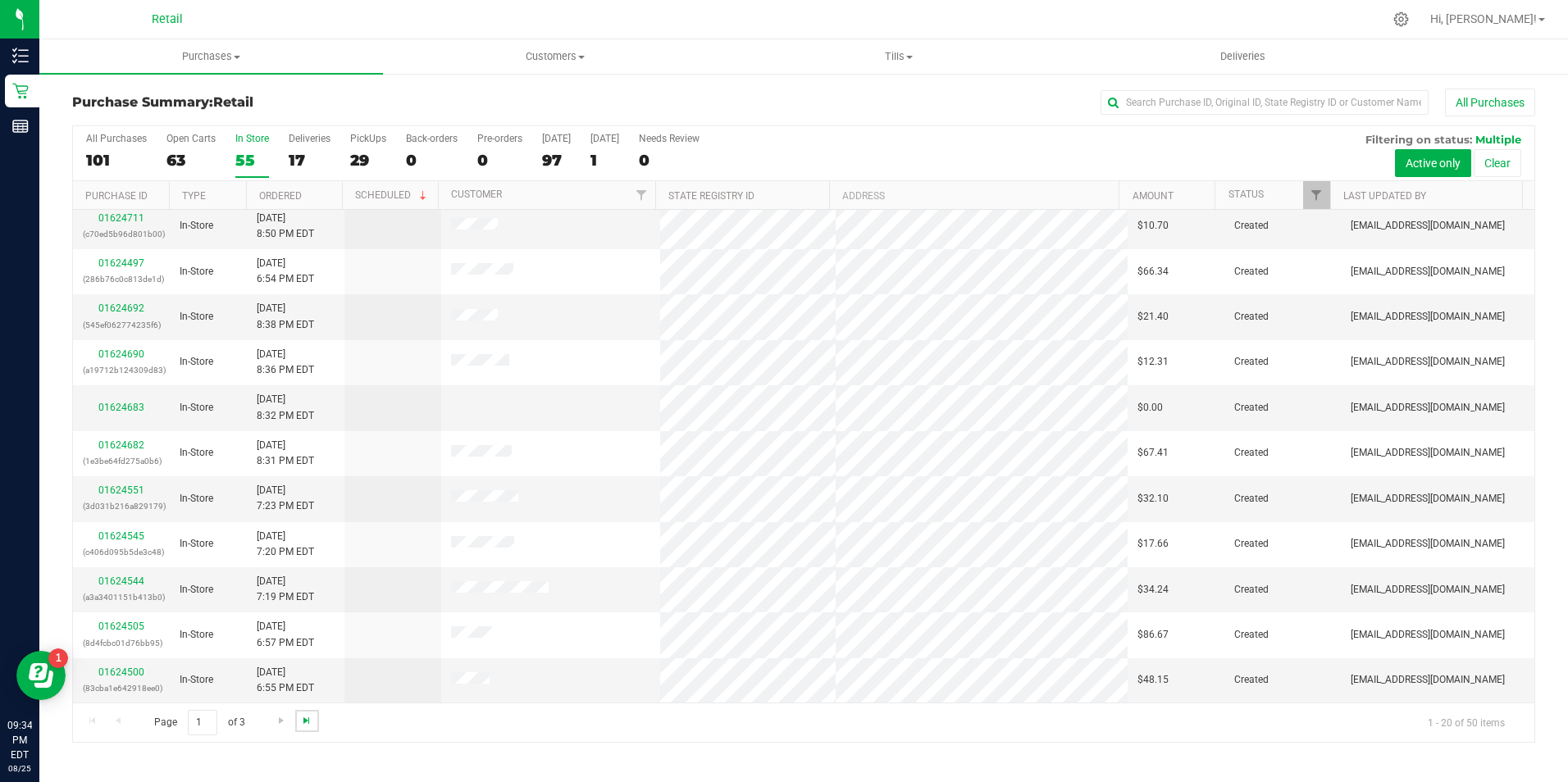
click at [308, 727] on span "Go to the last page" at bounding box center [307, 721] width 13 height 13
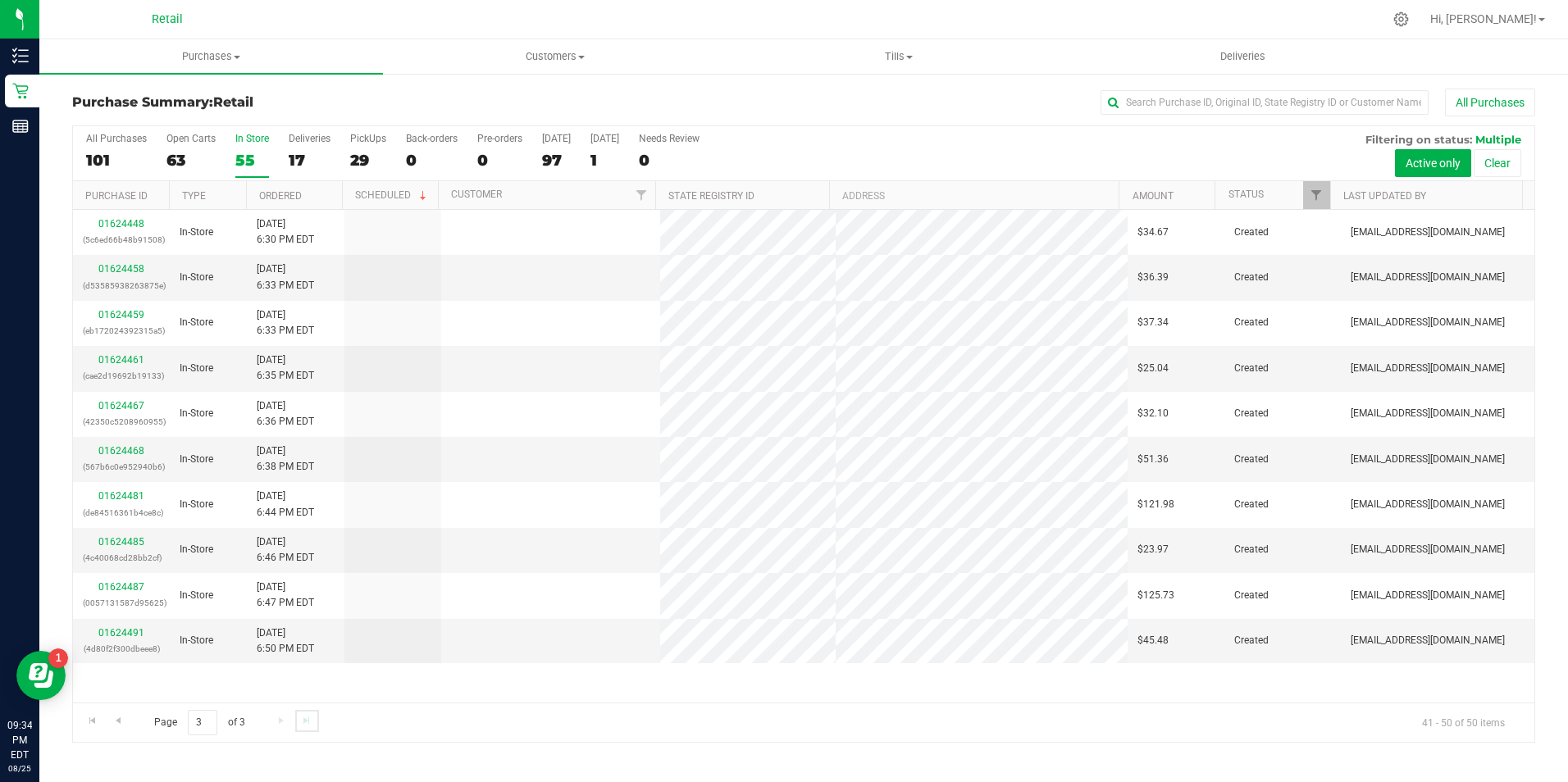
scroll to position [0, 0]
click at [110, 639] on div "01624491 (4d80f2f300dbeee8)" at bounding box center [120, 641] width 77 height 31
click at [1478, 155] on button "Clear" at bounding box center [1498, 162] width 47 height 27
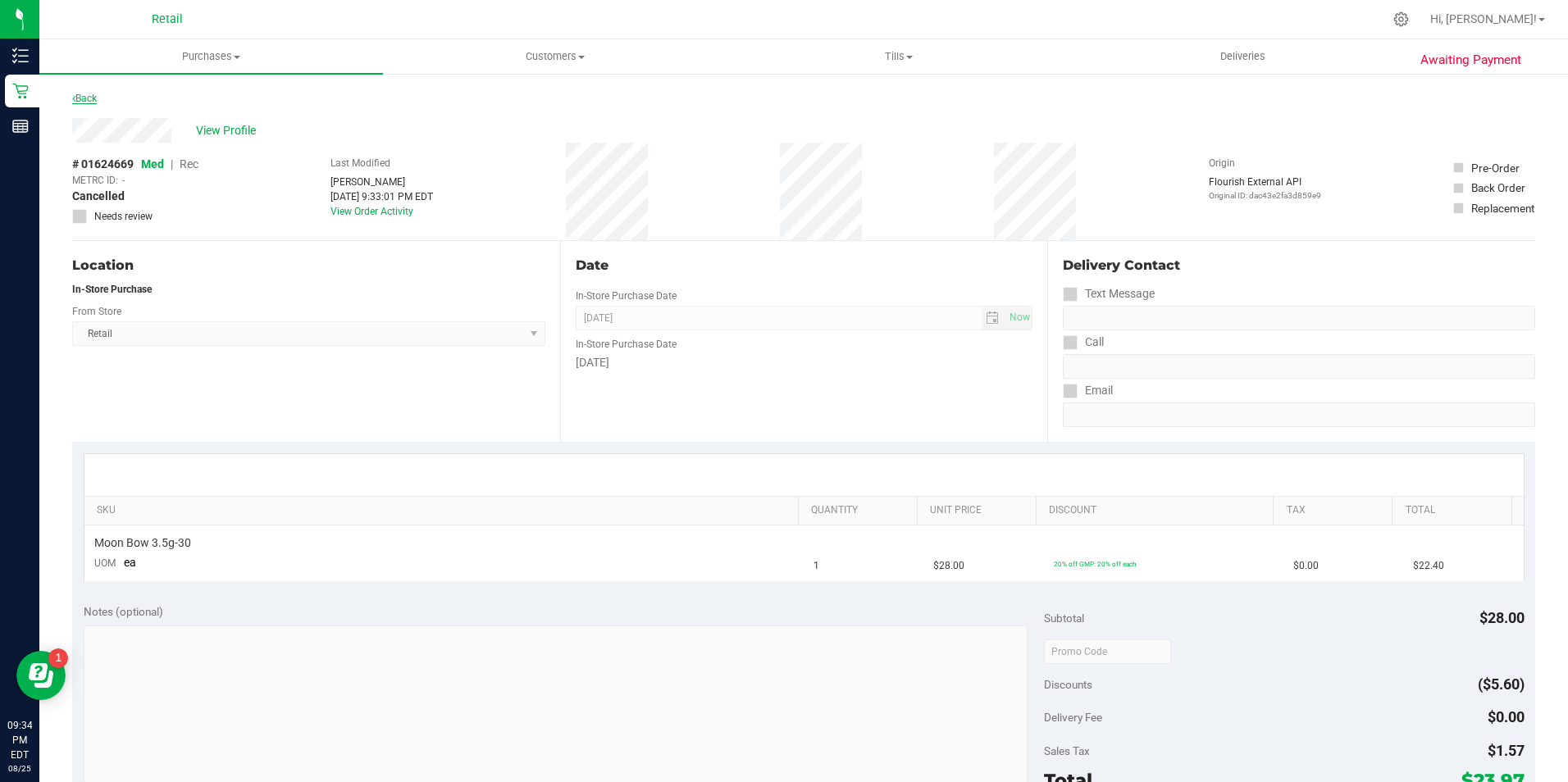
click at [86, 101] on link "Back" at bounding box center [84, 99] width 25 height 11
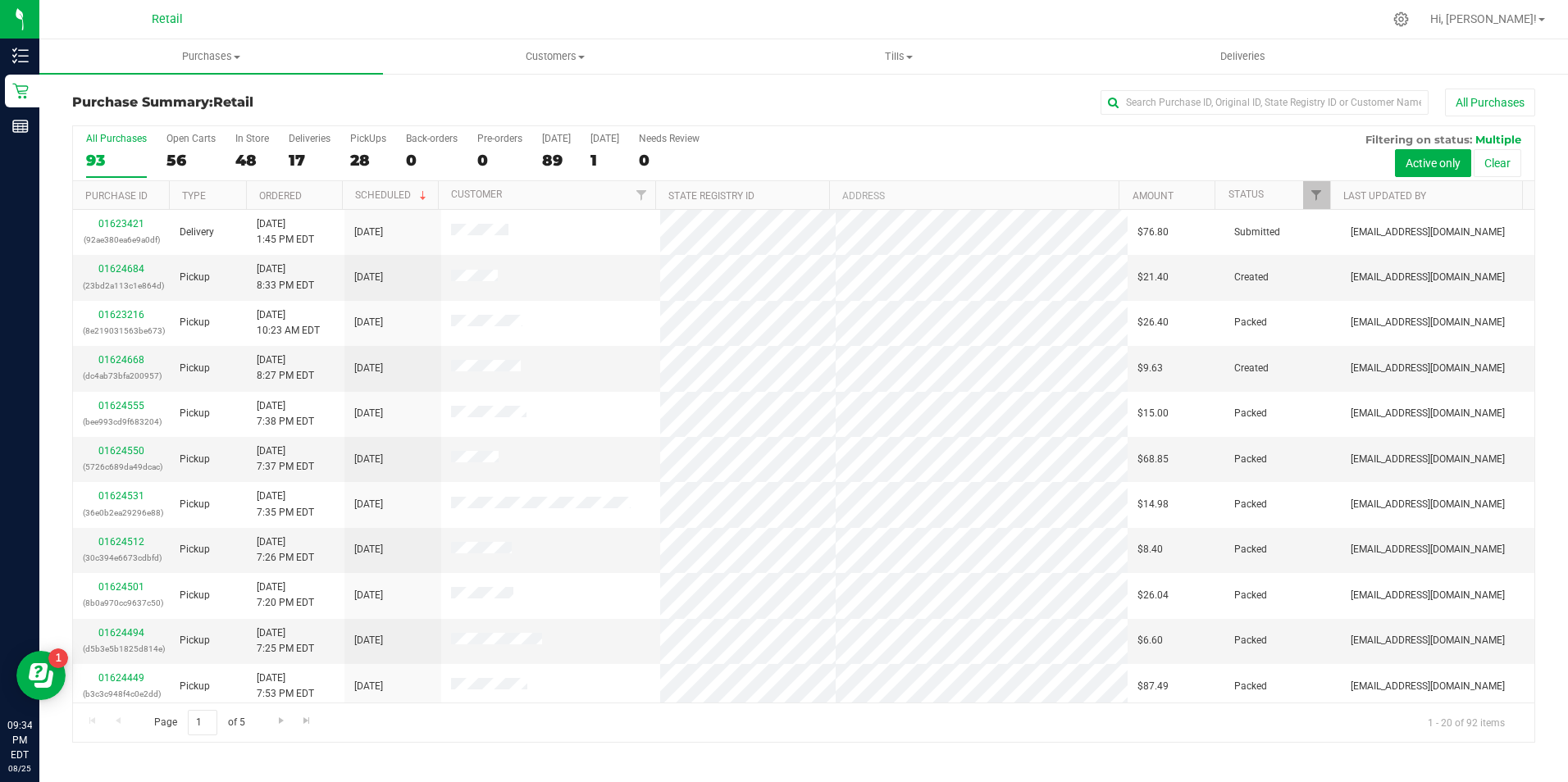
click at [233, 155] on div "All Purchases 93 Open Carts 56 In Store 48 Deliveries 17 PickUps 28 Back-orders…" at bounding box center [804, 154] width 1462 height 55
click at [243, 154] on div "48" at bounding box center [251, 160] width 33 height 19
click at [0, 0] on input "In Store 48" at bounding box center [0, 0] width 0 height 0
click at [132, 455] on div "01624721 (93475ae55d5a7284)" at bounding box center [120, 459] width 77 height 31
click at [124, 447] on link "01624721" at bounding box center [121, 451] width 46 height 11
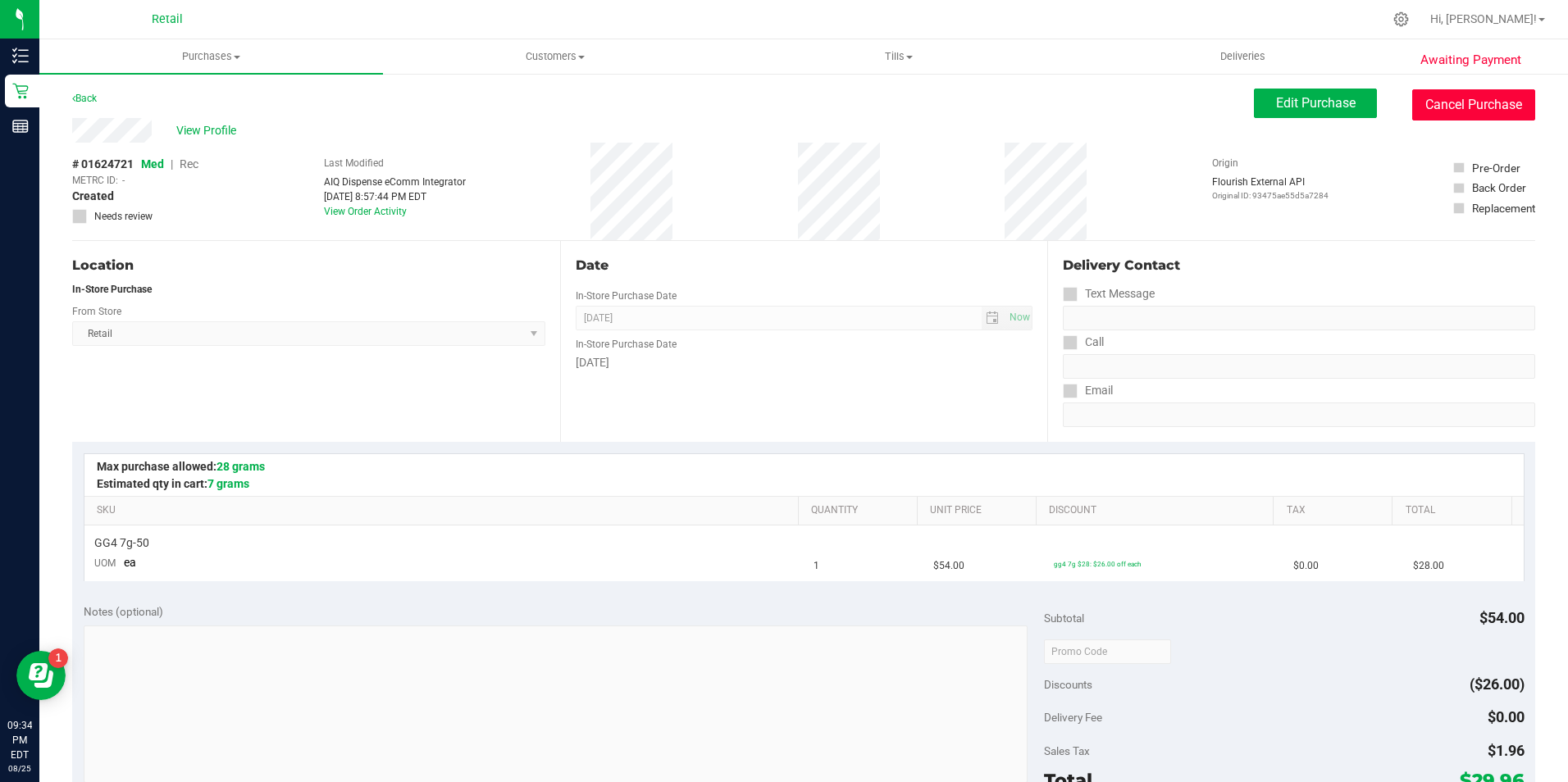
drag, startPoint x: 1404, startPoint y: 93, endPoint x: 870, endPoint y: 116, distance: 534.5
click at [1413, 97] on button "Cancel Purchase" at bounding box center [1474, 104] width 123 height 31
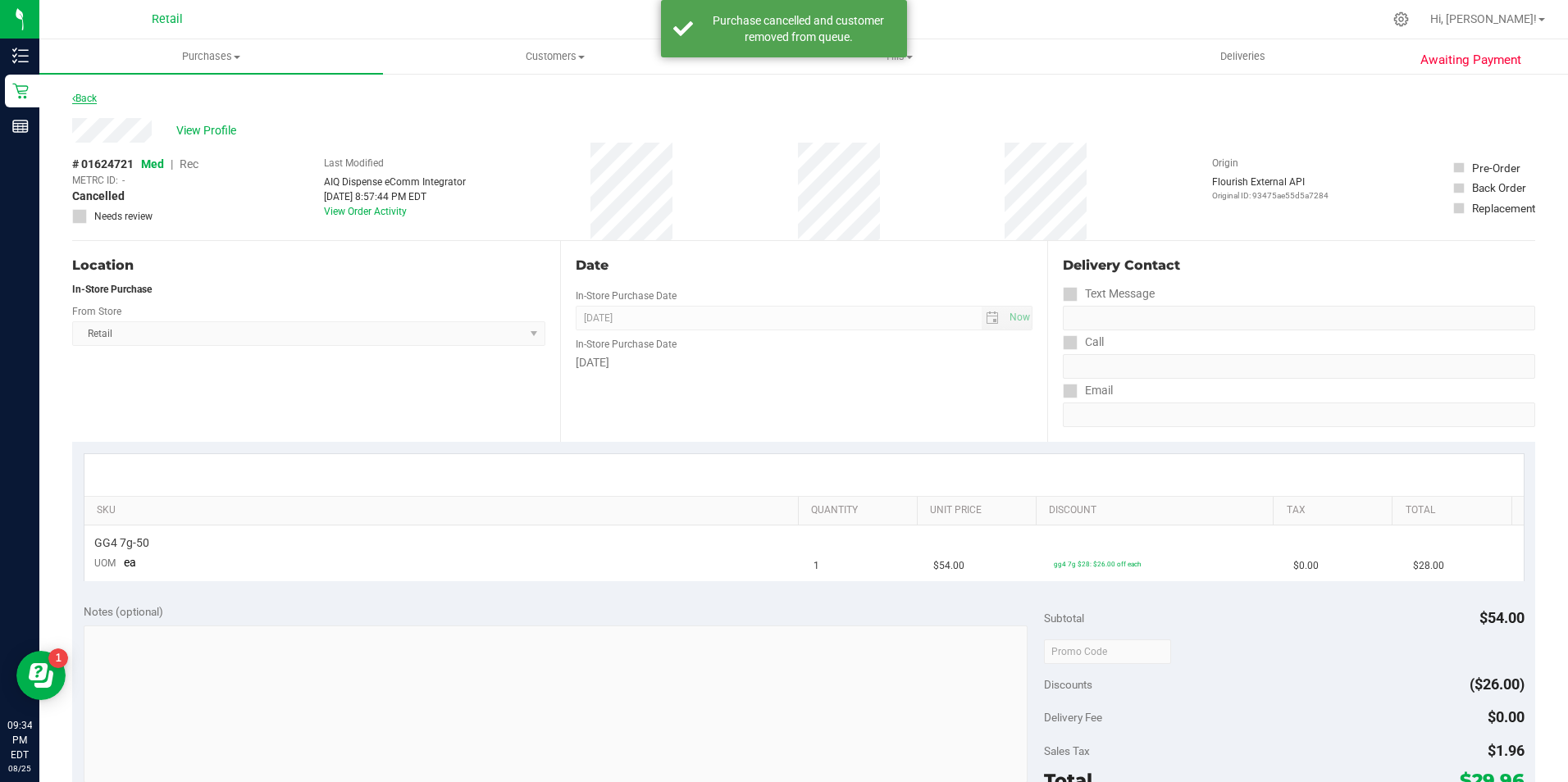
click at [88, 97] on link "Back" at bounding box center [84, 99] width 25 height 11
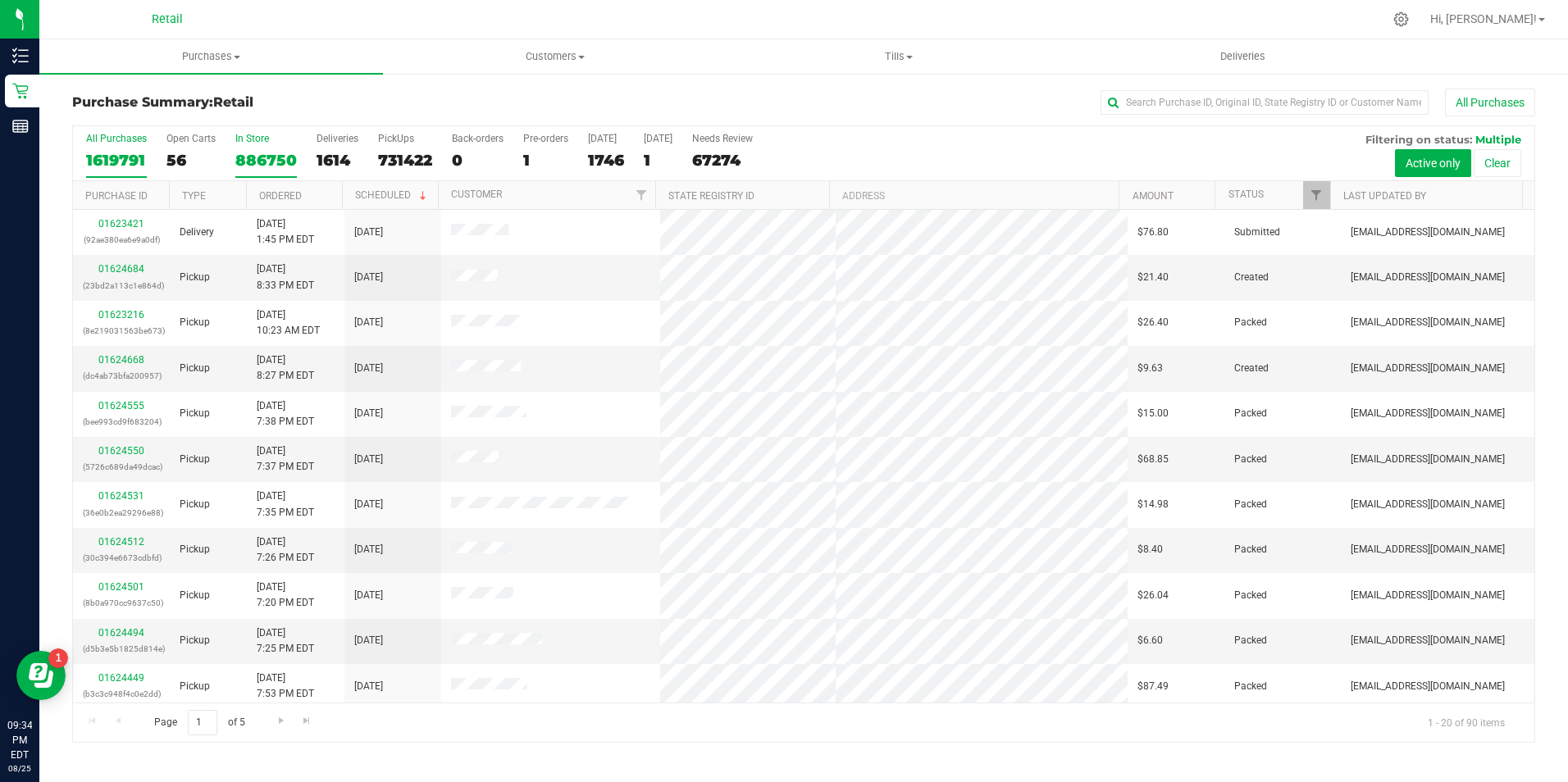
click at [244, 143] on div "In Store" at bounding box center [265, 138] width 62 height 11
click at [0, 0] on input "In Store 886750" at bounding box center [0, 0] width 0 height 0
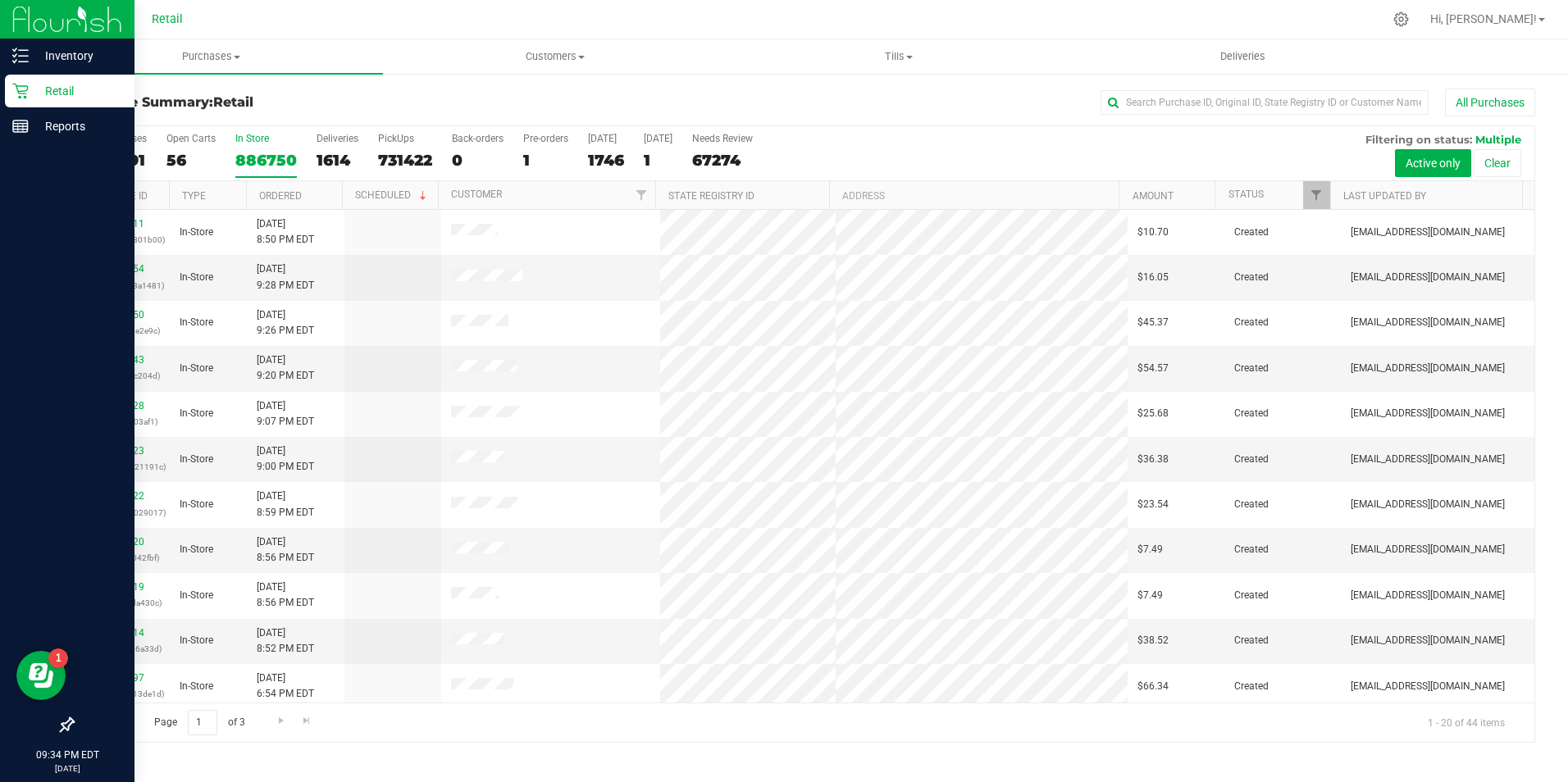
click at [33, 86] on p "Retail" at bounding box center [78, 91] width 99 height 20
click at [31, 86] on p "Retail" at bounding box center [78, 91] width 99 height 20
click at [35, 86] on p "Retail" at bounding box center [78, 91] width 99 height 20
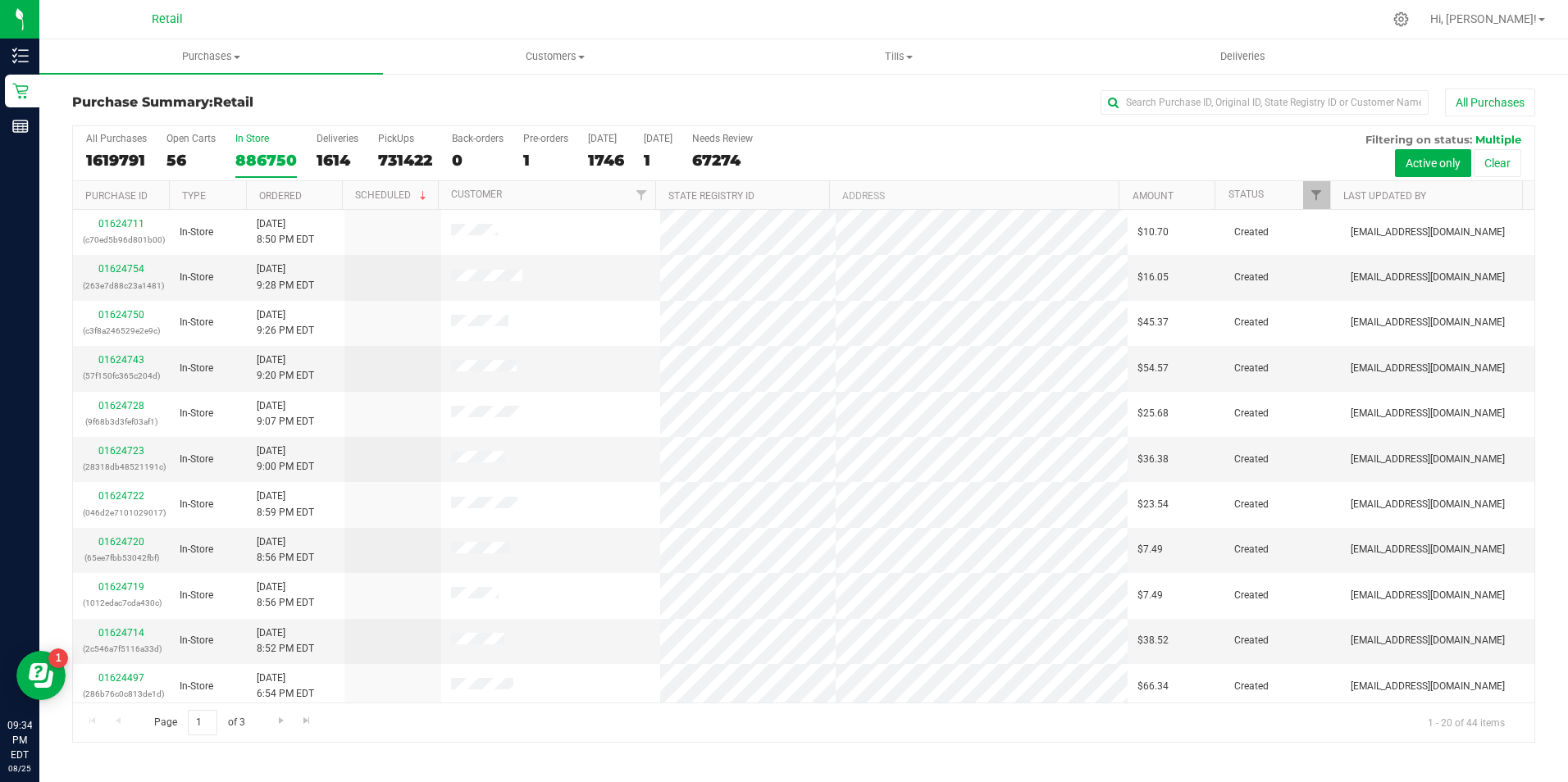
click at [258, 147] on label "In Store 886750" at bounding box center [265, 155] width 62 height 45
click at [0, 0] on input "In Store 886750" at bounding box center [0, 0] width 0 height 0
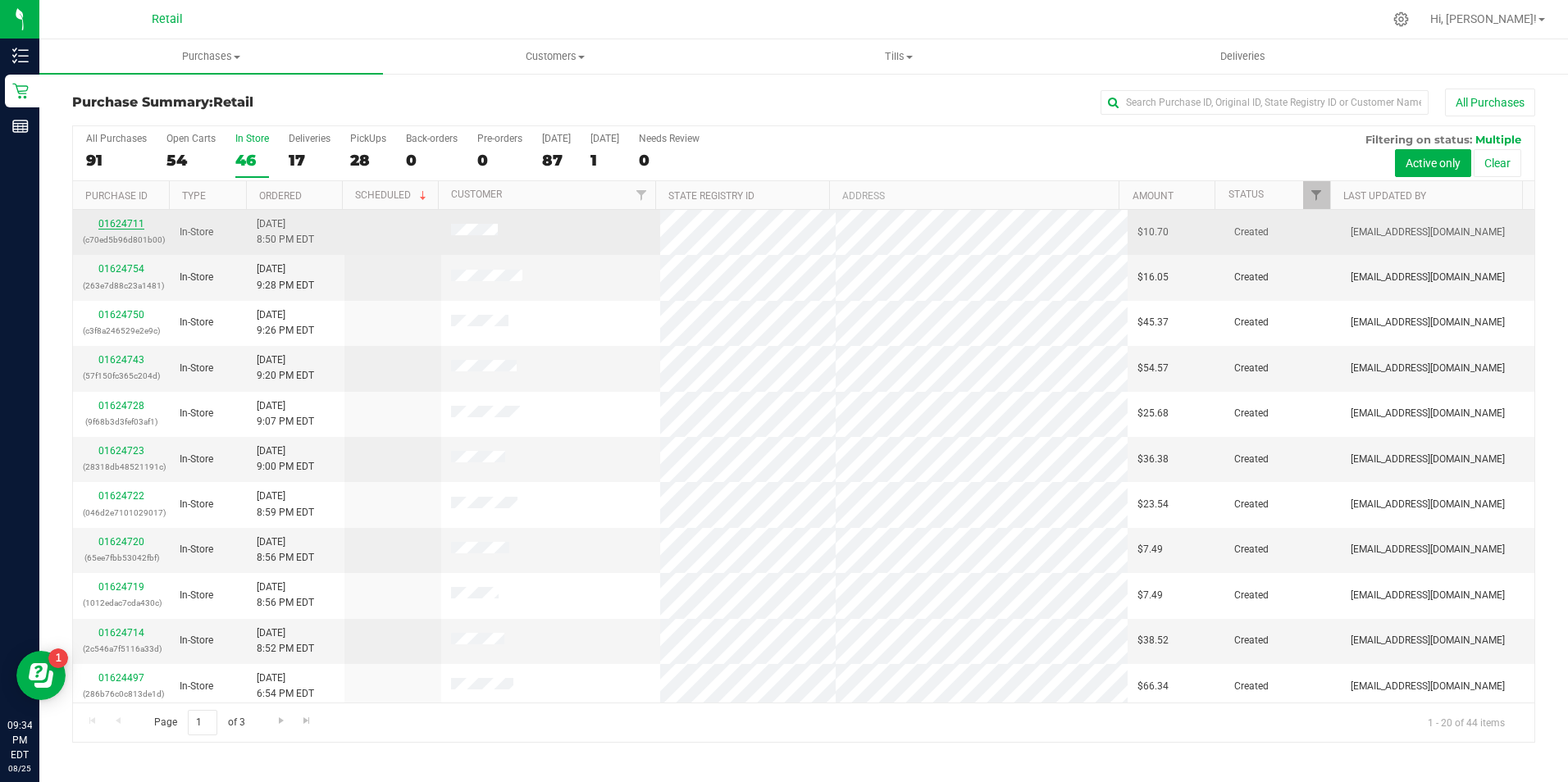
click at [110, 222] on link "01624711" at bounding box center [121, 224] width 46 height 11
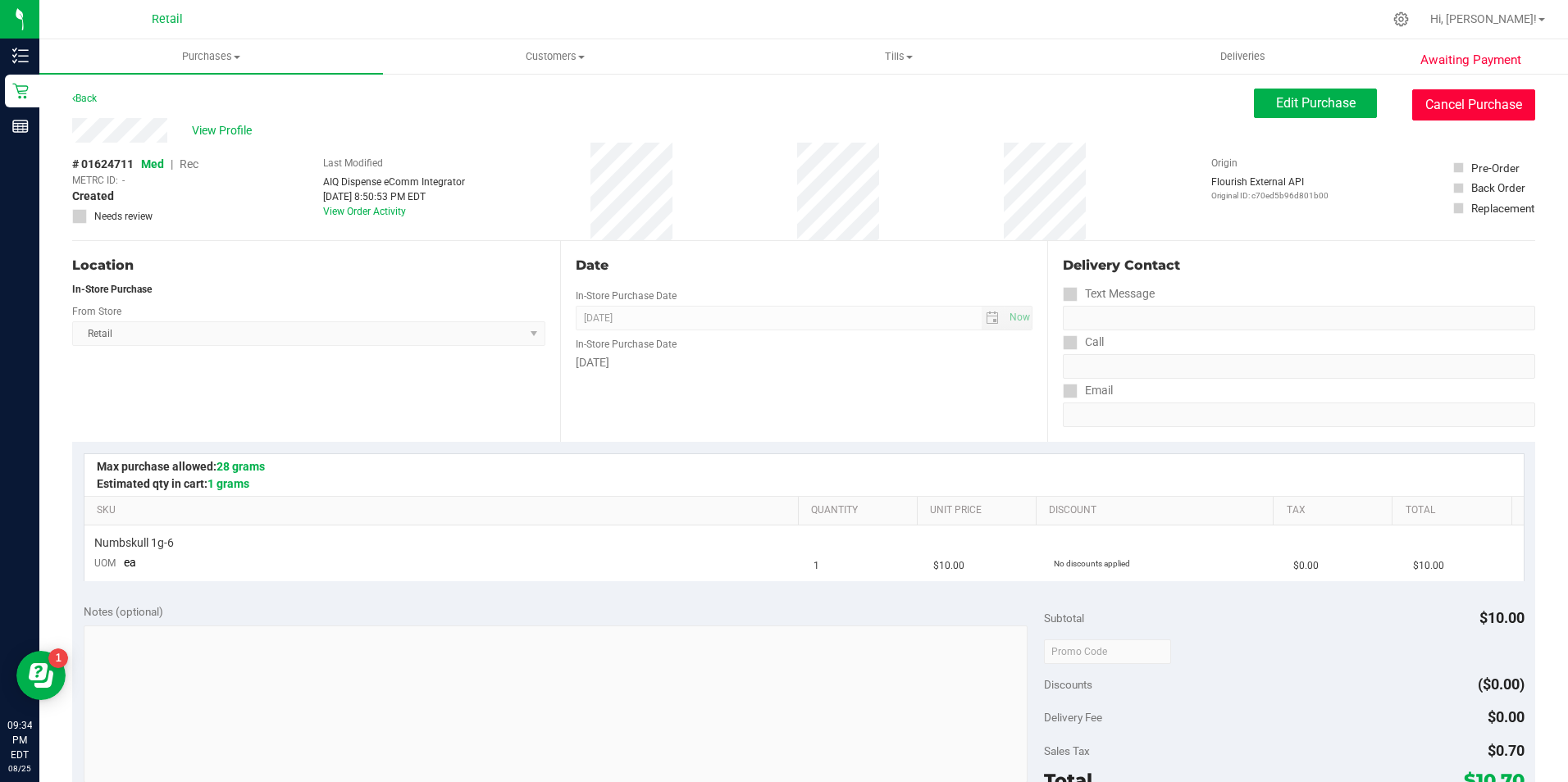
click at [1478, 99] on button "Cancel Purchase" at bounding box center [1474, 104] width 123 height 31
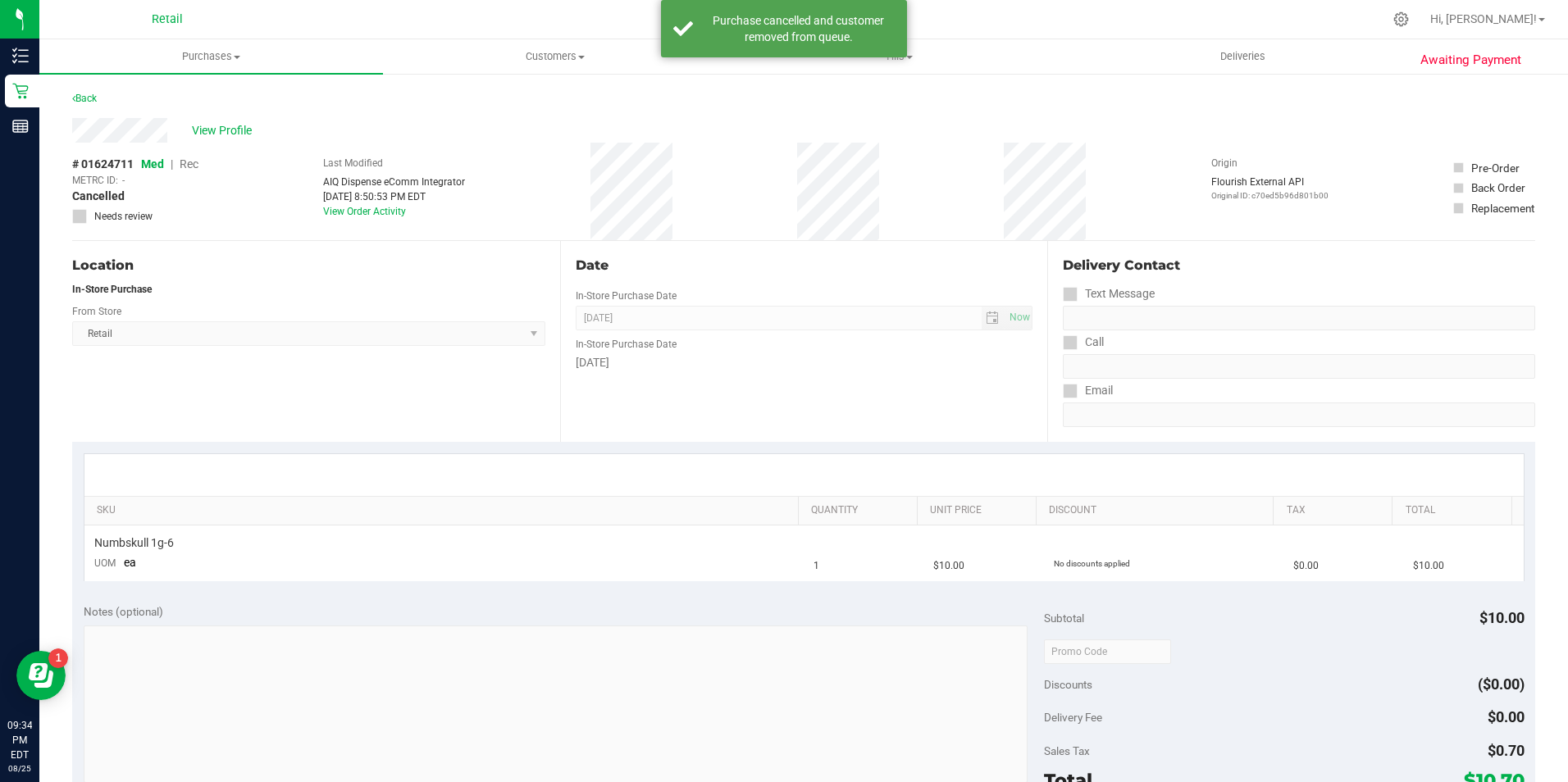
click at [71, 100] on div "Awaiting Payment Back View Profile # 01624711 Med | Rec METRC ID: - Cancelled N…" at bounding box center [804, 687] width 1529 height 1230
click at [71, 100] on div "Awaiting Payment Back View Profile # 01624711 Med | Rec METRC ID: - Cancelled N…" at bounding box center [804, 687] width 1529 height 1230
click at [97, 97] on link "Back" at bounding box center [84, 99] width 25 height 11
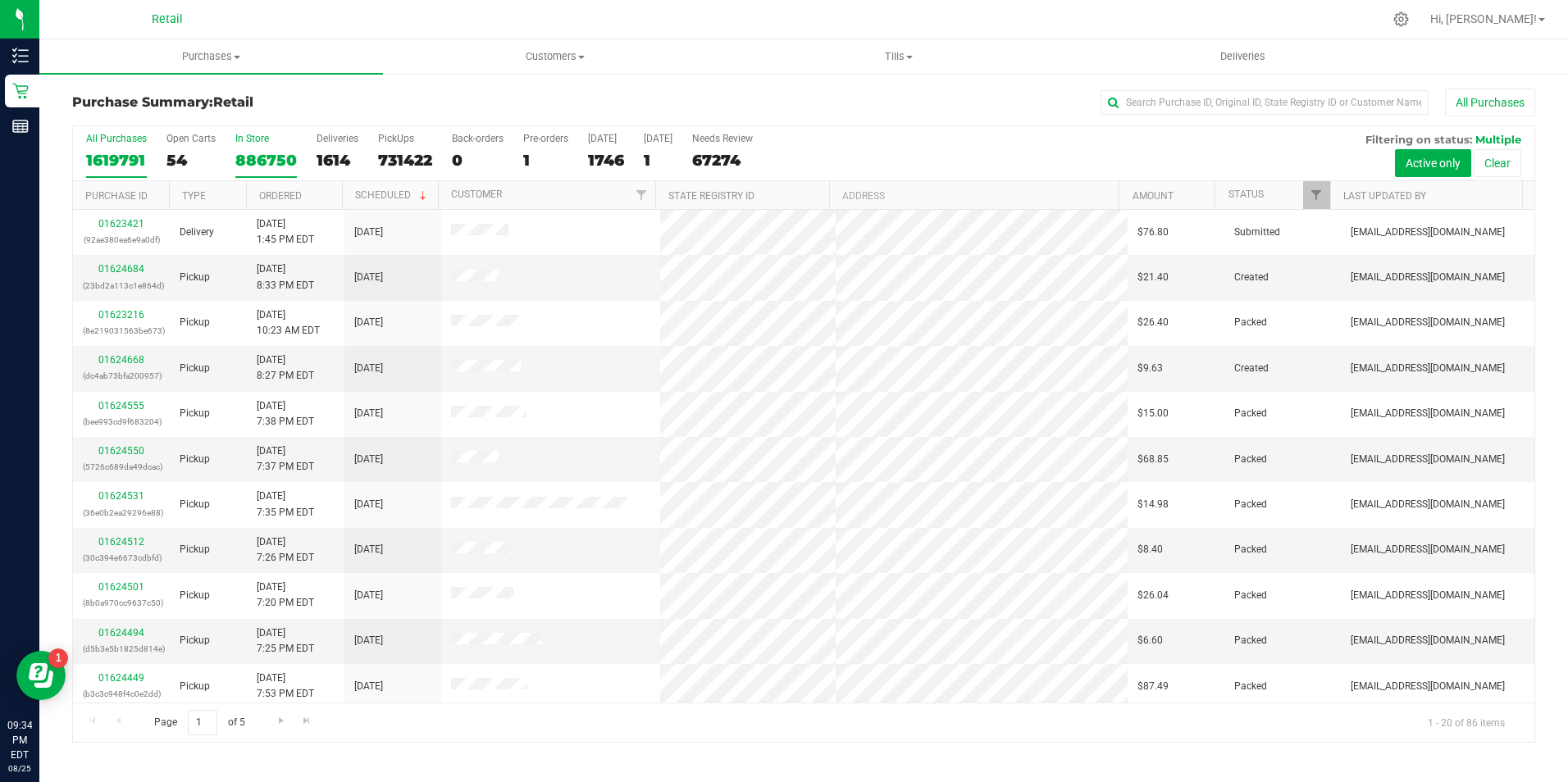
drag, startPoint x: 97, startPoint y: 97, endPoint x: 253, endPoint y: 144, distance: 162.9
click at [253, 144] on label "In Store 886750" at bounding box center [265, 155] width 62 height 45
click at [0, 0] on input "In Store 886750" at bounding box center [0, 0] width 0 height 0
click at [253, 144] on label "In Store 886750" at bounding box center [265, 155] width 62 height 45
click at [0, 0] on input "In Store 886750" at bounding box center [0, 0] width 0 height 0
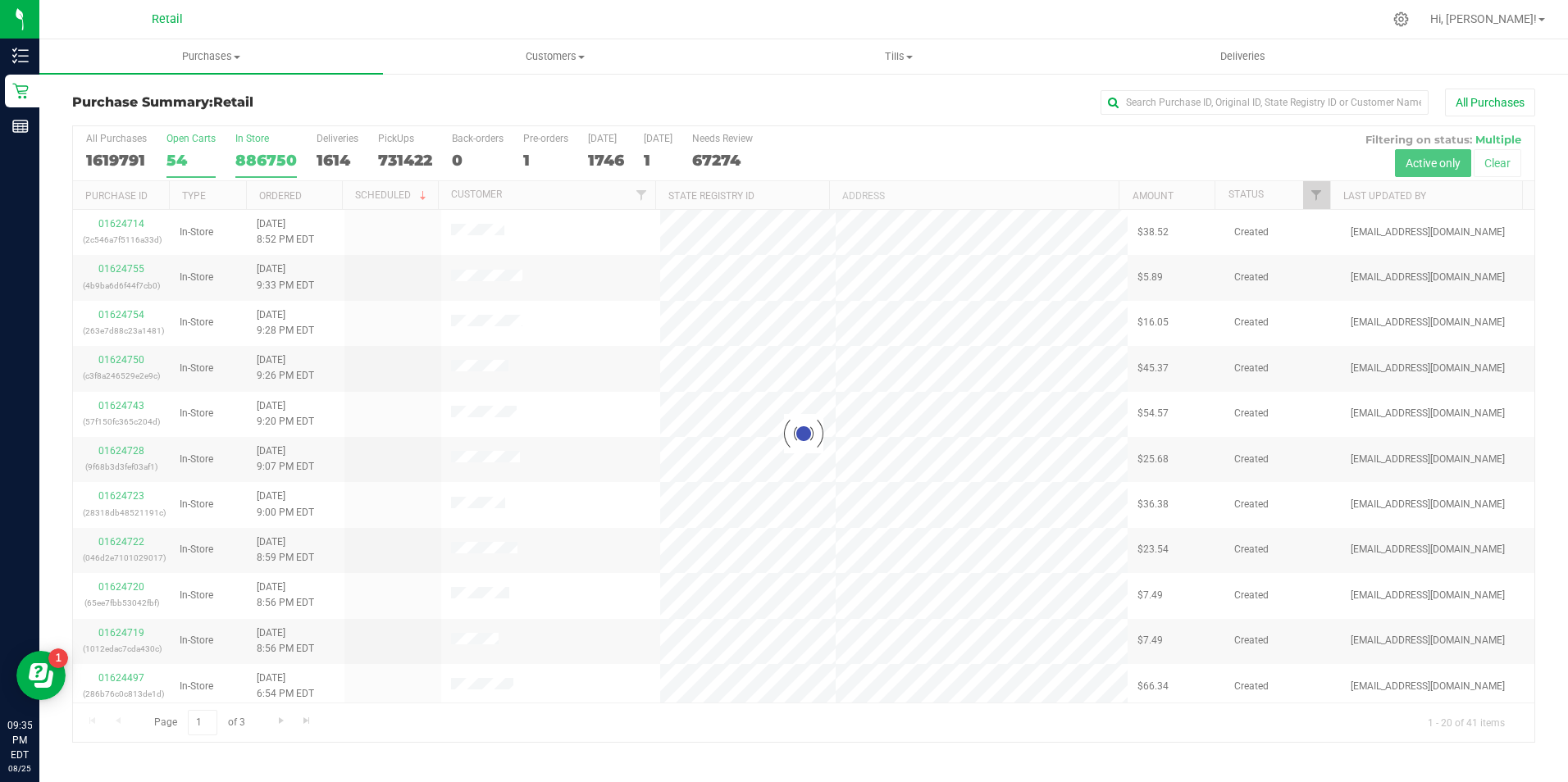
drag, startPoint x: 253, startPoint y: 144, endPoint x: 212, endPoint y: 144, distance: 41.0
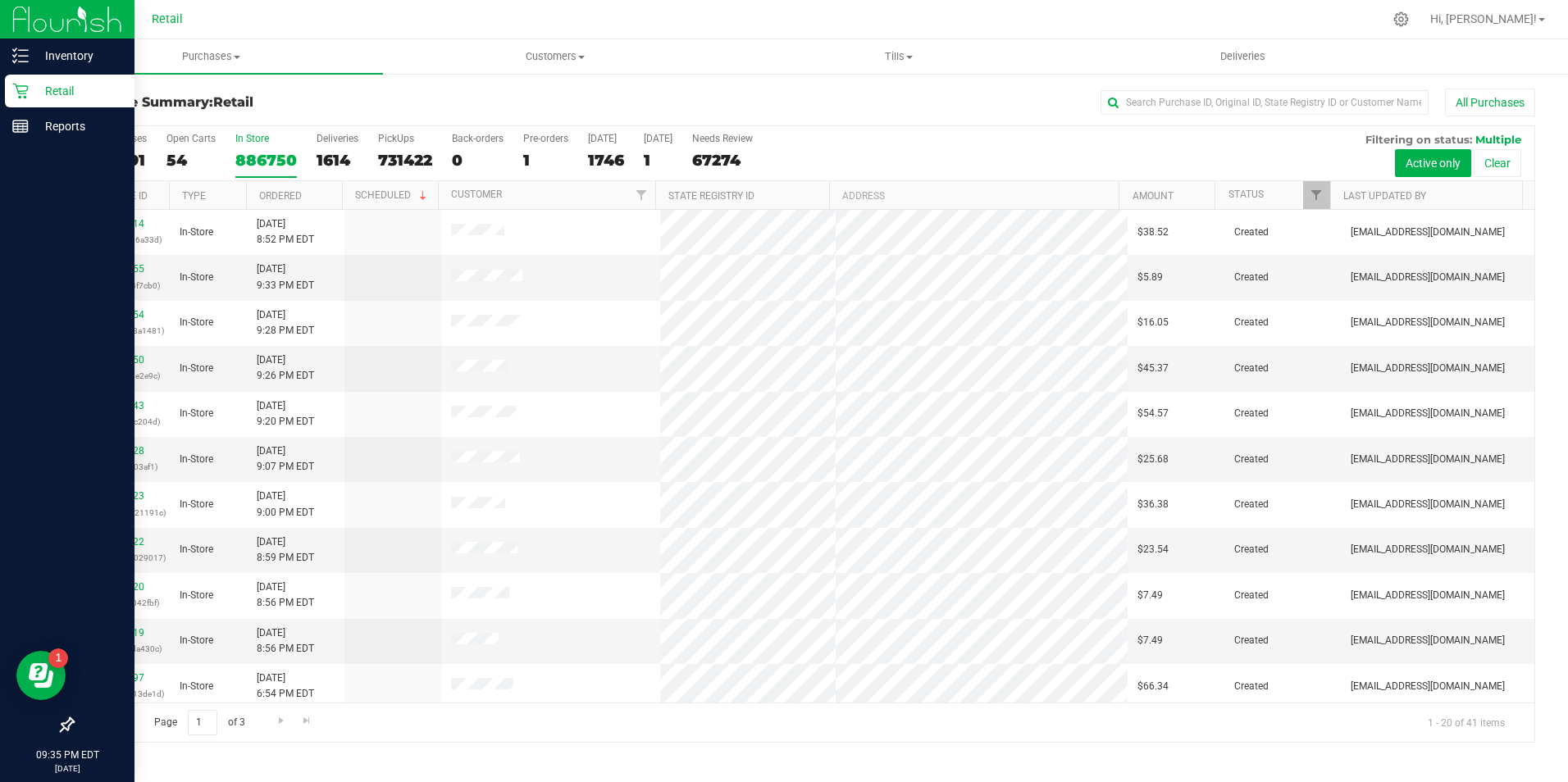
click at [37, 89] on p "Retail" at bounding box center [78, 91] width 99 height 20
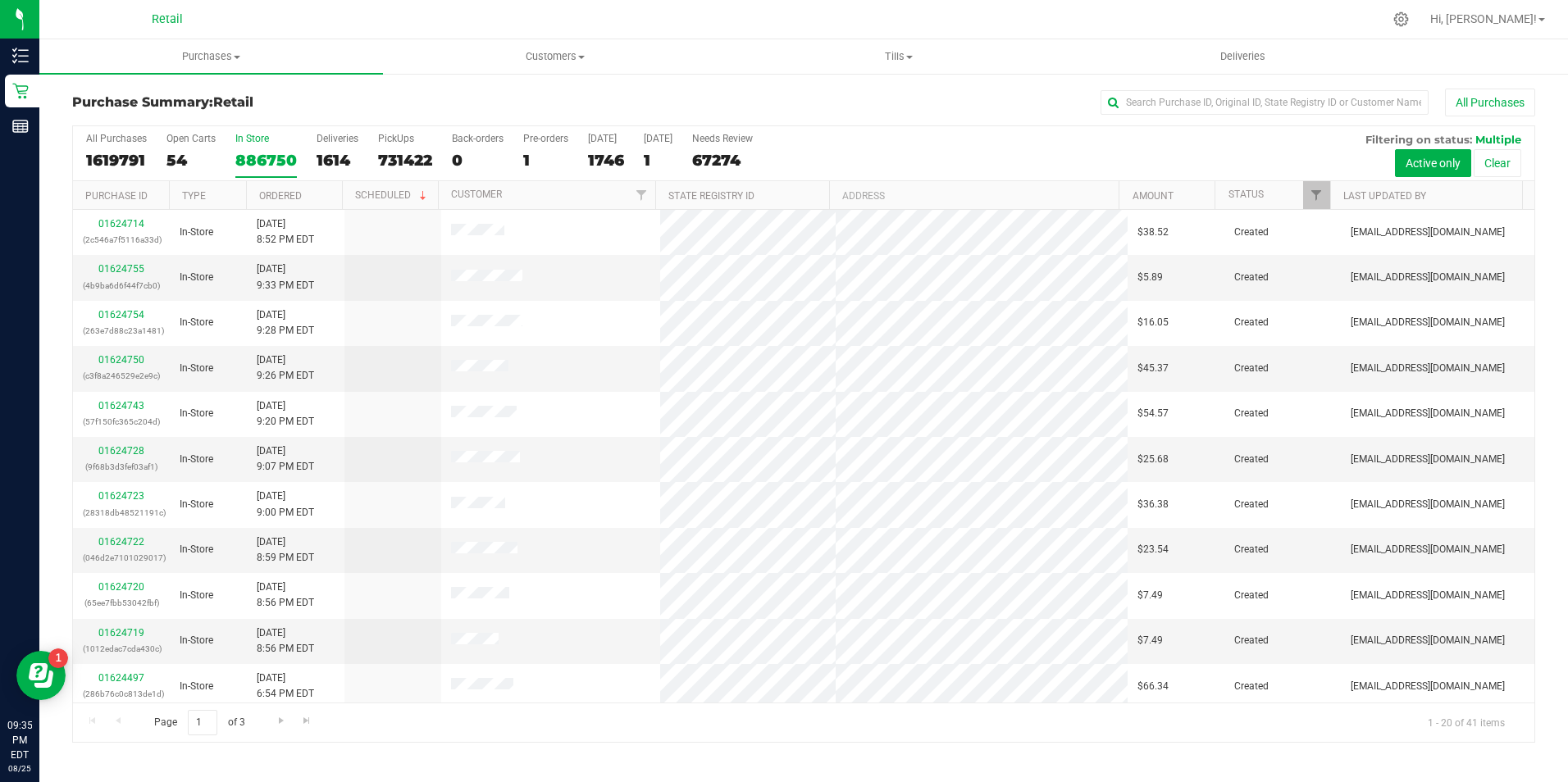
click at [249, 155] on div "886750" at bounding box center [265, 160] width 62 height 19
click at [0, 0] on input "In Store 886750" at bounding box center [0, 0] width 0 height 0
click at [1522, 168] on div "All Purchases 88 Open Carts 51 In Store 43 Deliveries 17 PickUps 28 Back-orders…" at bounding box center [804, 154] width 1462 height 55
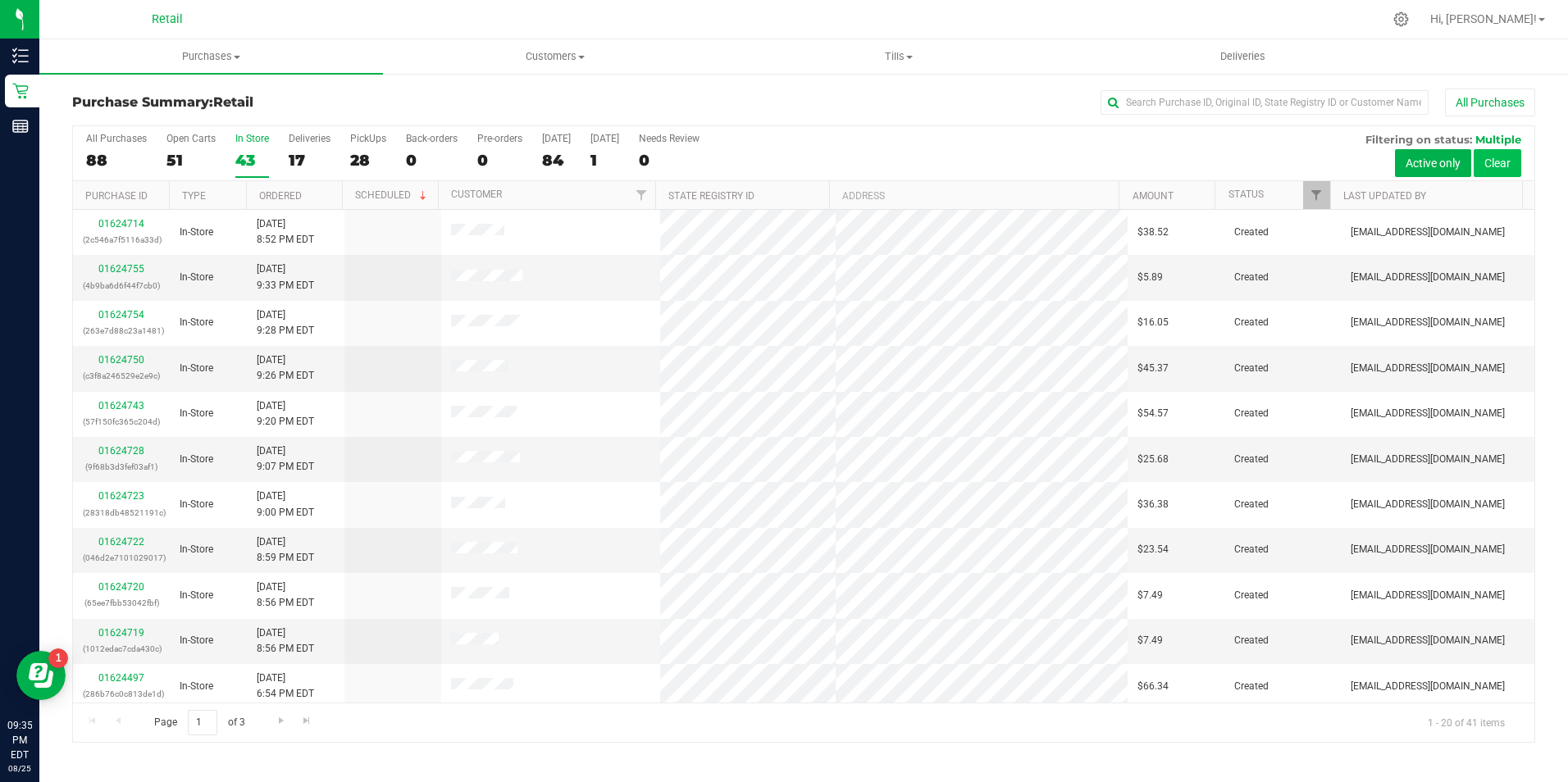
click at [1501, 173] on button "Clear" at bounding box center [1498, 162] width 47 height 27
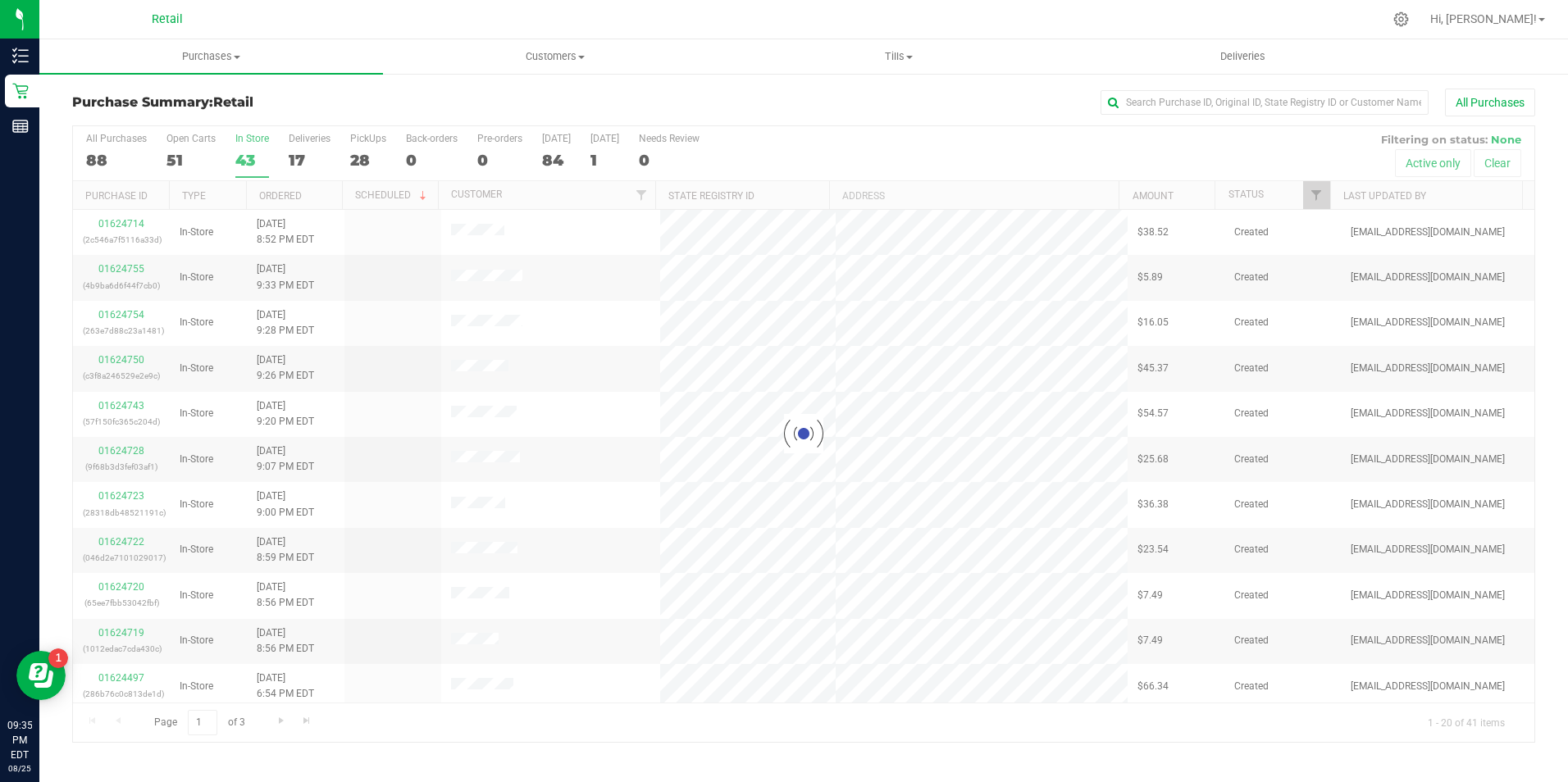
click at [253, 163] on div at bounding box center [804, 434] width 1462 height 616
click at [134, 232] on div at bounding box center [804, 434] width 1462 height 616
click at [133, 230] on div at bounding box center [804, 434] width 1462 height 616
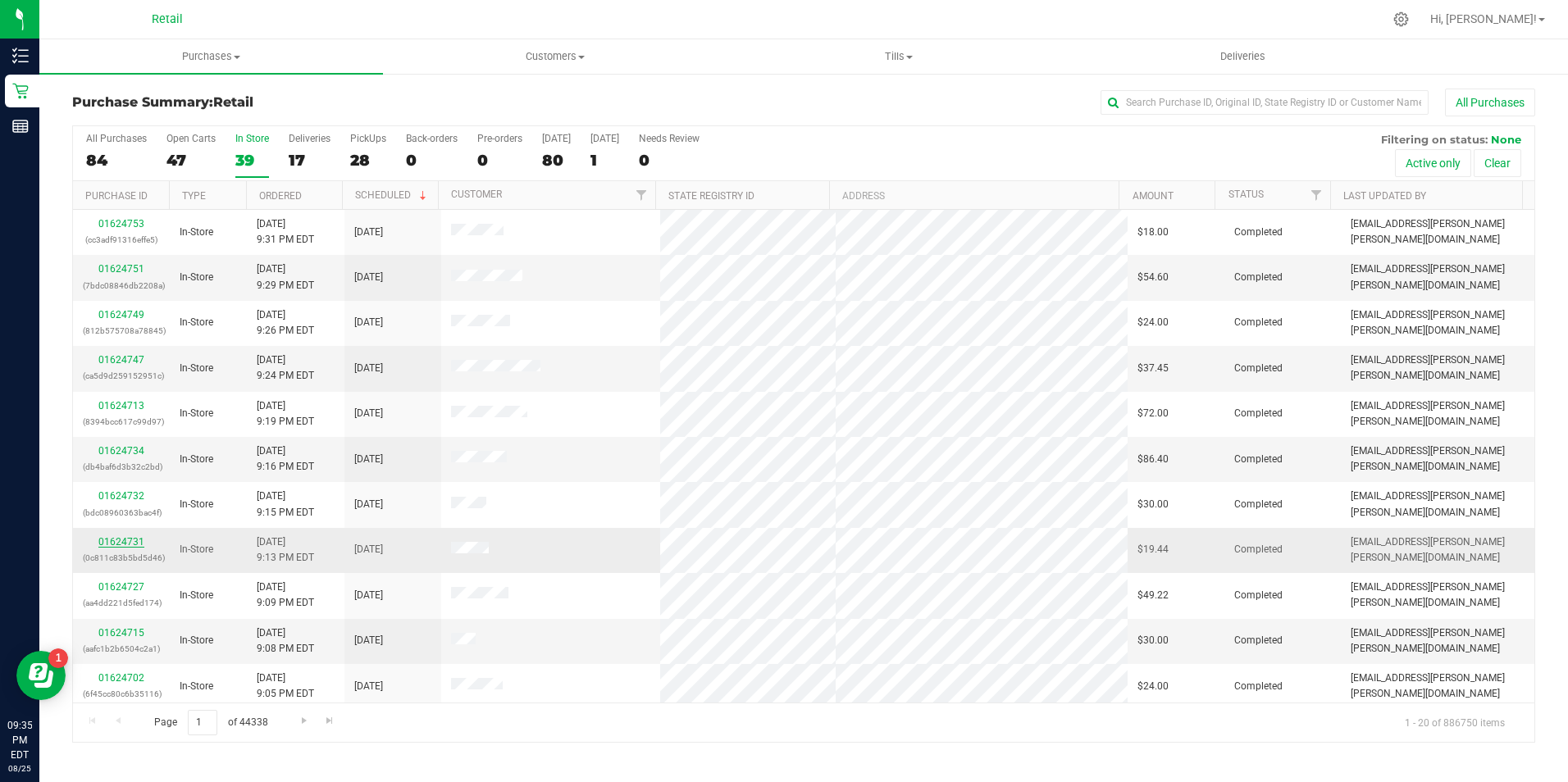
click at [136, 542] on link "01624731" at bounding box center [121, 542] width 46 height 11
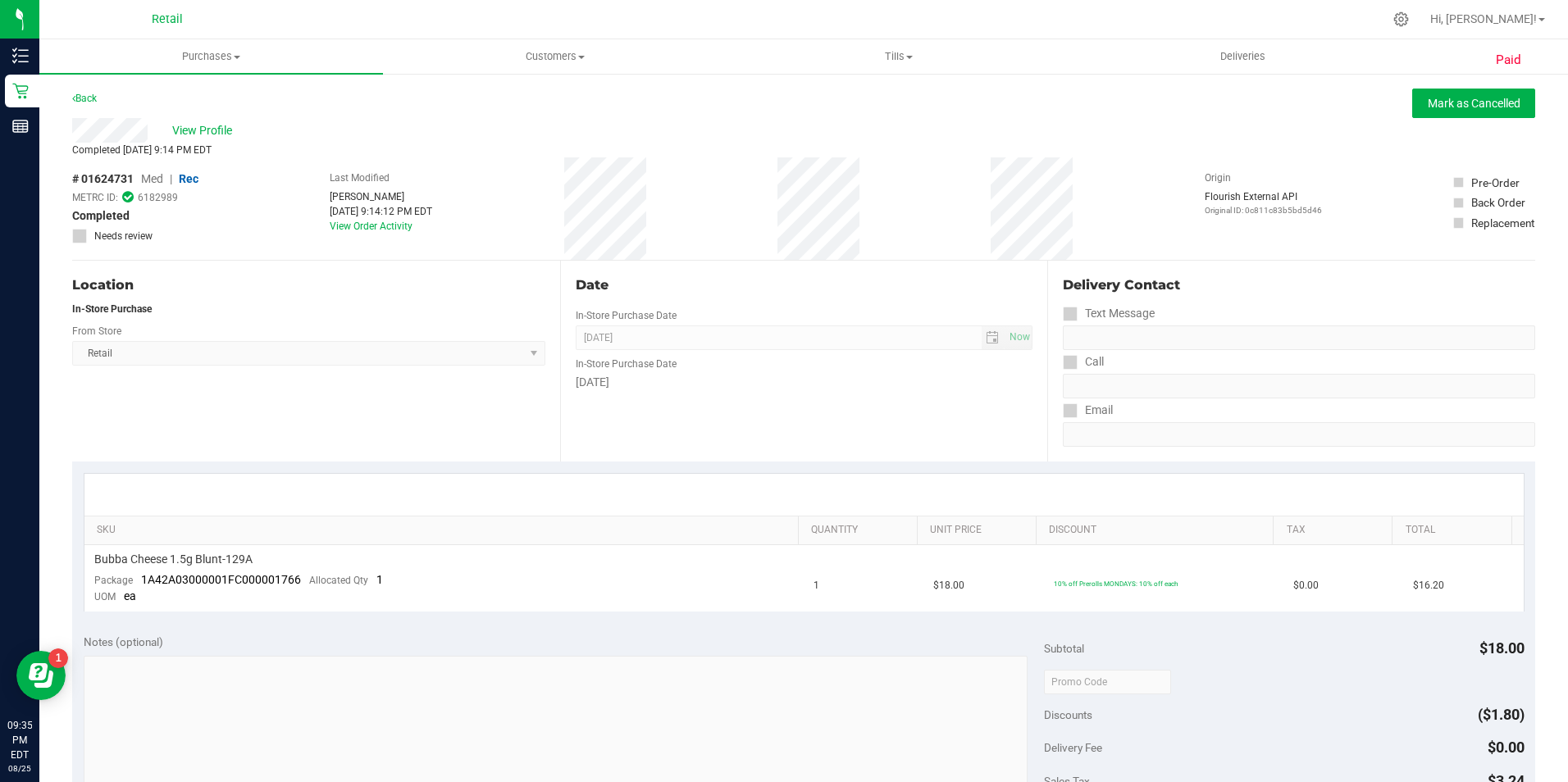
click at [1473, 73] on ul "Purchases Summary of purchases Fulfillment All purchases Customers All customer…" at bounding box center [824, 57] width 1568 height 35
click at [76, 100] on link "Back" at bounding box center [84, 99] width 25 height 11
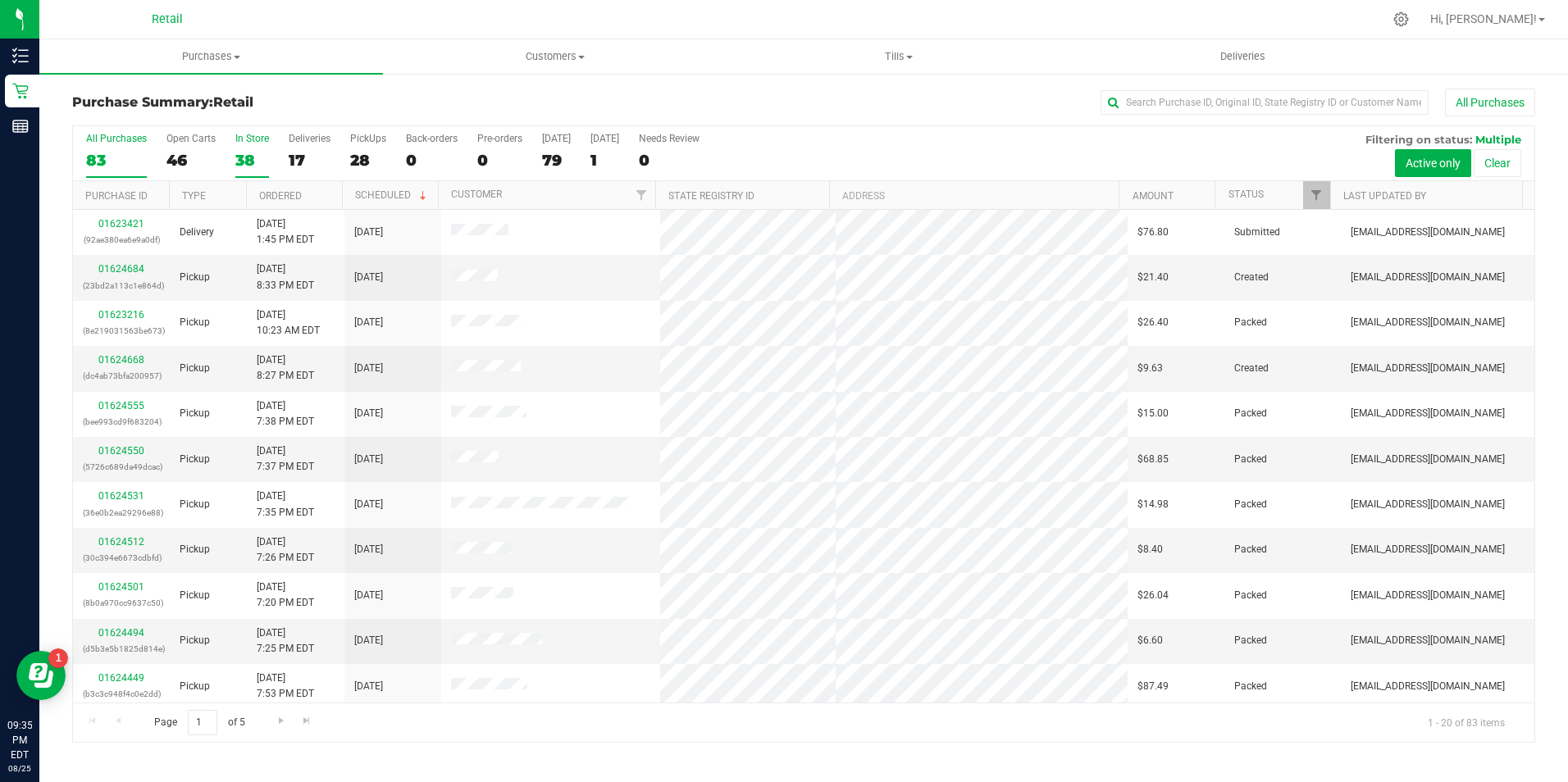
click at [262, 164] on div "38" at bounding box center [251, 160] width 33 height 19
click at [0, 0] on input "In Store 38" at bounding box center [0, 0] width 0 height 0
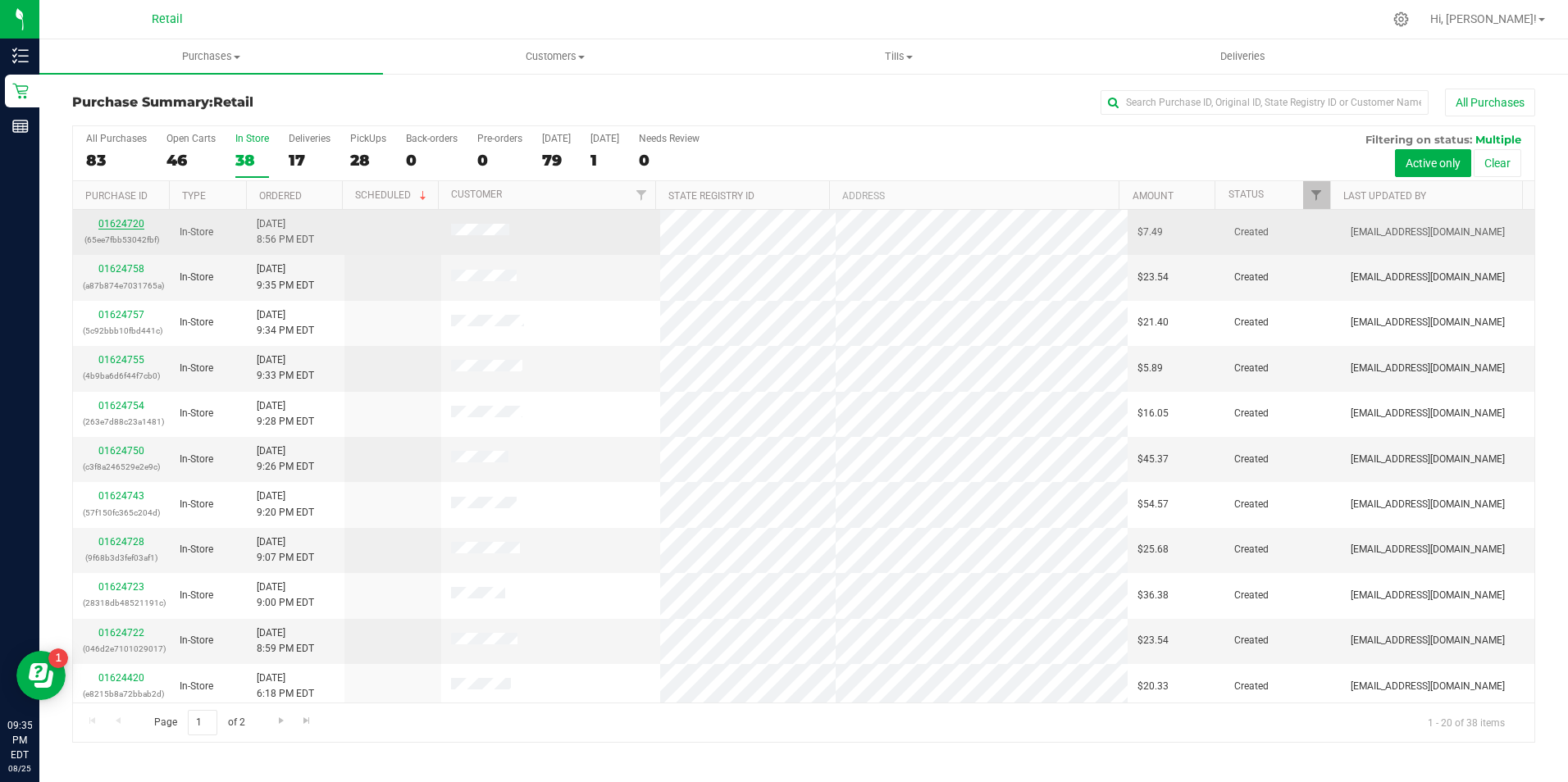
click at [101, 227] on link "01624720" at bounding box center [121, 224] width 46 height 11
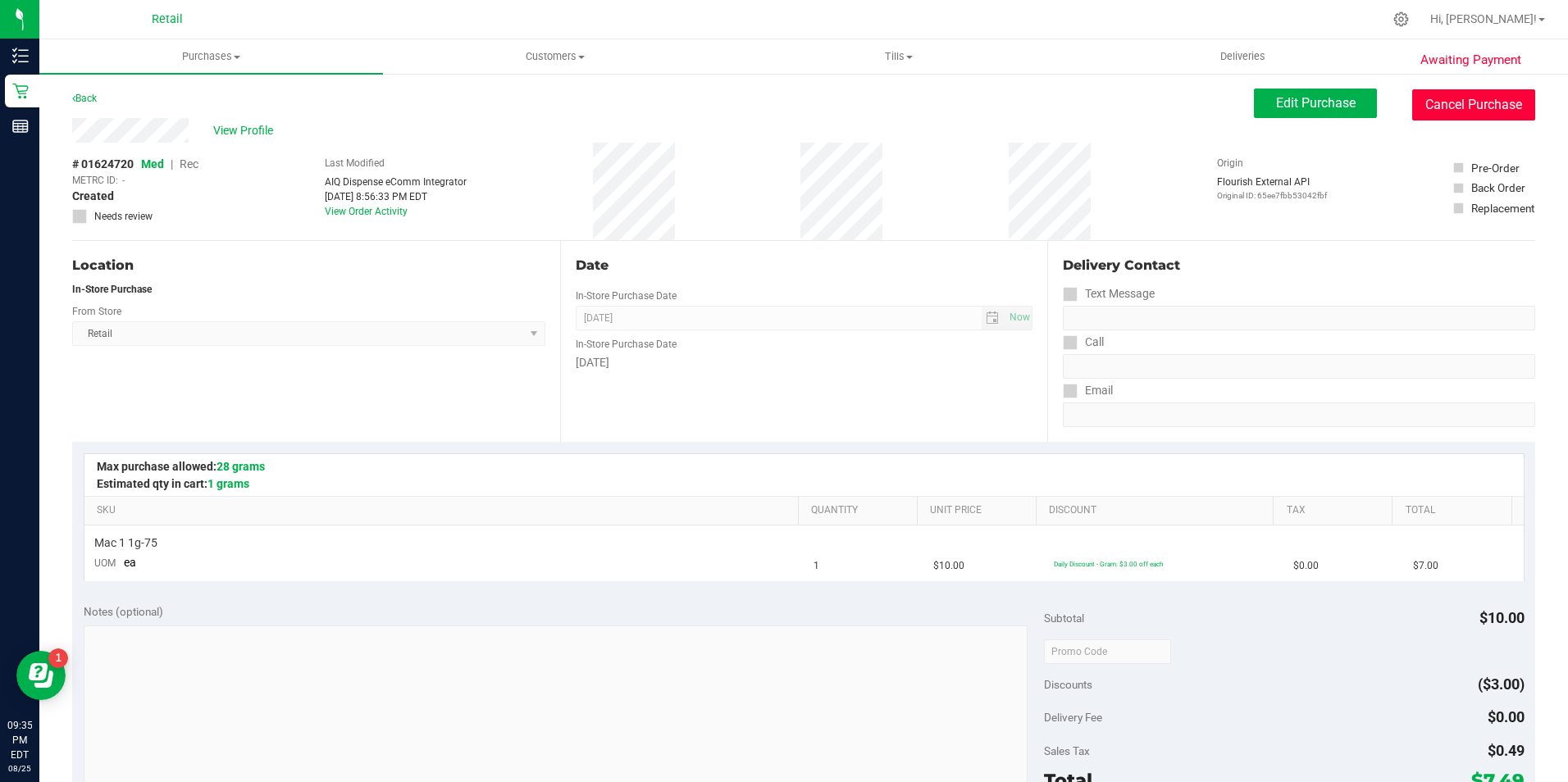
click at [1430, 110] on button "Cancel Purchase" at bounding box center [1474, 104] width 123 height 31
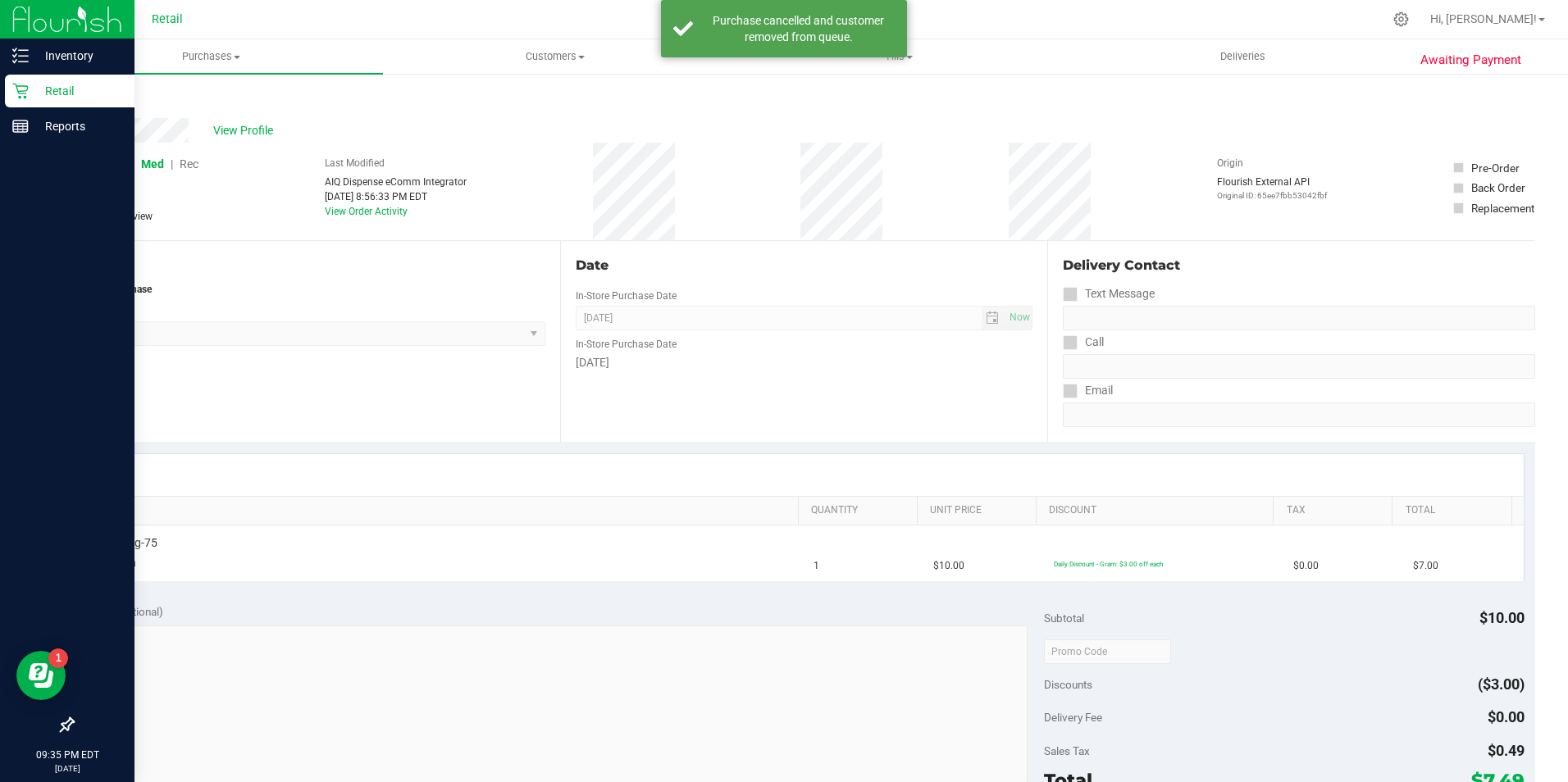
click at [96, 96] on p "Retail" at bounding box center [78, 91] width 99 height 20
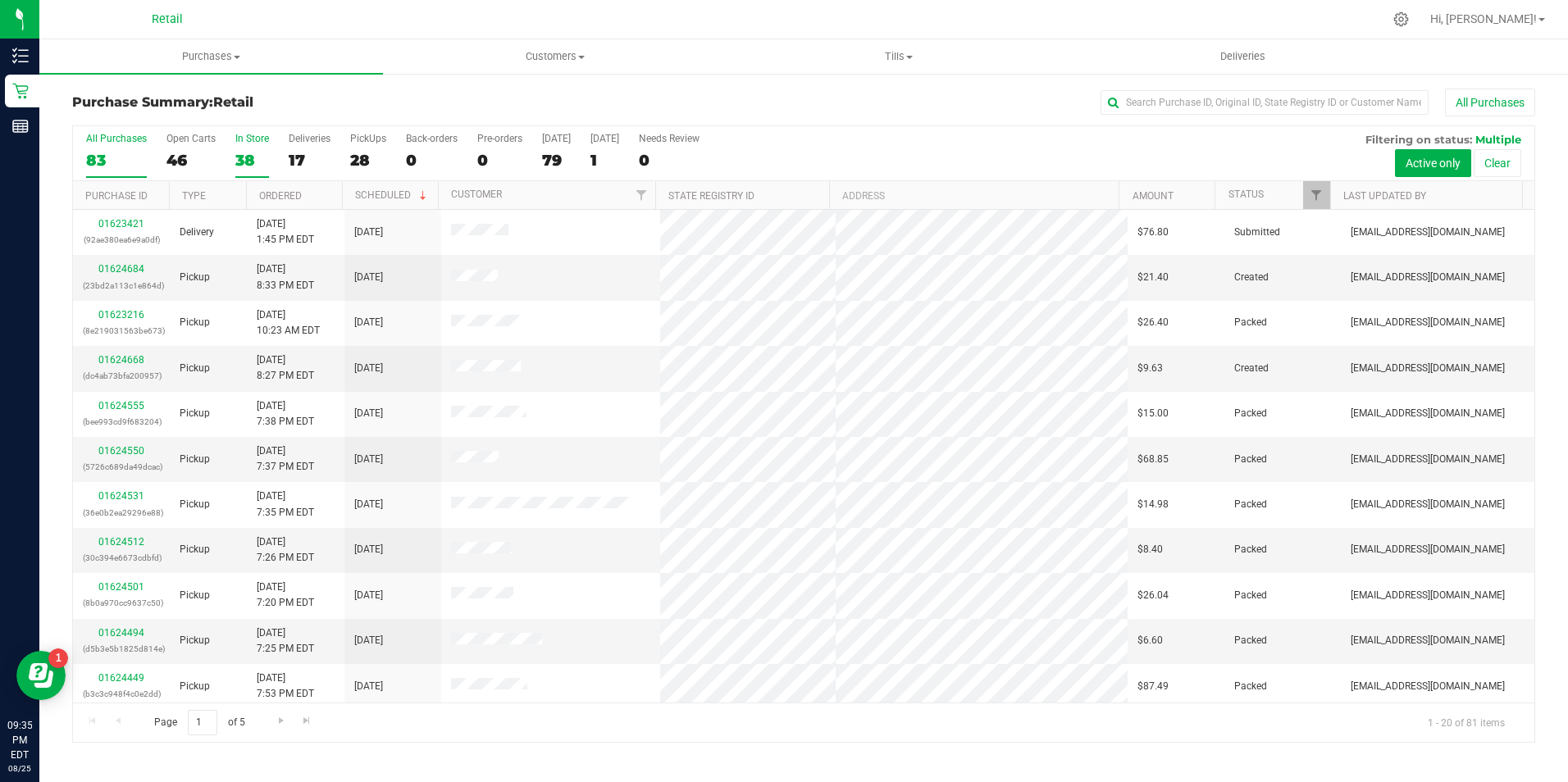
click at [240, 165] on div "38" at bounding box center [251, 160] width 33 height 19
click at [0, 0] on input "In Store 38" at bounding box center [0, 0] width 0 height 0
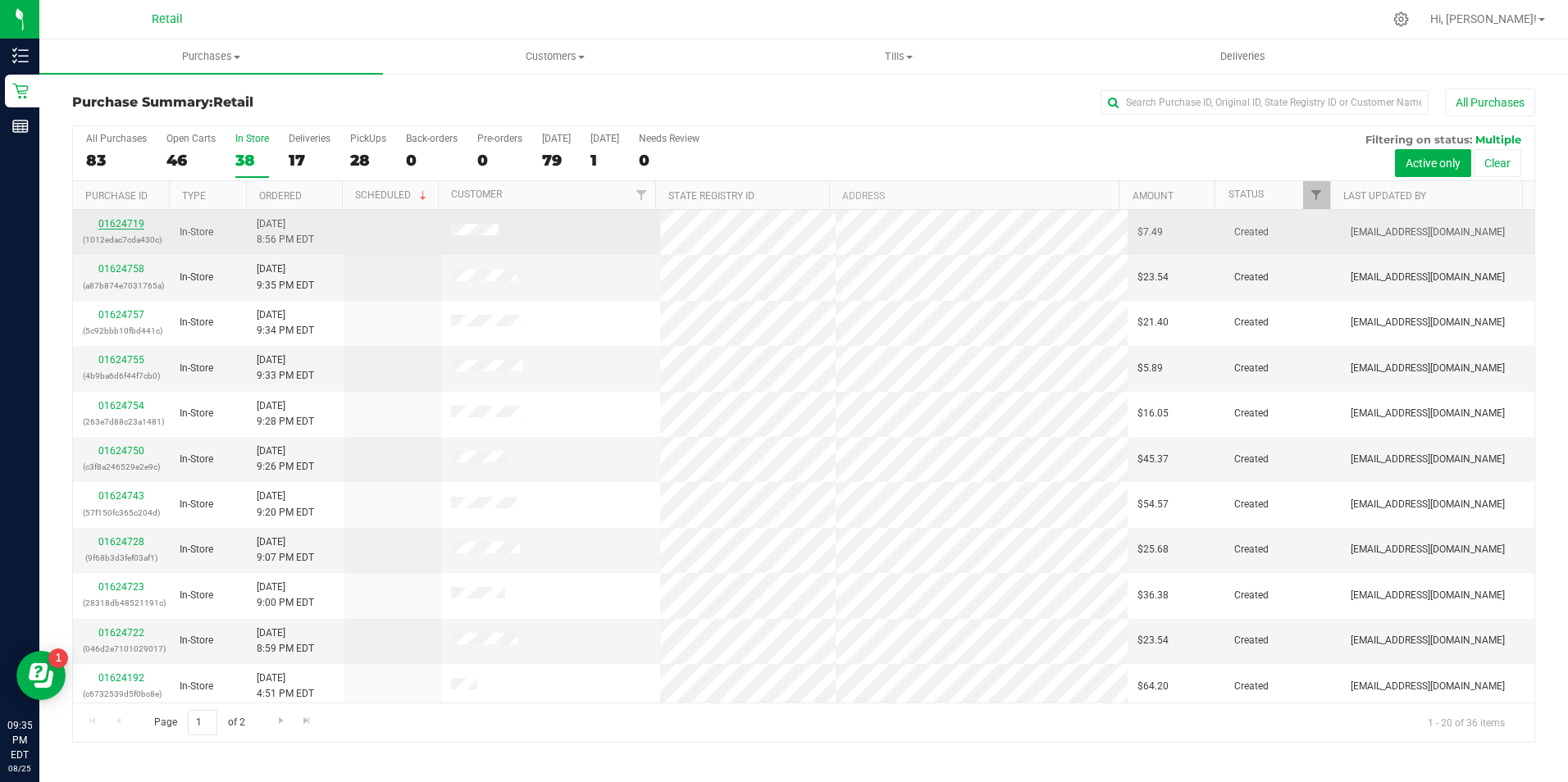
click at [121, 220] on link "01624719" at bounding box center [121, 224] width 46 height 11
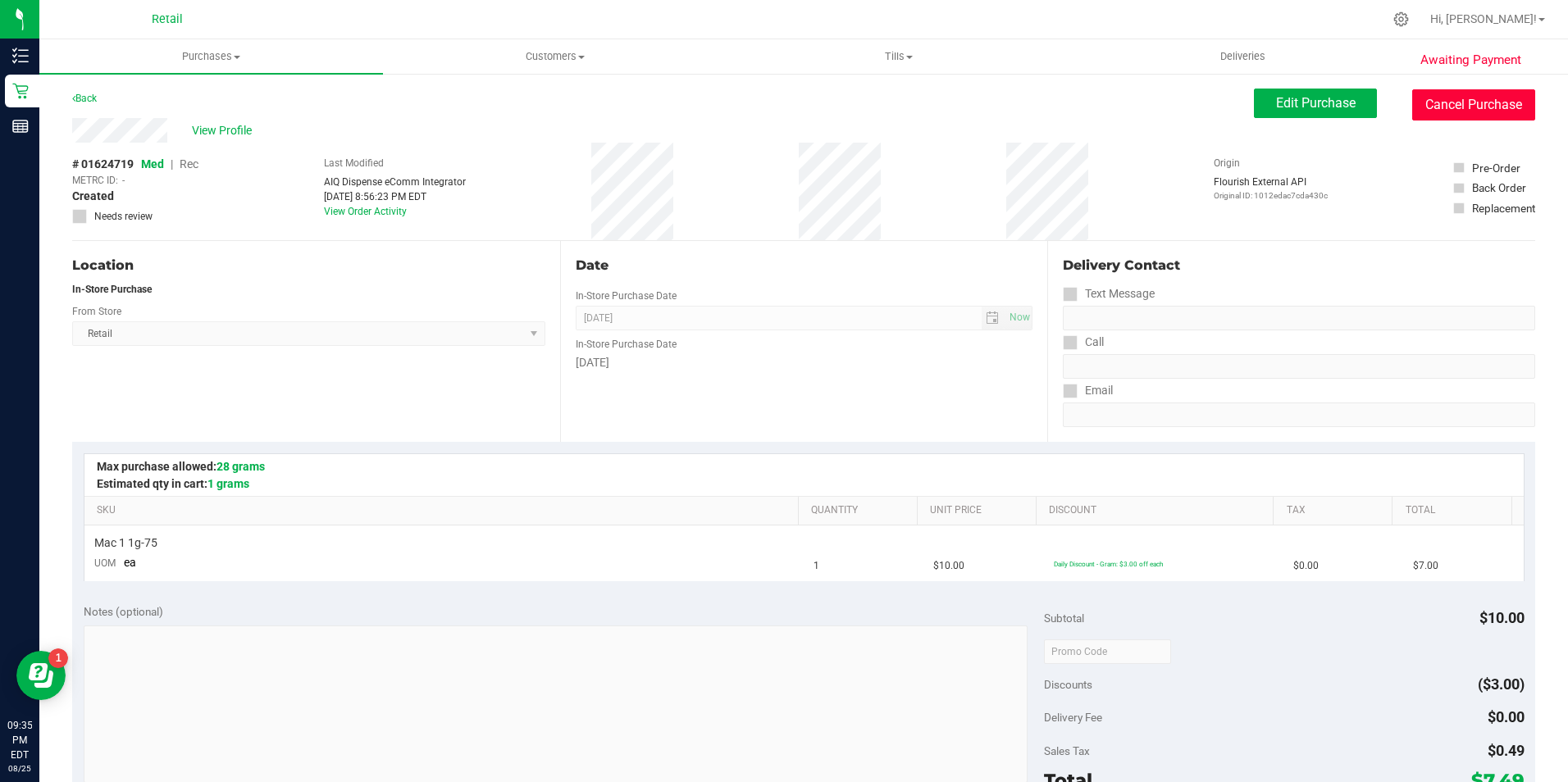
click at [1480, 102] on button "Cancel Purchase" at bounding box center [1474, 104] width 123 height 31
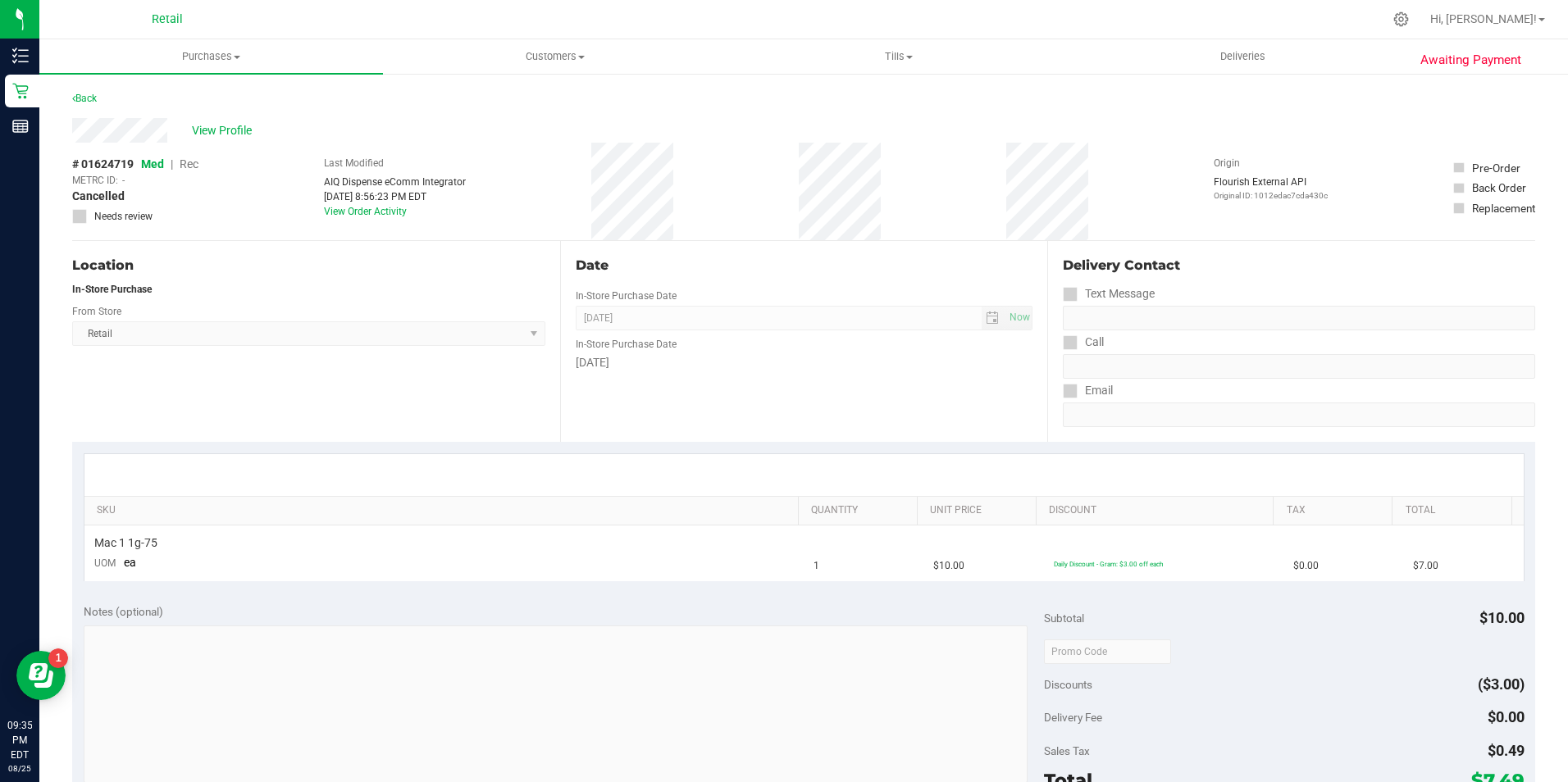
click at [82, 112] on div "Back" at bounding box center [804, 102] width 1464 height 29
click at [86, 106] on div "Back" at bounding box center [84, 98] width 25 height 20
click at [95, 90] on div "Back" at bounding box center [84, 98] width 25 height 20
click at [92, 94] on link "Back" at bounding box center [84, 99] width 25 height 11
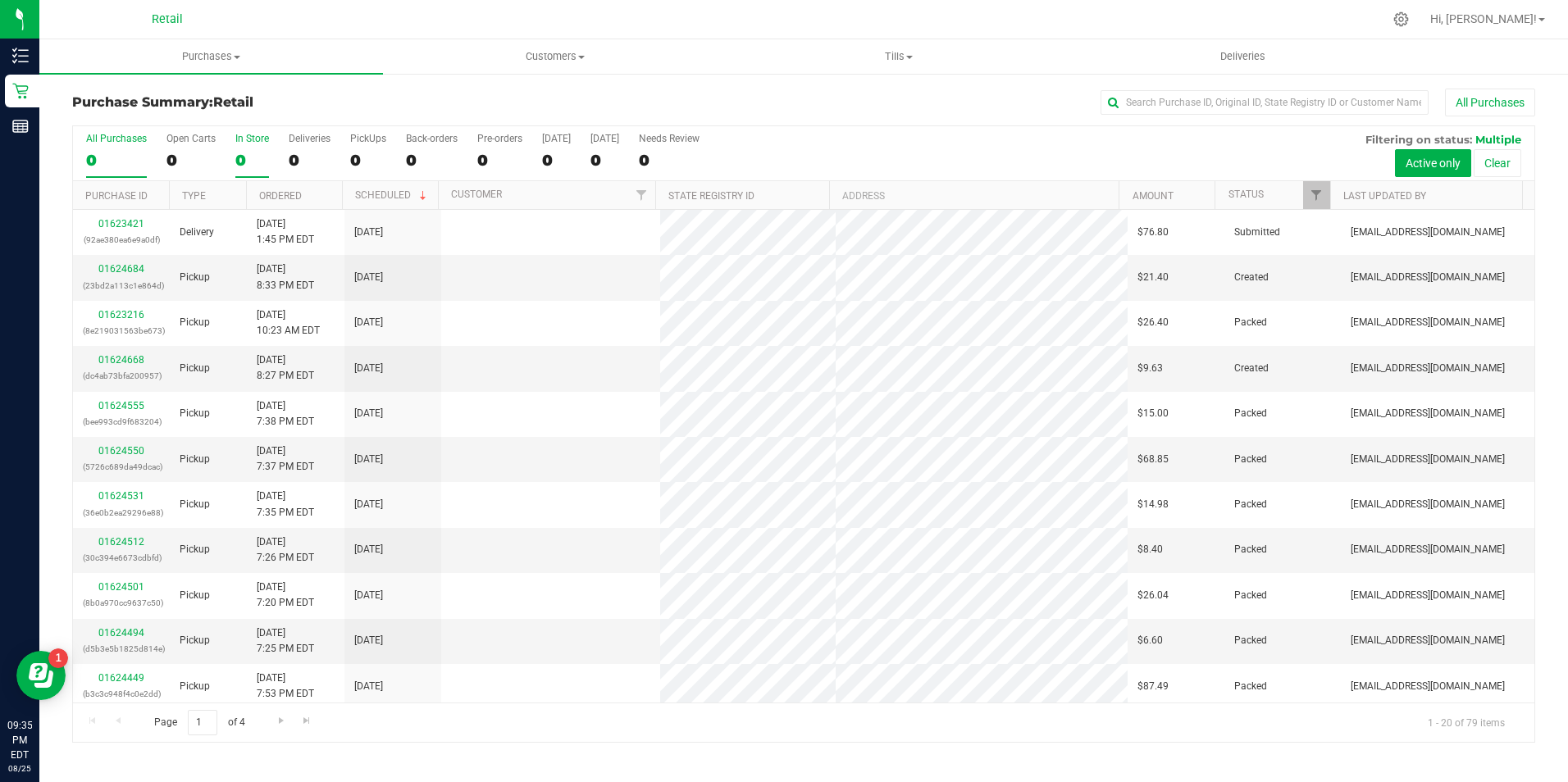
click at [253, 149] on label "In Store 0" at bounding box center [251, 155] width 33 height 45
click at [0, 0] on input "In Store 0" at bounding box center [0, 0] width 0 height 0
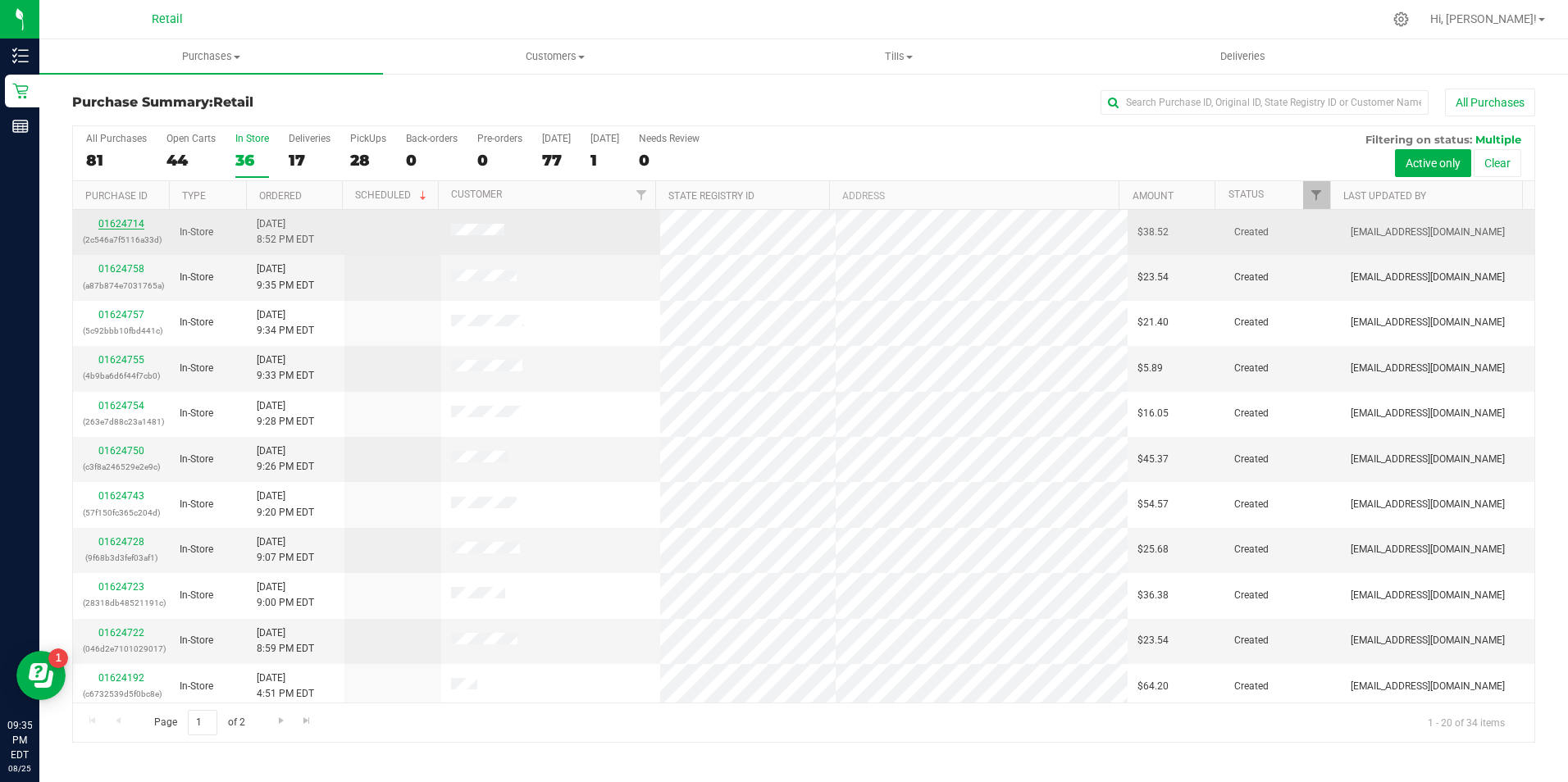
click at [143, 222] on link "01624714" at bounding box center [121, 224] width 46 height 11
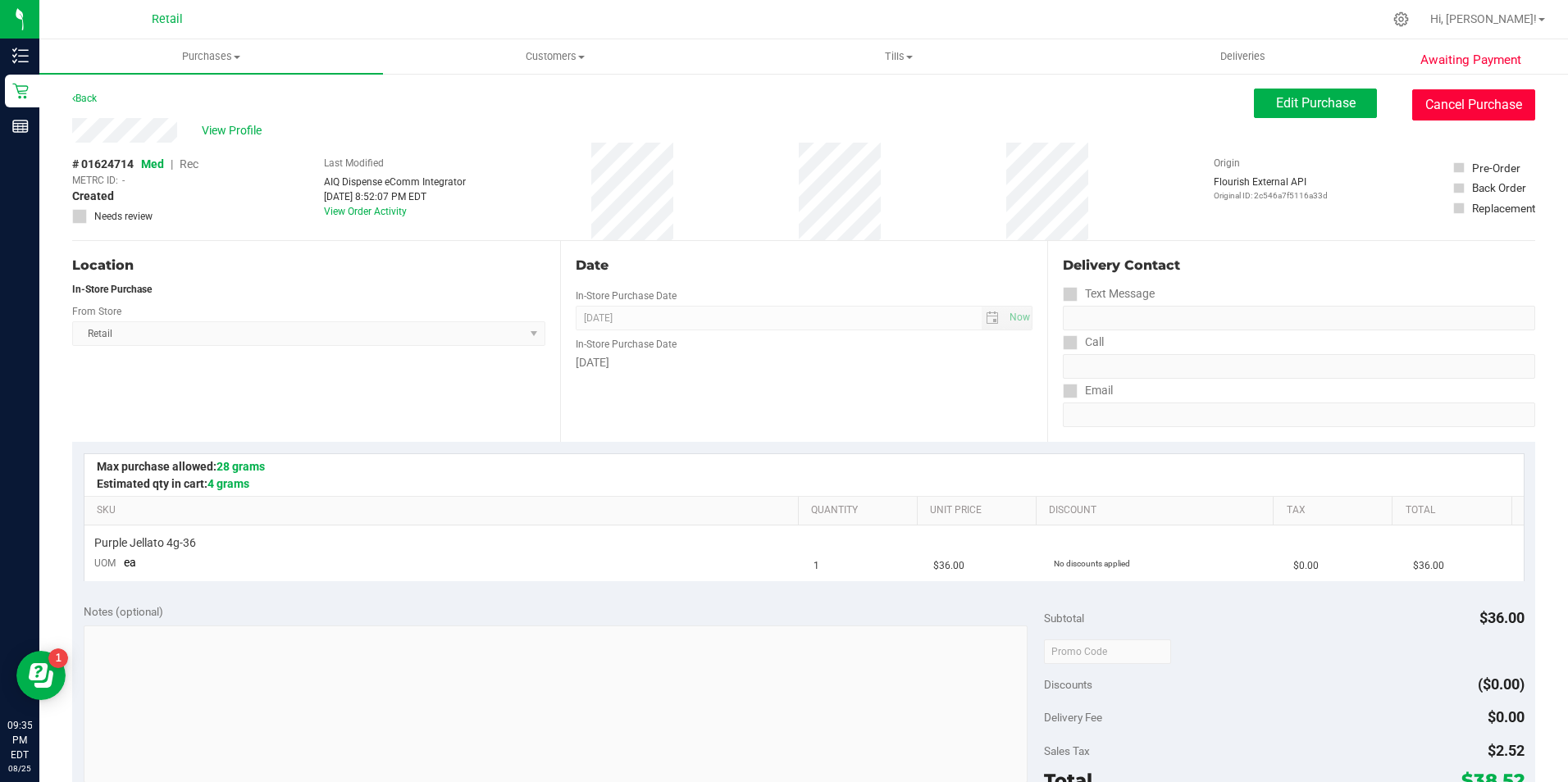
click at [1471, 118] on button "Cancel Purchase" at bounding box center [1474, 104] width 123 height 31
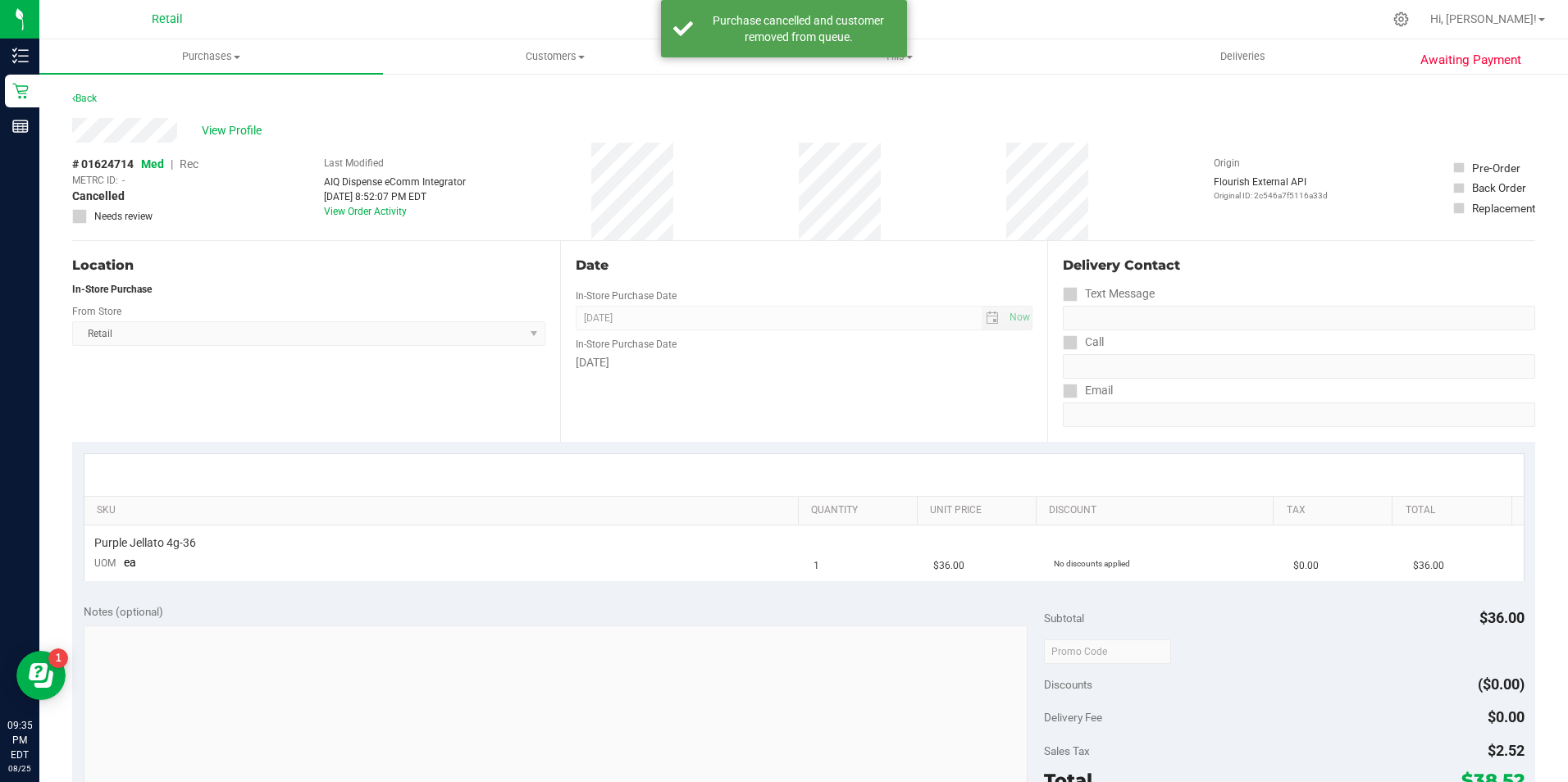
drag, startPoint x: 76, startPoint y: 91, endPoint x: 111, endPoint y: 100, distance: 36.1
click at [77, 91] on div "Back" at bounding box center [84, 98] width 25 height 20
click at [89, 100] on link "Back" at bounding box center [84, 99] width 25 height 11
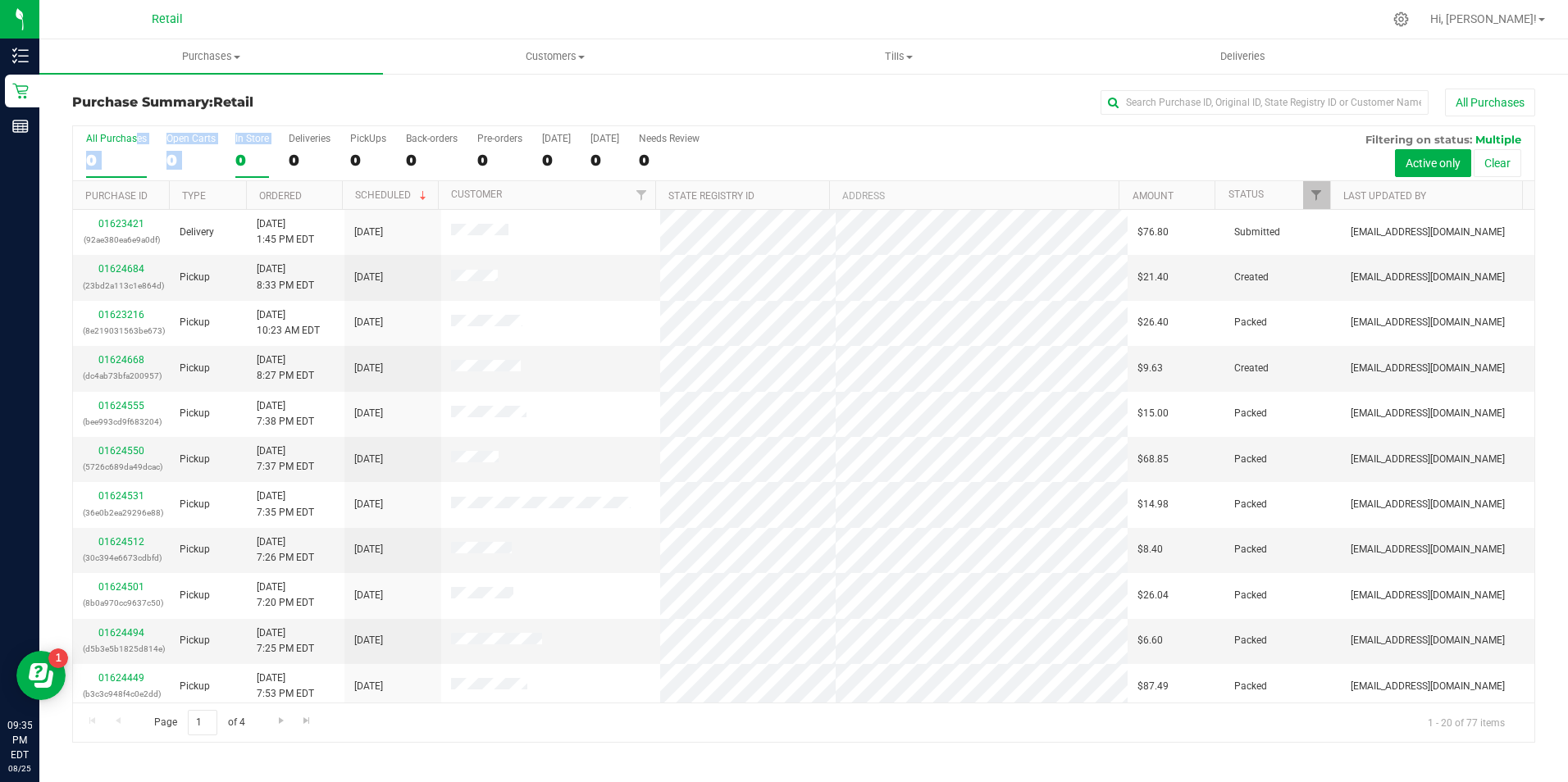
drag, startPoint x: 89, startPoint y: 100, endPoint x: 234, endPoint y: 155, distance: 155.1
click at [234, 155] on div "All Purchases 0 Open Carts 0 In Store 0 Deliveries 0 PickUps 0 Back-orders 0 Pr…" at bounding box center [804, 154] width 1462 height 55
click at [235, 155] on div "0" at bounding box center [251, 160] width 33 height 19
click at [0, 0] on input "In Store 0" at bounding box center [0, 0] width 0 height 0
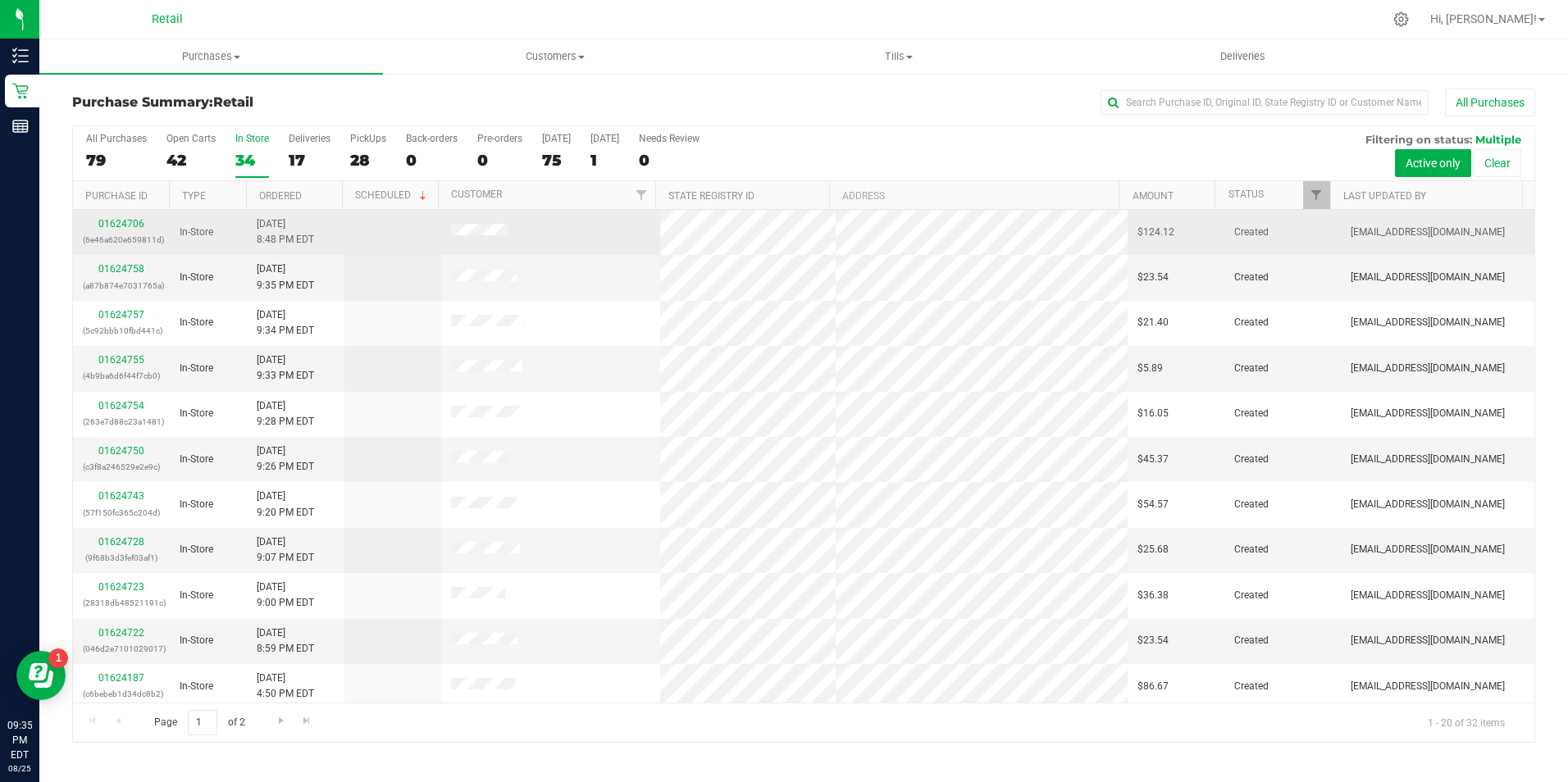
drag, startPoint x: 234, startPoint y: 155, endPoint x: 137, endPoint y: 233, distance: 124.5
click at [137, 233] on p "(6e46a620e659811d)" at bounding box center [120, 240] width 77 height 15
click at [137, 222] on link "01624706" at bounding box center [121, 224] width 46 height 11
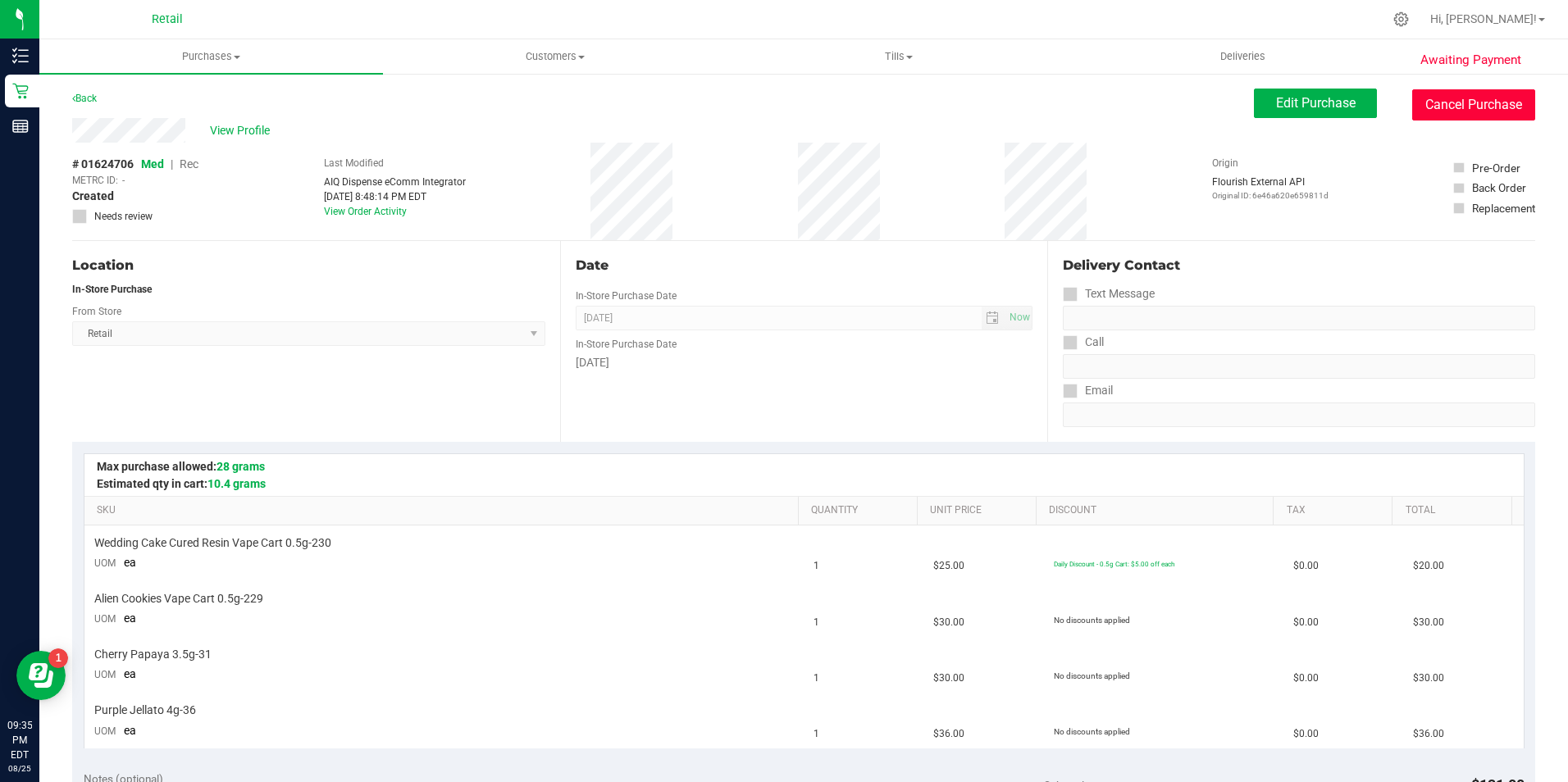
drag, startPoint x: 1493, startPoint y: 113, endPoint x: 816, endPoint y: 87, distance: 677.5
click at [1492, 113] on button "Cancel Purchase" at bounding box center [1474, 104] width 123 height 31
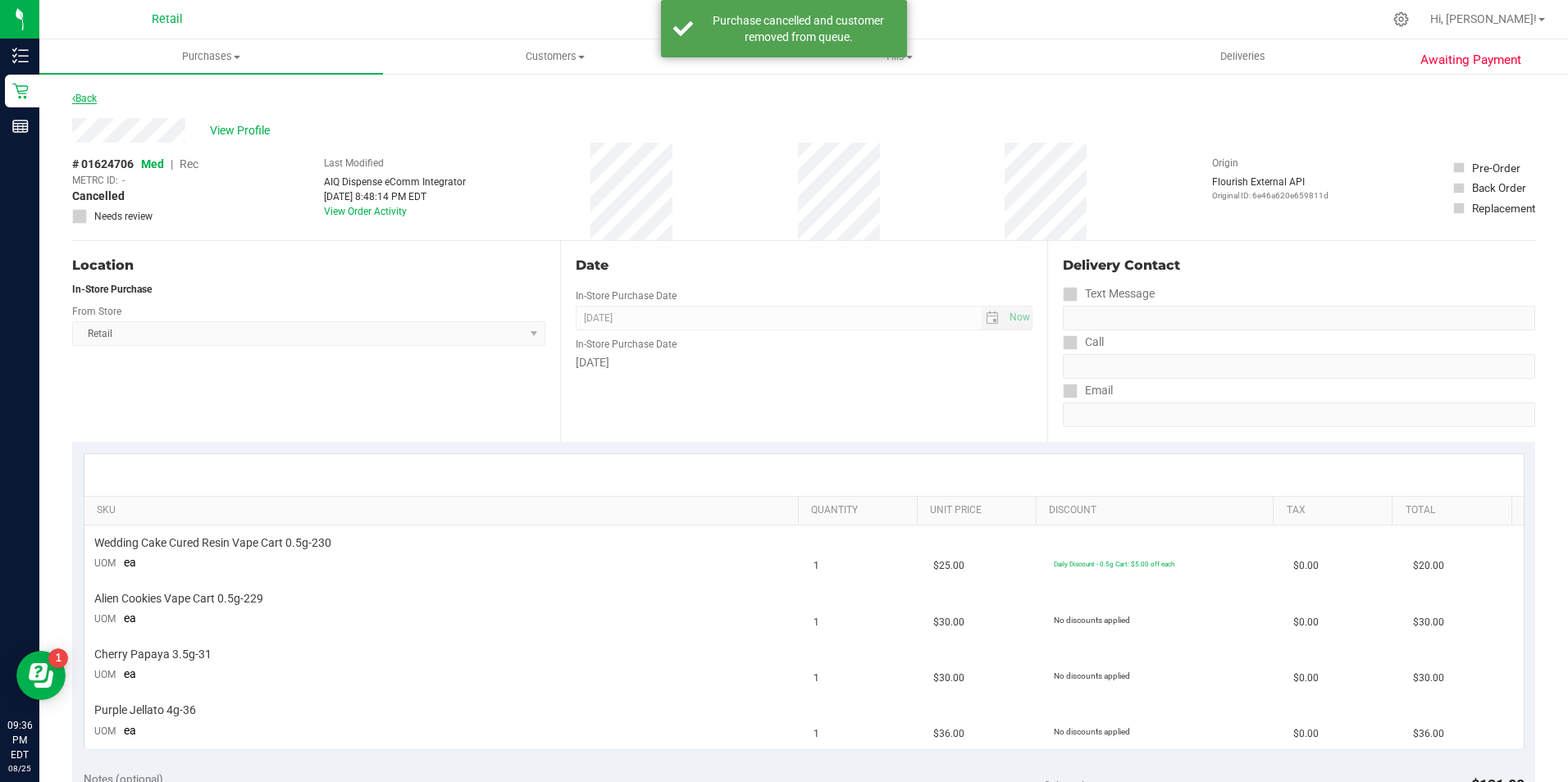
click at [95, 100] on link "Back" at bounding box center [84, 99] width 25 height 11
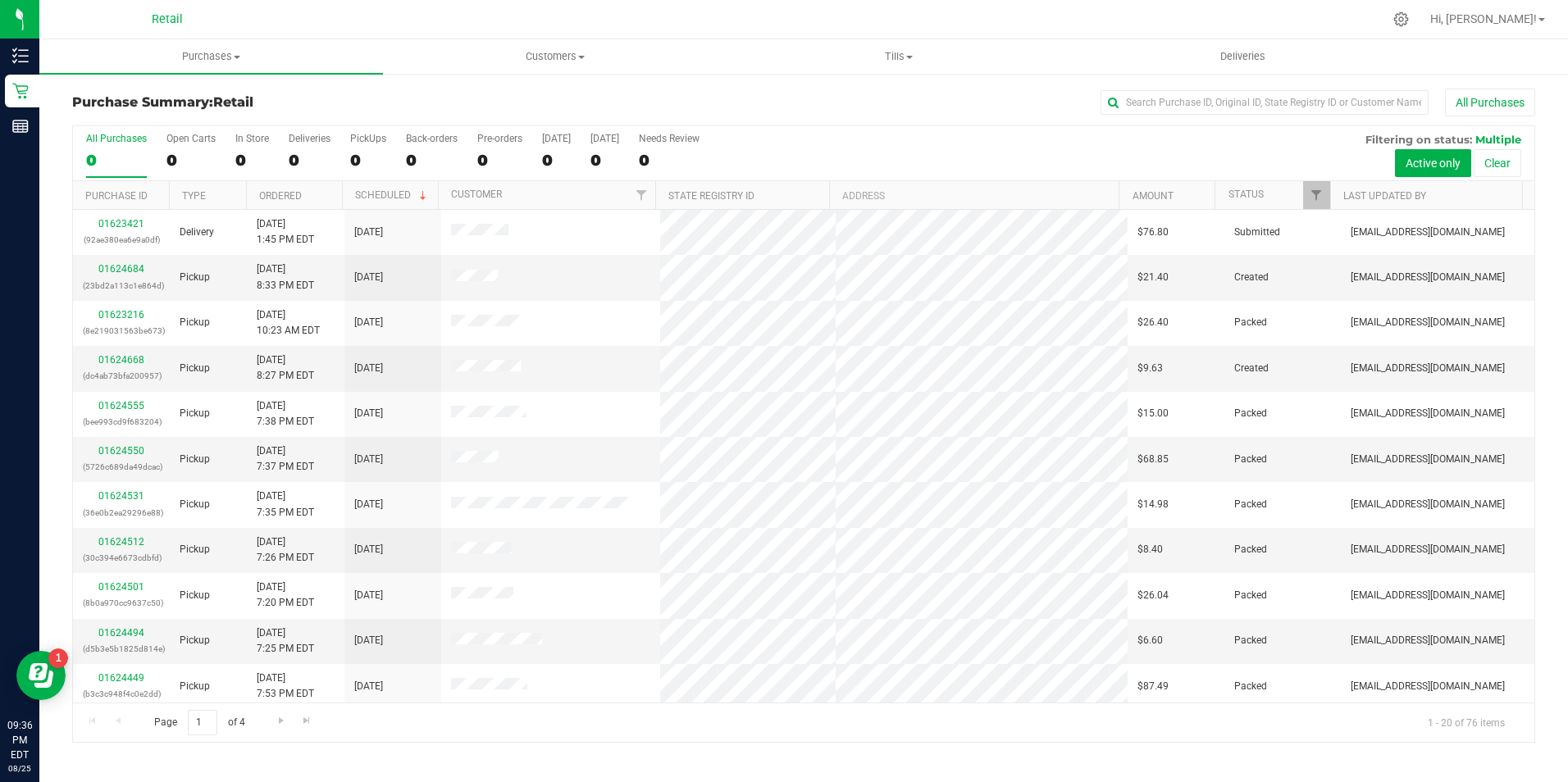
click at [224, 153] on div "All Purchases 0 Open Carts 0 In Store 0 Deliveries 0 PickUps 0 Back-orders 0 Pr…" at bounding box center [804, 154] width 1462 height 55
click at [228, 152] on div "All Purchases 0 Open Carts 0 In Store 0 Deliveries 0 PickUps 0 Back-orders 0 Pr…" at bounding box center [804, 154] width 1462 height 55
click at [243, 152] on div "0" at bounding box center [251, 160] width 33 height 19
click at [0, 0] on input "In Store 0" at bounding box center [0, 0] width 0 height 0
click at [305, 720] on span "Go to the last page" at bounding box center [307, 721] width 13 height 13
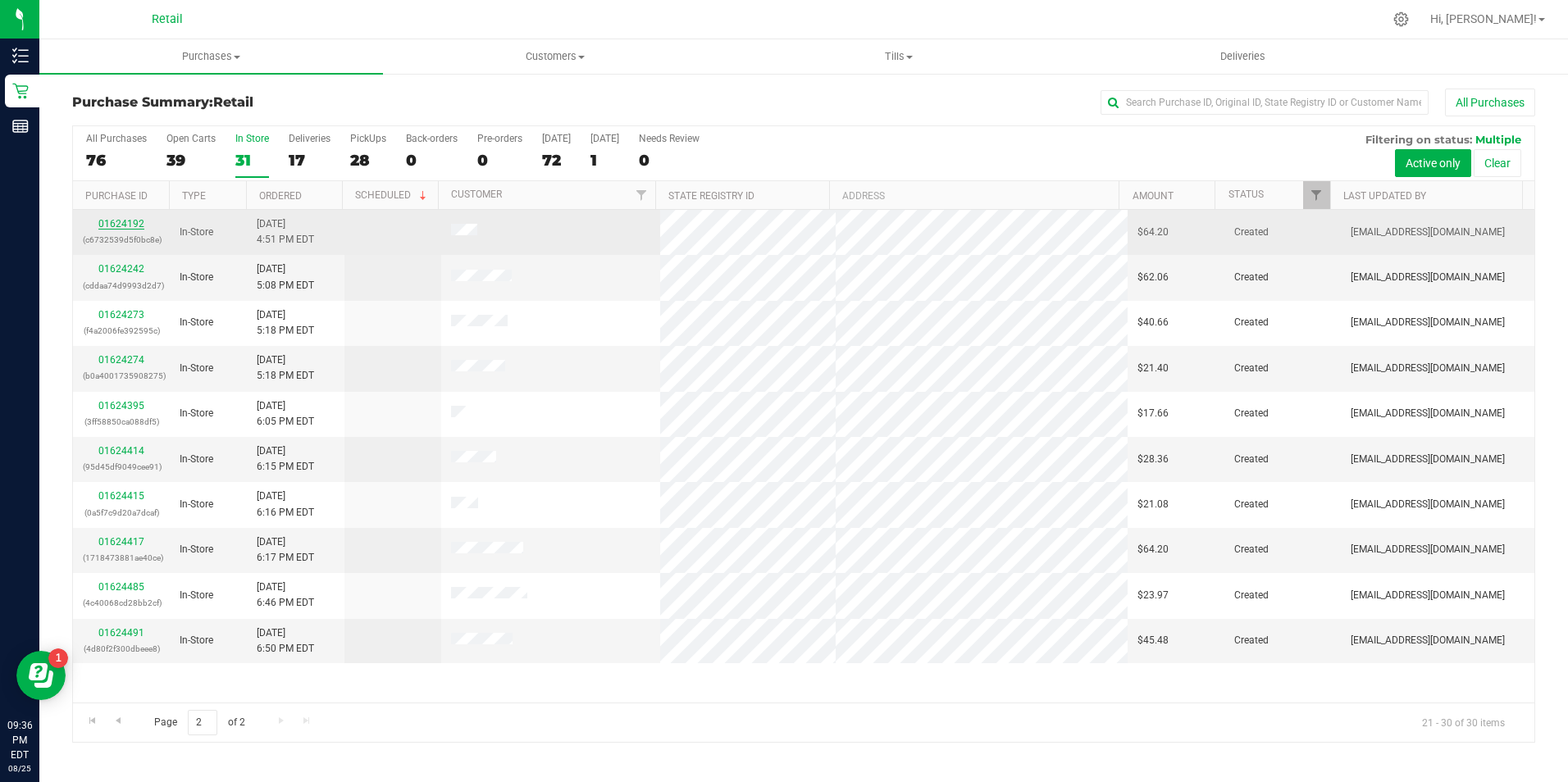
click at [125, 224] on link "01624192" at bounding box center [121, 224] width 46 height 11
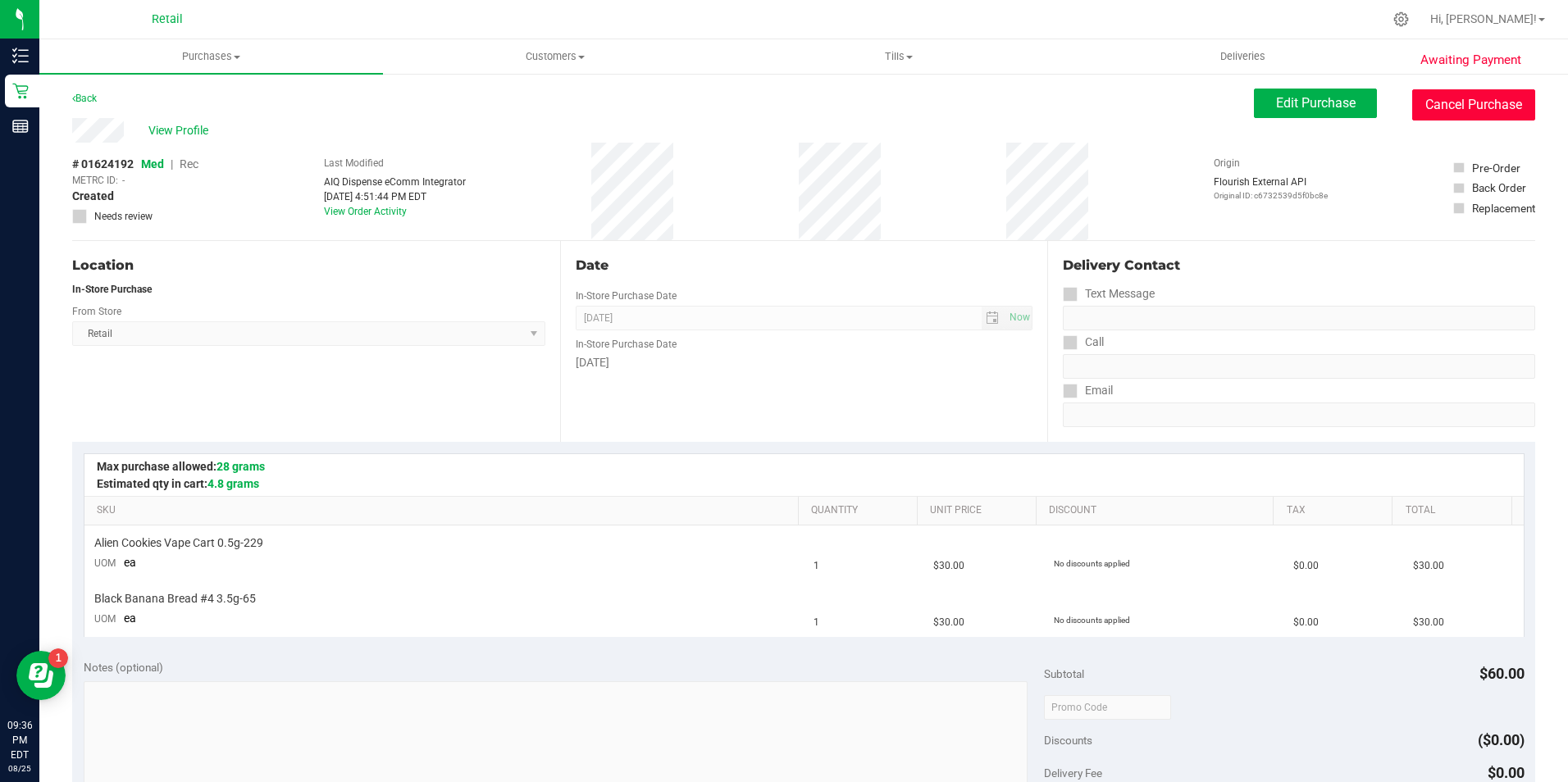
drag, startPoint x: 1517, startPoint y: 112, endPoint x: 859, endPoint y: 115, distance: 658.0
click at [1510, 112] on button "Cancel Purchase" at bounding box center [1474, 104] width 123 height 31
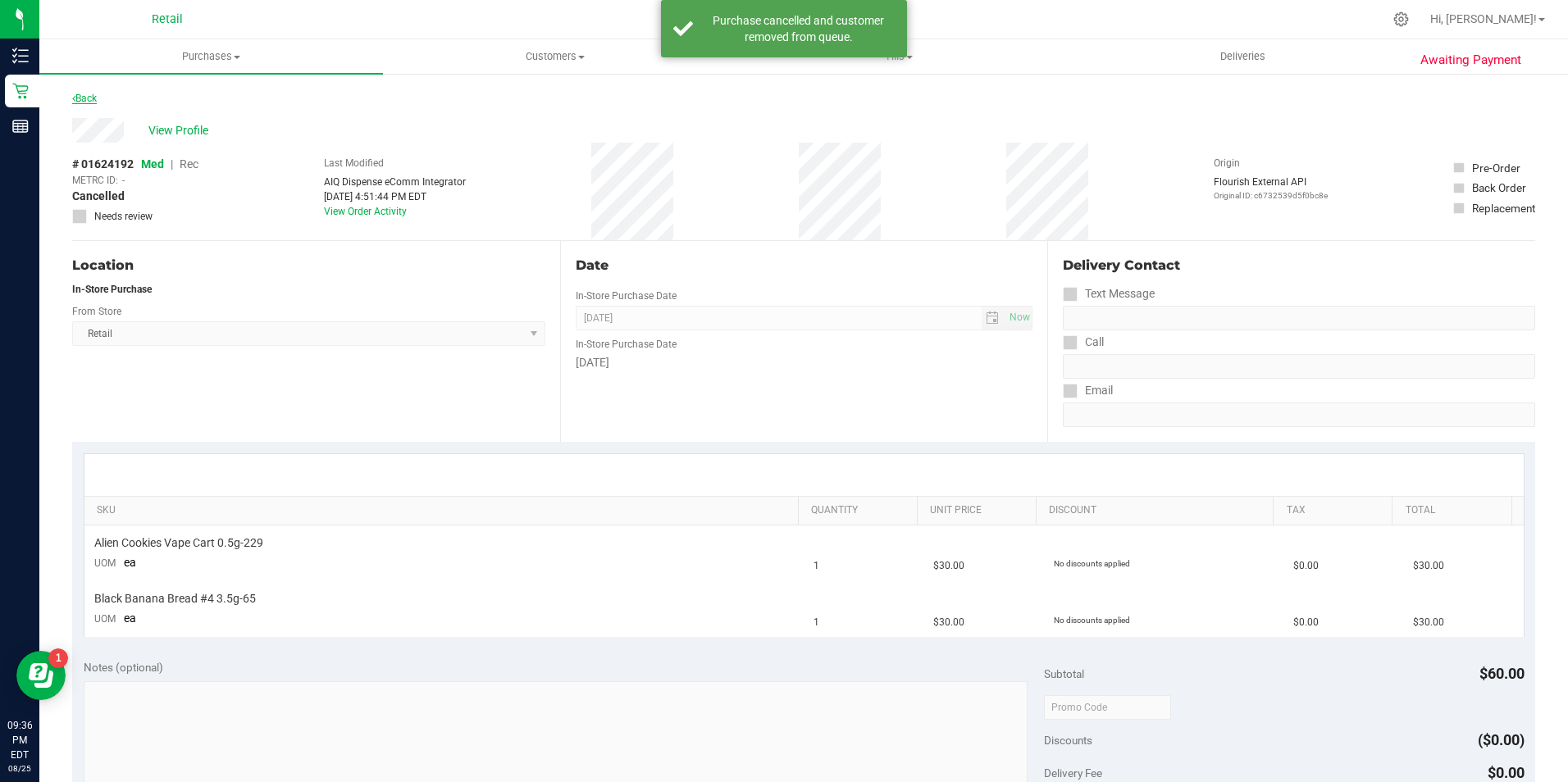
click at [97, 93] on link "Back" at bounding box center [84, 99] width 25 height 11
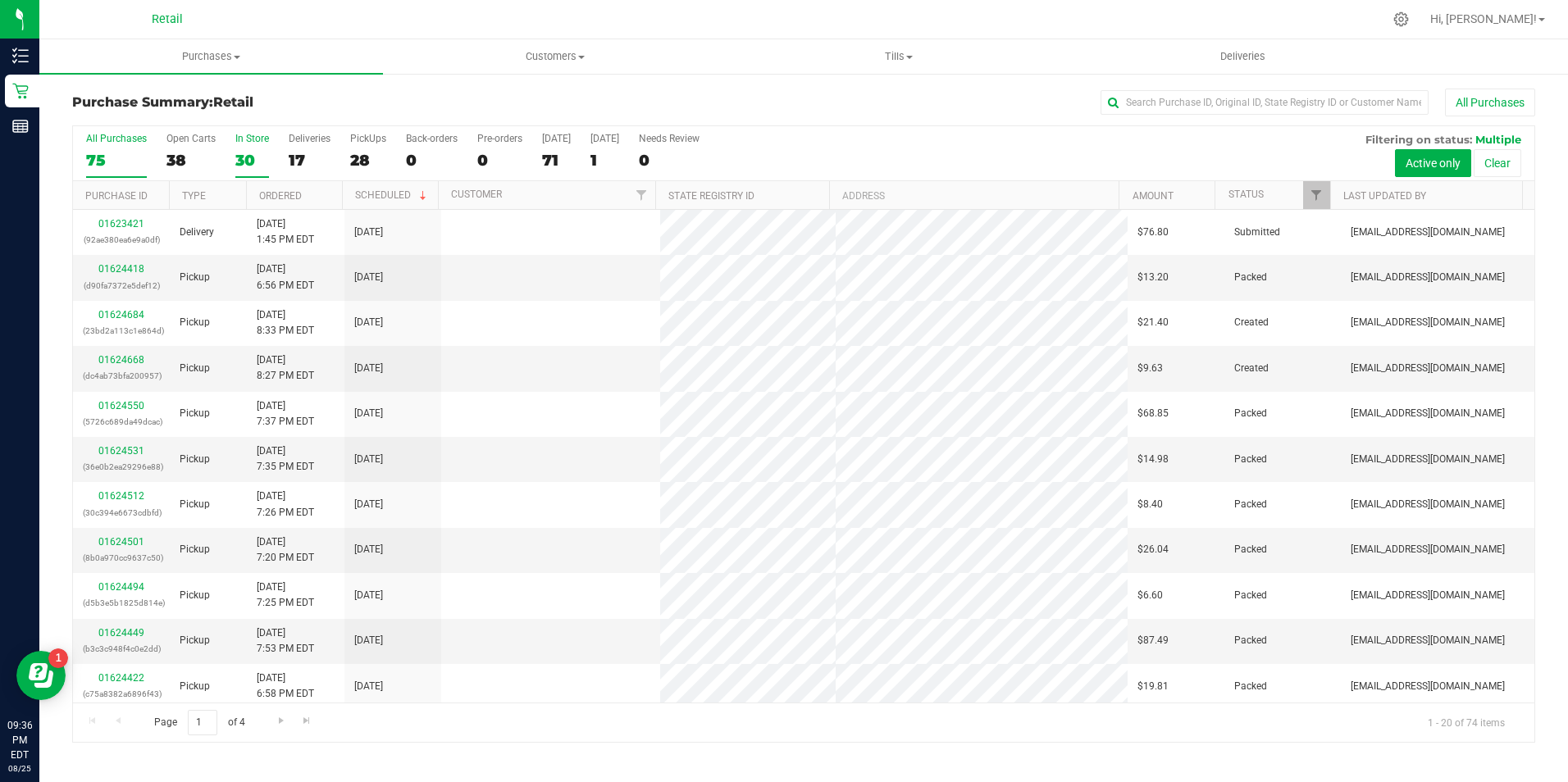
click at [238, 155] on div "30" at bounding box center [251, 160] width 33 height 19
click at [0, 0] on input "In Store 30" at bounding box center [0, 0] width 0 height 0
click at [301, 721] on span "Go to the last page" at bounding box center [307, 721] width 13 height 13
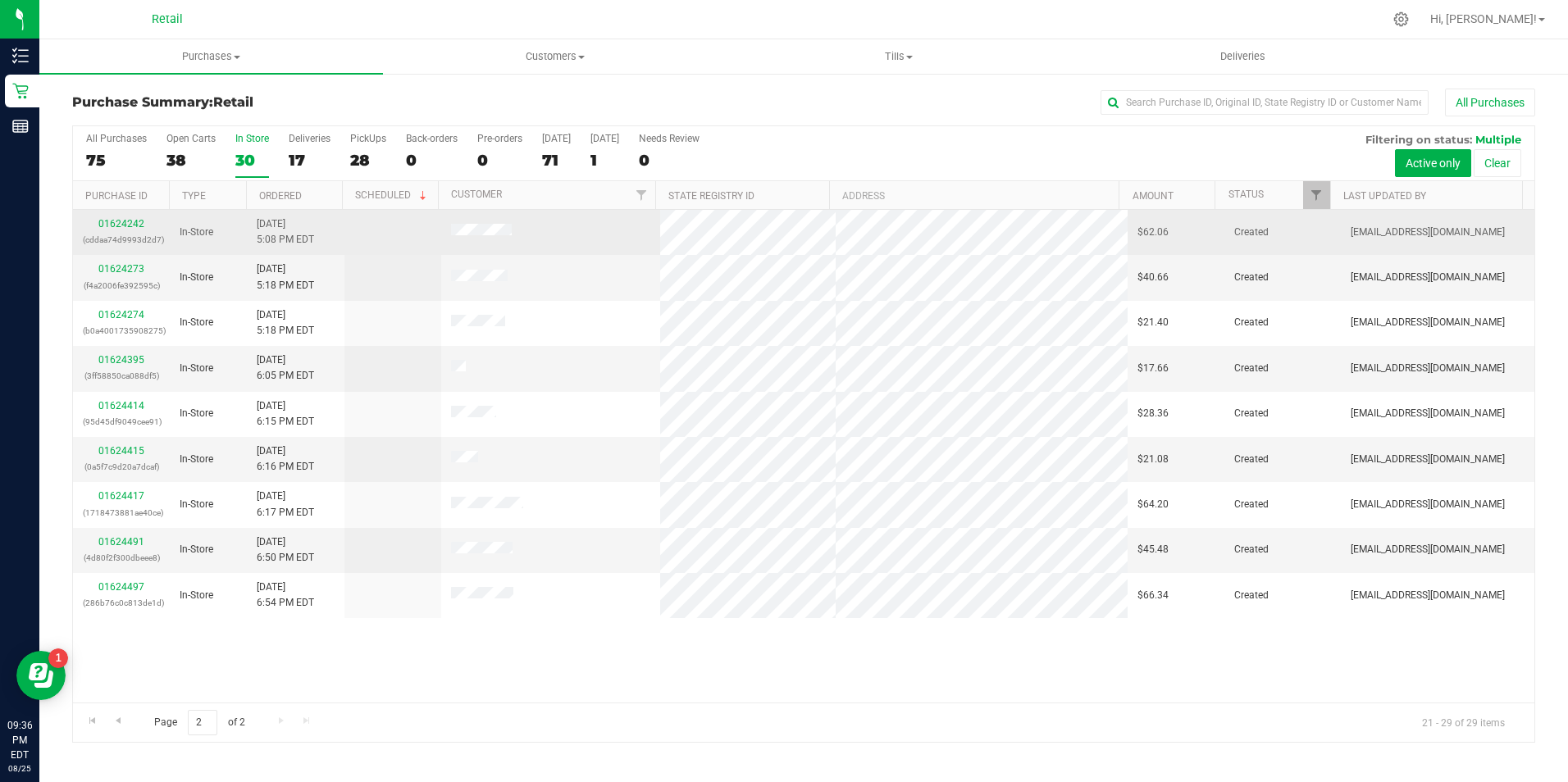
click at [137, 232] on p "(cddaa74d9993d2d7)" at bounding box center [120, 240] width 77 height 15
click at [138, 222] on link "01624242" at bounding box center [121, 224] width 46 height 11
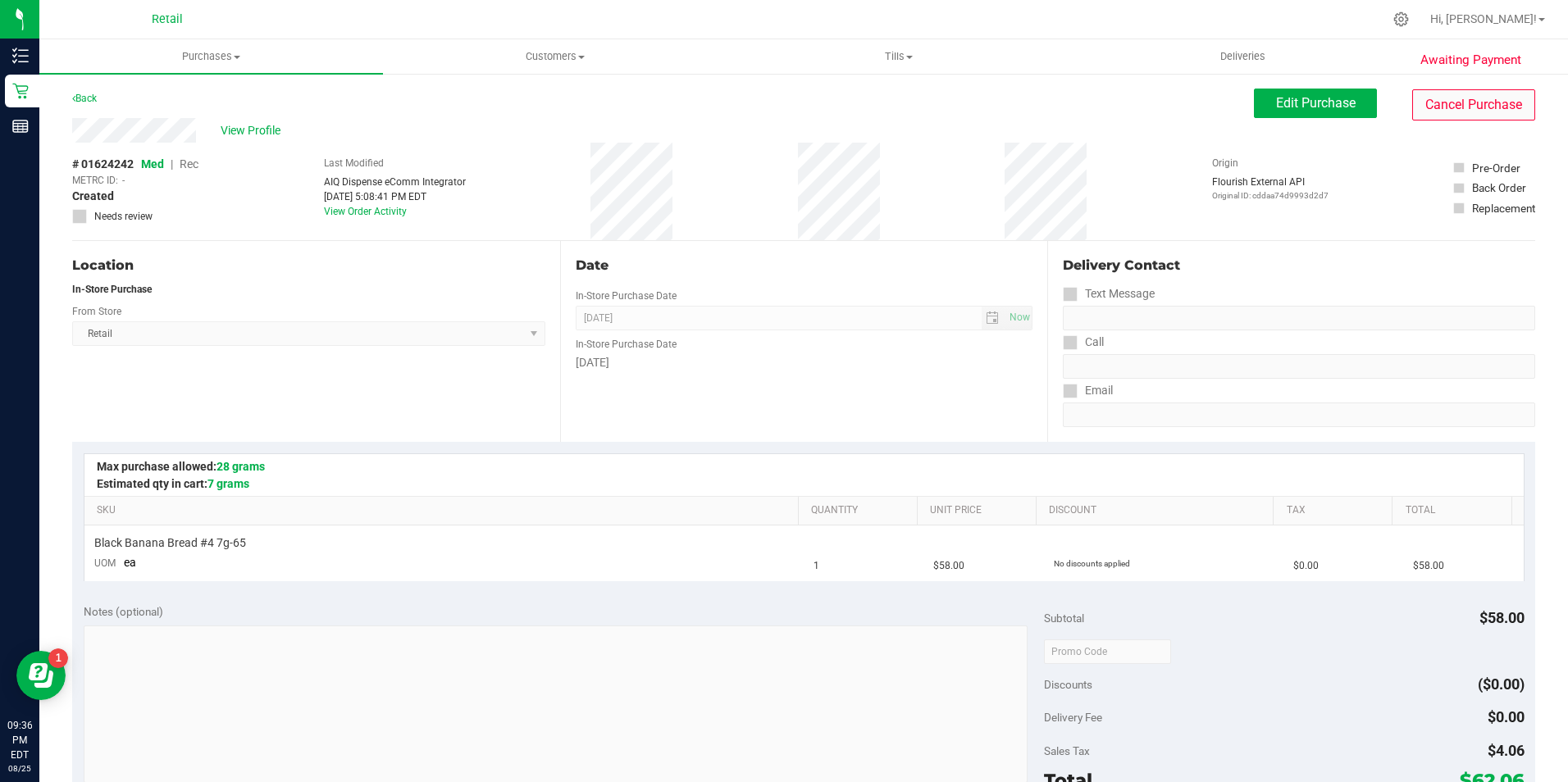
click at [1476, 115] on purchase-details "Back Edit Purchase Cancel Purchase View Profile # 01624242 Med | Rec METRC ID: …" at bounding box center [804, 679] width 1464 height 1181
drag, startPoint x: 1476, startPoint y: 115, endPoint x: 851, endPoint y: 103, distance: 625.1
click at [1428, 97] on button "Cancel Purchase" at bounding box center [1474, 104] width 123 height 31
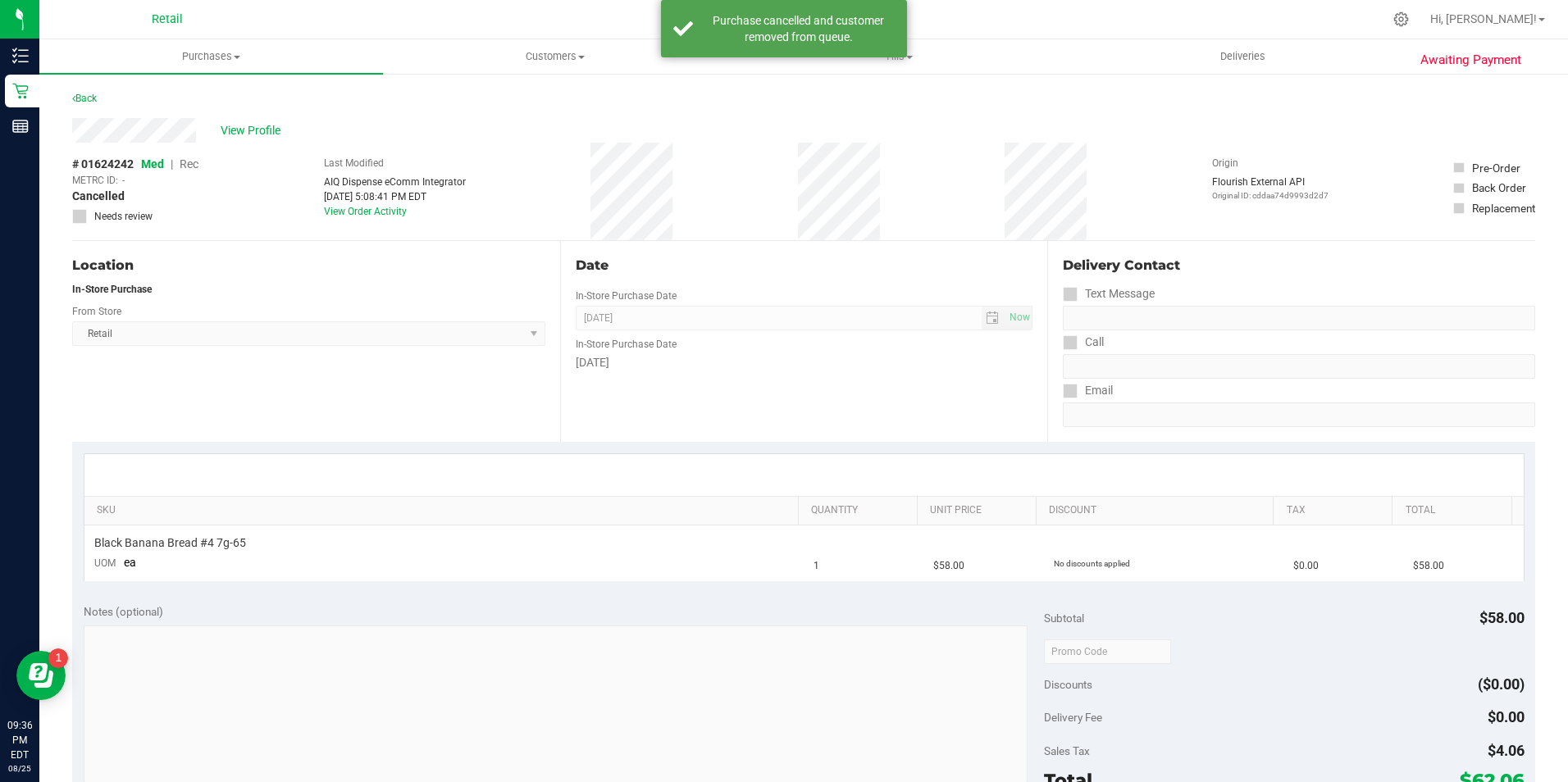
click at [116, 109] on div "Back" at bounding box center [804, 102] width 1464 height 29
click at [95, 99] on link "Back" at bounding box center [84, 99] width 25 height 11
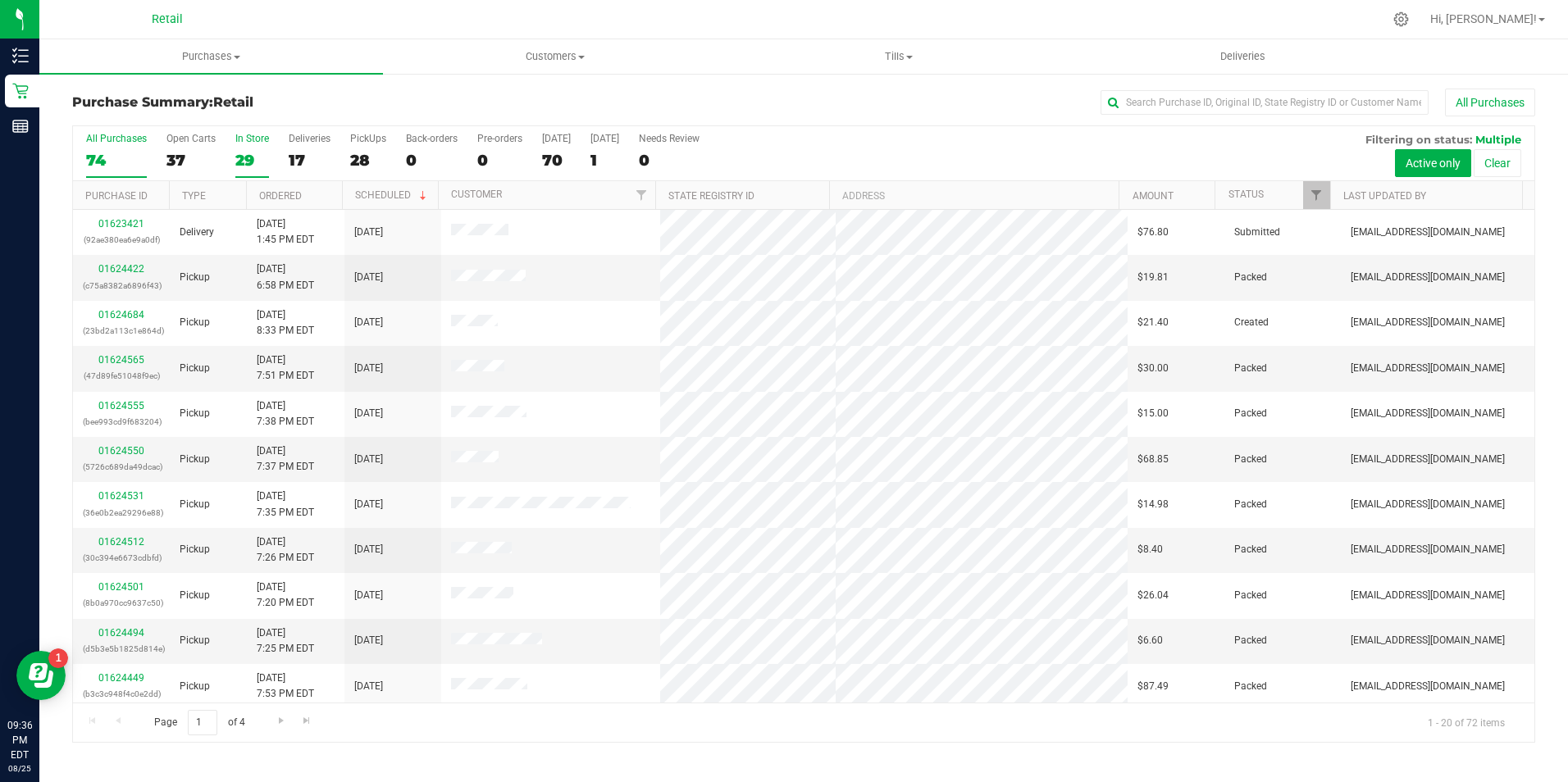
click at [262, 160] on div "29" at bounding box center [251, 160] width 33 height 19
click at [0, 0] on input "In Store 29" at bounding box center [0, 0] width 0 height 0
click at [307, 726] on span "Go to the last page" at bounding box center [307, 721] width 13 height 13
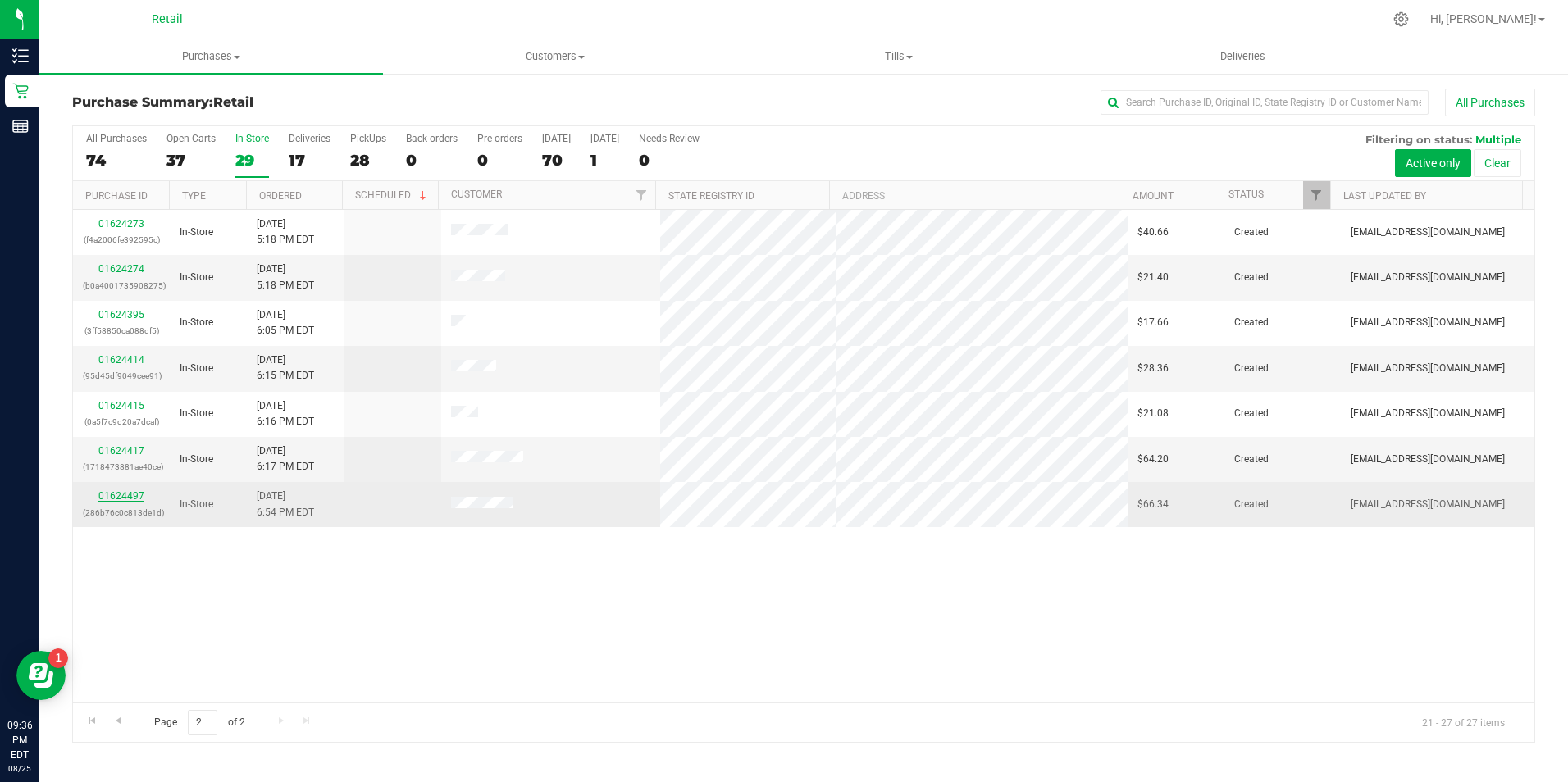
click at [138, 498] on link "01624497" at bounding box center [121, 496] width 46 height 11
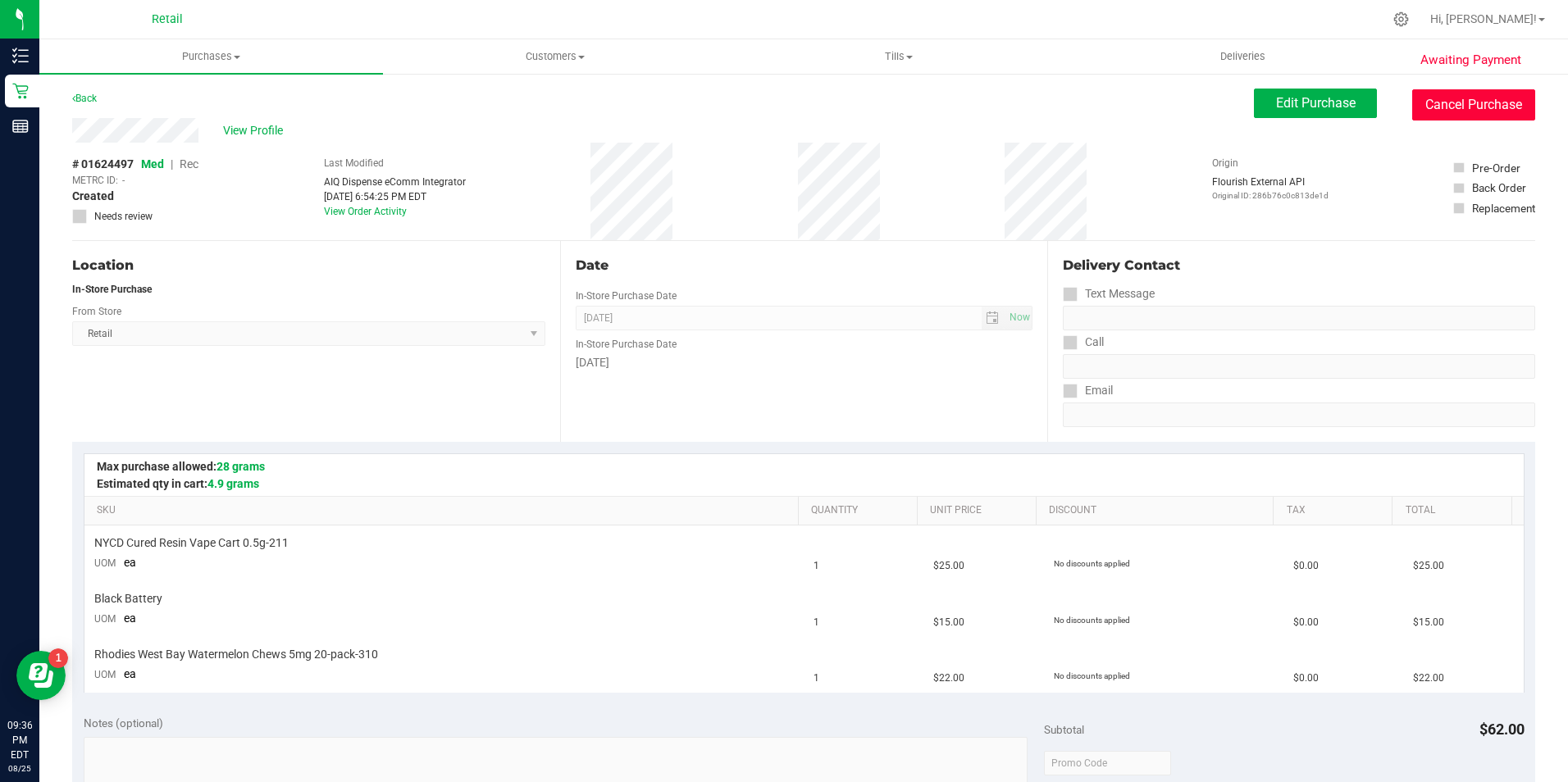
click at [1476, 119] on button "Cancel Purchase" at bounding box center [1474, 104] width 123 height 31
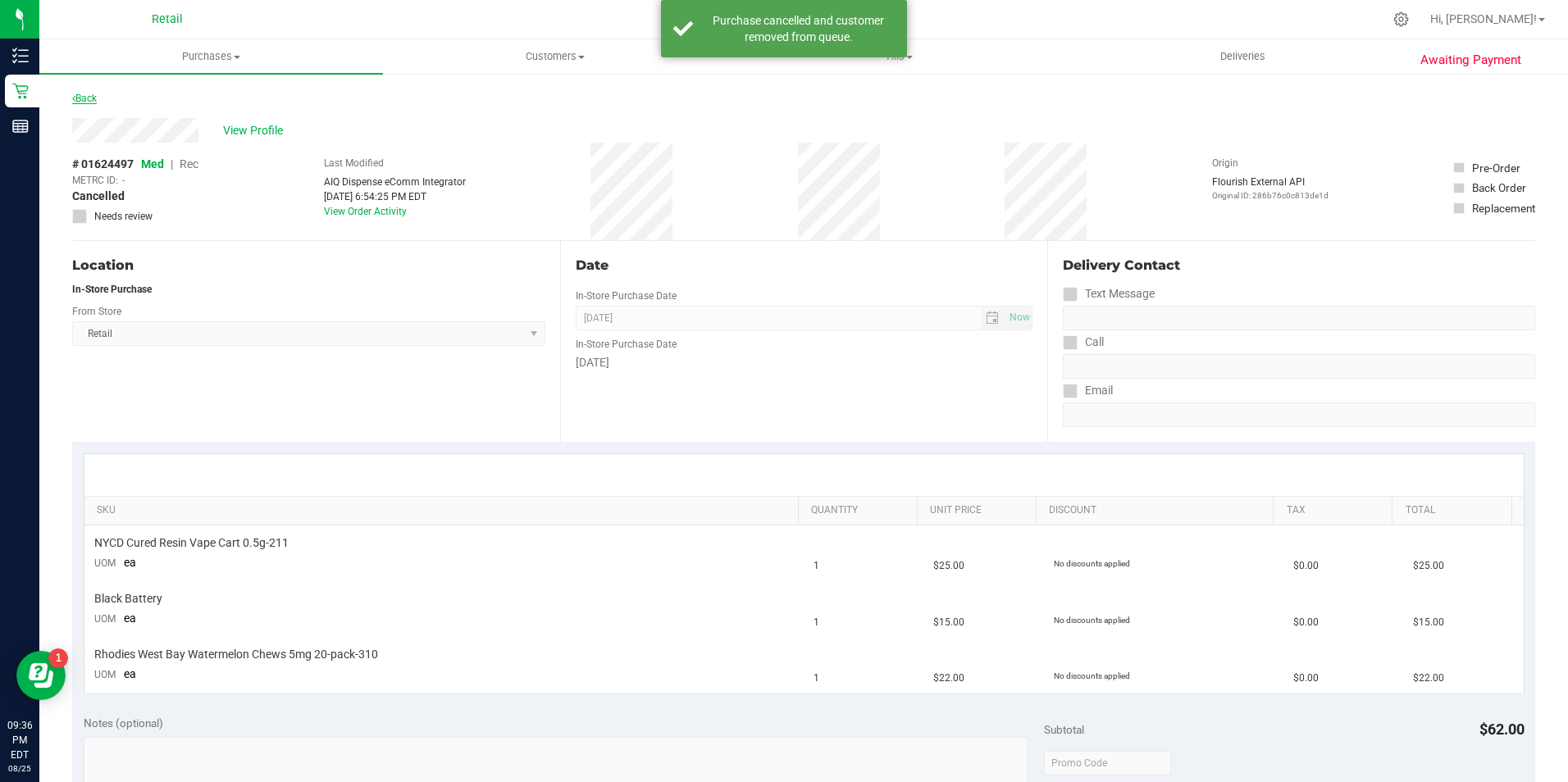
click at [86, 99] on link "Back" at bounding box center [84, 99] width 25 height 11
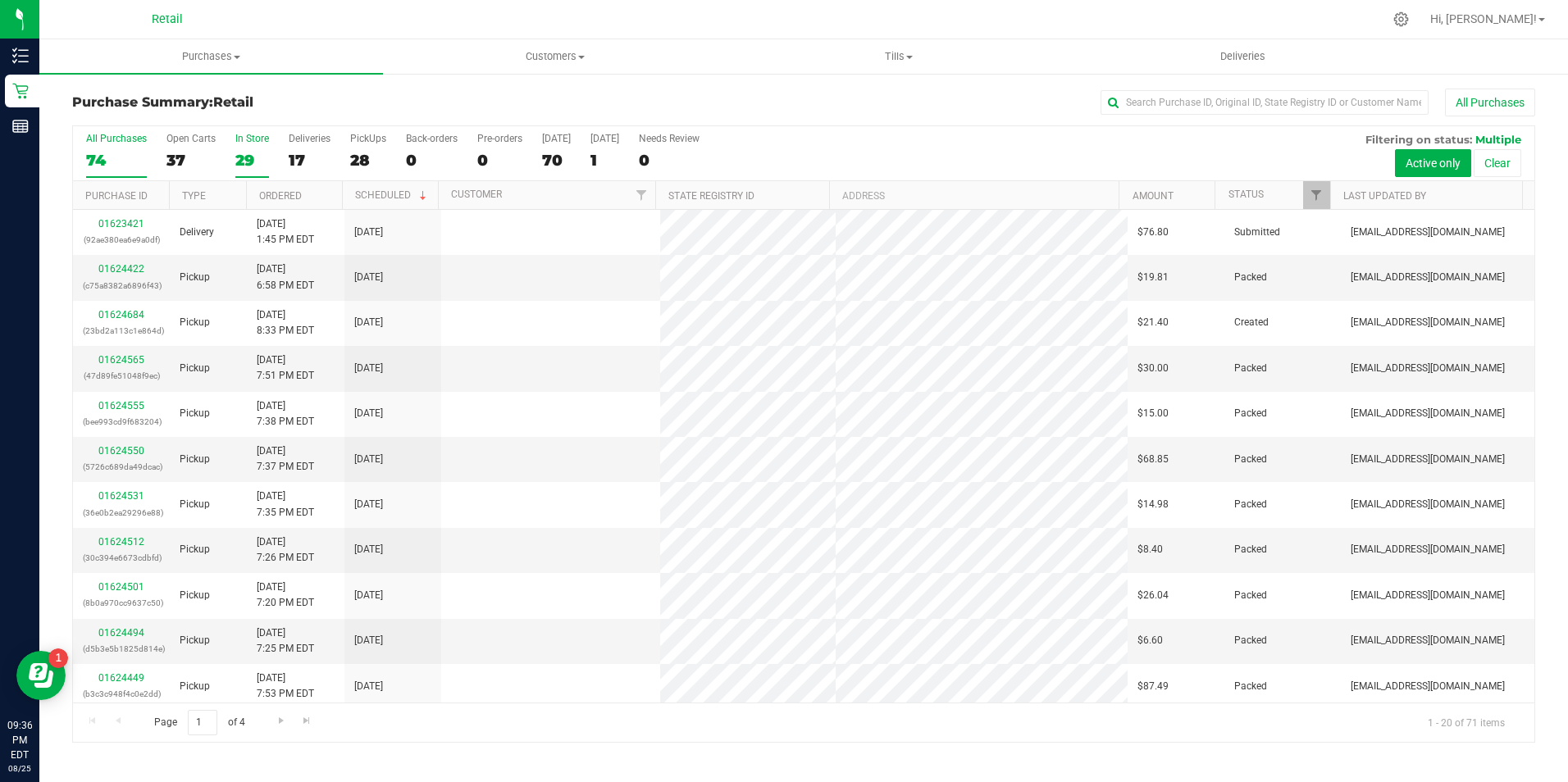
click at [253, 148] on label "In Store 29" at bounding box center [251, 155] width 33 height 45
click at [0, 0] on input "In Store 29" at bounding box center [0, 0] width 0 height 0
click at [307, 723] on span "Go to the last page" at bounding box center [307, 721] width 13 height 13
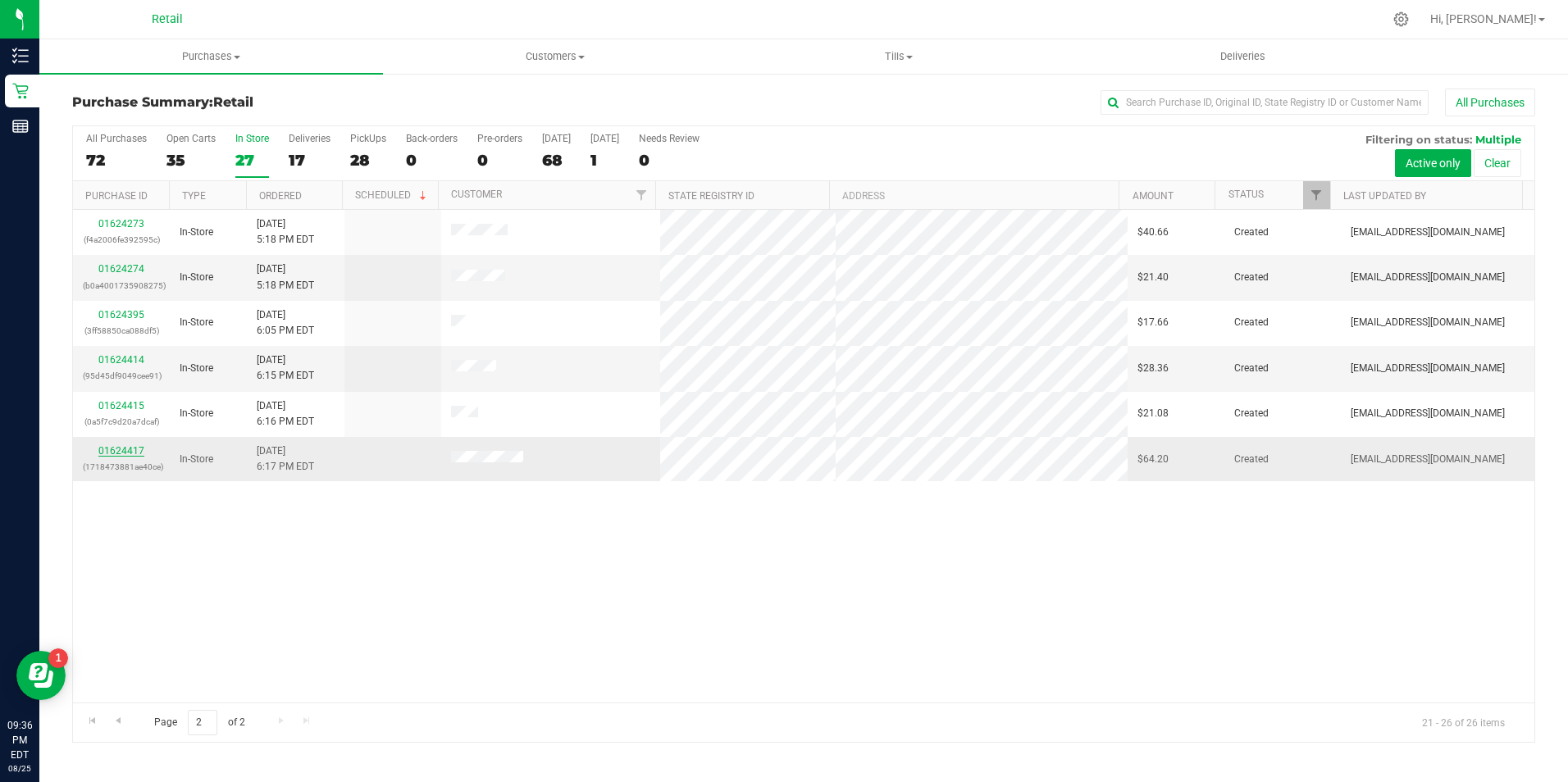
click at [138, 456] on link "01624417" at bounding box center [121, 451] width 46 height 11
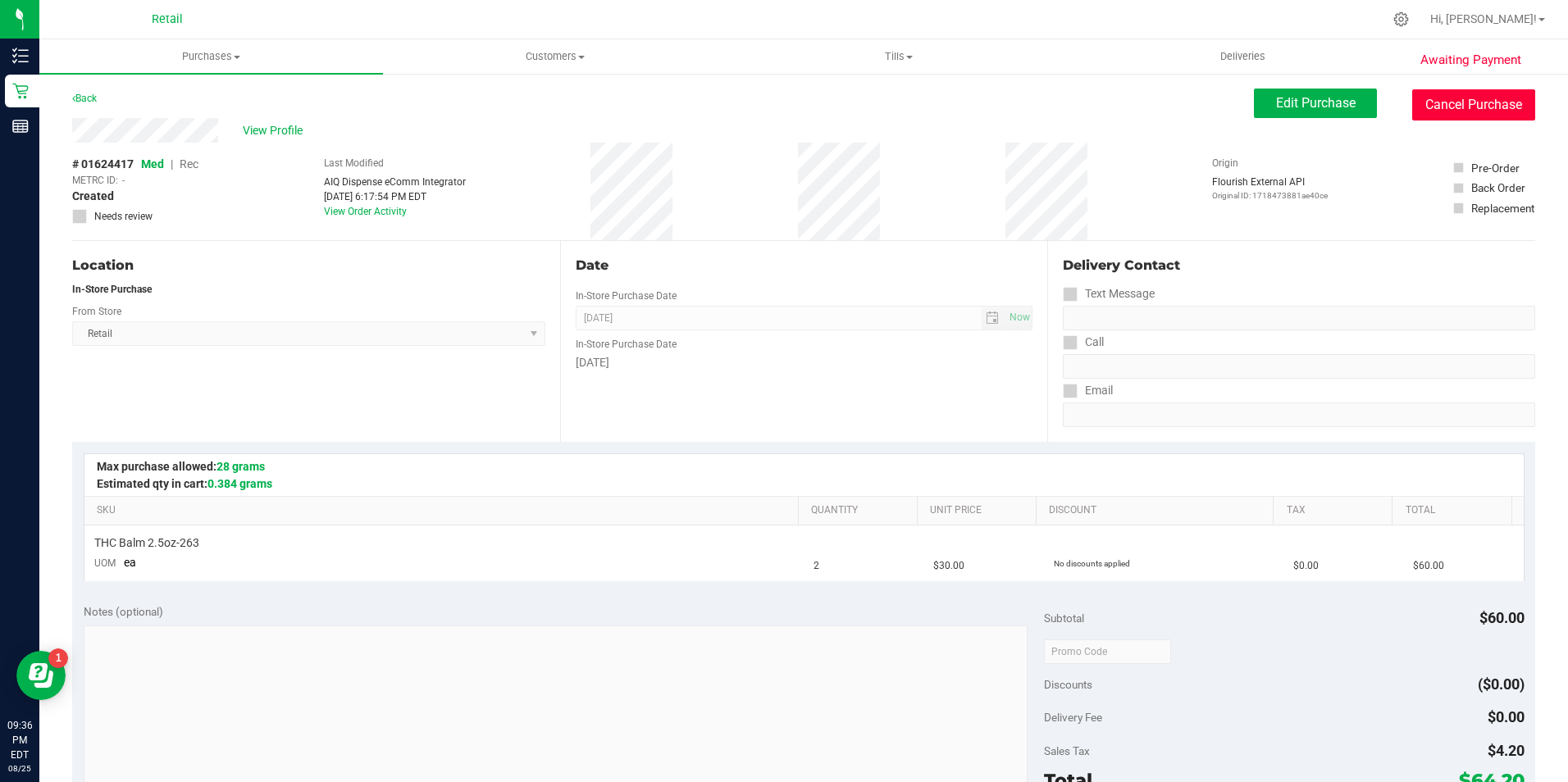
click at [1456, 106] on button "Cancel Purchase" at bounding box center [1474, 104] width 123 height 31
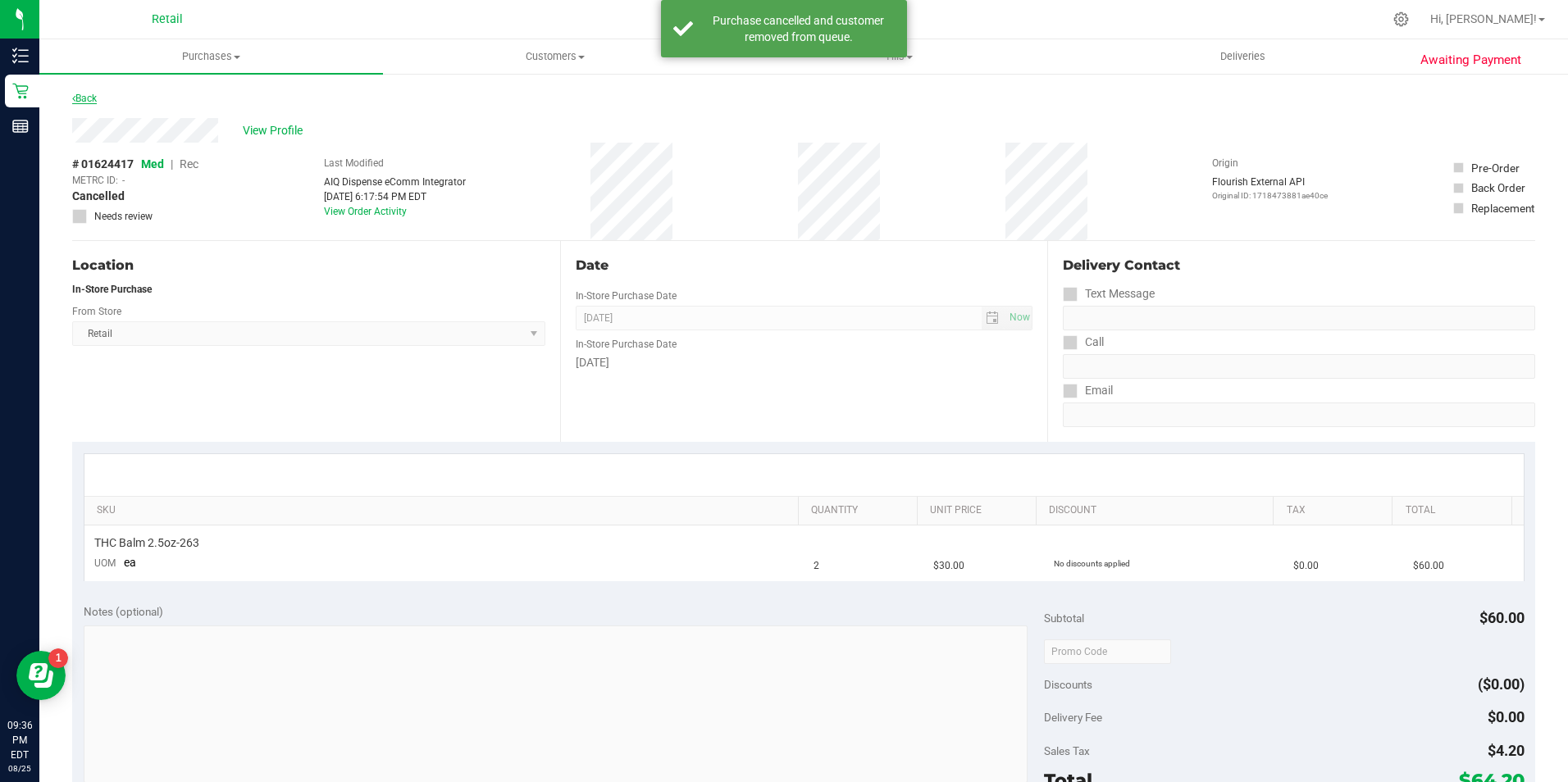
click at [74, 99] on icon at bounding box center [73, 99] width 3 height 9
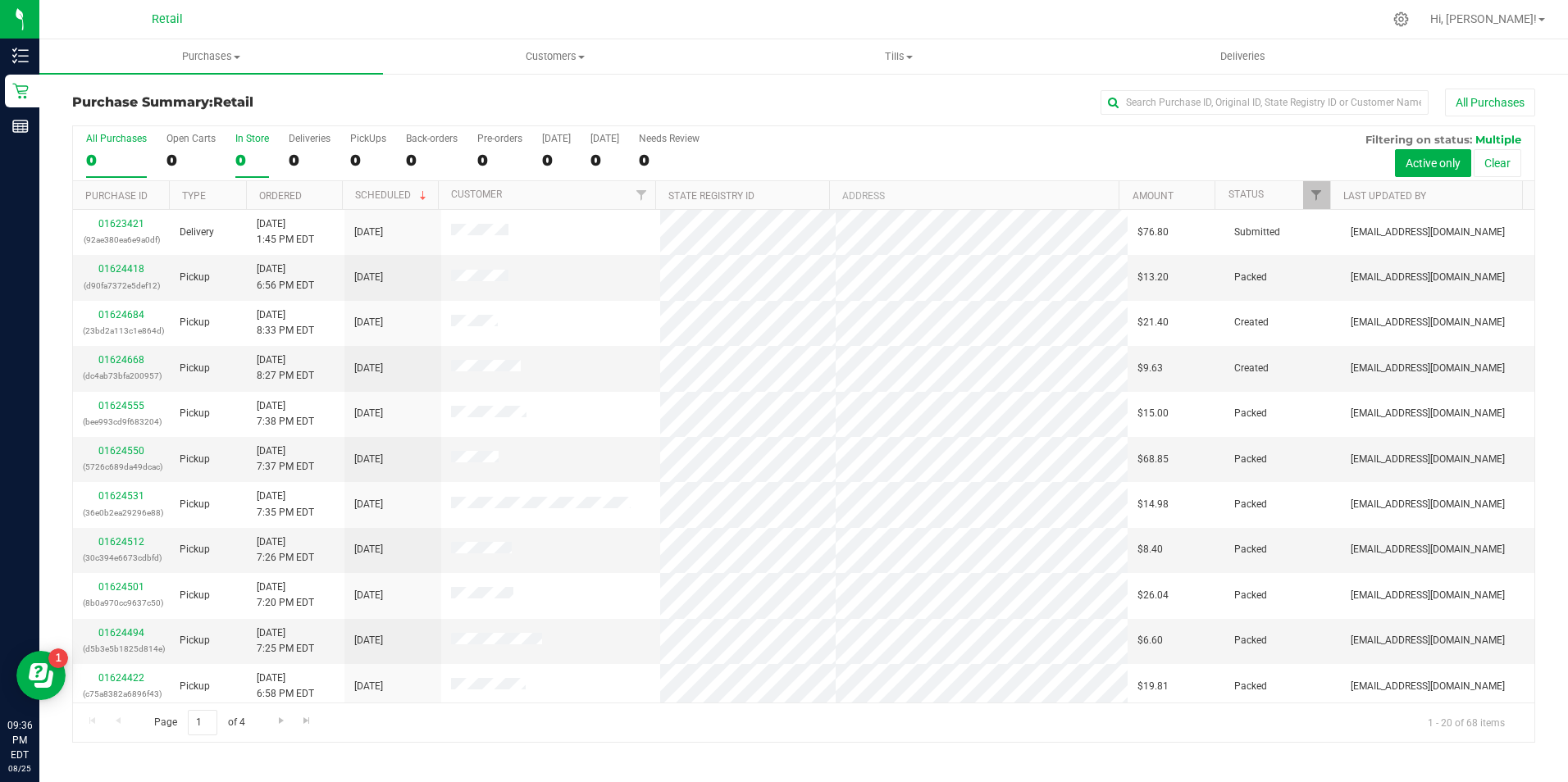
click at [253, 161] on div "0" at bounding box center [251, 160] width 33 height 19
click at [0, 0] on input "In Store 0" at bounding box center [0, 0] width 0 height 0
click at [306, 719] on span "Go to the last page" at bounding box center [307, 721] width 13 height 13
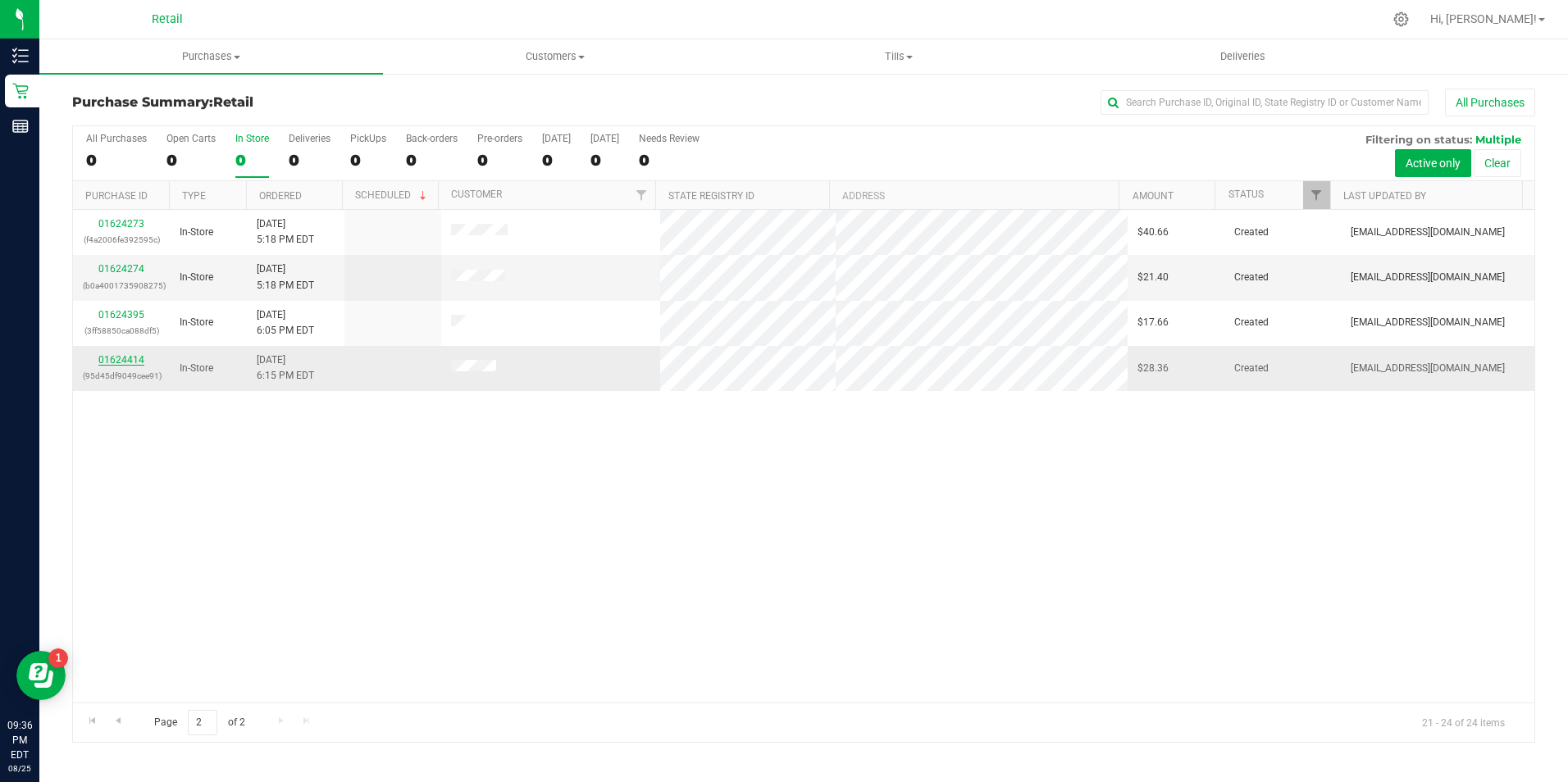
click at [103, 362] on link "01624414" at bounding box center [121, 360] width 46 height 11
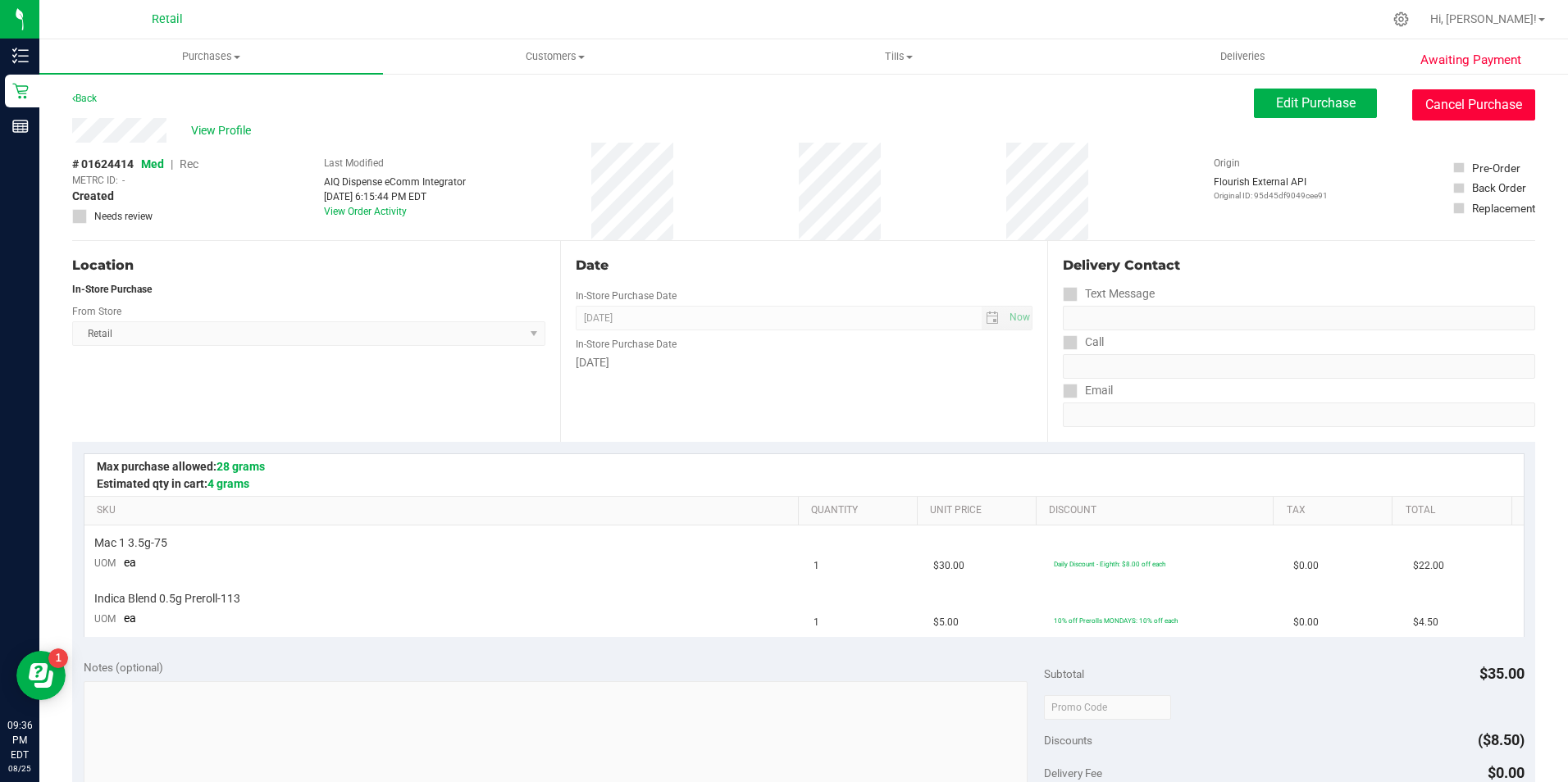
click at [1475, 110] on button "Cancel Purchase" at bounding box center [1474, 104] width 123 height 31
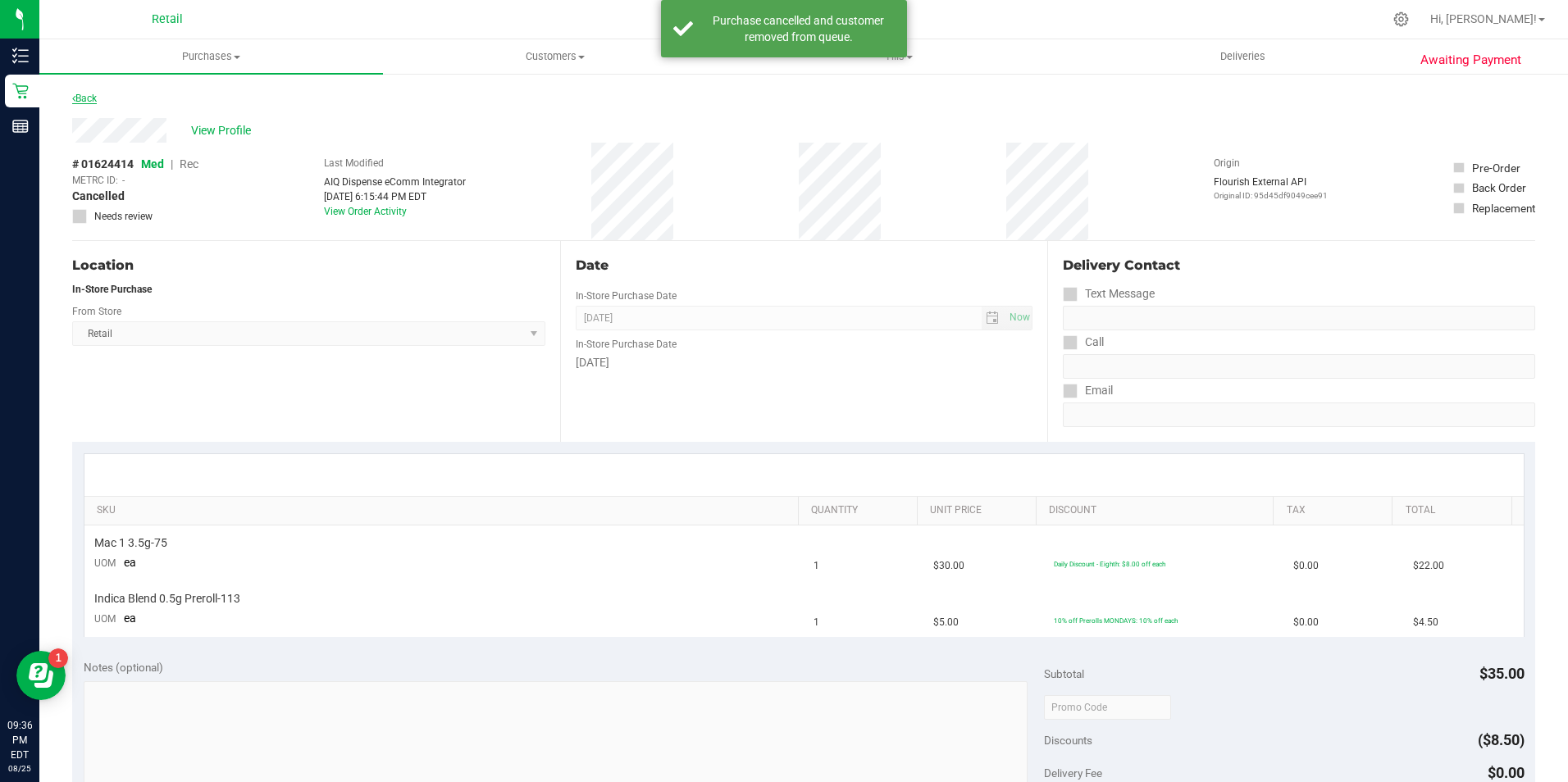
click at [88, 102] on link "Back" at bounding box center [84, 99] width 25 height 11
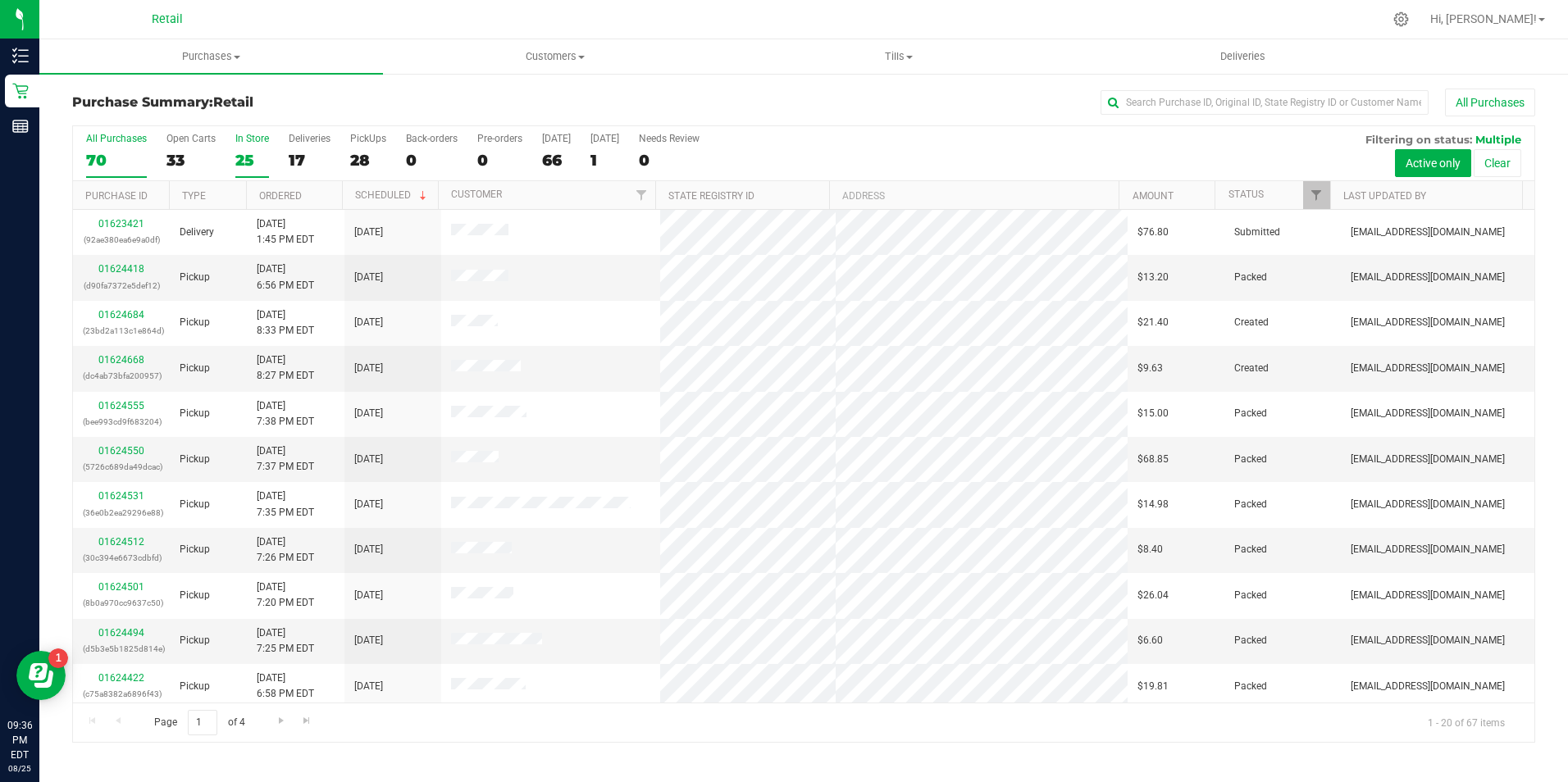
click at [259, 146] on label "In Store 25" at bounding box center [251, 155] width 33 height 45
click at [0, 0] on input "In Store 25" at bounding box center [0, 0] width 0 height 0
click at [306, 721] on span "Go to the last page" at bounding box center [307, 721] width 13 height 13
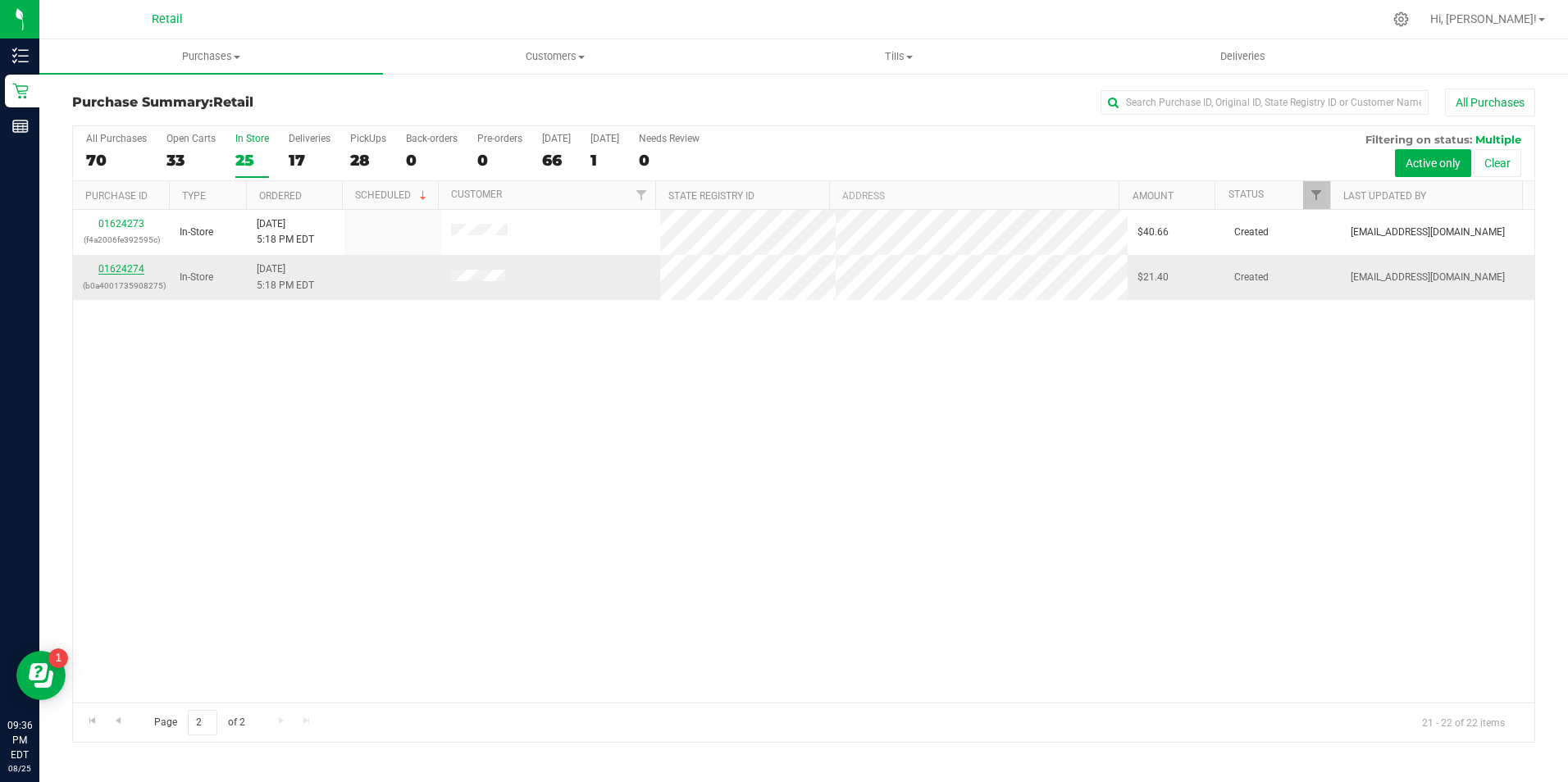
click at [134, 268] on link "01624274" at bounding box center [121, 269] width 46 height 11
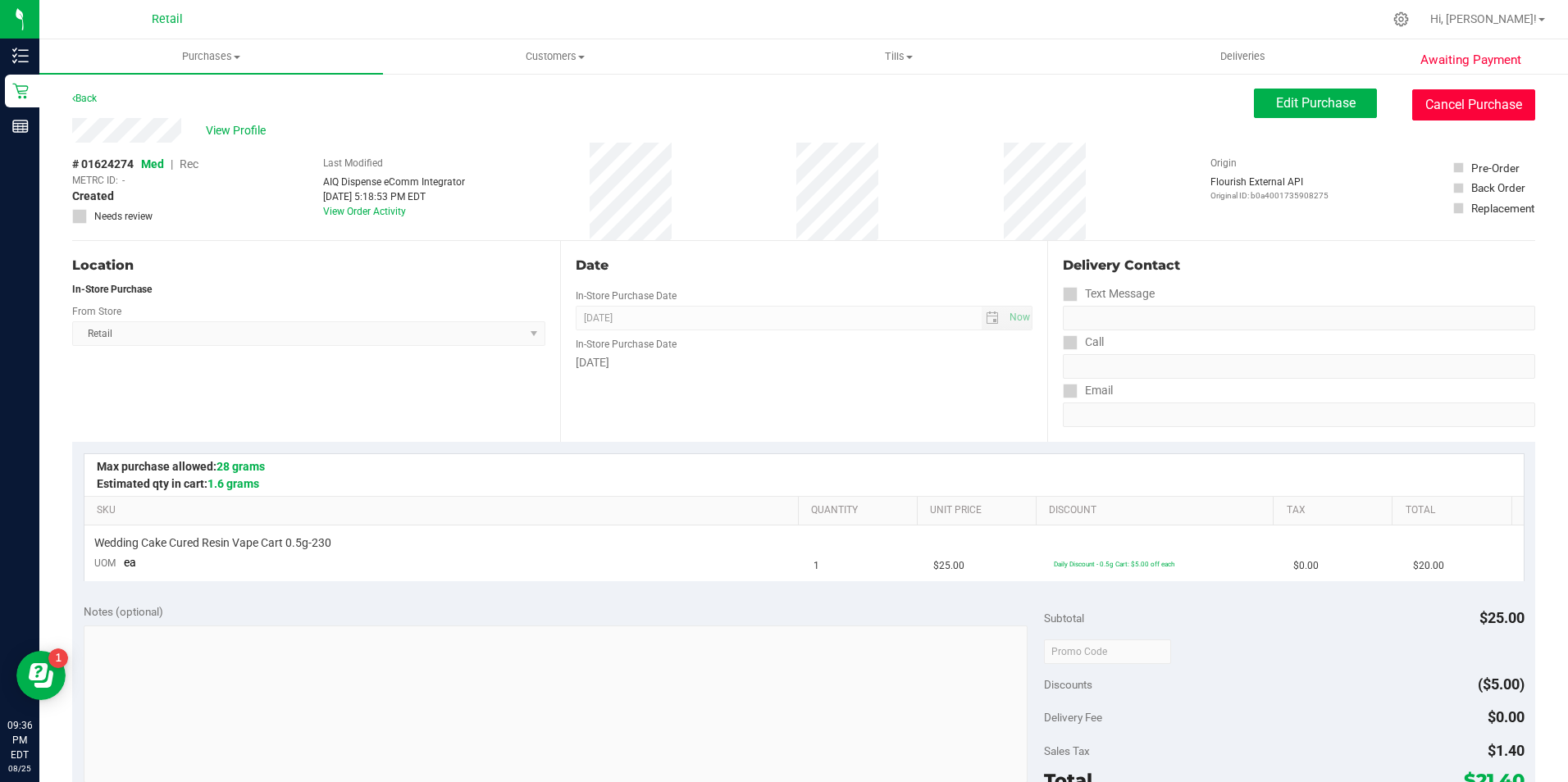
click at [1459, 95] on button "Cancel Purchase" at bounding box center [1474, 104] width 123 height 31
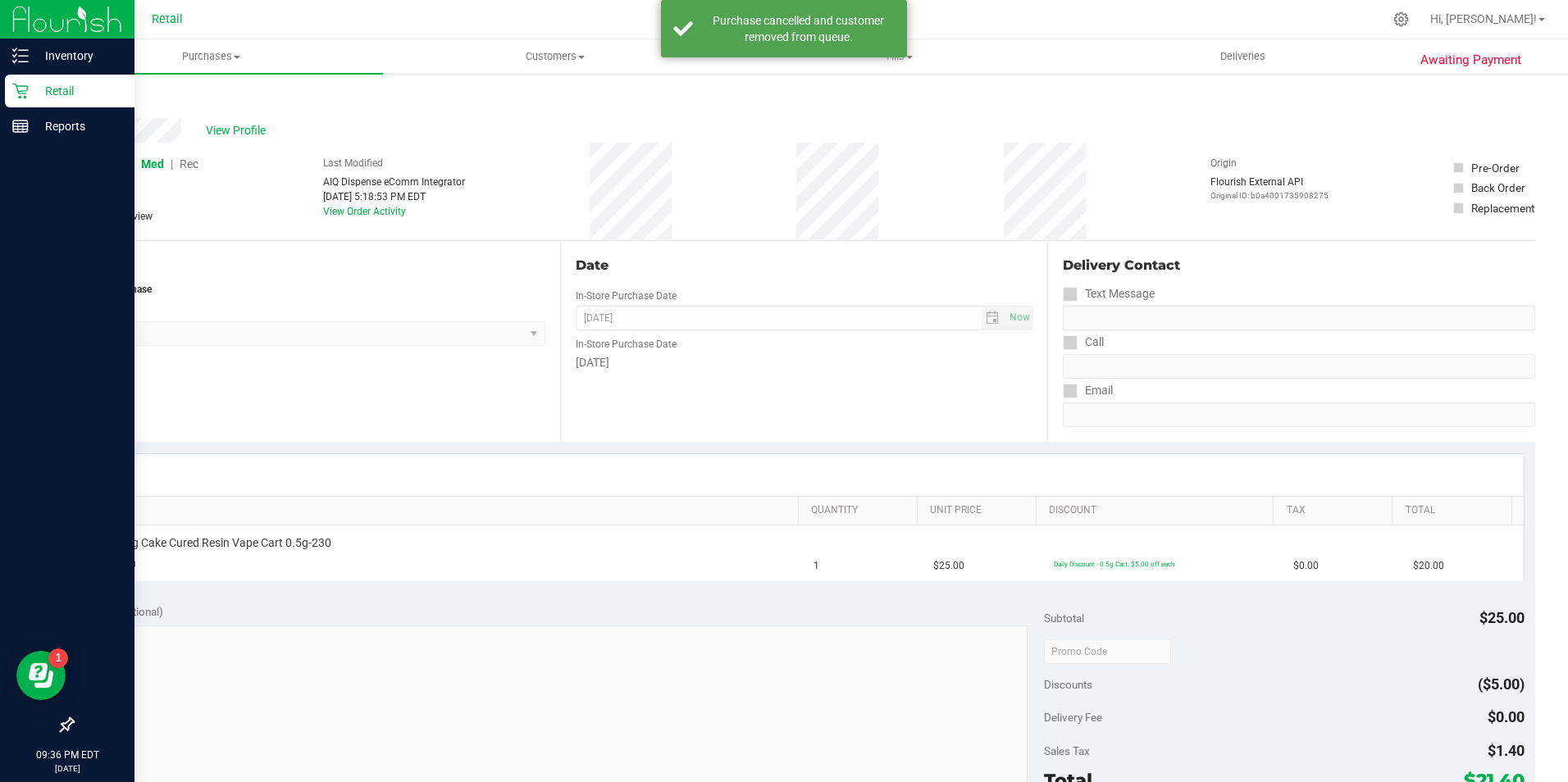
click at [23, 100] on div "Retail" at bounding box center [69, 91] width 130 height 33
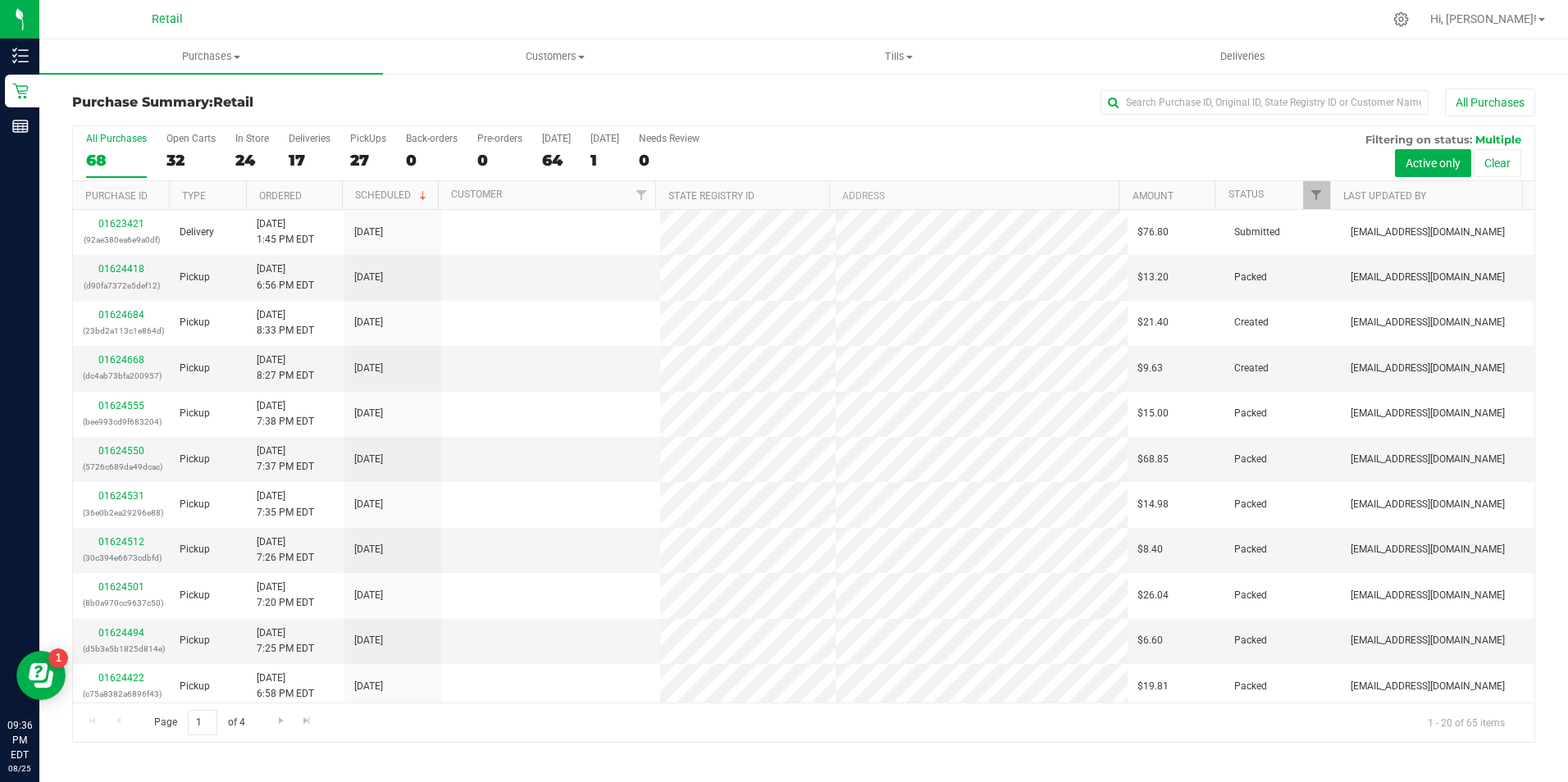
click at [211, 106] on h3 "Purchase Summary: Retail" at bounding box center [316, 102] width 488 height 15
click at [253, 137] on div "In Store" at bounding box center [251, 138] width 33 height 11
click at [0, 0] on input "In Store 24" at bounding box center [0, 0] width 0 height 0
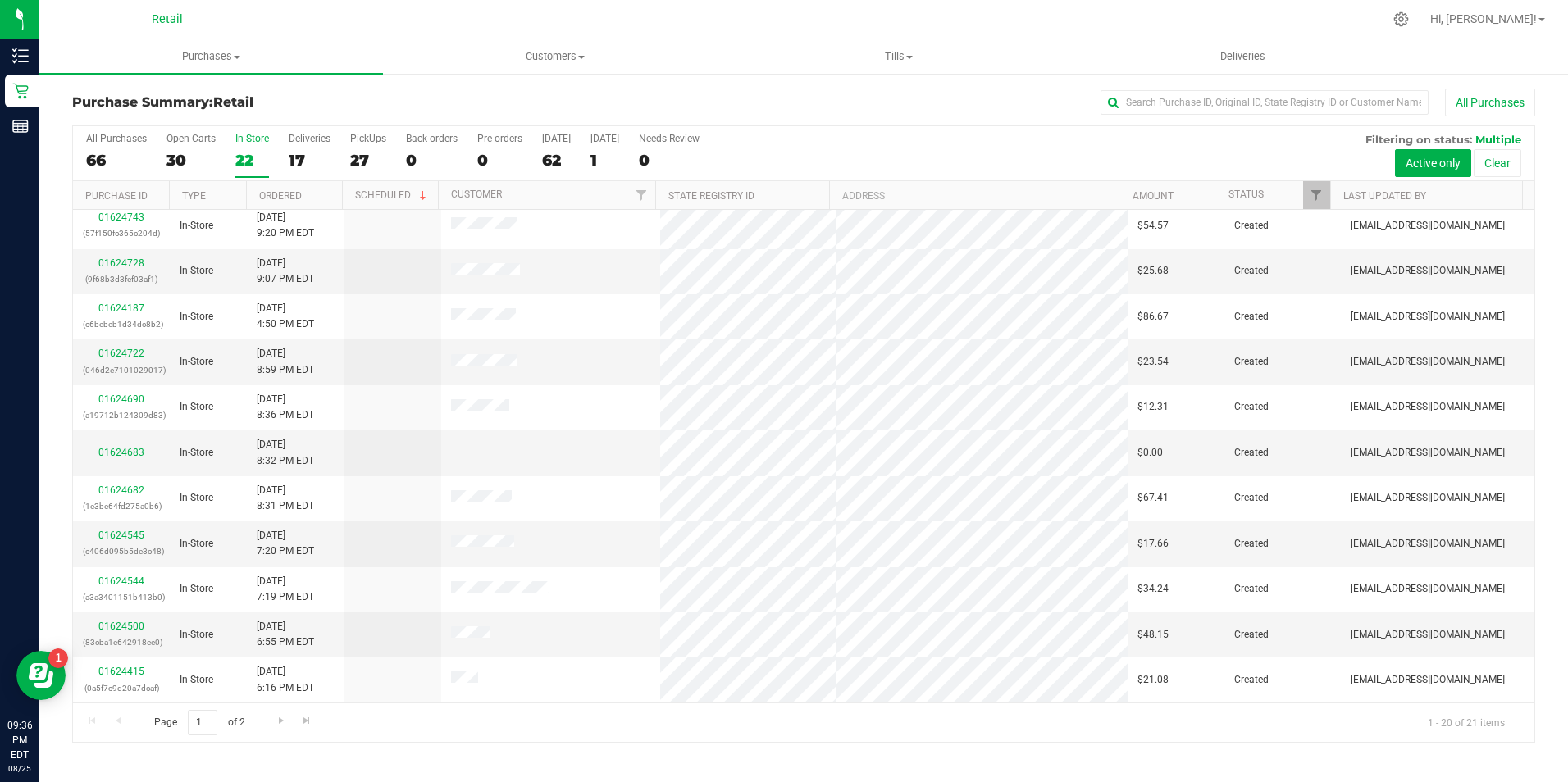
scroll to position [415, 0]
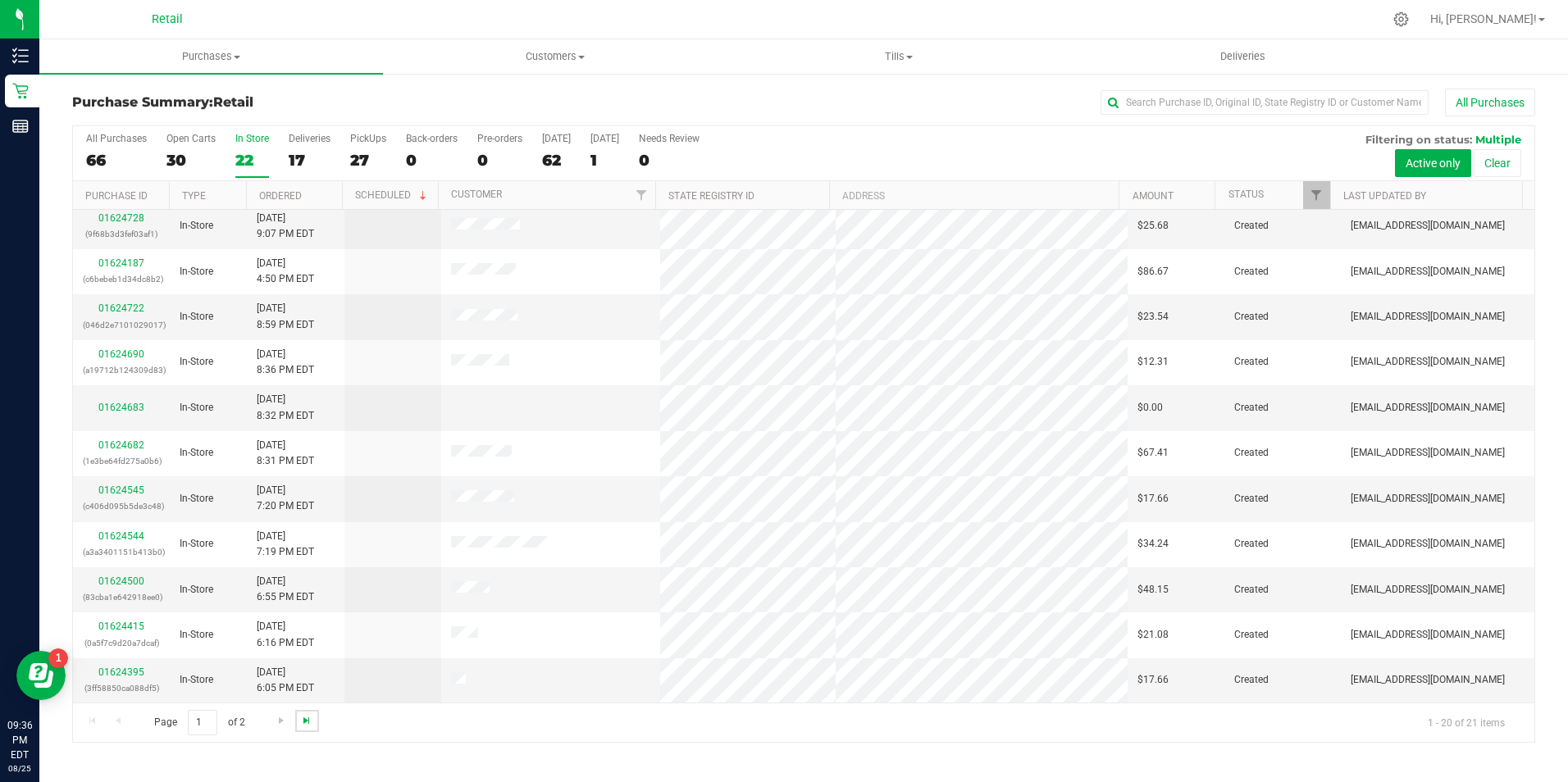
click at [307, 724] on span "Go to the last page" at bounding box center [307, 721] width 13 height 13
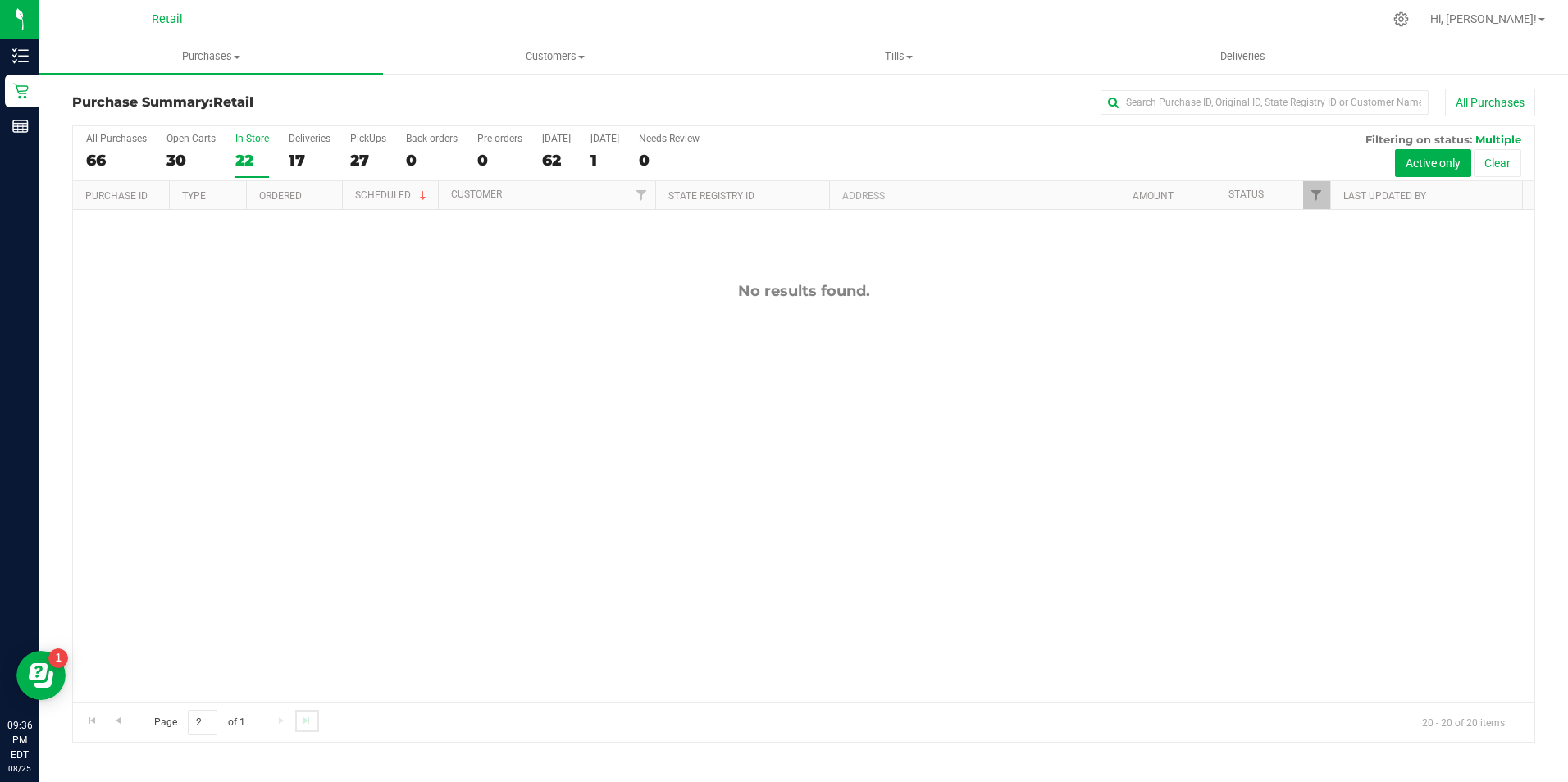
scroll to position [58, 0]
click at [249, 155] on div "22" at bounding box center [251, 160] width 33 height 19
click at [0, 0] on input "In Store 22" at bounding box center [0, 0] width 0 height 0
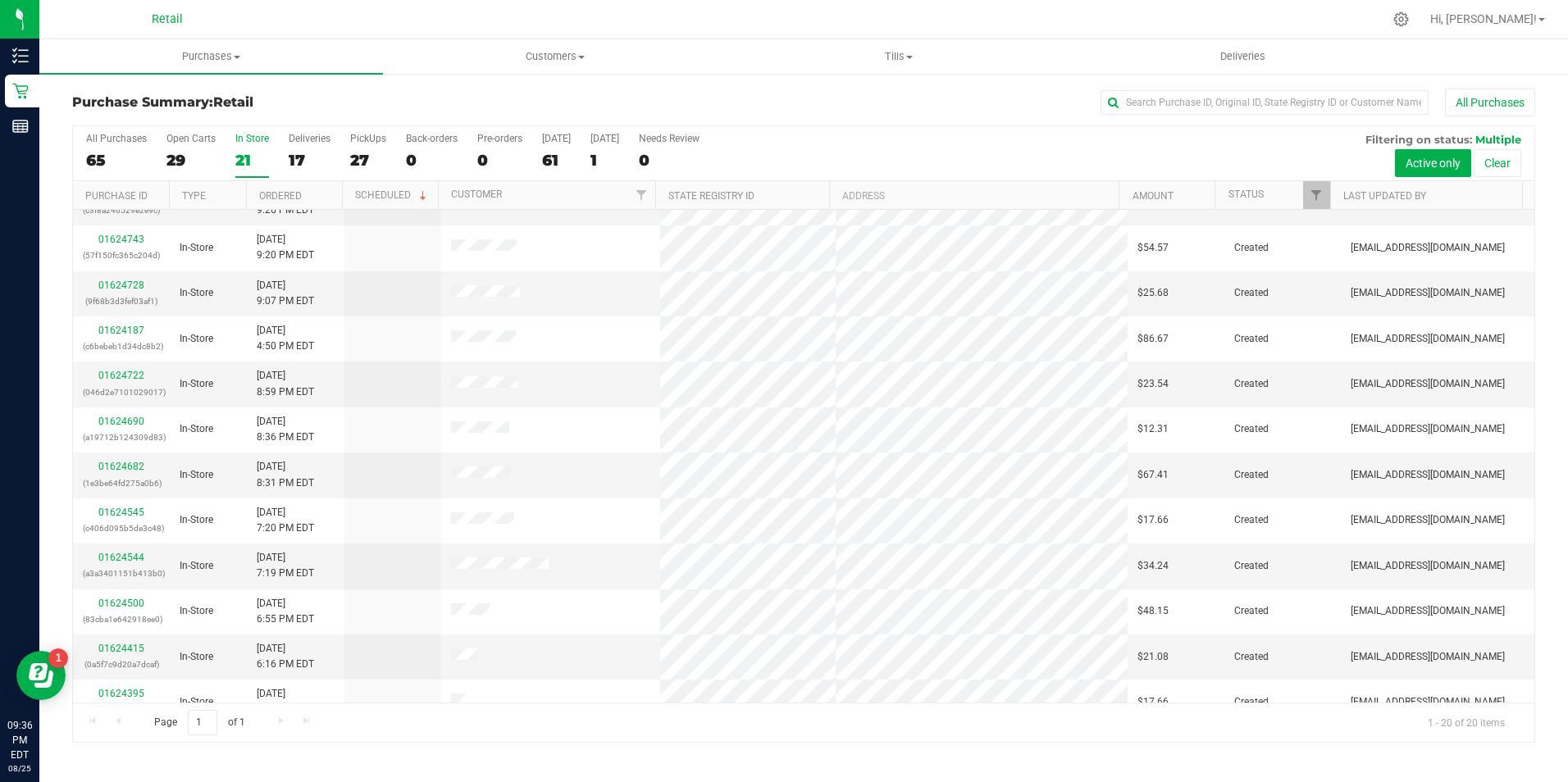
scroll to position [415, 0]
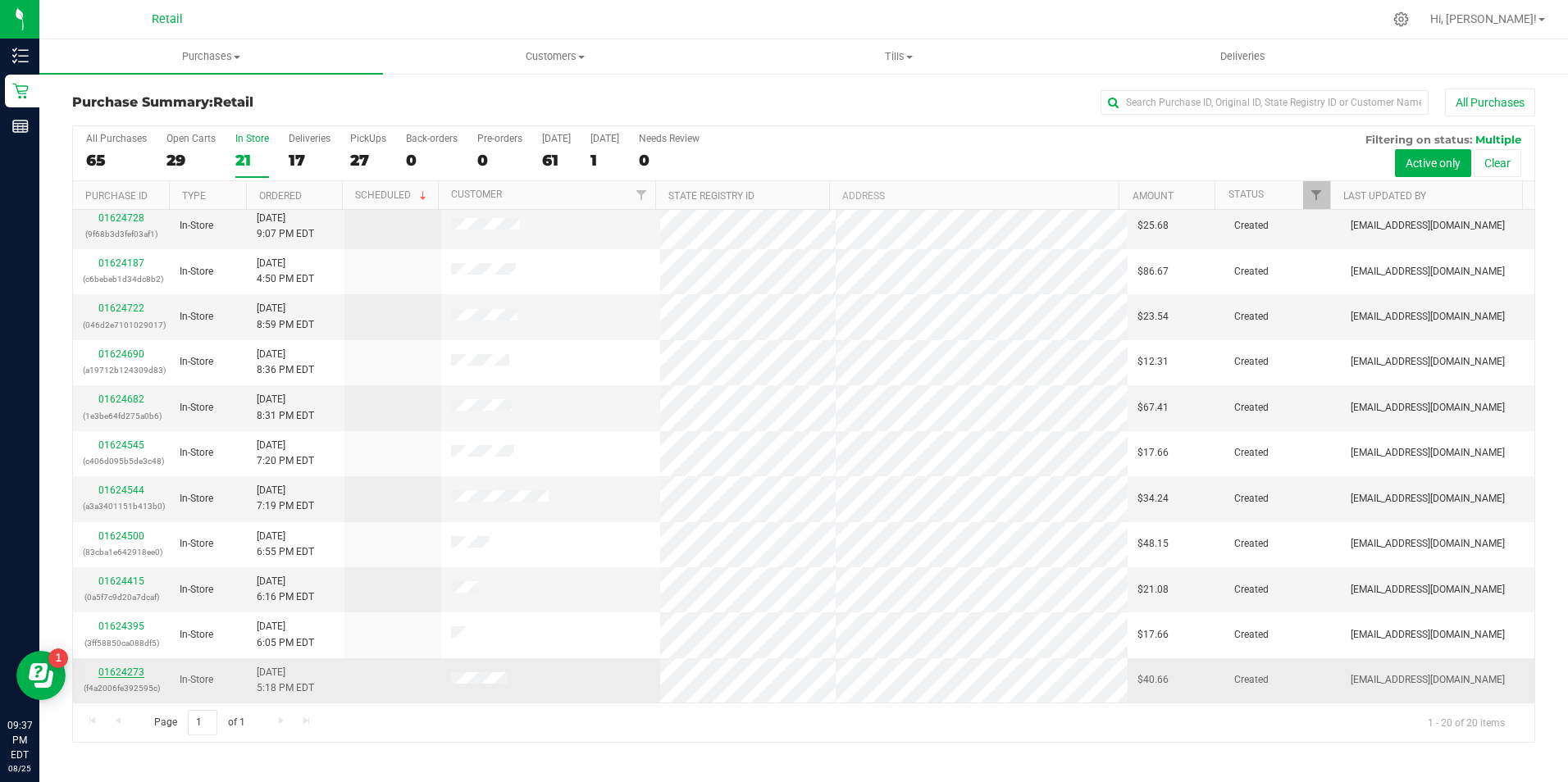
click at [137, 672] on link "01624273" at bounding box center [121, 672] width 46 height 11
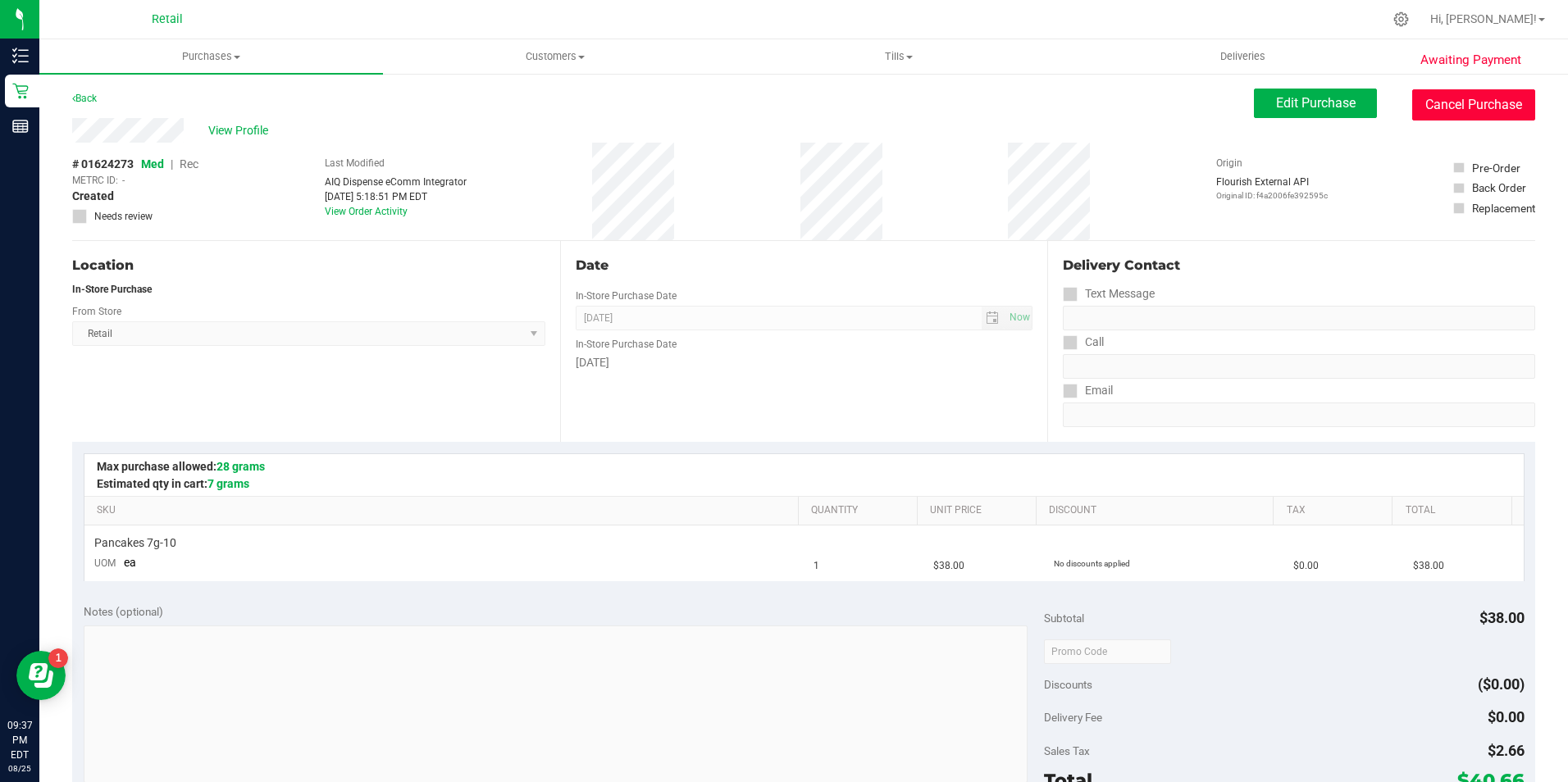
click at [1452, 114] on button "Cancel Purchase" at bounding box center [1474, 104] width 123 height 31
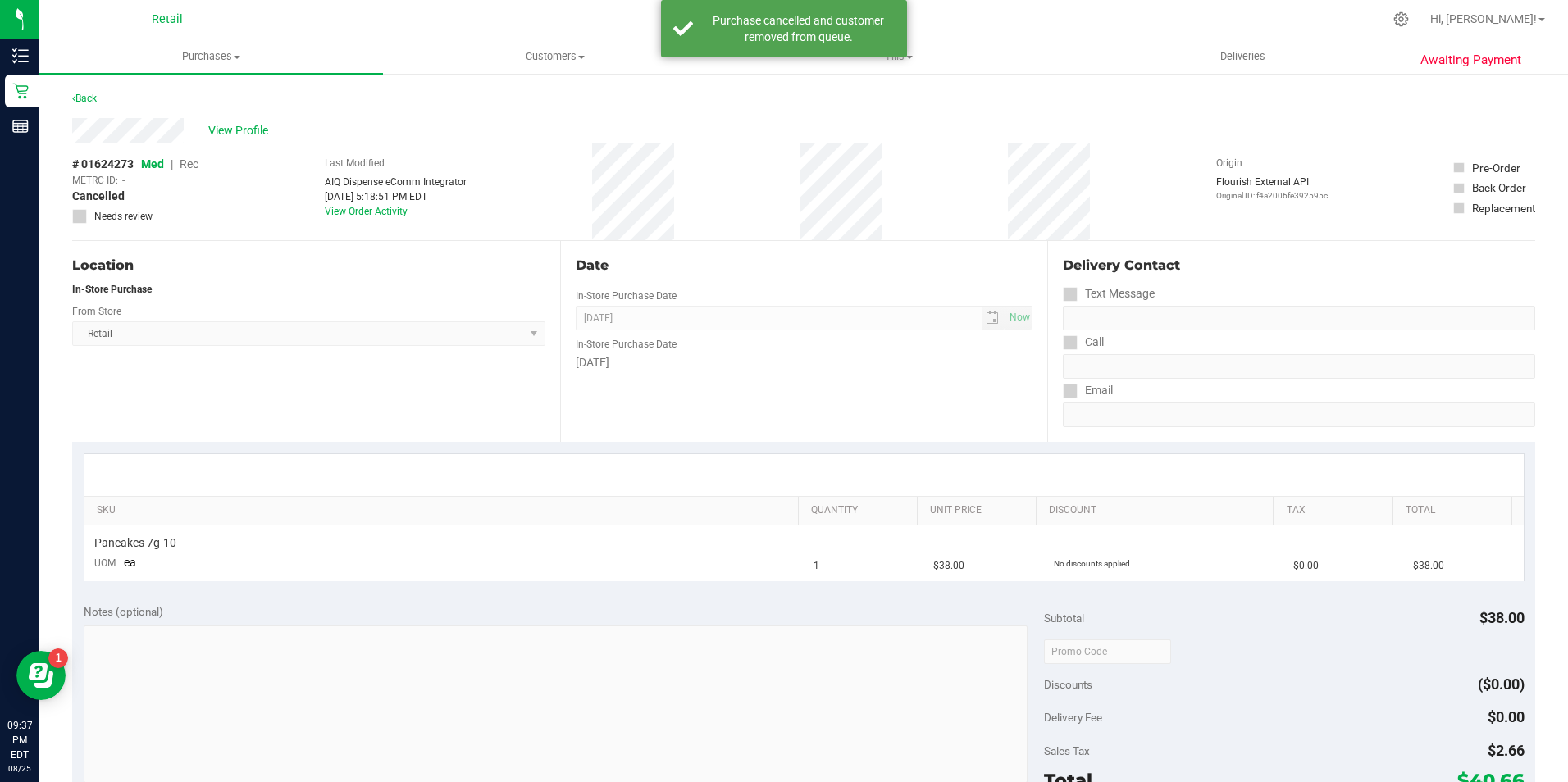
click at [132, 106] on div "Back" at bounding box center [804, 102] width 1464 height 29
click at [97, 99] on link "Back" at bounding box center [84, 99] width 25 height 11
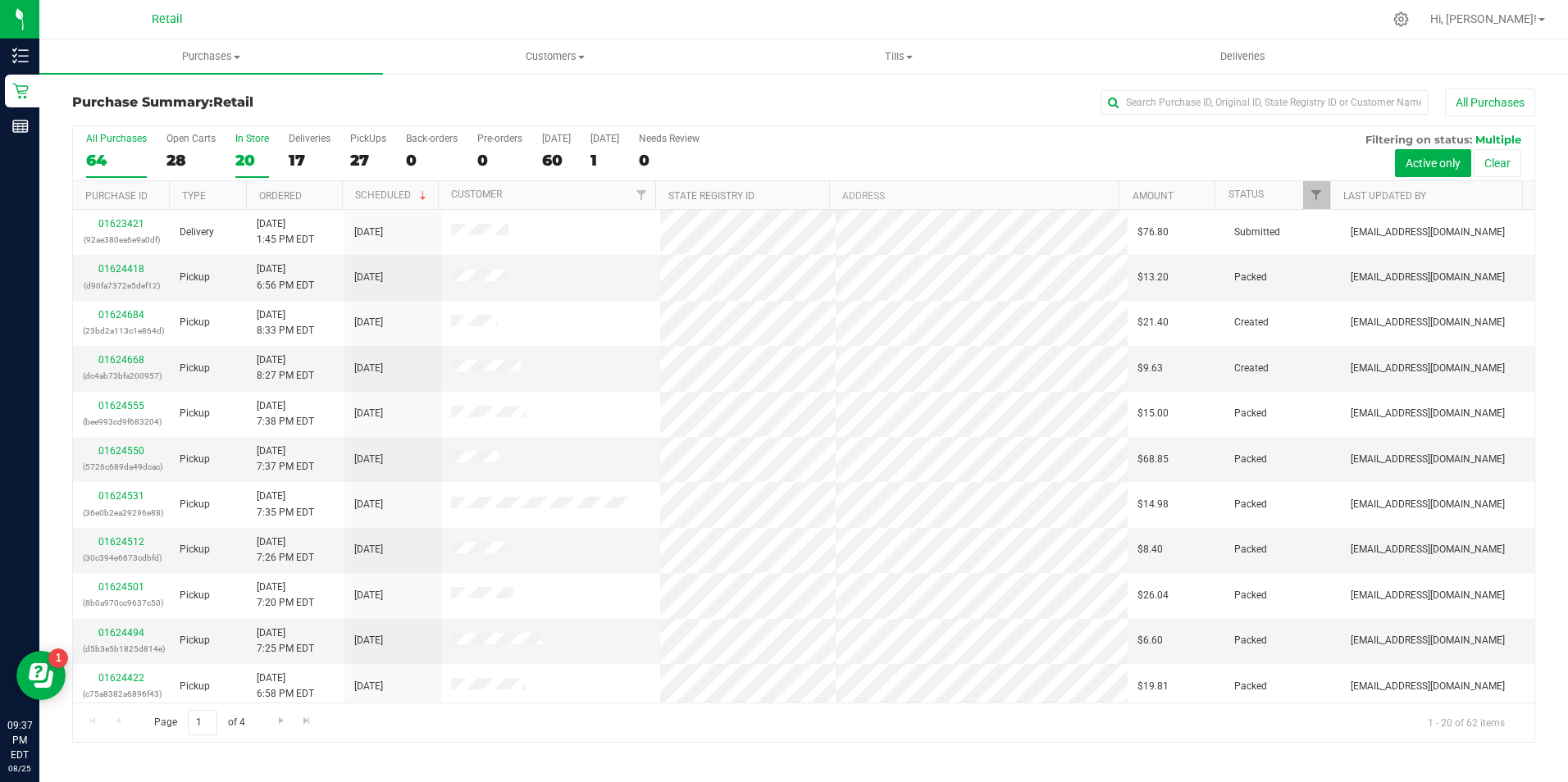
click at [246, 156] on div "20" at bounding box center [251, 160] width 33 height 19
click at [0, 0] on input "In Store 20" at bounding box center [0, 0] width 0 height 0
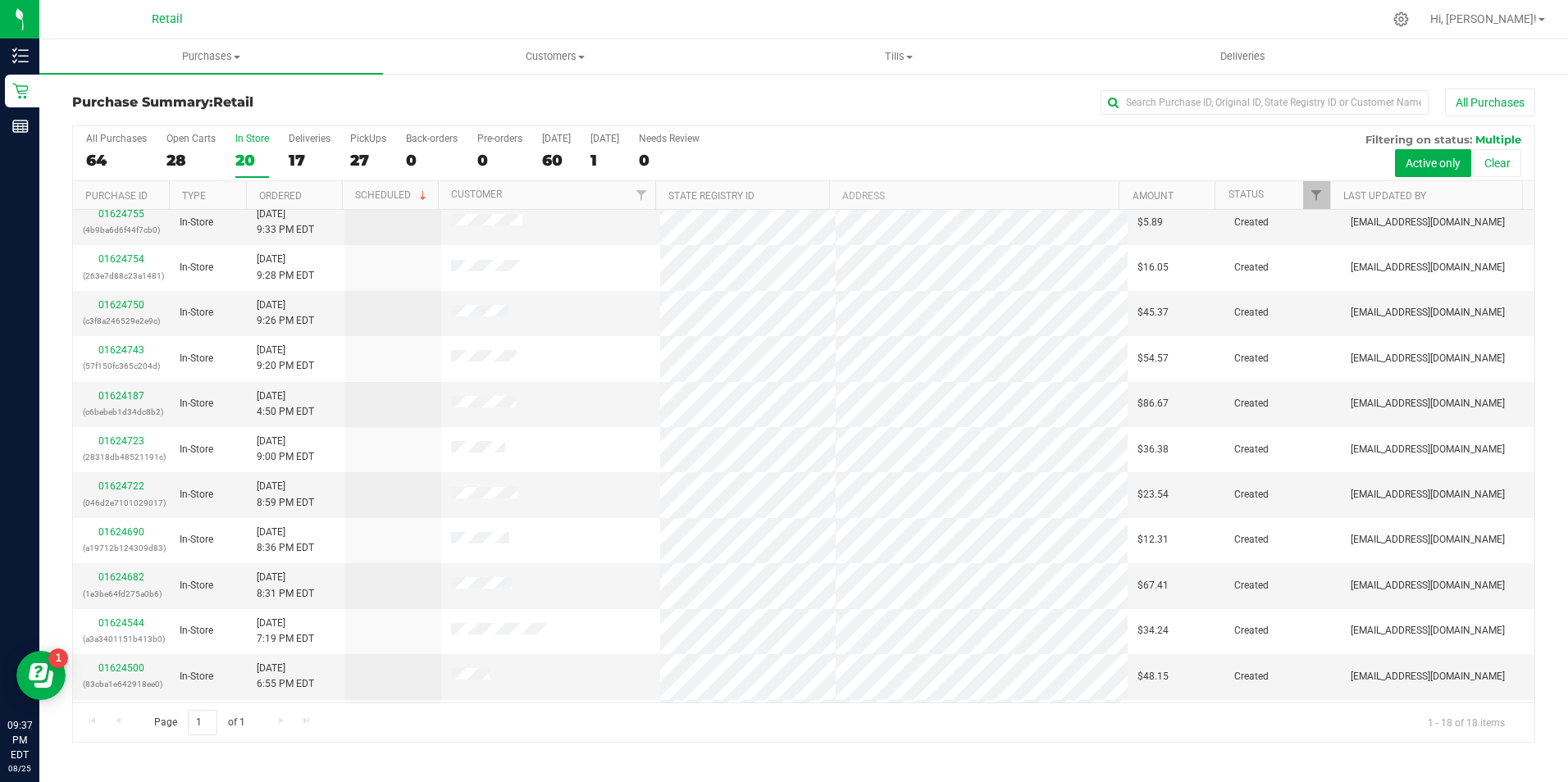
scroll to position [324, 0]
click at [137, 677] on link "01624395" at bounding box center [121, 672] width 46 height 11
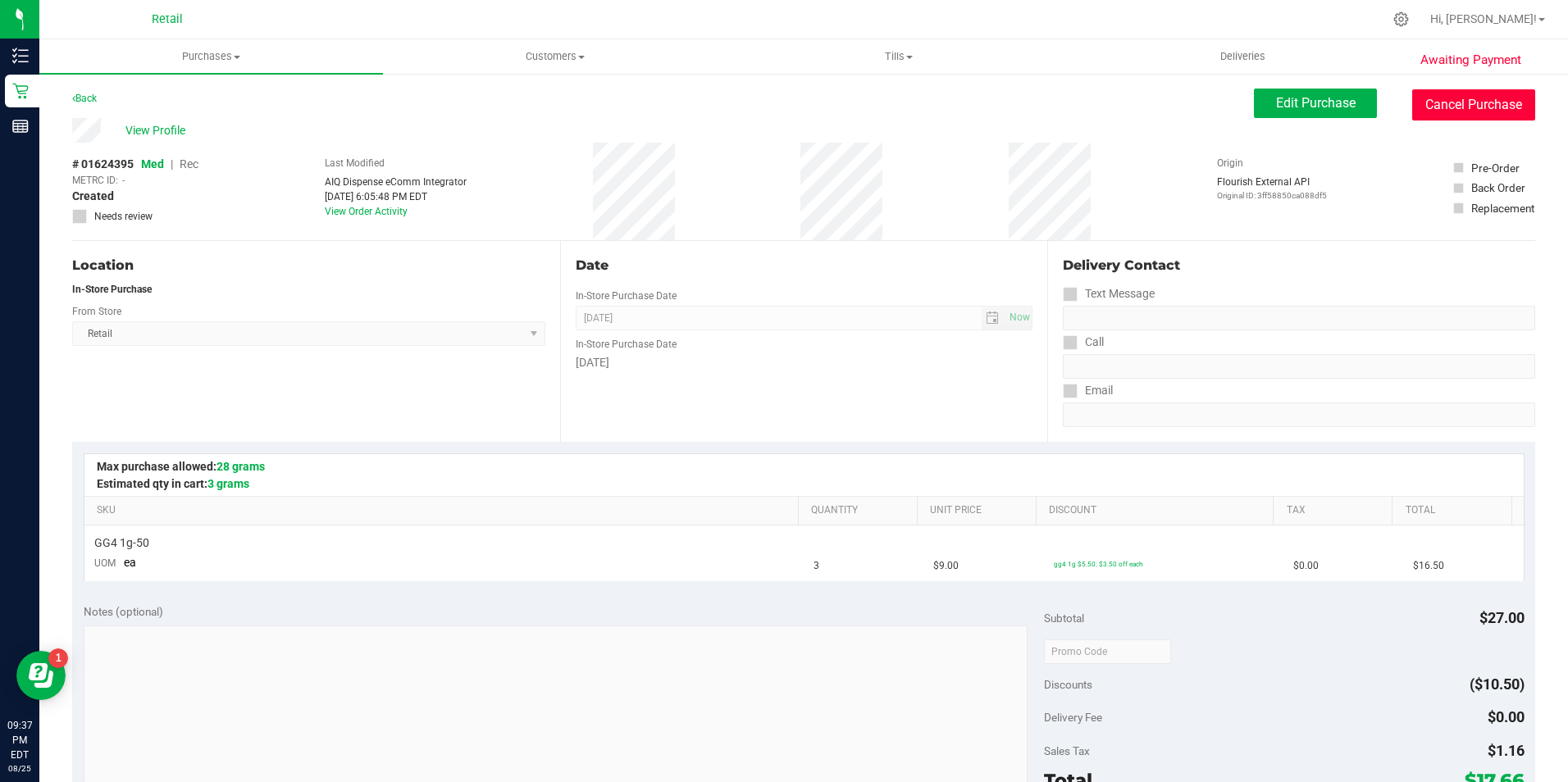
click at [1461, 119] on button "Cancel Purchase" at bounding box center [1474, 104] width 123 height 31
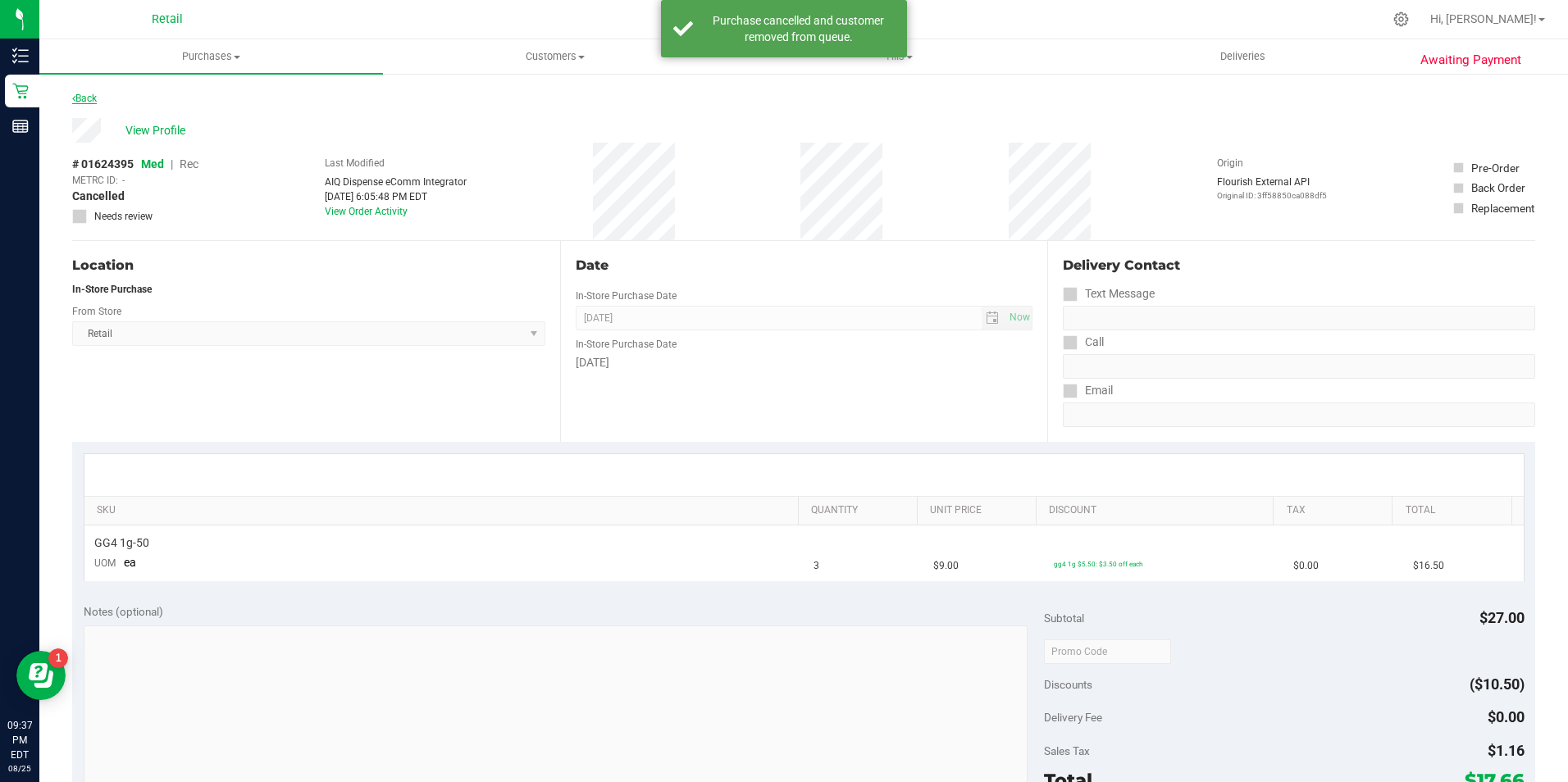
click at [88, 100] on link "Back" at bounding box center [84, 99] width 25 height 11
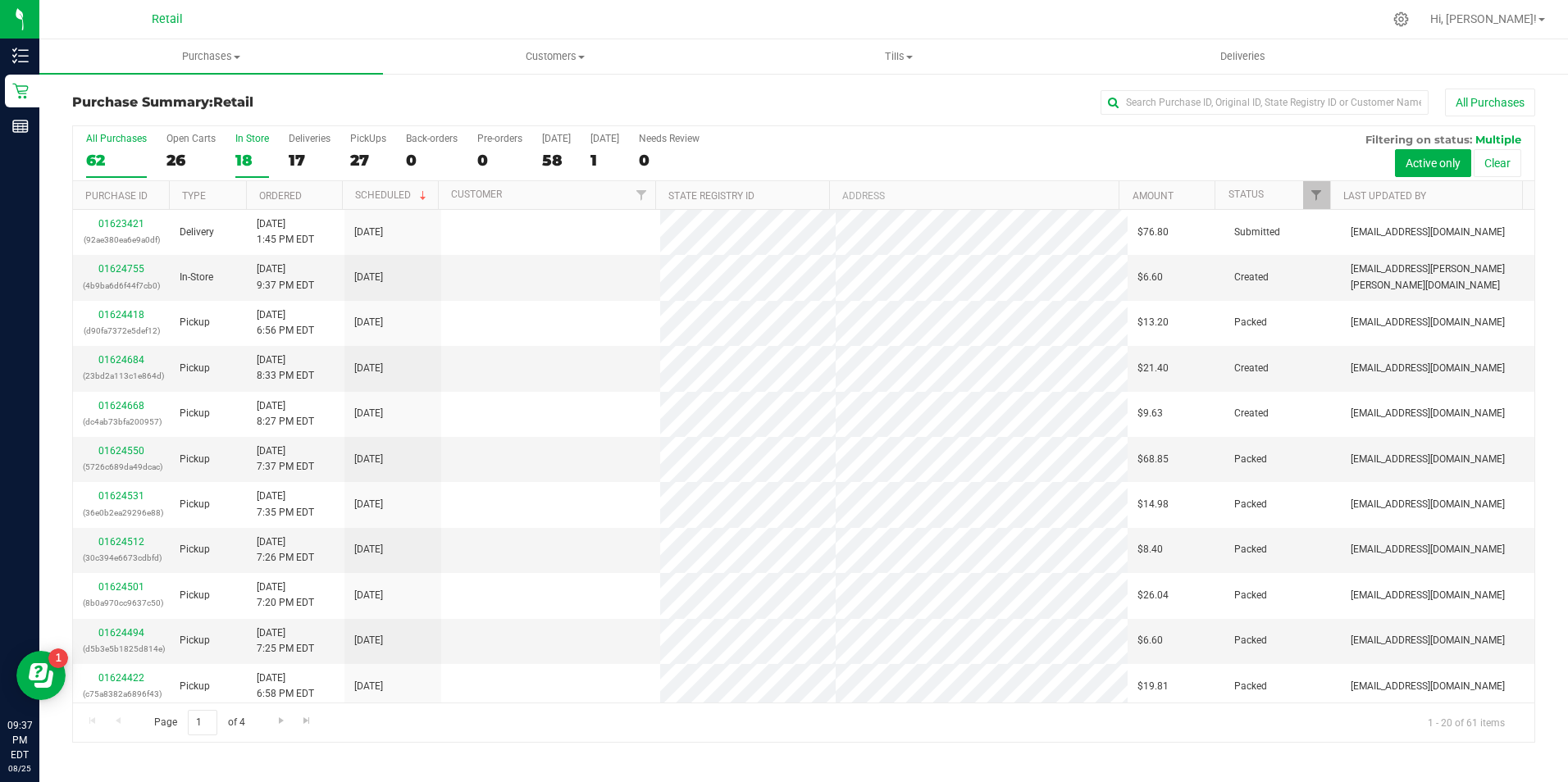
click at [259, 161] on div "18" at bounding box center [251, 160] width 33 height 19
click at [0, 0] on input "In Store 18" at bounding box center [0, 0] width 0 height 0
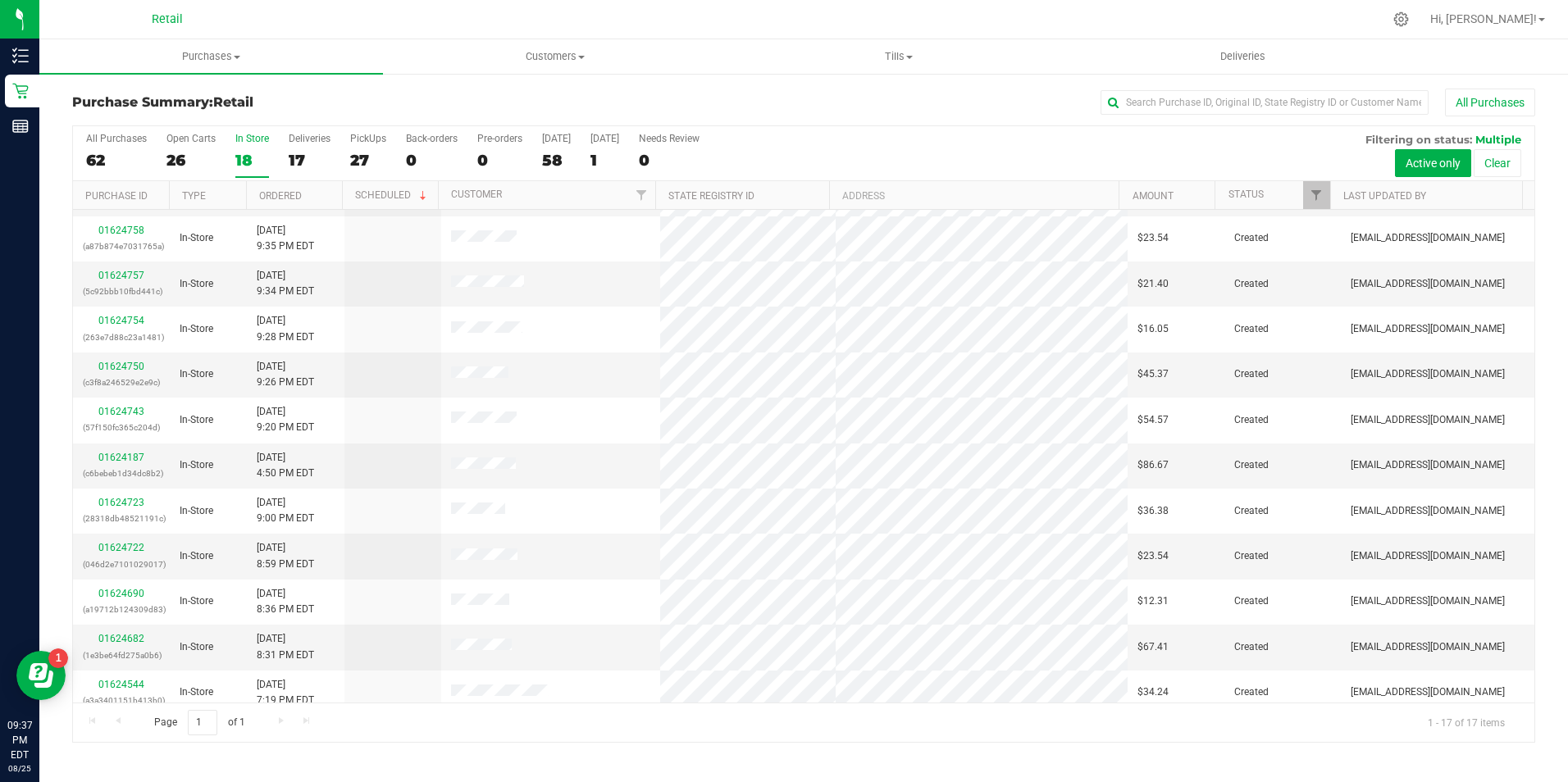
scroll to position [183, 0]
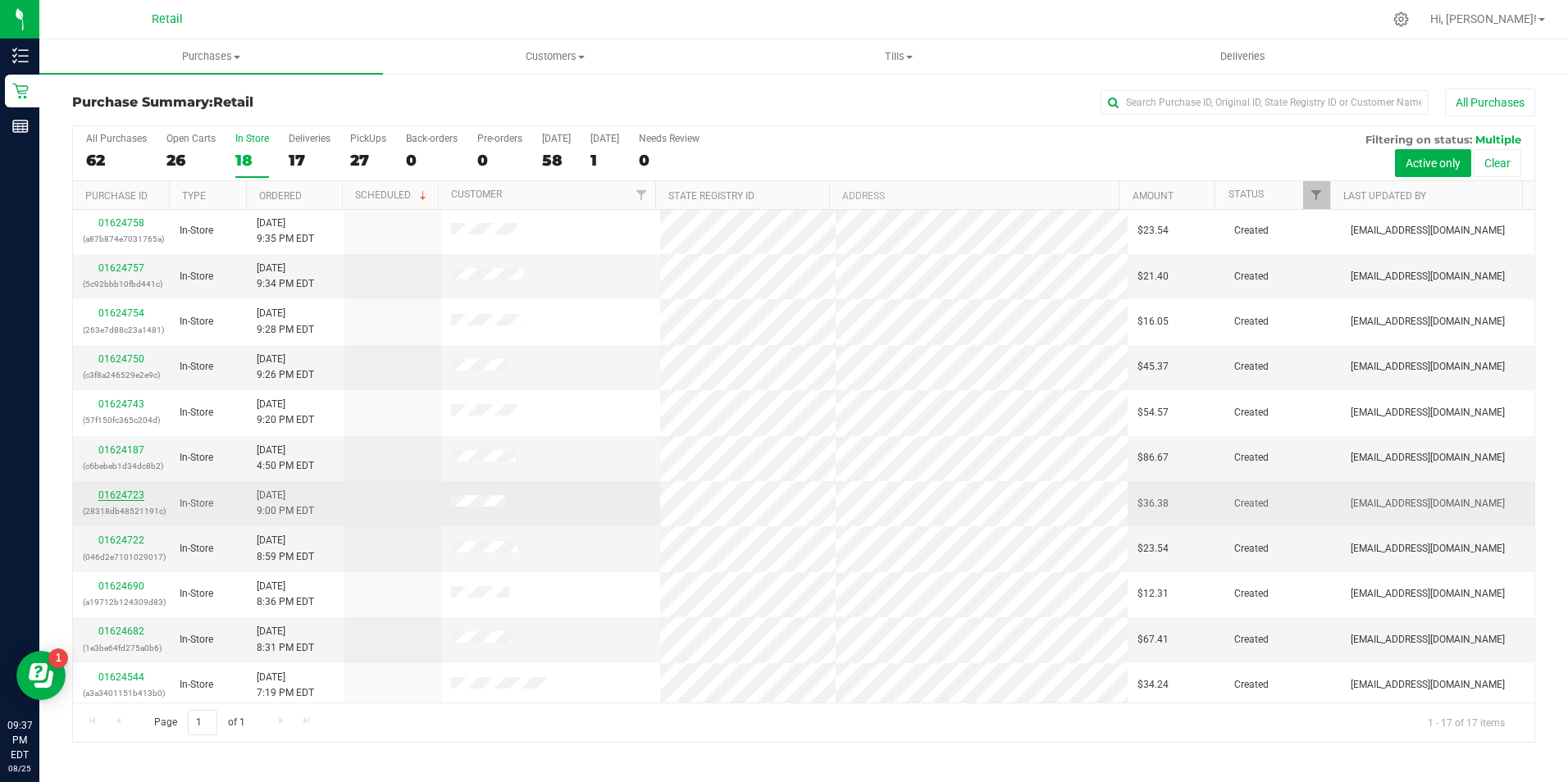
click at [133, 496] on link "01624723" at bounding box center [121, 496] width 46 height 11
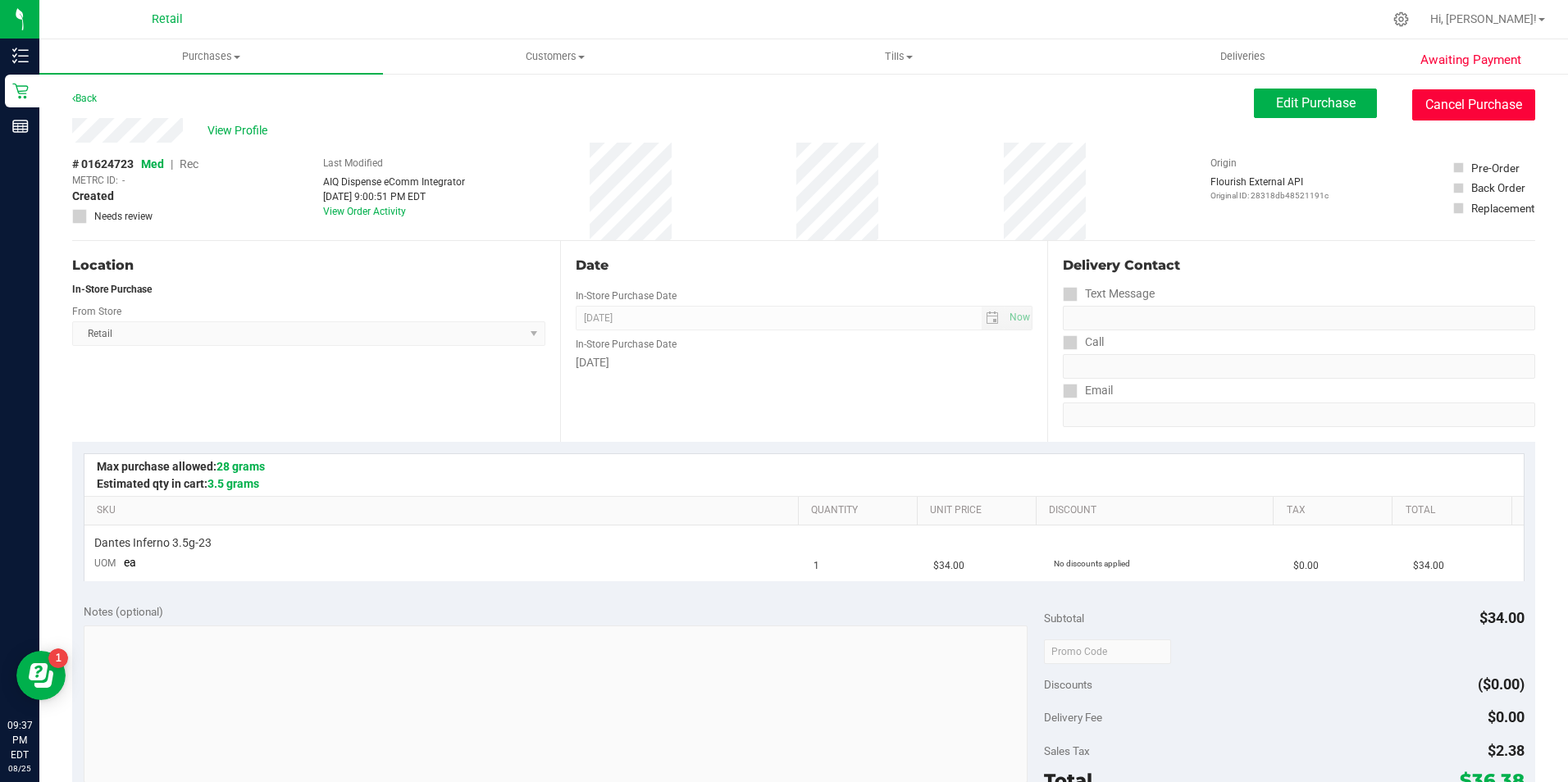
click at [1464, 115] on button "Cancel Purchase" at bounding box center [1474, 104] width 123 height 31
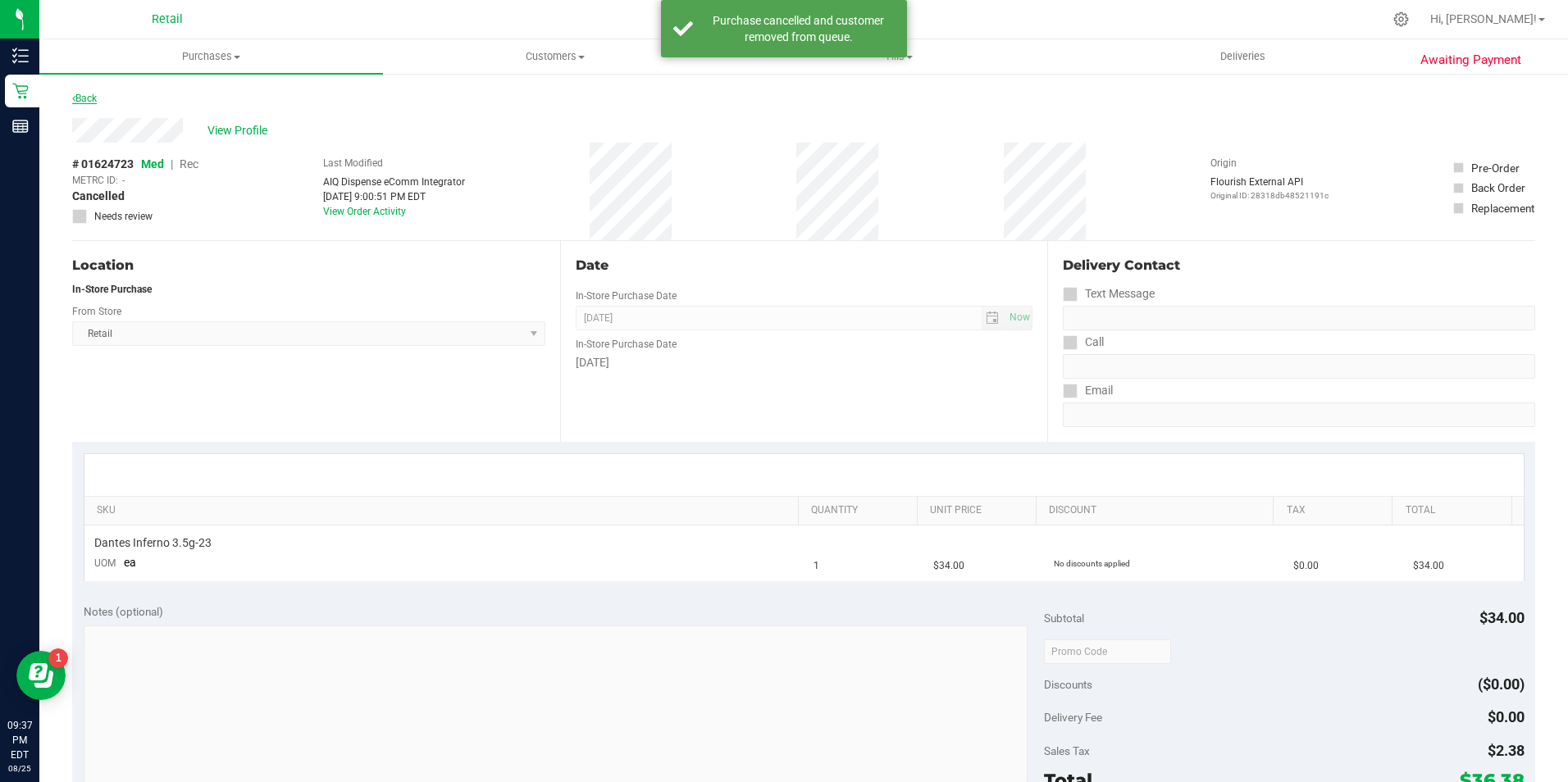
click at [95, 102] on link "Back" at bounding box center [84, 99] width 25 height 11
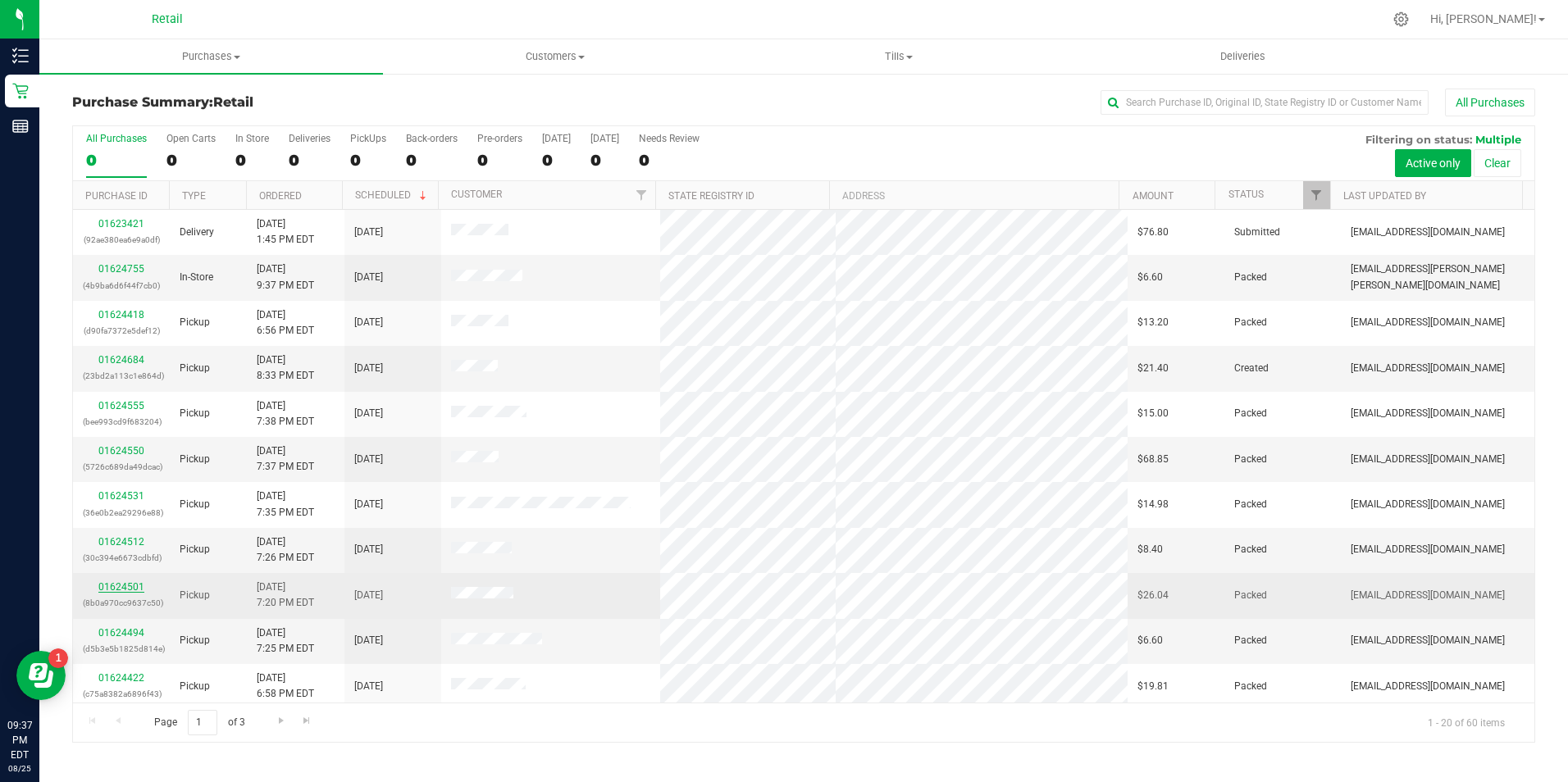
click at [133, 589] on link "01624501" at bounding box center [121, 587] width 46 height 11
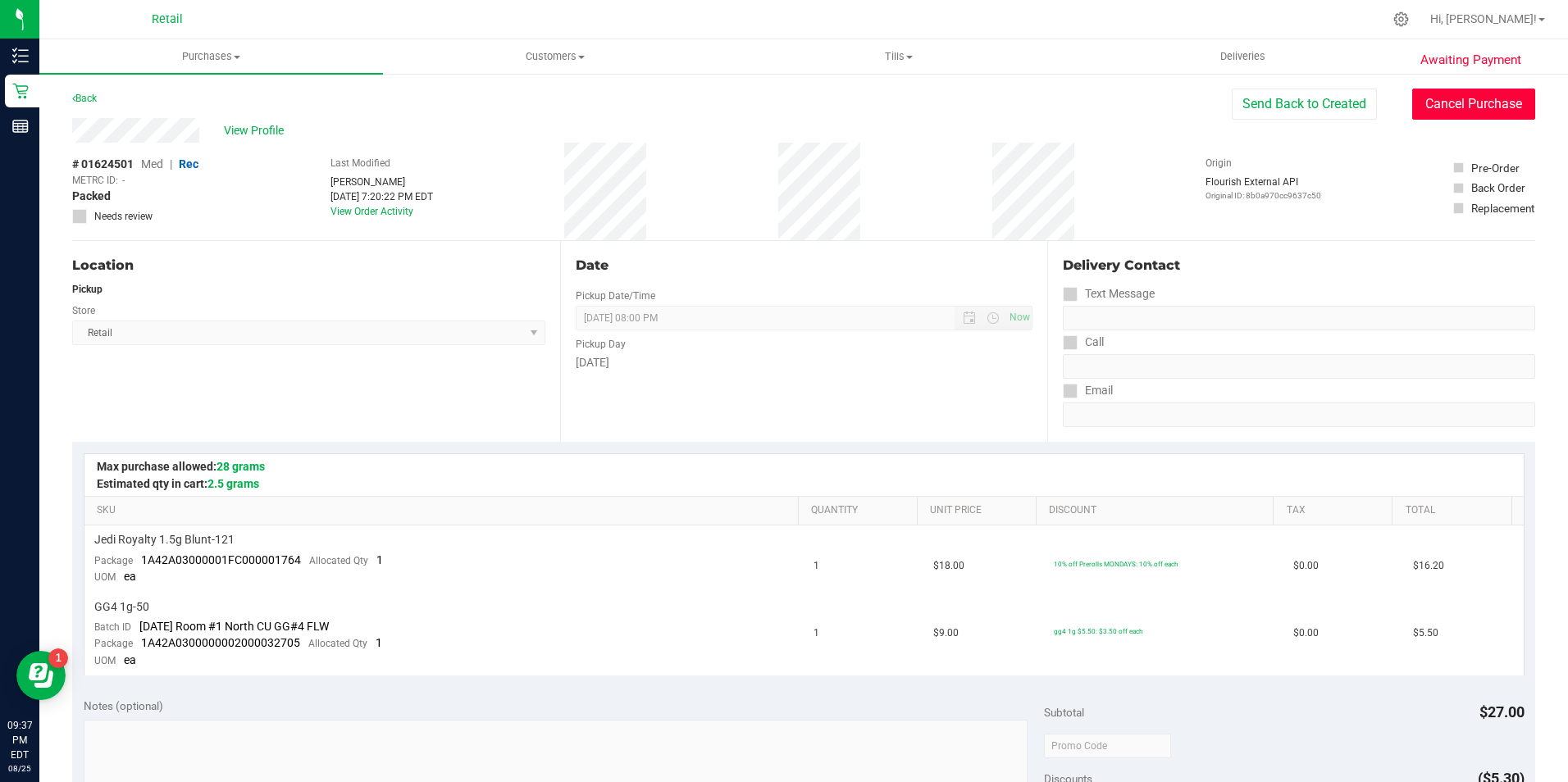
click at [1436, 115] on button "Cancel Purchase" at bounding box center [1474, 103] width 123 height 31
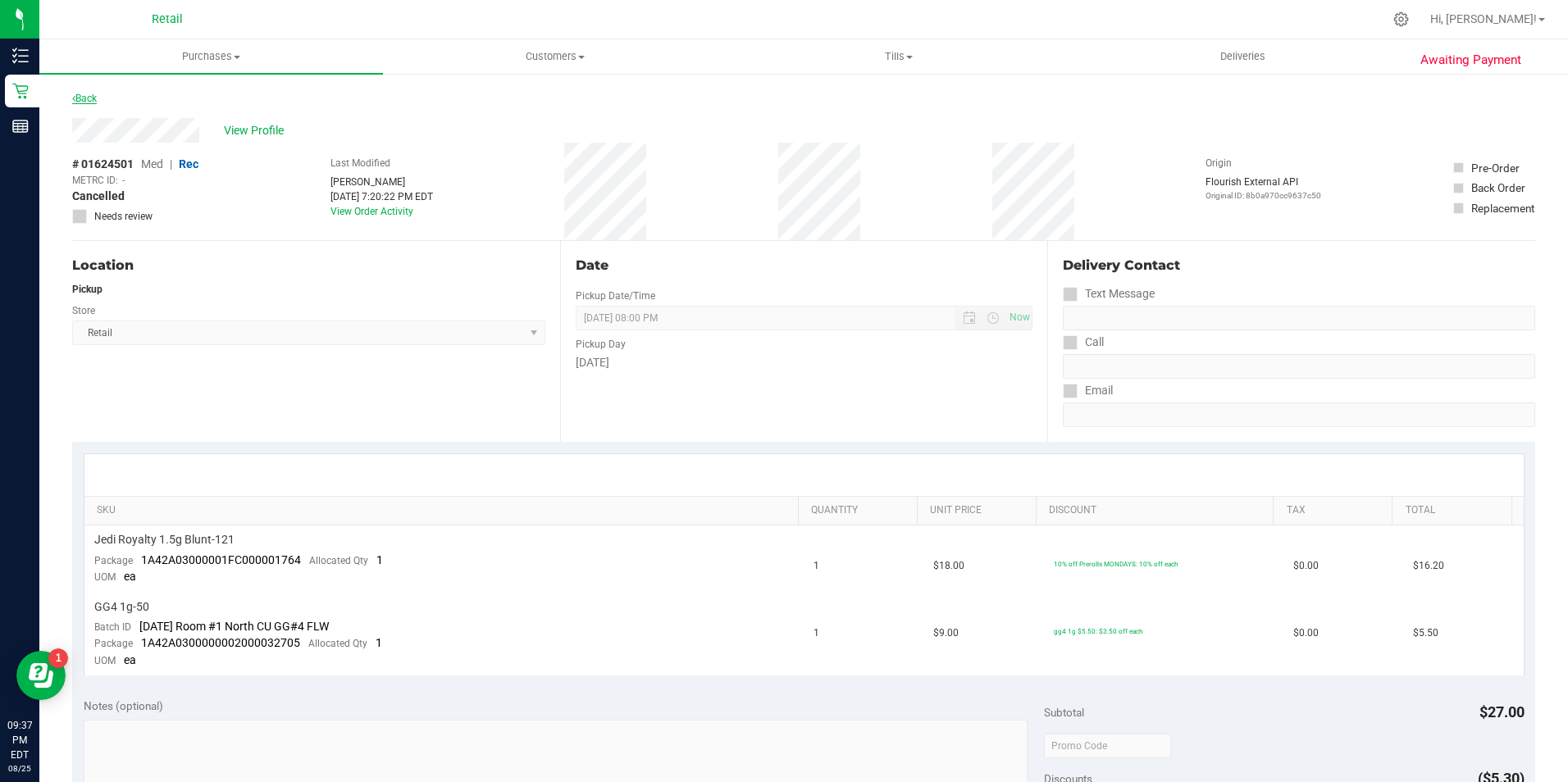
click at [95, 99] on link "Back" at bounding box center [84, 99] width 25 height 11
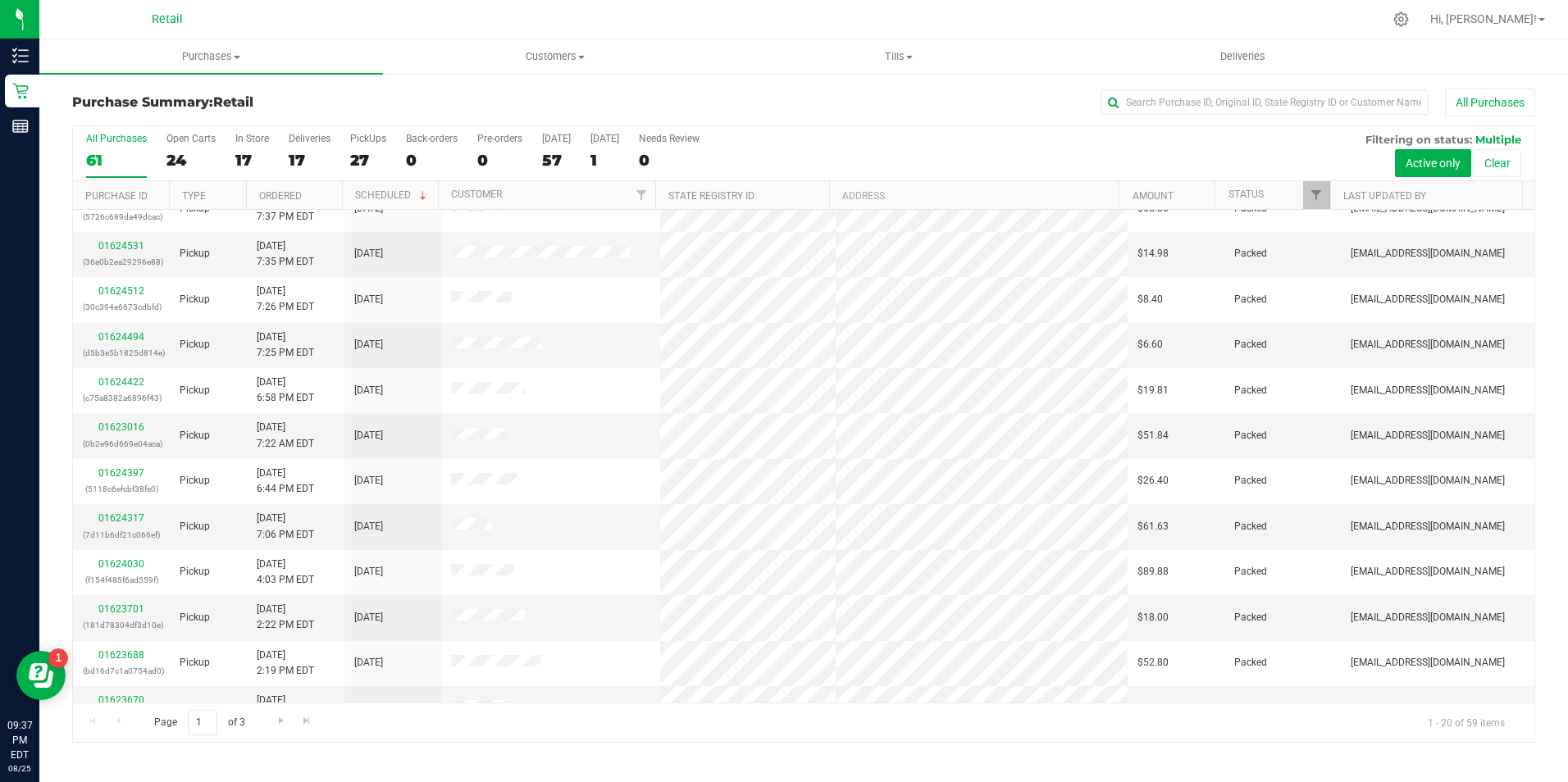
scroll to position [415, 0]
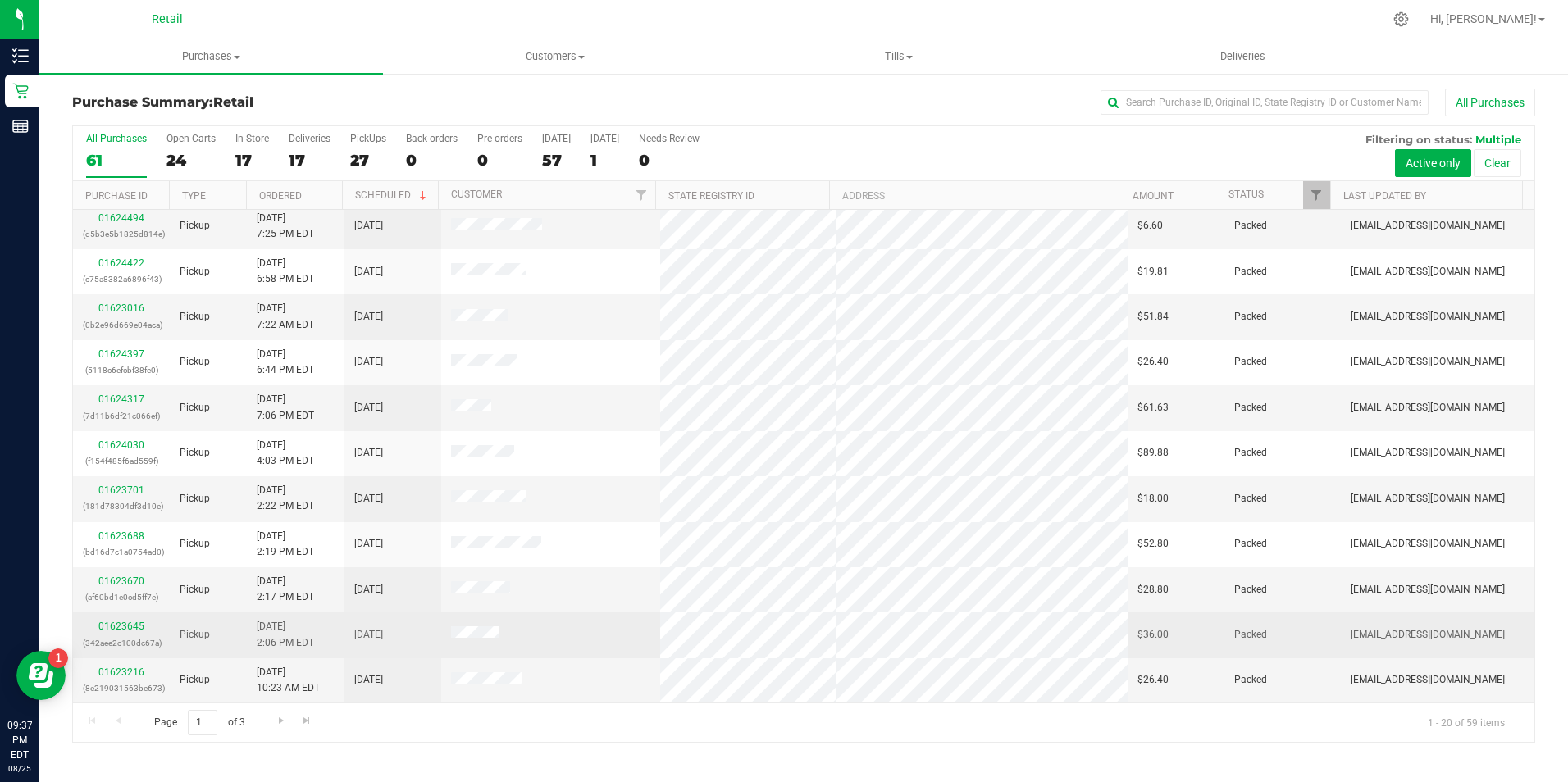
click at [150, 654] on td "01623645 (342aee2c100dc67a)" at bounding box center [121, 635] width 97 height 45
click at [130, 632] on div "01623645 (342aee2c100dc67a)" at bounding box center [120, 634] width 77 height 31
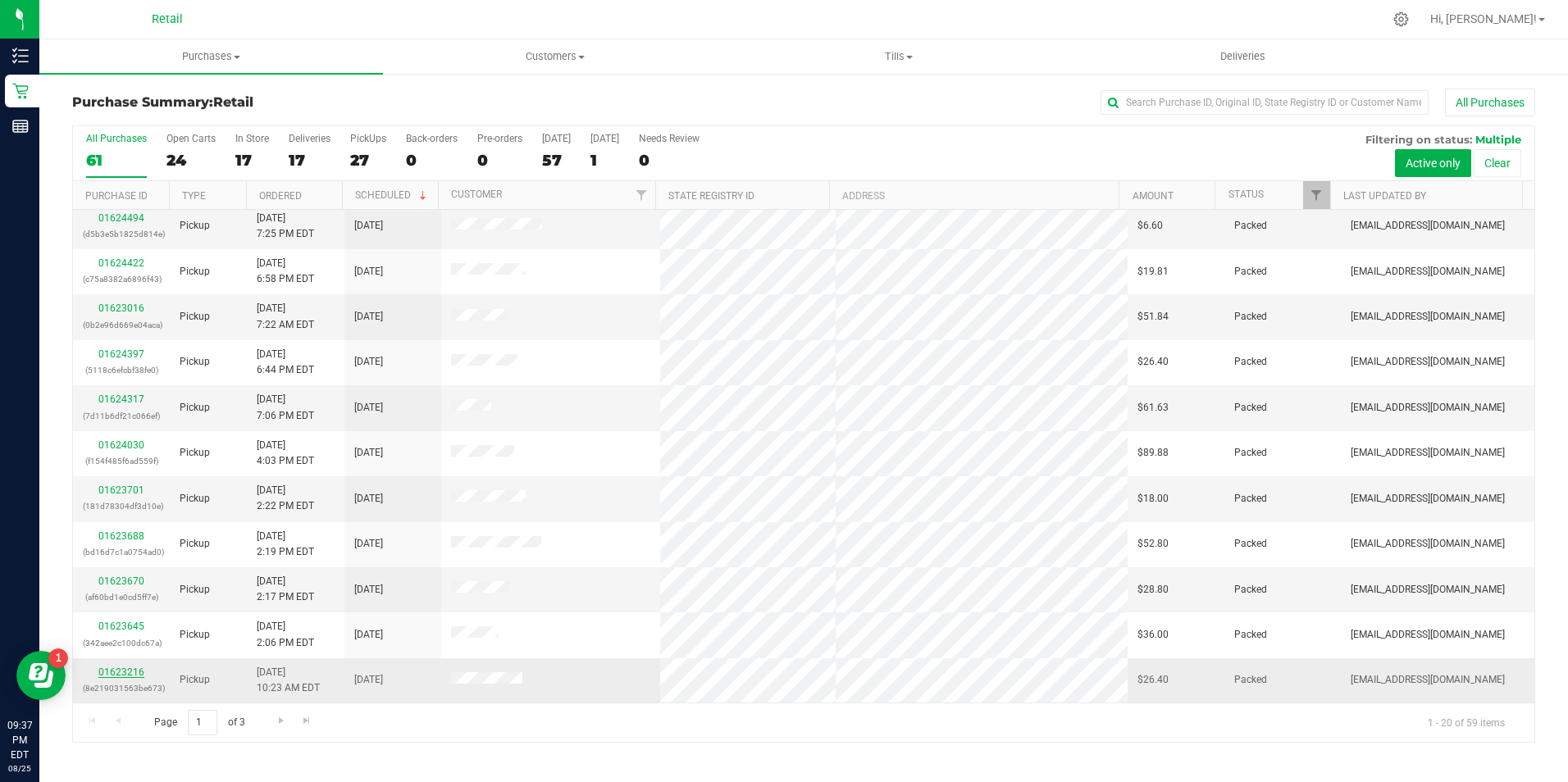
click at [135, 673] on link "01623216" at bounding box center [121, 672] width 46 height 11
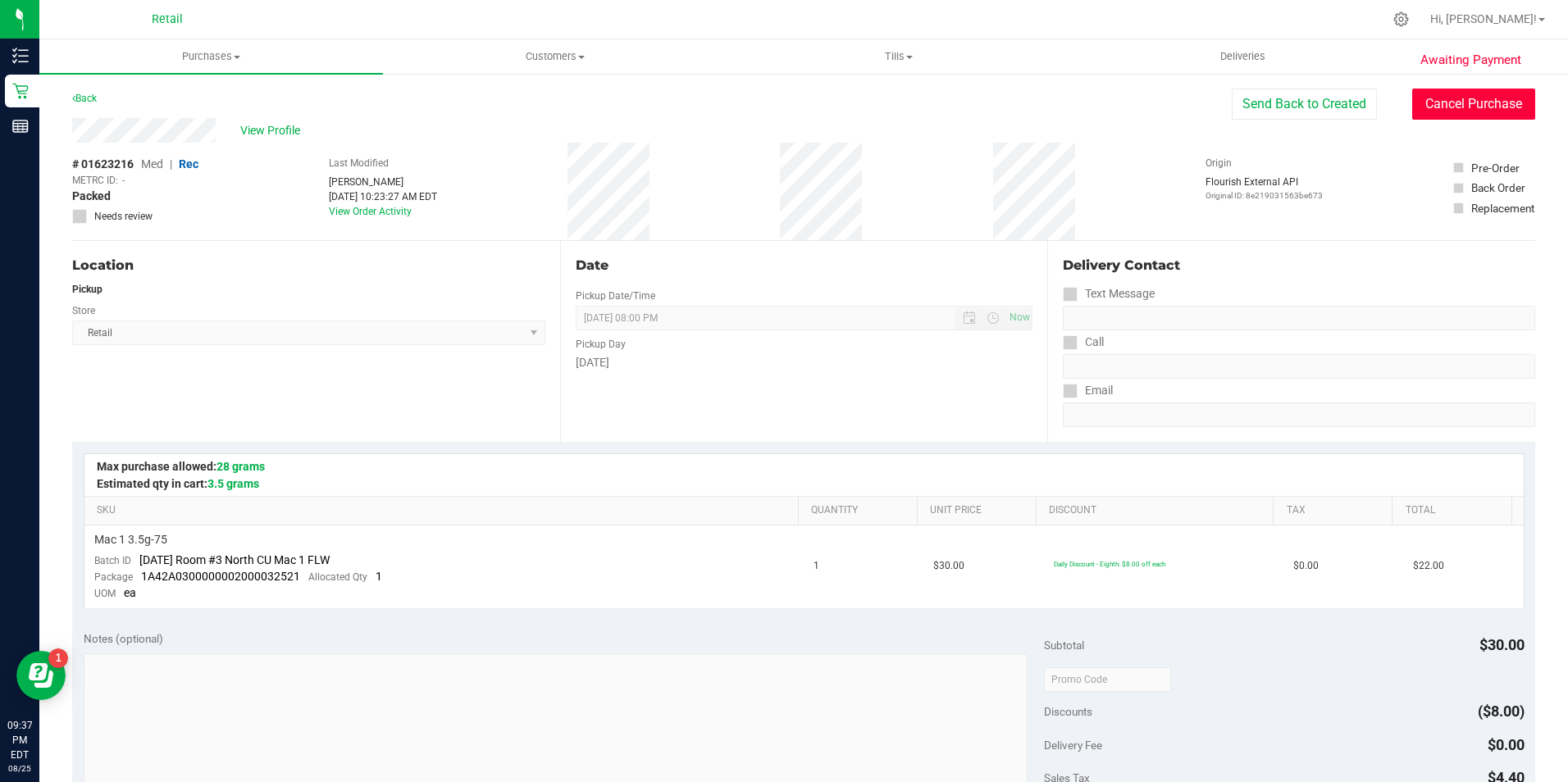
click at [1465, 100] on button "Cancel Purchase" at bounding box center [1474, 103] width 123 height 31
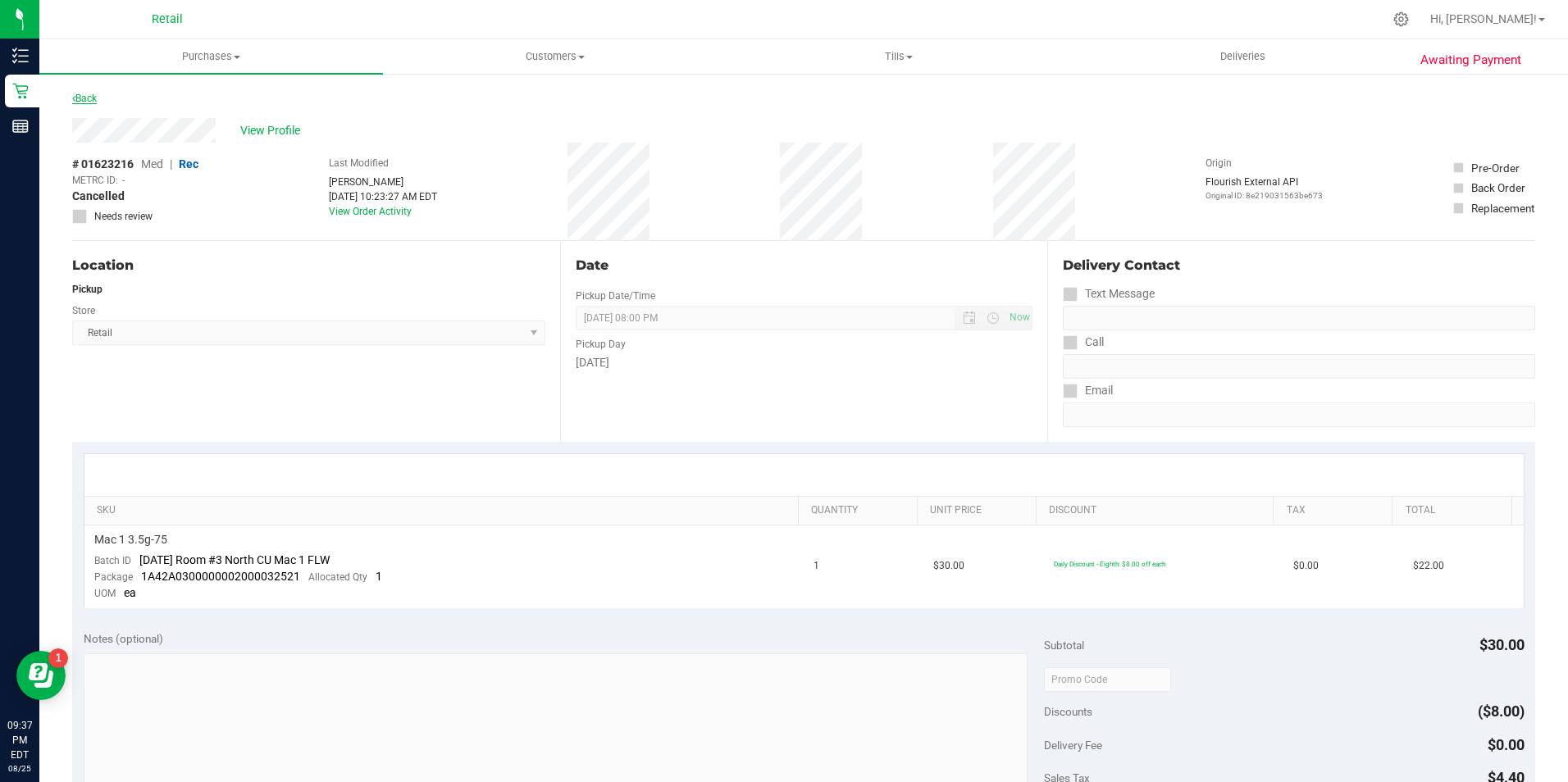
click at [91, 99] on link "Back" at bounding box center [84, 99] width 25 height 11
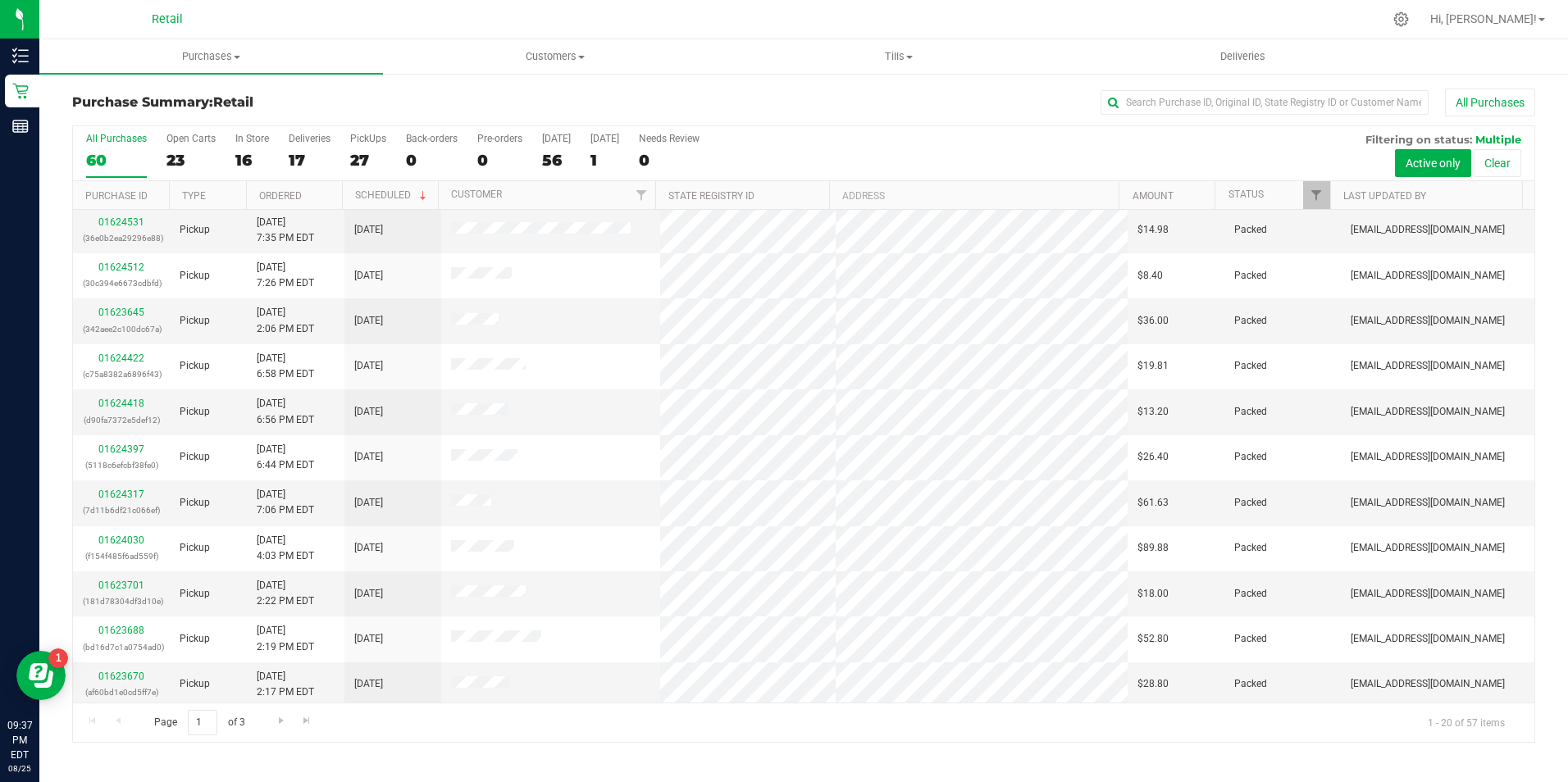
scroll to position [415, 0]
click at [133, 677] on link "01623670" at bounding box center [121, 672] width 46 height 11
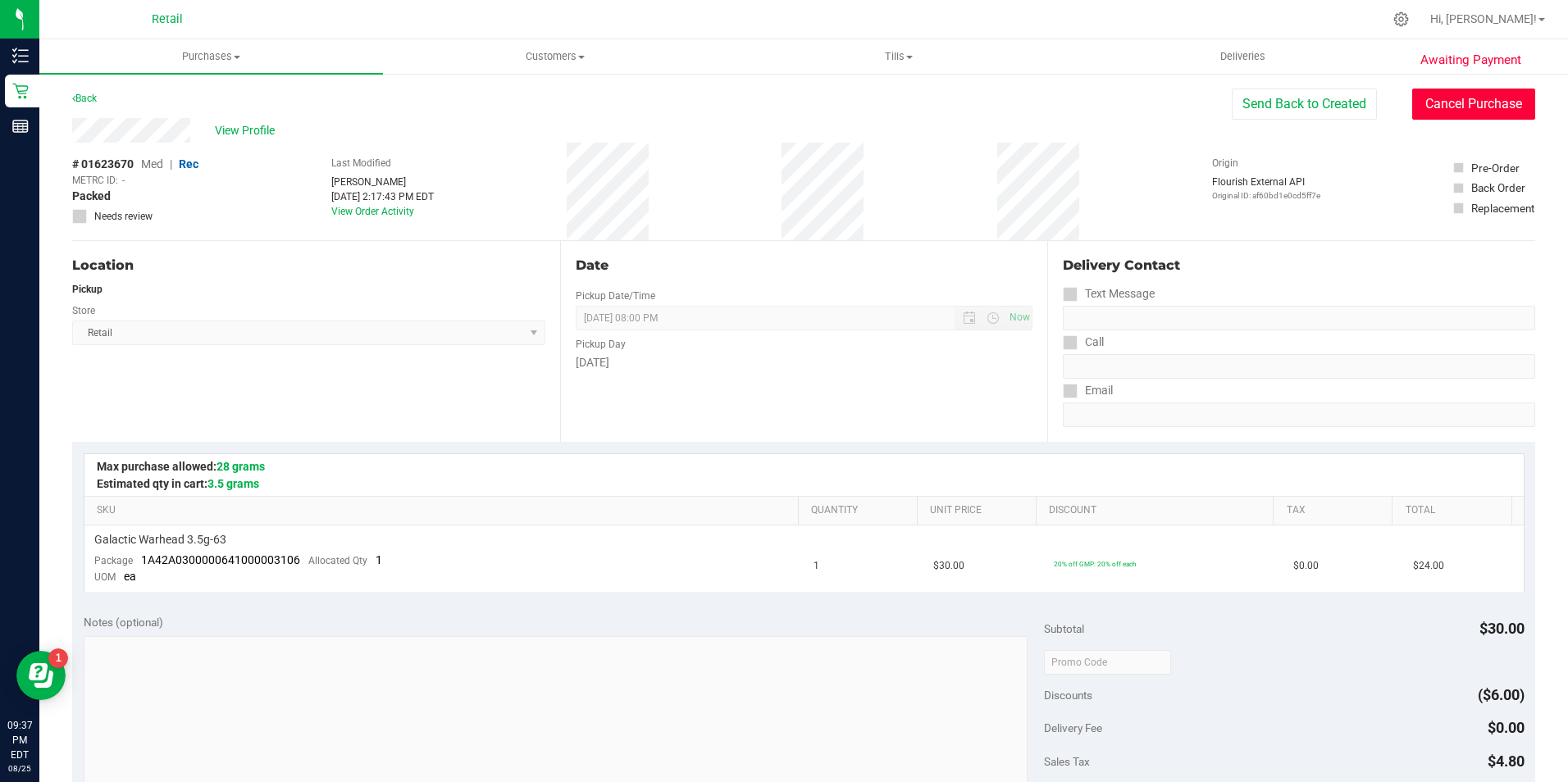
click at [1514, 115] on button "Cancel Purchase" at bounding box center [1474, 103] width 123 height 31
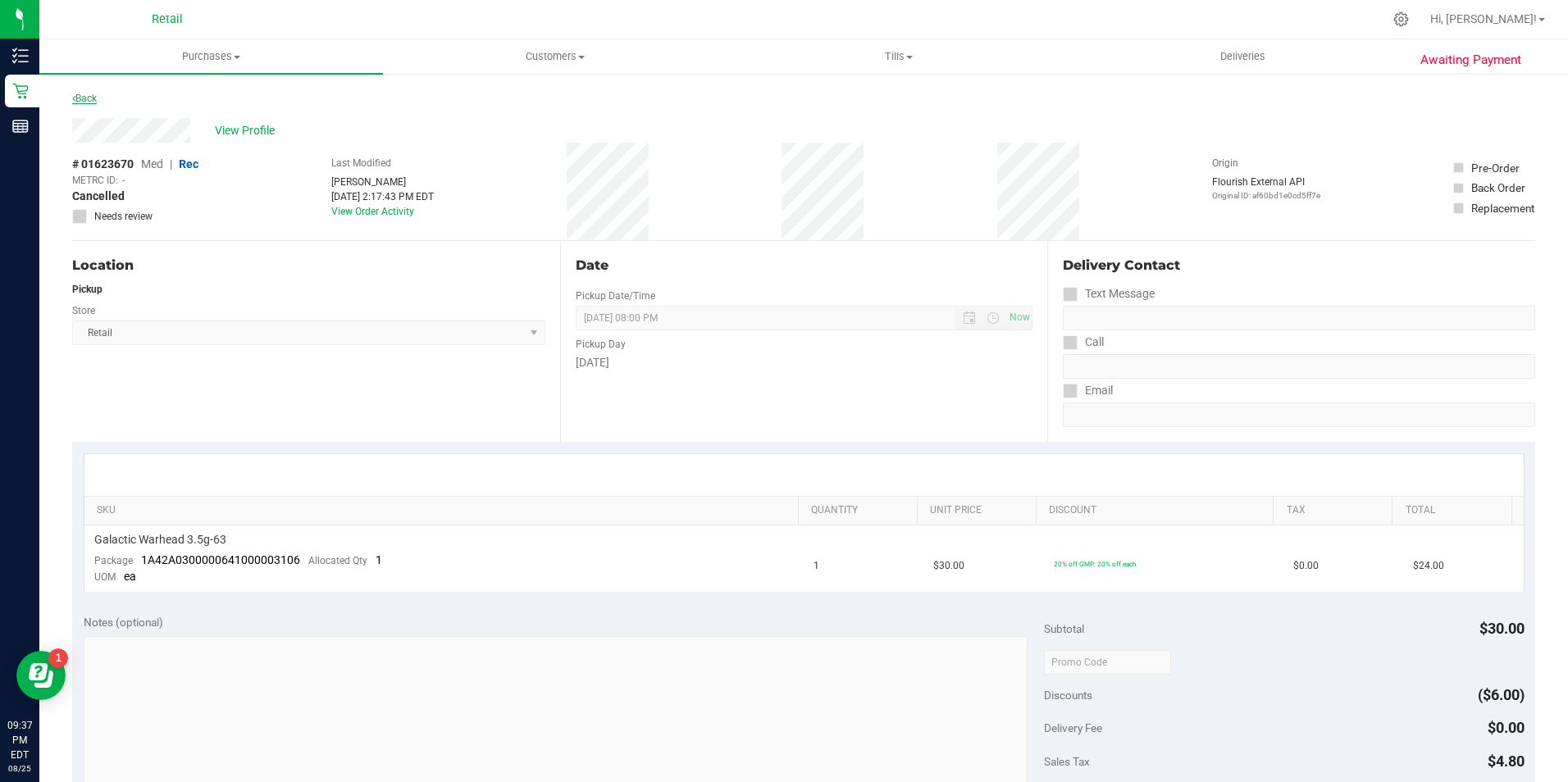
click at [95, 99] on link "Back" at bounding box center [84, 99] width 25 height 11
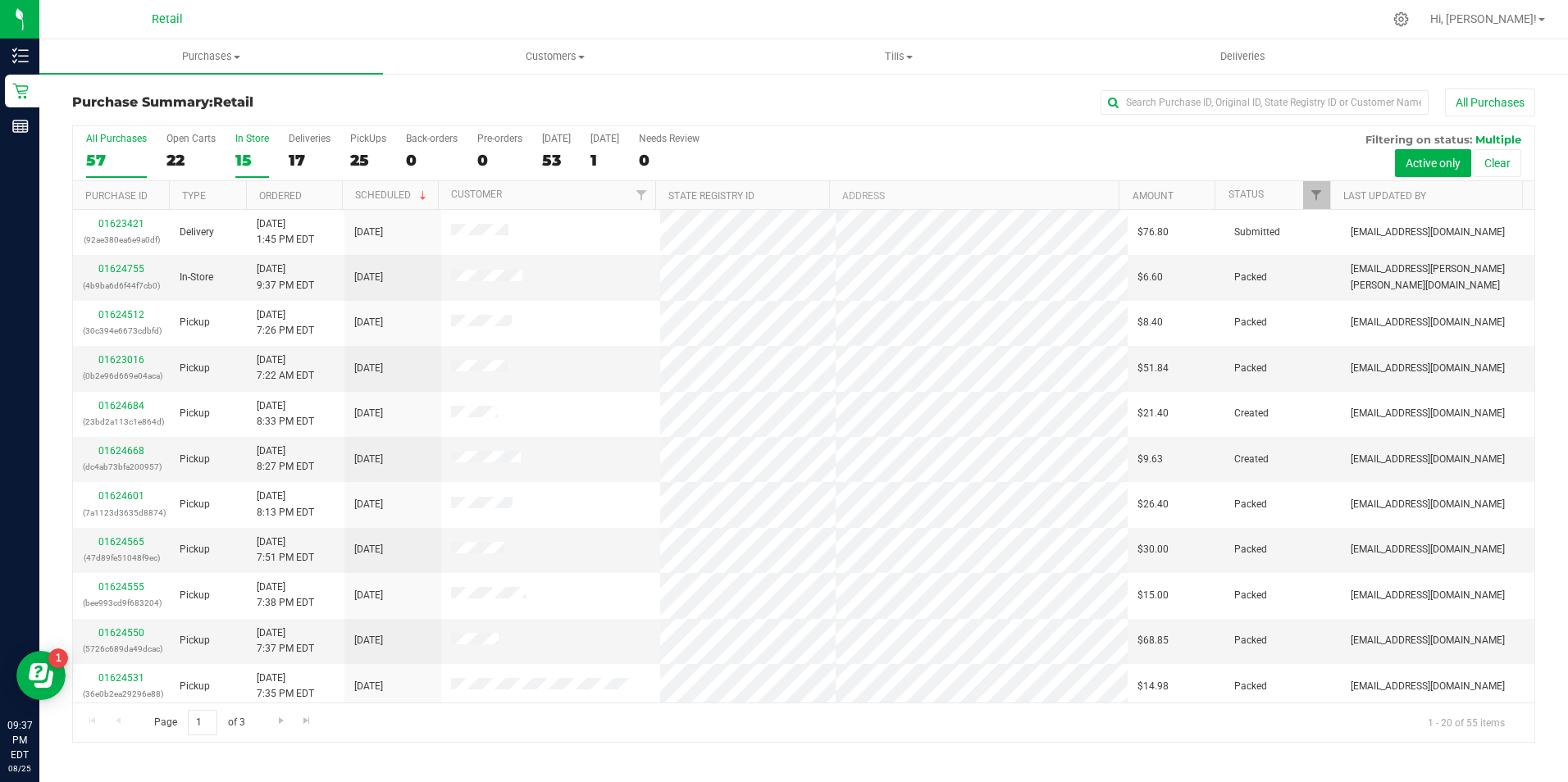
click at [260, 156] on div "15" at bounding box center [251, 160] width 33 height 19
click at [0, 0] on input "In Store 15" at bounding box center [0, 0] width 0 height 0
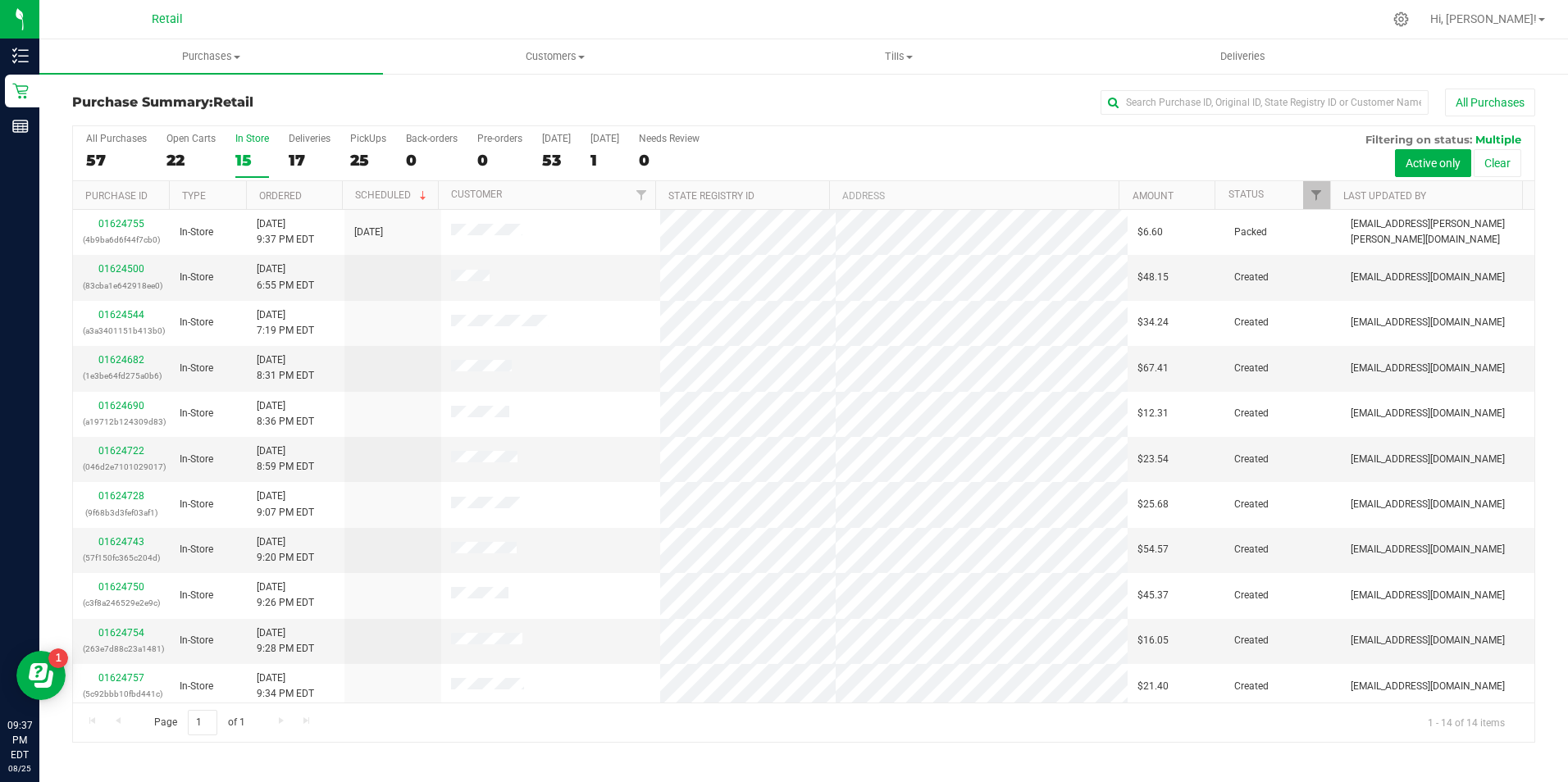
scroll to position [143, 0]
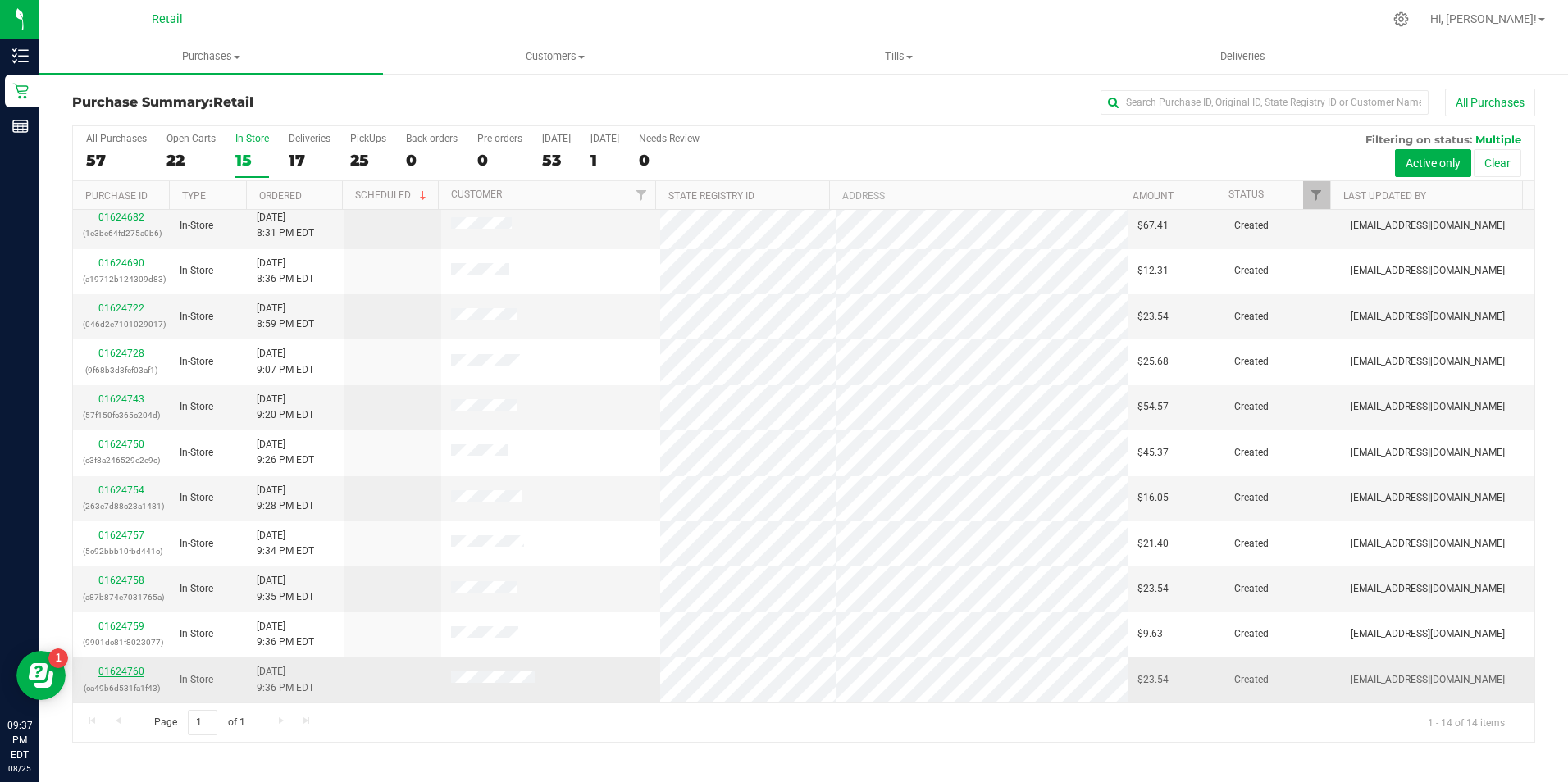
click at [125, 673] on link "01624760" at bounding box center [121, 672] width 46 height 11
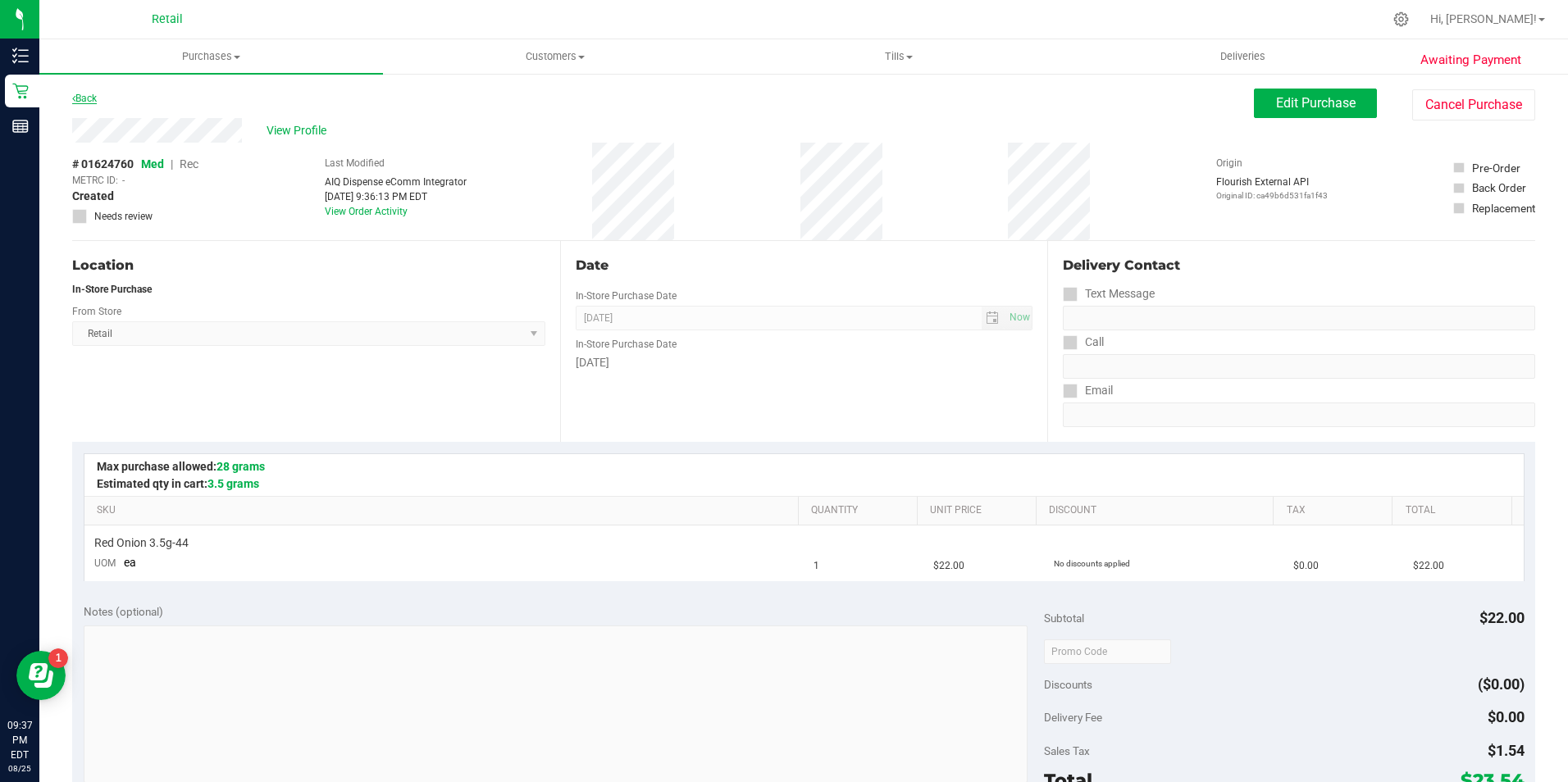
click at [95, 99] on link "Back" at bounding box center [84, 99] width 25 height 11
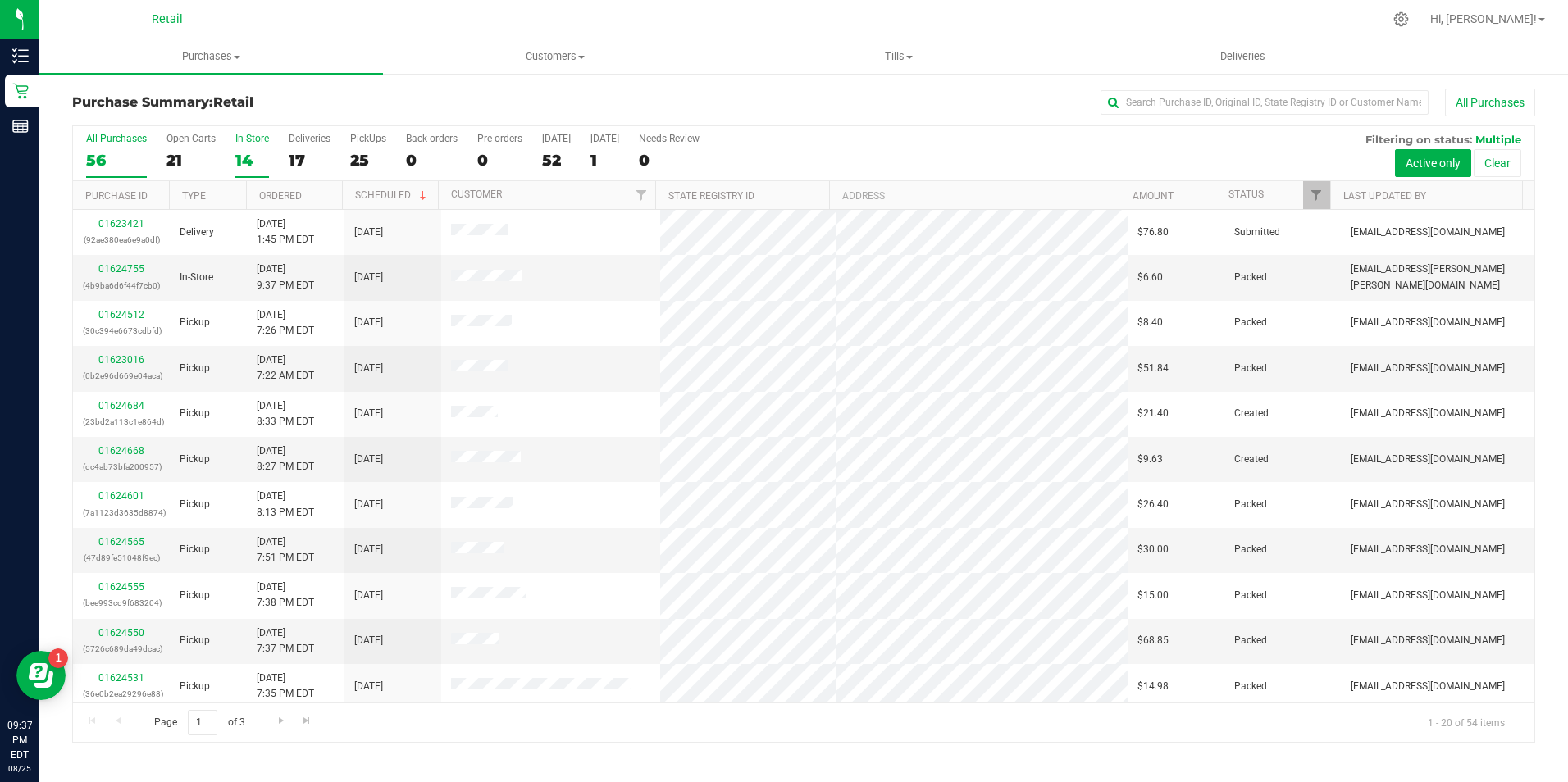
click at [254, 162] on div "14" at bounding box center [251, 160] width 33 height 19
click at [0, 0] on input "In Store 14" at bounding box center [0, 0] width 0 height 0
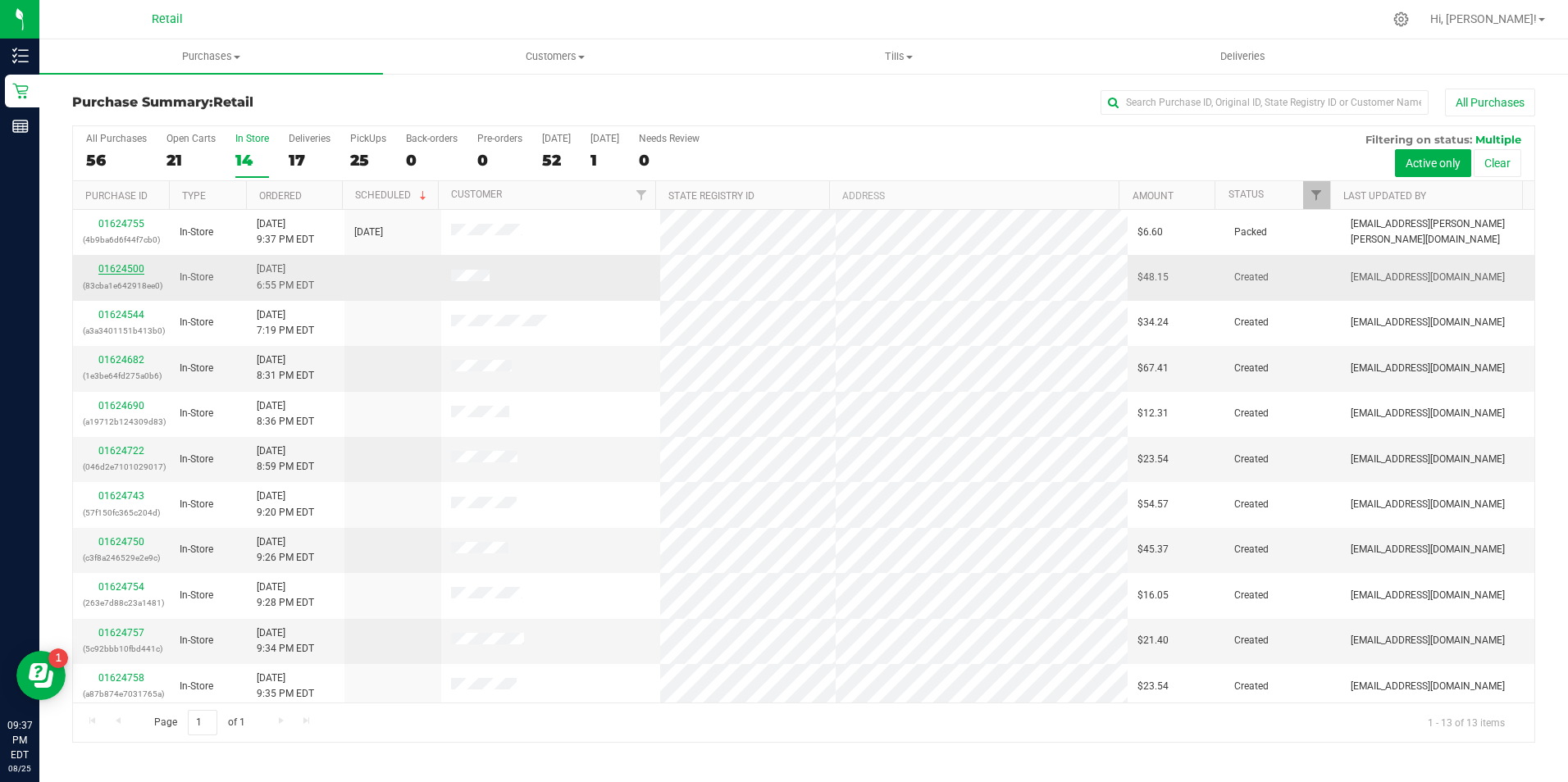
click at [124, 272] on link "01624500" at bounding box center [121, 269] width 46 height 11
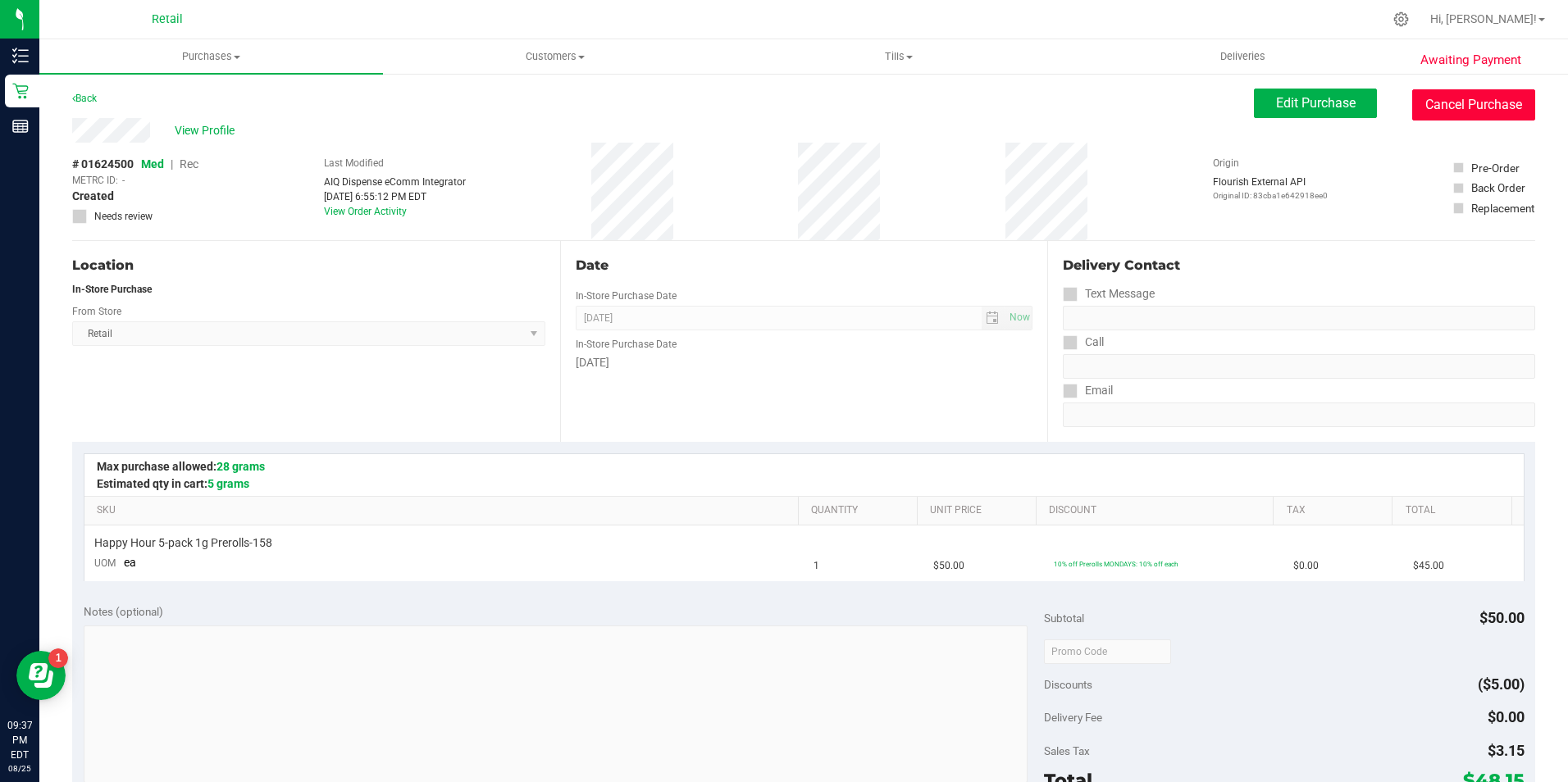
click at [1465, 115] on button "Cancel Purchase" at bounding box center [1474, 104] width 123 height 31
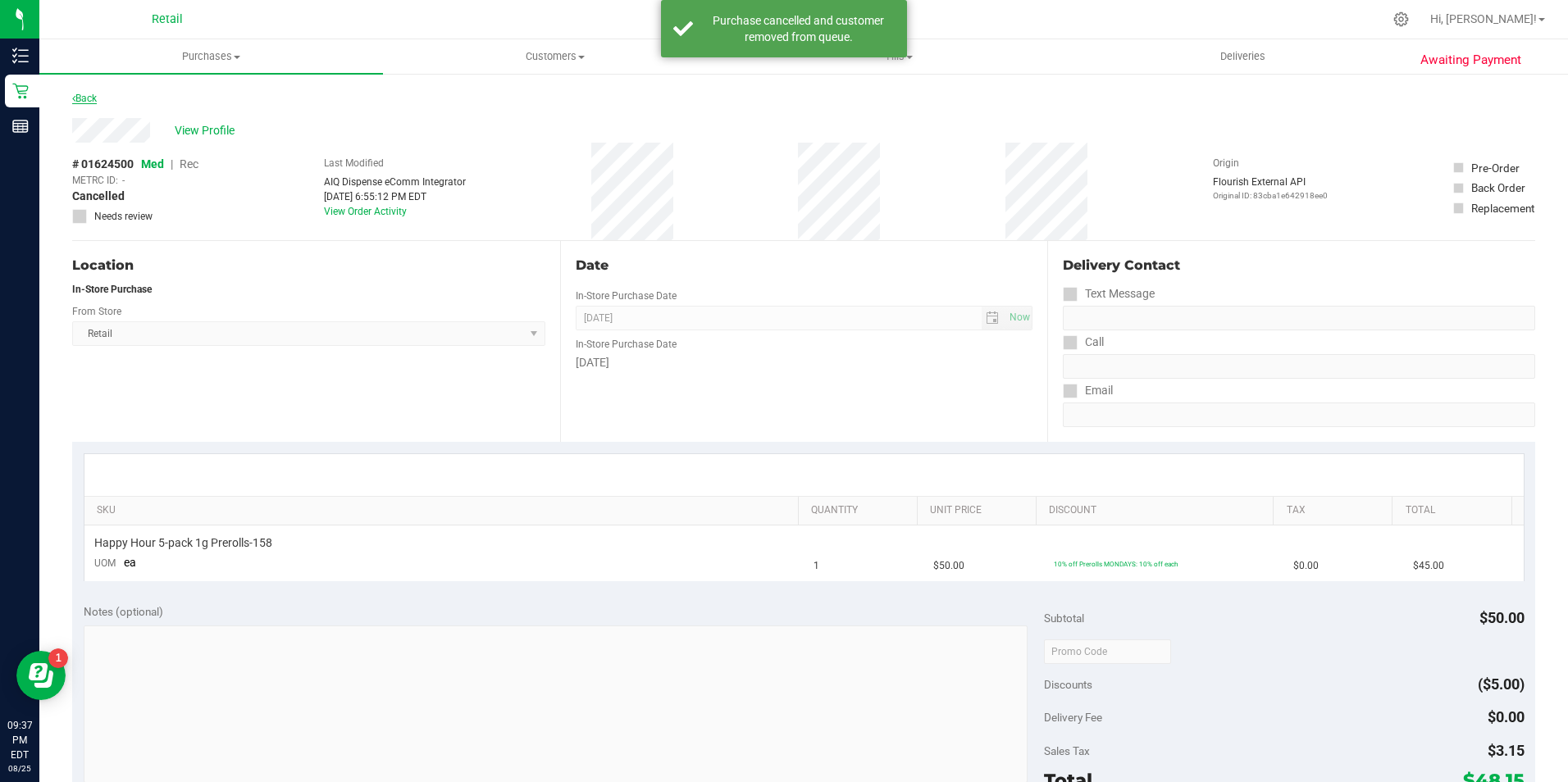
click at [84, 97] on link "Back" at bounding box center [84, 99] width 25 height 11
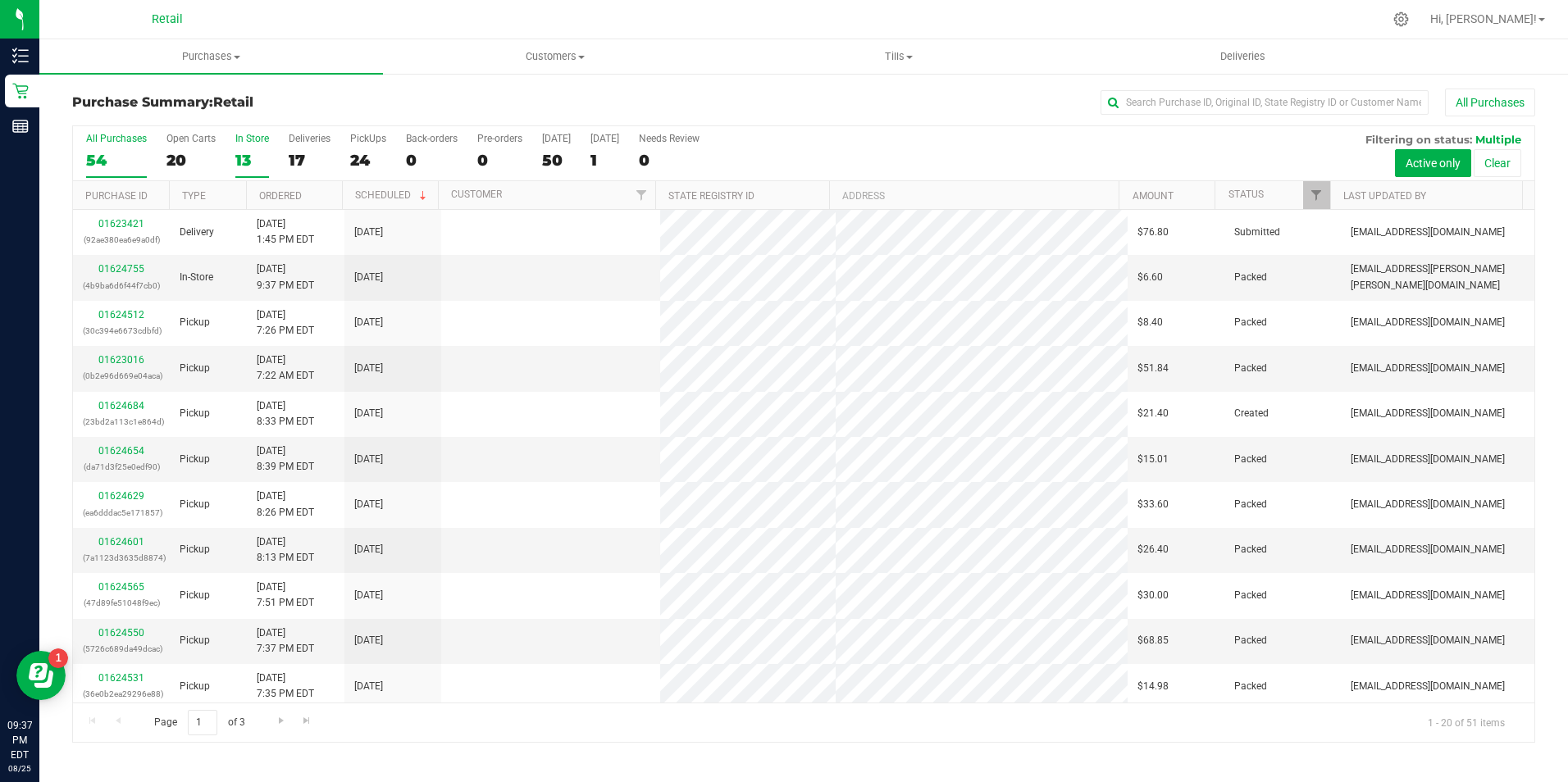
click at [263, 160] on div "13" at bounding box center [251, 160] width 33 height 19
click at [0, 0] on input "In Store 13" at bounding box center [0, 0] width 0 height 0
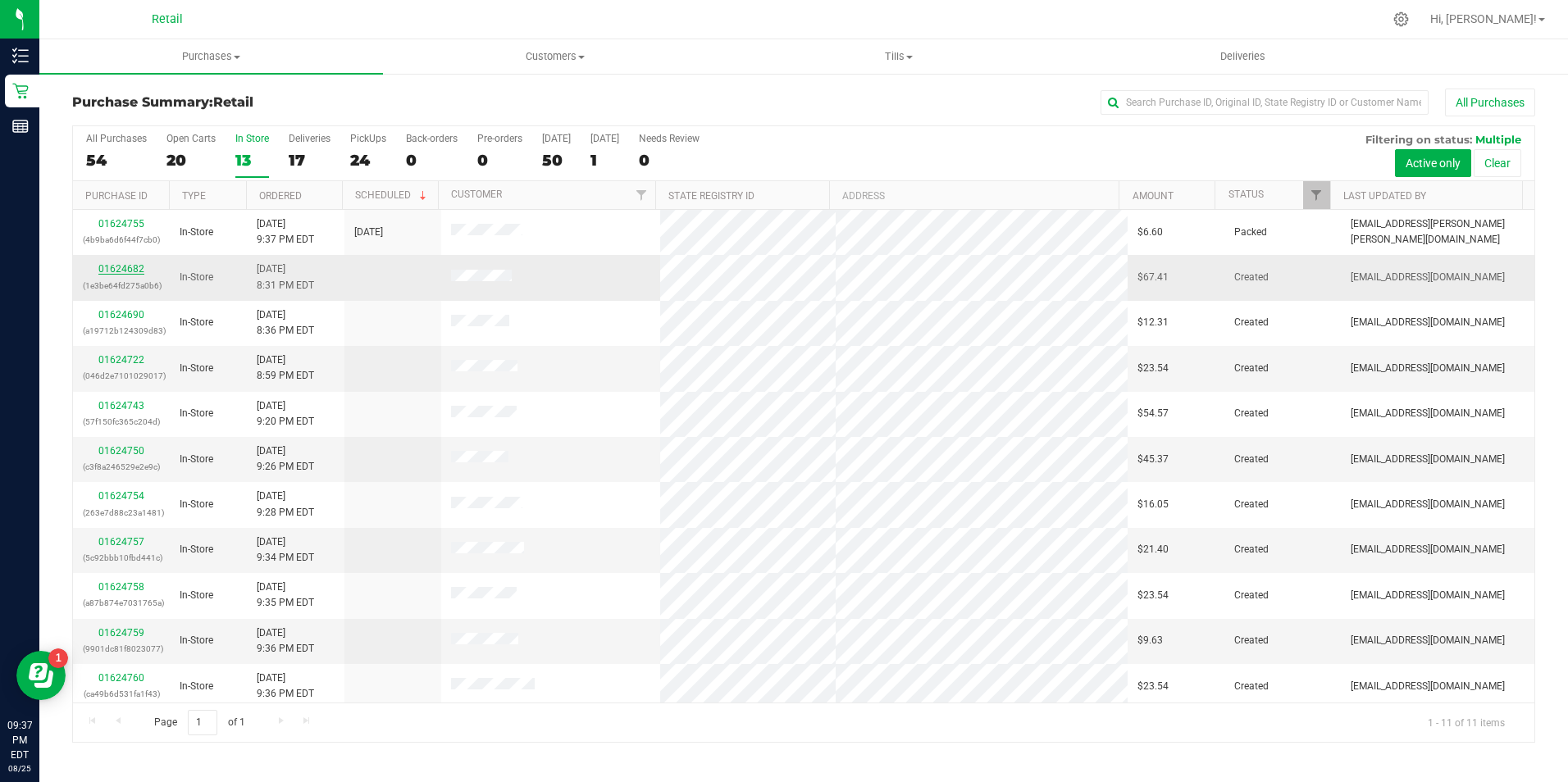
click at [132, 271] on link "01624682" at bounding box center [121, 269] width 46 height 11
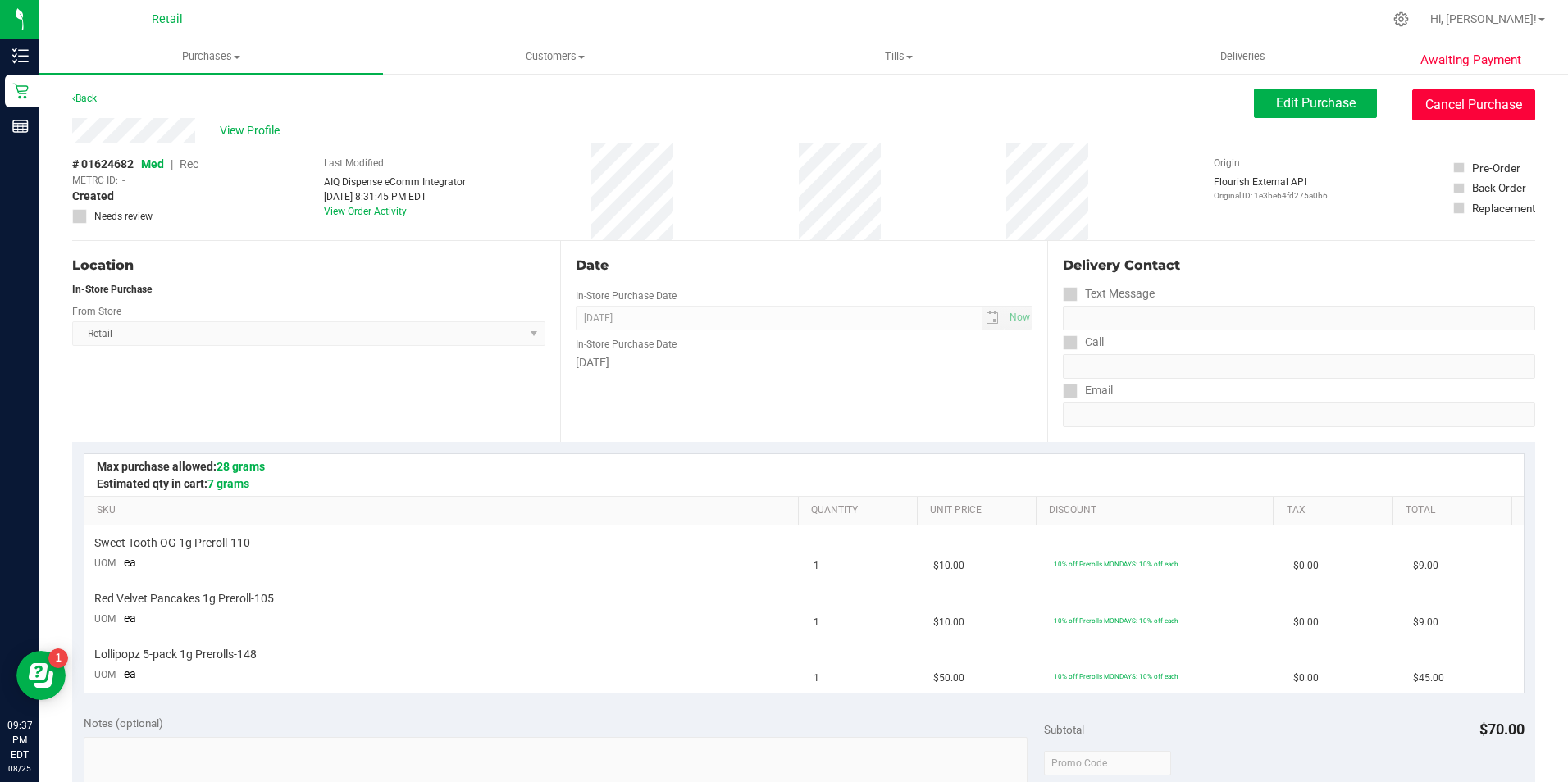
click at [1454, 106] on button "Cancel Purchase" at bounding box center [1474, 104] width 123 height 31
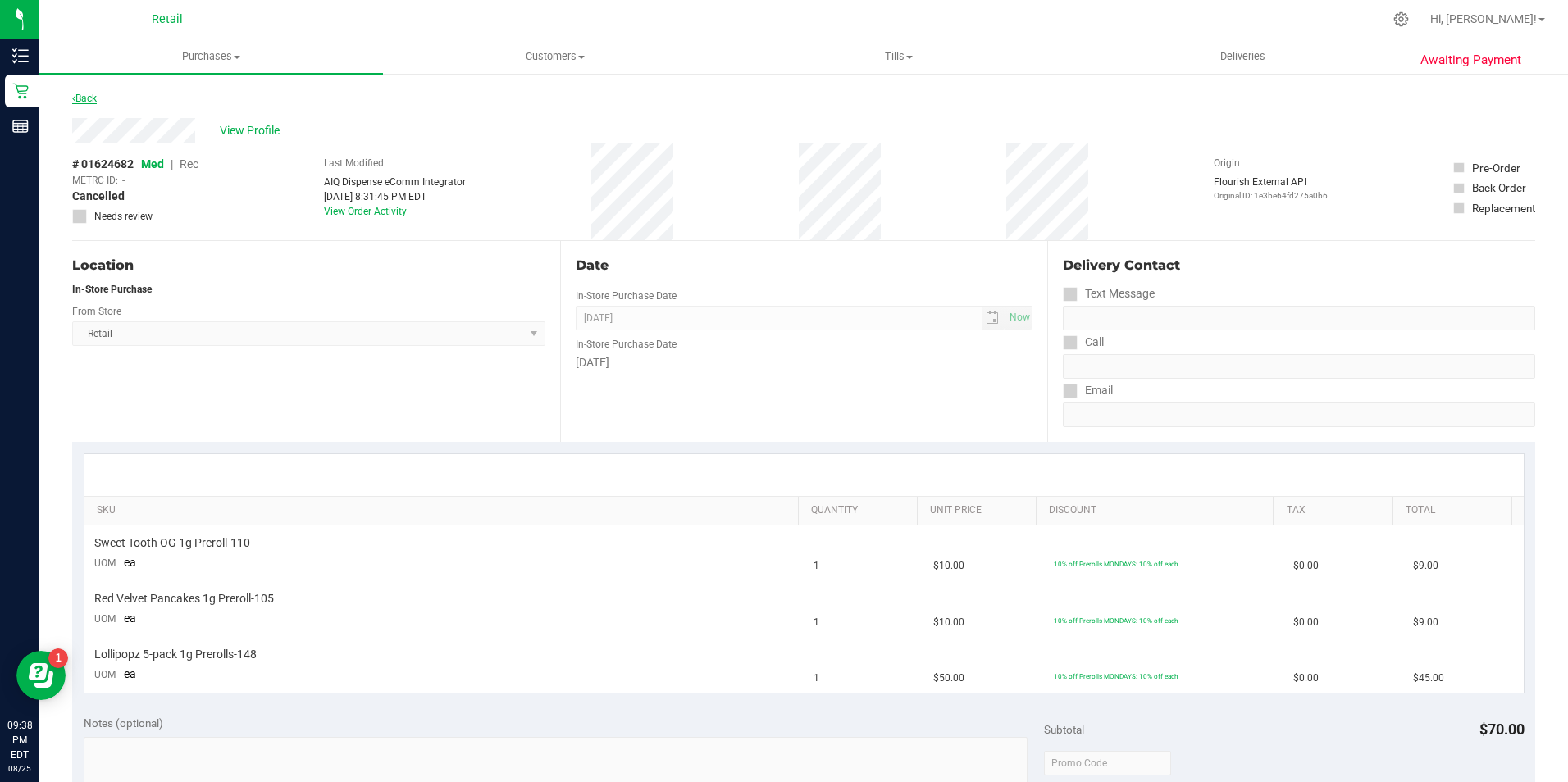
click at [88, 99] on link "Back" at bounding box center [84, 99] width 25 height 11
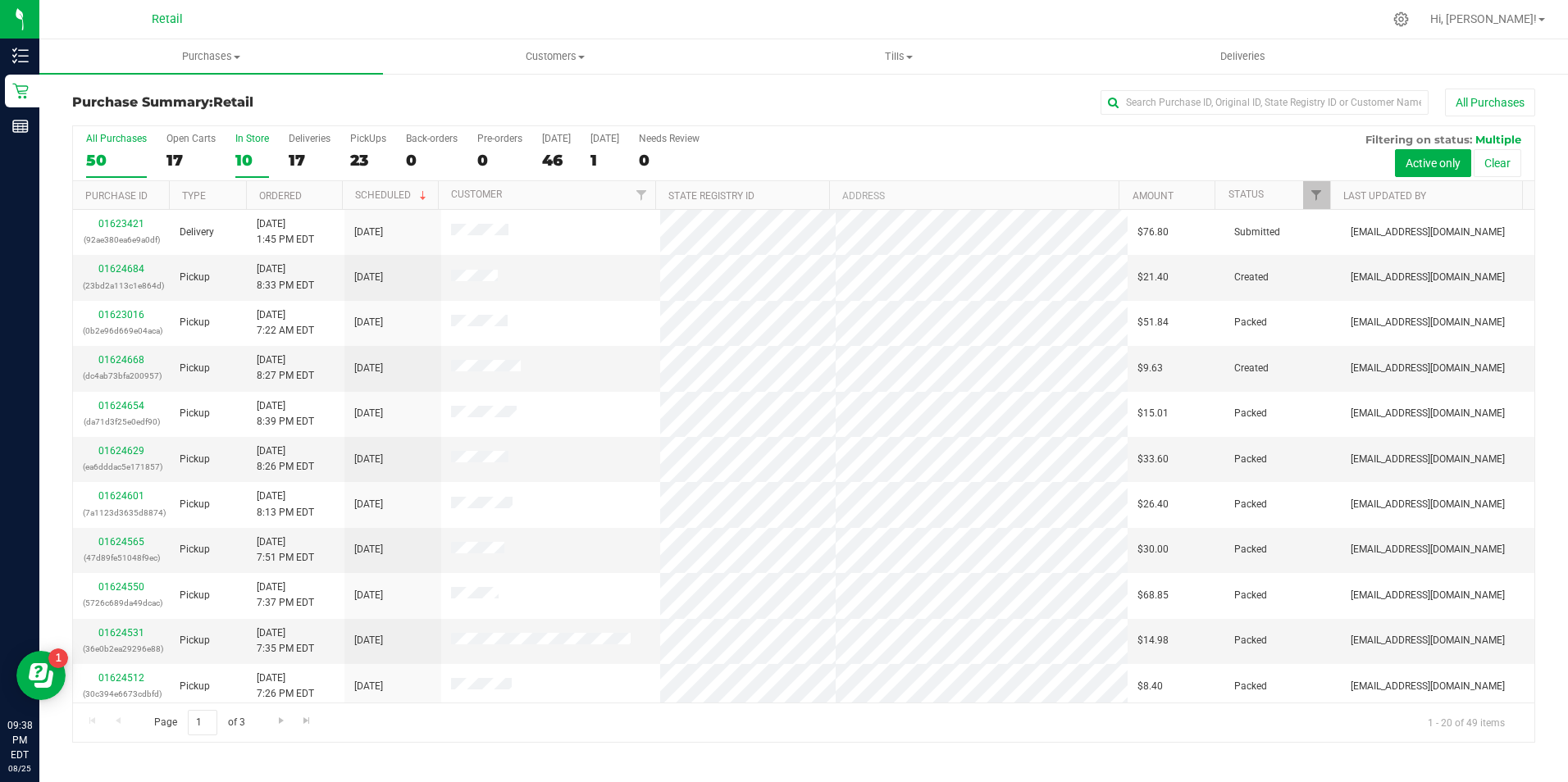
click at [247, 149] on label "In Store 10" at bounding box center [251, 155] width 33 height 45
click at [0, 0] on input "In Store 10" at bounding box center [0, 0] width 0 height 0
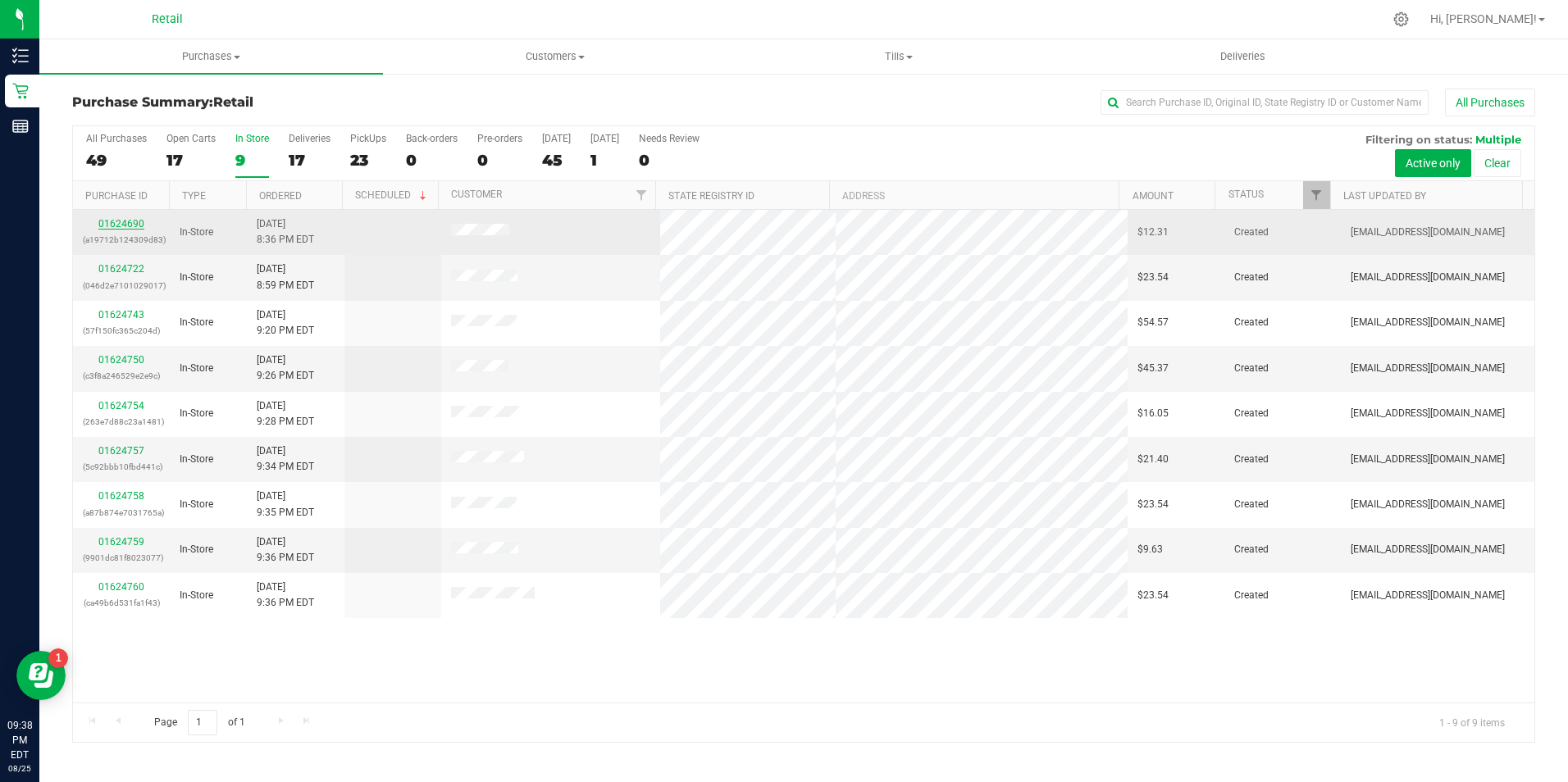
click at [142, 219] on link "01624690" at bounding box center [121, 224] width 46 height 11
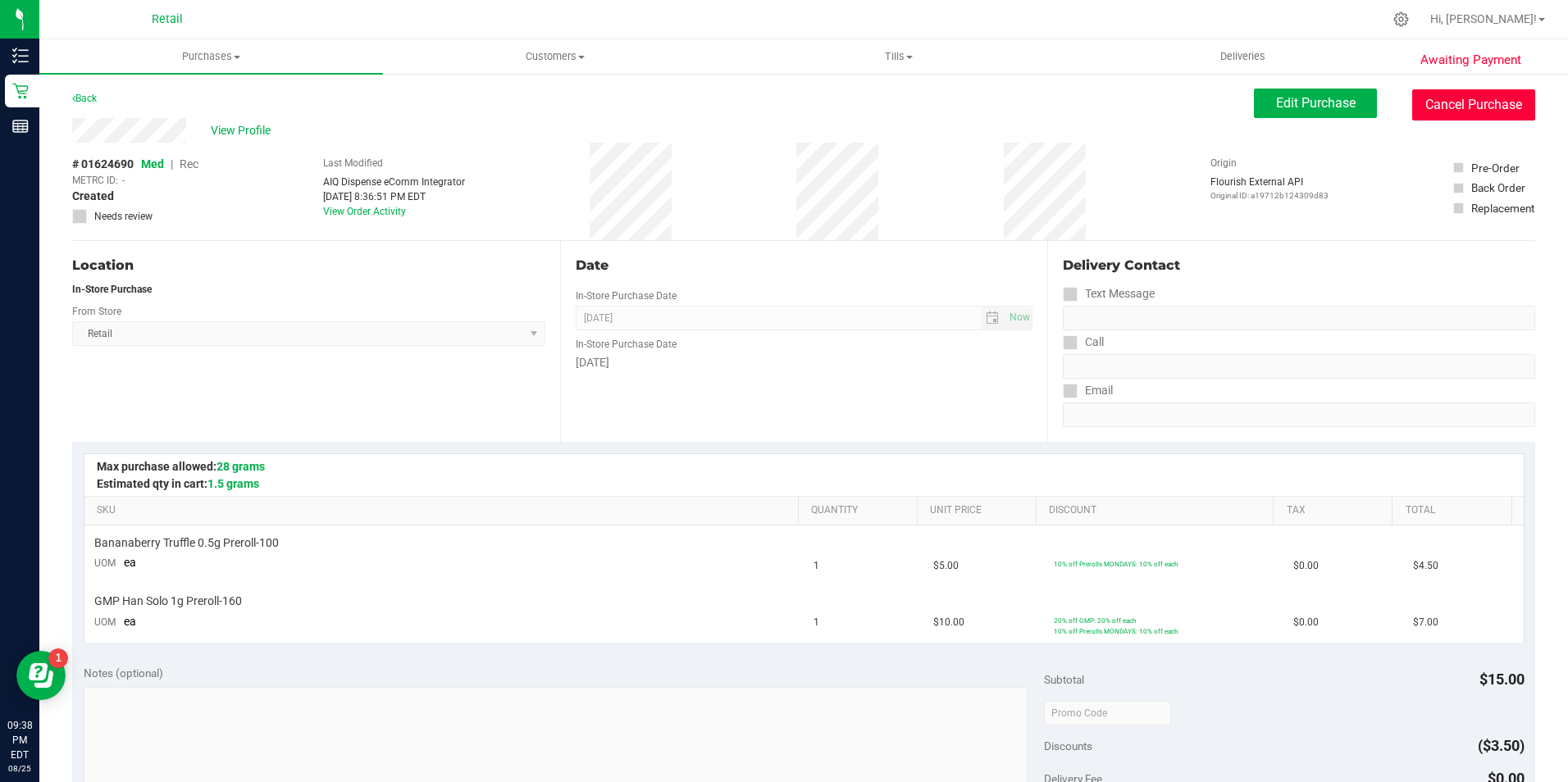
click at [1471, 106] on button "Cancel Purchase" at bounding box center [1474, 104] width 123 height 31
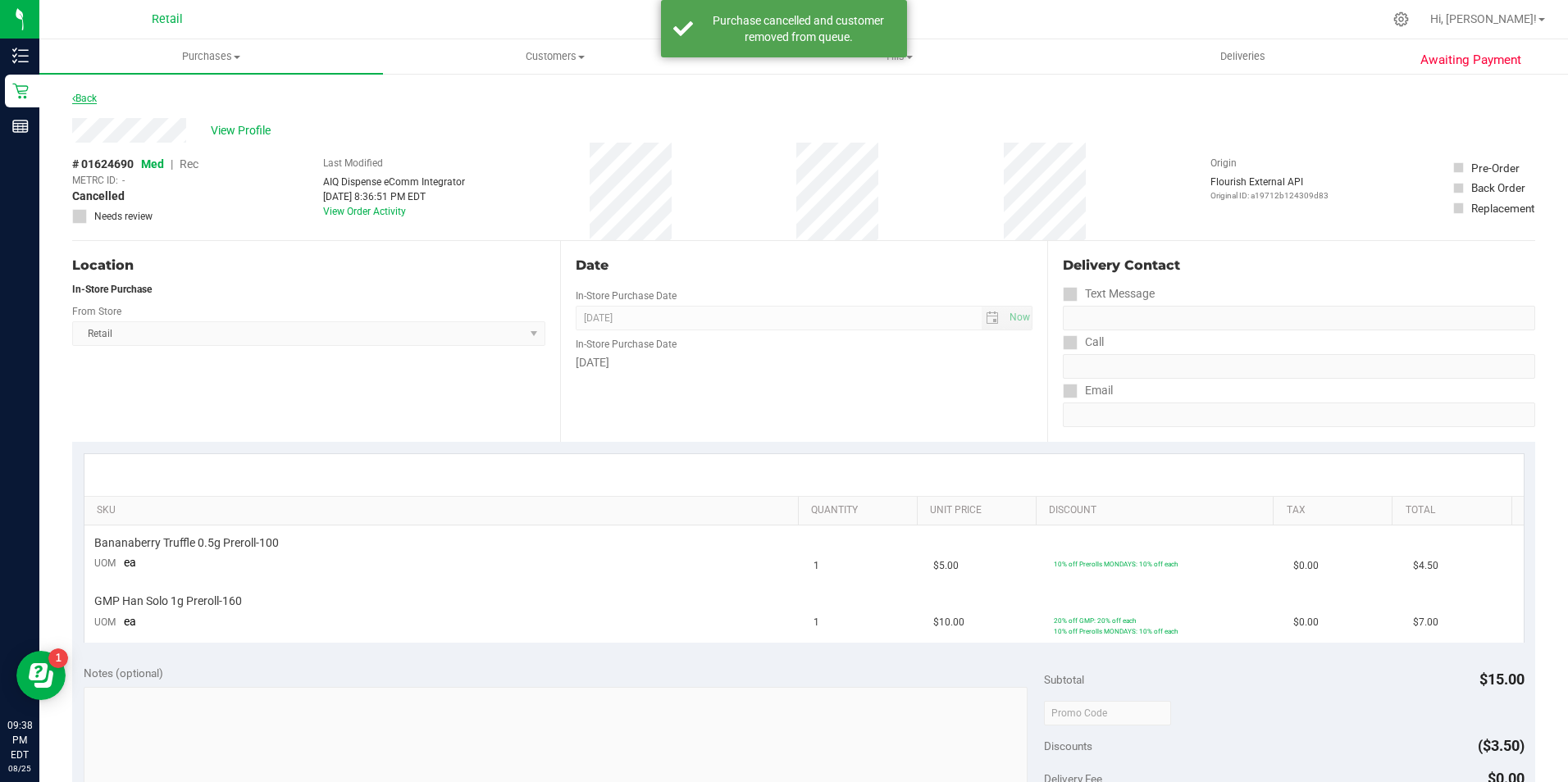
click at [86, 100] on link "Back" at bounding box center [84, 99] width 25 height 11
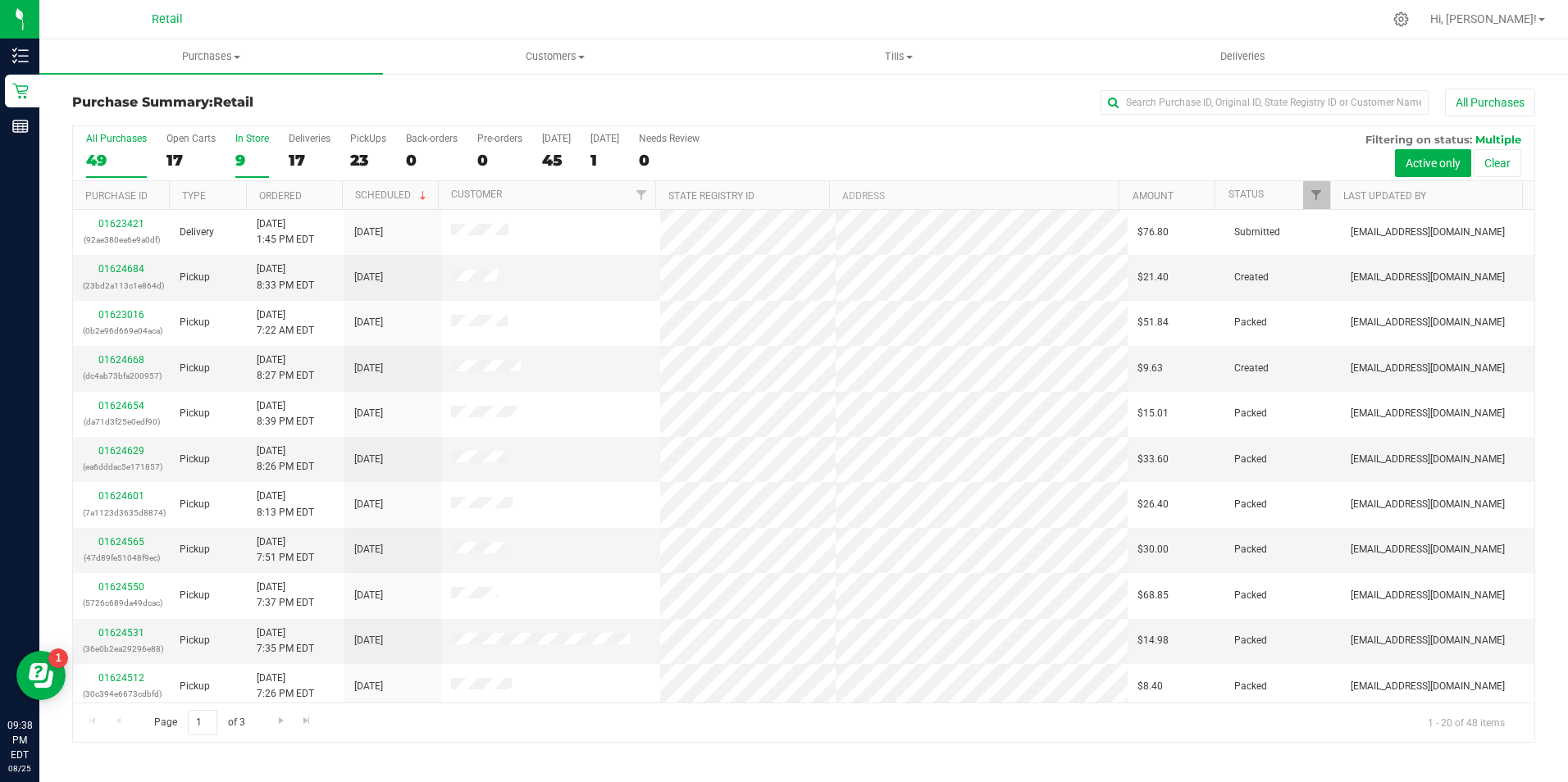
click at [242, 153] on div "9" at bounding box center [251, 160] width 33 height 19
click at [0, 0] on input "In Store 9" at bounding box center [0, 0] width 0 height 0
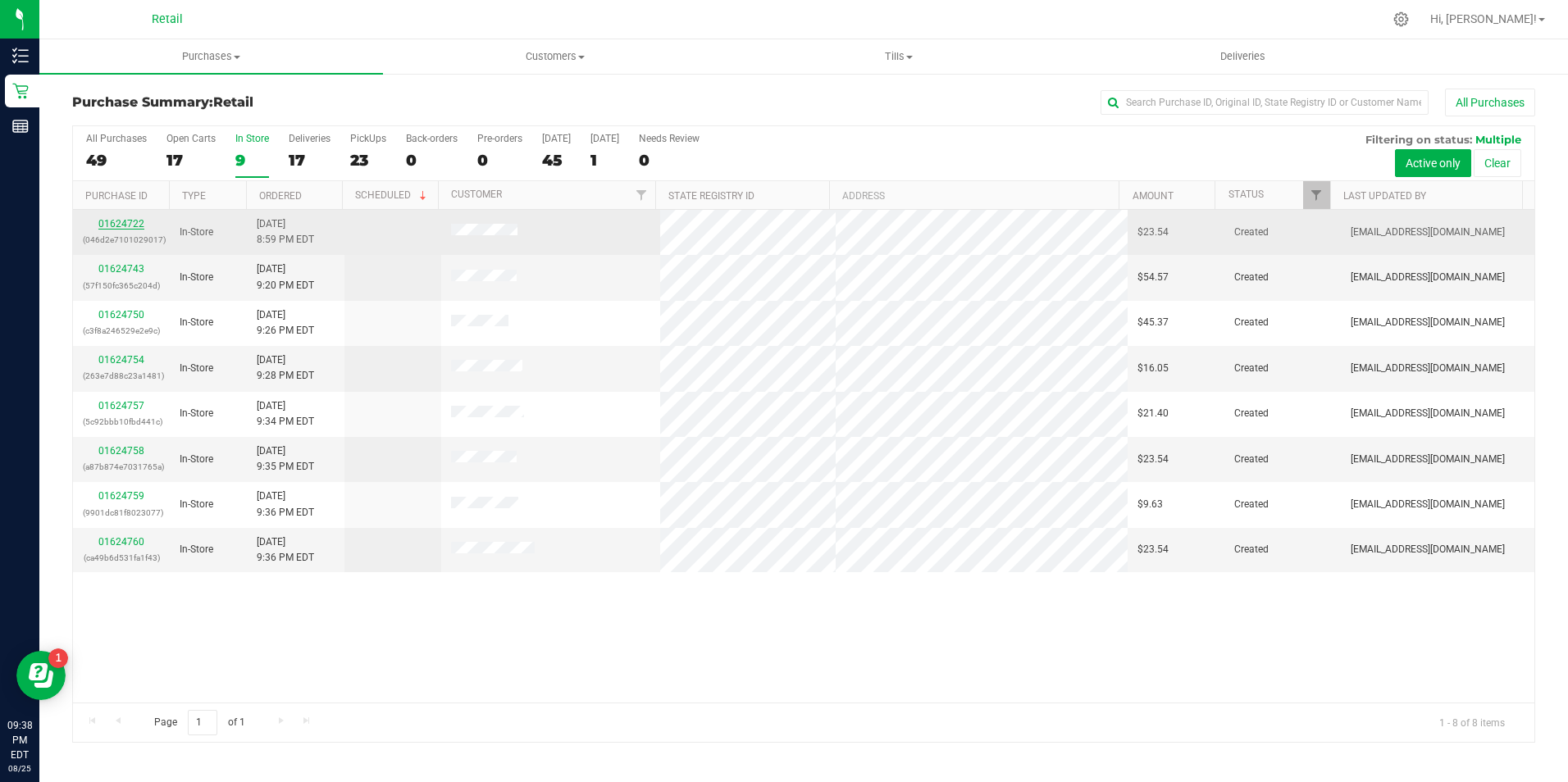
click at [125, 225] on link "01624722" at bounding box center [121, 224] width 46 height 11
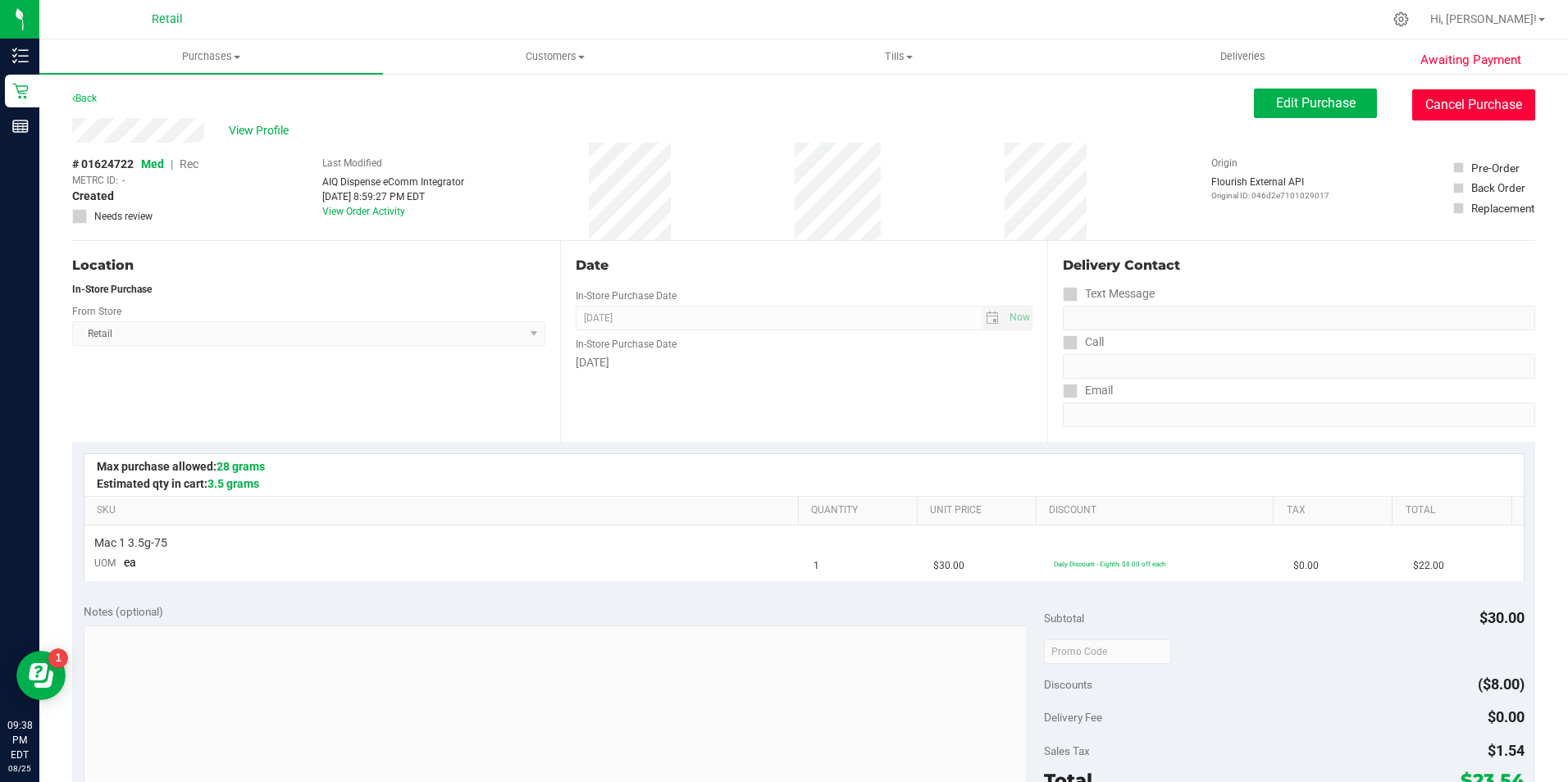
click at [1458, 104] on button "Cancel Purchase" at bounding box center [1474, 104] width 123 height 31
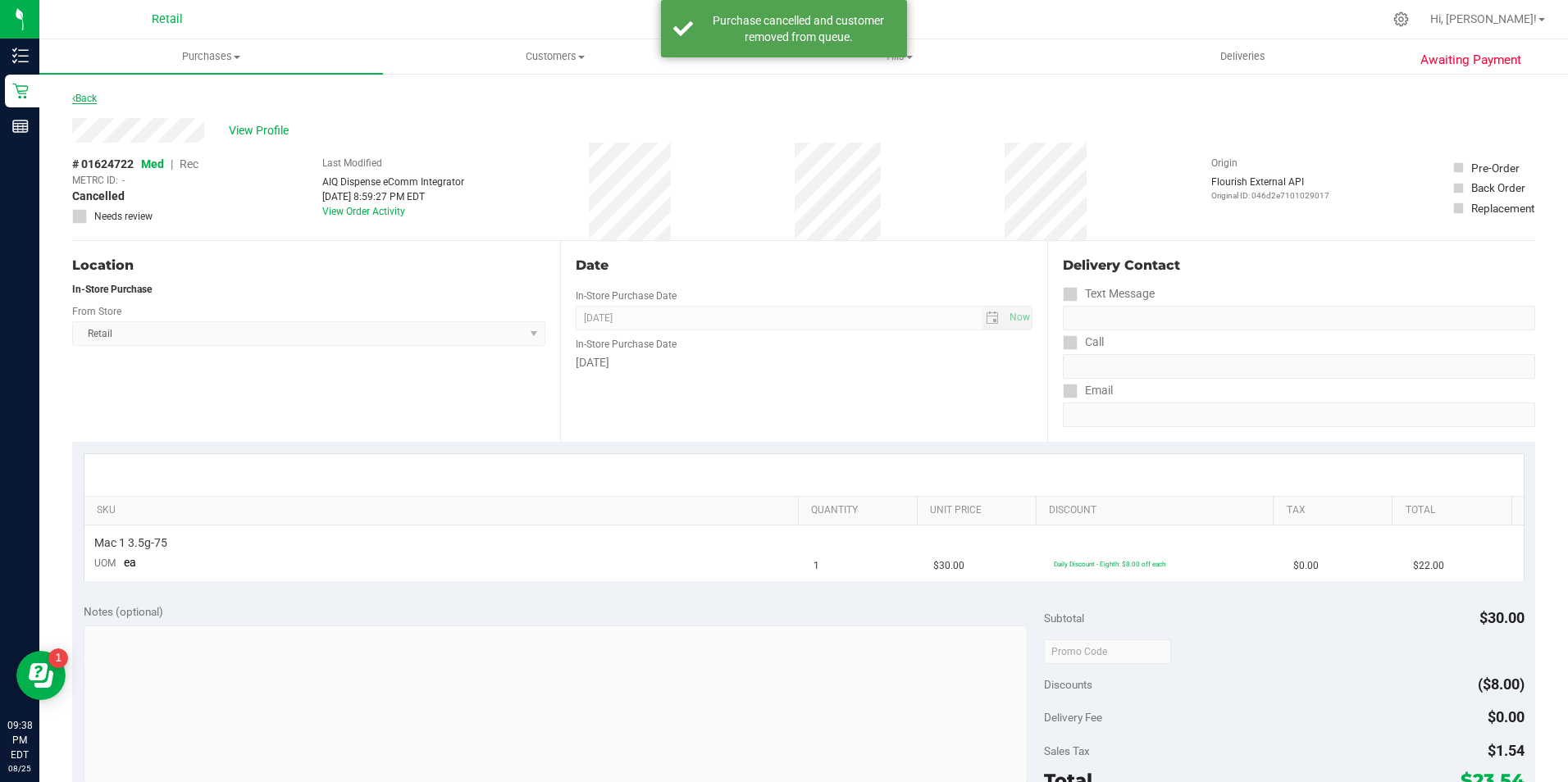
click at [90, 100] on link "Back" at bounding box center [84, 99] width 25 height 11
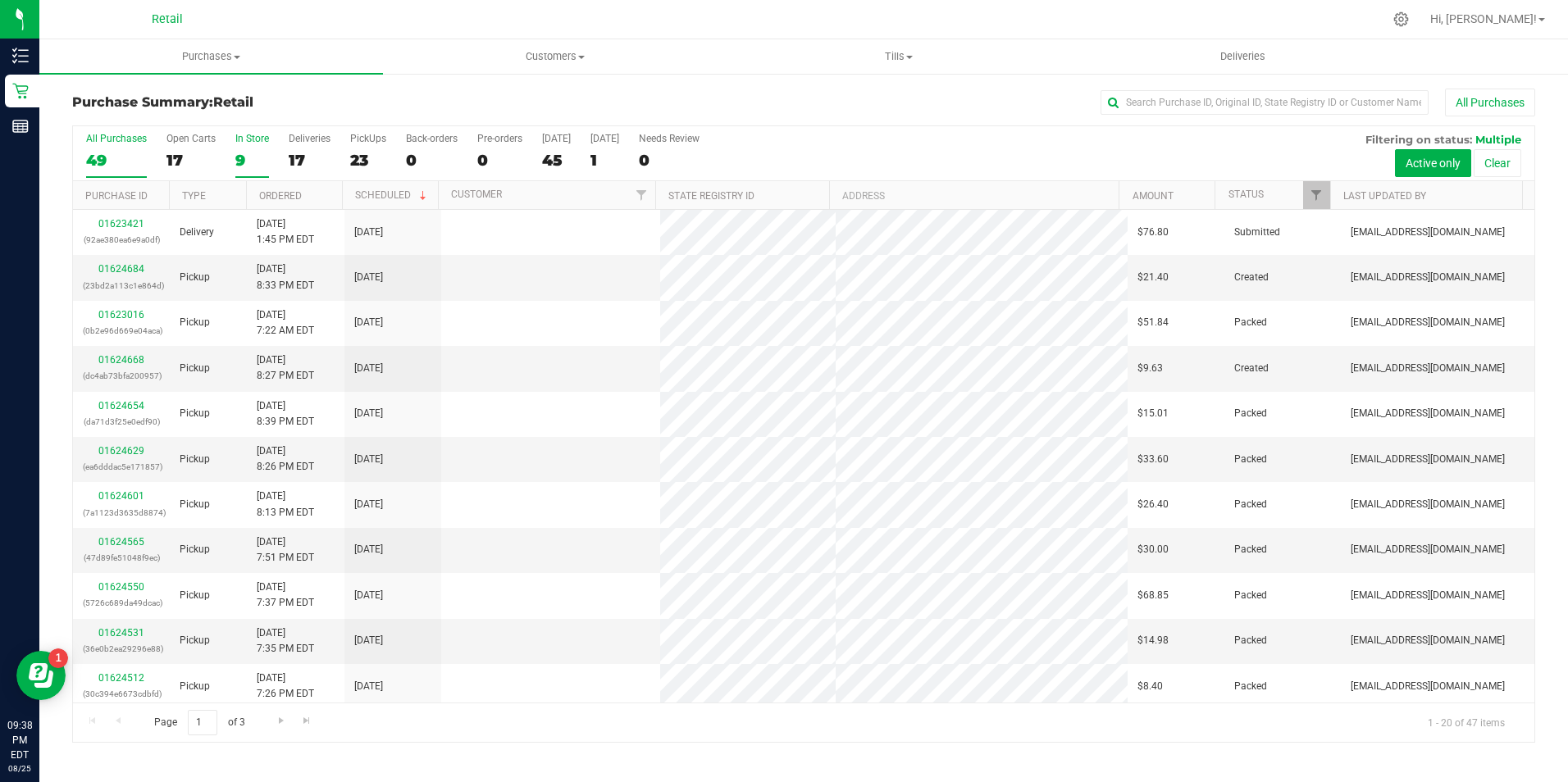
click at [244, 148] on label "In Store 9" at bounding box center [251, 155] width 33 height 45
click at [0, 0] on input "In Store 9" at bounding box center [0, 0] width 0 height 0
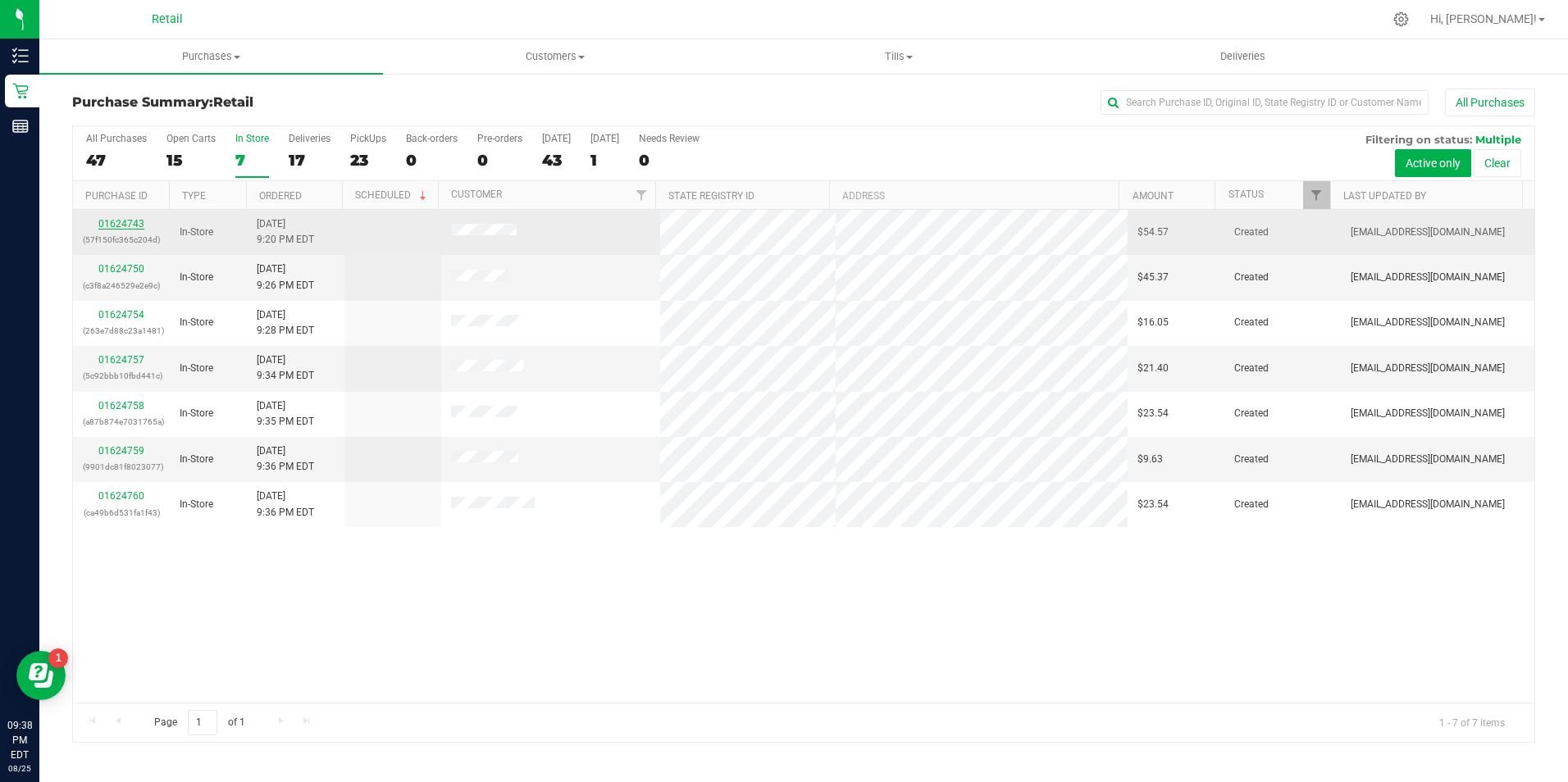
click at [119, 227] on link "01624743" at bounding box center [121, 224] width 46 height 11
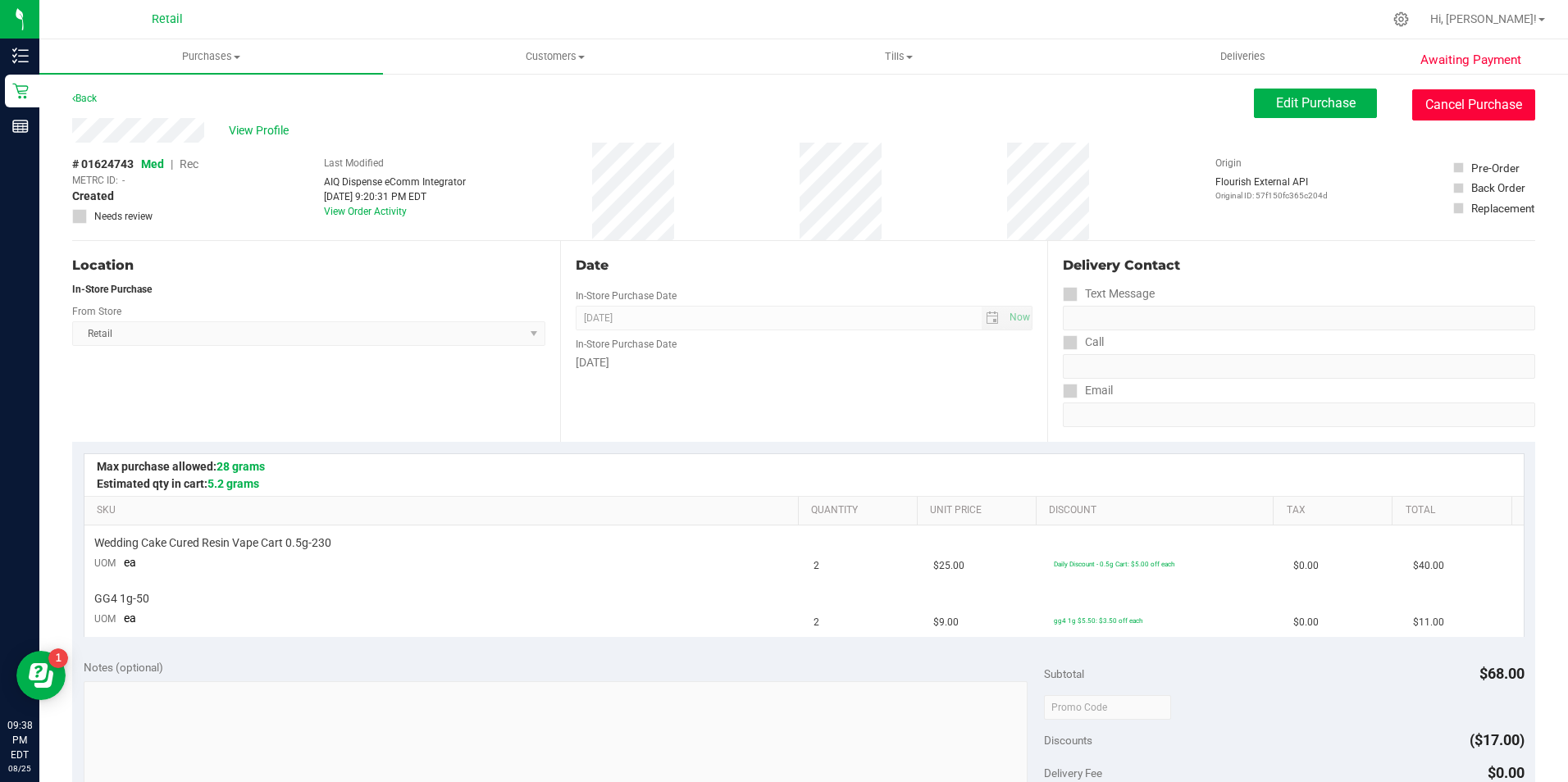
click at [1442, 108] on button "Cancel Purchase" at bounding box center [1474, 104] width 123 height 31
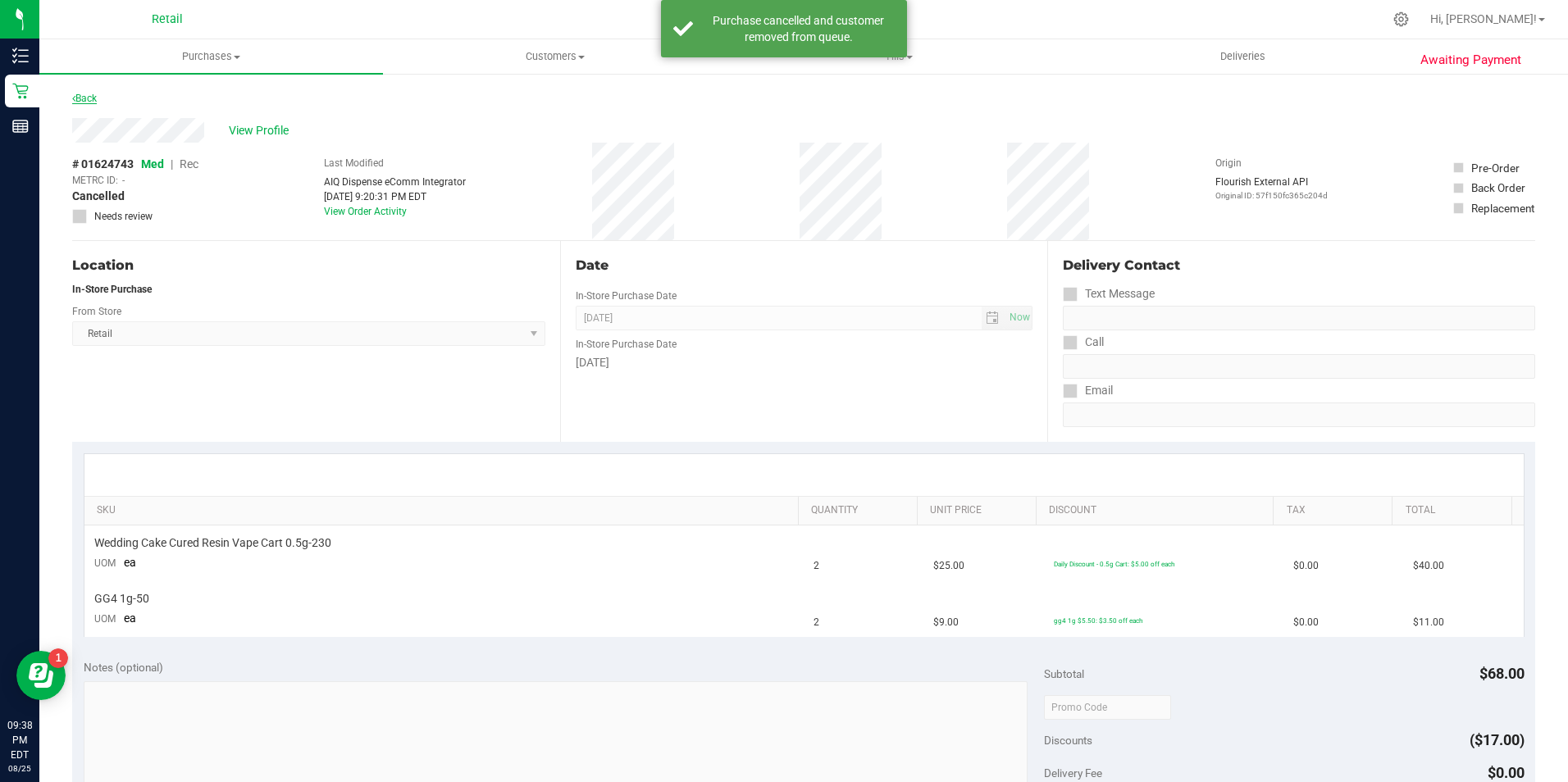
click at [94, 97] on link "Back" at bounding box center [84, 99] width 25 height 11
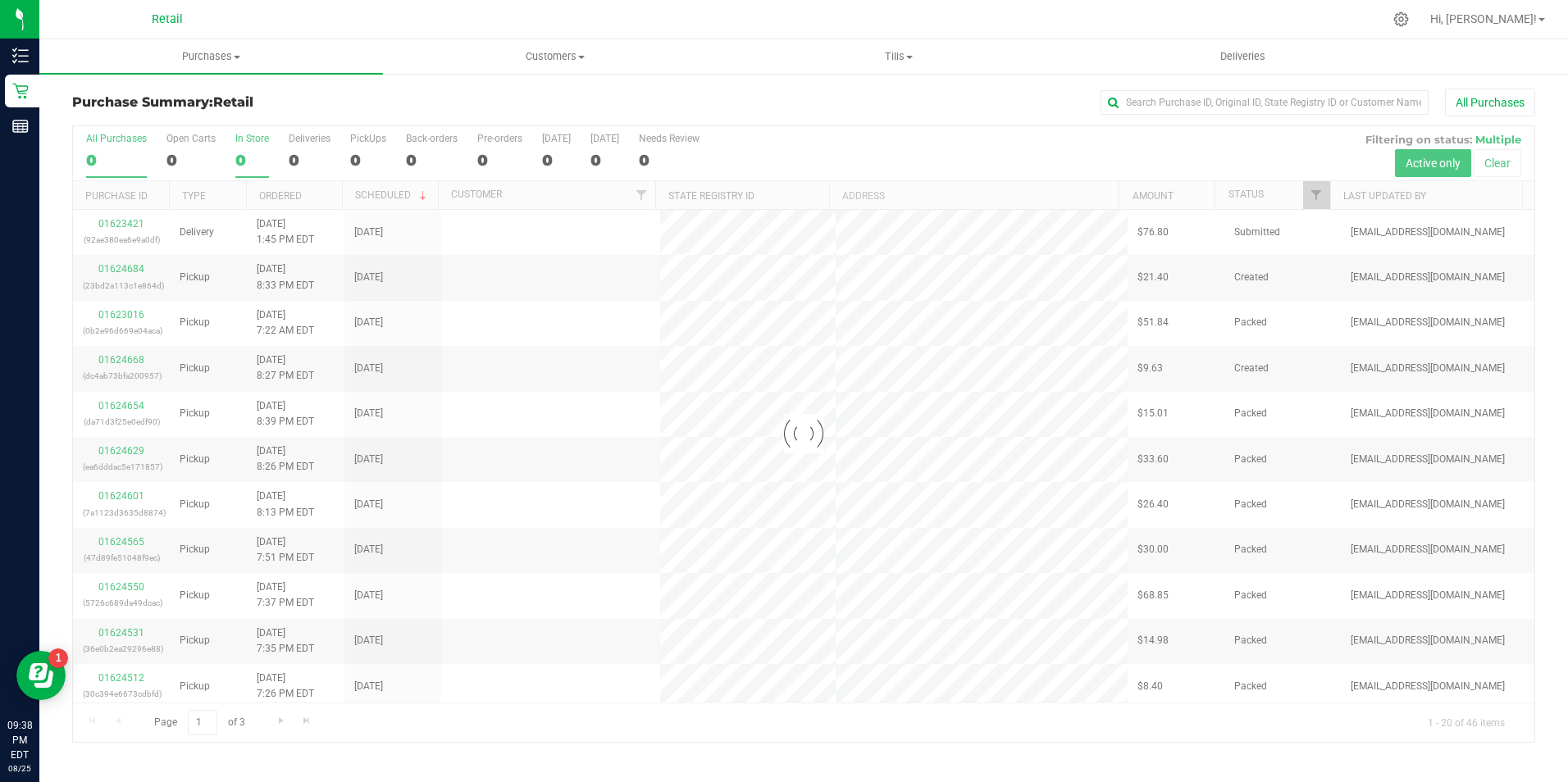
click at [246, 167] on div "0" at bounding box center [251, 160] width 33 height 19
click at [0, 0] on input "In Store 0" at bounding box center [0, 0] width 0 height 0
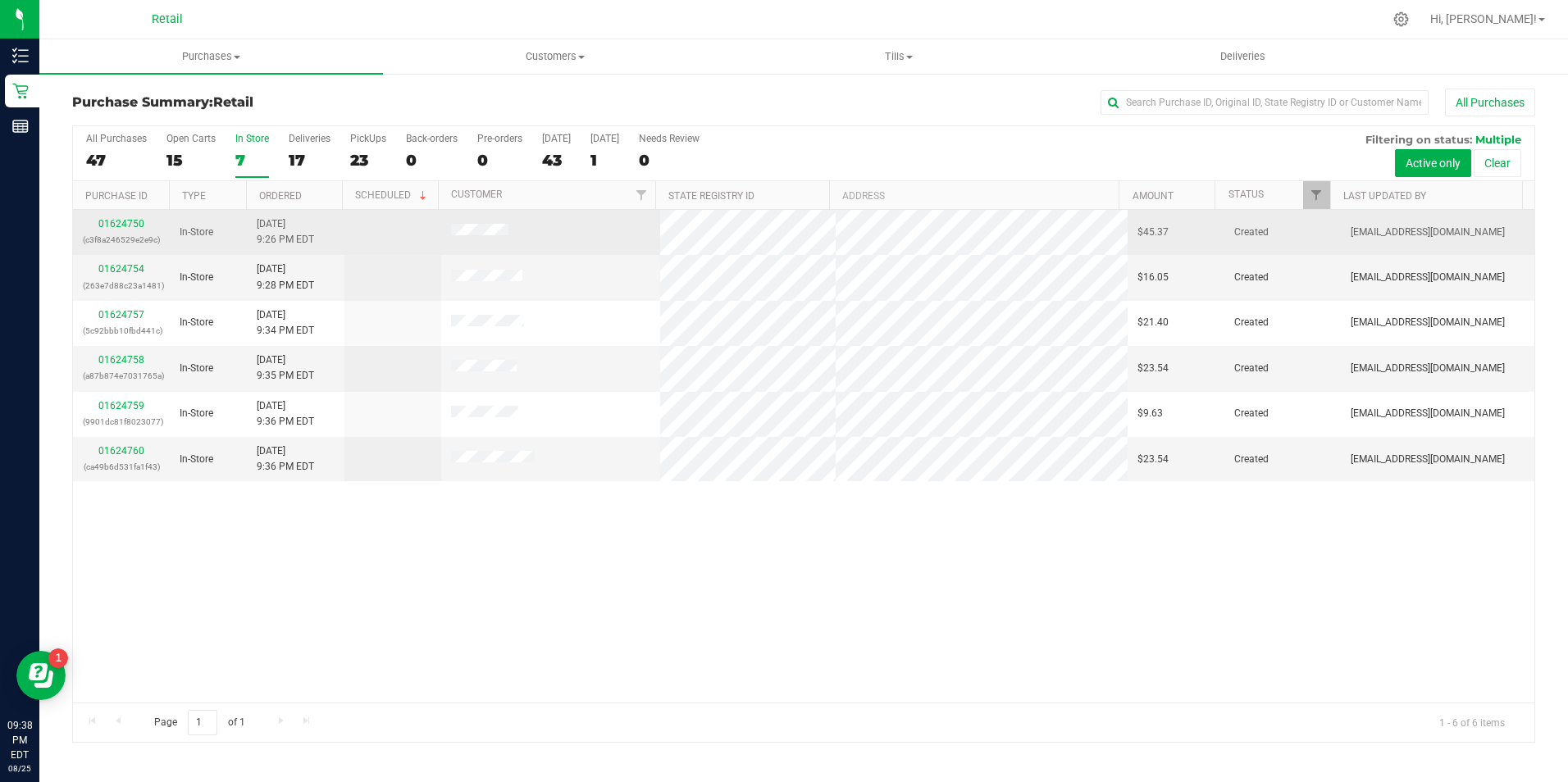
click at [125, 229] on div "01624750 (c3f8a246529e2e9c)" at bounding box center [120, 231] width 77 height 31
click at [137, 224] on link "01624750" at bounding box center [121, 224] width 46 height 11
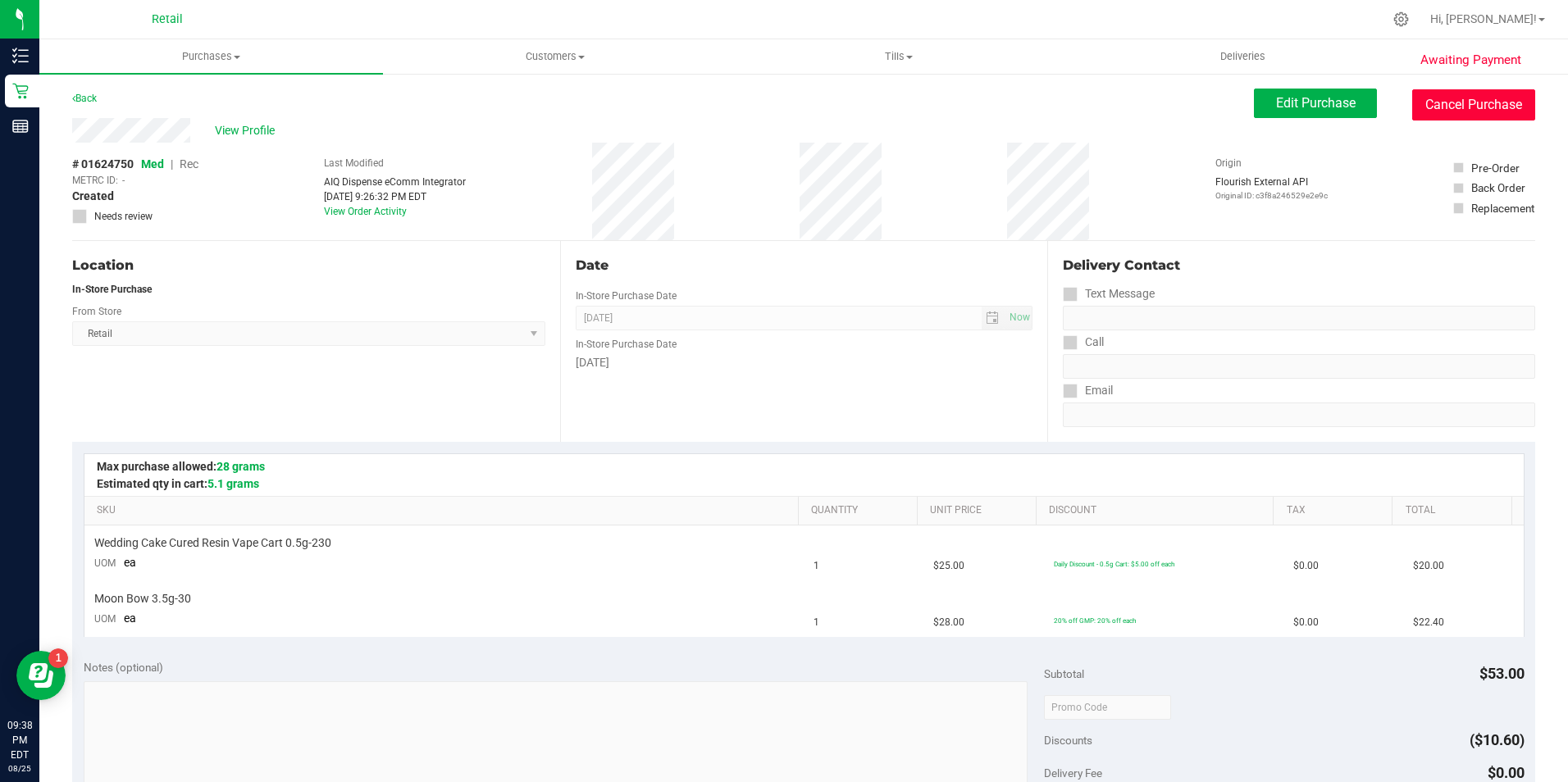
click at [1452, 94] on button "Cancel Purchase" at bounding box center [1474, 104] width 123 height 31
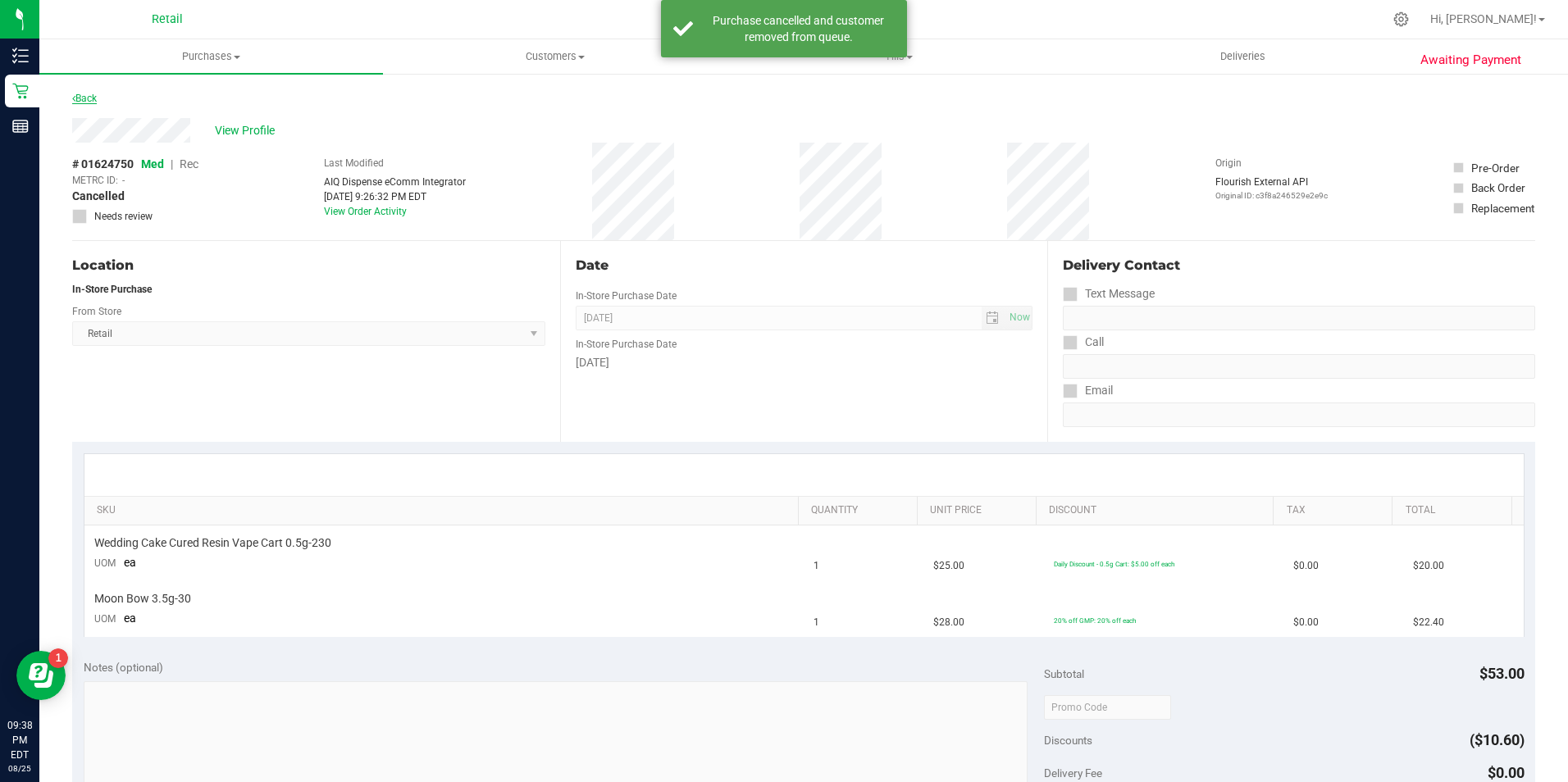
click at [92, 99] on link "Back" at bounding box center [84, 99] width 25 height 11
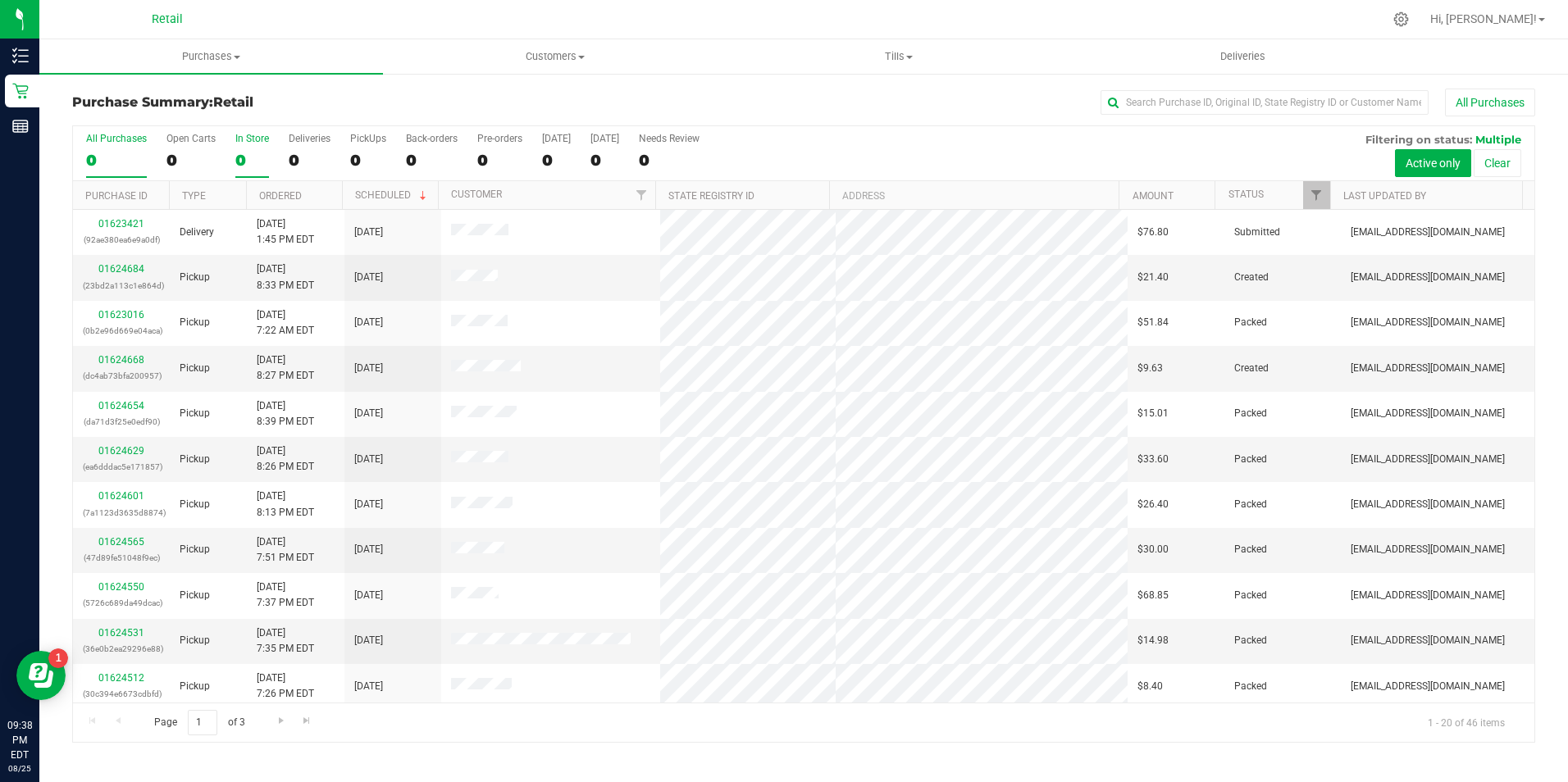
click at [242, 160] on div "0" at bounding box center [251, 160] width 33 height 19
click at [0, 0] on input "In Store 0" at bounding box center [0, 0] width 0 height 0
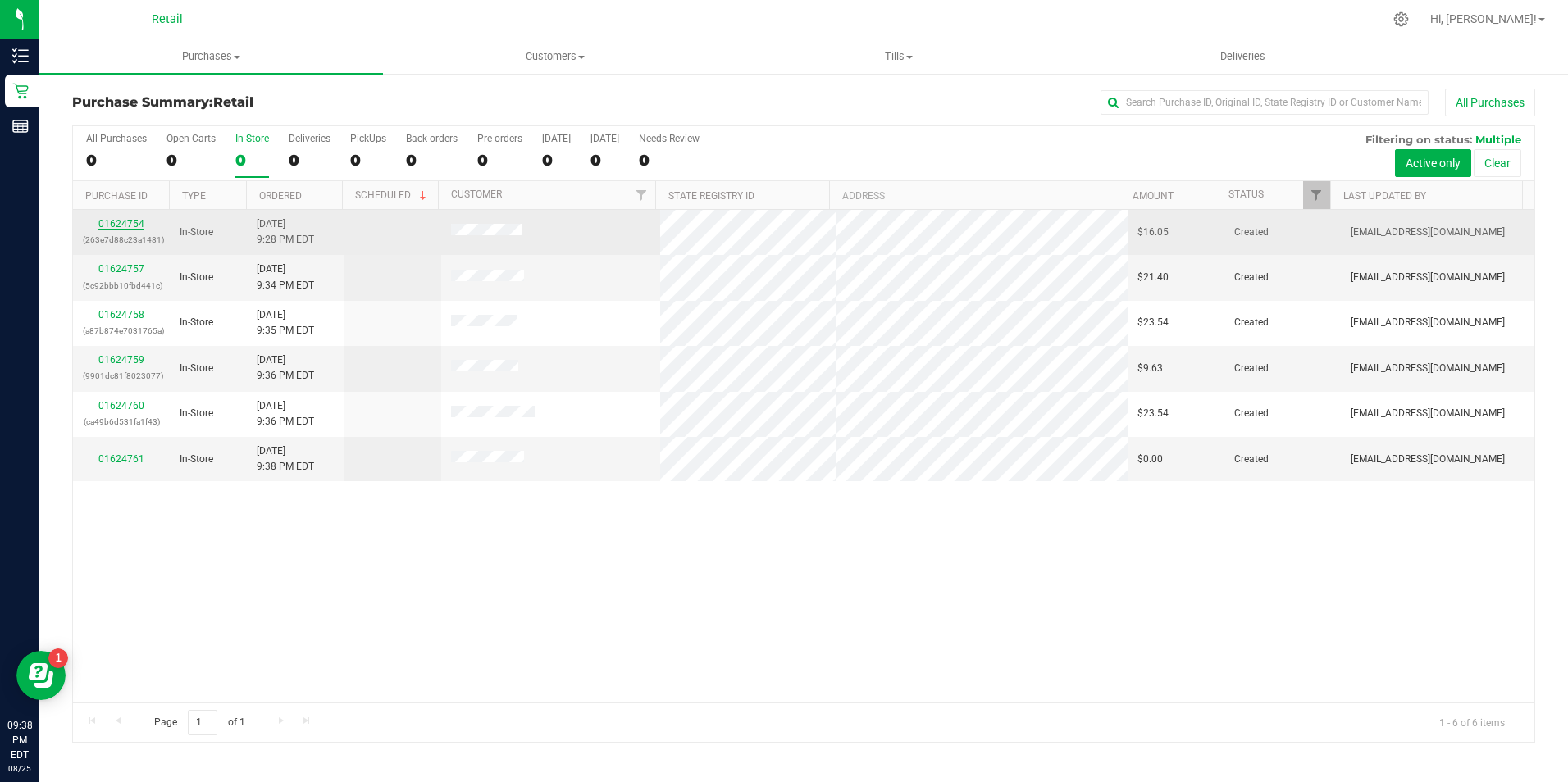
click at [131, 227] on link "01624754" at bounding box center [121, 224] width 46 height 11
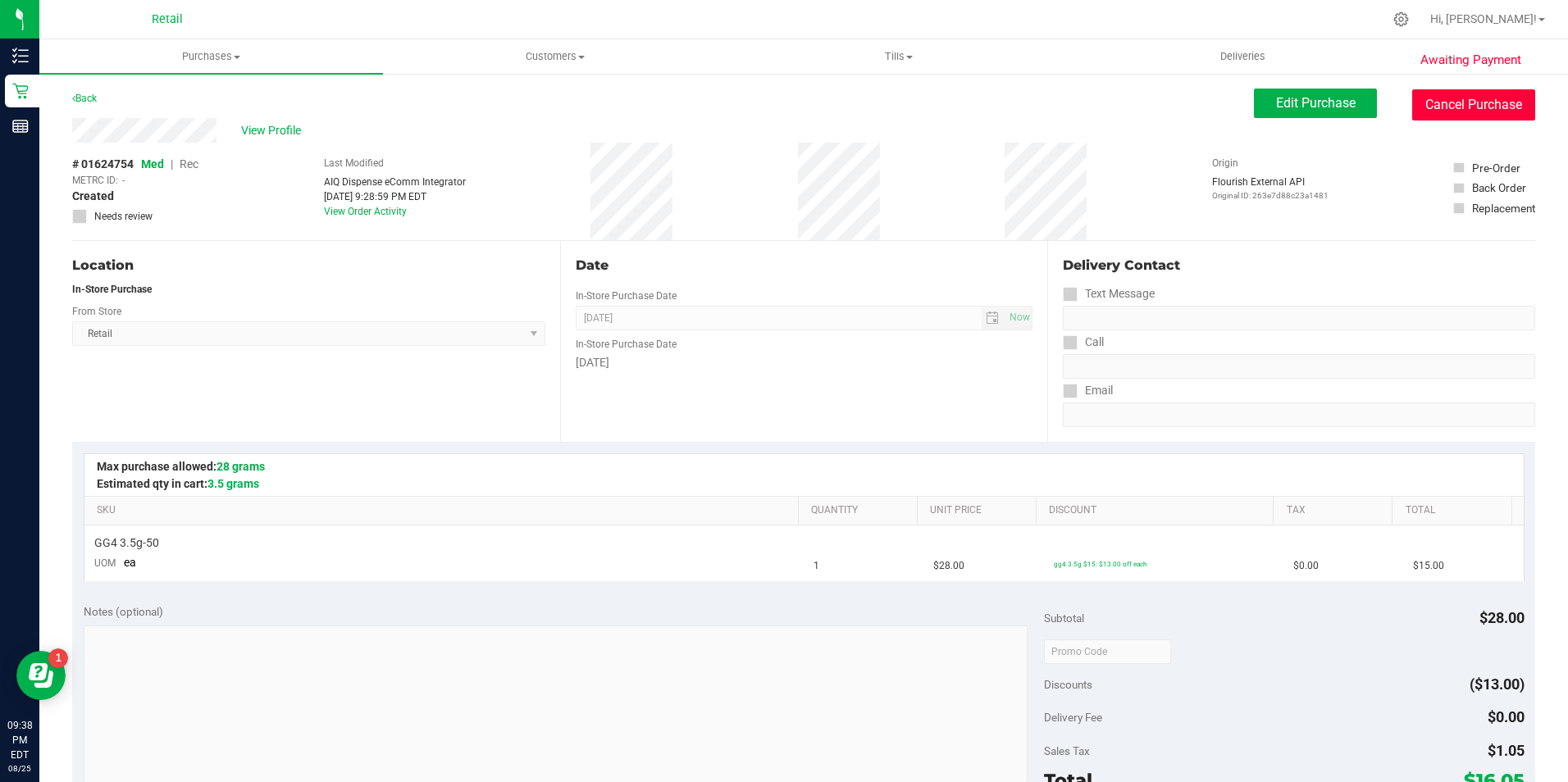
click at [1466, 104] on button "Cancel Purchase" at bounding box center [1474, 104] width 123 height 31
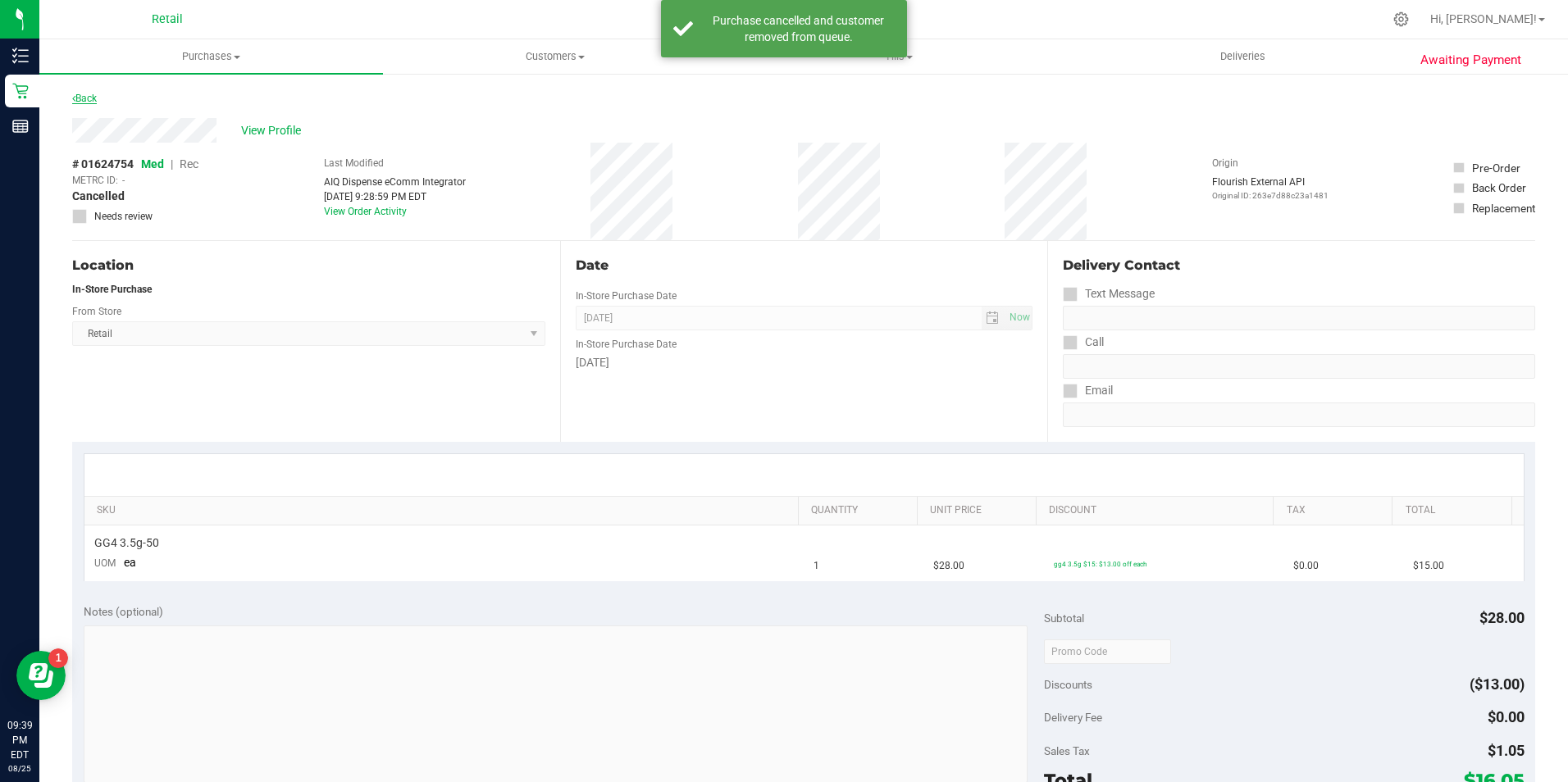
click at [88, 100] on link "Back" at bounding box center [84, 99] width 25 height 11
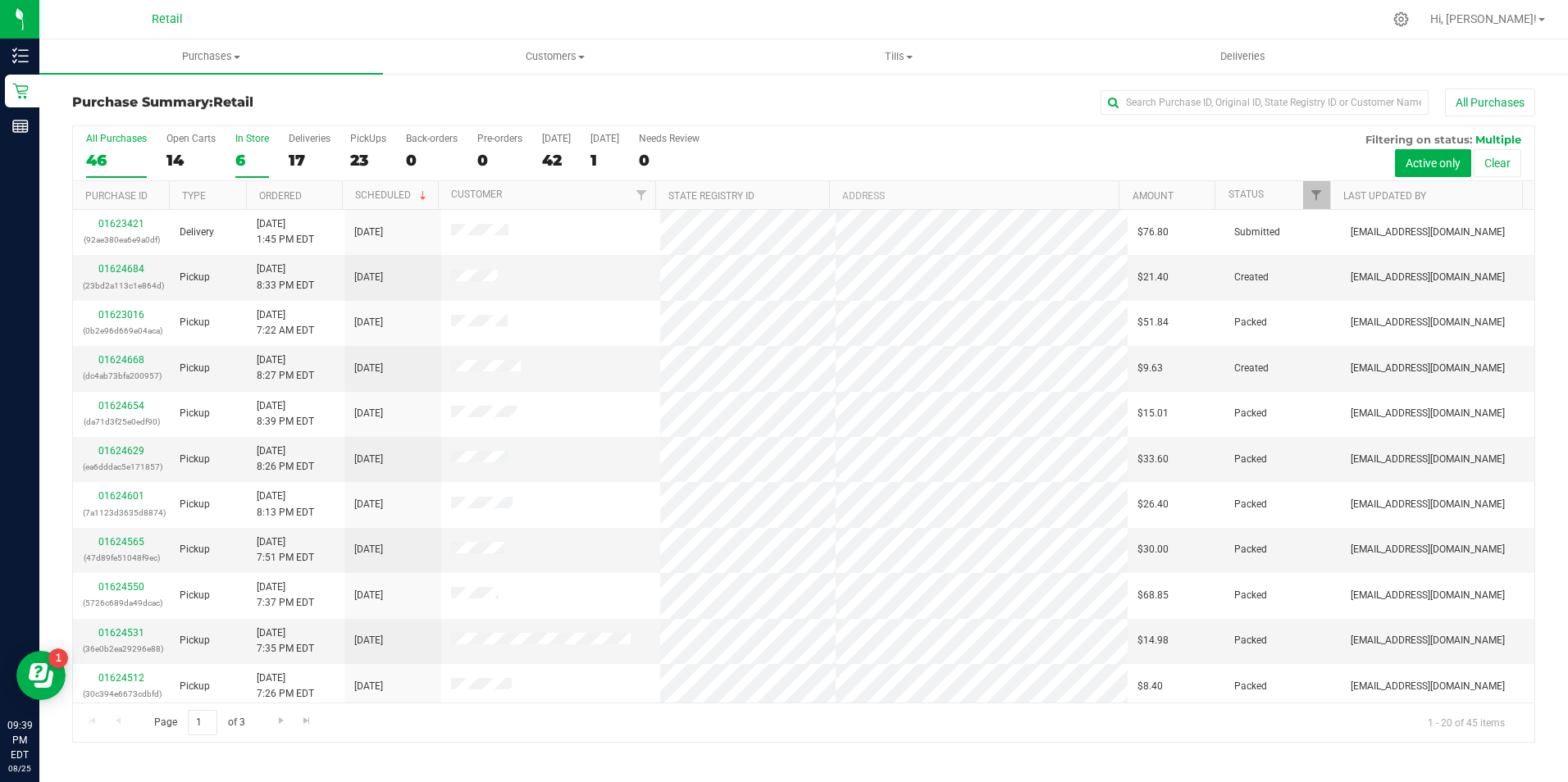
click at [251, 156] on div "6" at bounding box center [251, 160] width 33 height 19
click at [0, 0] on input "In Store 6" at bounding box center [0, 0] width 0 height 0
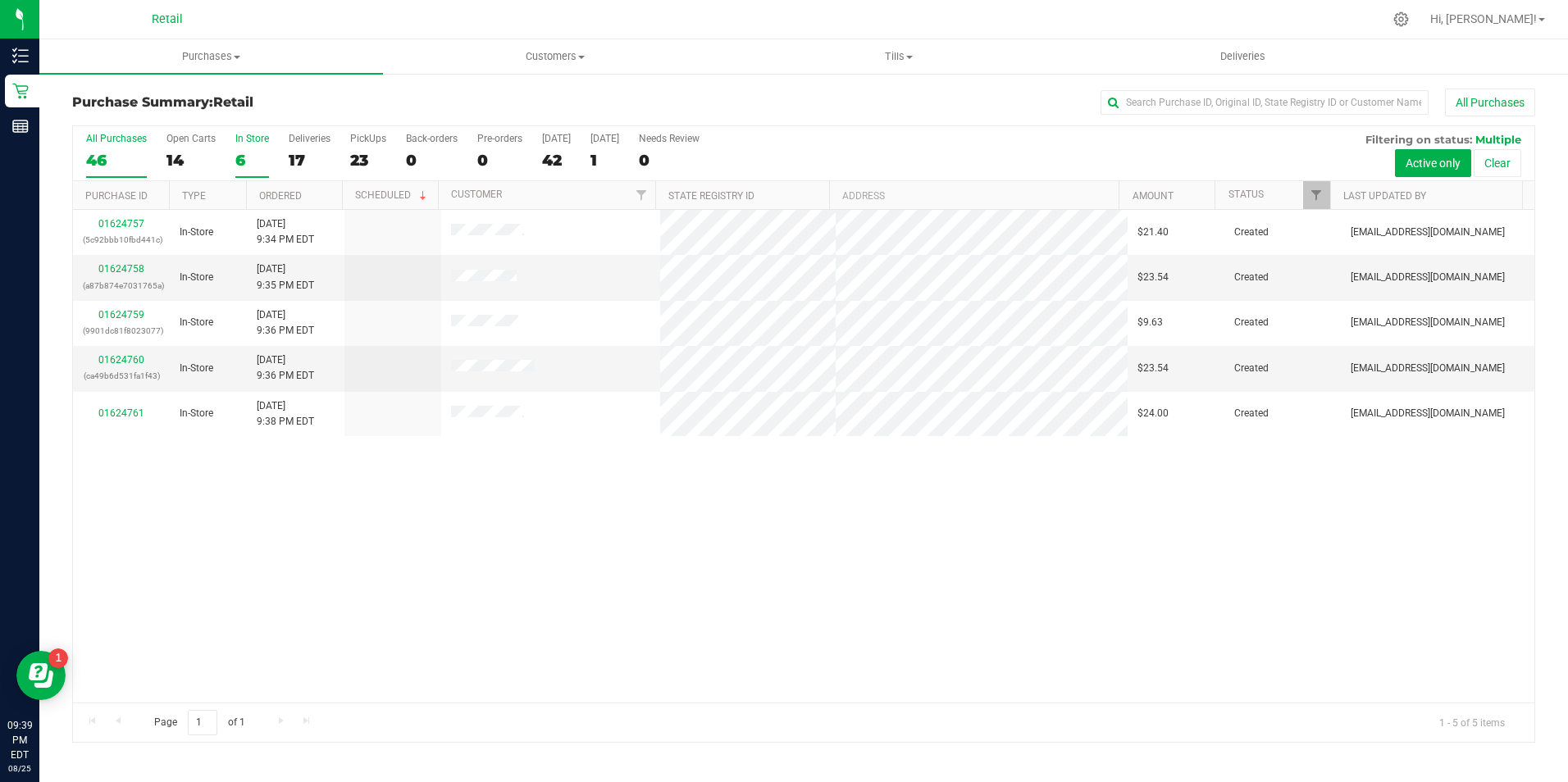
click at [106, 155] on div "46" at bounding box center [117, 160] width 61 height 19
click at [0, 0] on input "All Purchases 46" at bounding box center [0, 0] width 0 height 0
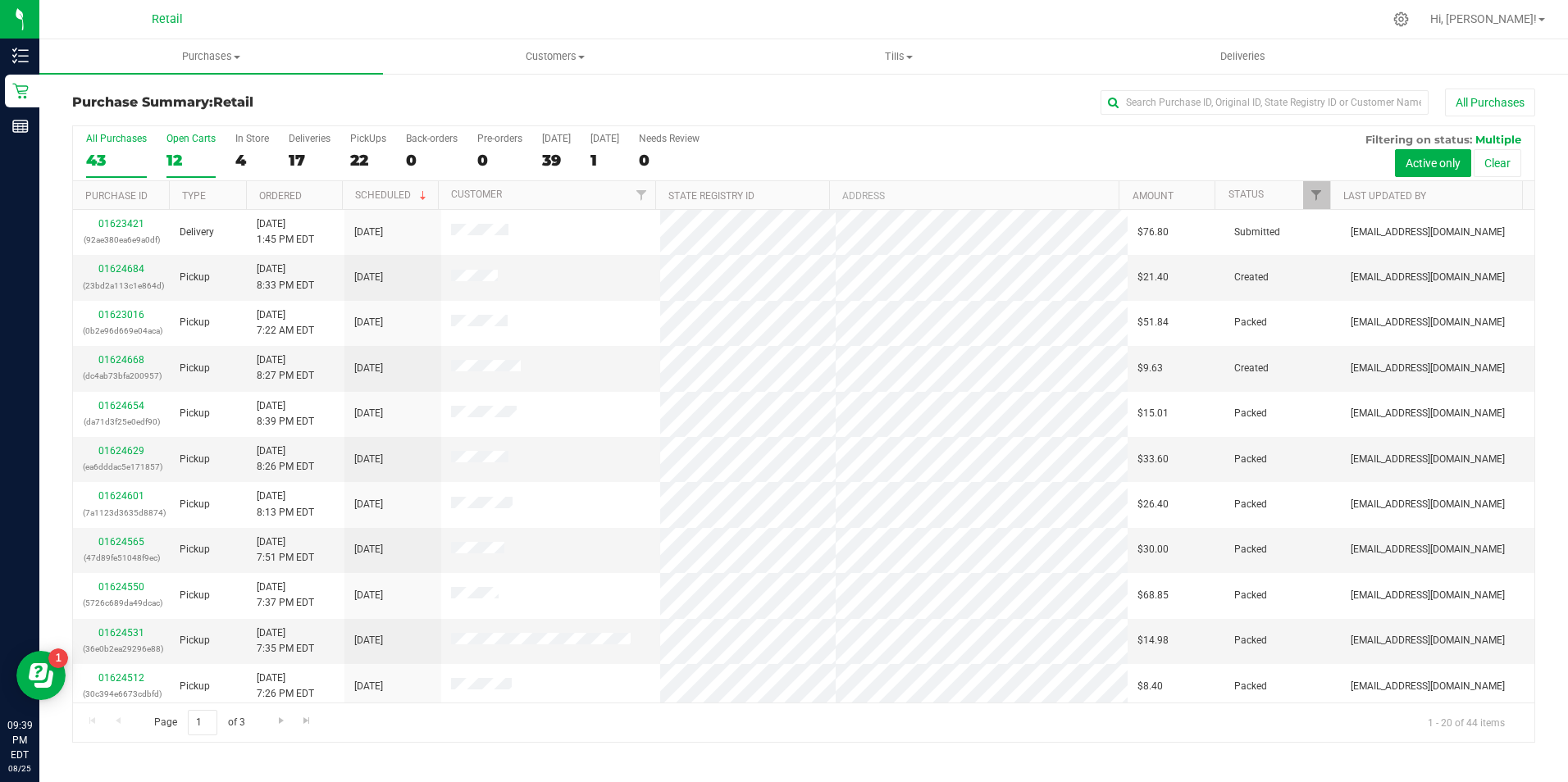
click at [183, 160] on div "12" at bounding box center [191, 160] width 49 height 19
click at [0, 0] on input "Open Carts 12" at bounding box center [0, 0] width 0 height 0
click at [246, 155] on div "4" at bounding box center [251, 160] width 33 height 19
click at [0, 0] on input "In Store 4" at bounding box center [0, 0] width 0 height 0
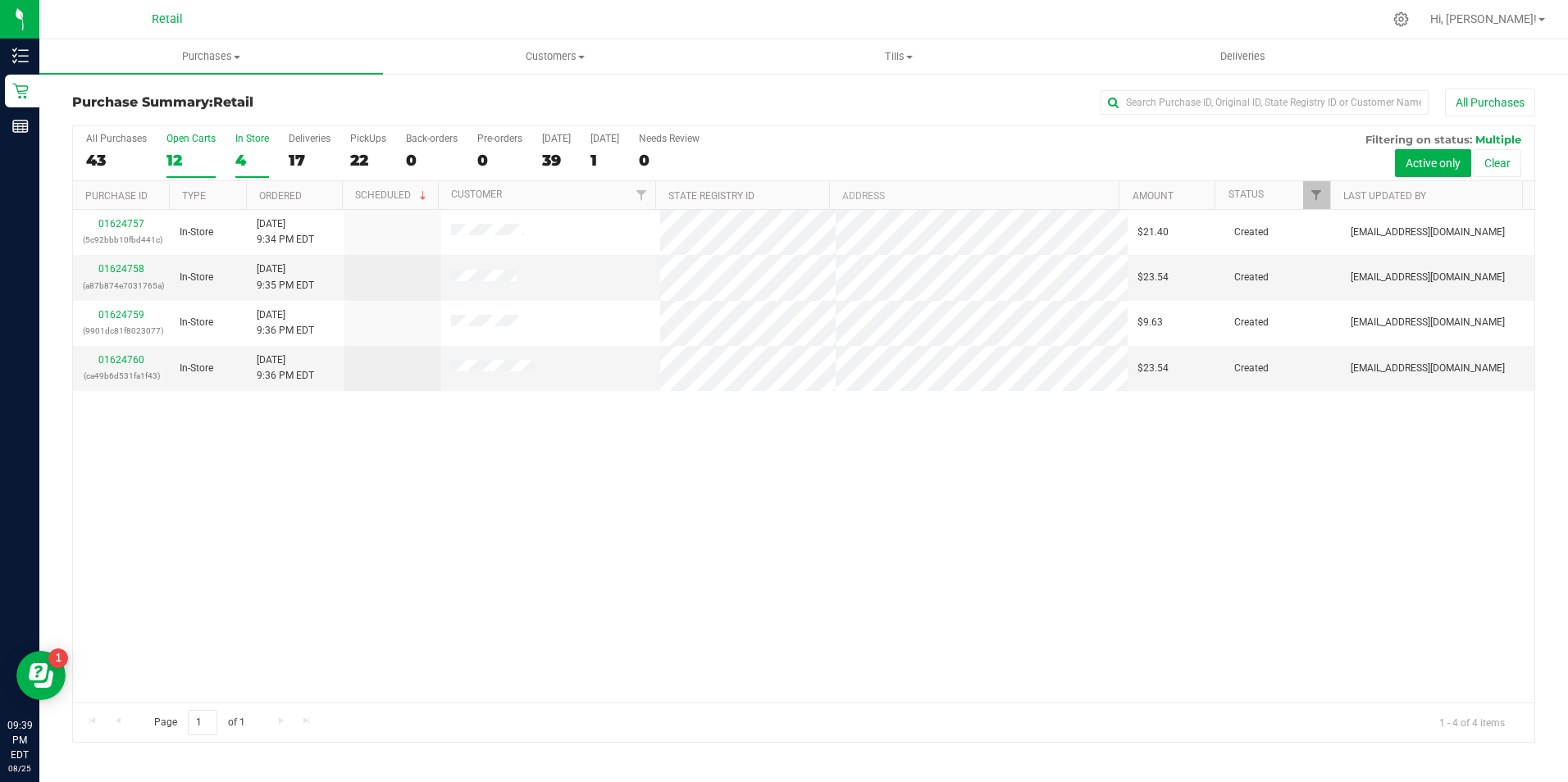
click at [186, 156] on div "12" at bounding box center [191, 160] width 49 height 19
click at [0, 0] on input "Open Carts 12" at bounding box center [0, 0] width 0 height 0
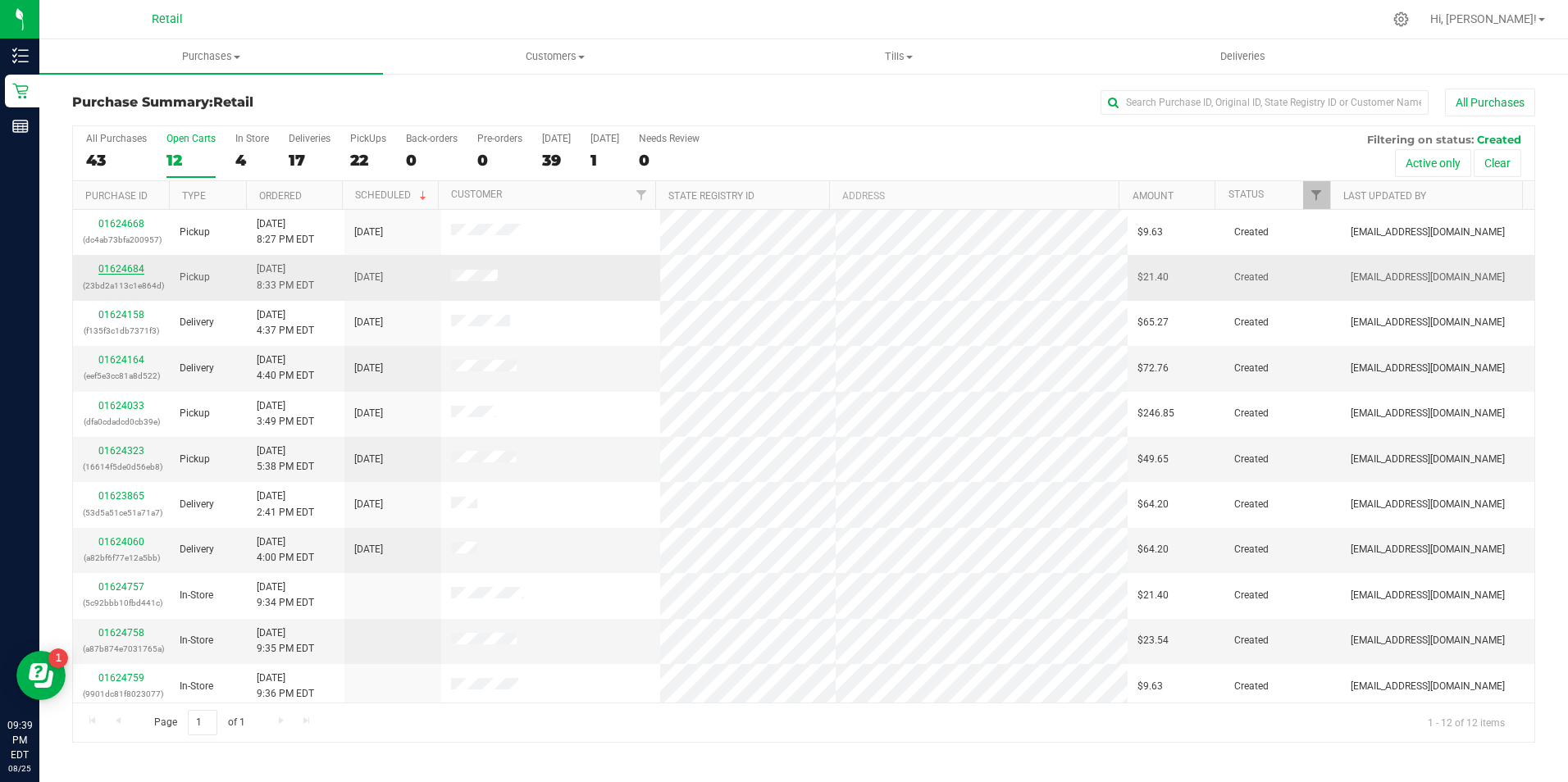
click at [122, 267] on link "01624684" at bounding box center [121, 269] width 46 height 11
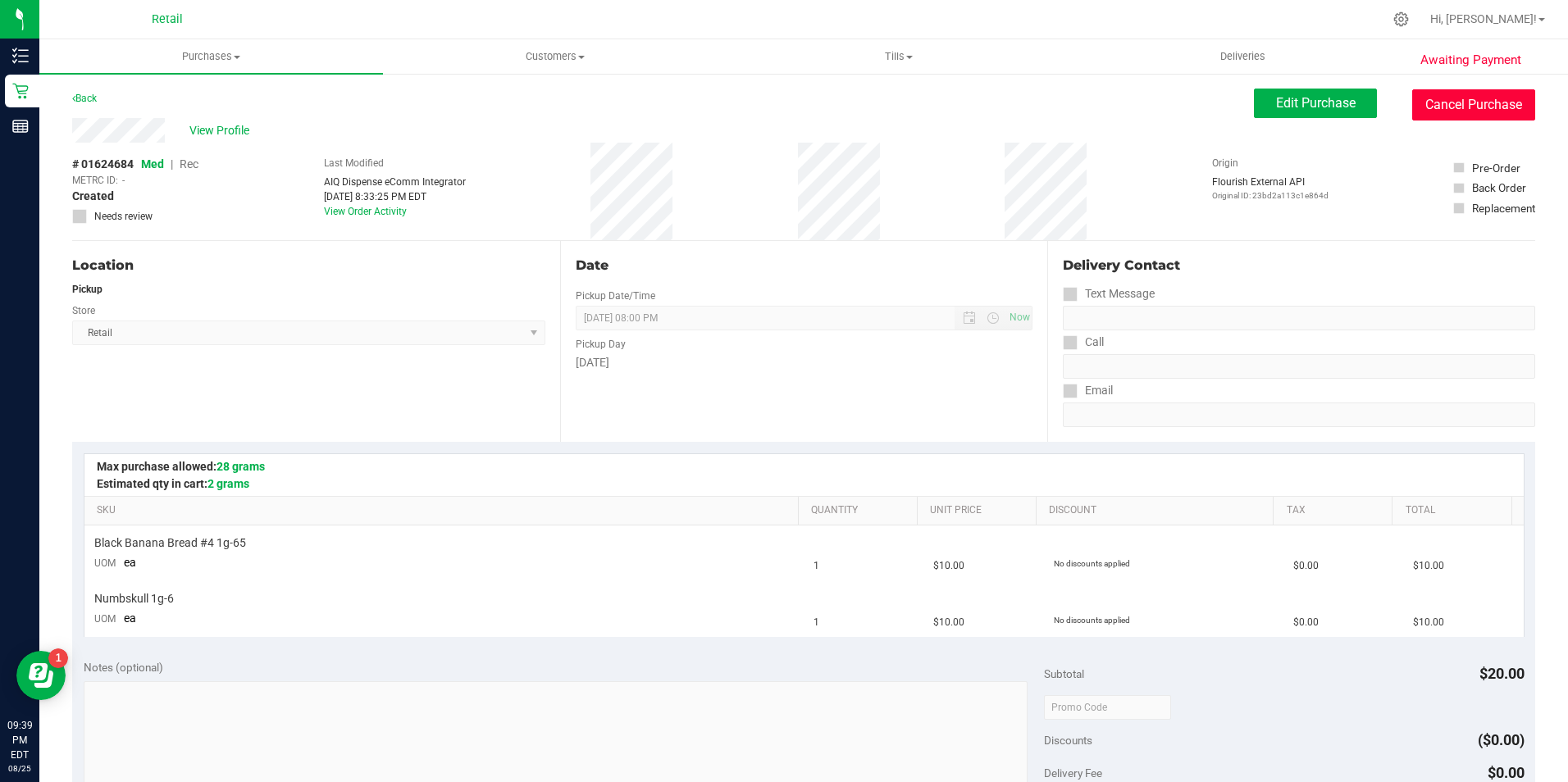
click at [1465, 99] on button "Cancel Purchase" at bounding box center [1474, 104] width 123 height 31
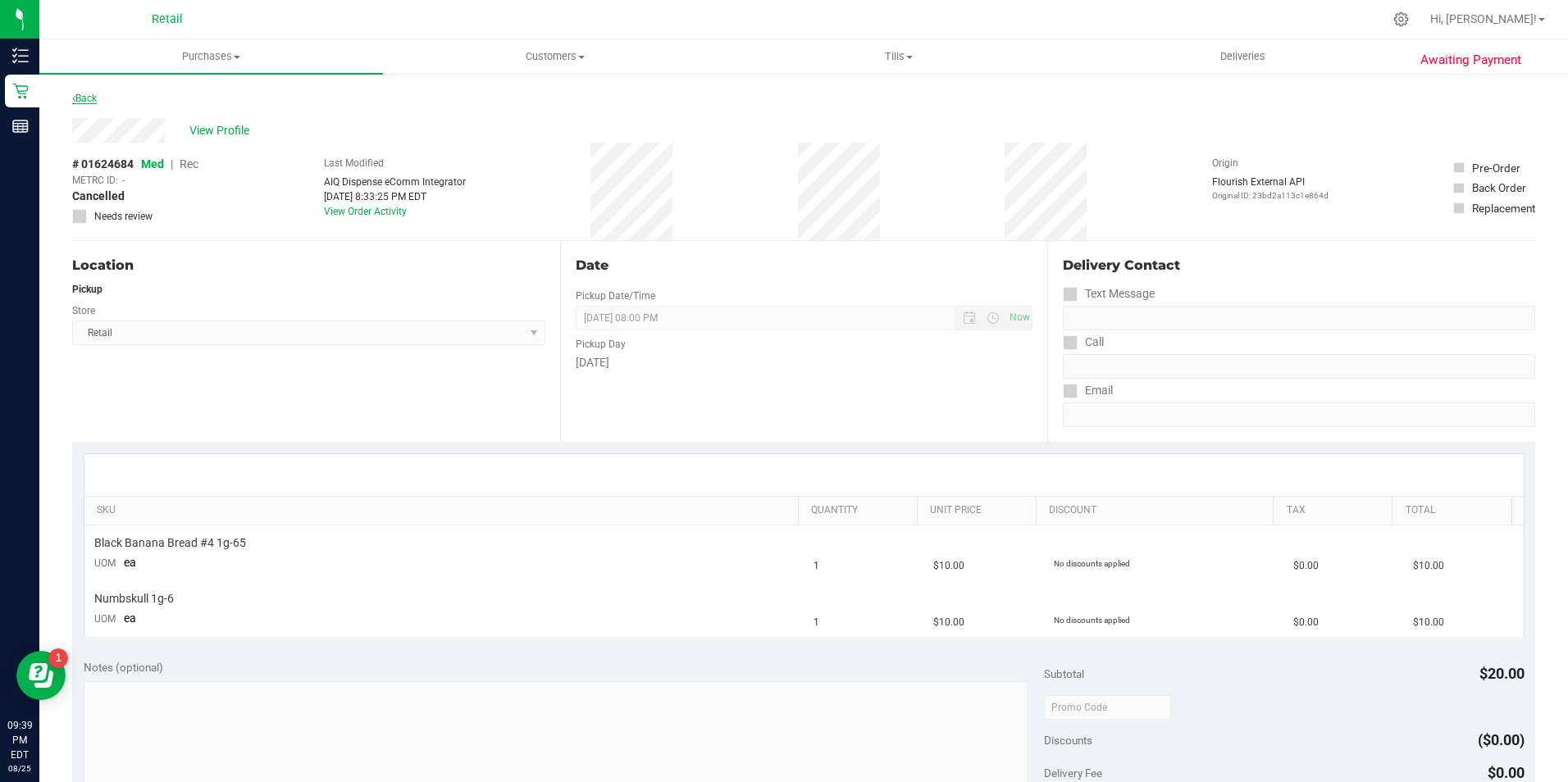
click at [83, 100] on link "Back" at bounding box center [84, 99] width 25 height 11
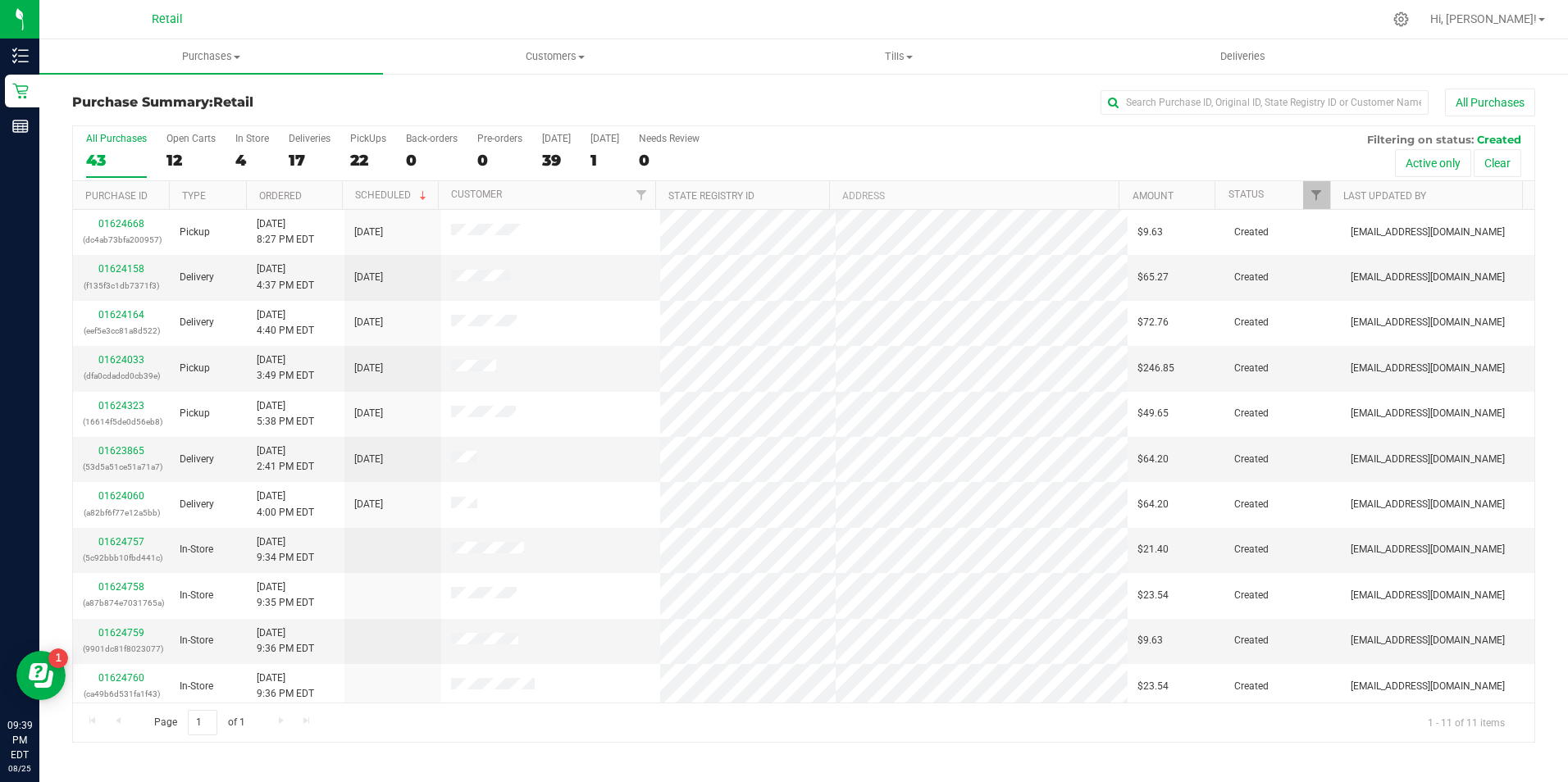
scroll to position [6, 0]
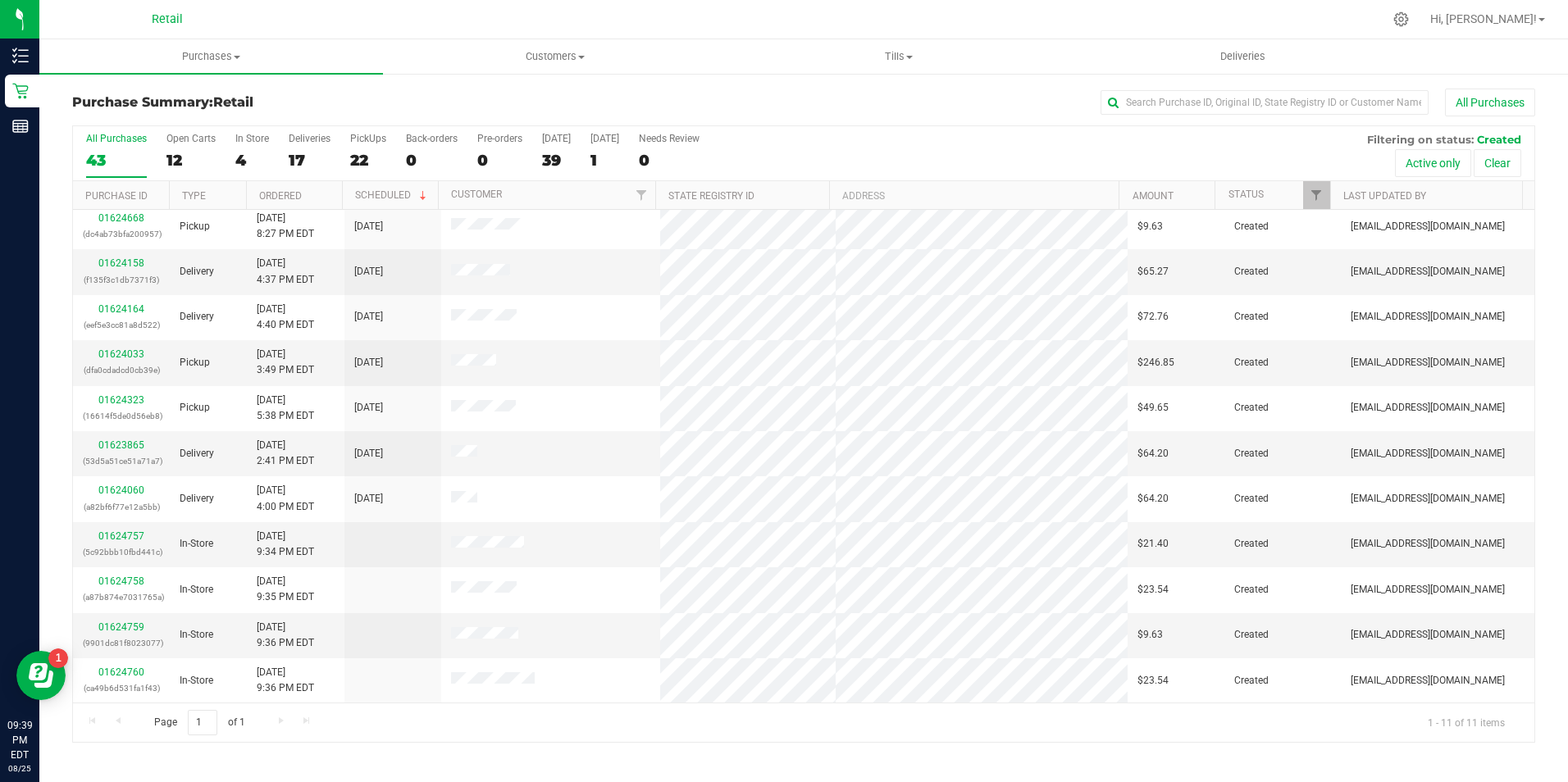
click at [290, 726] on div "Page 1 of 1 1 - 11 of 11 items" at bounding box center [804, 723] width 1462 height 40
click at [267, 161] on div "4" at bounding box center [251, 160] width 33 height 19
click at [0, 0] on input "In Store 4" at bounding box center [0, 0] width 0 height 0
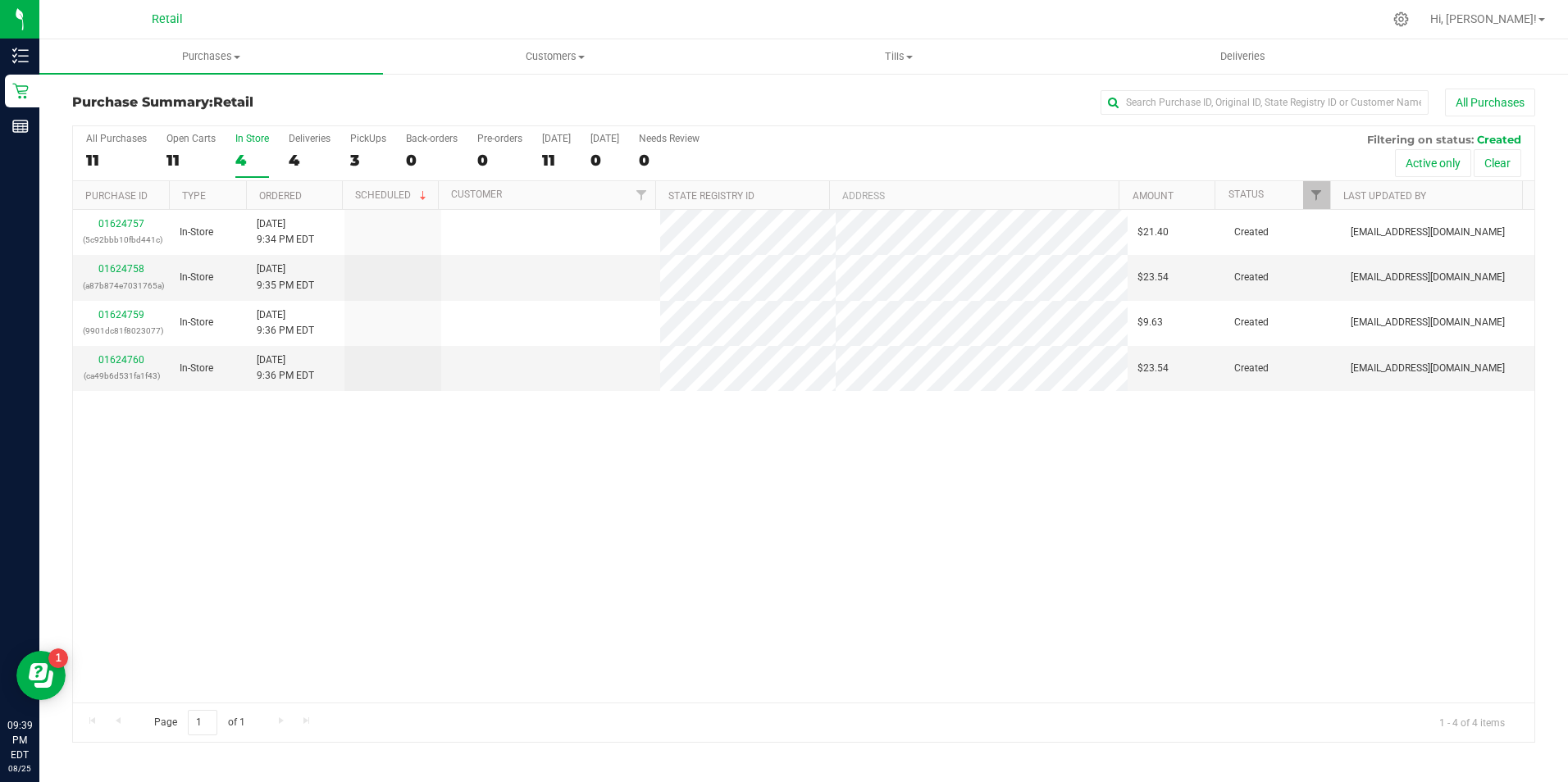
scroll to position [0, 0]
click at [191, 146] on label "Open Carts 11" at bounding box center [191, 155] width 49 height 45
click at [0, 0] on input "Open Carts 11" at bounding box center [0, 0] width 0 height 0
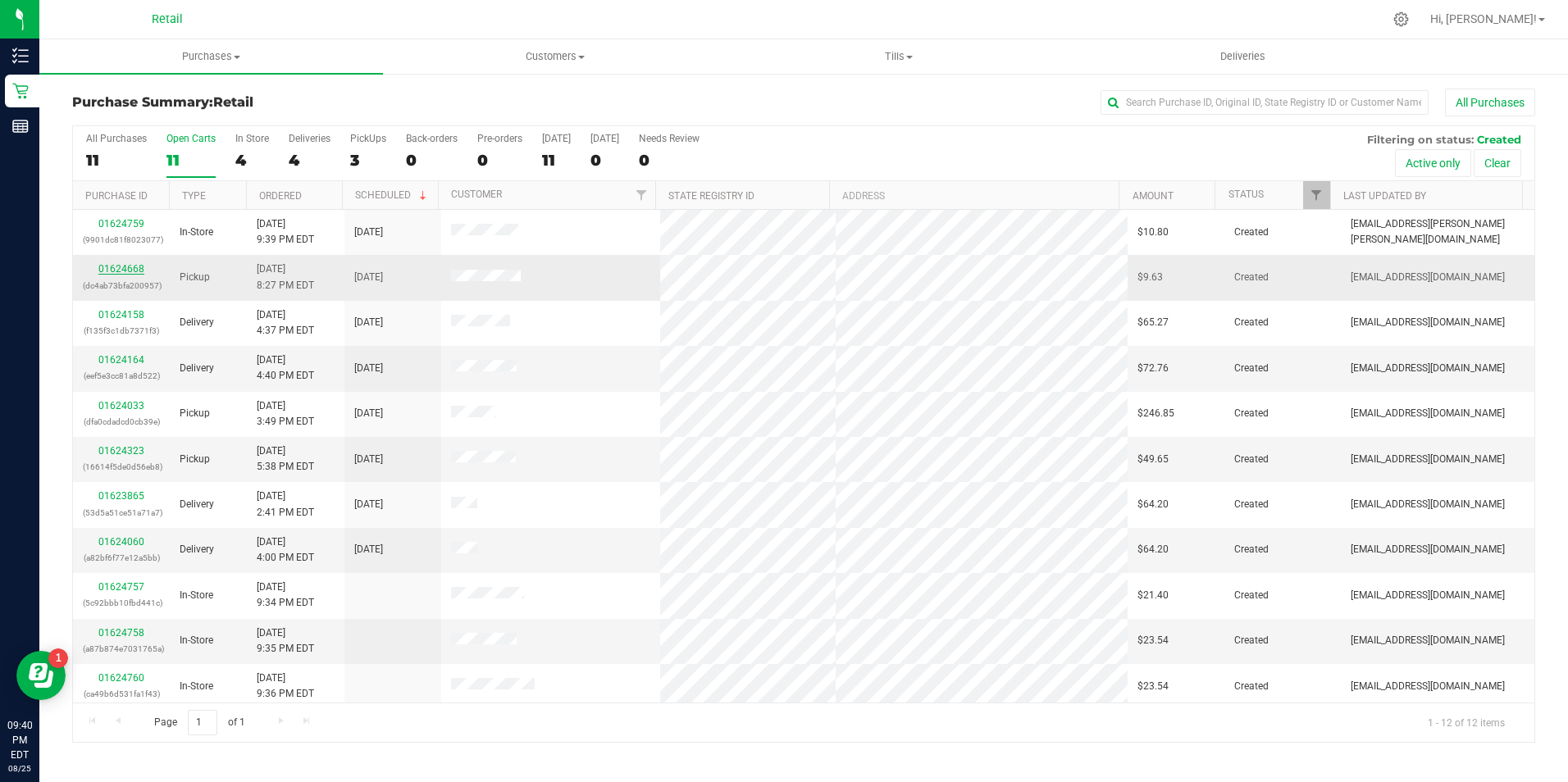
click at [126, 273] on link "01624668" at bounding box center [121, 269] width 46 height 11
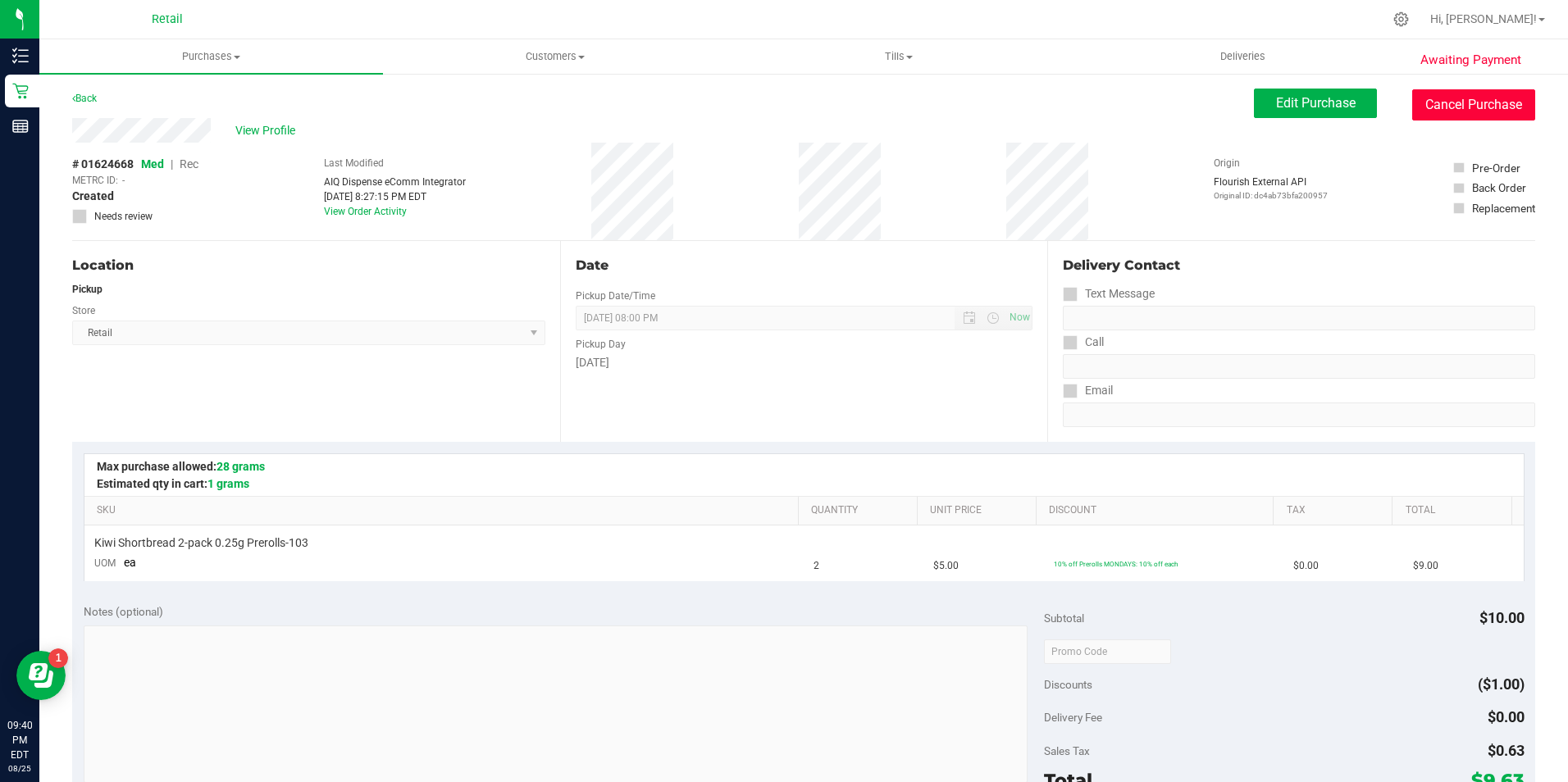
click at [1445, 101] on button "Cancel Purchase" at bounding box center [1474, 104] width 123 height 31
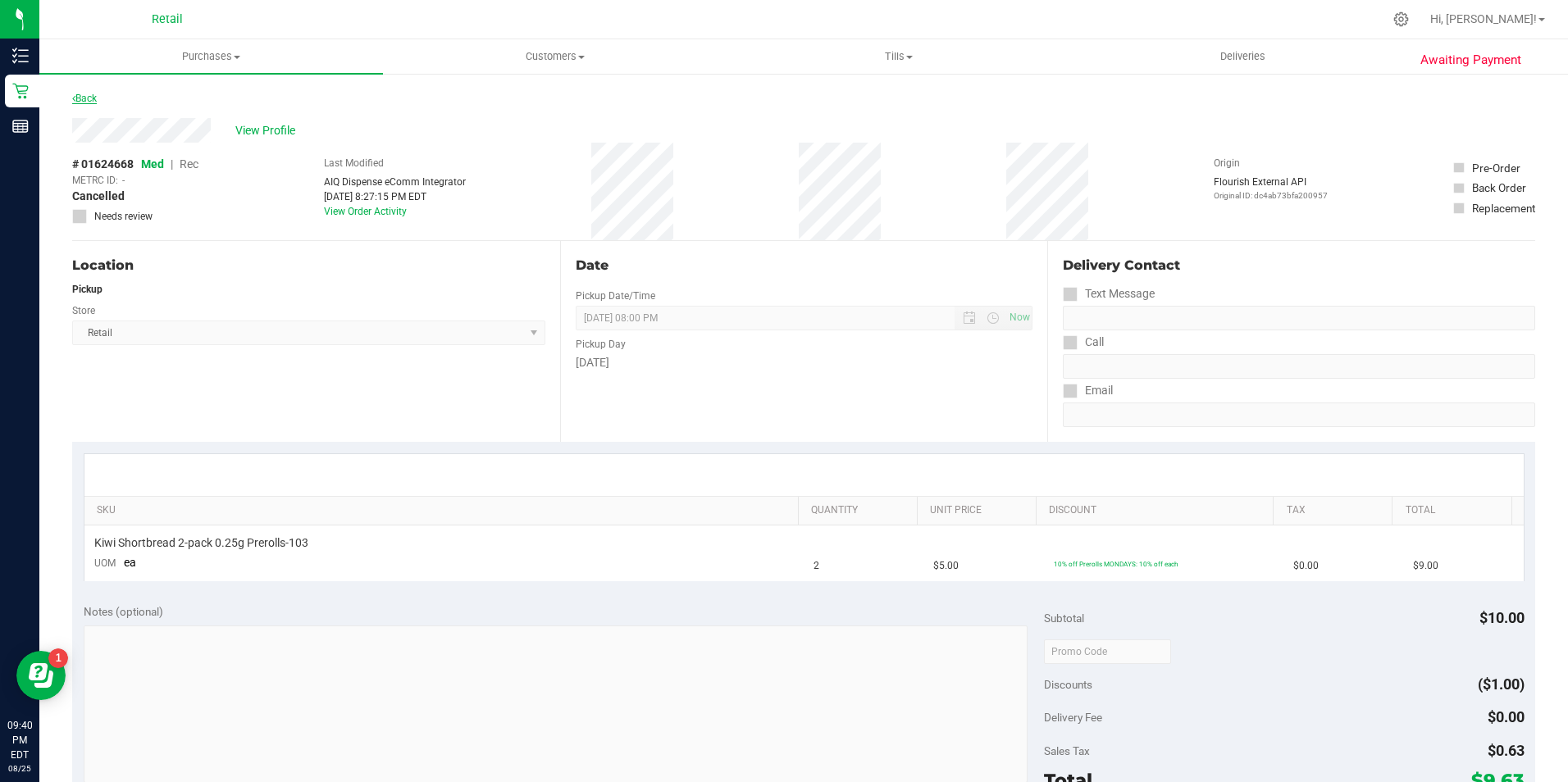
click at [92, 100] on link "Back" at bounding box center [84, 99] width 25 height 11
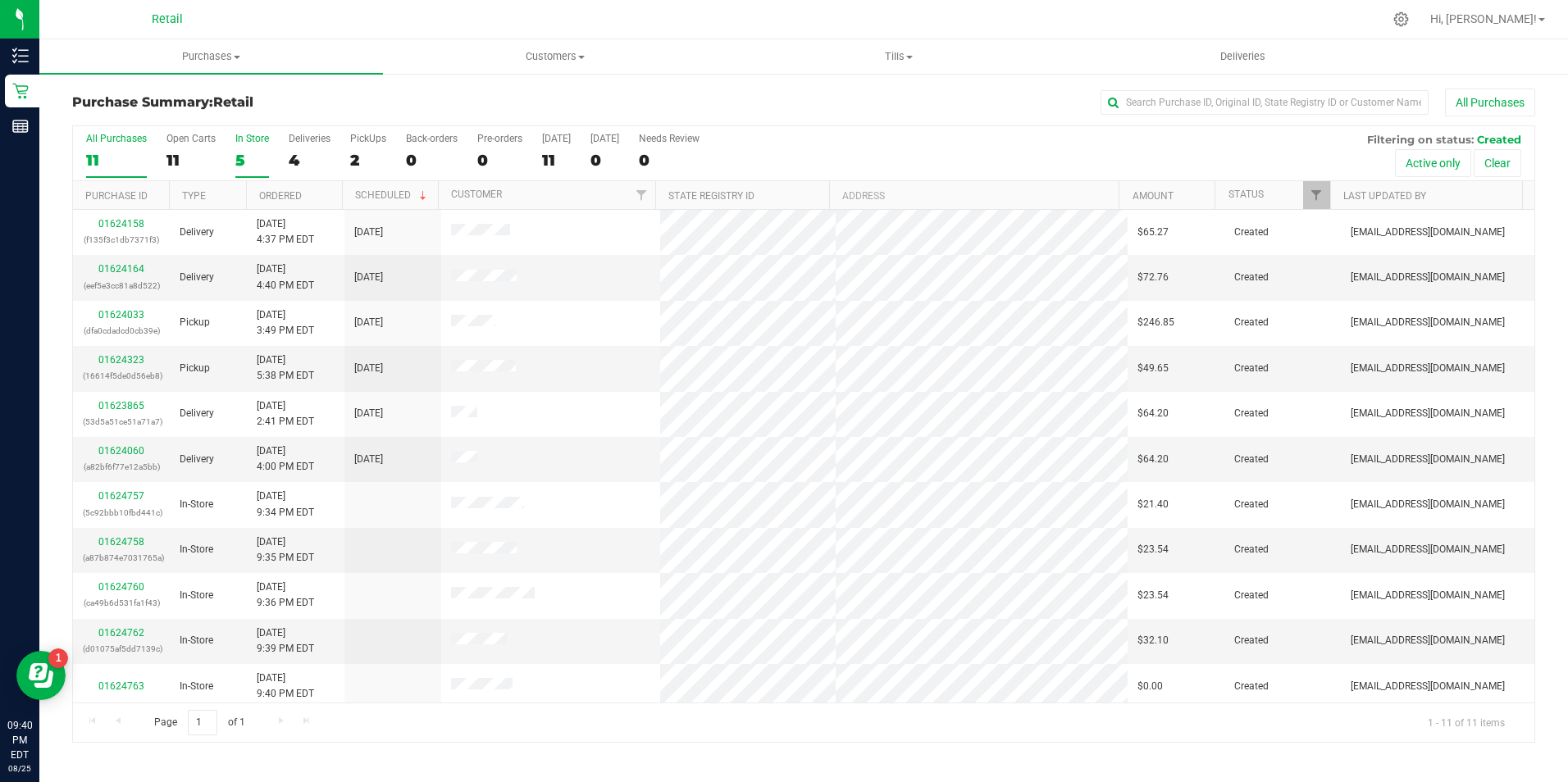
click at [260, 158] on div "5" at bounding box center [251, 160] width 33 height 19
click at [0, 0] on input "In Store 5" at bounding box center [0, 0] width 0 height 0
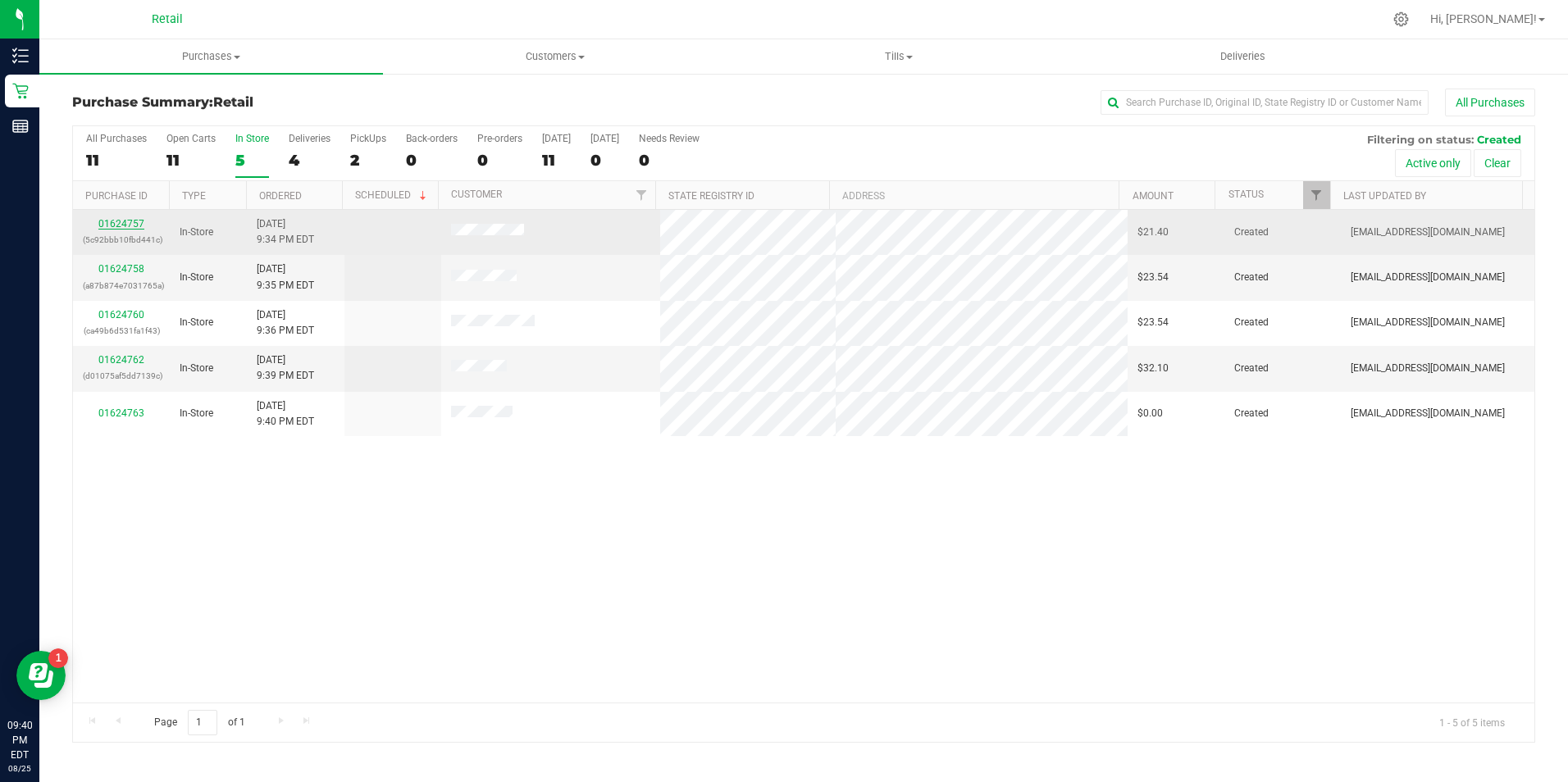
click at [126, 225] on link "01624757" at bounding box center [121, 224] width 46 height 11
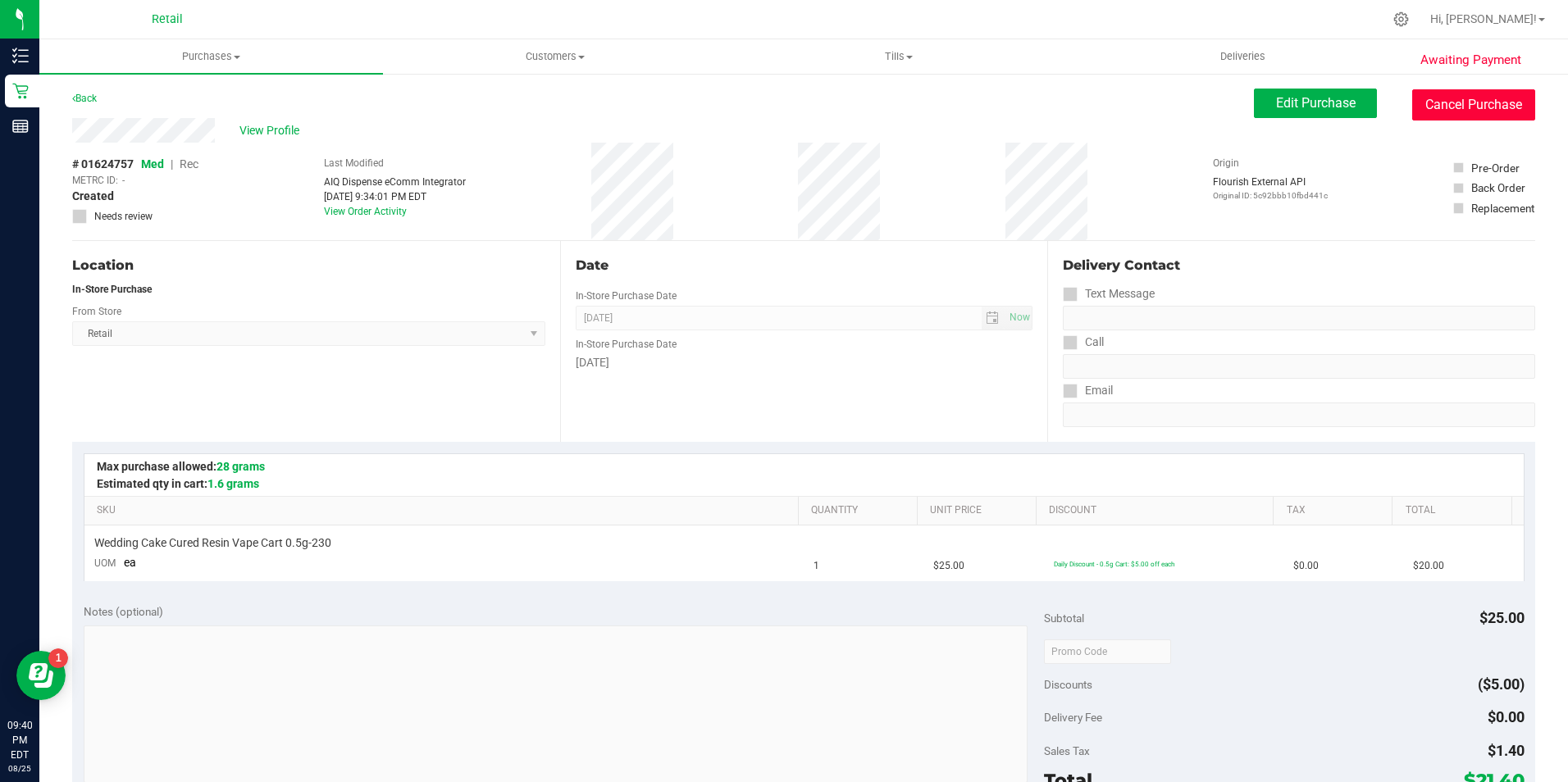
click at [1478, 99] on button "Cancel Purchase" at bounding box center [1474, 104] width 123 height 31
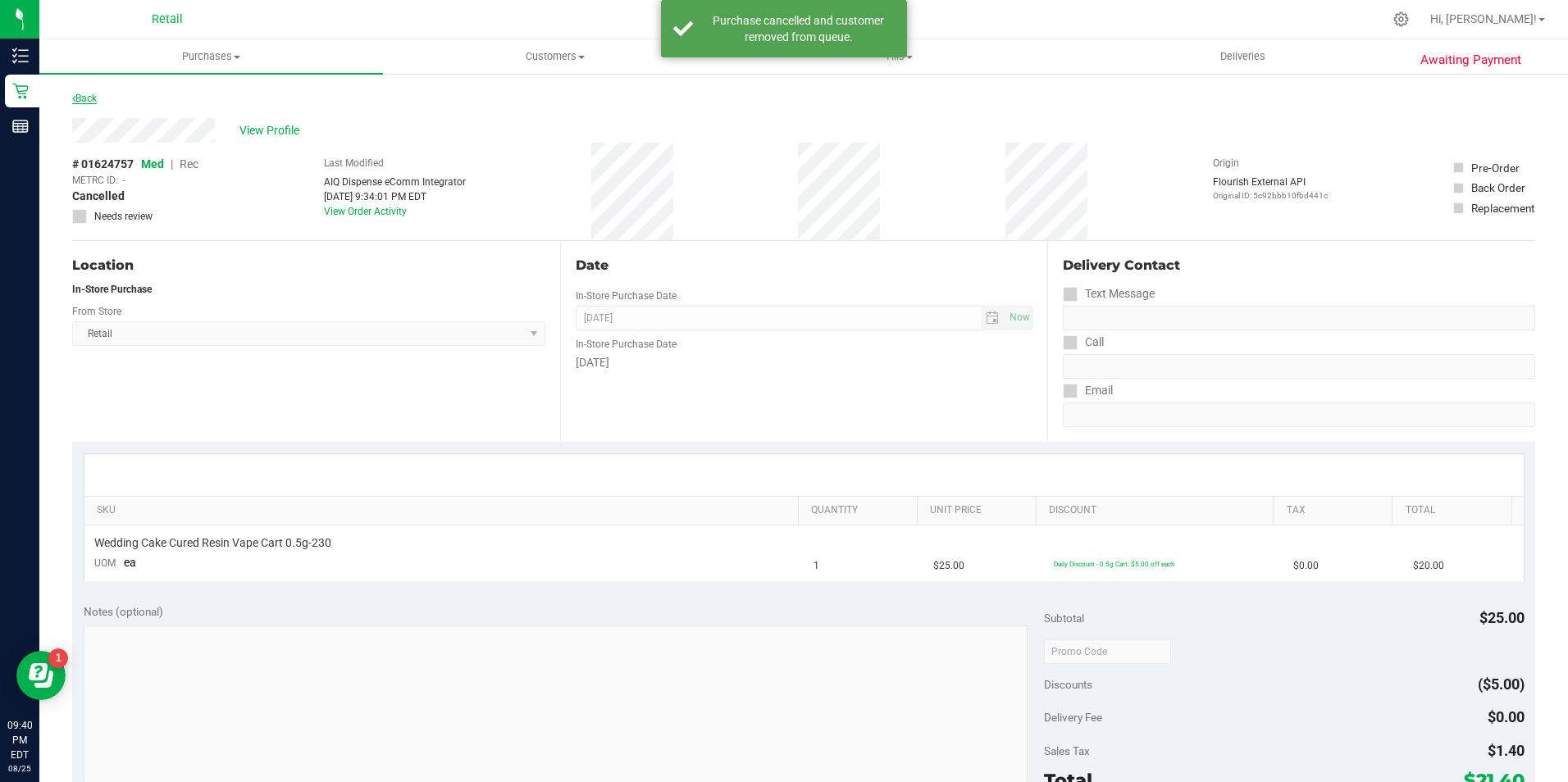
click at [97, 99] on link "Back" at bounding box center [84, 99] width 25 height 11
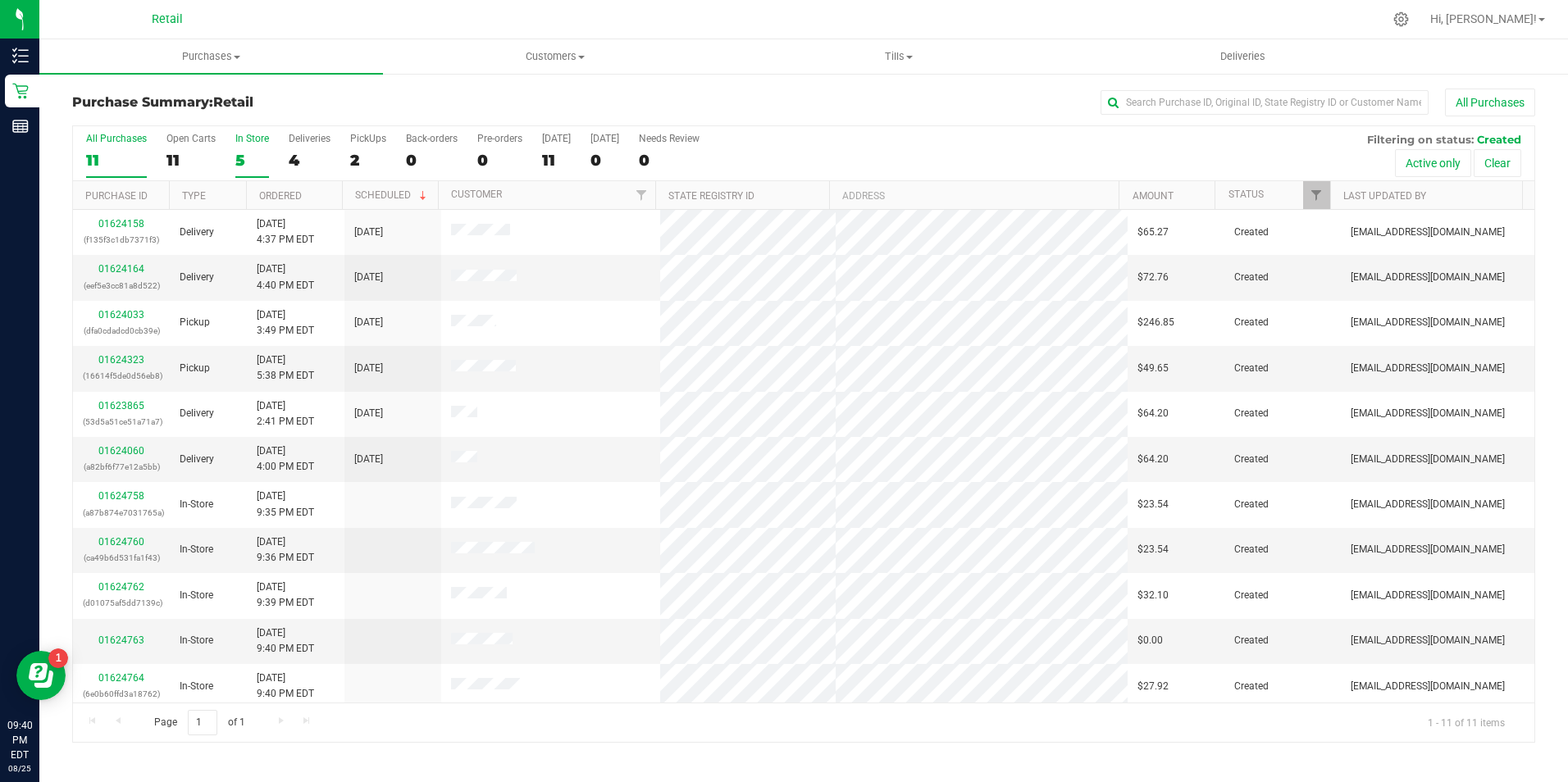
click at [251, 154] on div "5" at bounding box center [251, 160] width 33 height 19
click at [0, 0] on input "In Store 5" at bounding box center [0, 0] width 0 height 0
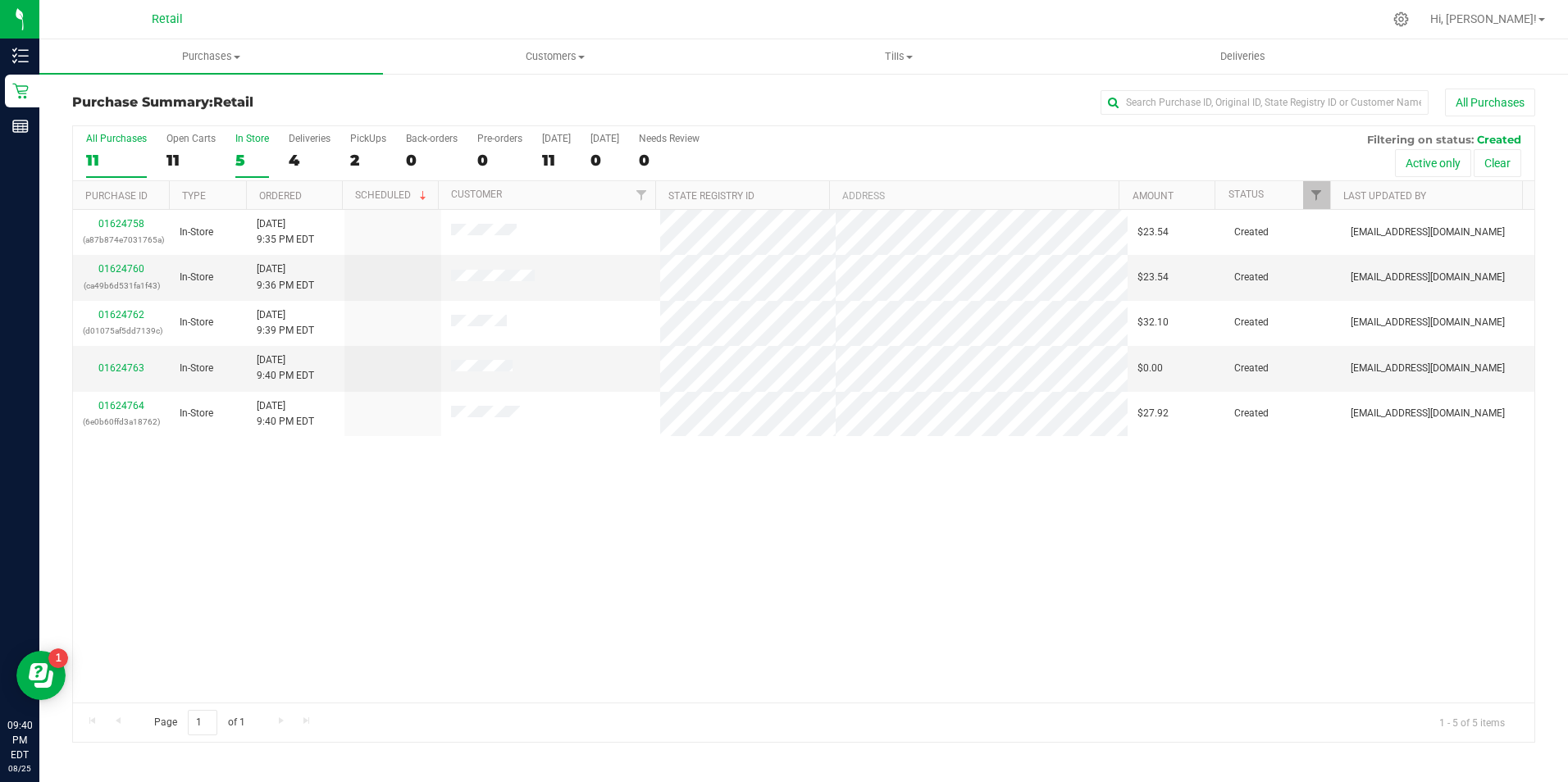
click at [88, 160] on div "11" at bounding box center [117, 160] width 61 height 19
click at [0, 0] on input "All Purchases 11" at bounding box center [0, 0] width 0 height 0
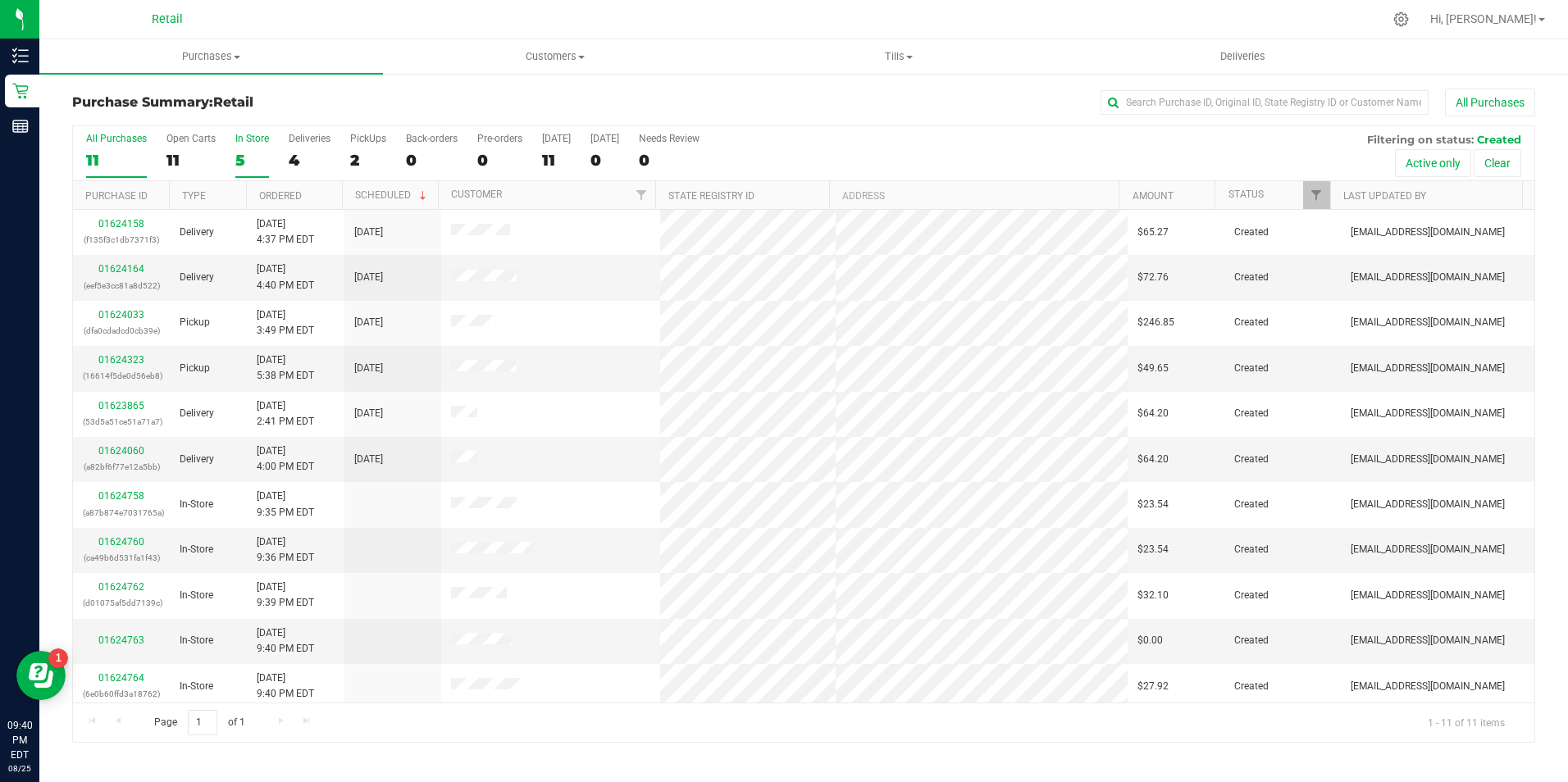
click at [235, 155] on div "5" at bounding box center [251, 160] width 33 height 19
click at [0, 0] on input "In Store 5" at bounding box center [0, 0] width 0 height 0
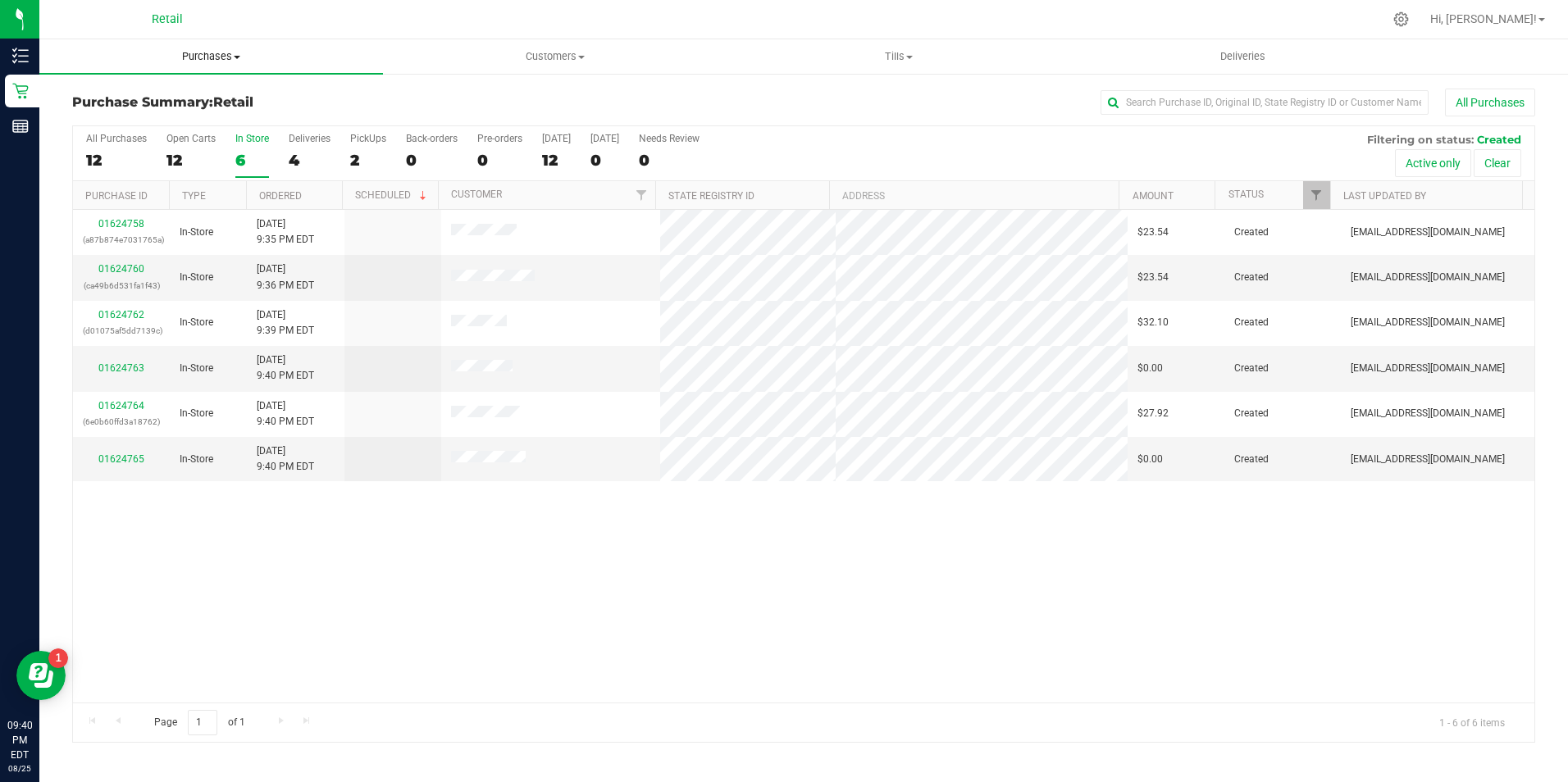
click at [204, 67] on uib-tab-heading "Purchases Summary of purchases Fulfillment All purchases" at bounding box center [211, 57] width 344 height 34
click at [70, 103] on span "Summary of purchases" at bounding box center [123, 99] width 168 height 14
